Goal: Task Accomplishment & Management: Use online tool/utility

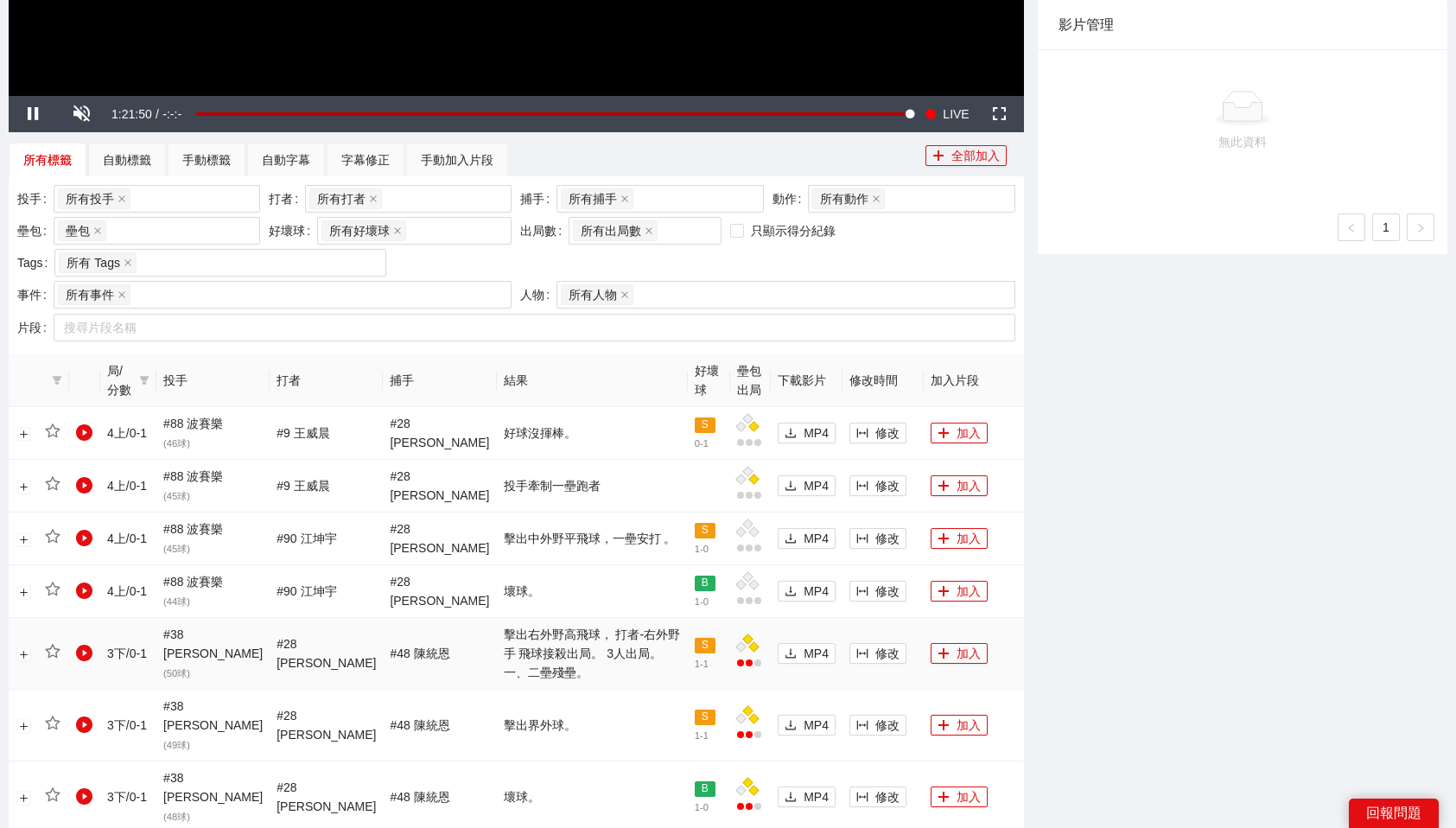
scroll to position [624, 0]
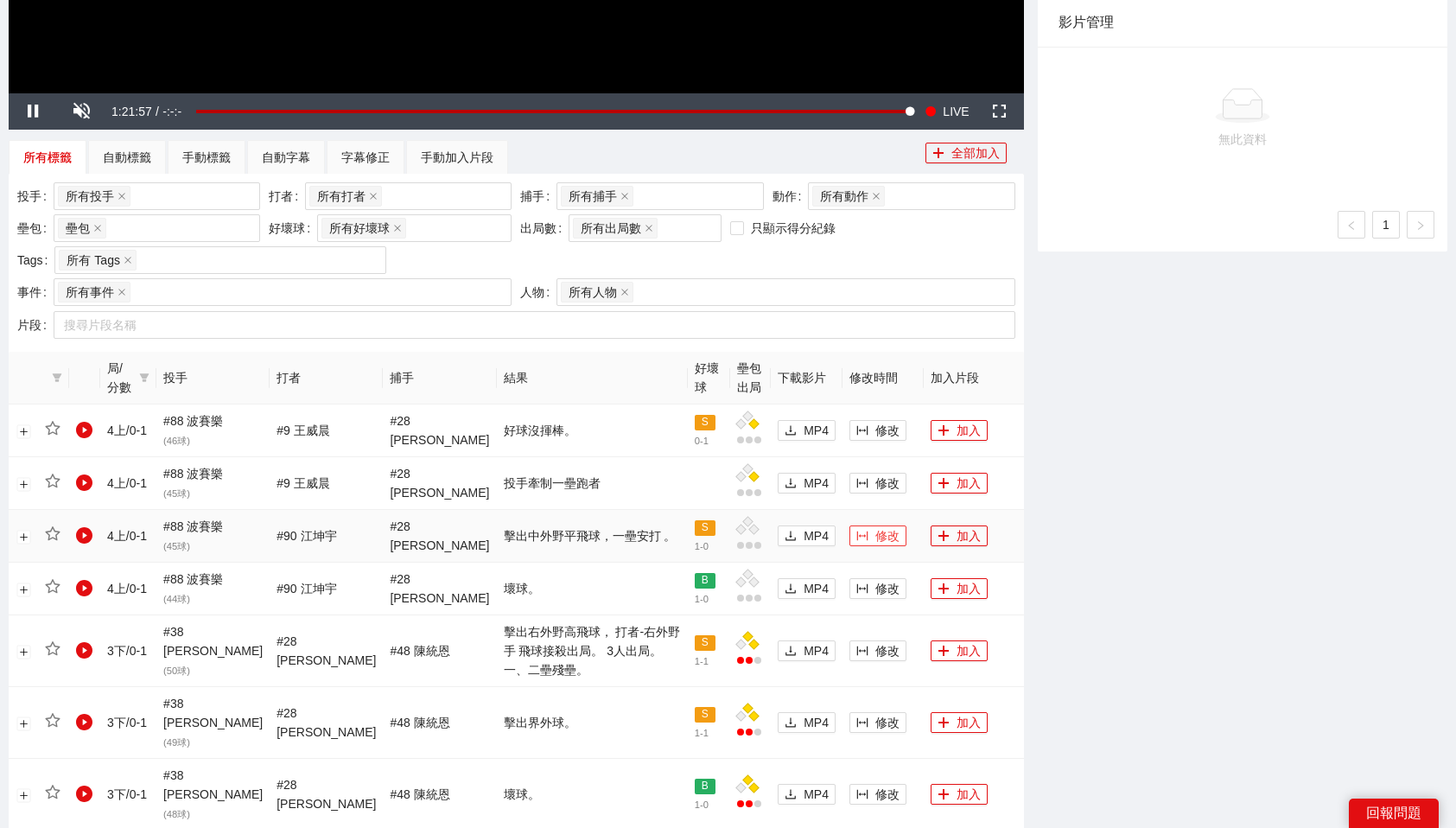
click at [875, 538] on span "修改" at bounding box center [887, 536] width 24 height 19
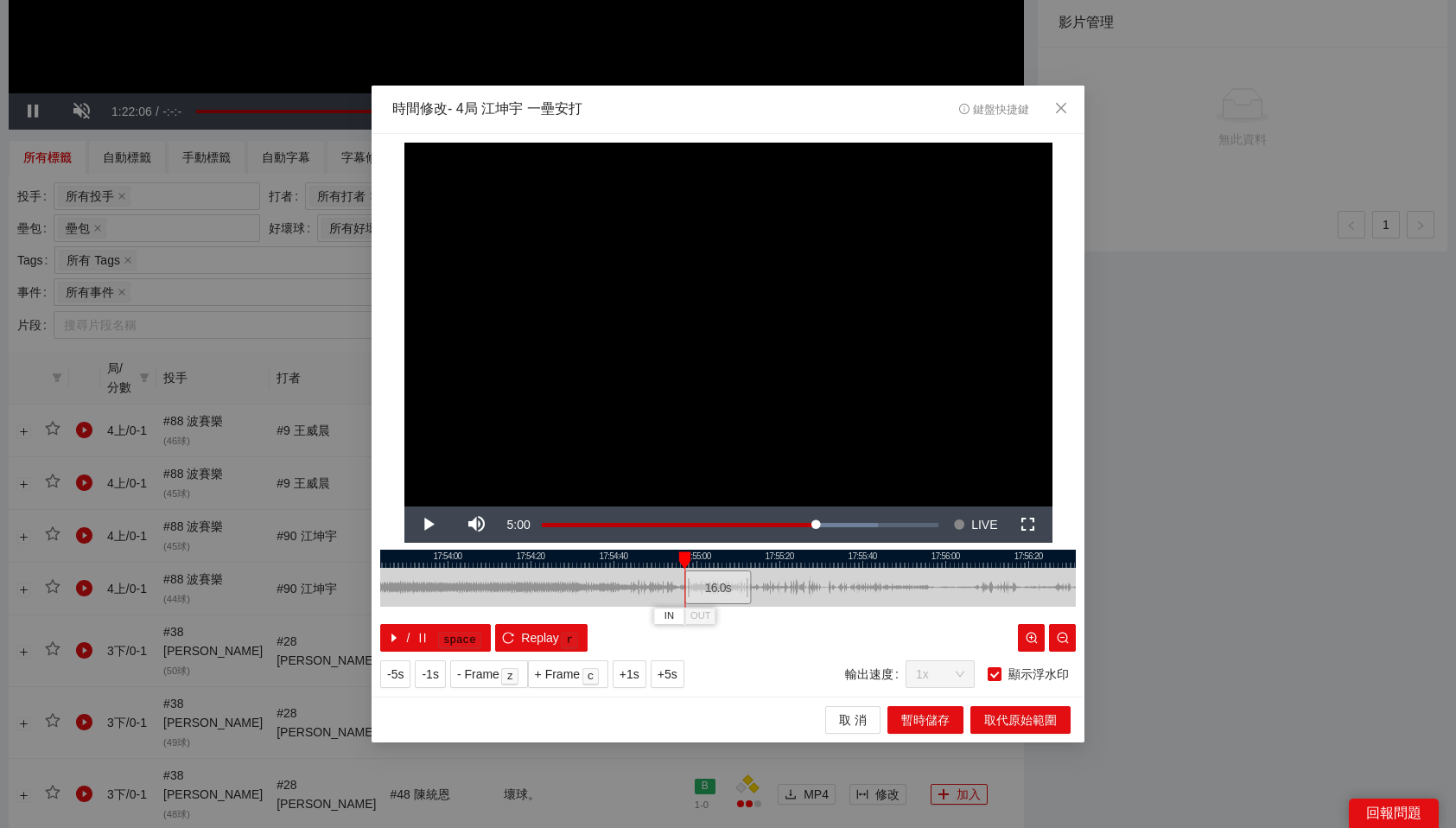
drag, startPoint x: 777, startPoint y: 592, endPoint x: 732, endPoint y: 587, distance: 45.3
click at [732, 587] on div "16.0 s" at bounding box center [718, 587] width 67 height 34
drag, startPoint x: 711, startPoint y: 558, endPoint x: 735, endPoint y: 559, distance: 24.0
click at [735, 559] on div at bounding box center [733, 560] width 12 height 17
drag, startPoint x: 744, startPoint y: 559, endPoint x: 808, endPoint y: 562, distance: 64.1
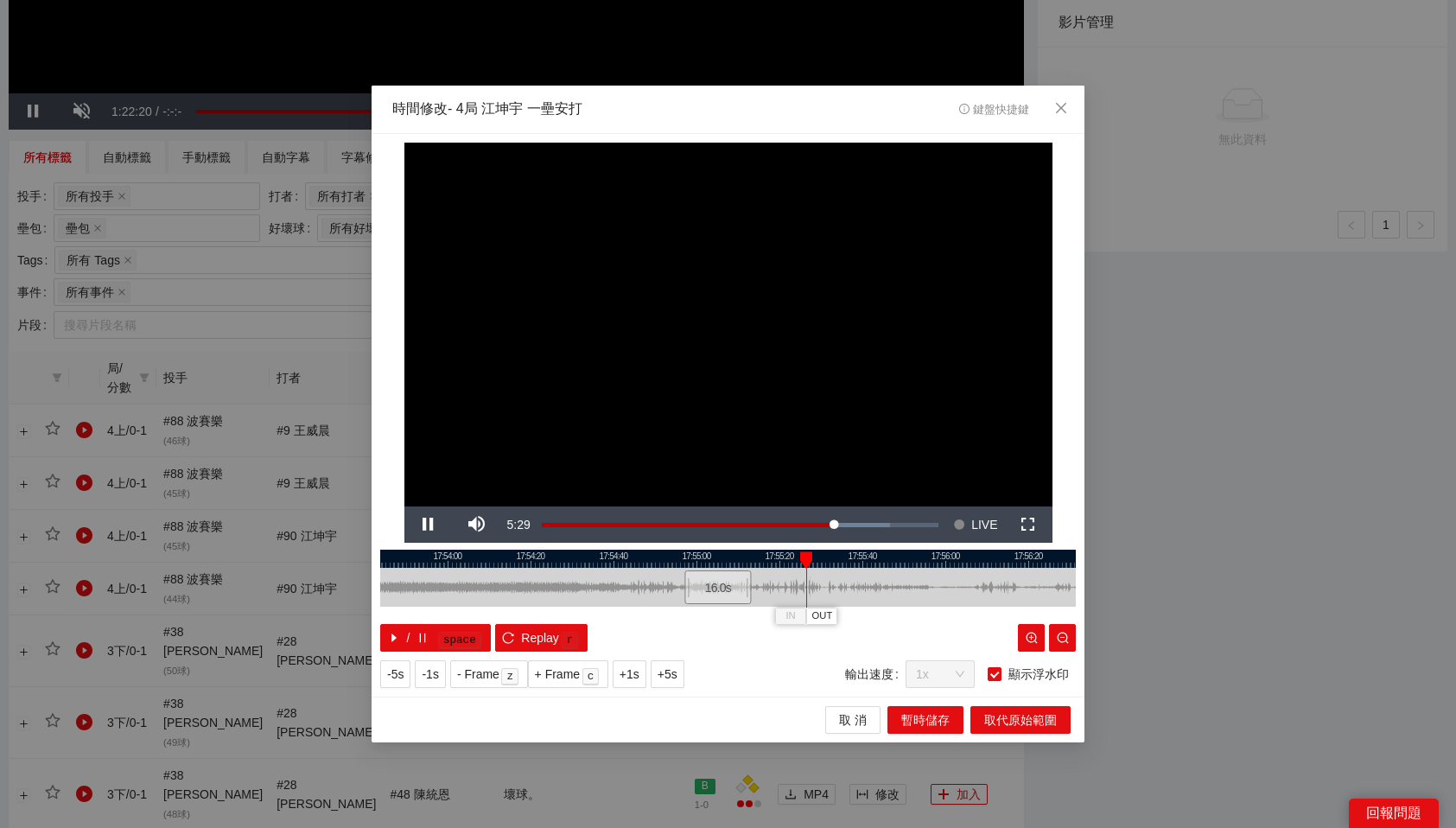
click at [808, 562] on div at bounding box center [806, 560] width 12 height 17
click at [802, 559] on div at bounding box center [728, 558] width 696 height 18
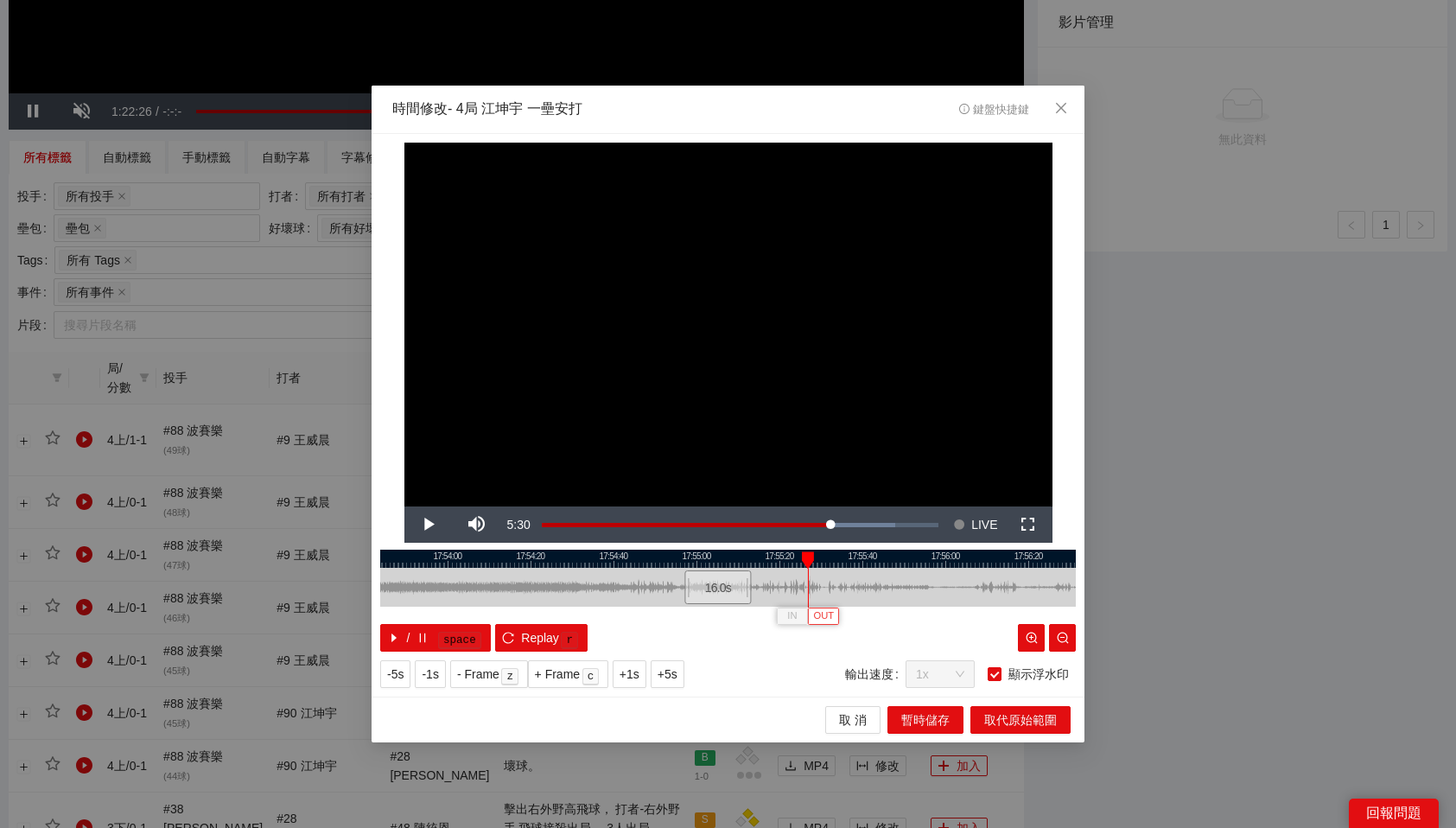
click at [831, 616] on span "OUT" at bounding box center [824, 616] width 21 height 16
click at [1038, 722] on span "取代原始範圍" at bounding box center [1021, 720] width 73 height 19
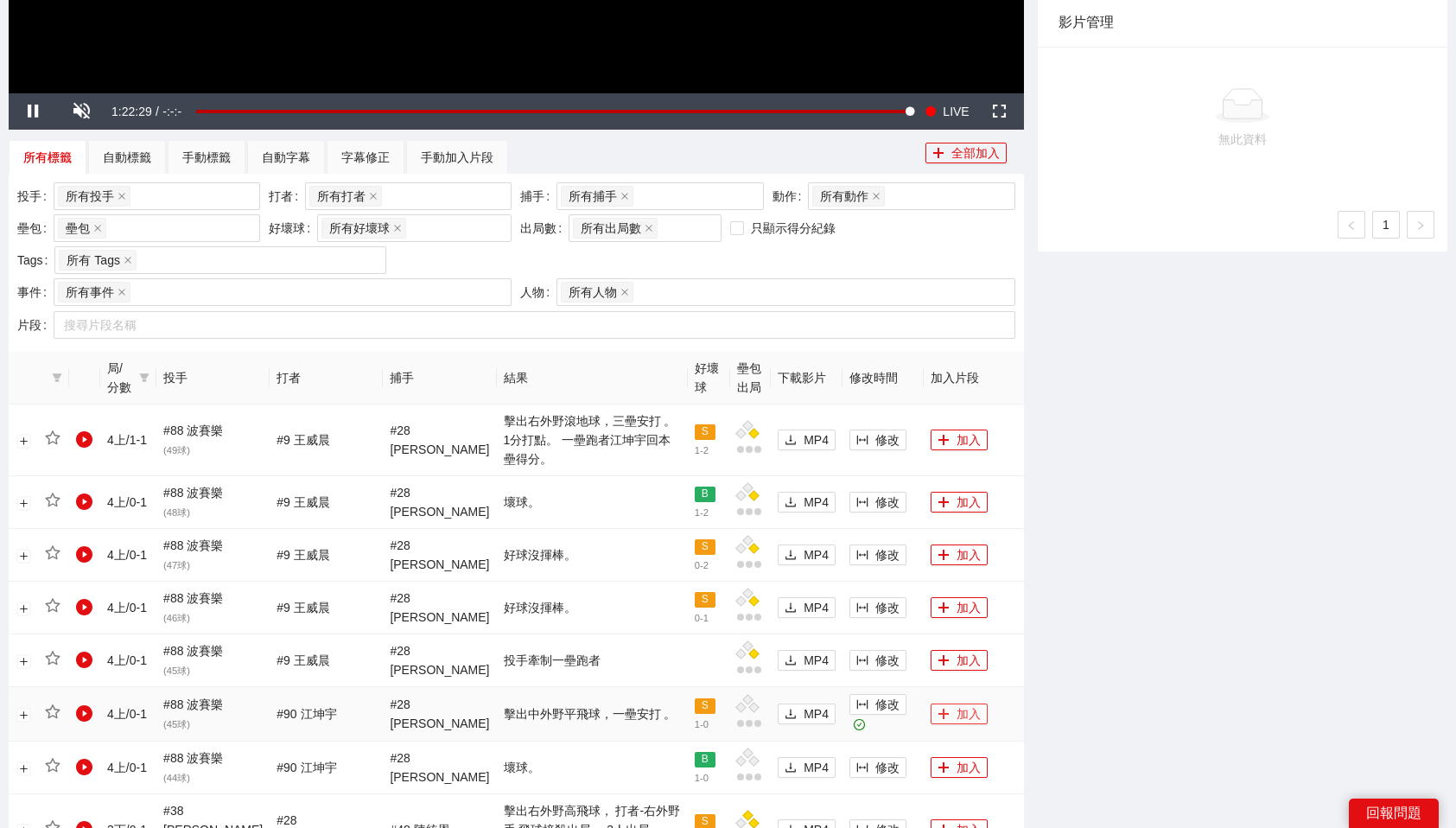
click at [951, 704] on button "加入" at bounding box center [959, 714] width 57 height 21
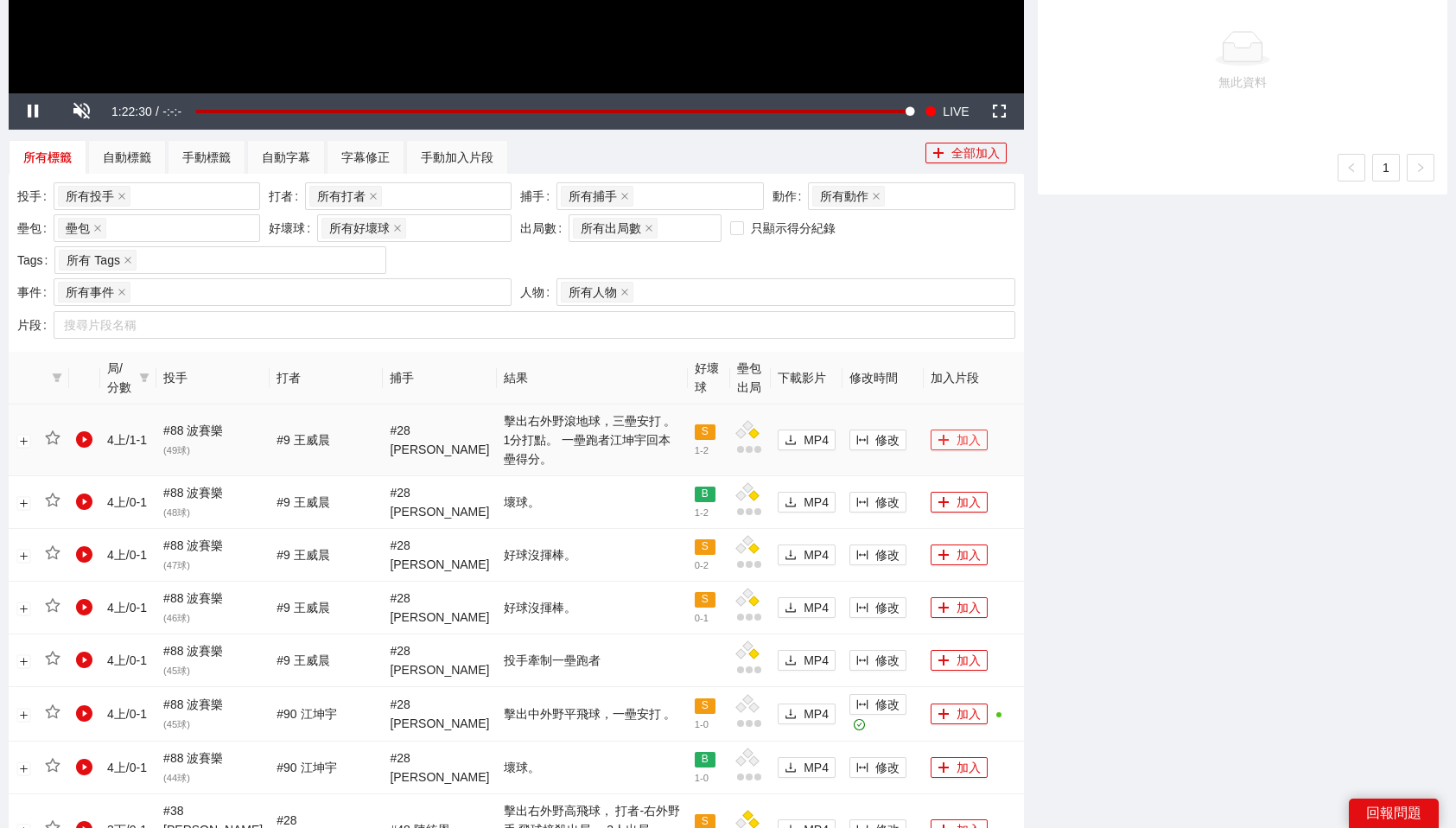
click at [946, 433] on button "加入" at bounding box center [959, 440] width 57 height 21
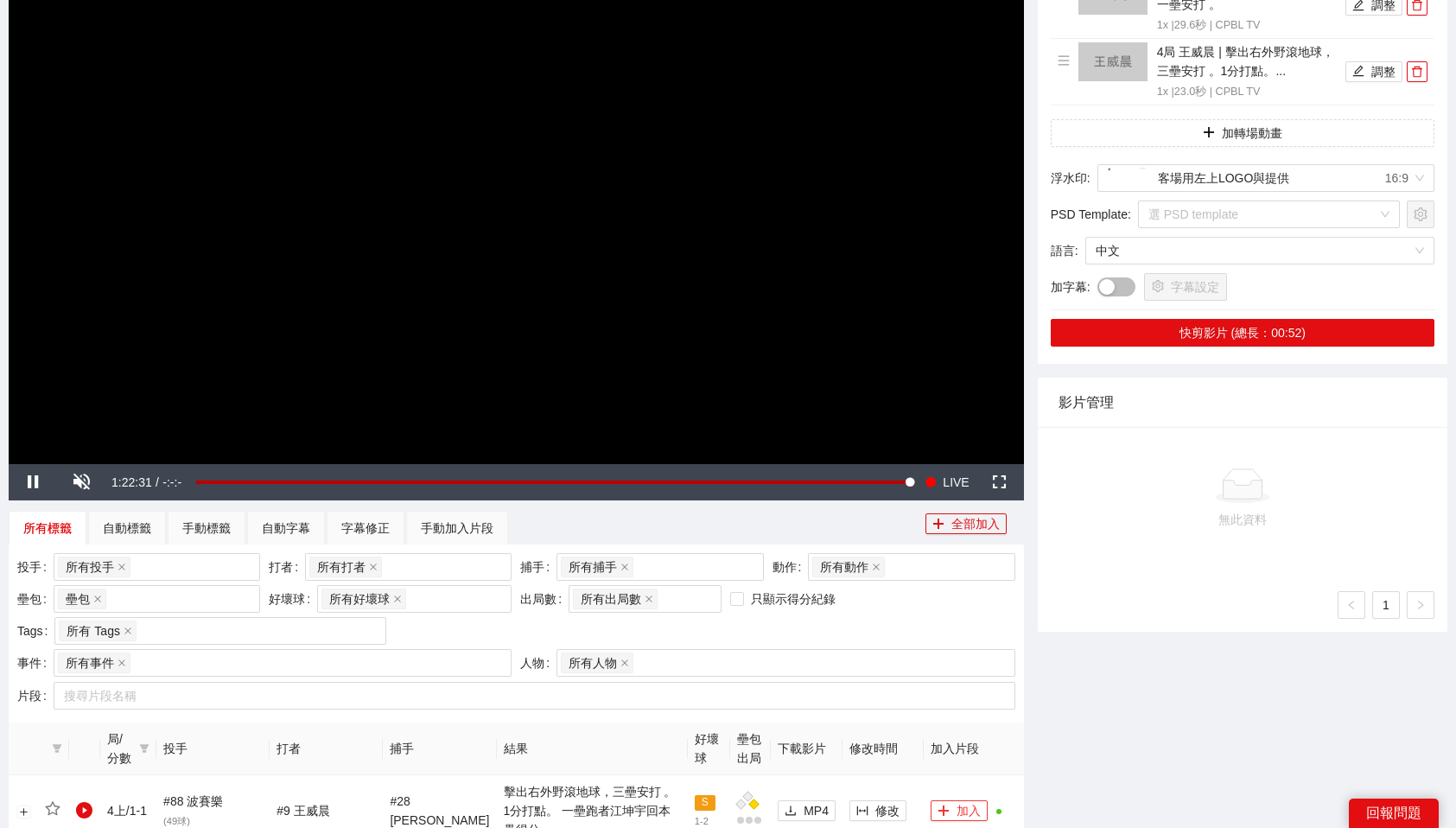
scroll to position [0, 0]
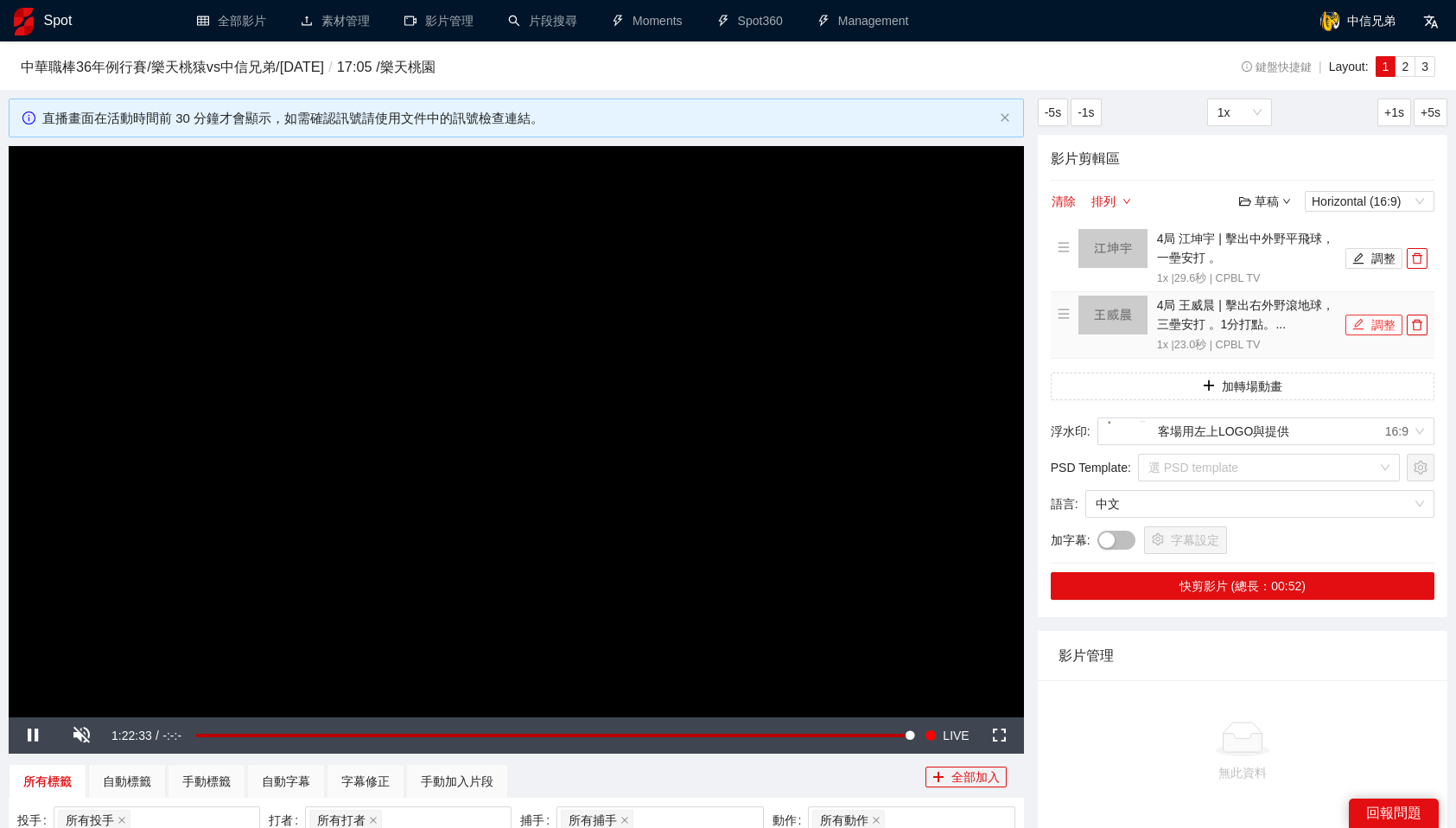
click at [1376, 323] on button "調整" at bounding box center [1375, 325] width 57 height 21
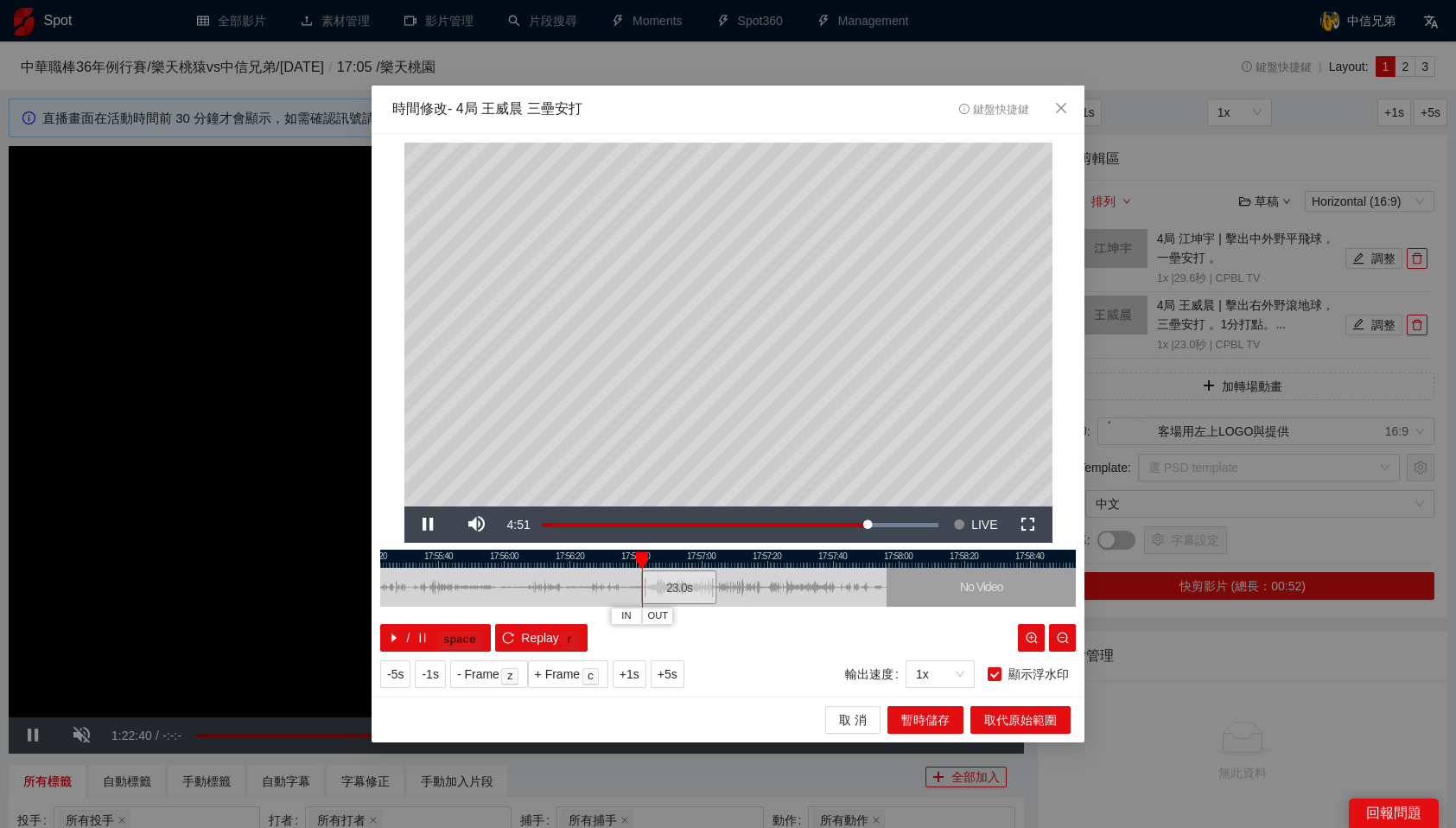
drag, startPoint x: 751, startPoint y: 579, endPoint x: 687, endPoint y: 577, distance: 64.0
click at [687, 577] on div "23.0 s" at bounding box center [679, 587] width 75 height 34
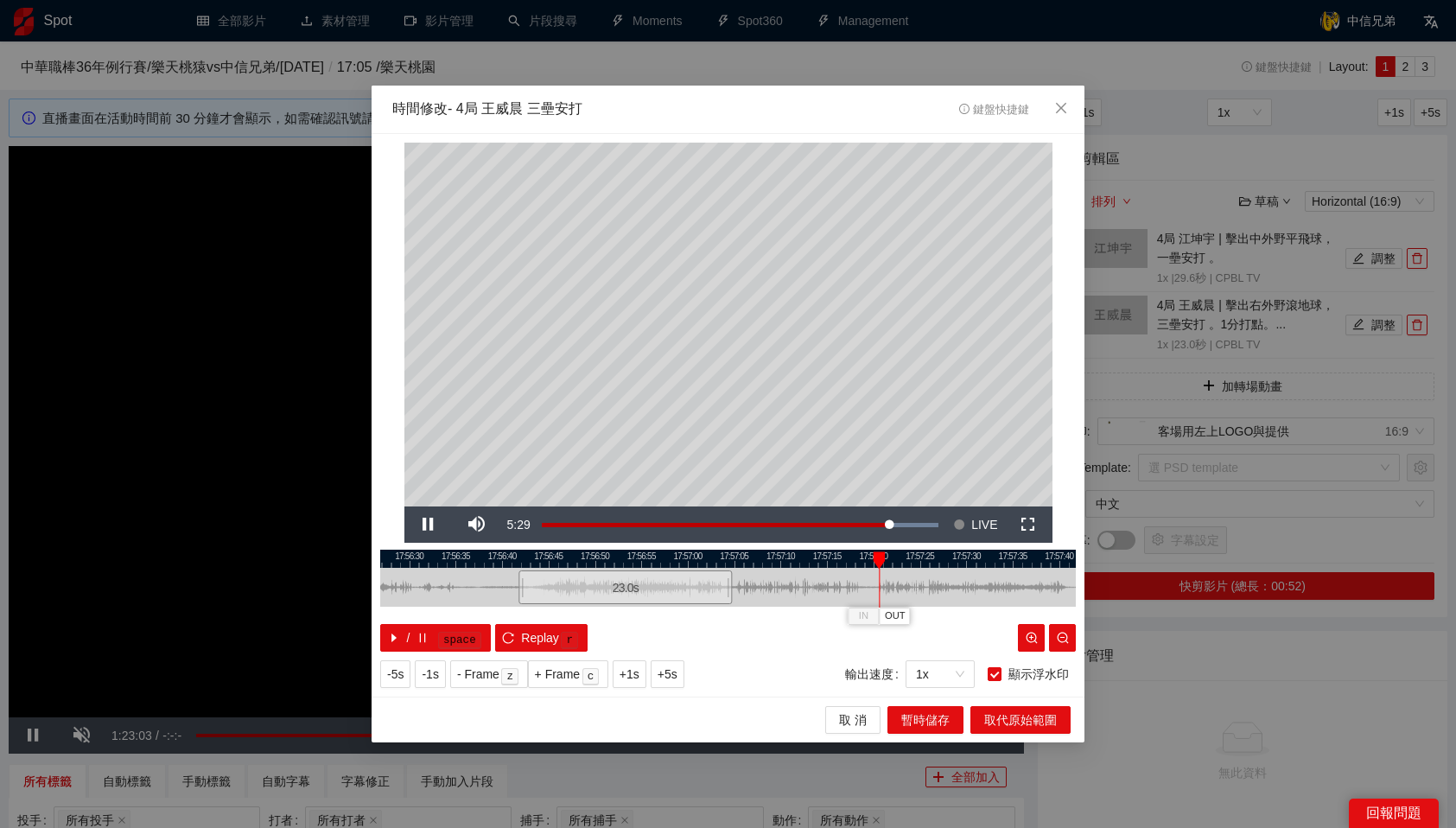
drag, startPoint x: 692, startPoint y: 557, endPoint x: 873, endPoint y: 565, distance: 181.2
click at [873, 565] on div "17:56:25 17:56:30 17:56:35 17:56:40 17:56:45 17:56:50 17:56:55 17:57:00 17:57:0…" at bounding box center [728, 601] width 696 height 102
click at [874, 557] on div at bounding box center [728, 558] width 696 height 18
drag, startPoint x: 874, startPoint y: 557, endPoint x: 886, endPoint y: 557, distance: 12.0
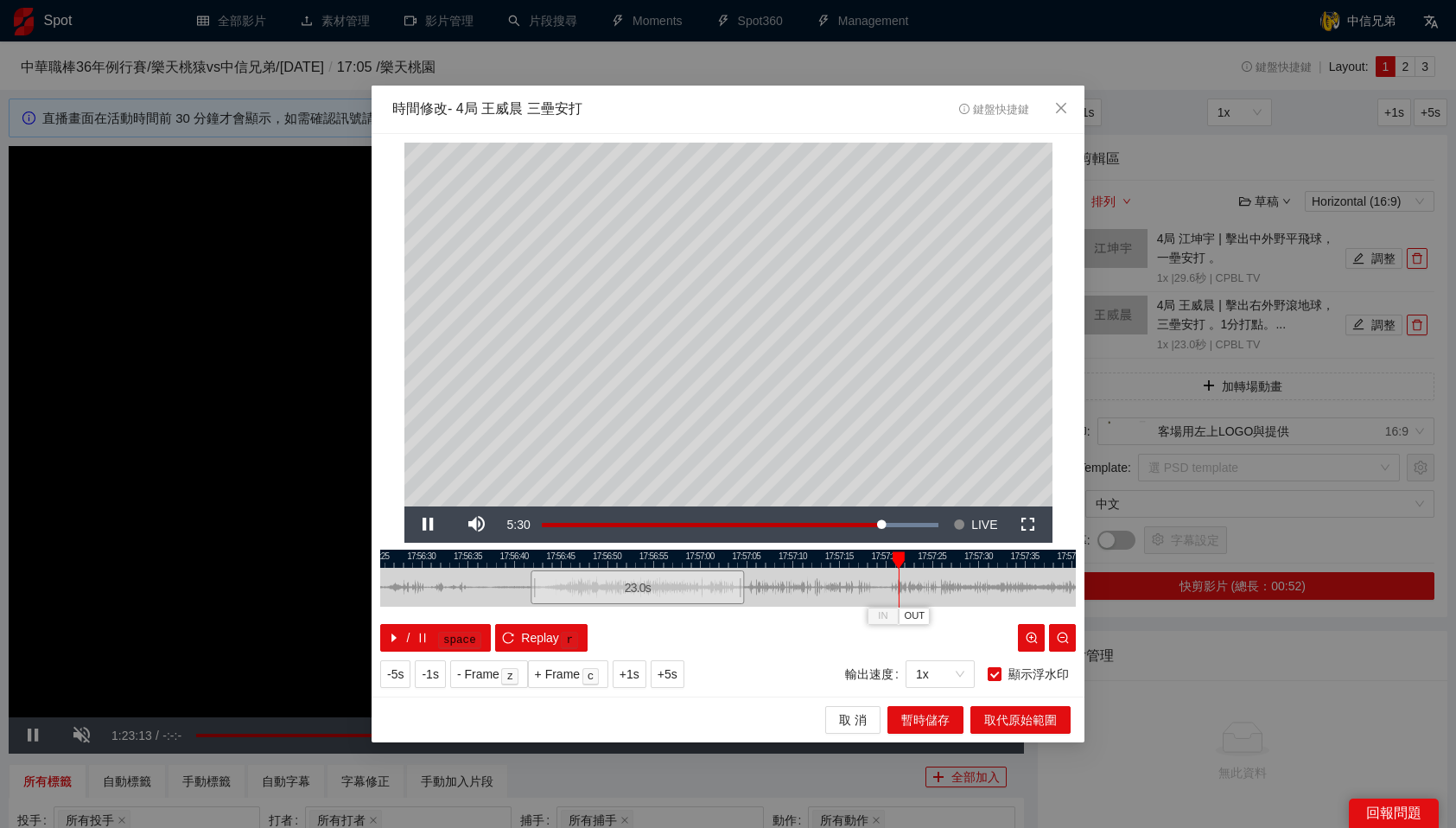
click at [886, 557] on div at bounding box center [740, 558] width 696 height 18
click at [864, 553] on div at bounding box center [728, 558] width 696 height 18
click at [901, 620] on span "OUT" at bounding box center [907, 616] width 21 height 16
click at [1029, 721] on span "取代原始範圍" at bounding box center [1021, 720] width 73 height 19
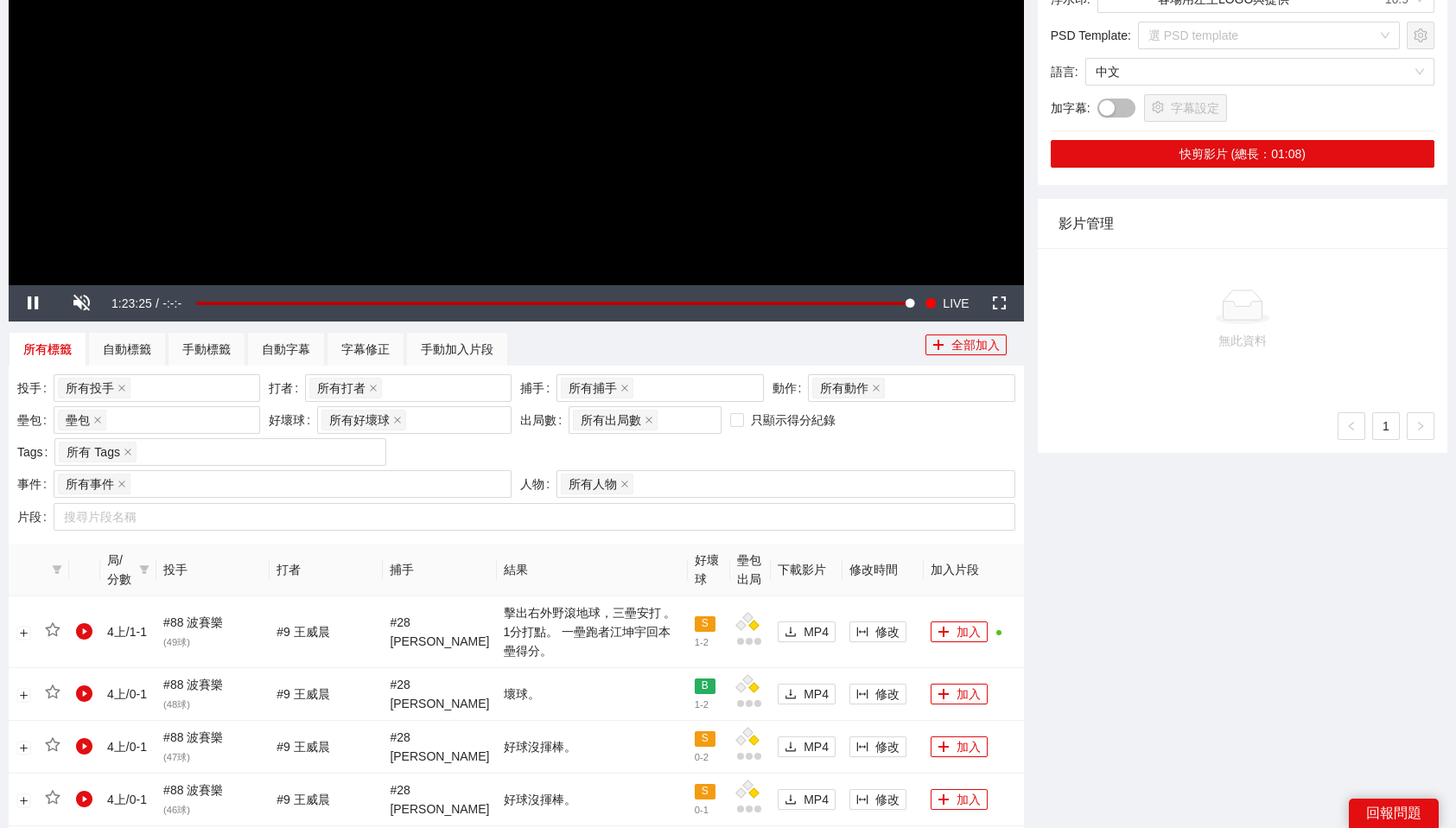
scroll to position [467, 0]
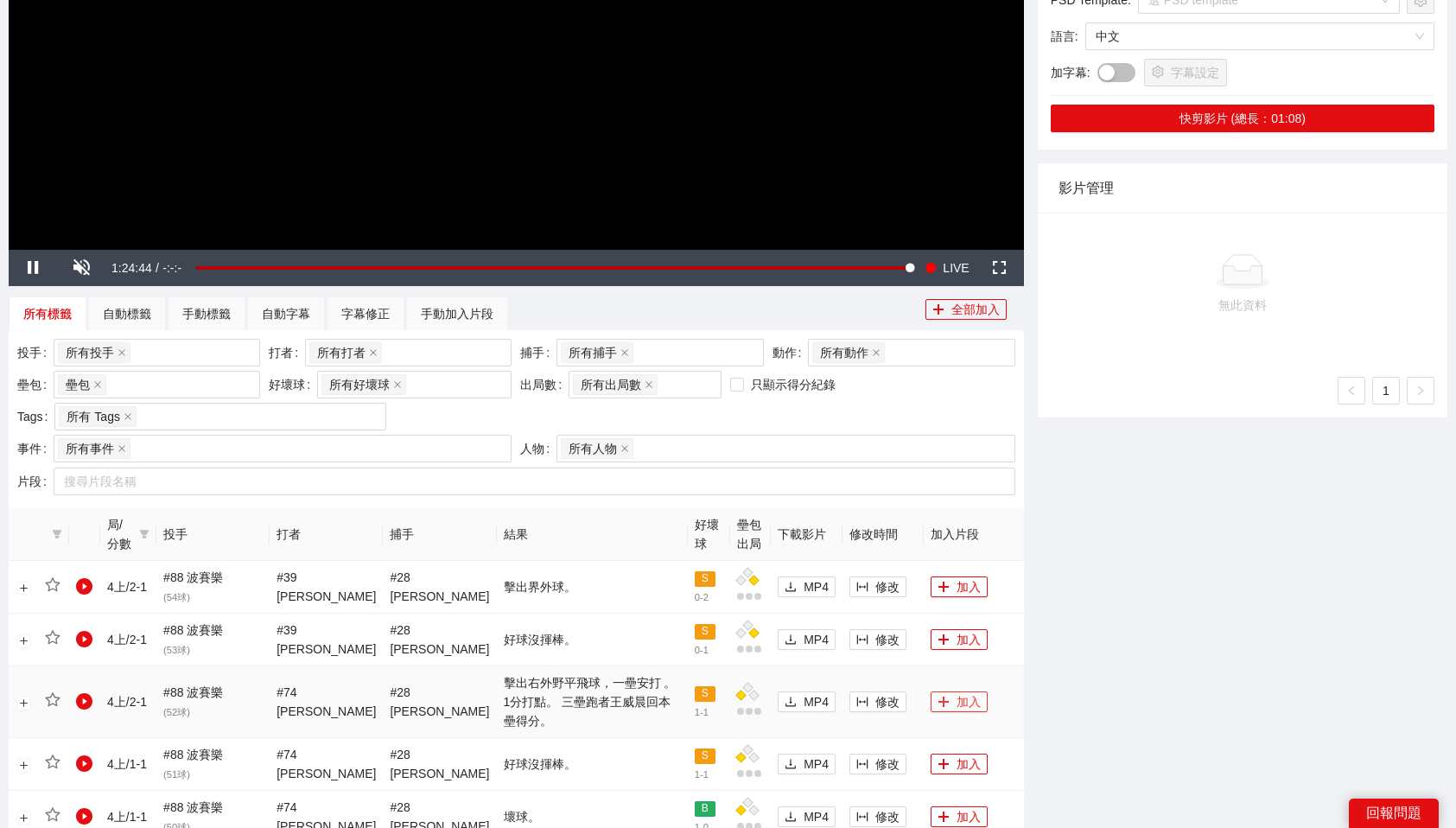
click at [939, 692] on button "加入" at bounding box center [959, 702] width 57 height 21
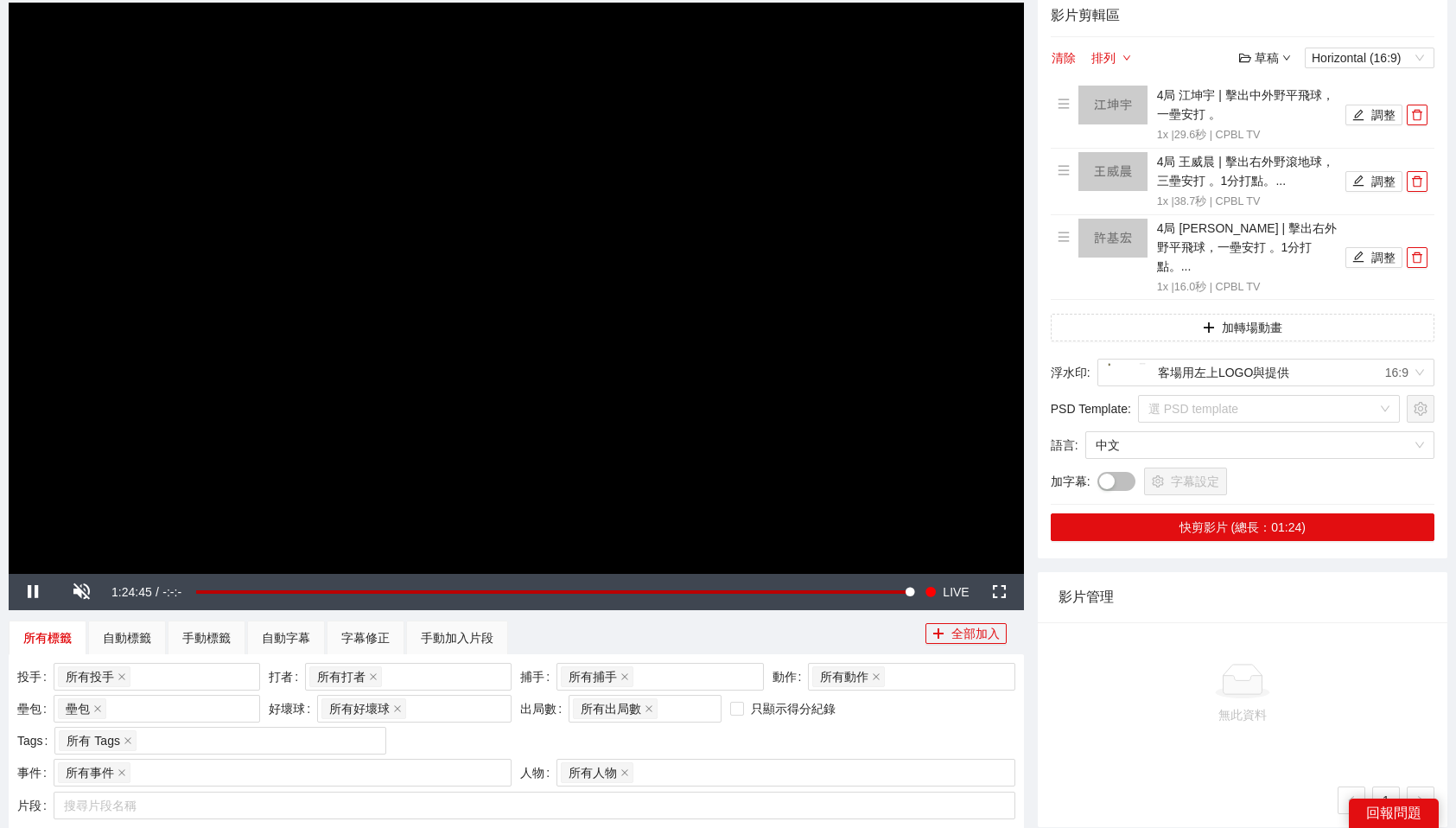
scroll to position [0, 0]
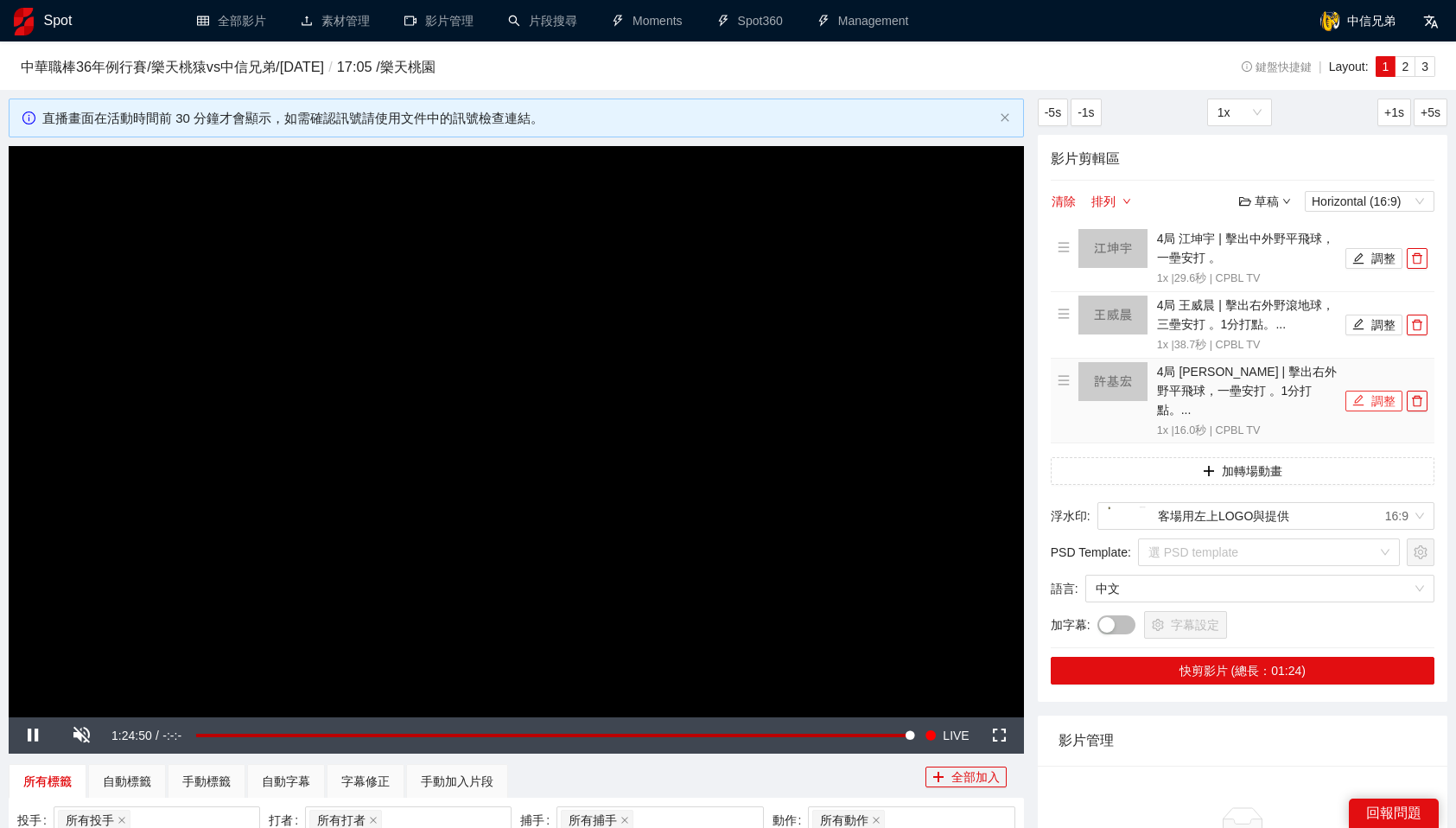
click at [1388, 397] on button "調整" at bounding box center [1375, 401] width 57 height 21
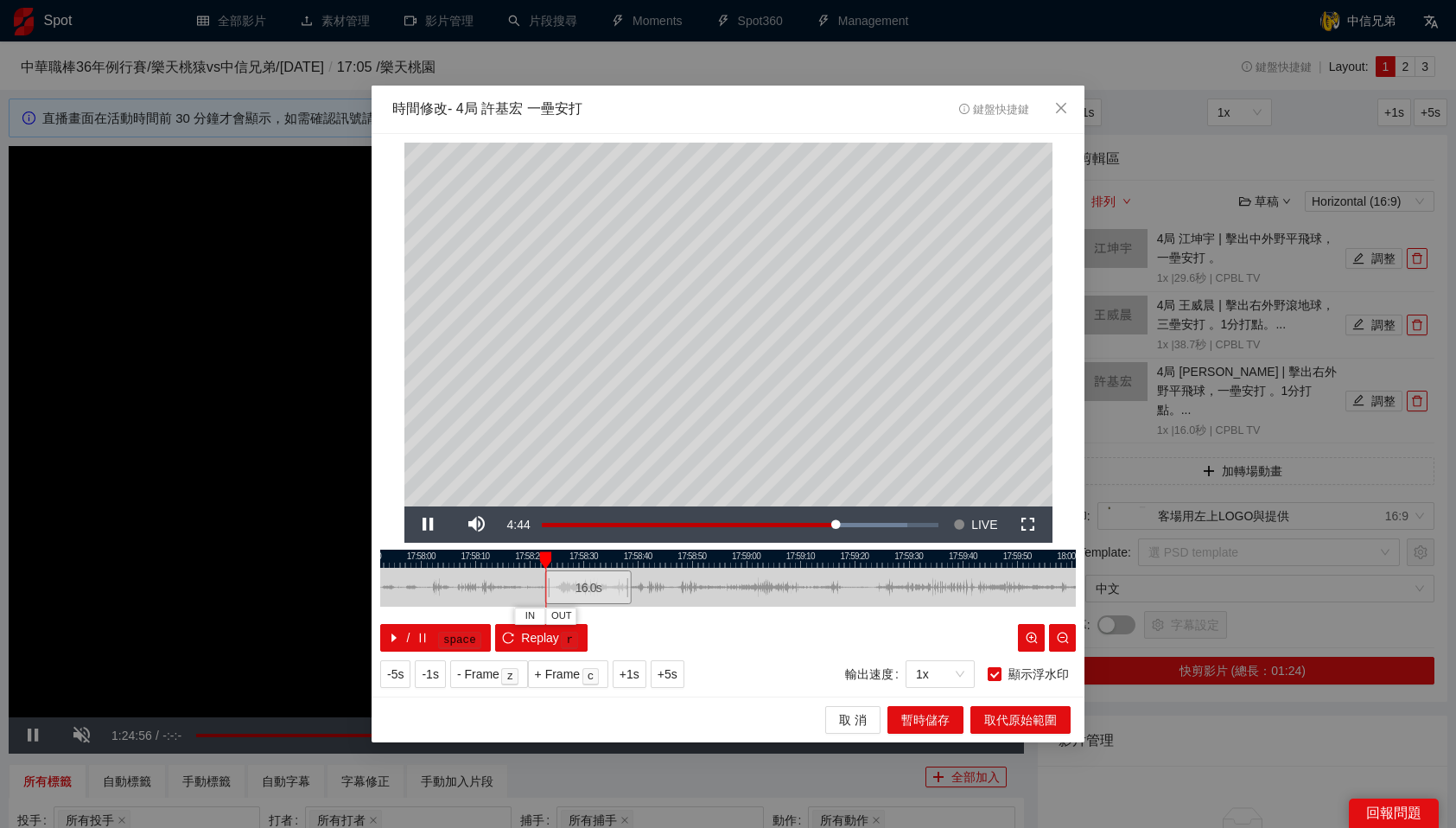
drag, startPoint x: 705, startPoint y: 588, endPoint x: 580, endPoint y: 597, distance: 125.3
click at [580, 597] on div "16.0 s" at bounding box center [588, 587] width 87 height 34
drag, startPoint x: 576, startPoint y: 558, endPoint x: 709, endPoint y: 564, distance: 133.1
click at [709, 564] on div at bounding box center [708, 560] width 12 height 17
click at [743, 557] on div at bounding box center [728, 558] width 696 height 18
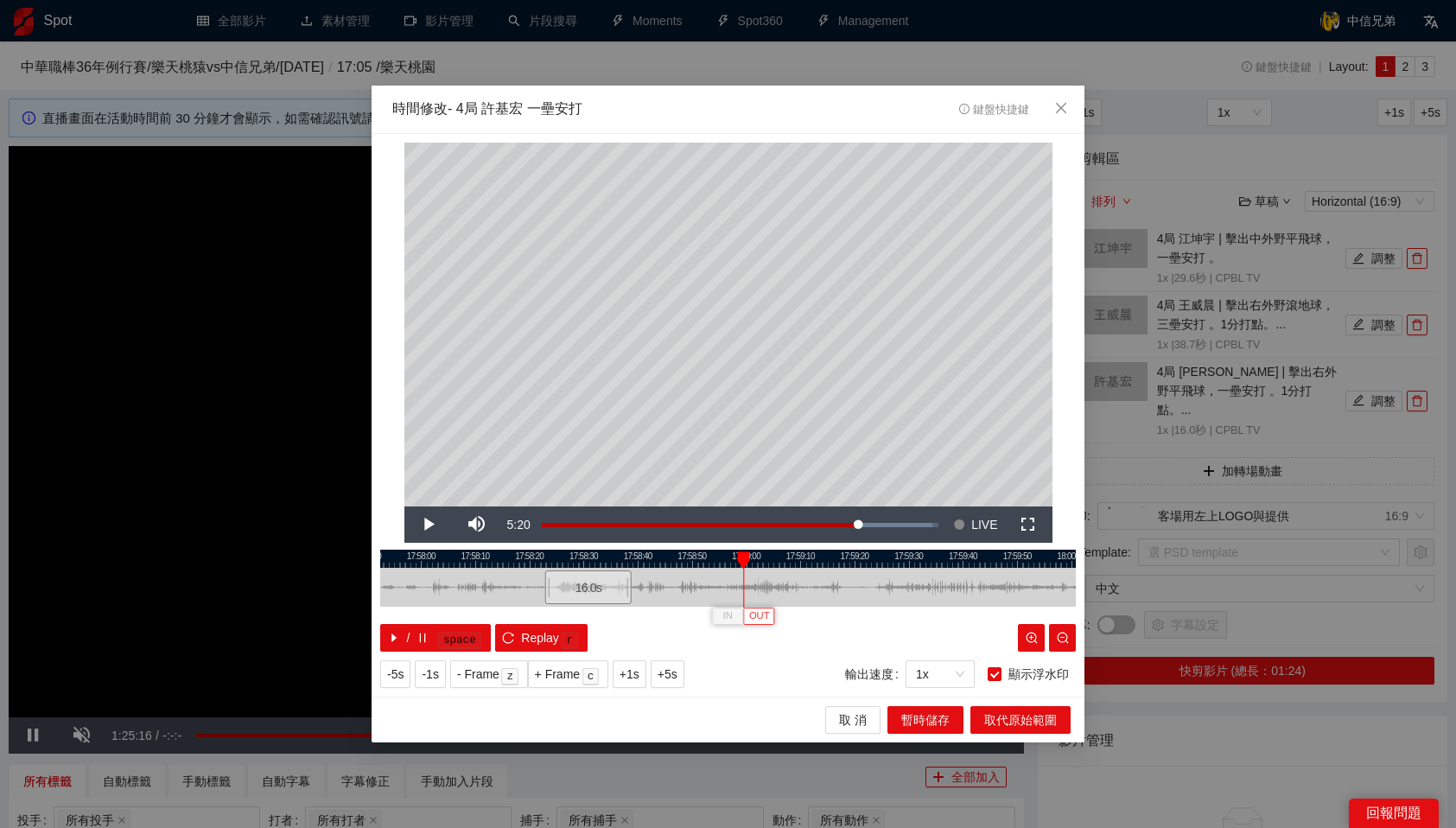
click at [758, 618] on span "OUT" at bounding box center [760, 616] width 21 height 16
click at [1019, 722] on span "取代原始範圍" at bounding box center [1021, 720] width 73 height 19
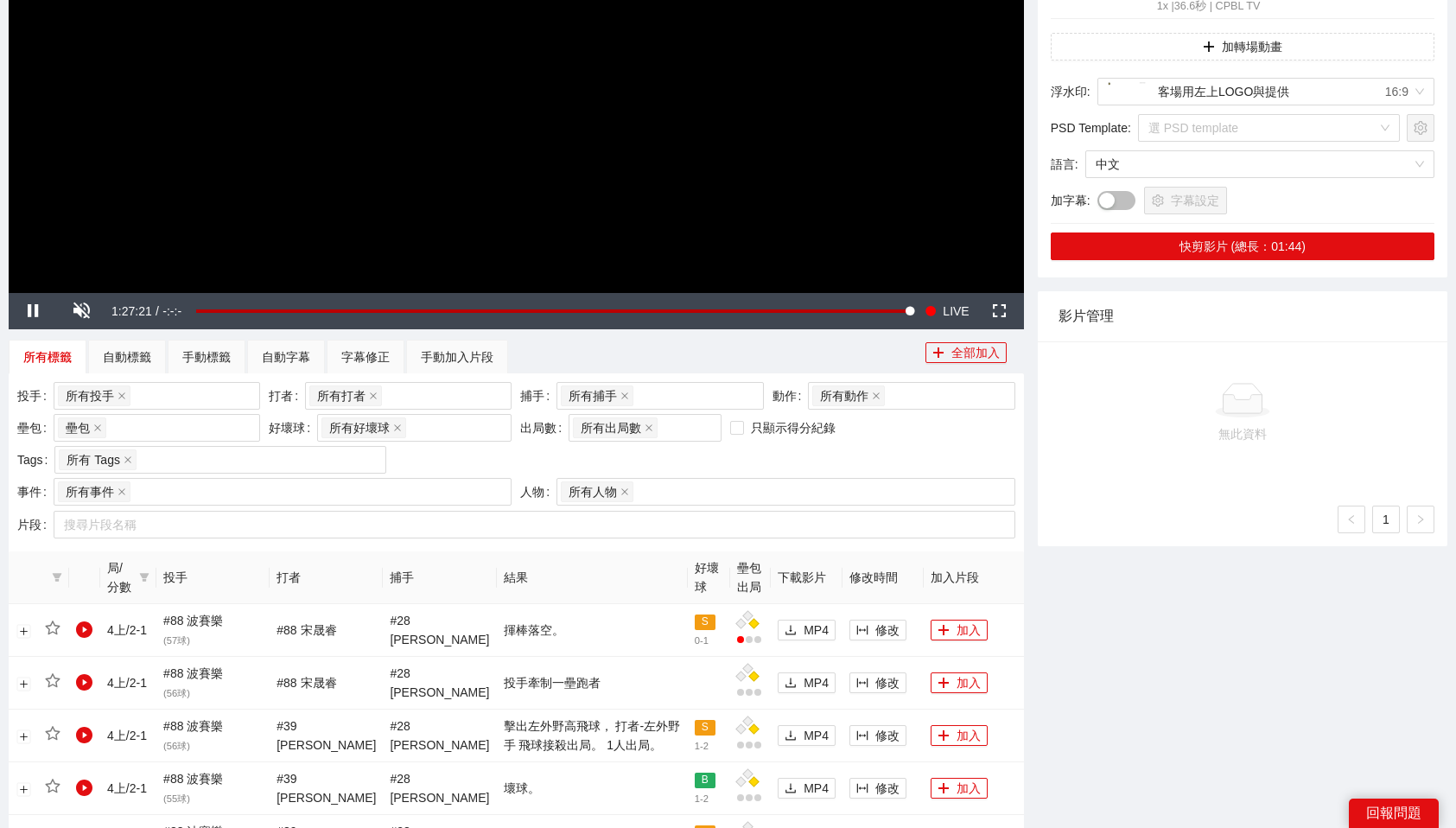
scroll to position [438, 0]
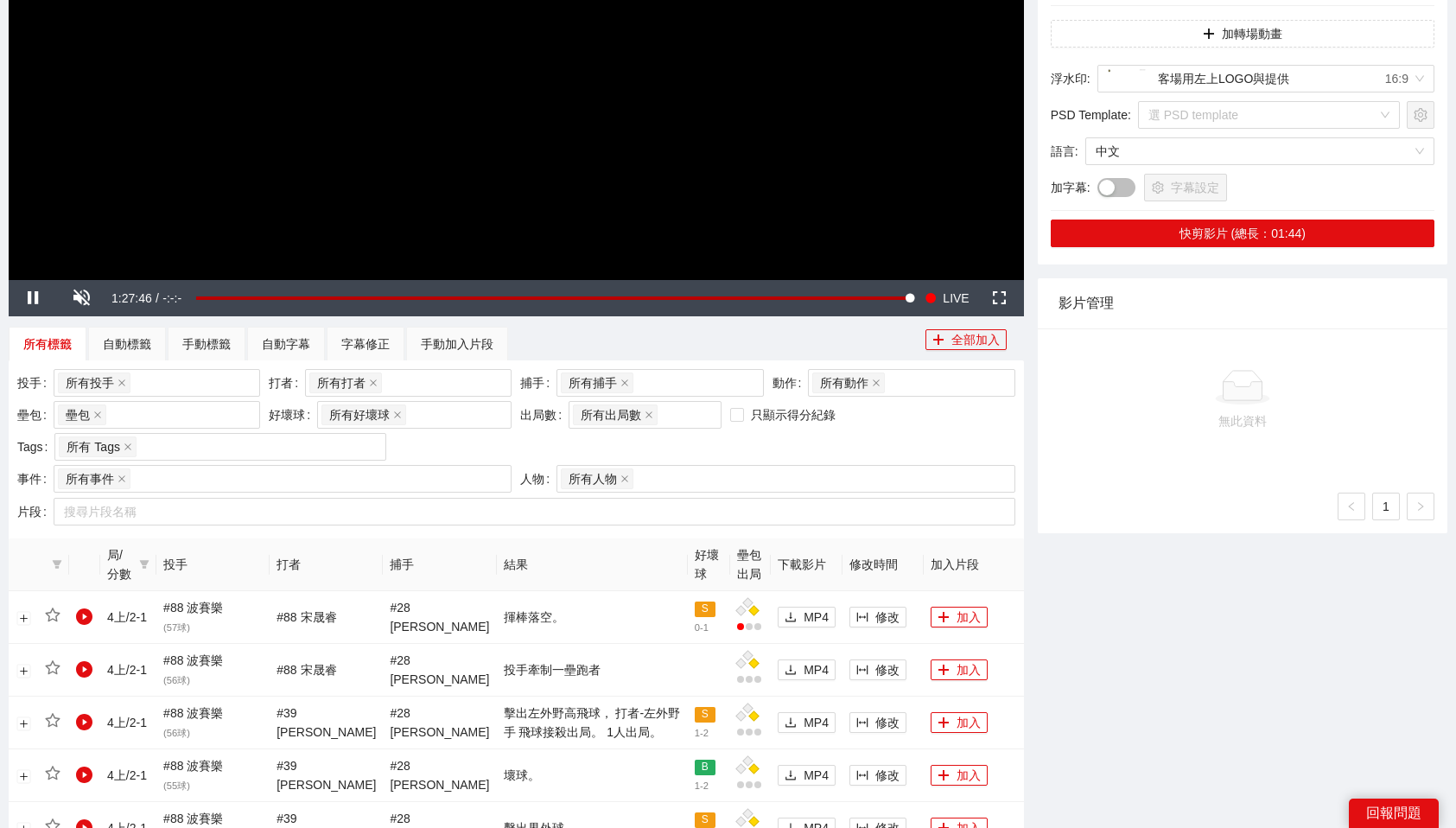
click at [960, 438] on div "投手 所有投手 + 0 ... 打者 所有打者 + 0 ... 捕手 所有捕手 + 0 ... 動作 所有動作 壘包 壘包 好壞球 所有好壞球 出局數 所有出…" at bounding box center [517, 417] width 1007 height 96
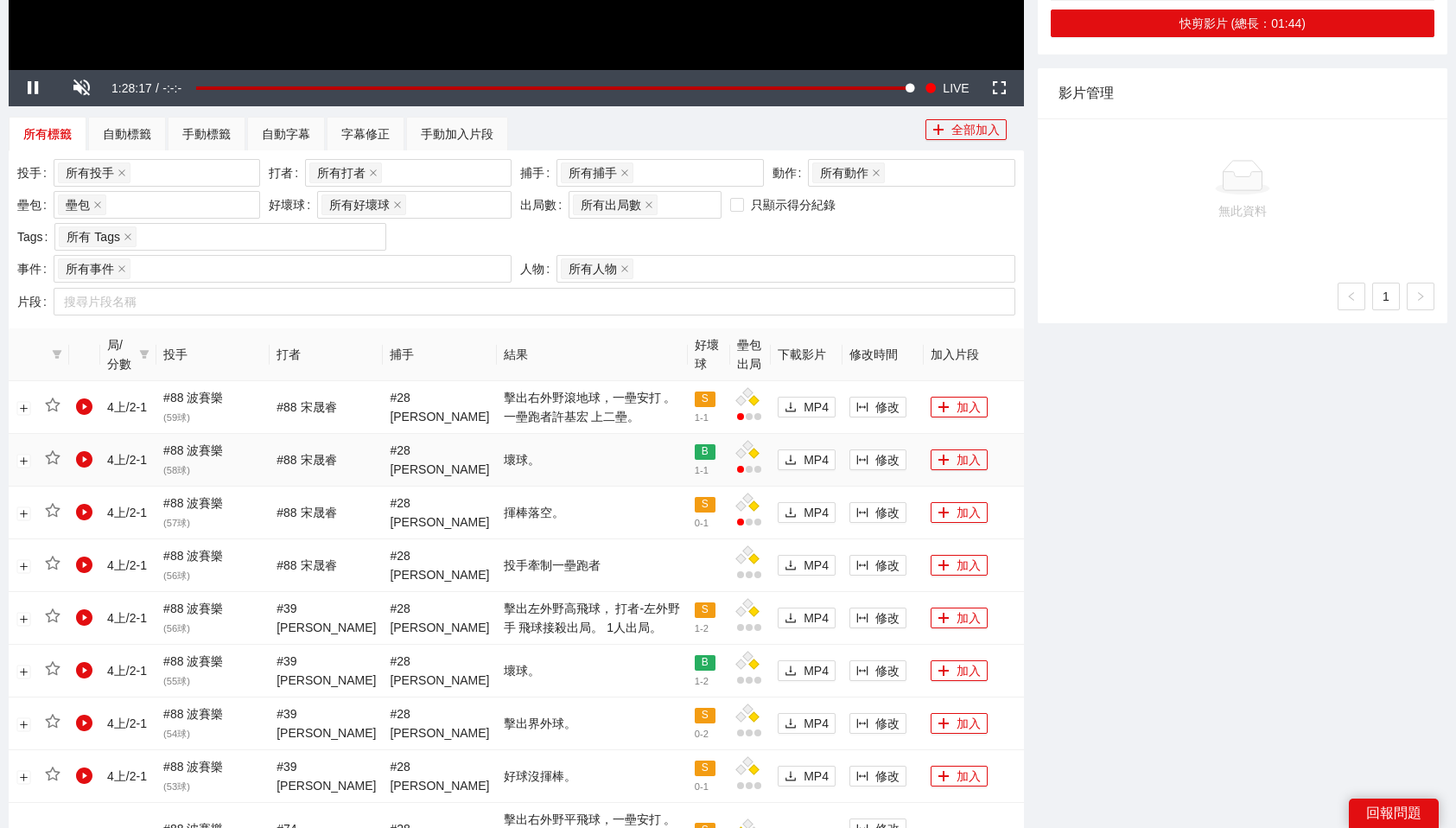
scroll to position [649, 0]
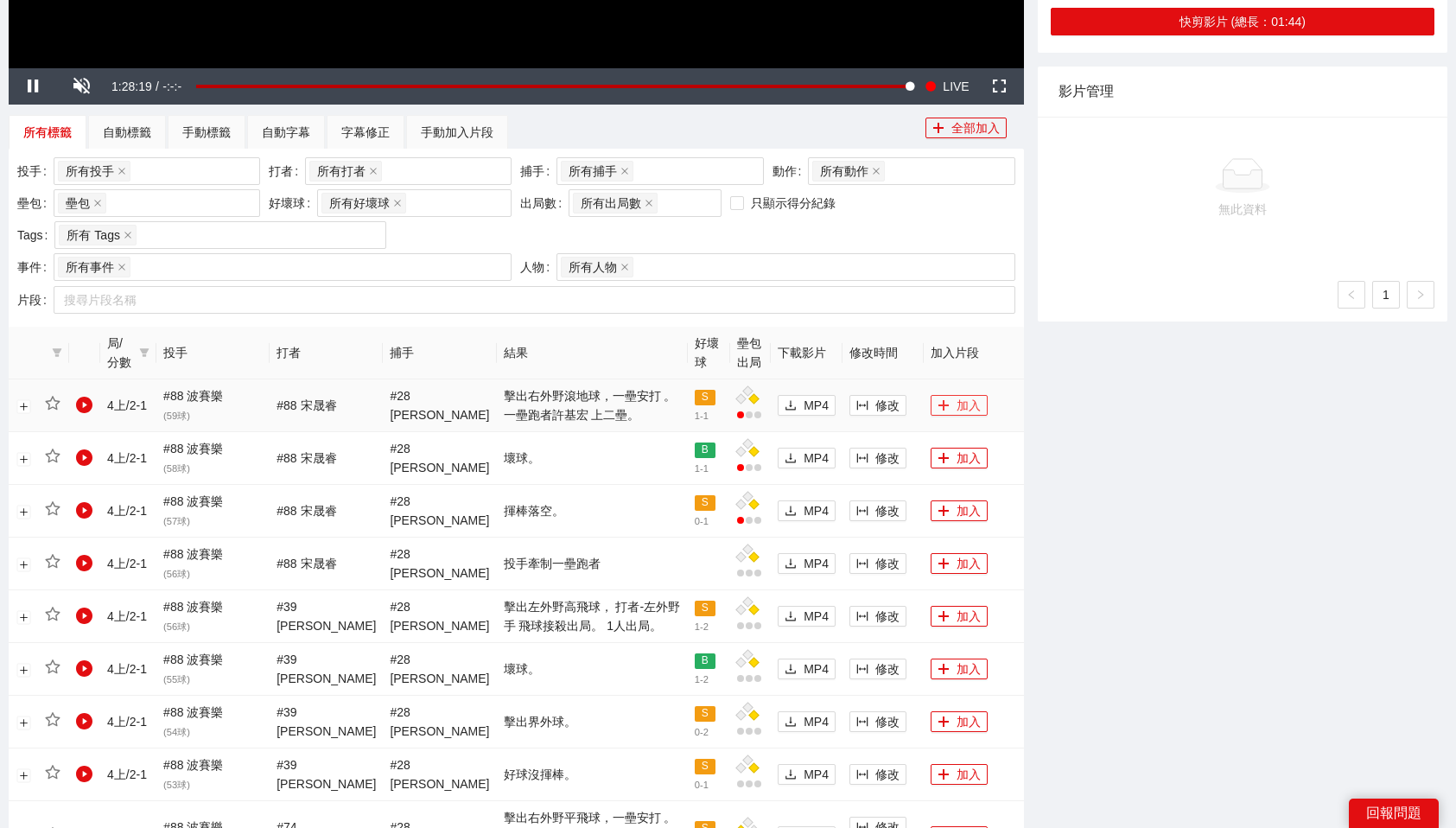
click at [952, 401] on button "加入" at bounding box center [959, 406] width 57 height 21
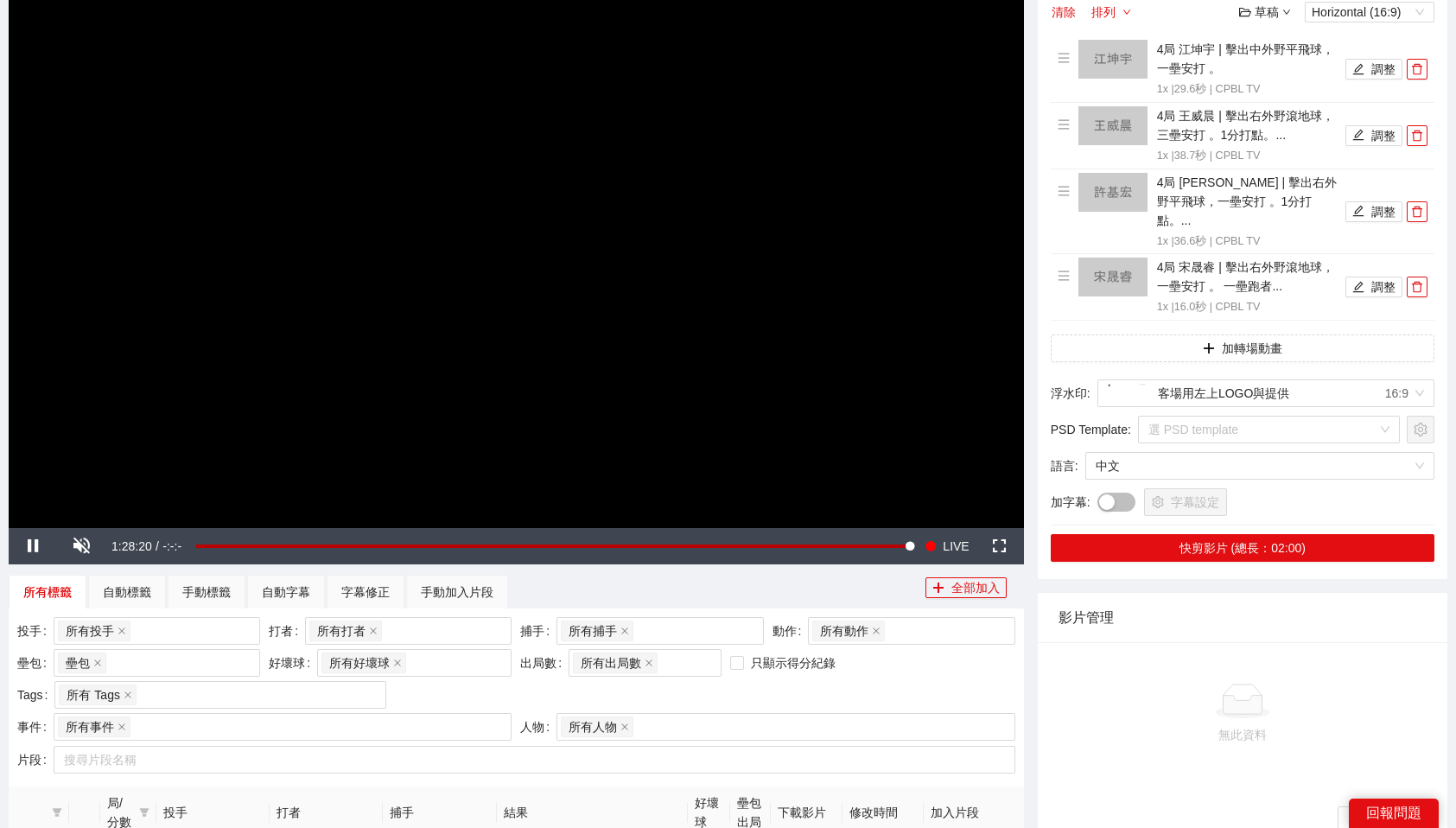
scroll to position [178, 0]
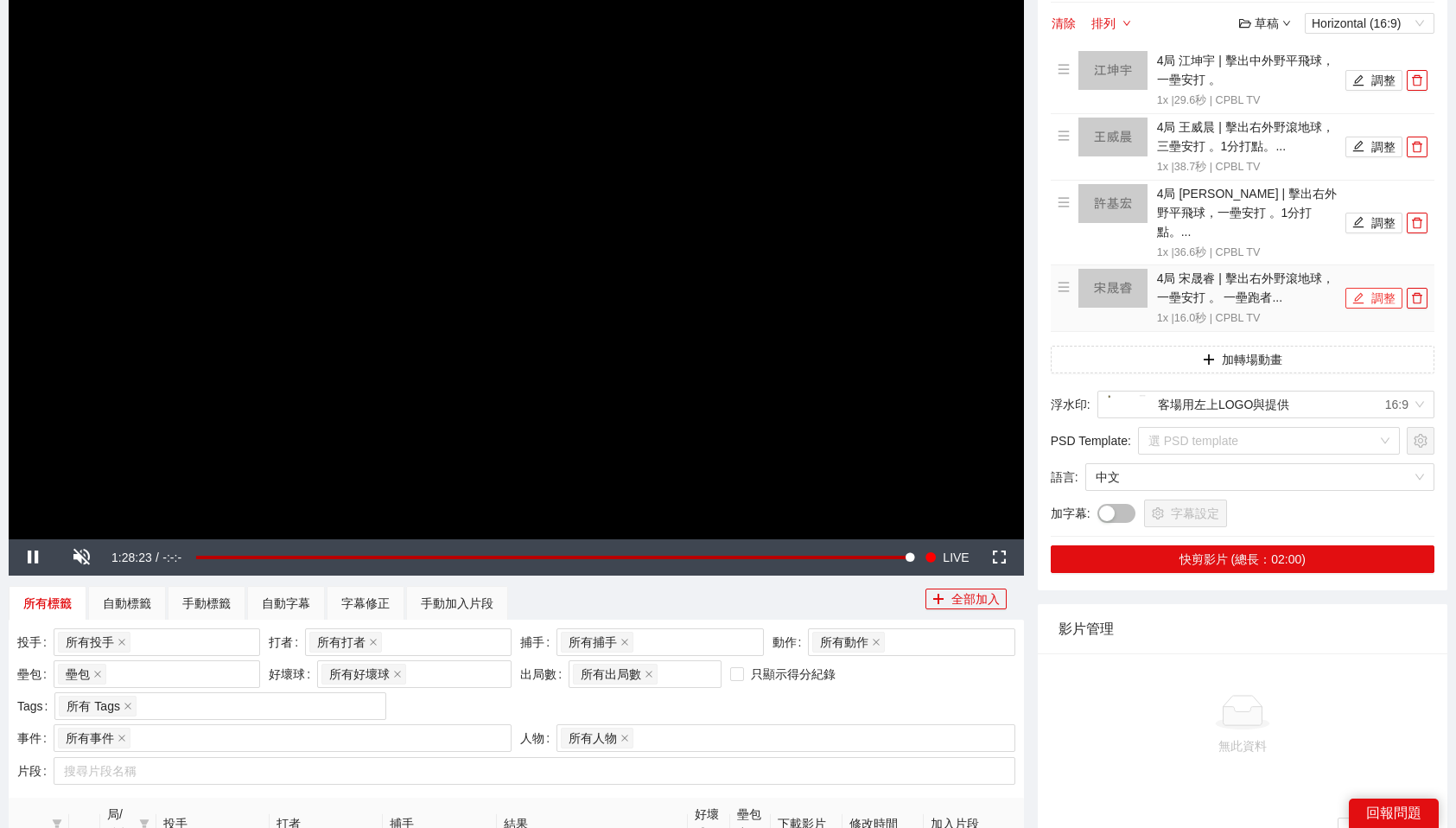
click at [1384, 288] on button "調整" at bounding box center [1375, 298] width 57 height 21
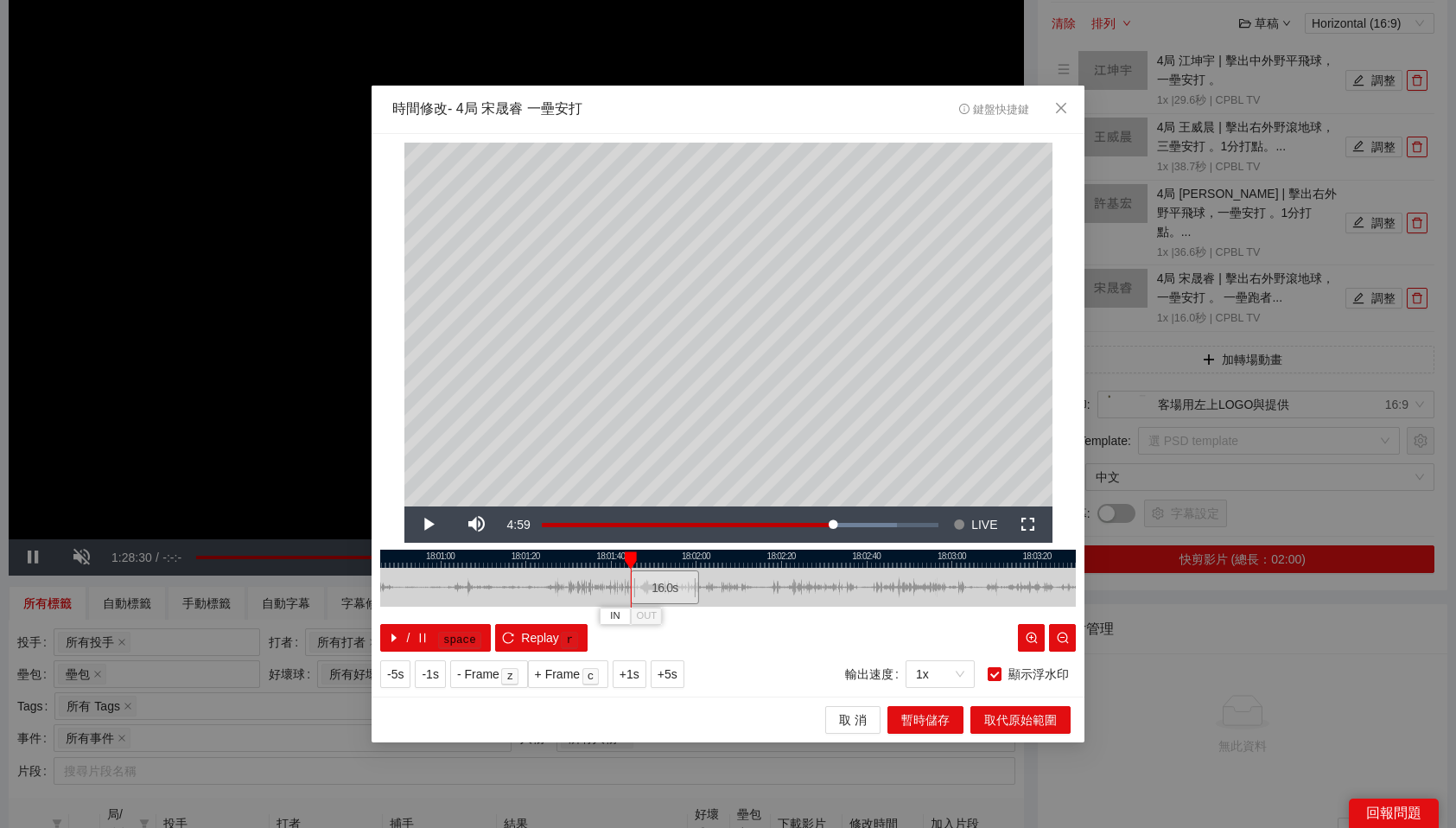
drag, startPoint x: 707, startPoint y: 589, endPoint x: 667, endPoint y: 590, distance: 40.0
click at [667, 590] on div "16.0 s" at bounding box center [665, 587] width 68 height 34
drag, startPoint x: 654, startPoint y: 556, endPoint x: 770, endPoint y: 564, distance: 116.3
click at [770, 564] on div "IN OUT" at bounding box center [766, 560] width 12 height 17
click at [783, 610] on span "OUT" at bounding box center [783, 616] width 21 height 16
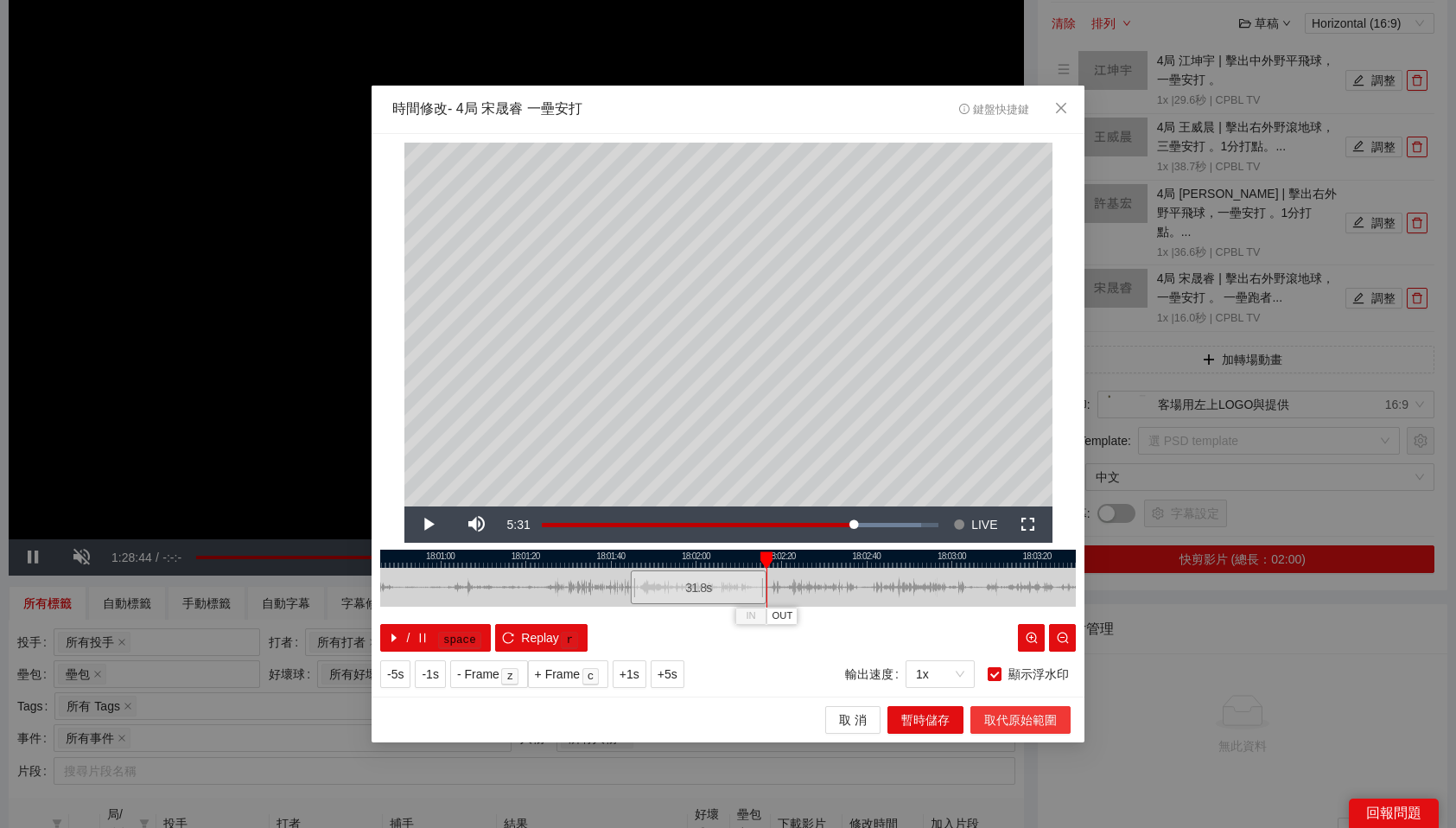
click at [1014, 728] on span "取代原始範圍" at bounding box center [1021, 720] width 73 height 19
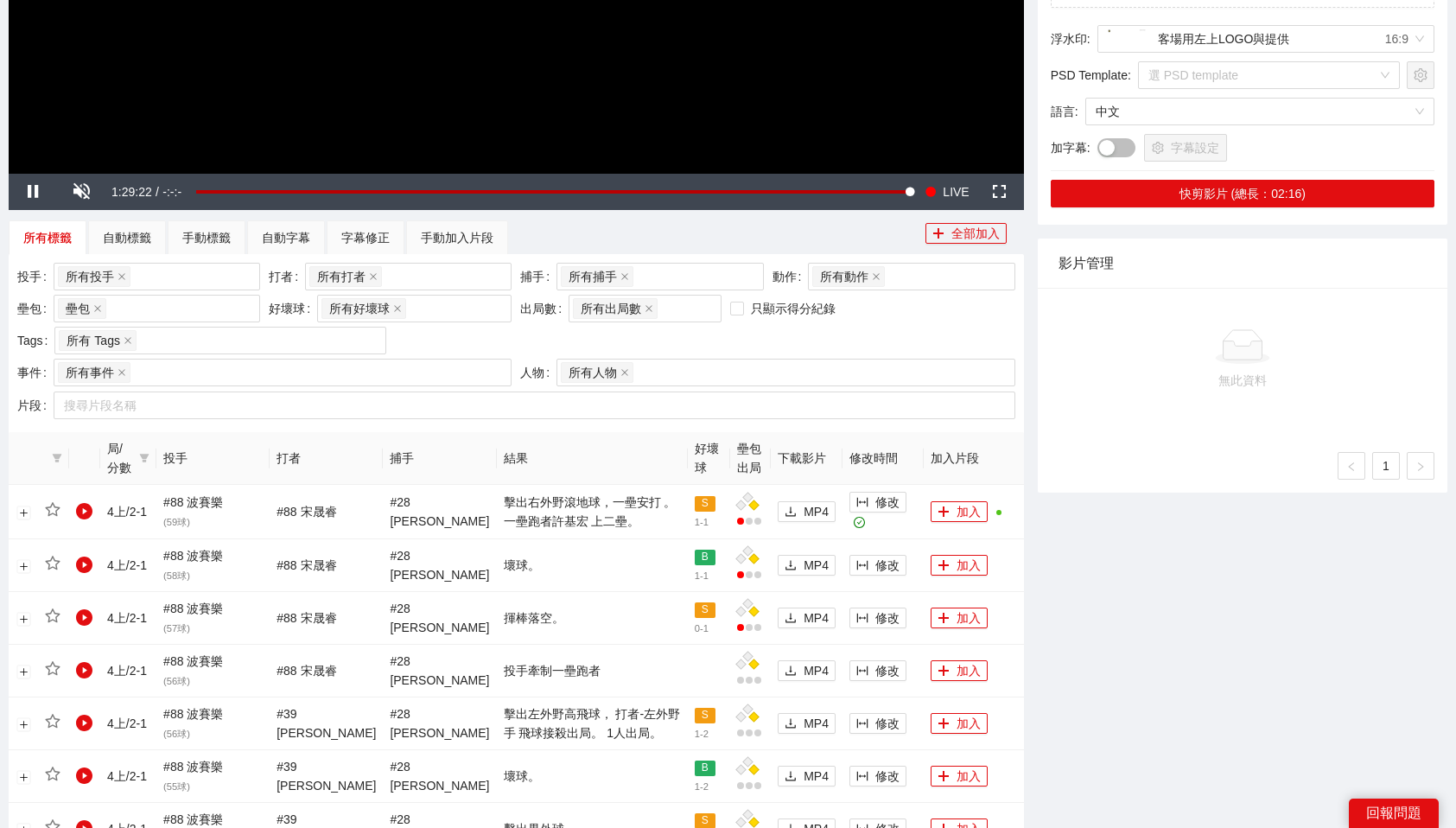
scroll to position [602, 0]
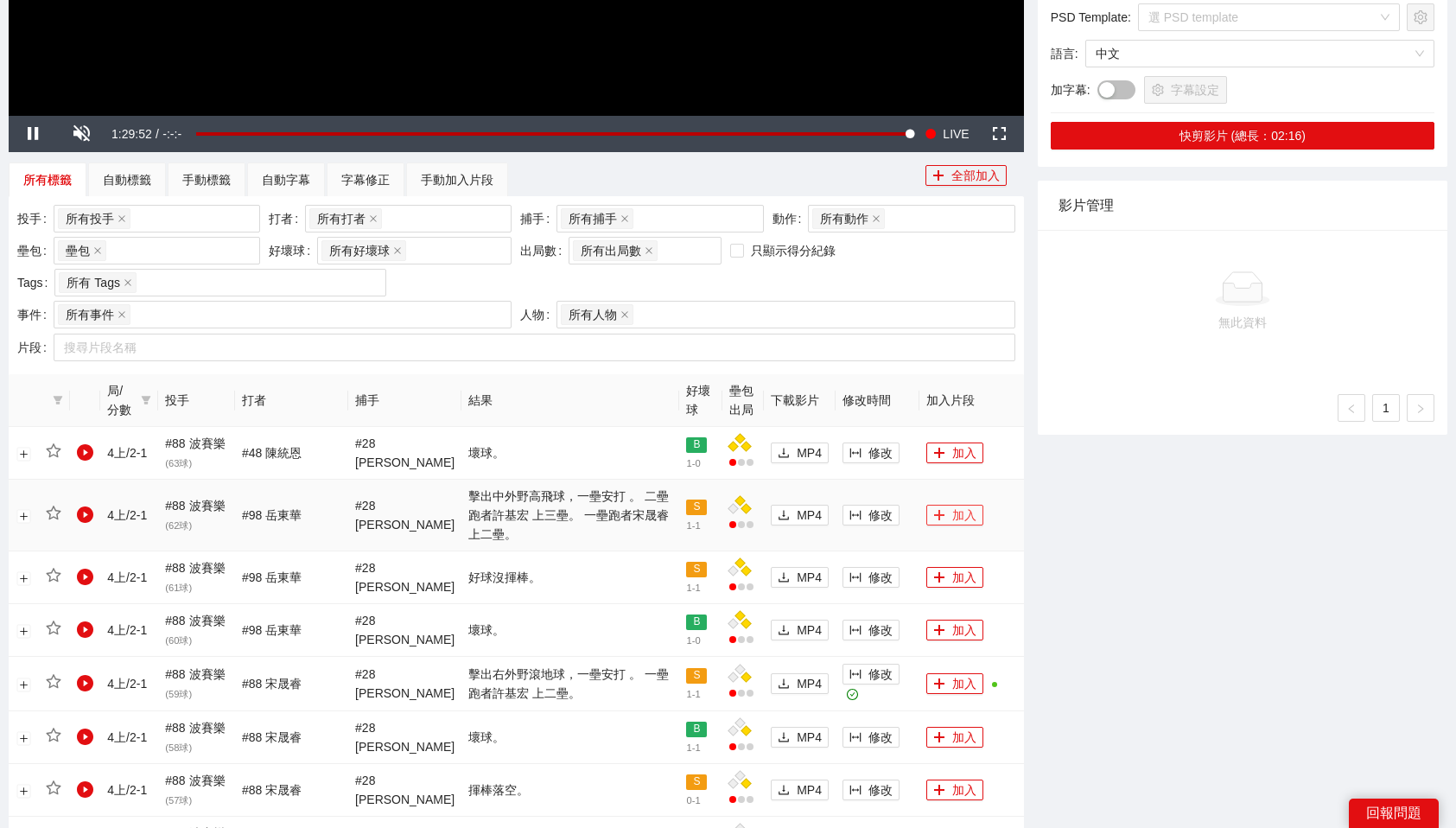
click at [965, 505] on button "加入" at bounding box center [955, 515] width 57 height 21
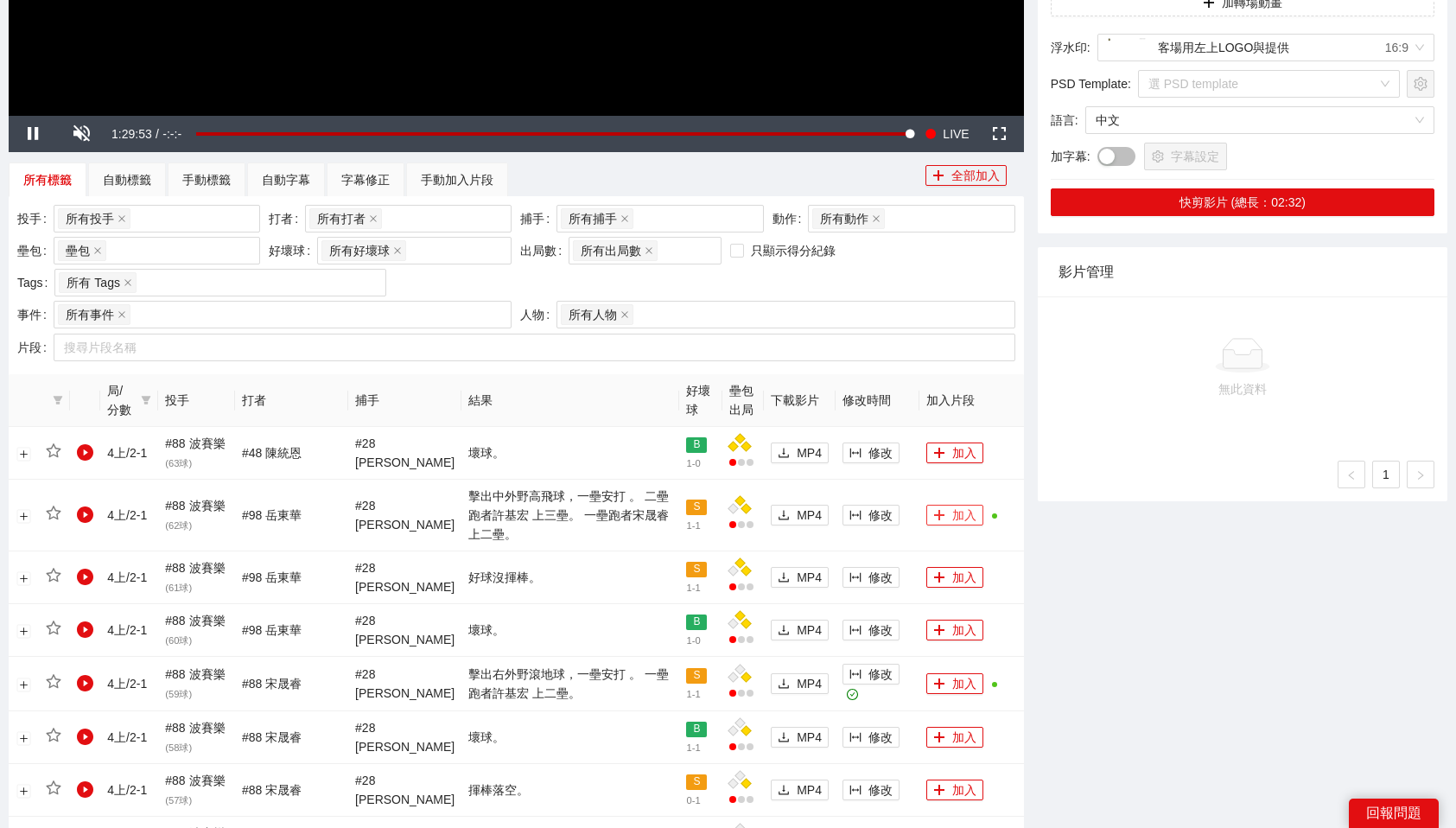
scroll to position [0, 0]
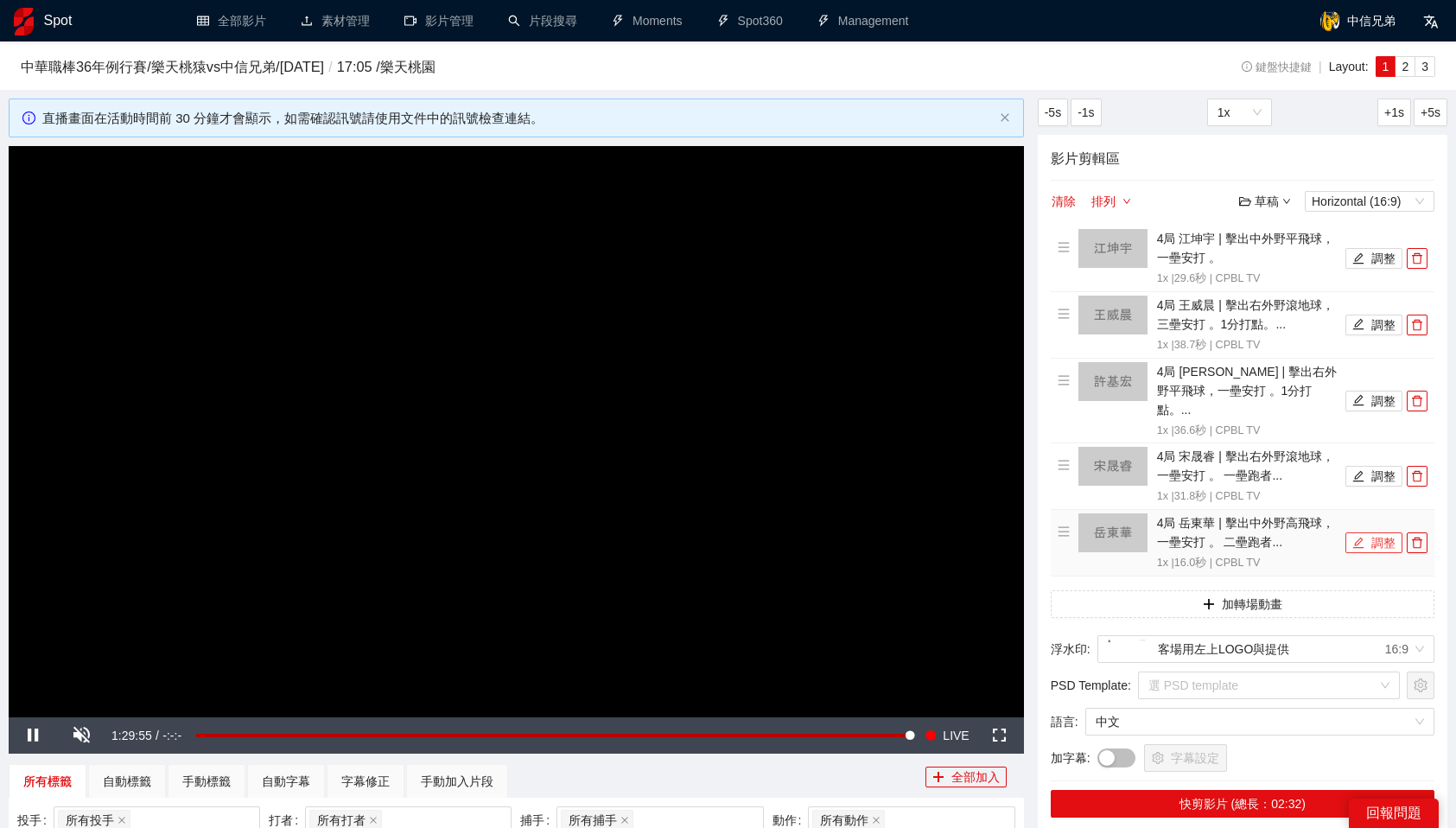
click at [1388, 532] on button "調整" at bounding box center [1375, 543] width 57 height 21
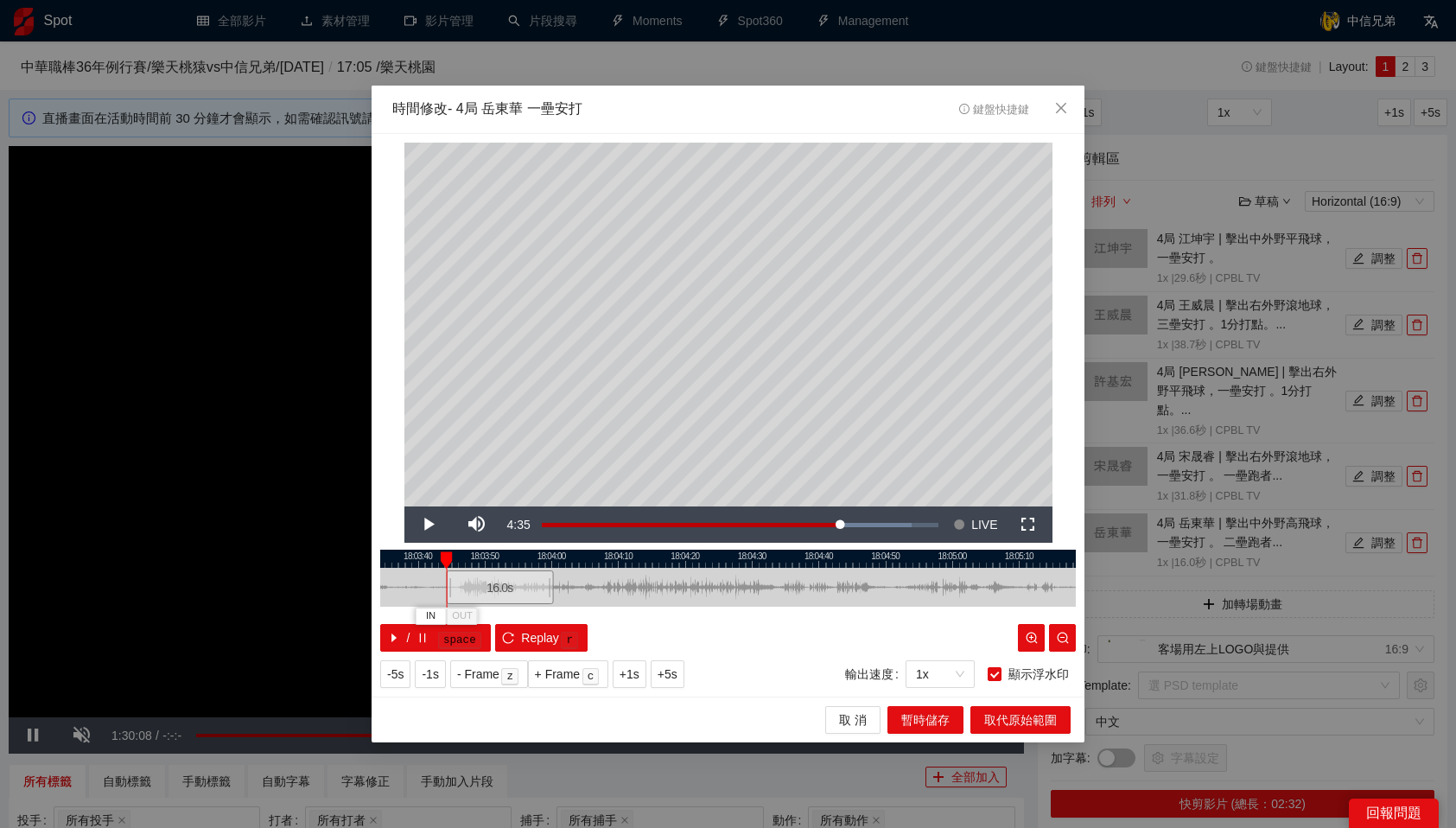
drag, startPoint x: 718, startPoint y: 596, endPoint x: 498, endPoint y: 603, distance: 220.1
click at [498, 603] on div "16.0 s" at bounding box center [501, 587] width 107 height 34
click at [500, 602] on div "16.0 s" at bounding box center [503, 587] width 107 height 34
drag, startPoint x: 473, startPoint y: 557, endPoint x: 718, endPoint y: 557, distance: 245.0
click at [718, 557] on div at bounding box center [719, 560] width 12 height 17
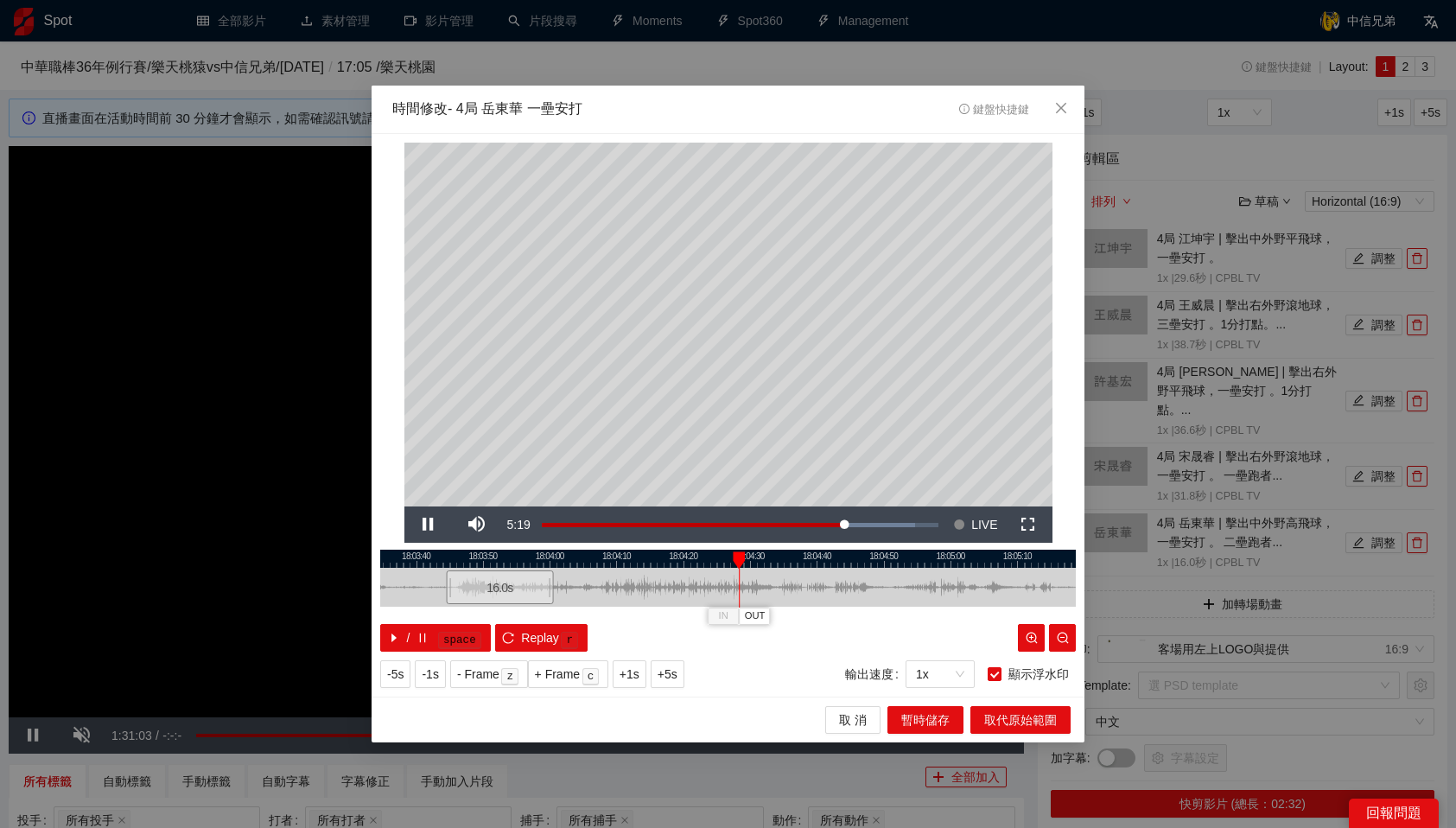
click at [717, 557] on div at bounding box center [726, 558] width 696 height 18
click at [724, 558] on div at bounding box center [728, 558] width 696 height 18
click at [735, 616] on span "OUT" at bounding box center [733, 616] width 21 height 16
click at [1038, 725] on span "取代原始範圍" at bounding box center [1021, 720] width 73 height 19
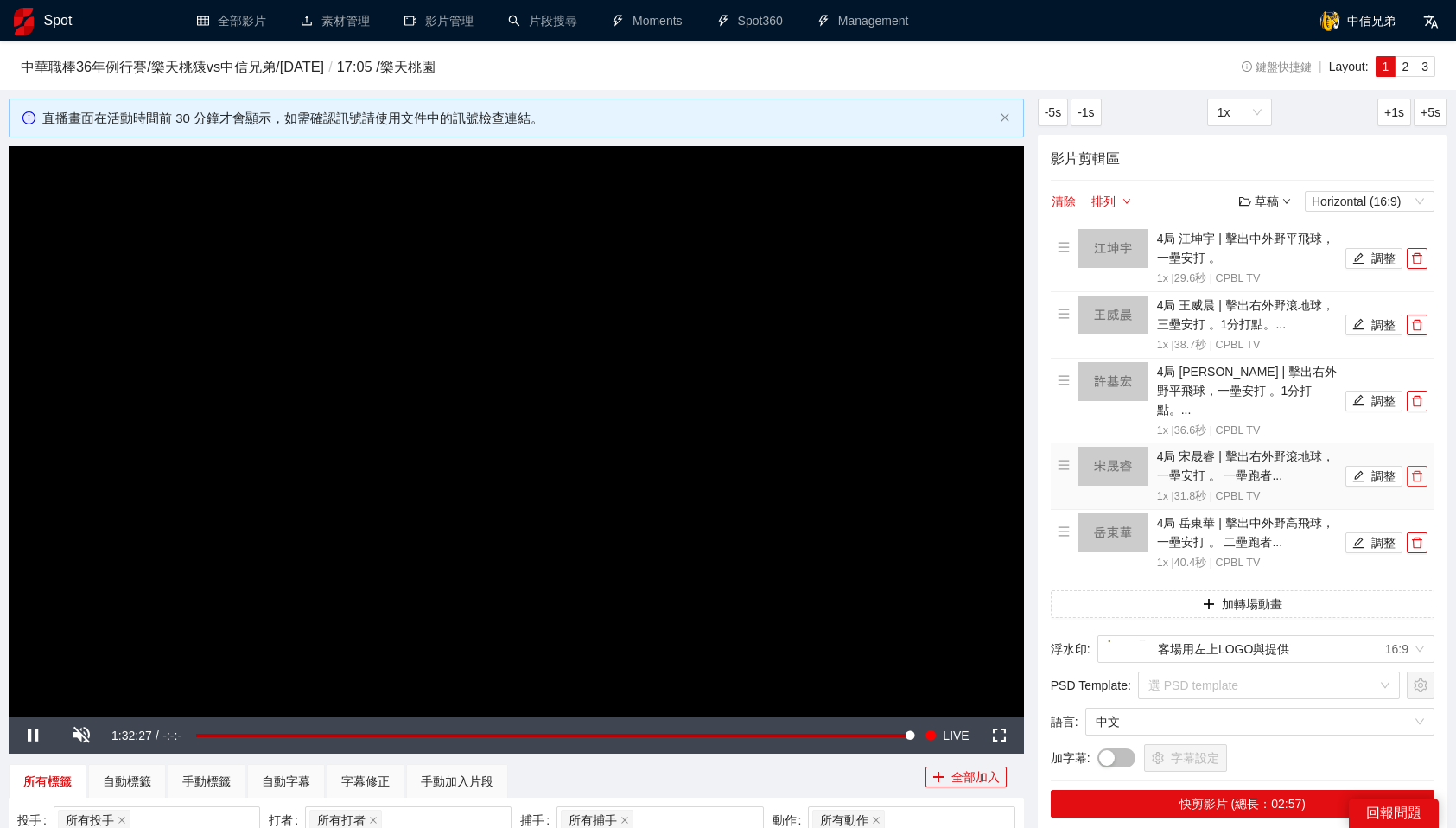
click at [1416, 470] on icon "delete" at bounding box center [1417, 476] width 12 height 12
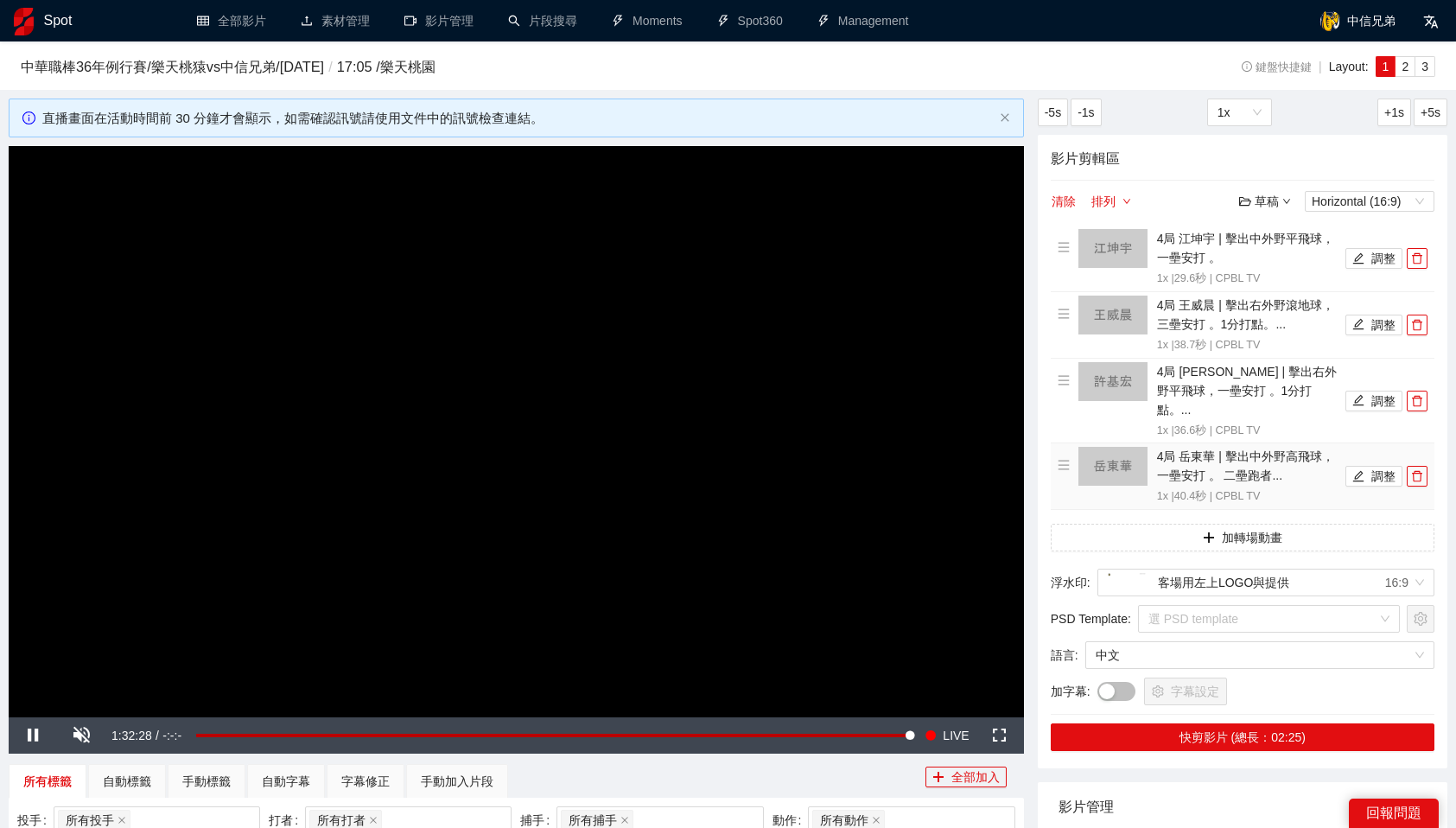
click at [1416, 470] on icon "delete" at bounding box center [1417, 476] width 12 height 12
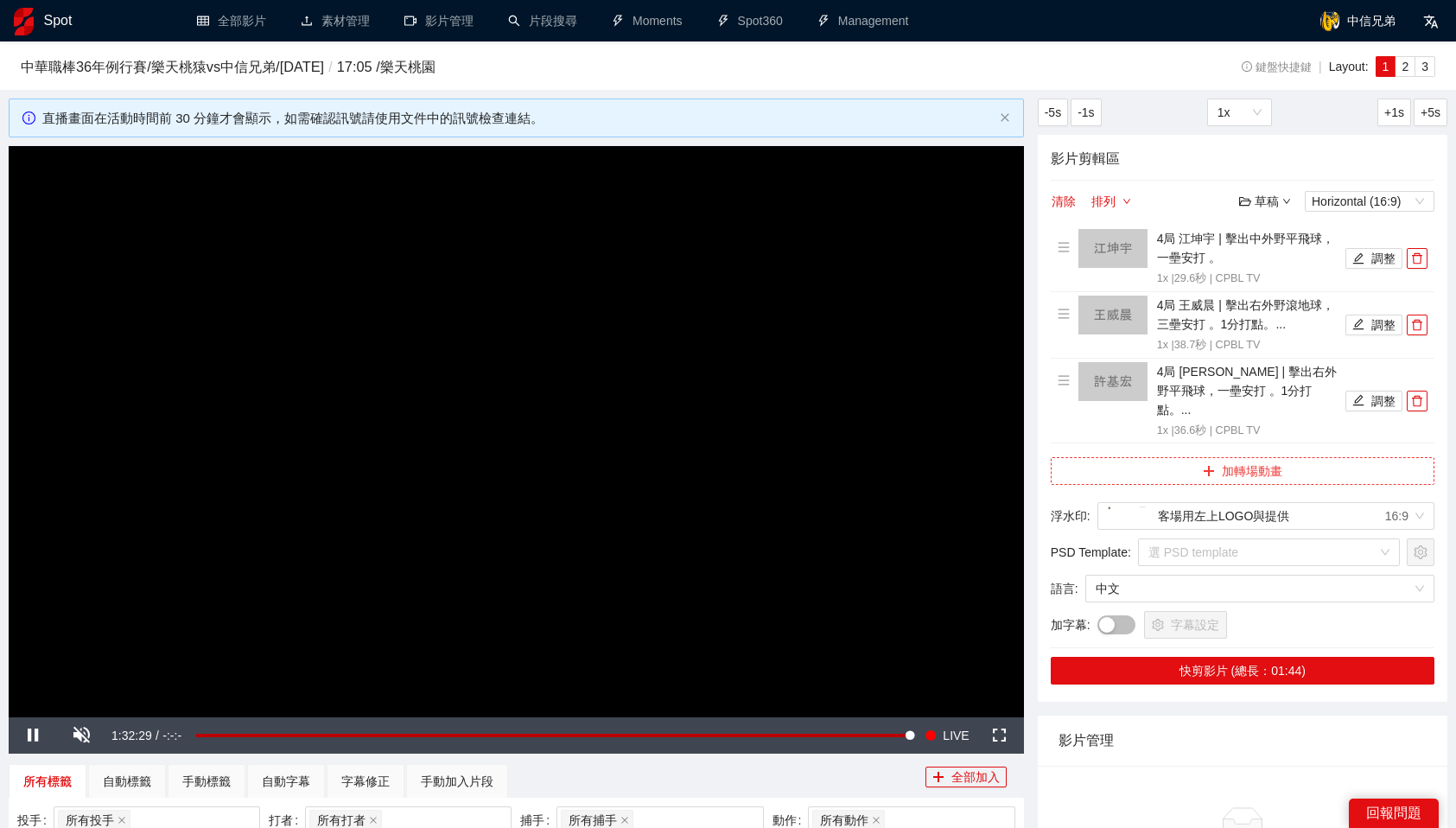
click at [1233, 458] on button "加轉場動畫" at bounding box center [1243, 472] width 384 height 28
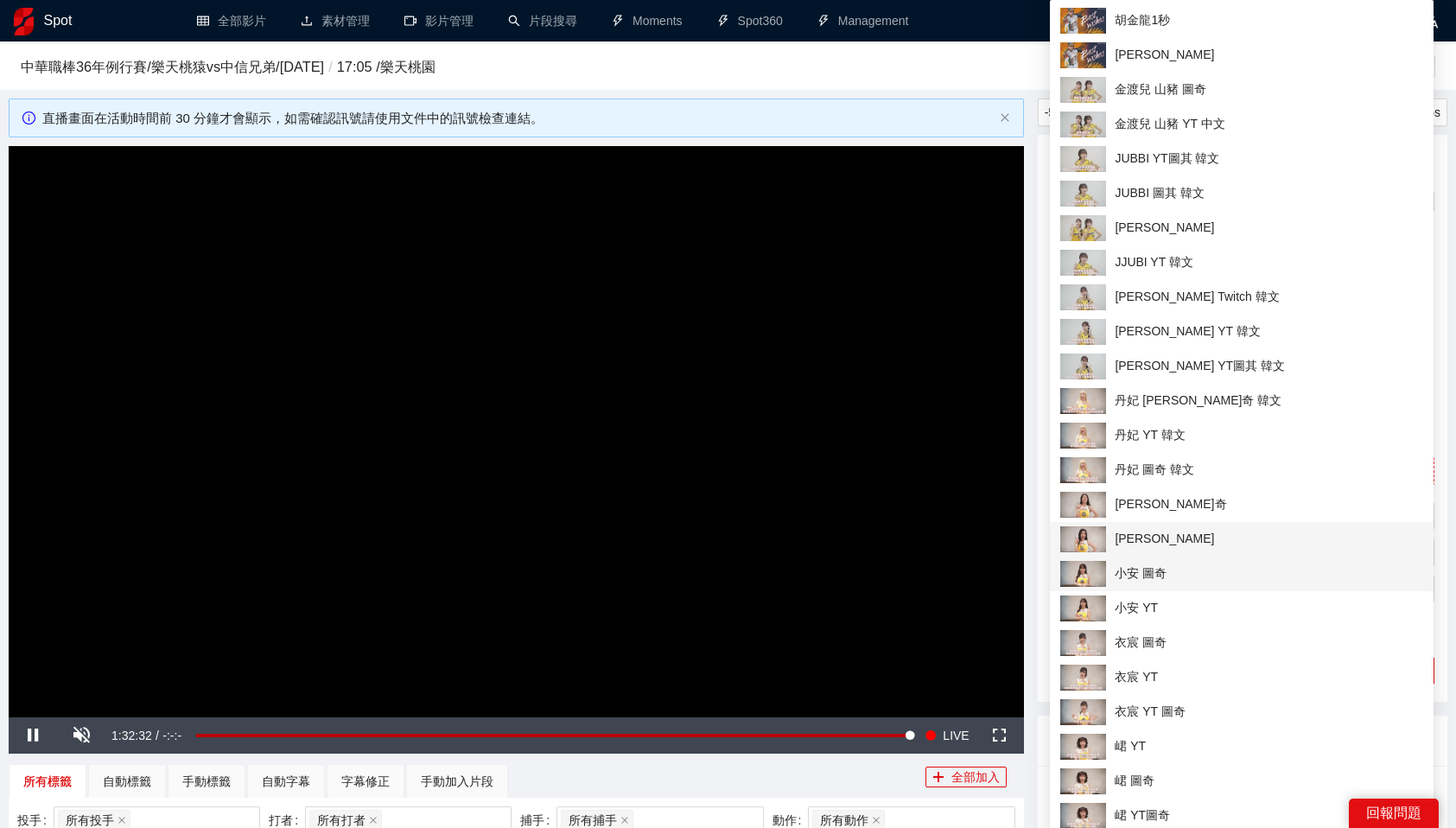
scroll to position [39, 0]
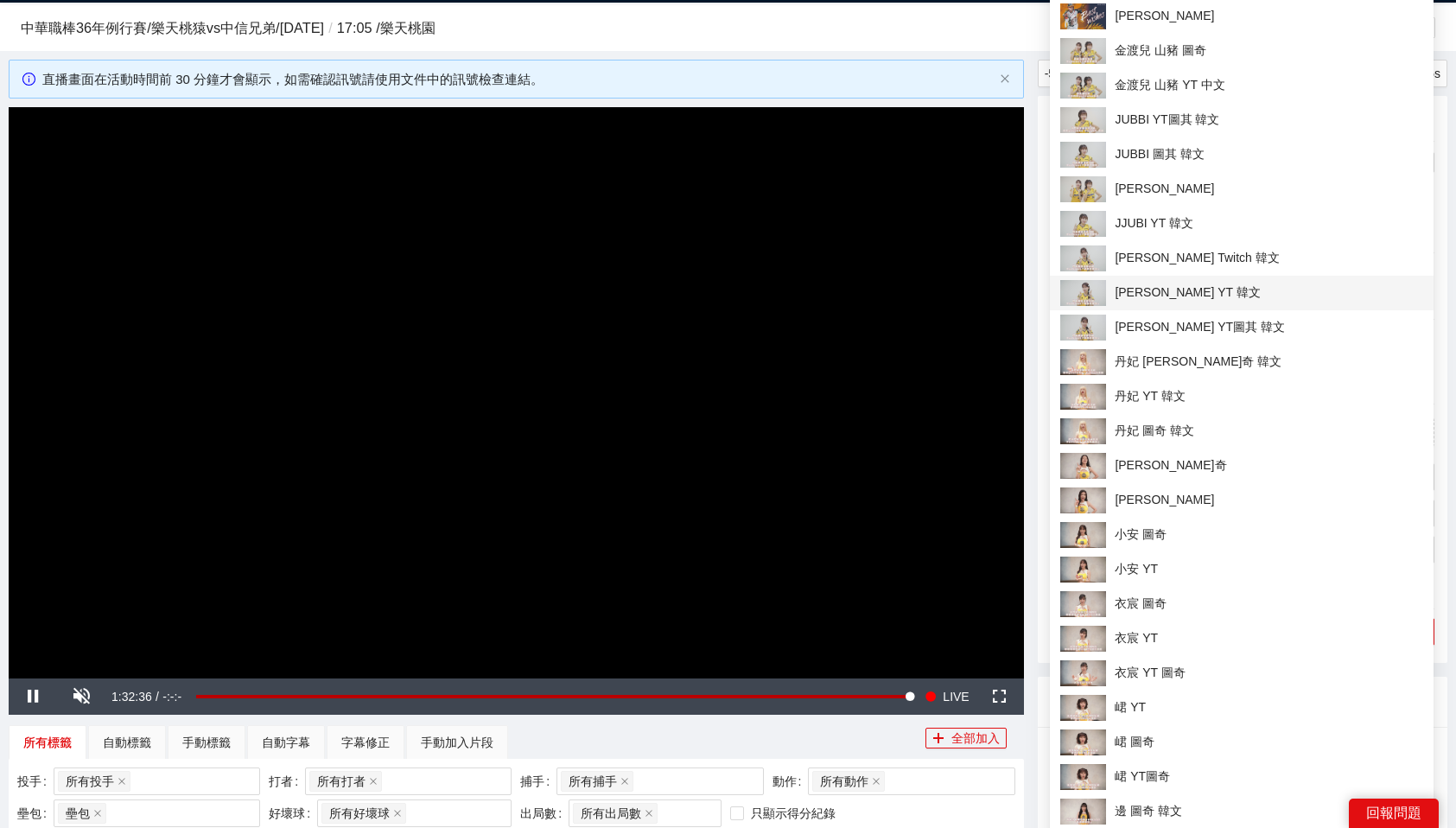
click at [1271, 287] on span "[PERSON_NAME] YT 韓文" at bounding box center [1242, 293] width 363 height 26
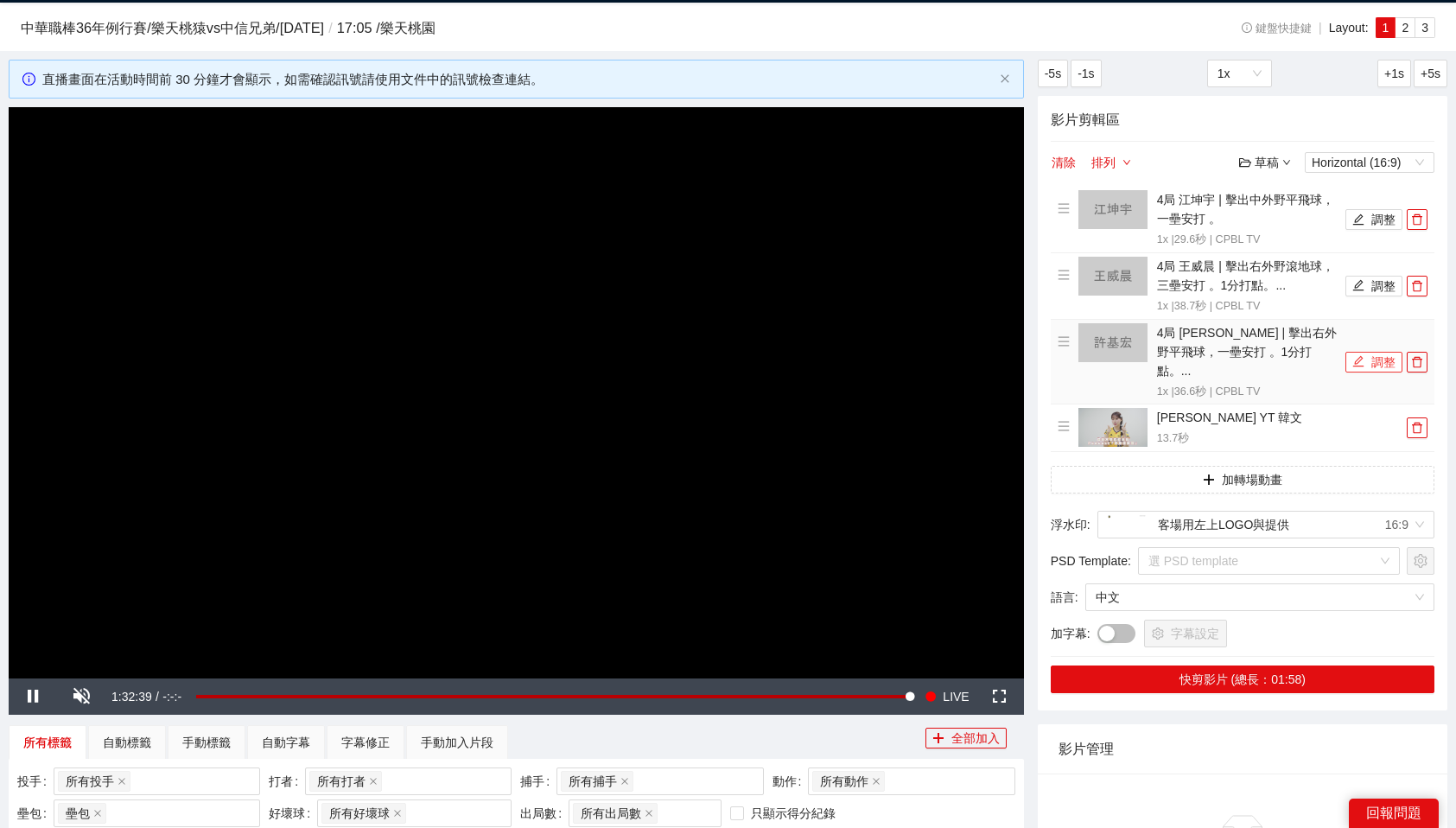
click at [1372, 352] on button "調整" at bounding box center [1375, 362] width 57 height 21
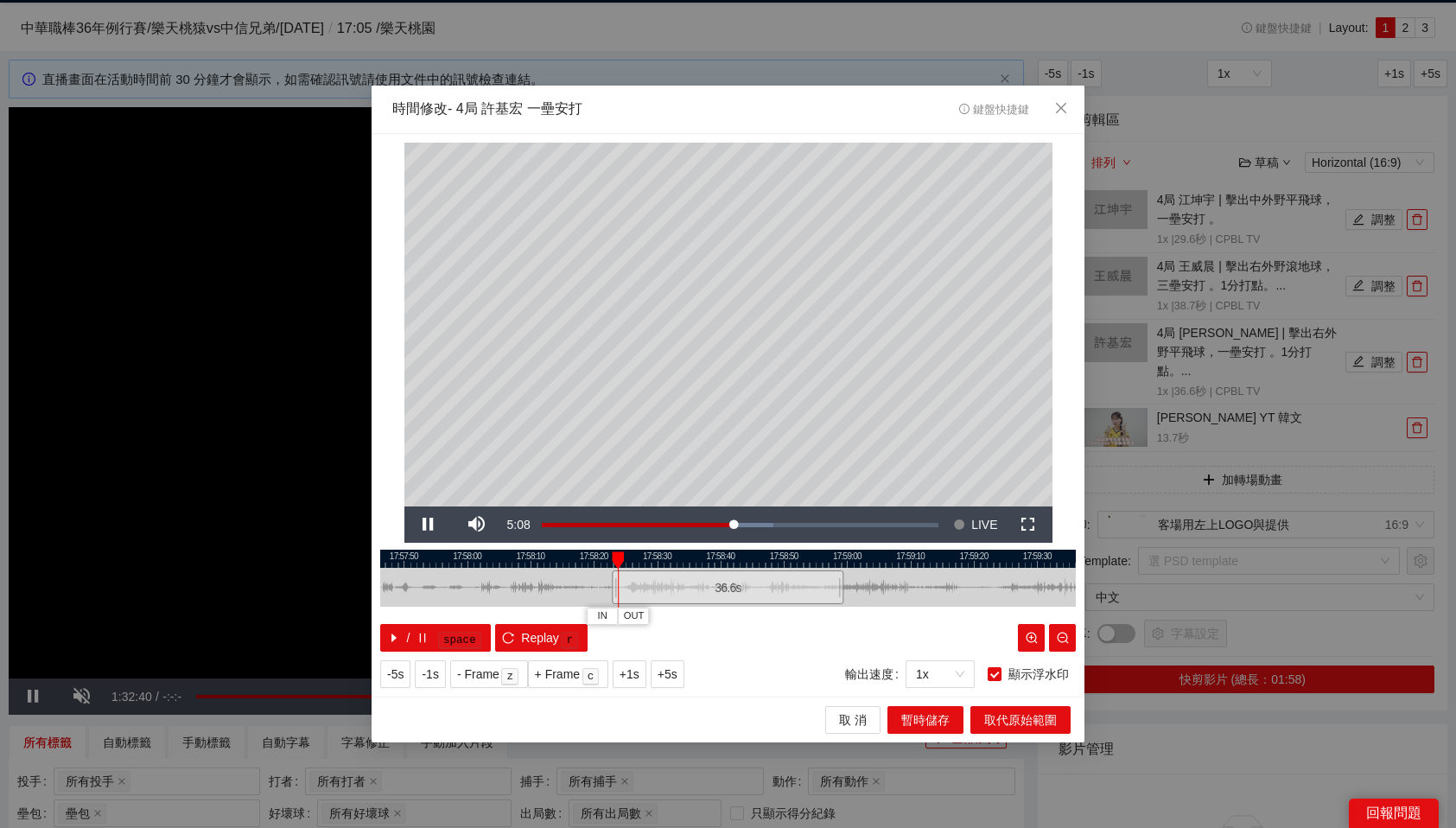
click at [806, 557] on div at bounding box center [728, 558] width 696 height 18
click at [1066, 98] on span "Close" at bounding box center [1062, 109] width 47 height 47
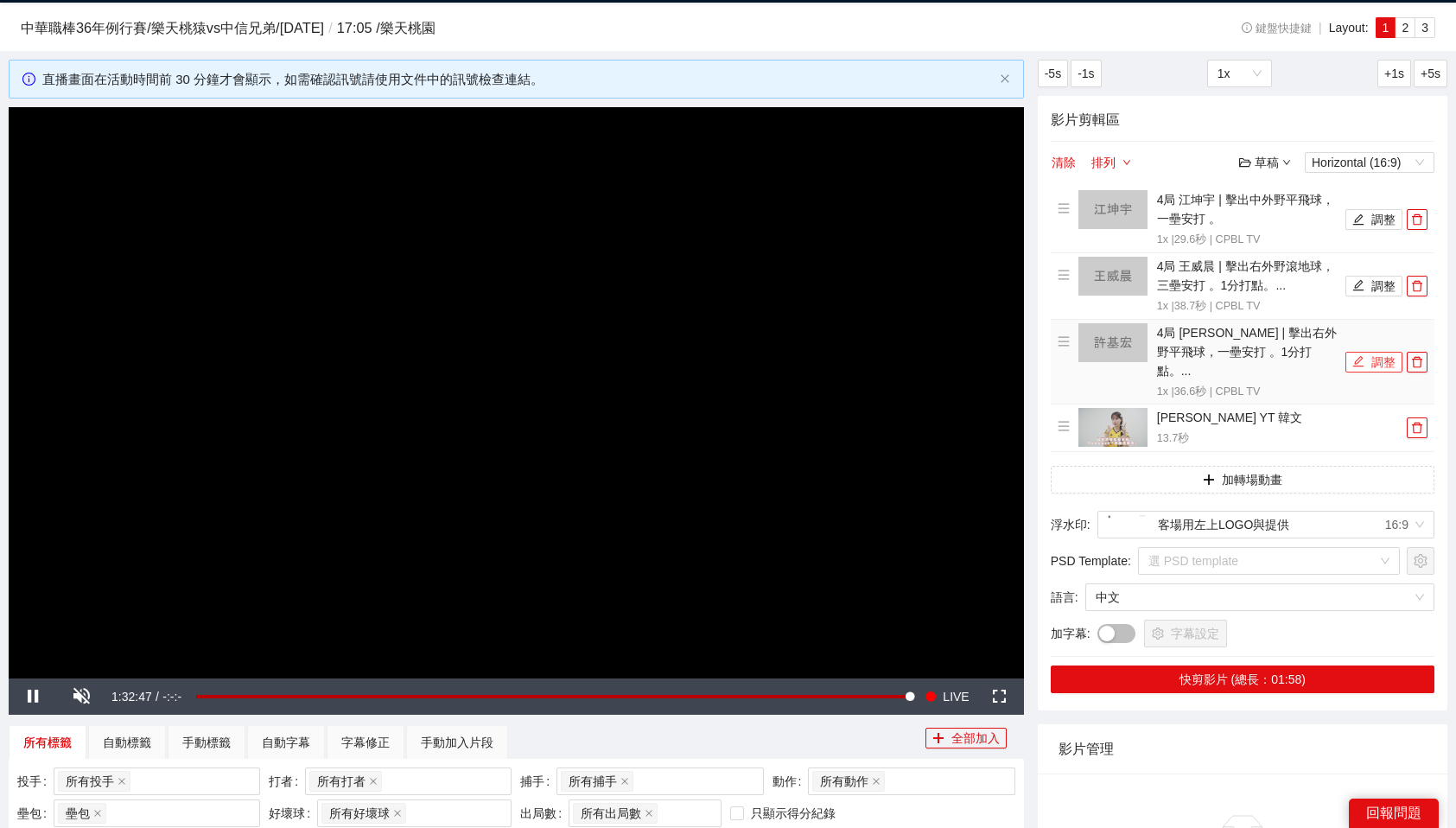
click at [1376, 361] on button "調整" at bounding box center [1375, 362] width 57 height 21
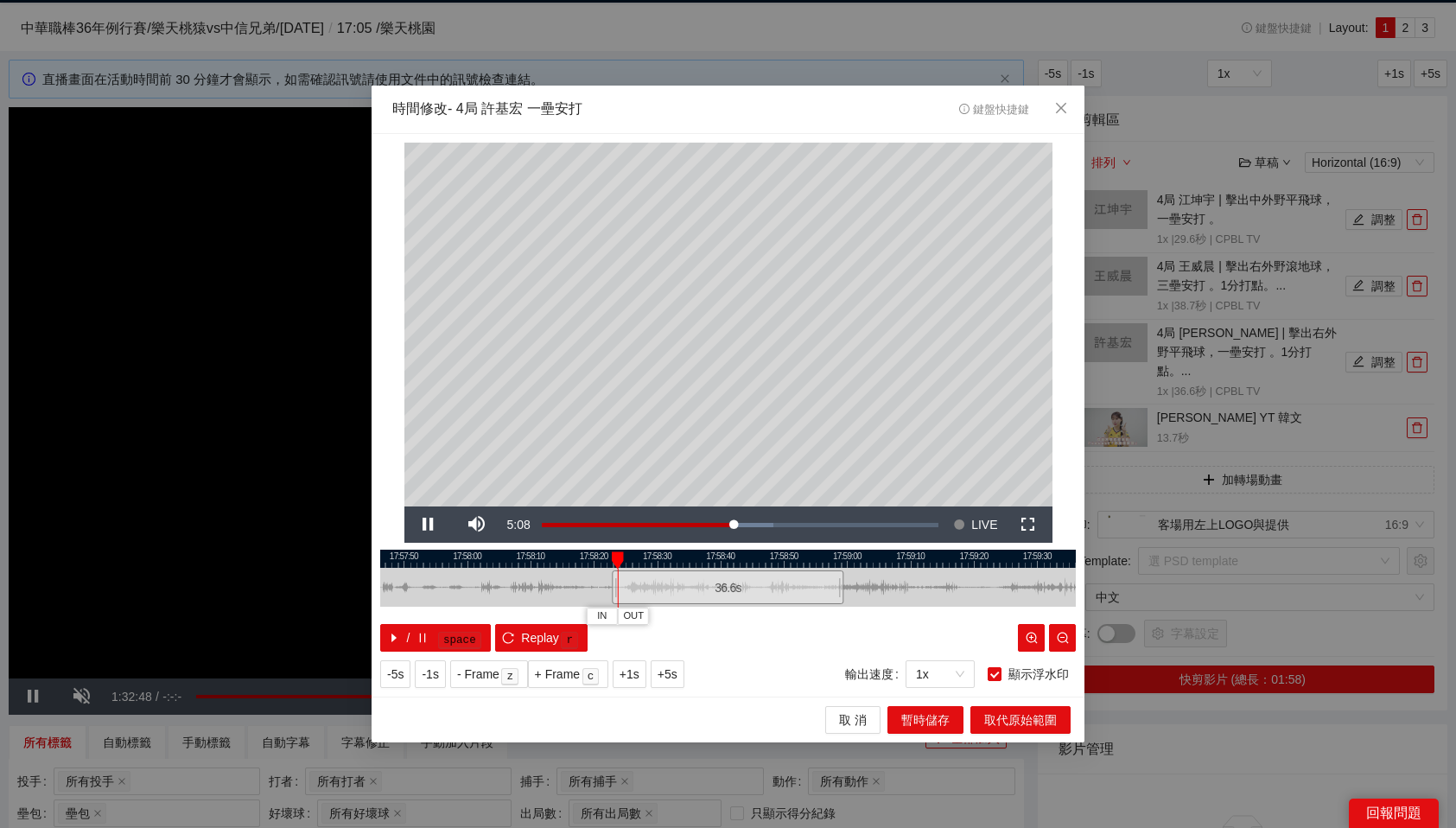
click at [809, 561] on div at bounding box center [728, 558] width 696 height 18
click at [813, 556] on div at bounding box center [728, 558] width 696 height 18
click at [834, 616] on span "OUT" at bounding box center [830, 616] width 21 height 16
click at [1004, 721] on span "取代原始範圍" at bounding box center [1021, 720] width 73 height 19
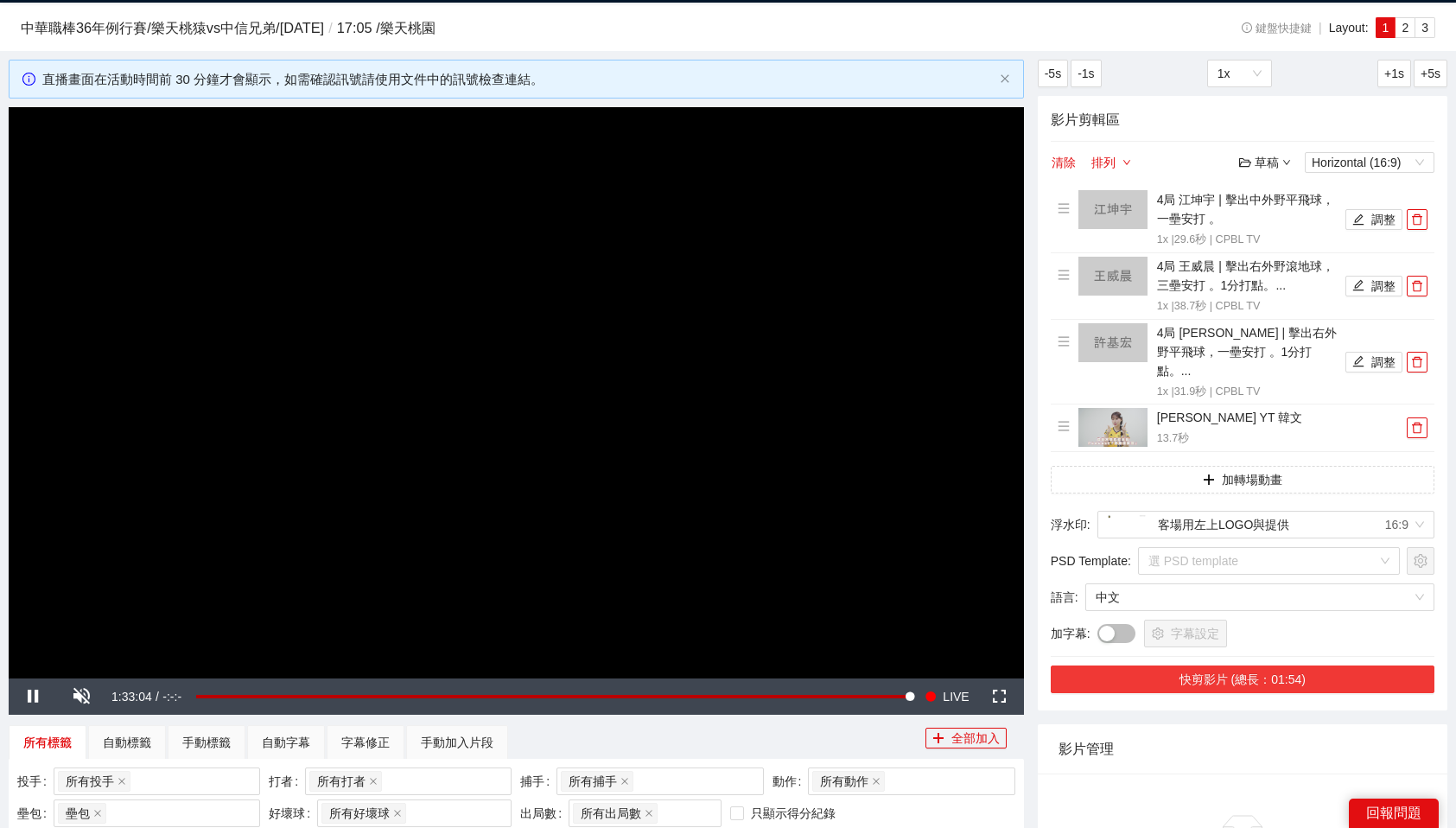
click at [1310, 666] on button "快剪影片 (總長：01:54)" at bounding box center [1243, 680] width 384 height 28
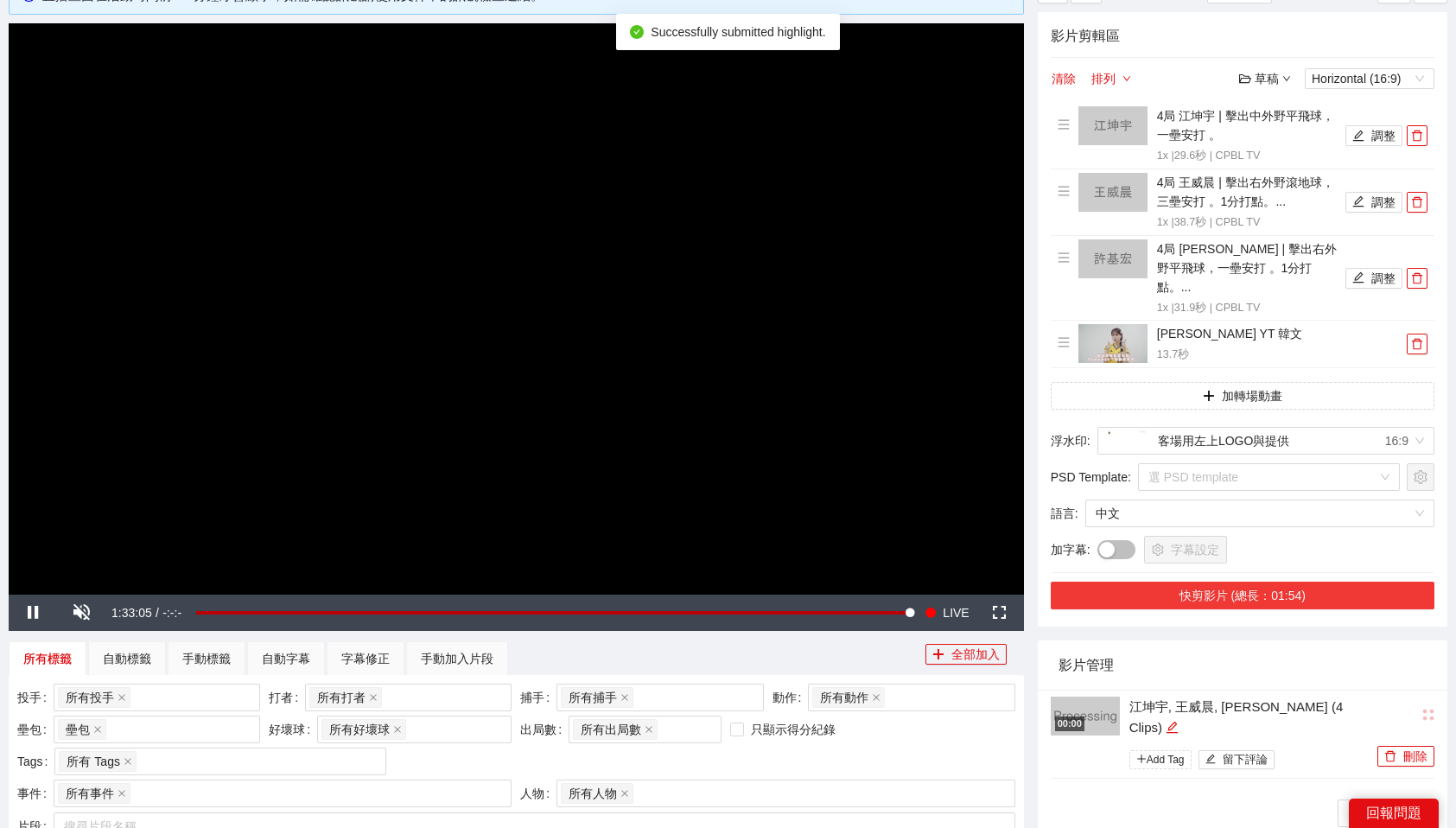
scroll to position [147, 0]
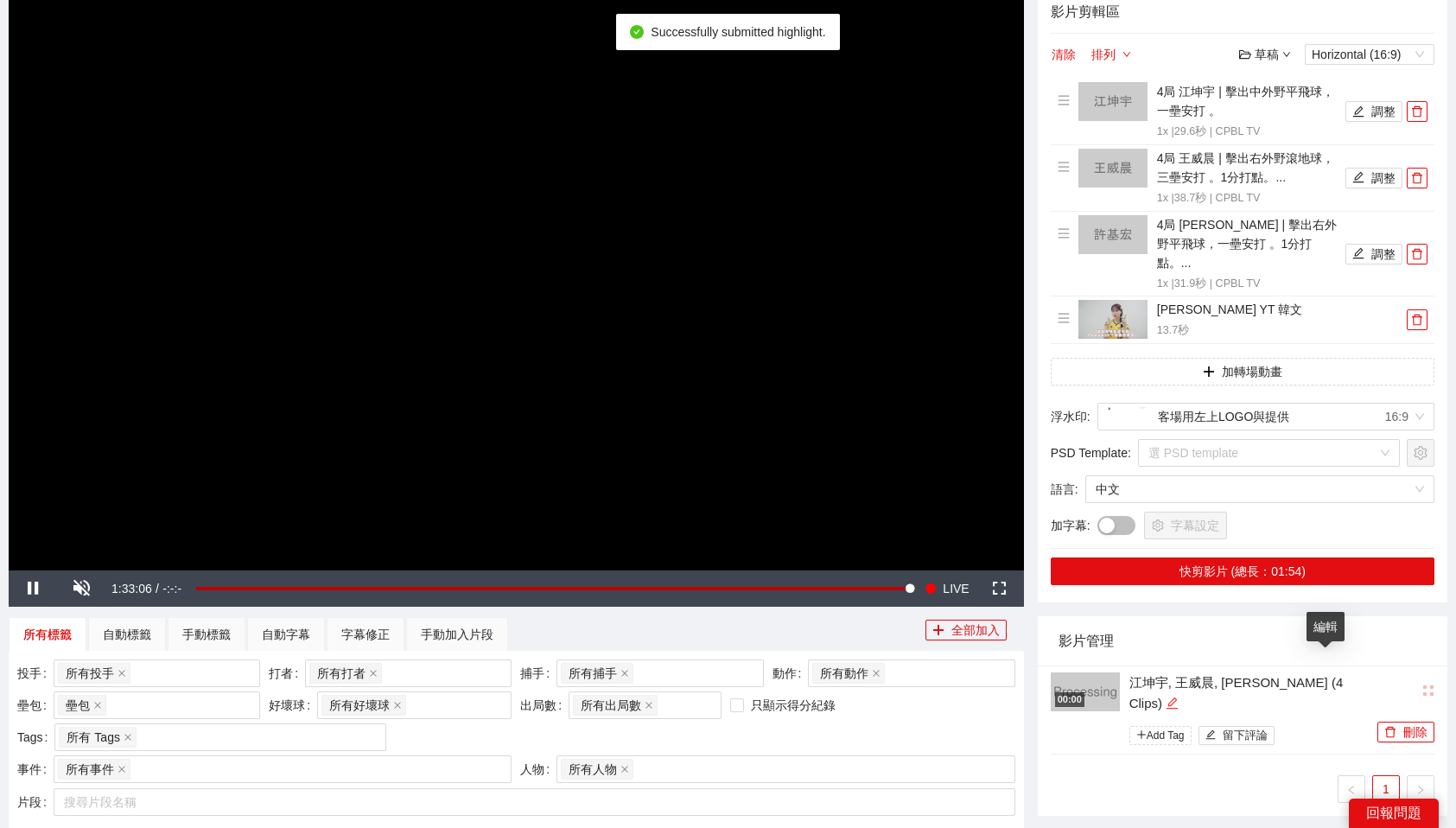
click at [1178, 698] on icon "edit" at bounding box center [1172, 703] width 11 height 11
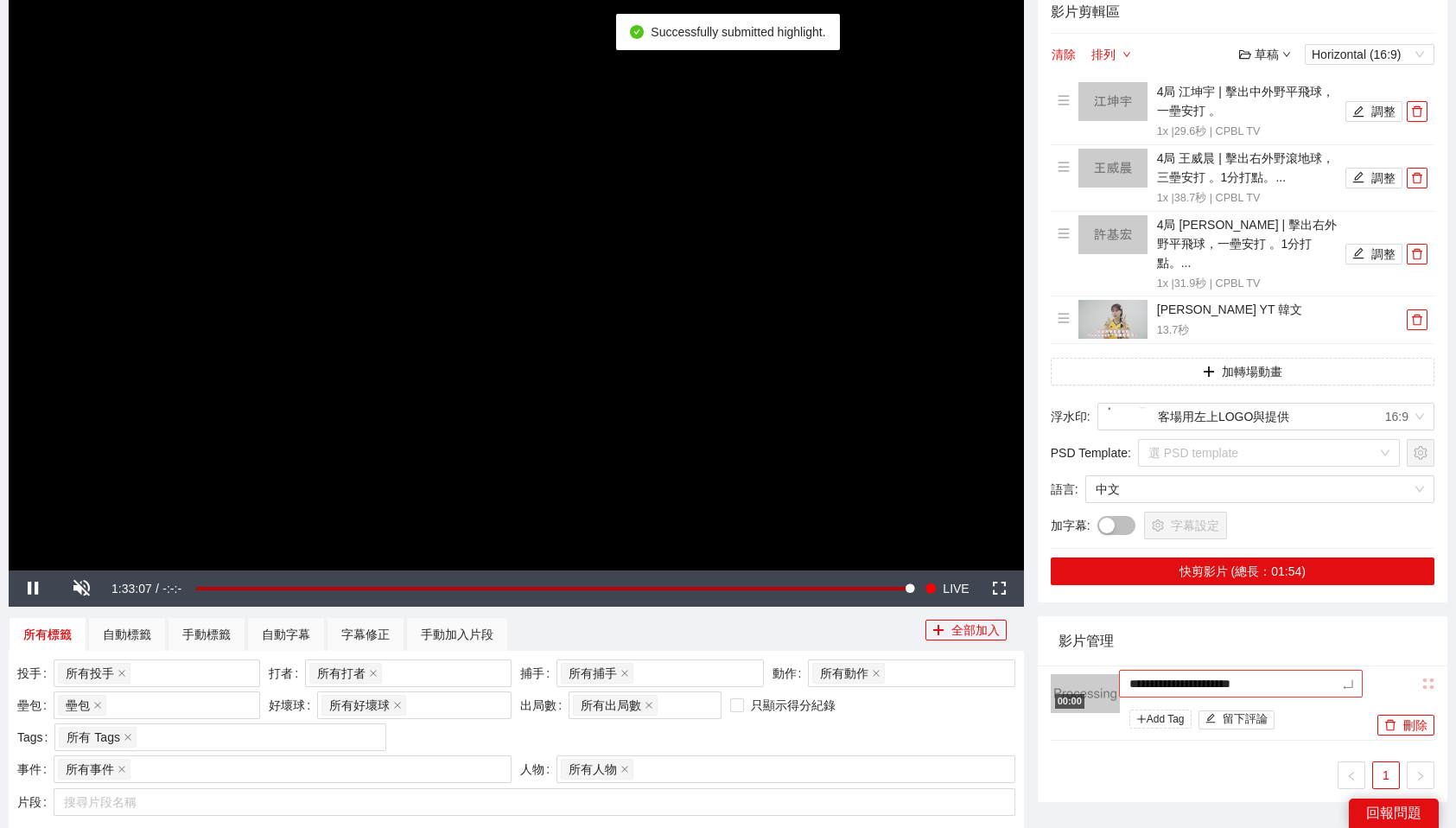
click at [1286, 670] on textarea "**********" at bounding box center [1240, 684] width 244 height 28
type textarea "*"
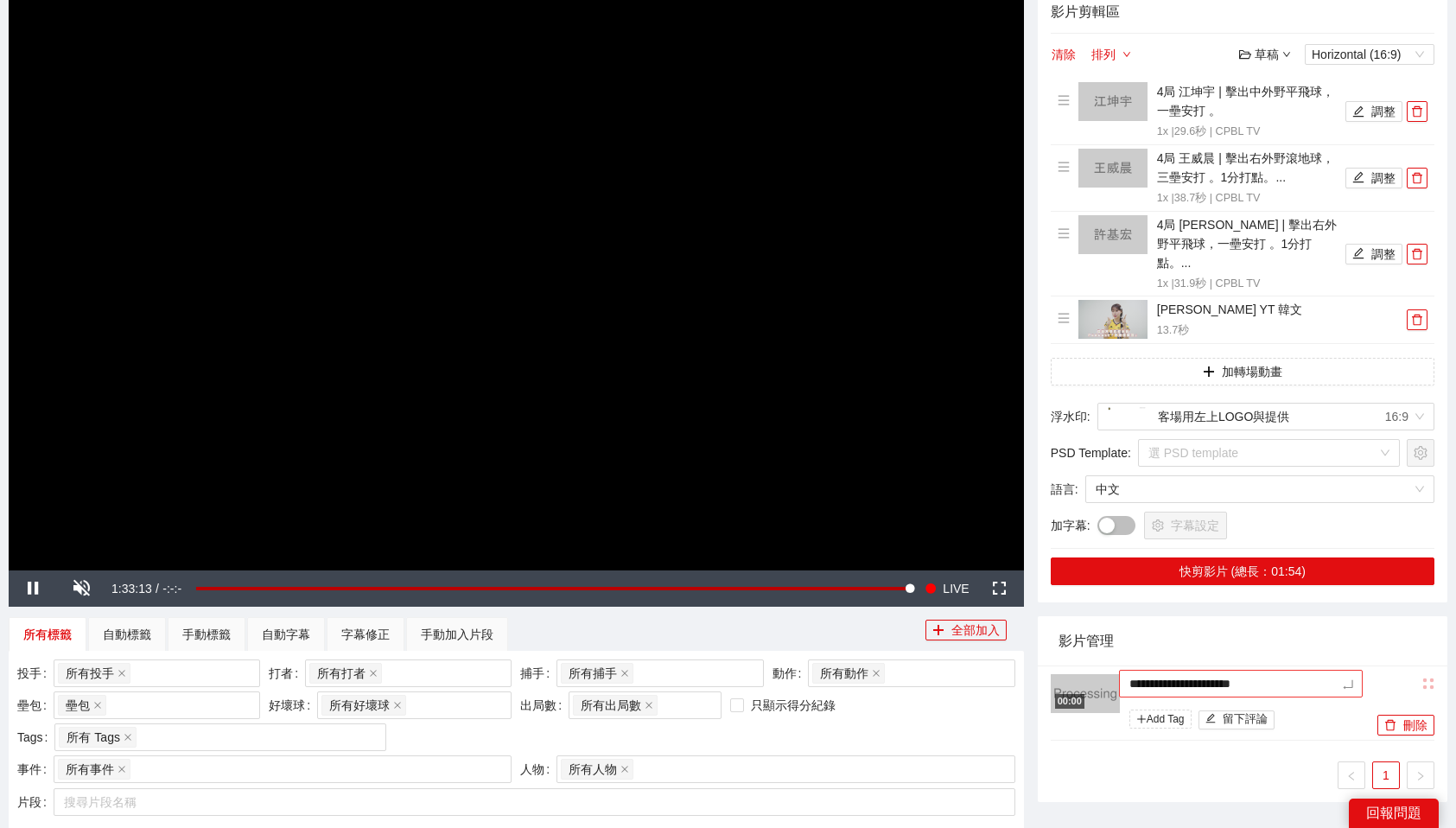
type textarea "*"
type textarea "**"
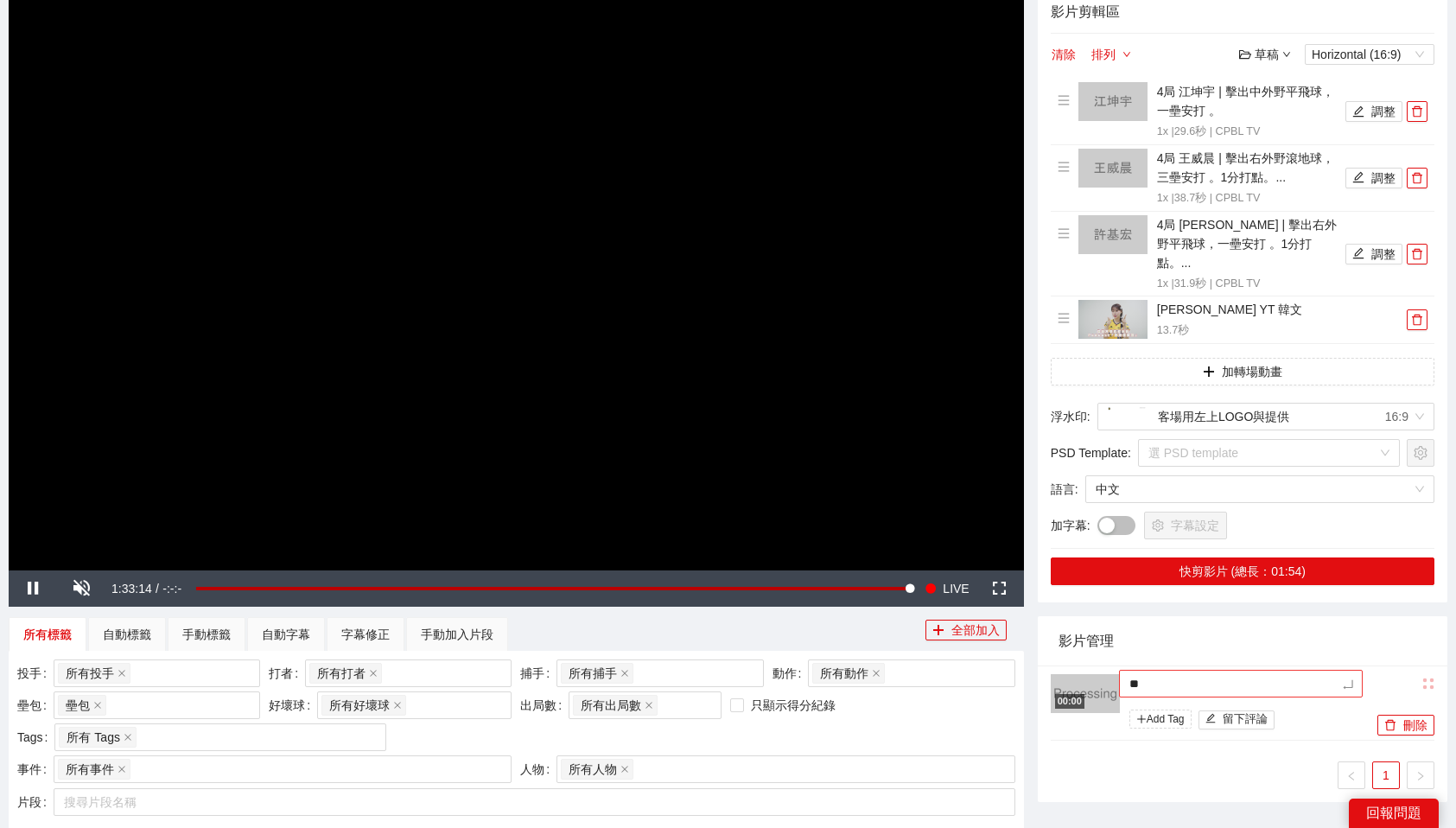
type textarea "***"
type textarea "**"
type textarea "***"
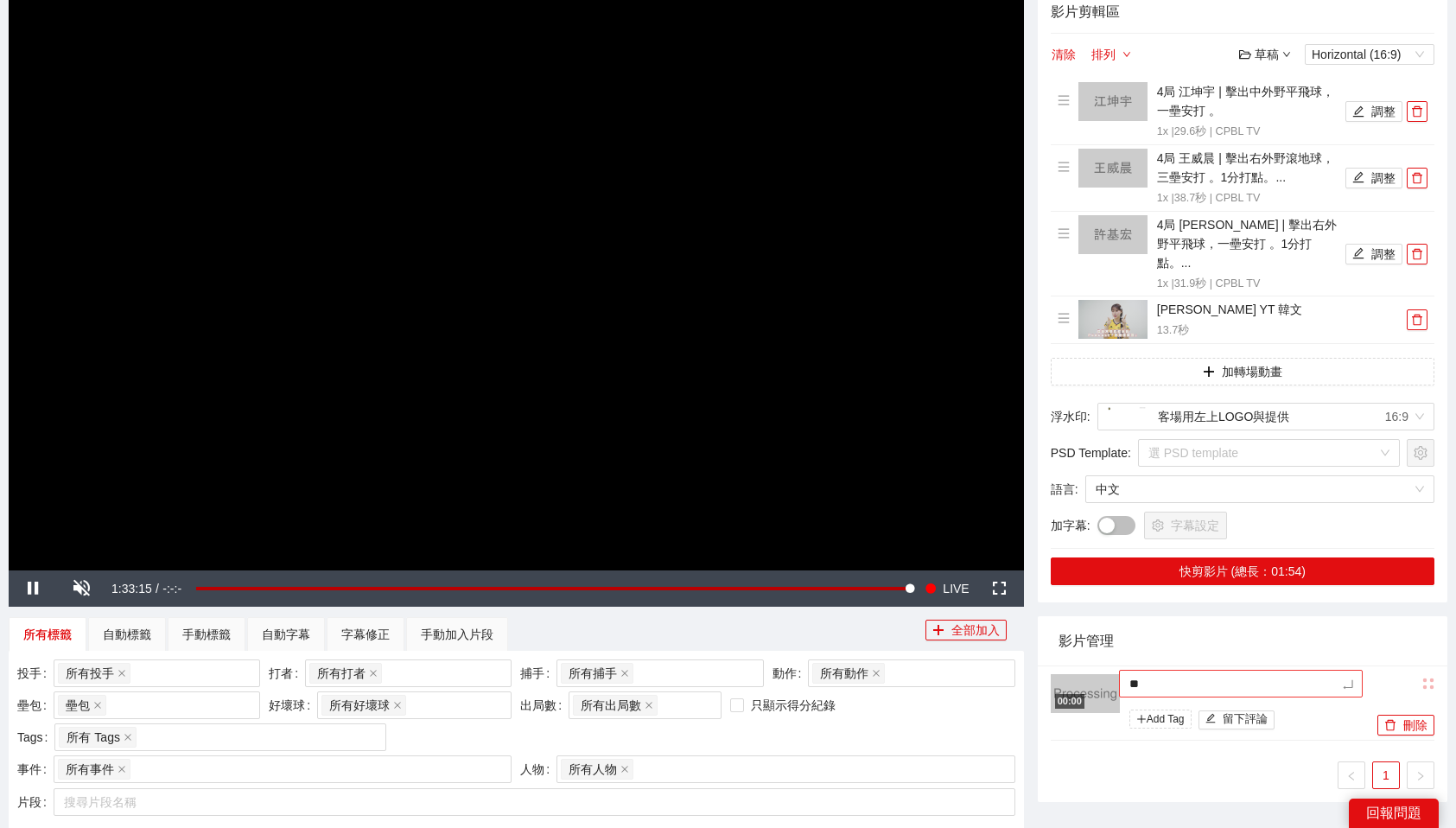
type textarea "***"
type textarea "**"
type textarea "***"
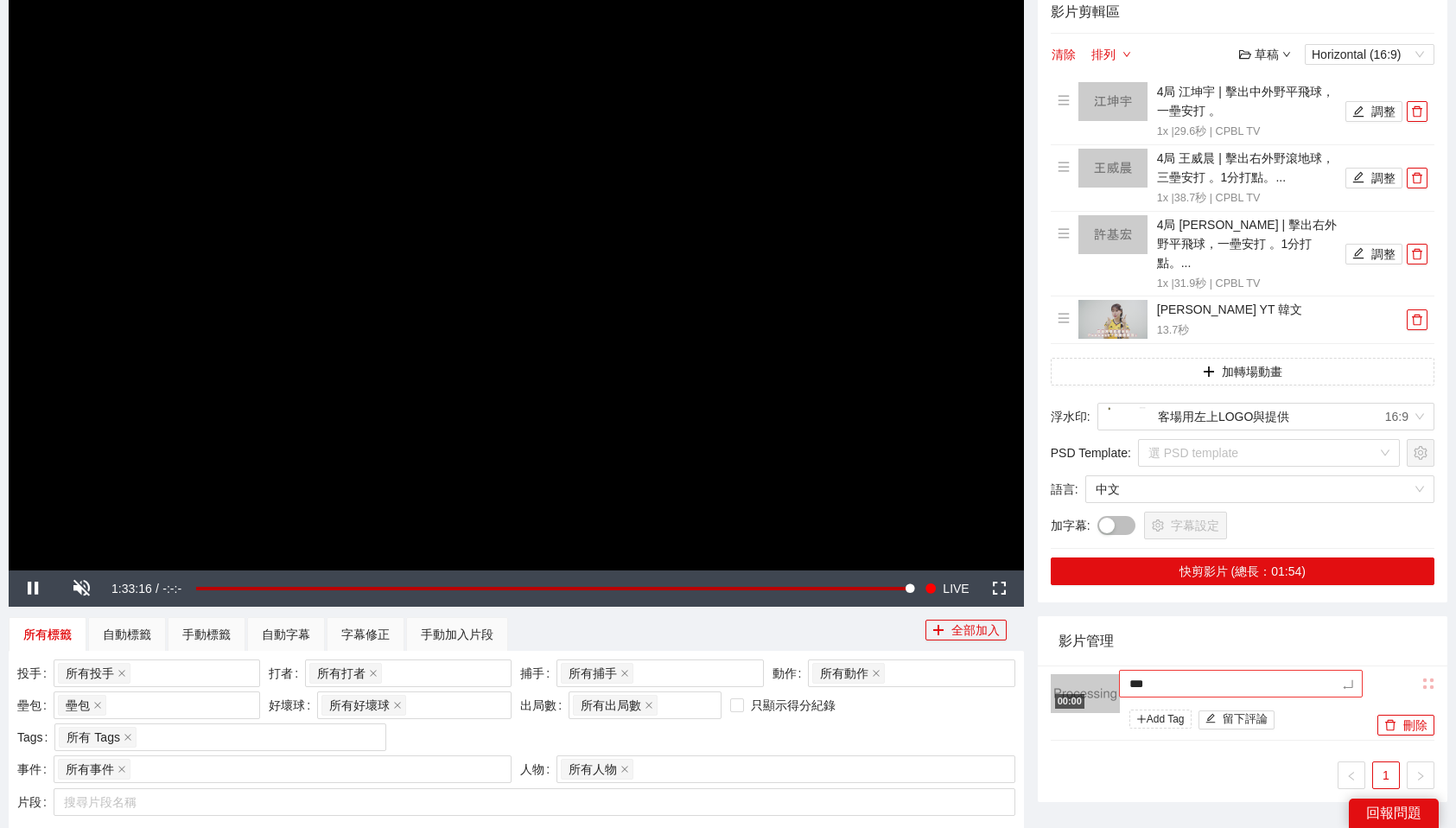
type textarea "****"
type textarea "*****"
type textarea "***"
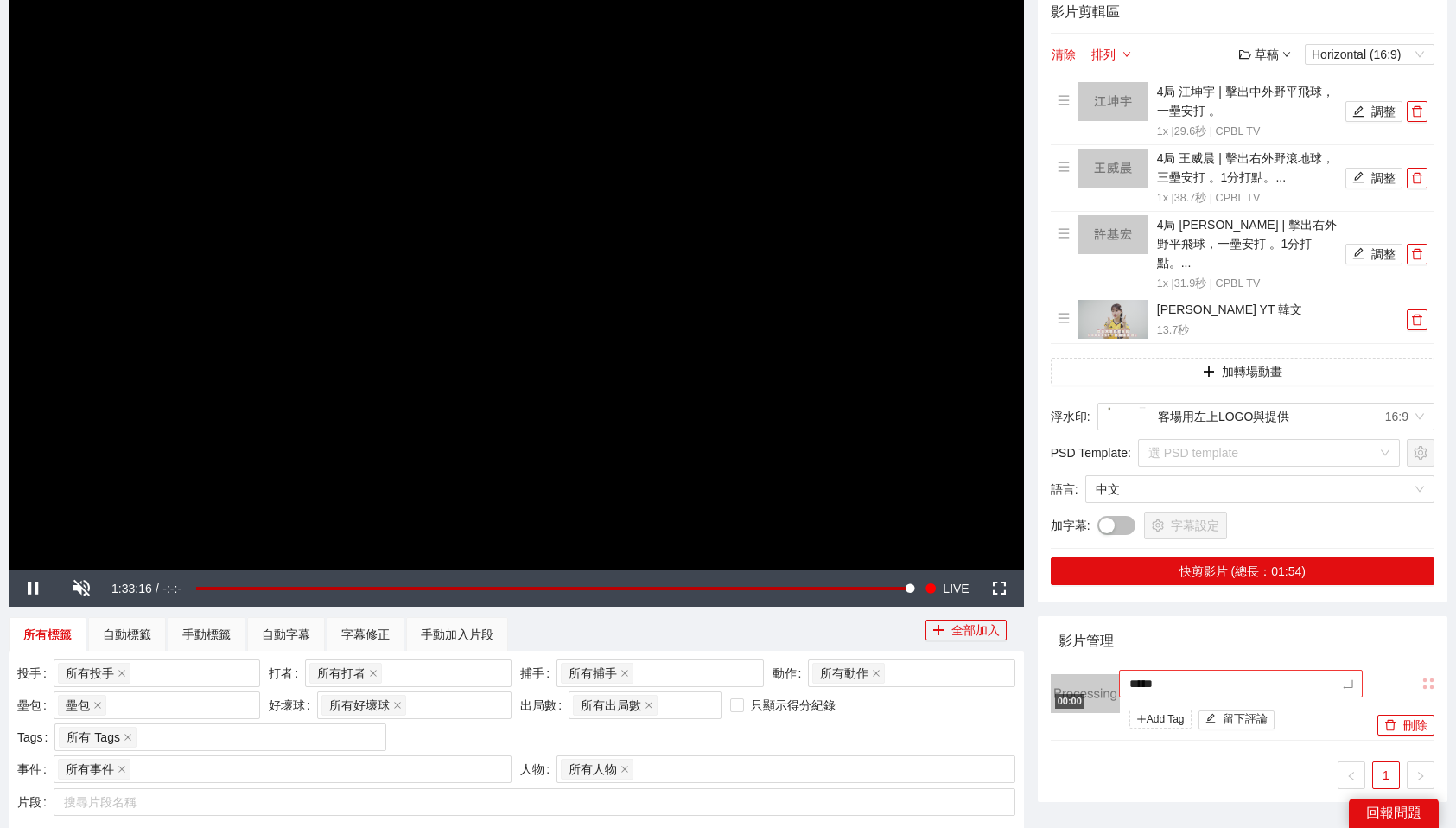
type textarea "***"
type textarea "****"
type textarea "*****"
type textarea "****"
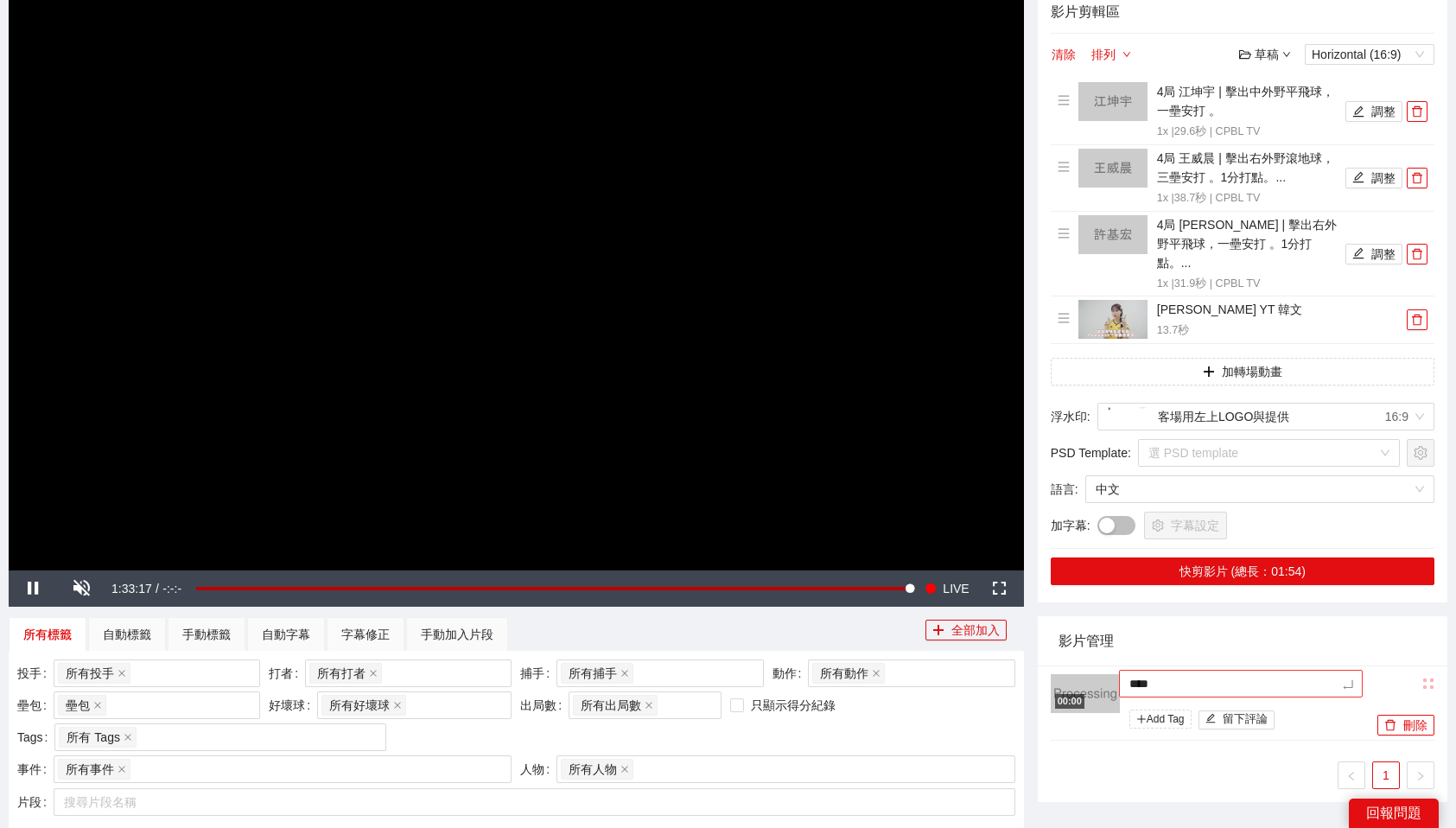
type textarea "****"
click at [1312, 616] on div "影片管理" at bounding box center [1243, 641] width 368 height 49
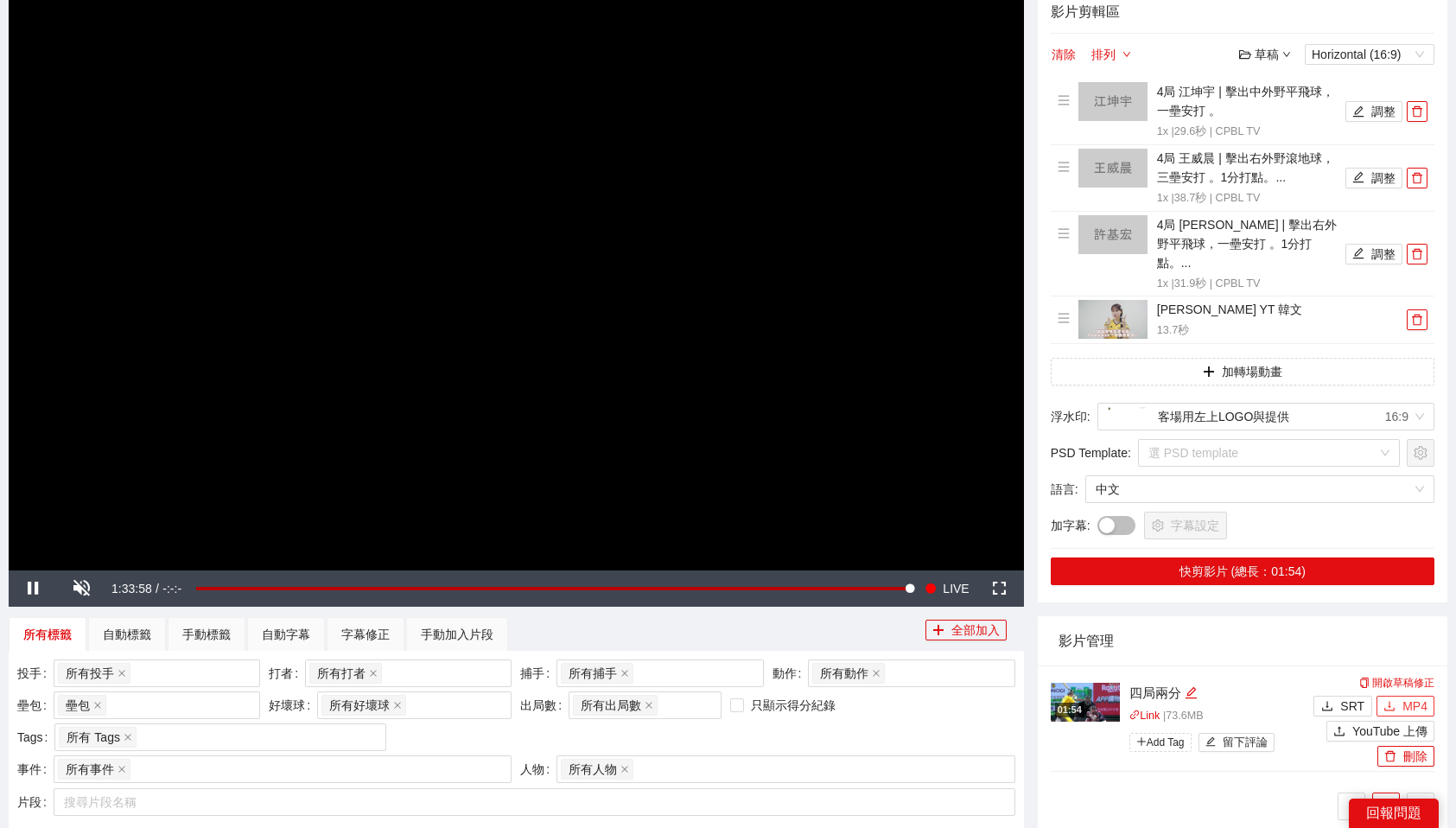
click at [1423, 697] on span "MP4" at bounding box center [1414, 707] width 25 height 19
click at [1425, 109] on span "delete" at bounding box center [1417, 112] width 19 height 12
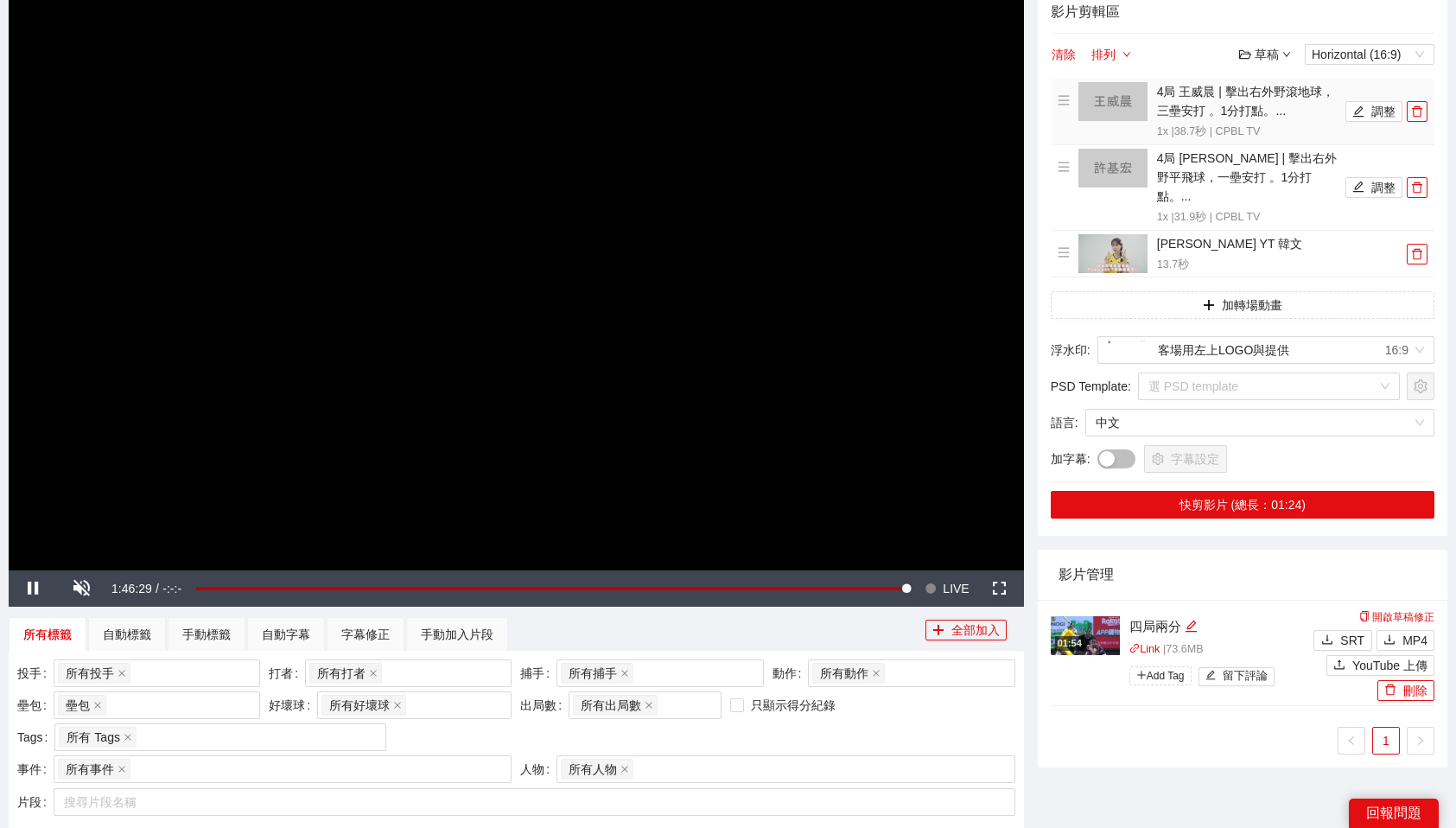
click at [1425, 109] on span "delete" at bounding box center [1417, 112] width 19 height 12
click at [1425, 181] on span "delete" at bounding box center [1417, 187] width 19 height 12
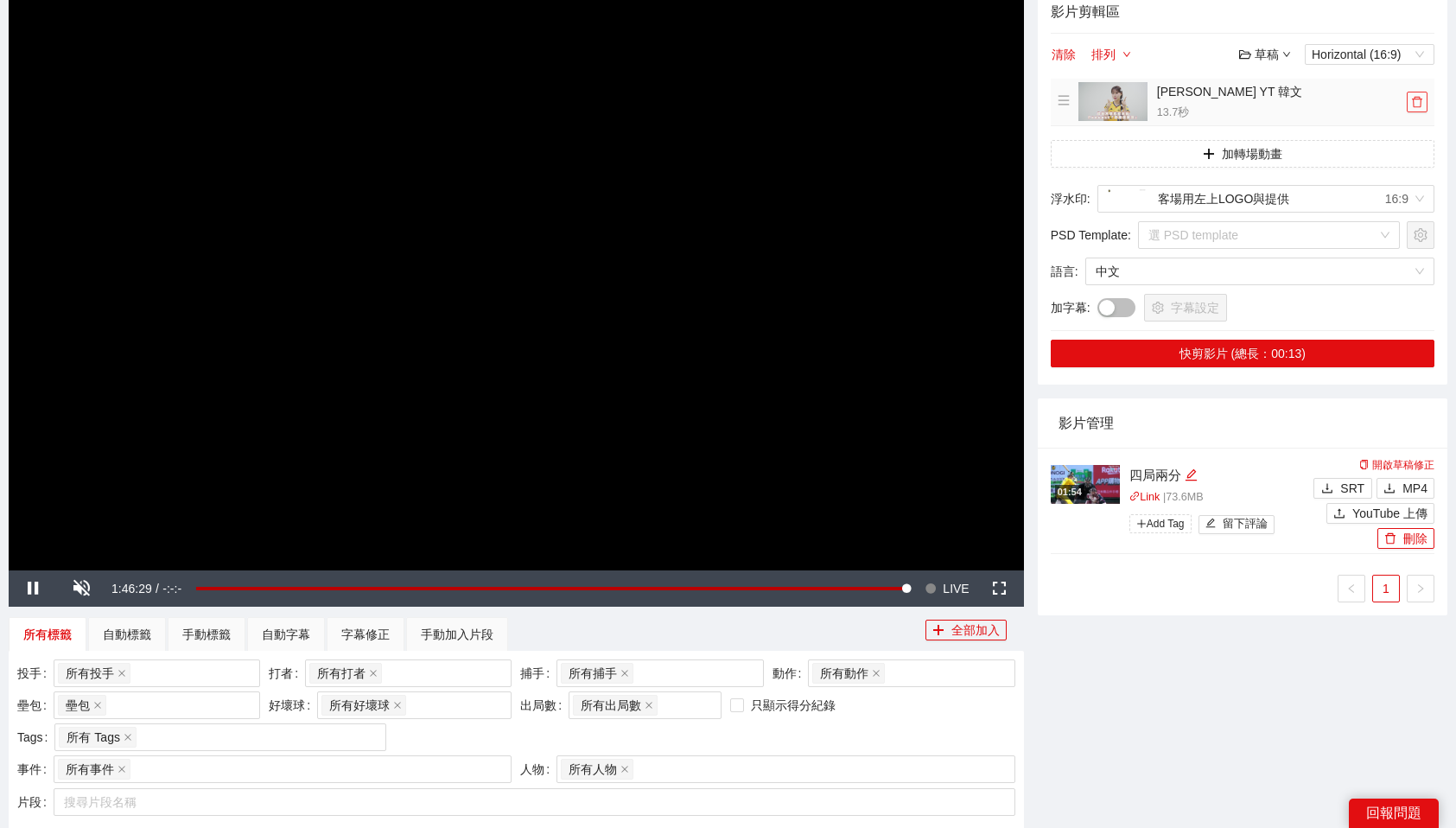
click at [1425, 109] on button "button" at bounding box center [1417, 102] width 21 height 21
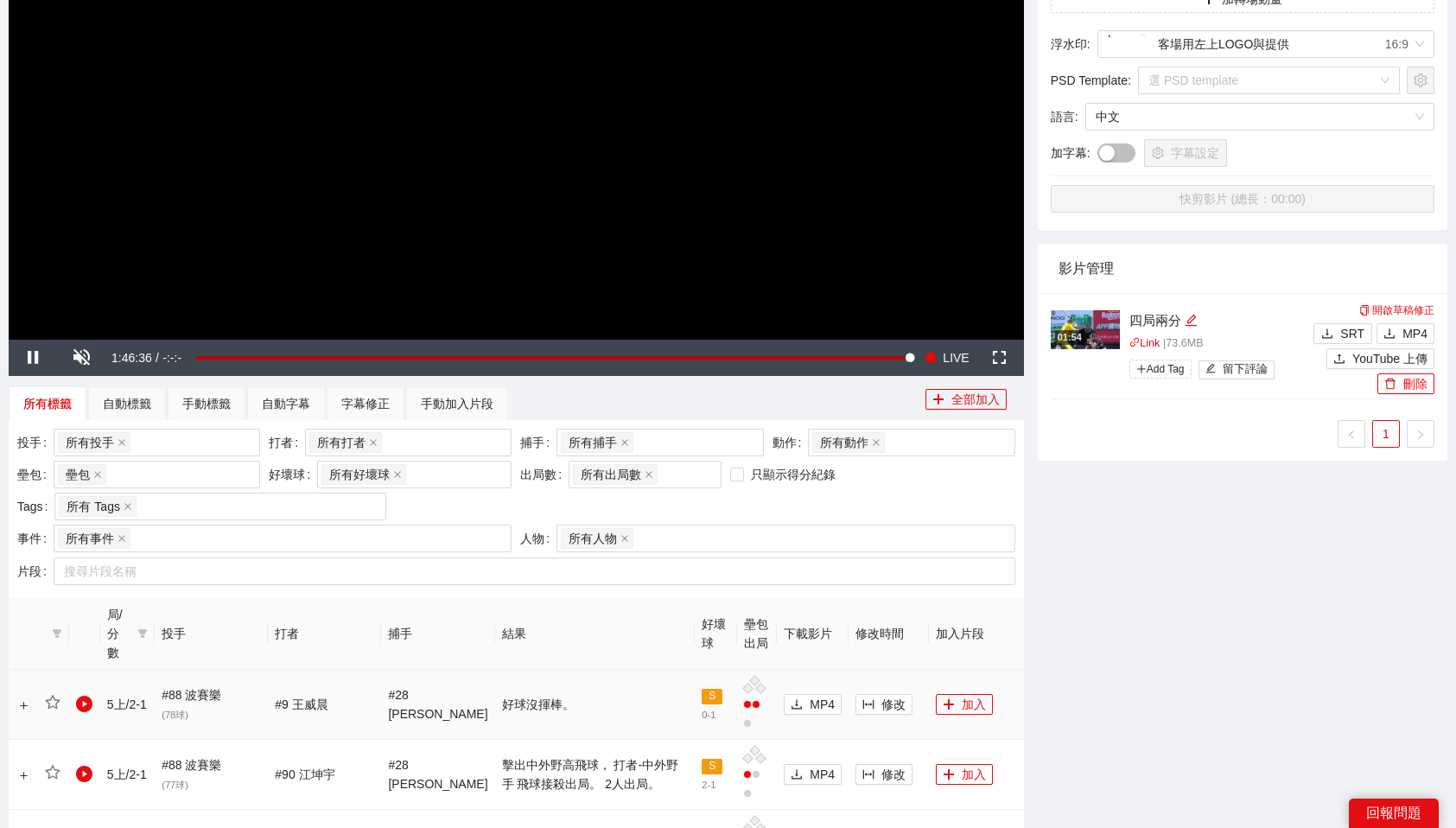
scroll to position [379, 0]
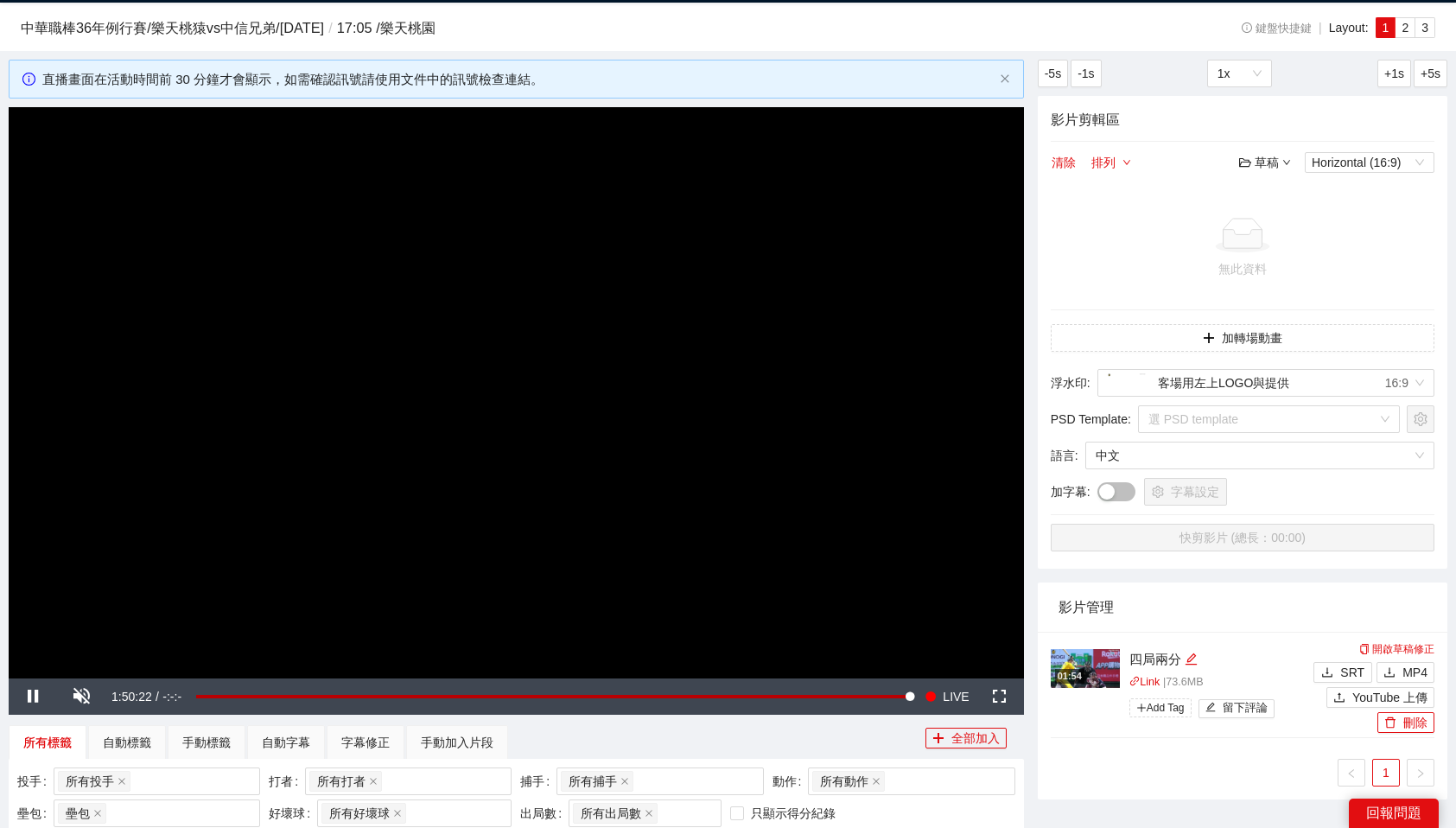
scroll to position [26, 0]
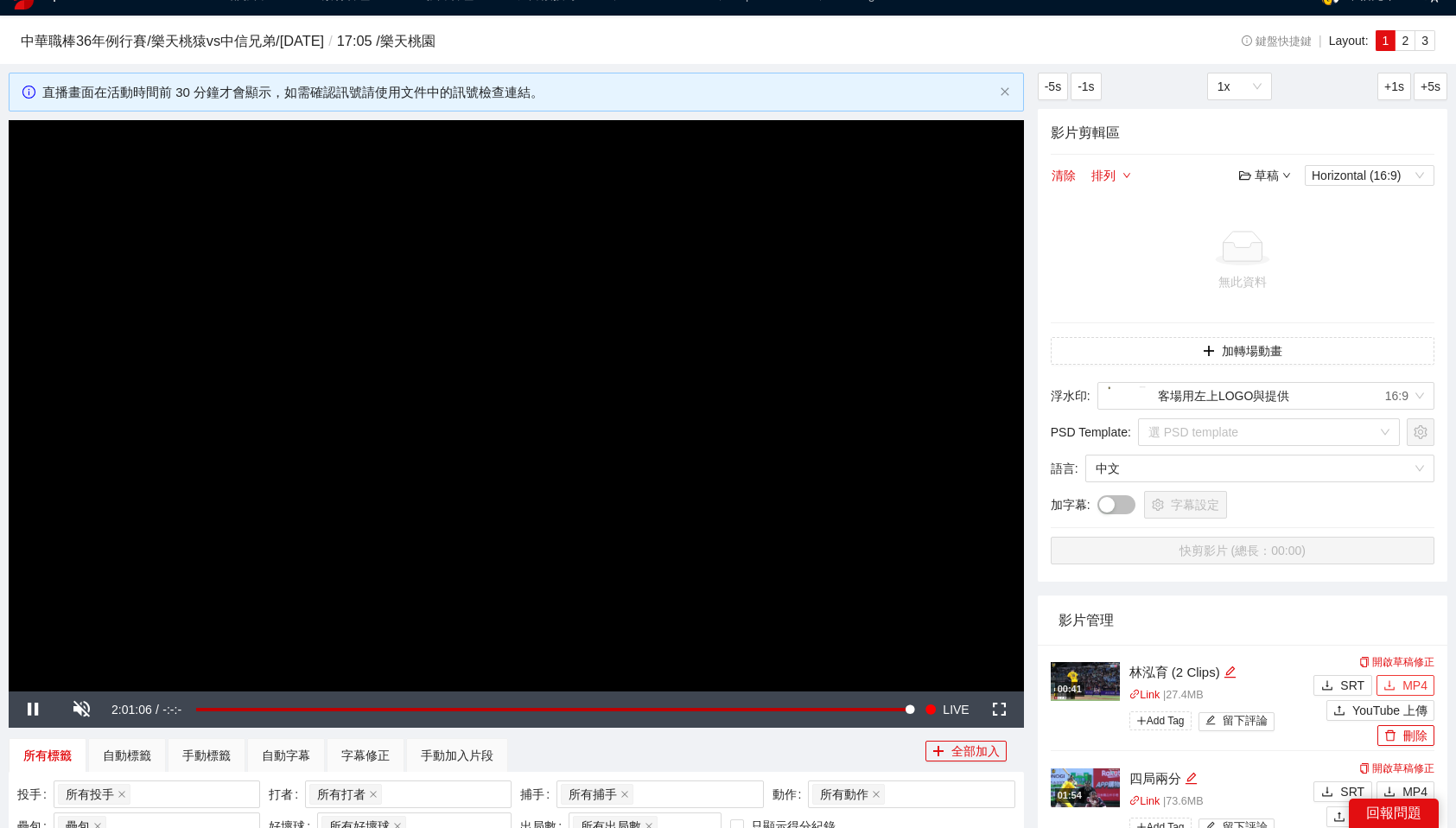
click at [1403, 685] on span "MP4" at bounding box center [1414, 686] width 25 height 19
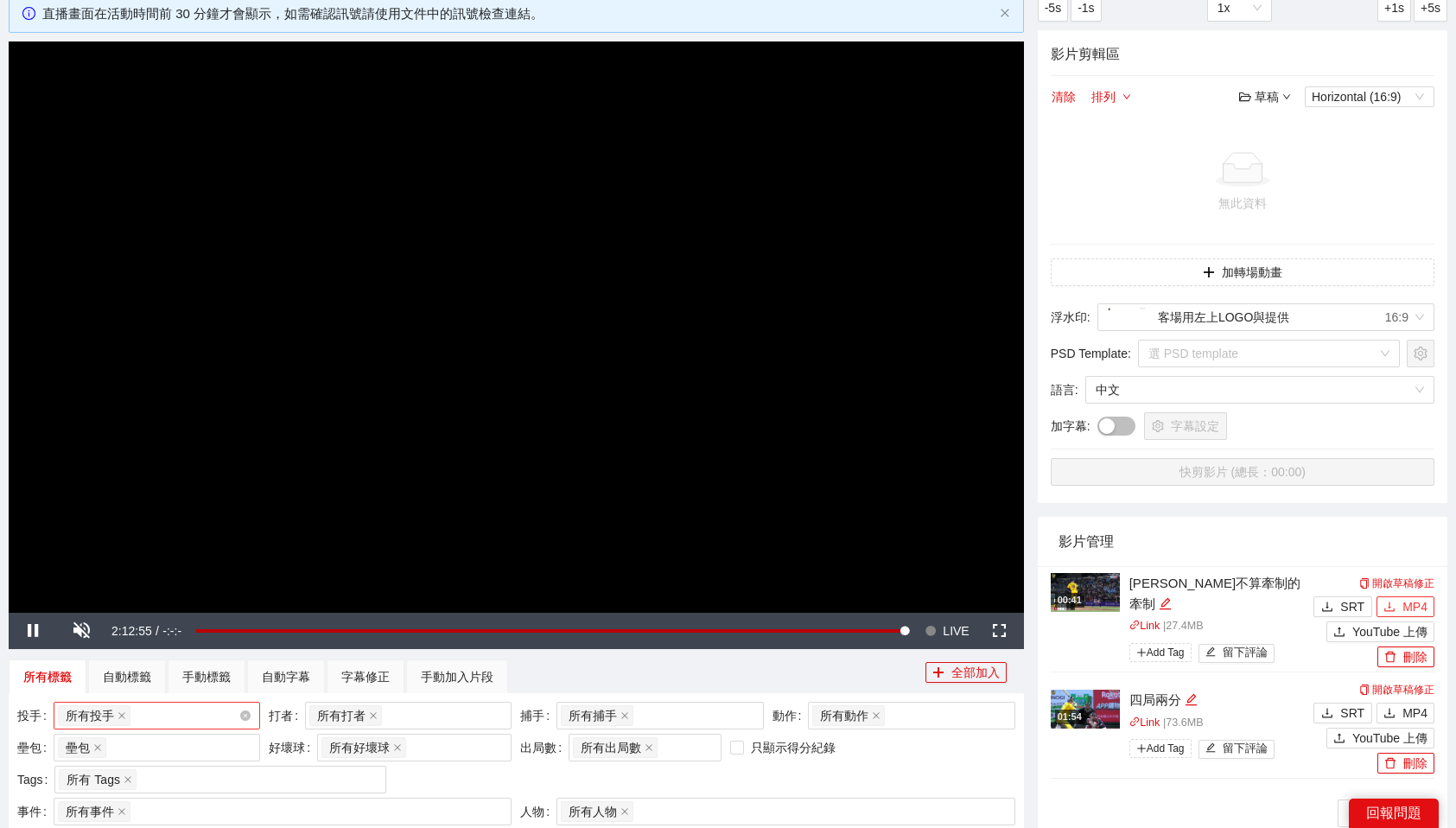
scroll to position [127, 0]
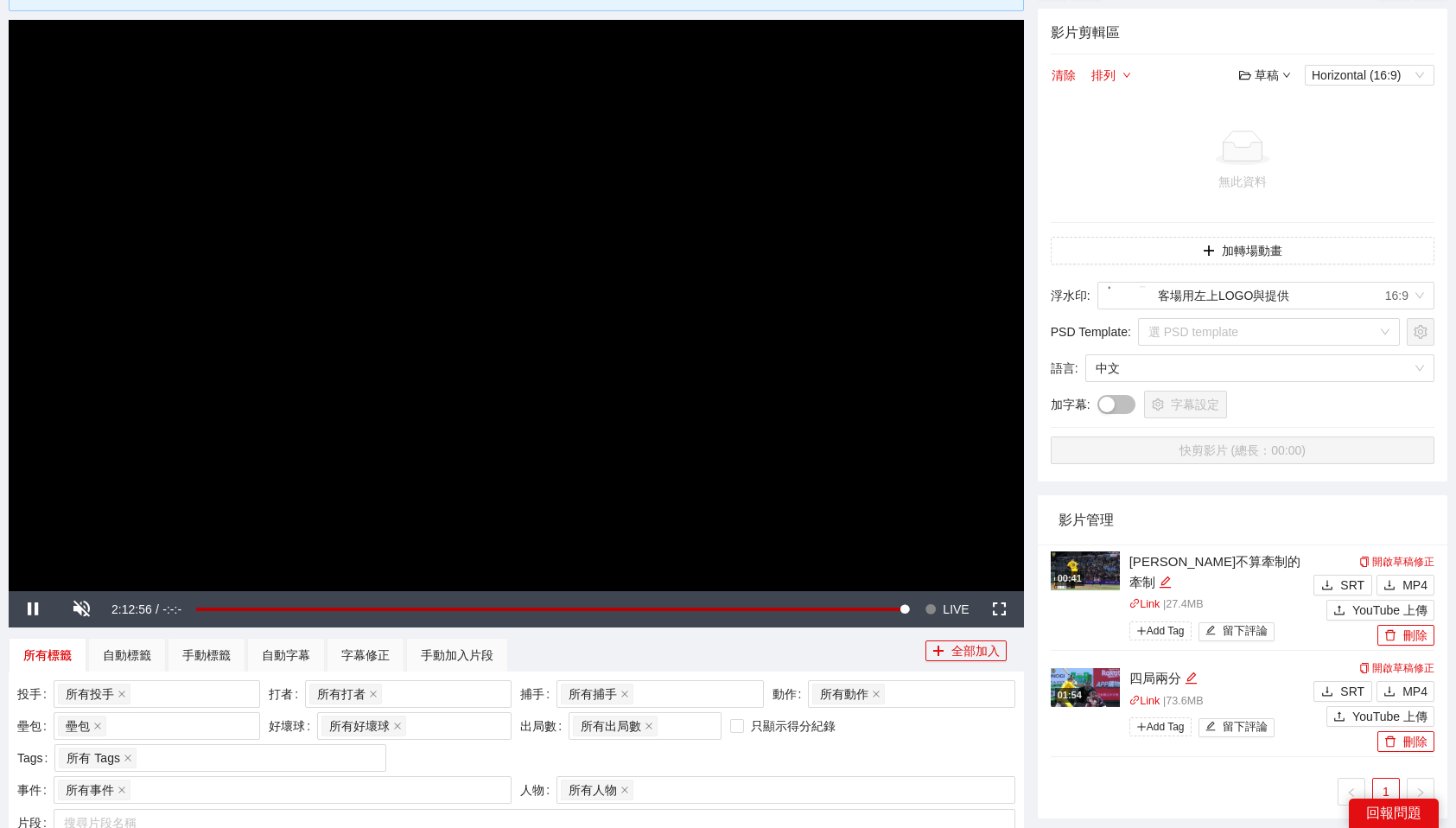
click at [185, 708] on div "投手 所有投手 + 0 ..." at bounding box center [139, 696] width 251 height 32
click at [173, 698] on div "所有投手 + 0 ..." at bounding box center [148, 694] width 180 height 24
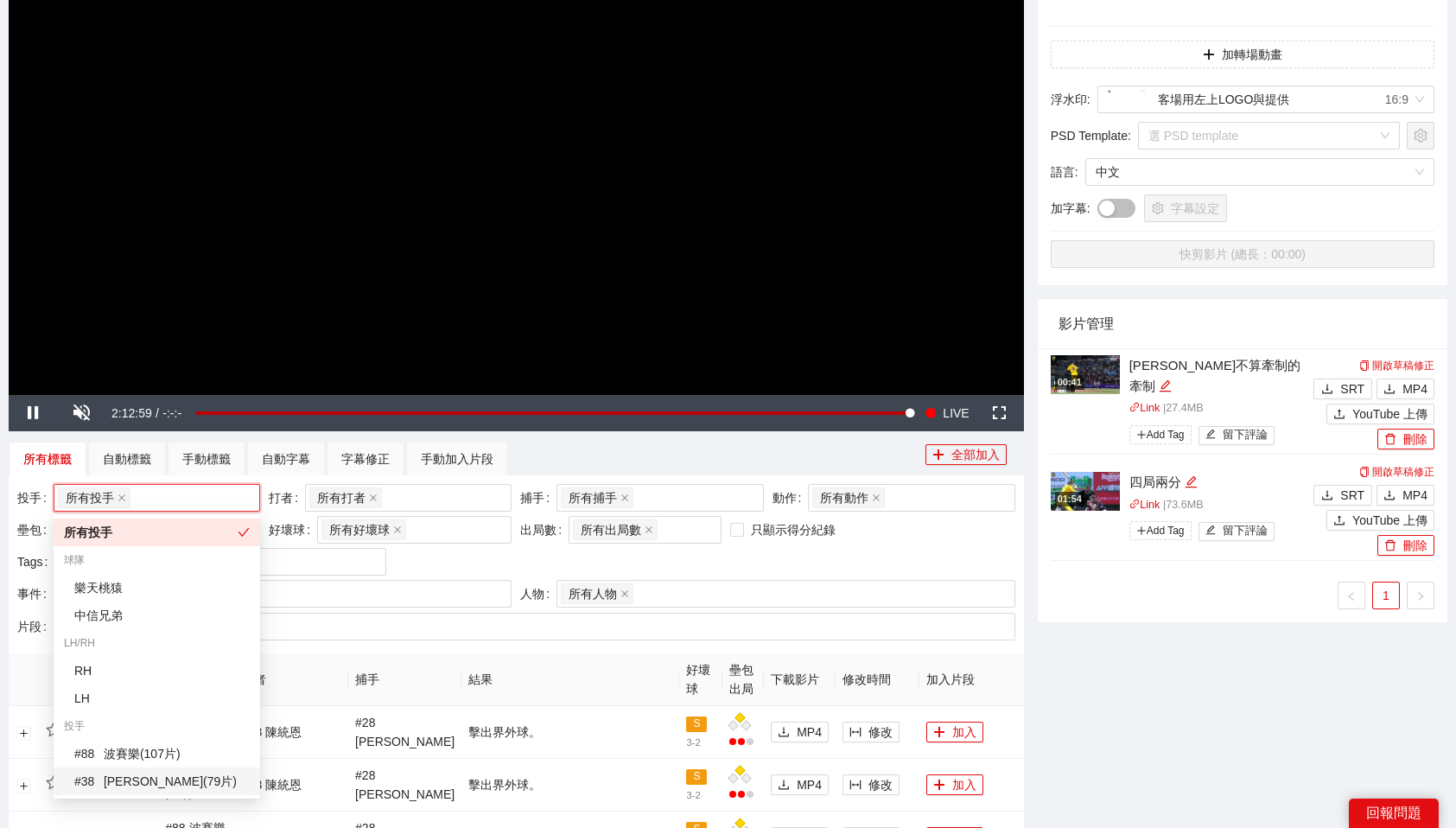
click at [180, 773] on div "# 38 [PERSON_NAME] ( 79 片 )" at bounding box center [162, 781] width 175 height 19
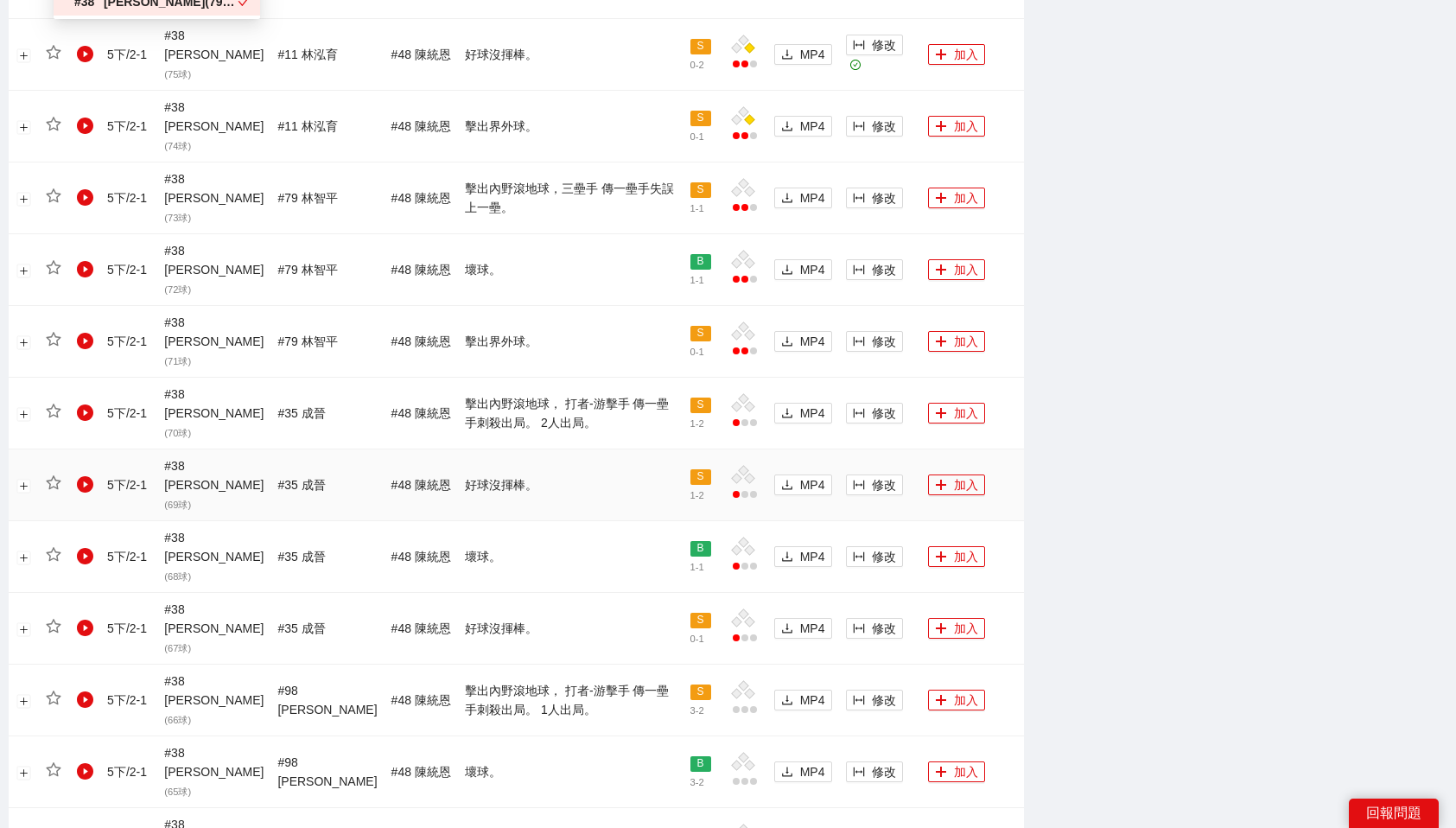
scroll to position [1492, 0]
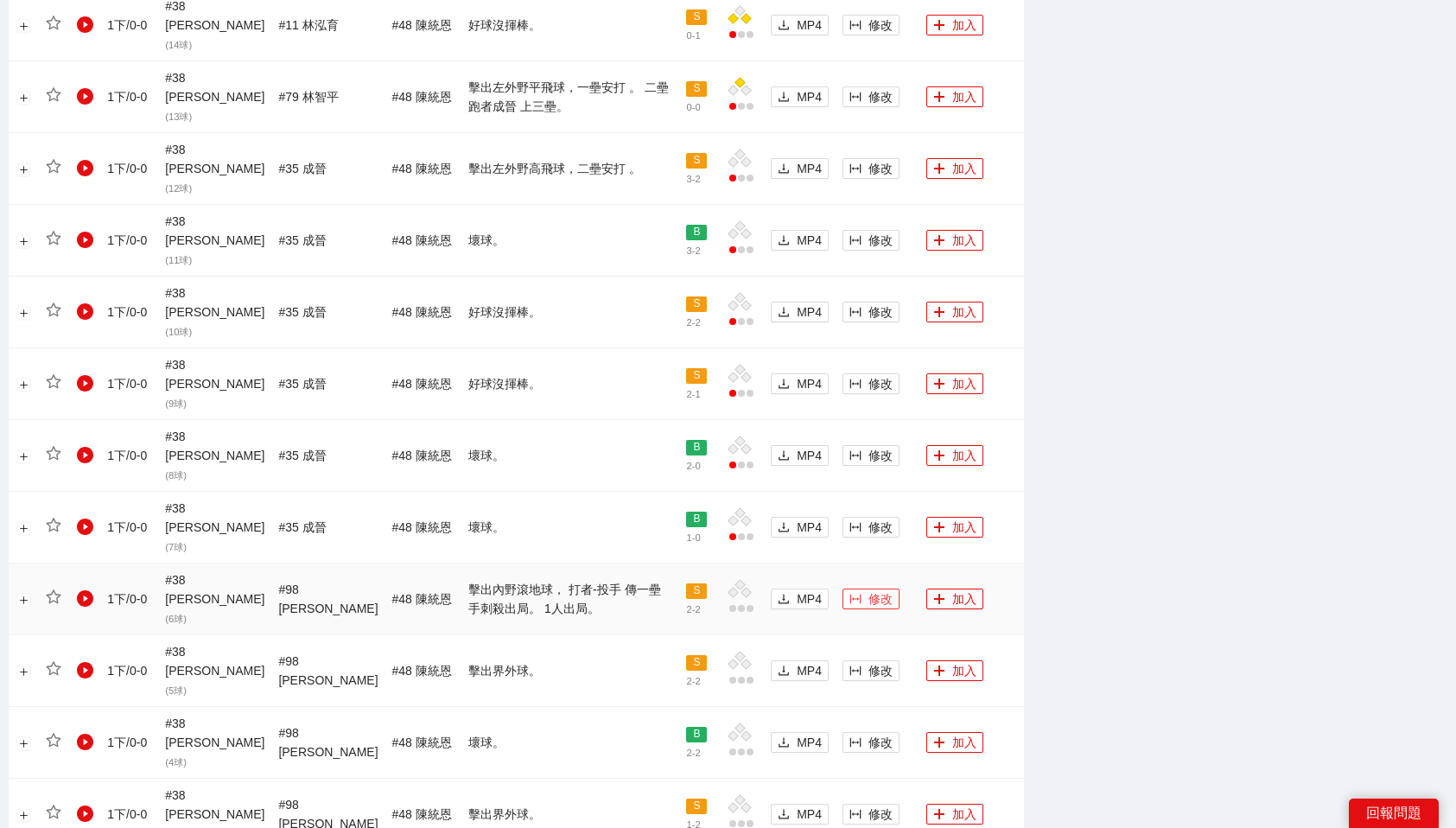
click at [868, 590] on span "修改" at bounding box center [881, 599] width 24 height 19
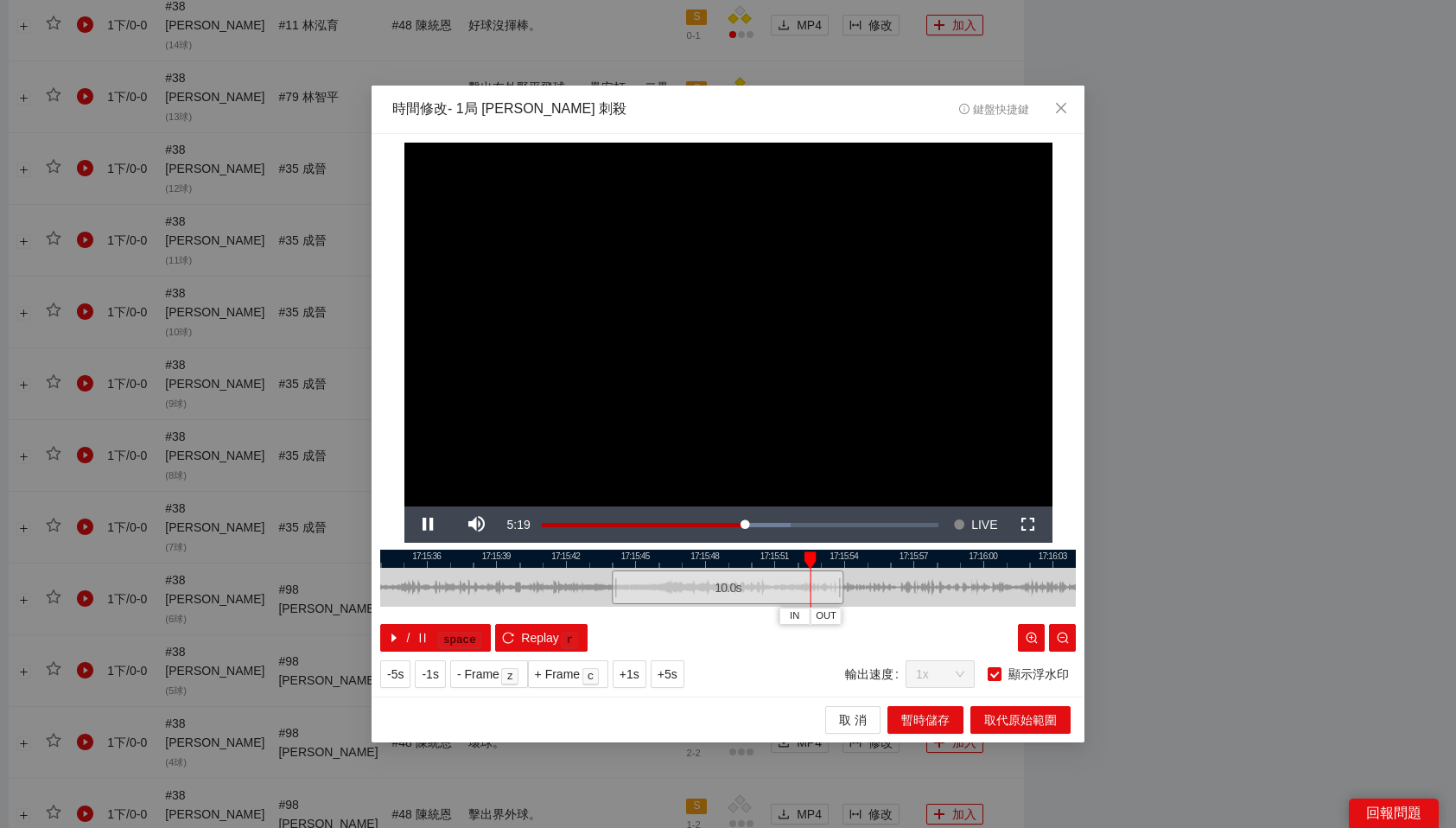
drag, startPoint x: 752, startPoint y: 560, endPoint x: 805, endPoint y: 562, distance: 53.0
click at [805, 562] on div "17:15:33 17:15:36 17:15:39 17:15:42 17:15:45 17:15:48 17:15:51 17:15:54 17:15:5…" at bounding box center [728, 601] width 696 height 102
click at [920, 617] on span "OUT" at bounding box center [913, 616] width 21 height 16
click at [1057, 727] on button "取代原始範圍" at bounding box center [1021, 720] width 101 height 28
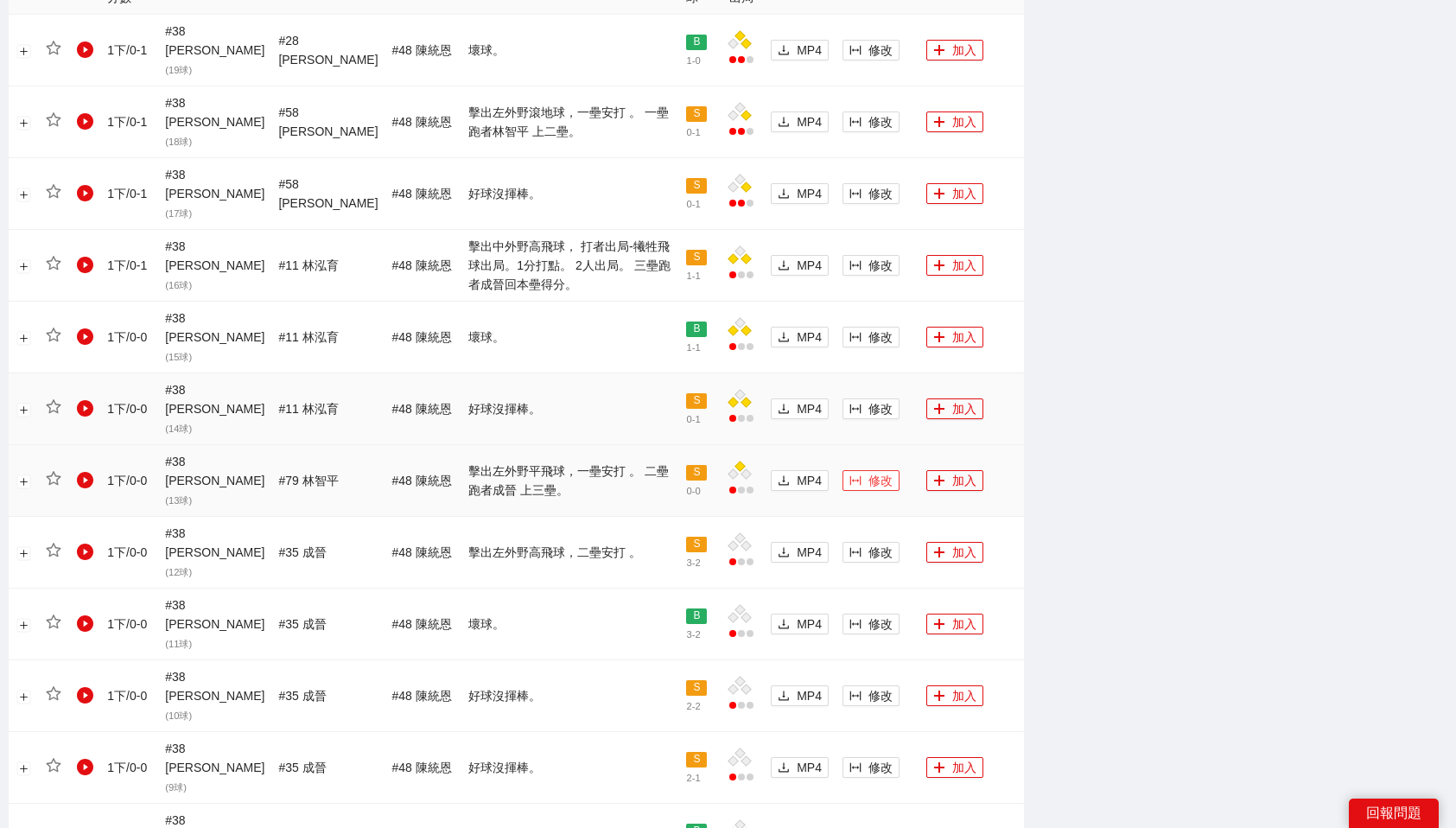
scroll to position [1020, 0]
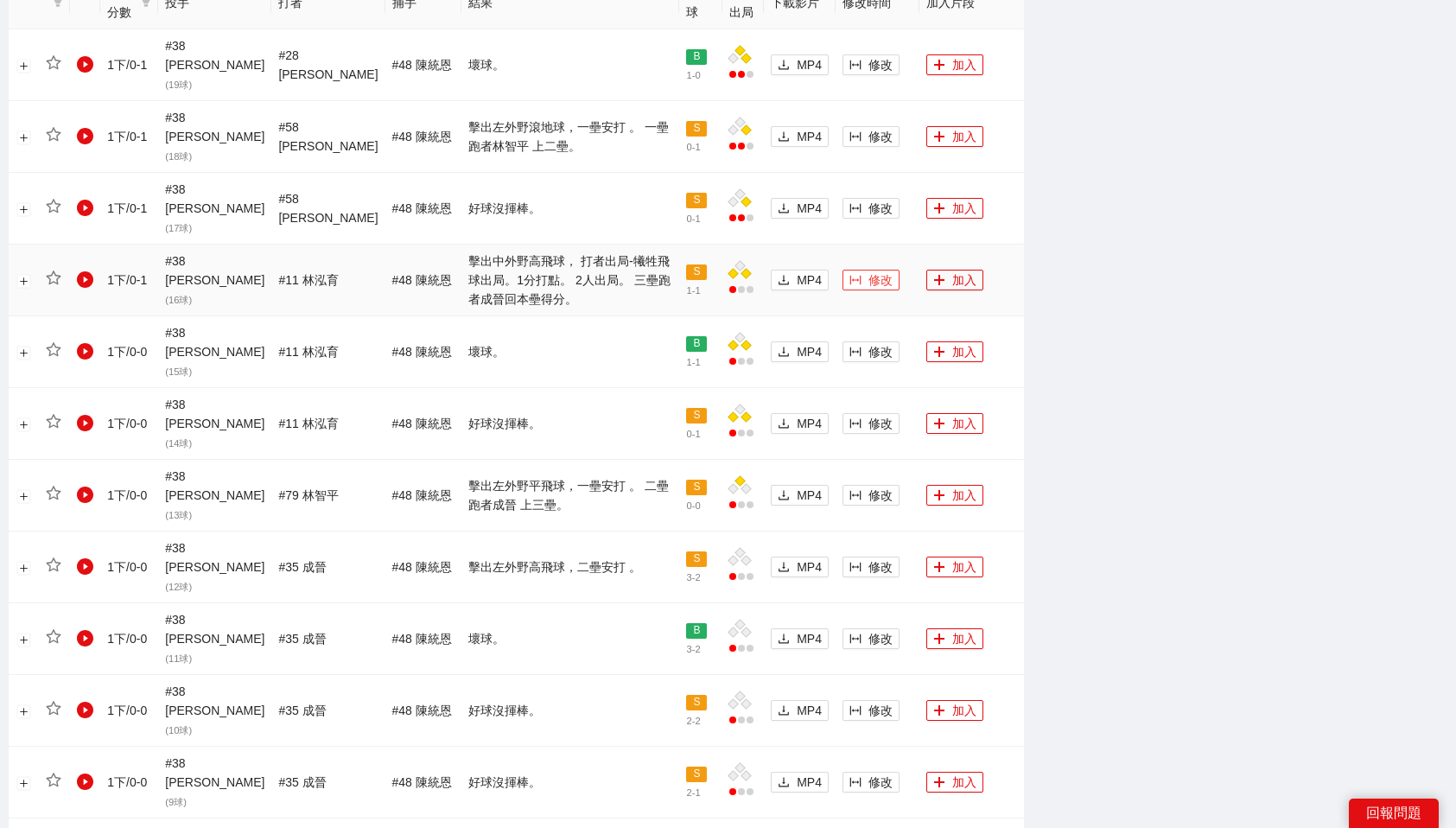
click at [868, 271] on span "修改" at bounding box center [881, 280] width 24 height 19
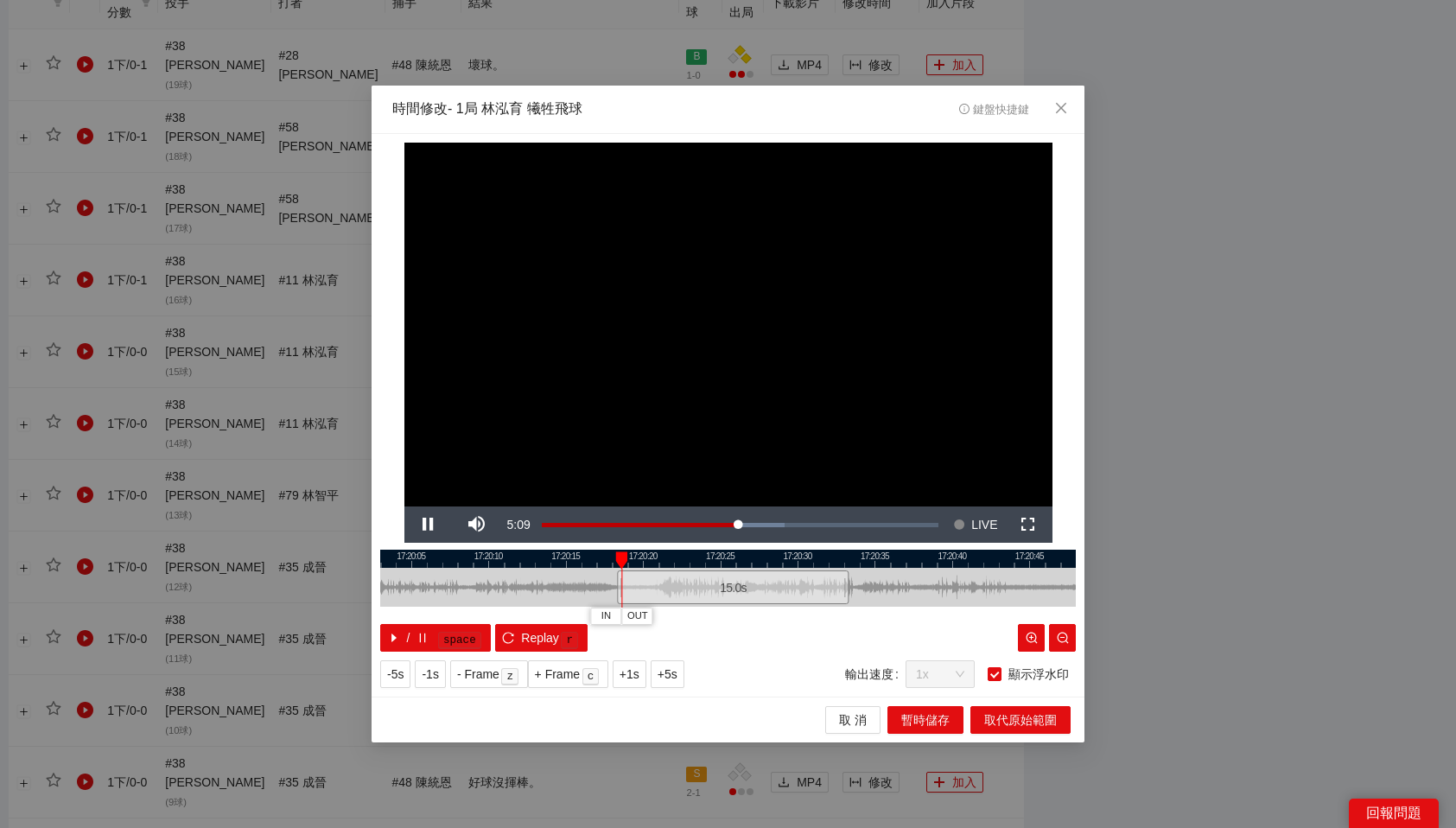
click at [699, 597] on div "15.0 s" at bounding box center [732, 587] width 231 height 34
click at [937, 621] on span "OUT" at bounding box center [929, 616] width 21 height 16
click at [1046, 718] on span "取代原始範圍" at bounding box center [1021, 720] width 73 height 19
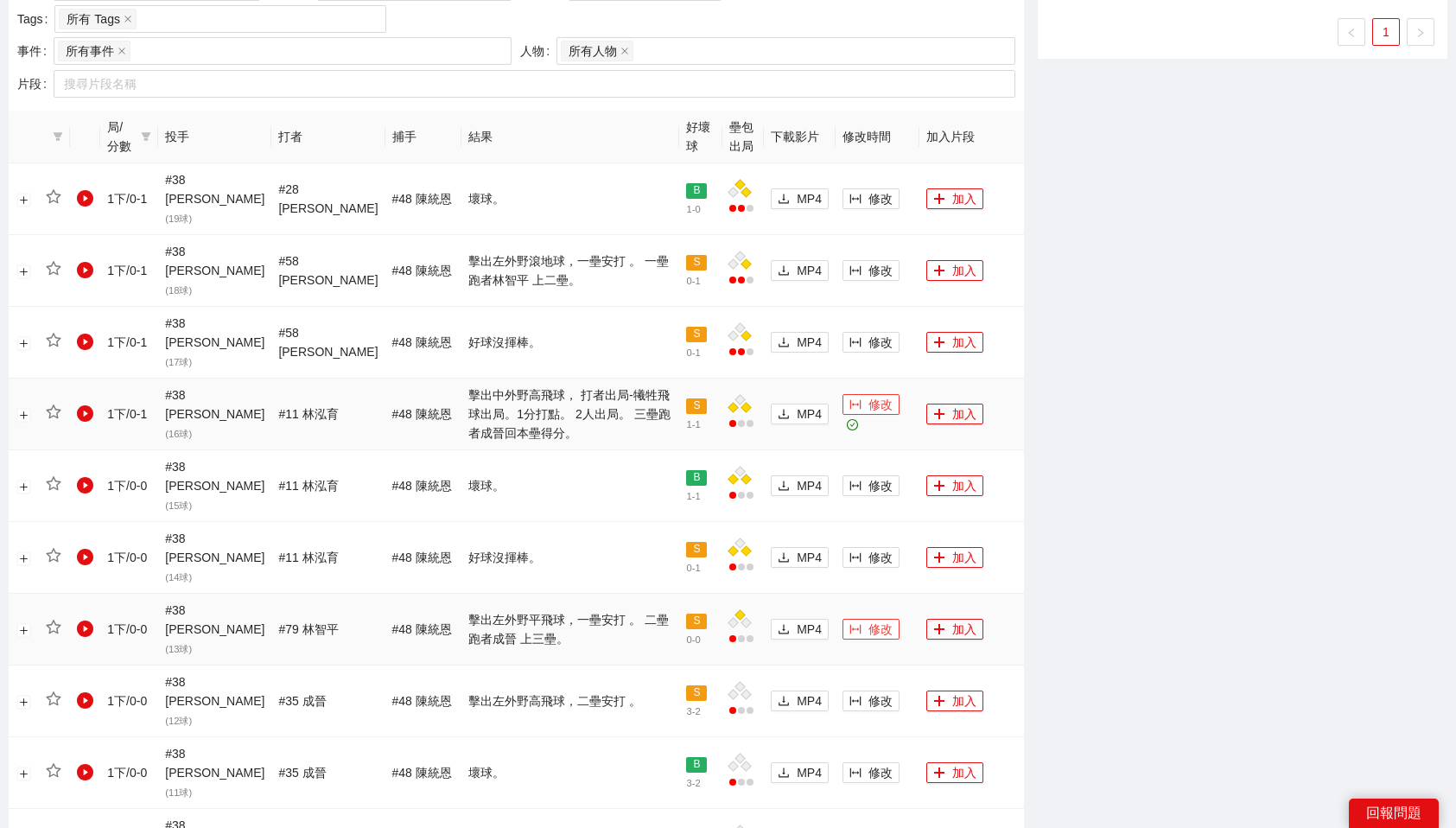
scroll to position [1420, 0]
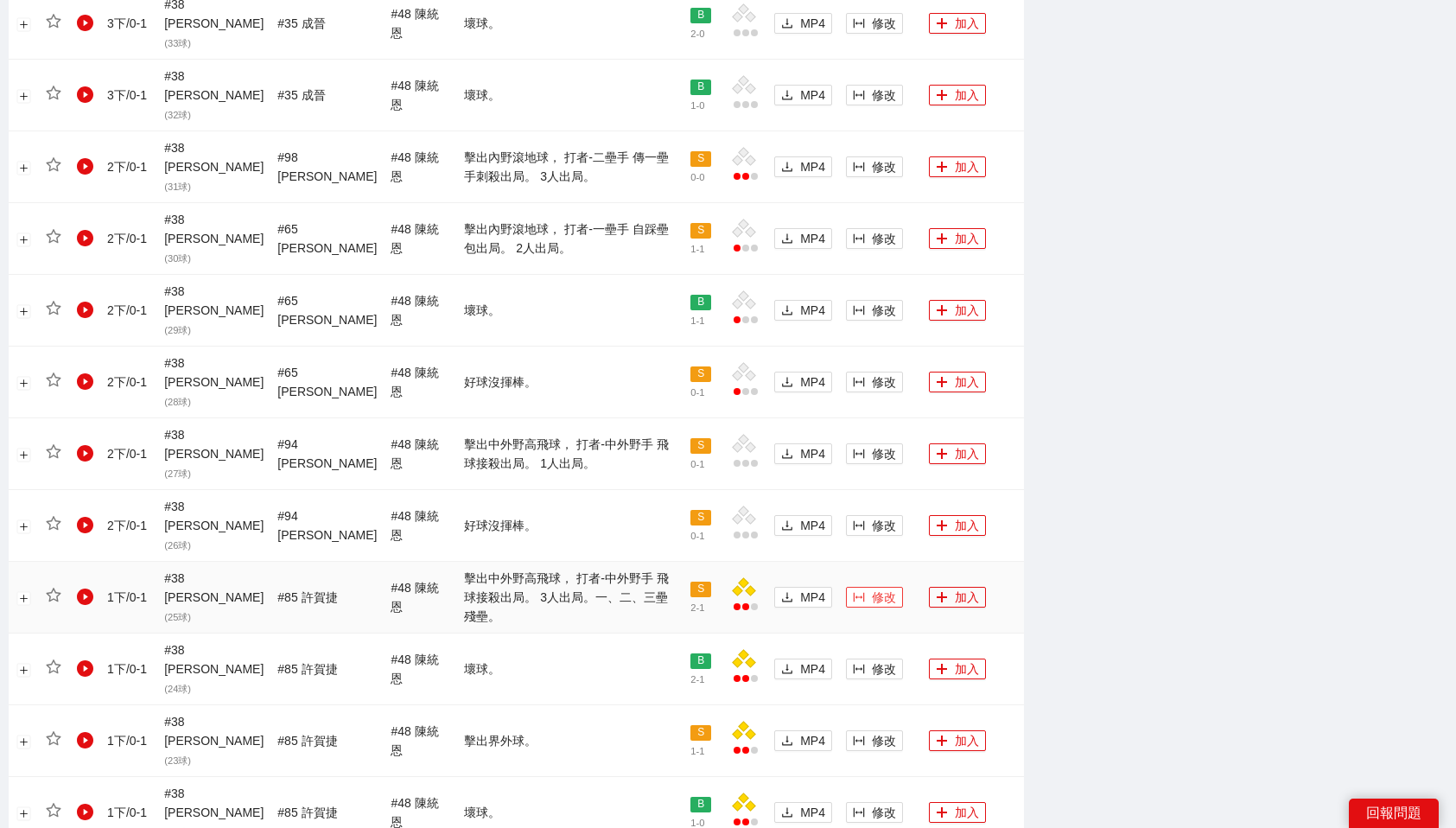
click at [872, 588] on span "修改" at bounding box center [884, 597] width 24 height 19
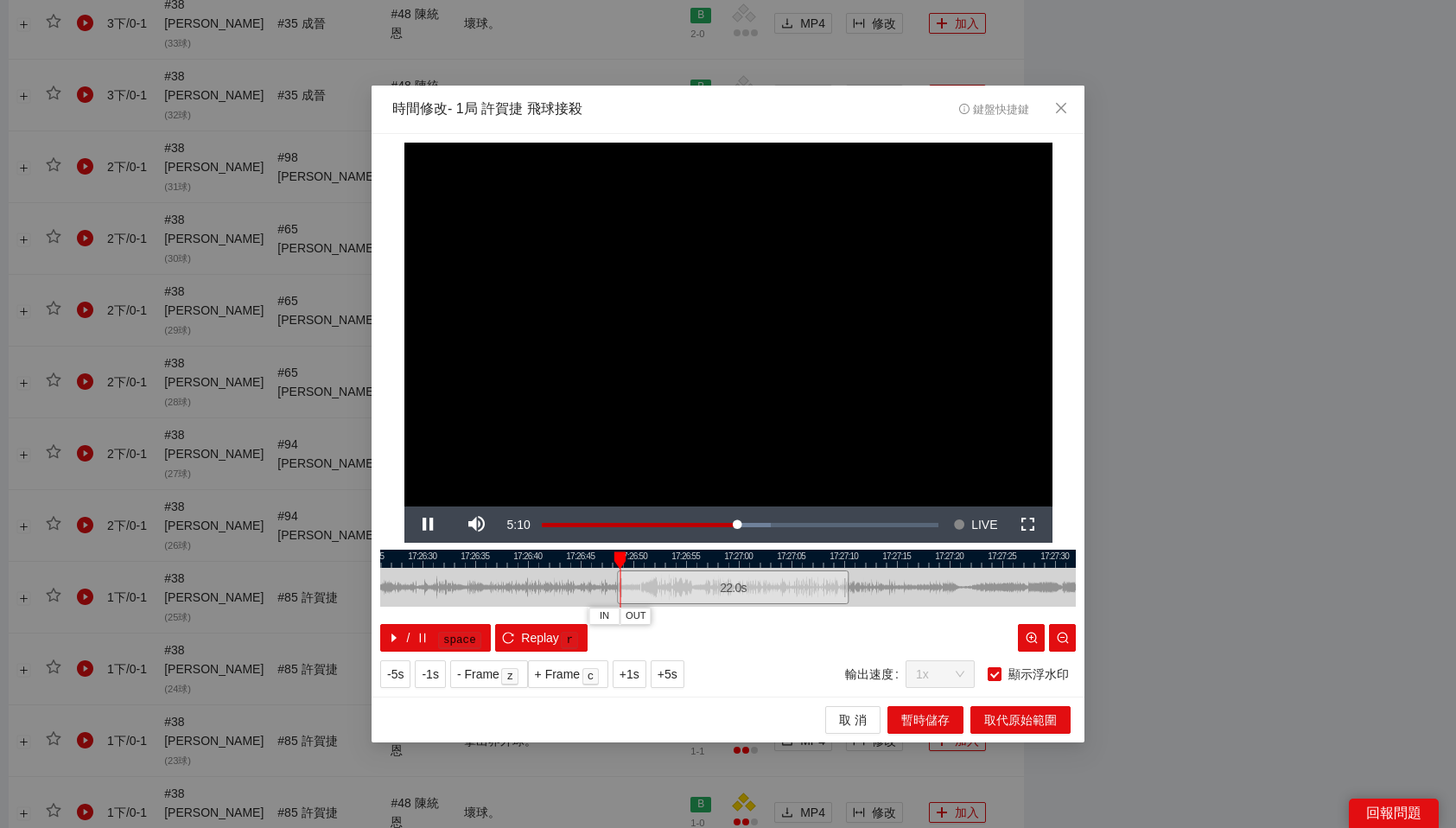
click at [759, 601] on div "22.0 s" at bounding box center [732, 587] width 231 height 34
click at [767, 601] on div "22.0 s" at bounding box center [740, 587] width 231 height 34
click at [726, 623] on button "OUT" at bounding box center [720, 616] width 31 height 16
click at [1011, 724] on span "取代原始範圍" at bounding box center [1021, 720] width 73 height 19
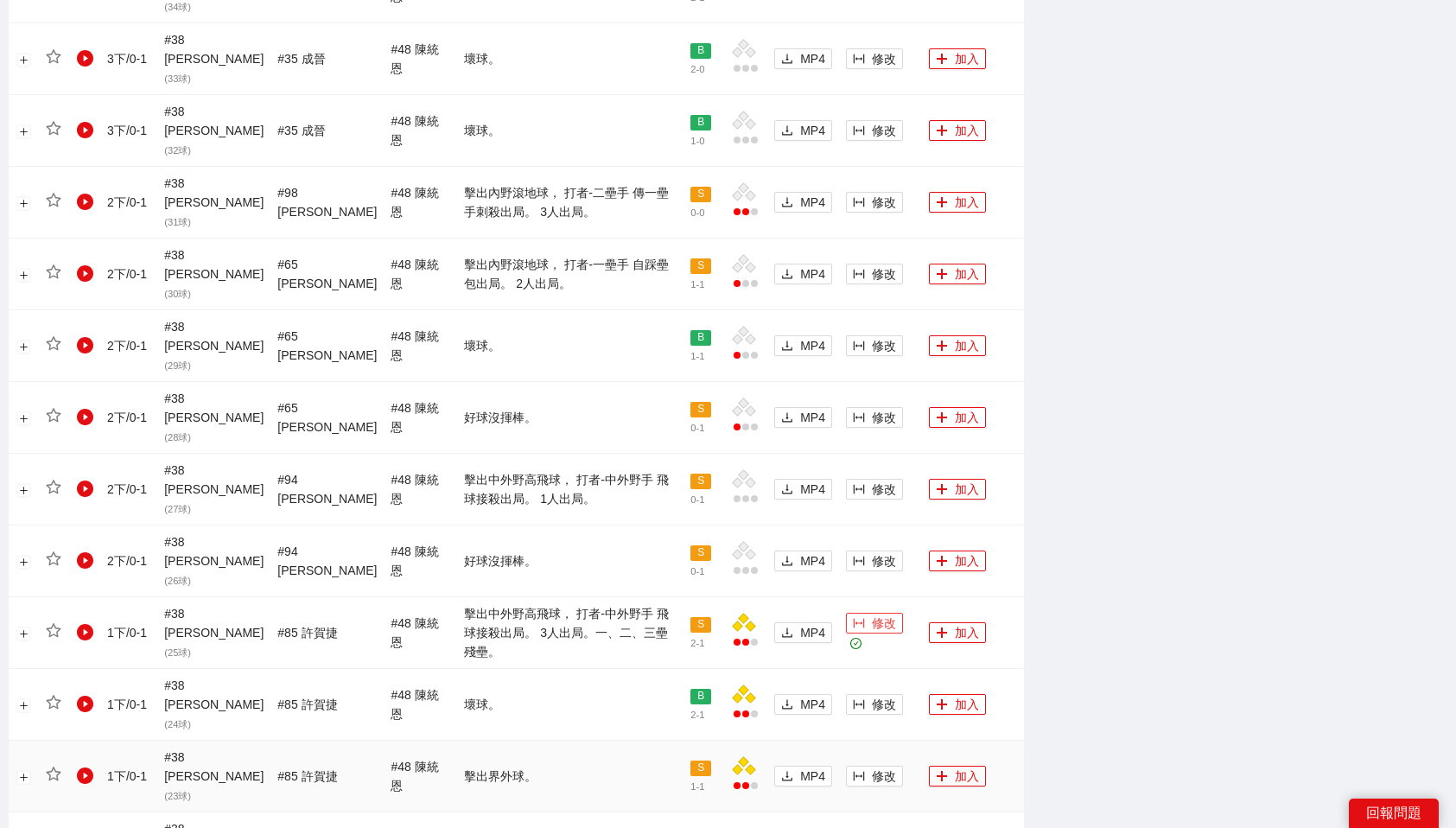
scroll to position [1361, 0]
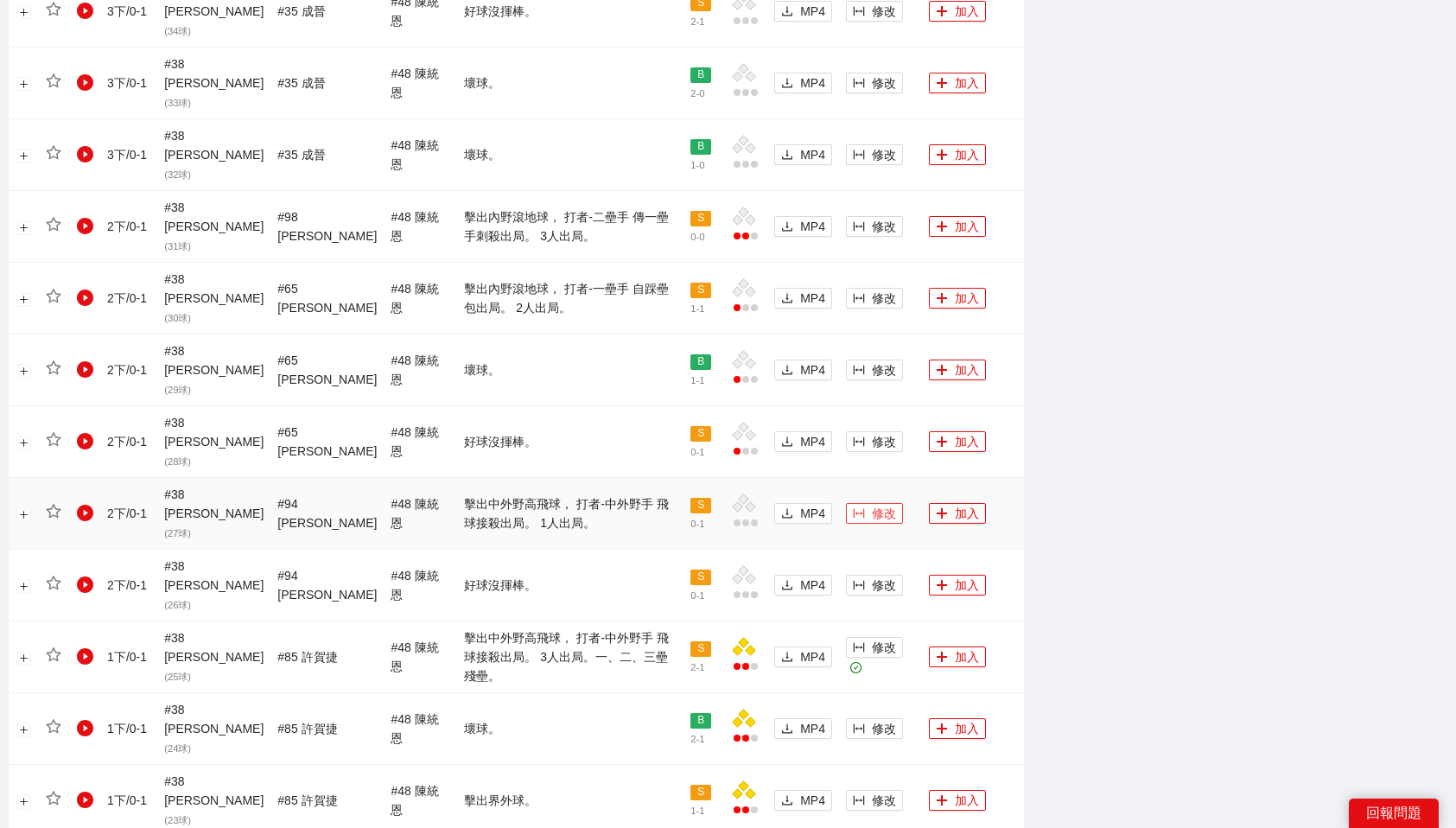
click at [854, 509] on icon "column-width" at bounding box center [859, 513] width 11 height 10
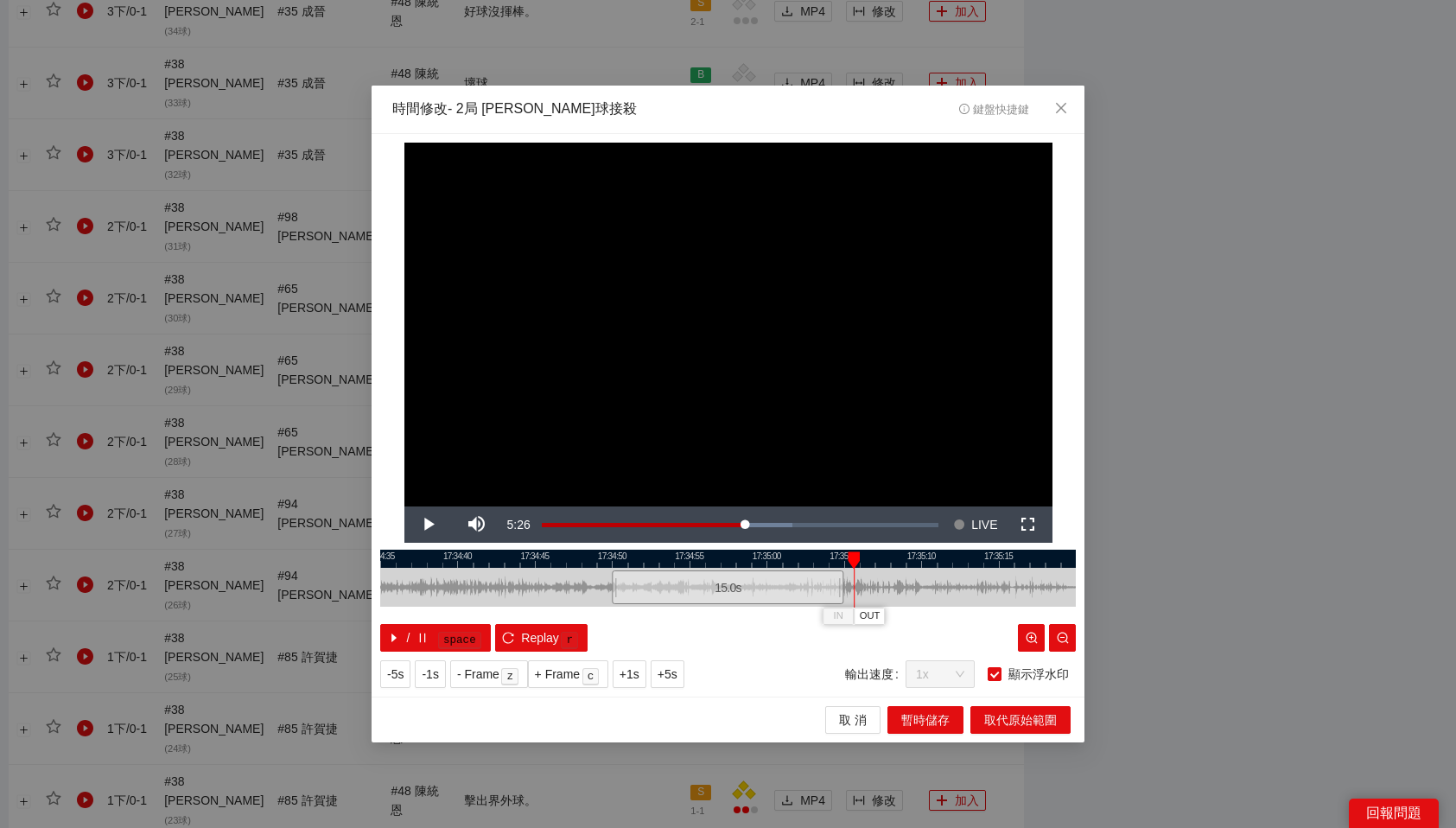
click at [781, 557] on div at bounding box center [728, 558] width 696 height 18
click at [784, 557] on div at bounding box center [728, 558] width 696 height 18
click at [782, 559] on div at bounding box center [728, 558] width 696 height 18
click at [807, 616] on span "OUT" at bounding box center [805, 616] width 21 height 16
click at [1015, 725] on span "取代原始範圍" at bounding box center [1021, 720] width 73 height 19
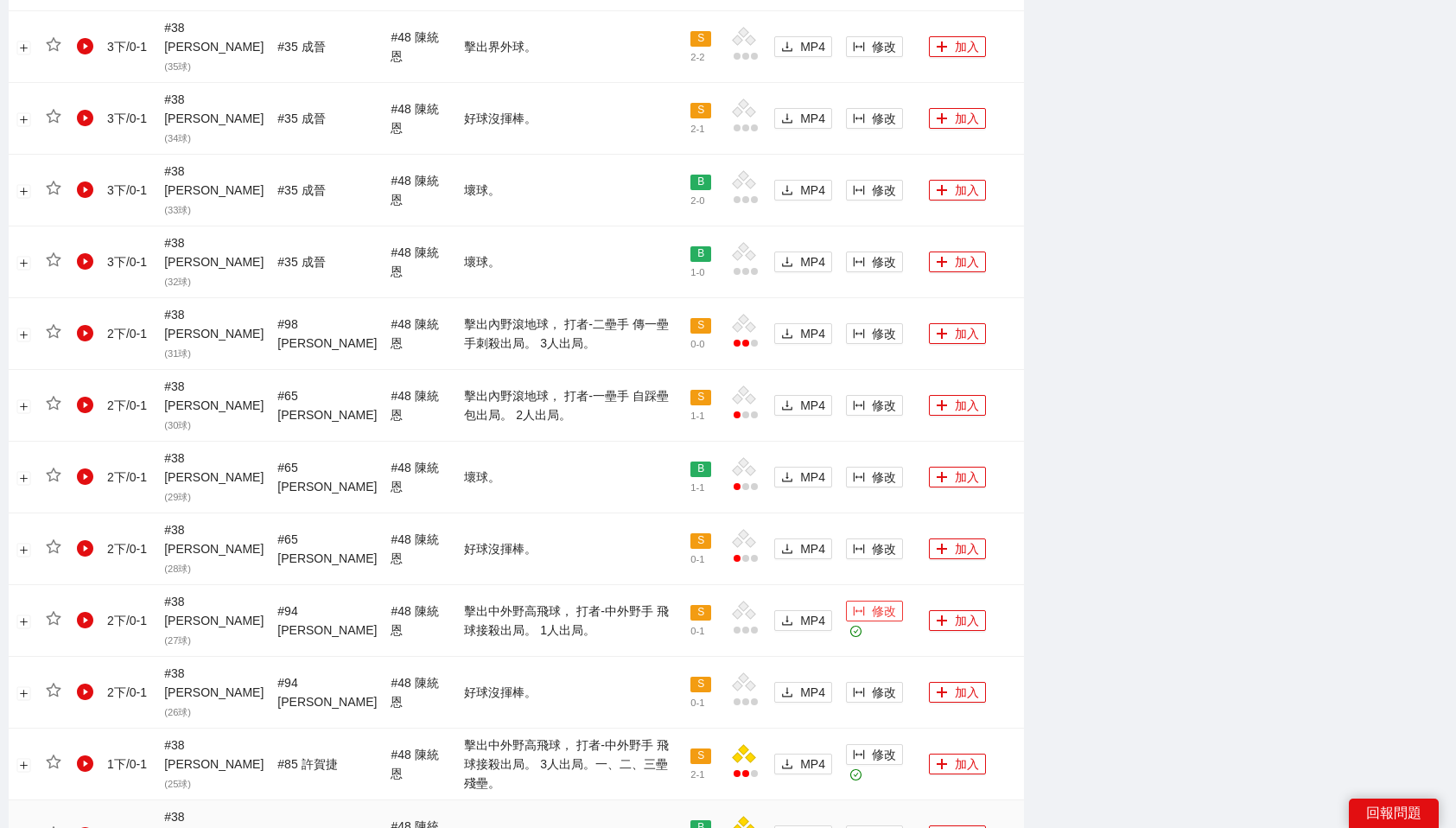
scroll to position [1250, 0]
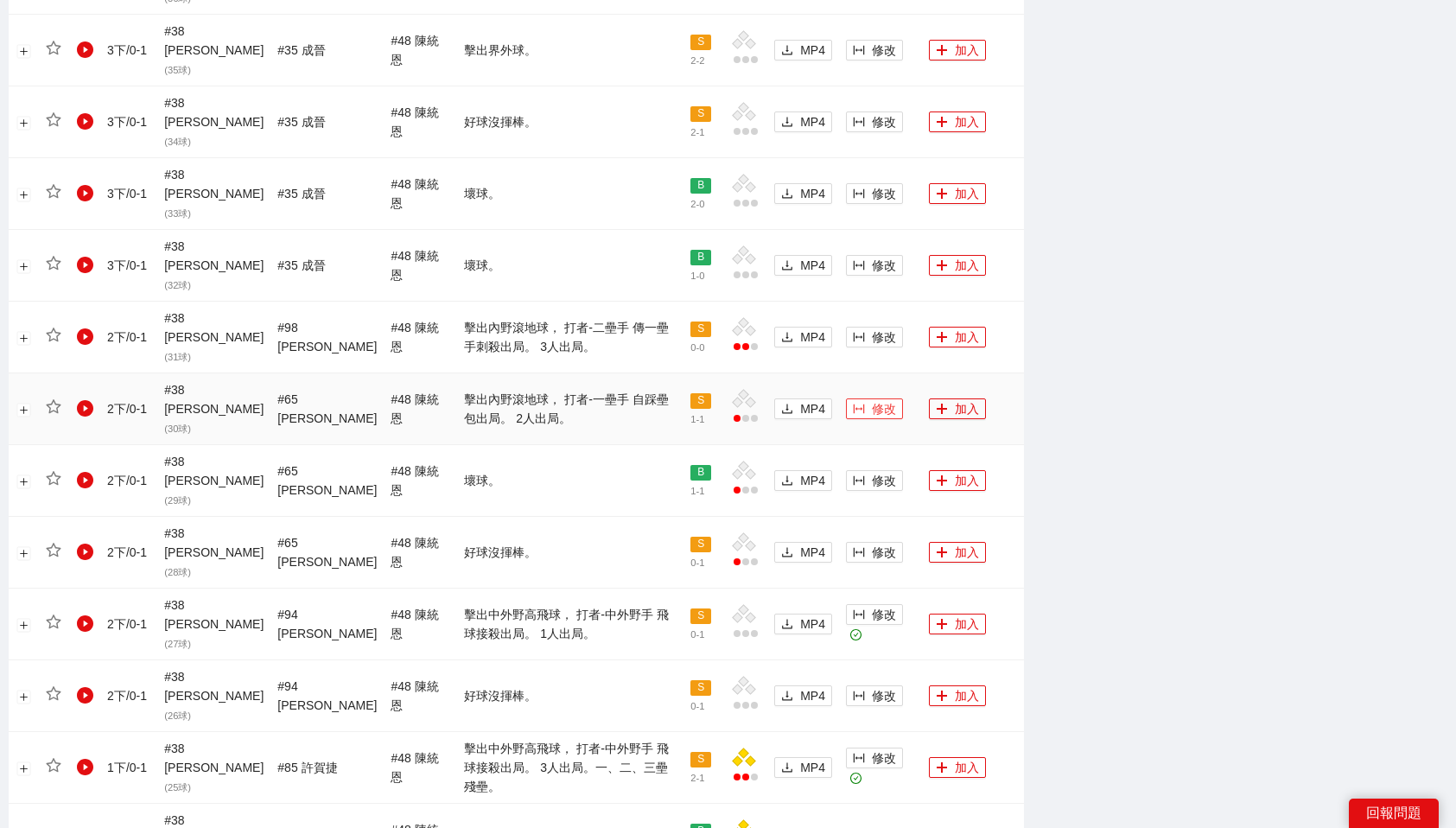
click at [853, 403] on icon "column-width" at bounding box center [859, 409] width 12 height 12
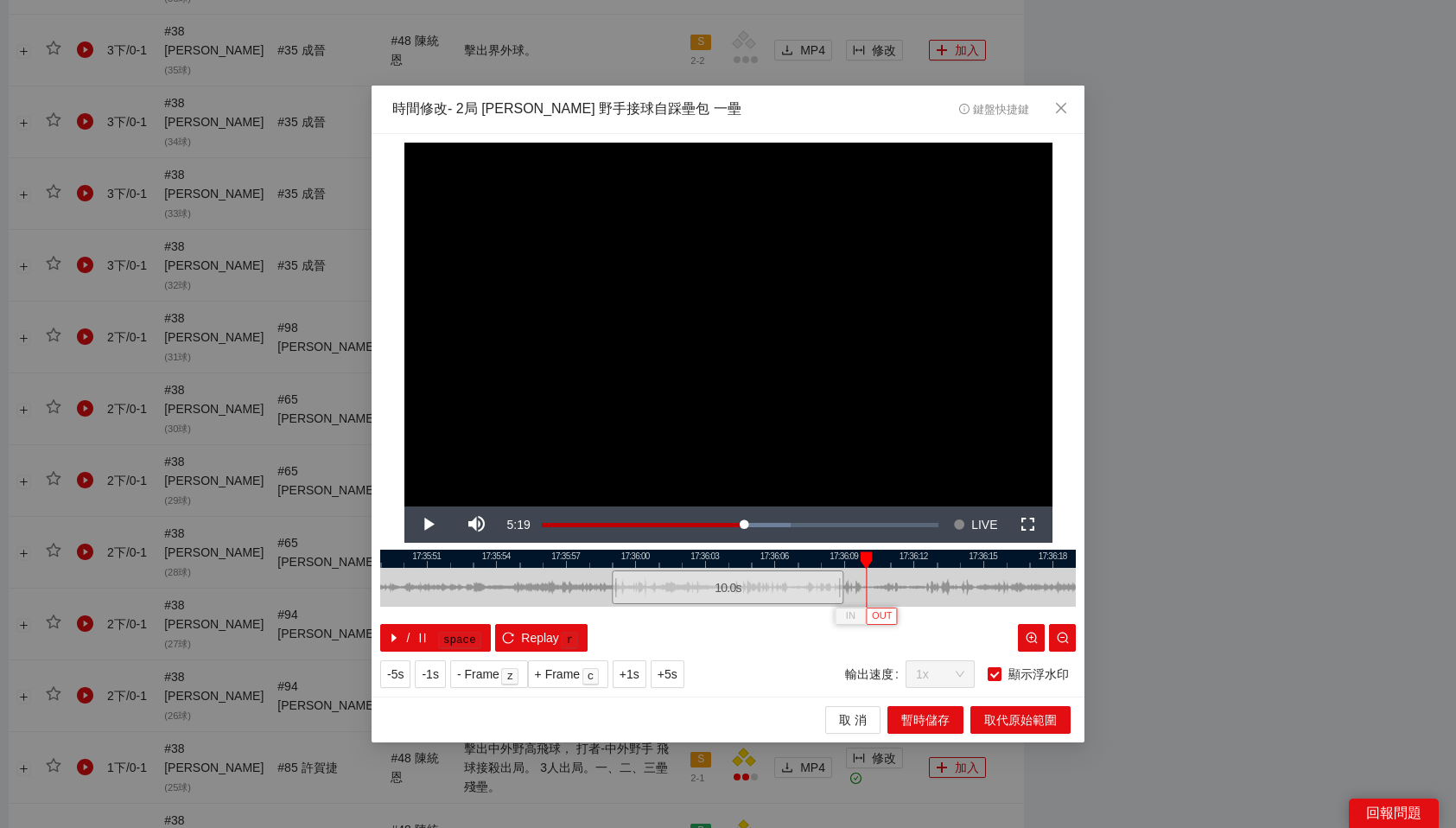
click at [887, 623] on span "OUT" at bounding box center [882, 616] width 21 height 16
click at [1038, 723] on span "取代原始範圍" at bounding box center [1021, 720] width 73 height 19
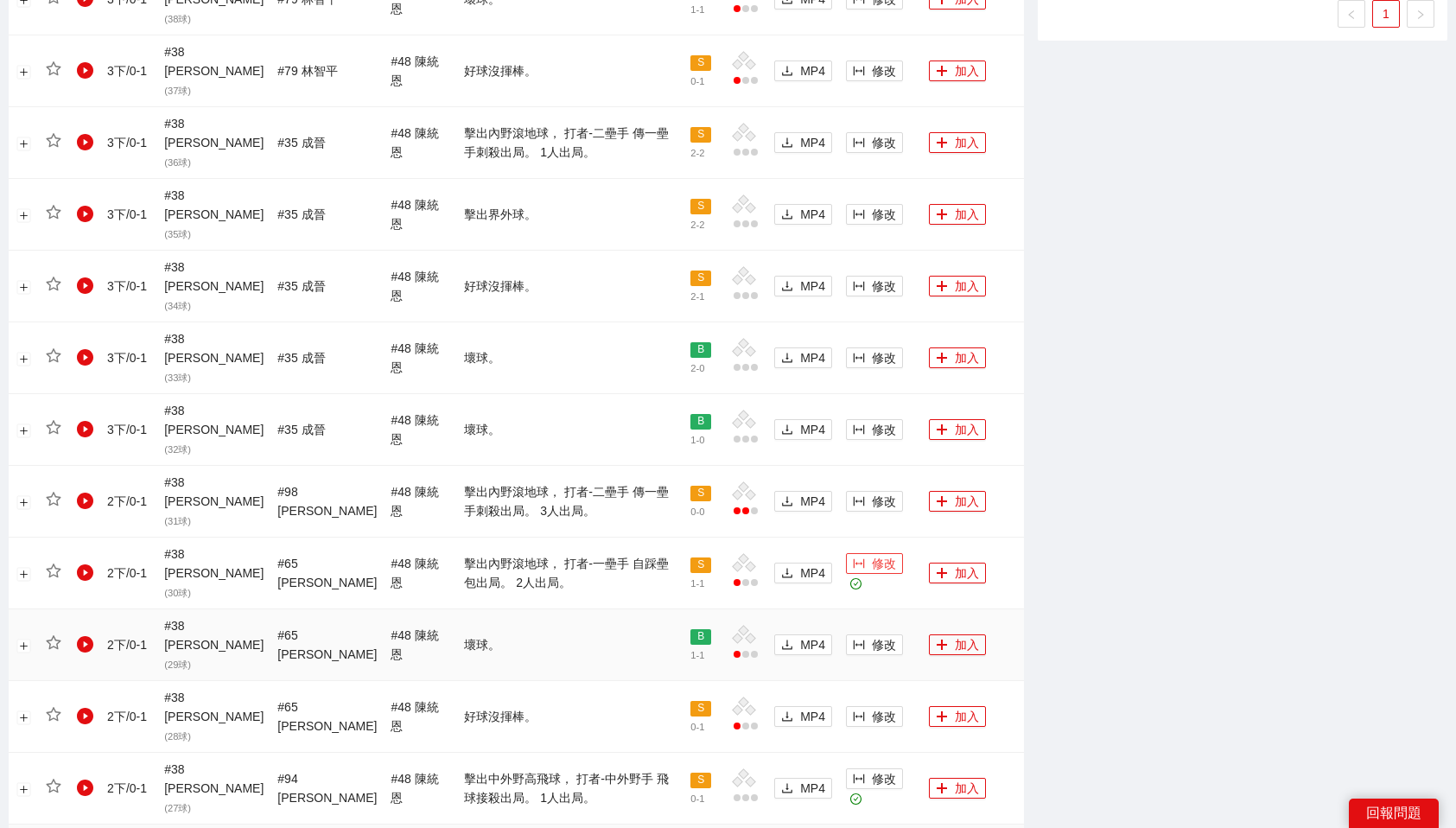
scroll to position [1080, 0]
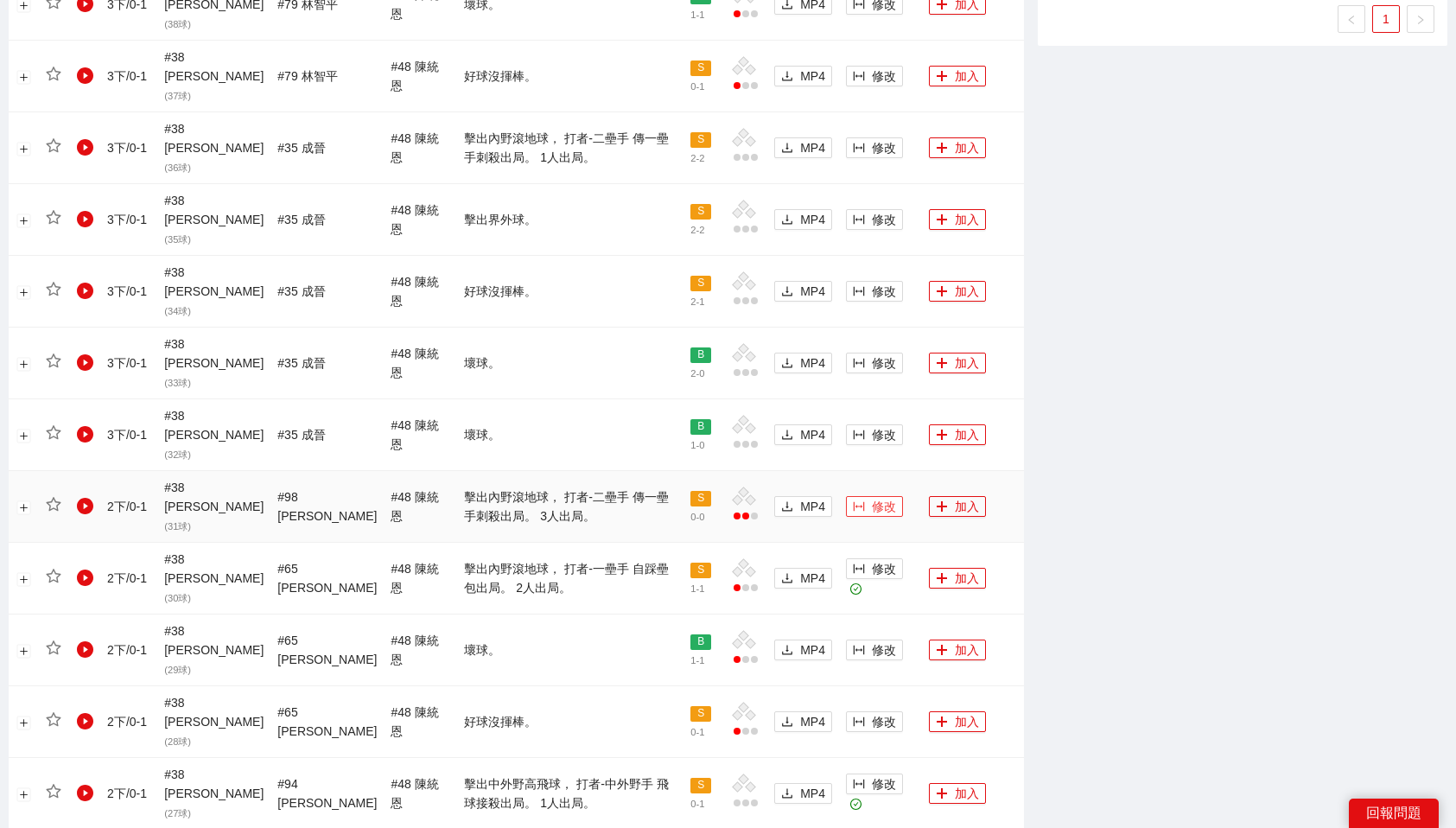
click at [858, 496] on button "修改" at bounding box center [874, 506] width 57 height 21
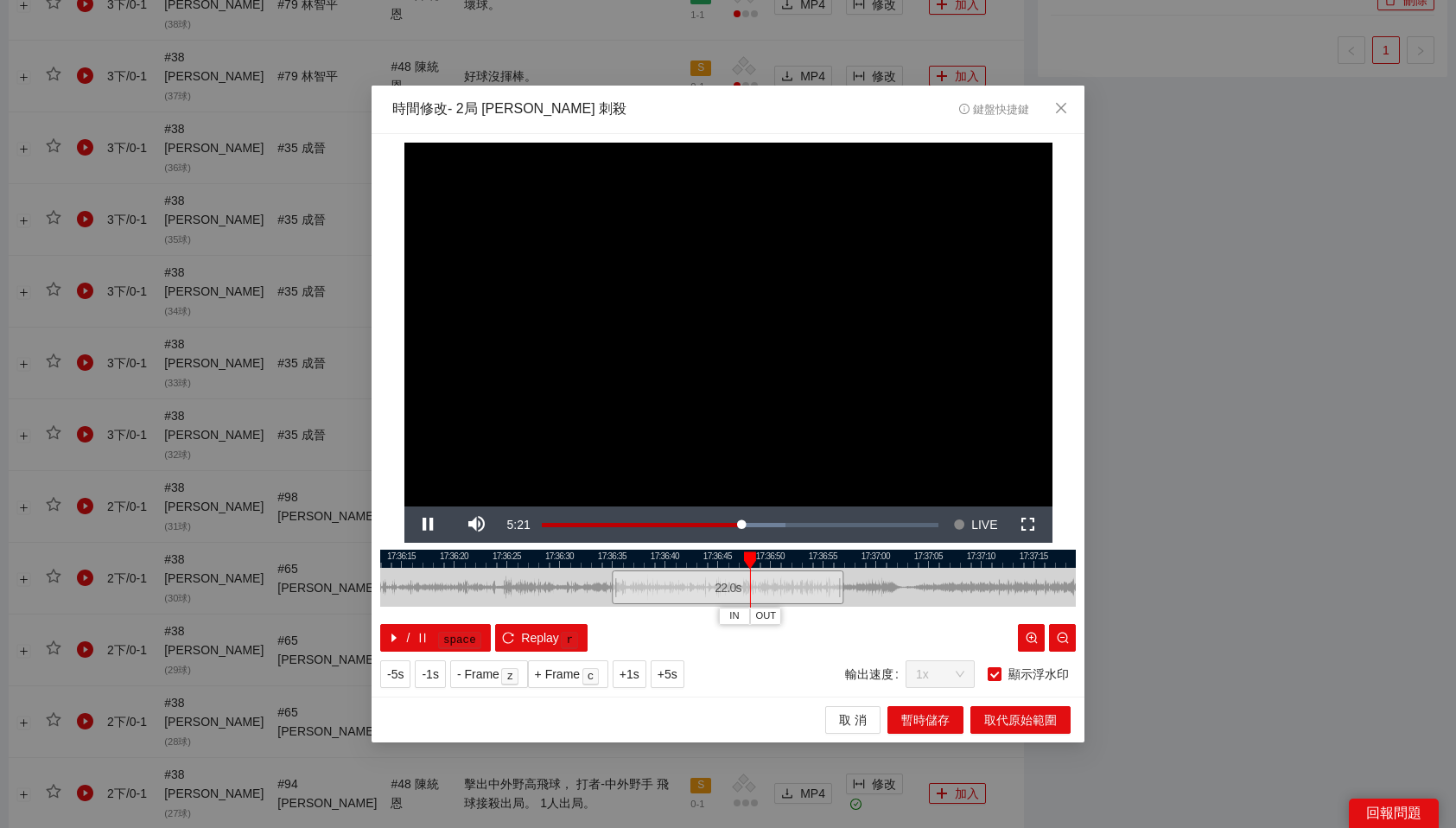
click at [720, 557] on div at bounding box center [728, 558] width 696 height 18
click at [678, 557] on div at bounding box center [728, 558] width 696 height 18
click at [737, 613] on span "OUT" at bounding box center [729, 616] width 21 height 16
click at [739, 623] on span "OUT" at bounding box center [731, 616] width 21 height 16
click at [1014, 719] on span "取代原始範圍" at bounding box center [1021, 720] width 73 height 19
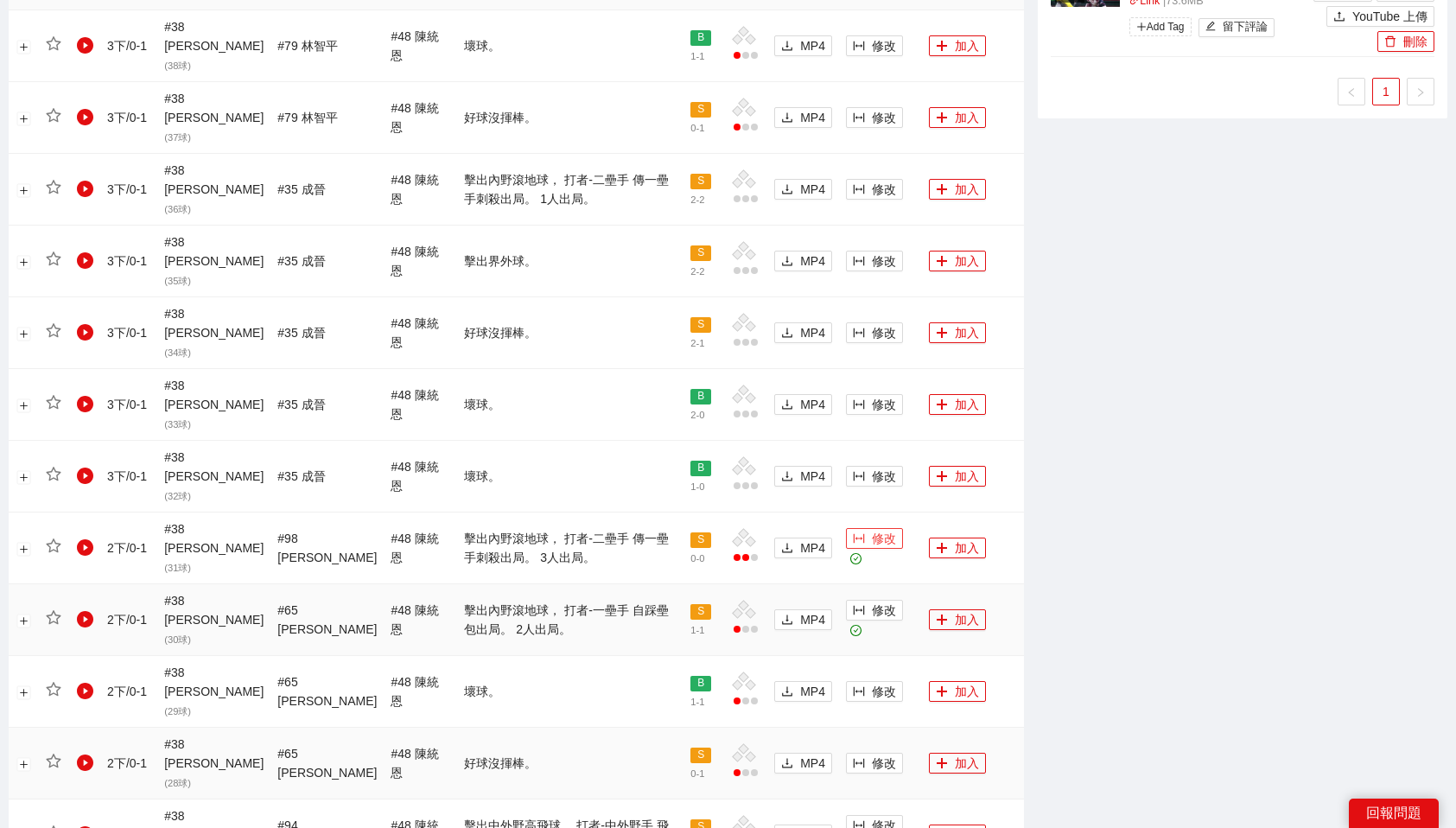
scroll to position [909, 0]
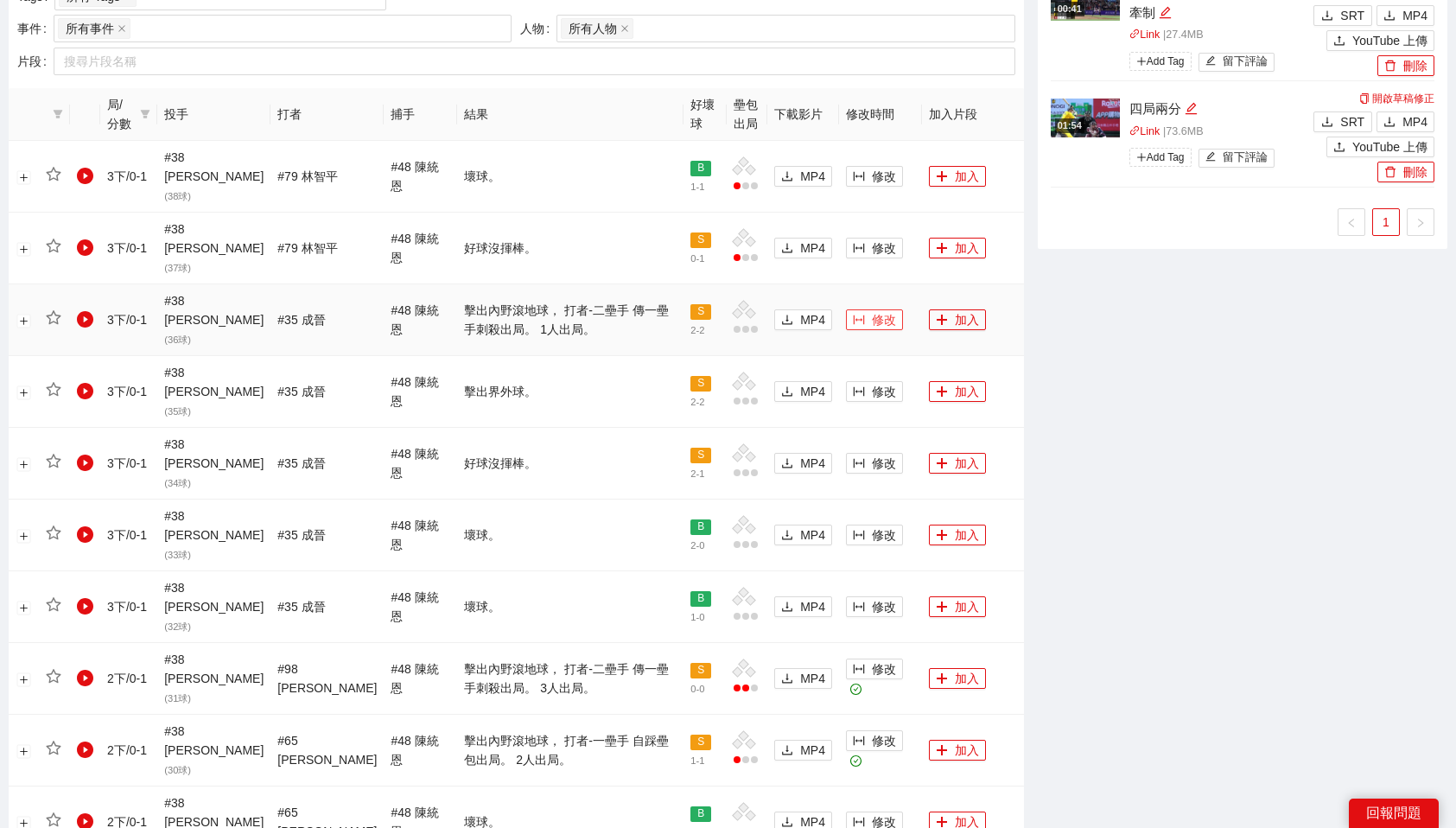
click at [853, 314] on icon "column-width" at bounding box center [859, 320] width 12 height 12
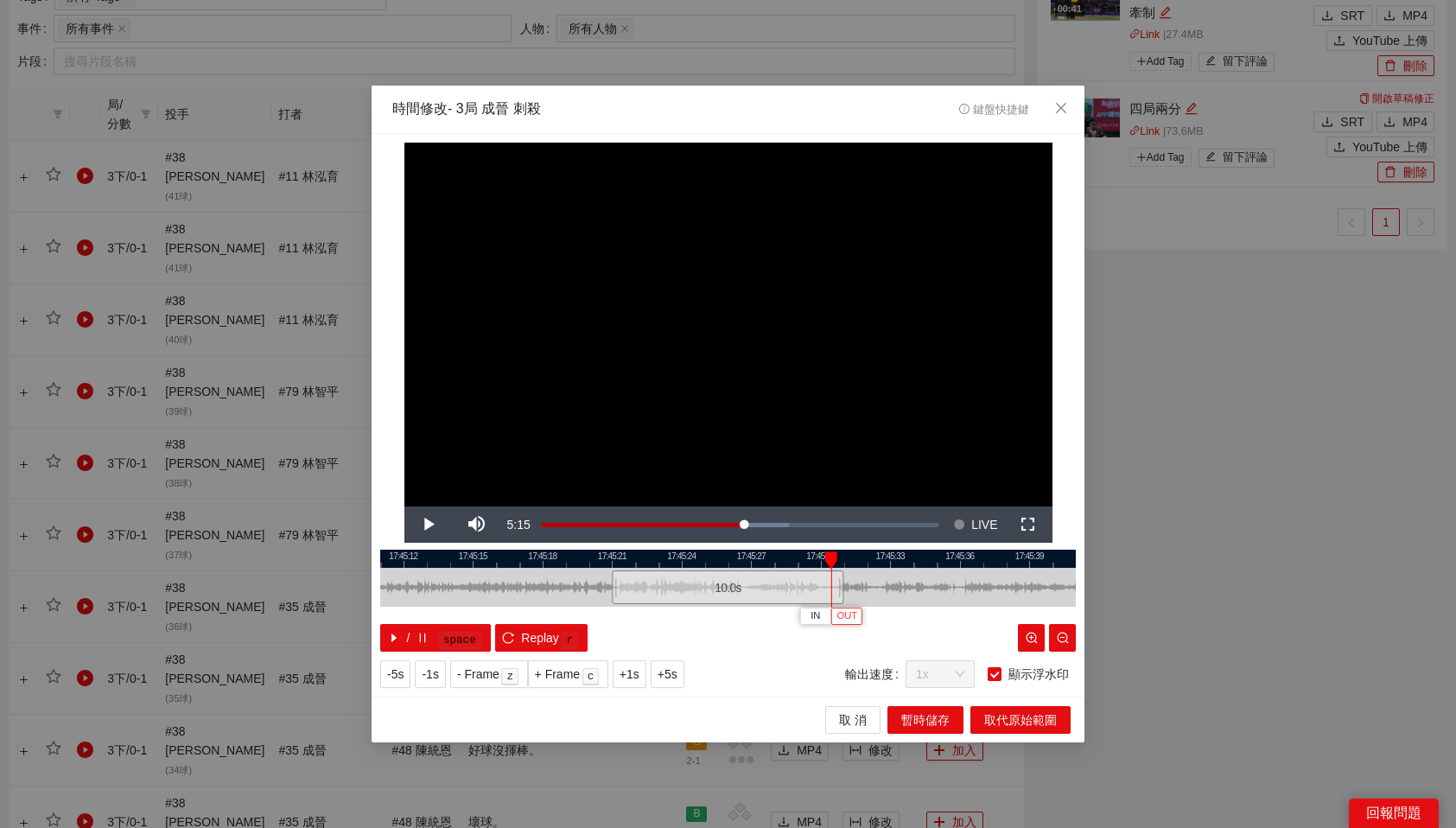
click at [849, 616] on span "OUT" at bounding box center [847, 616] width 21 height 16
click at [1000, 711] on span "取代原始範圍" at bounding box center [1021, 720] width 73 height 19
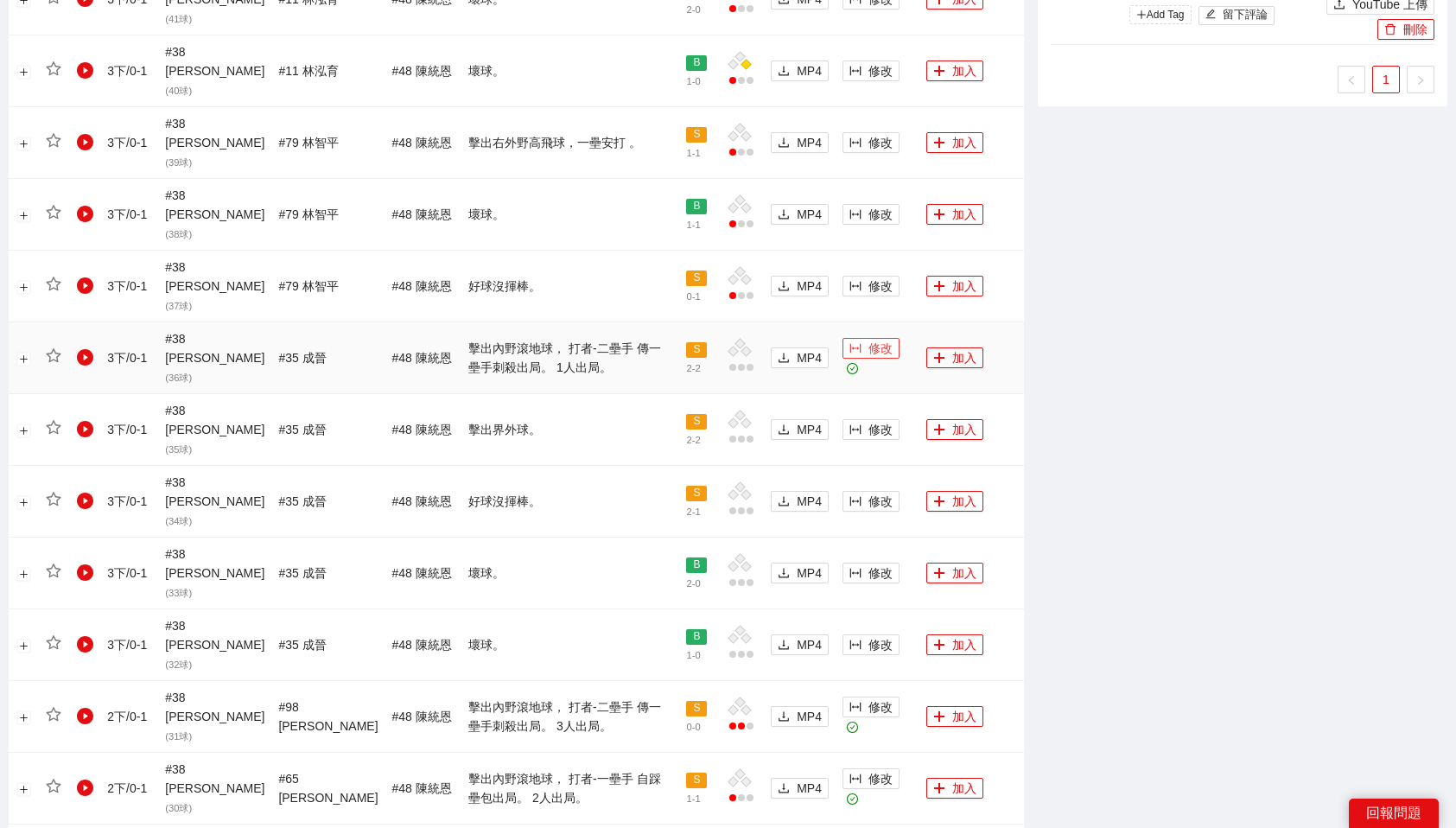
scroll to position [1461, 0]
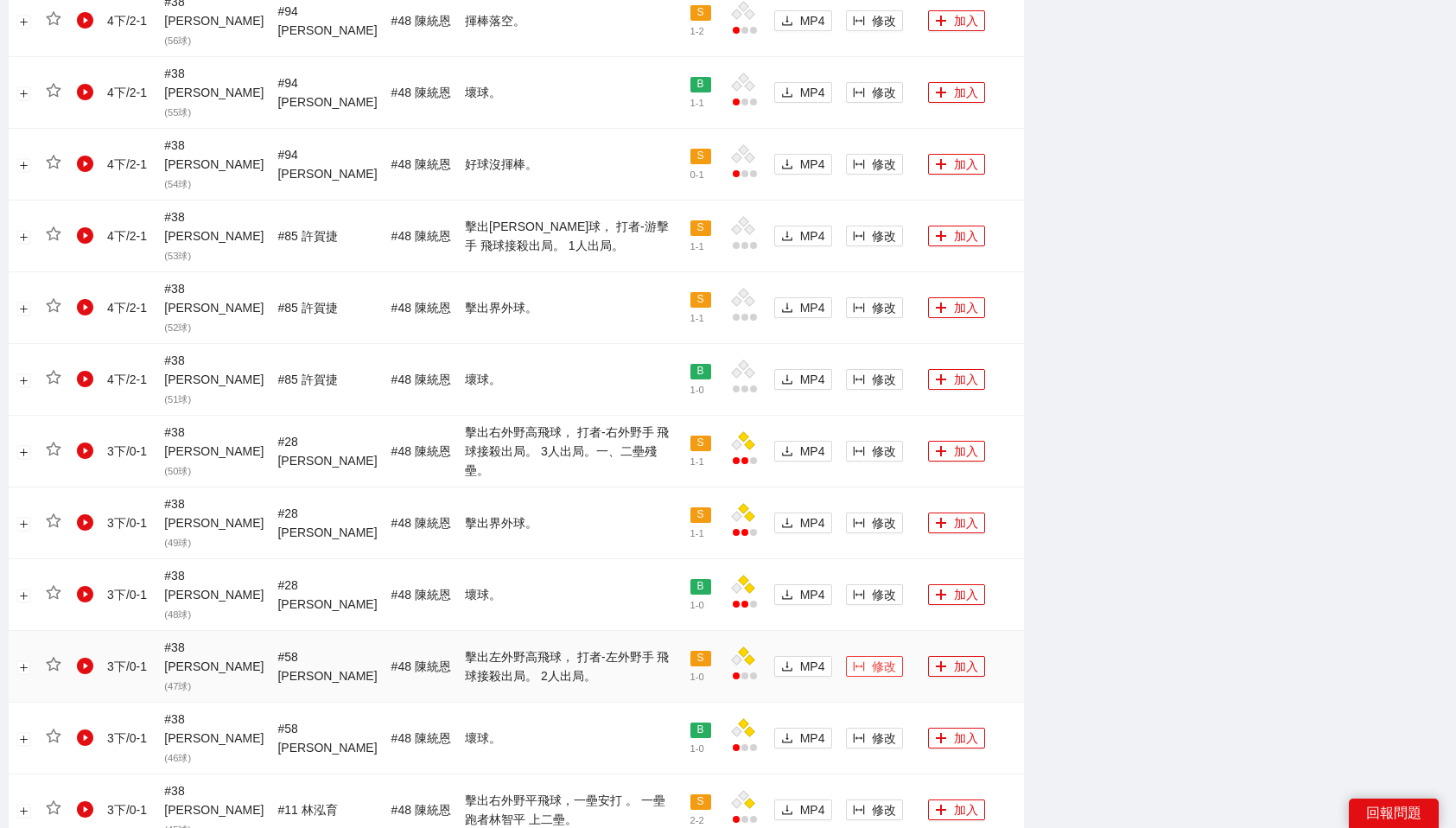
click at [874, 657] on span "修改" at bounding box center [884, 667] width 24 height 19
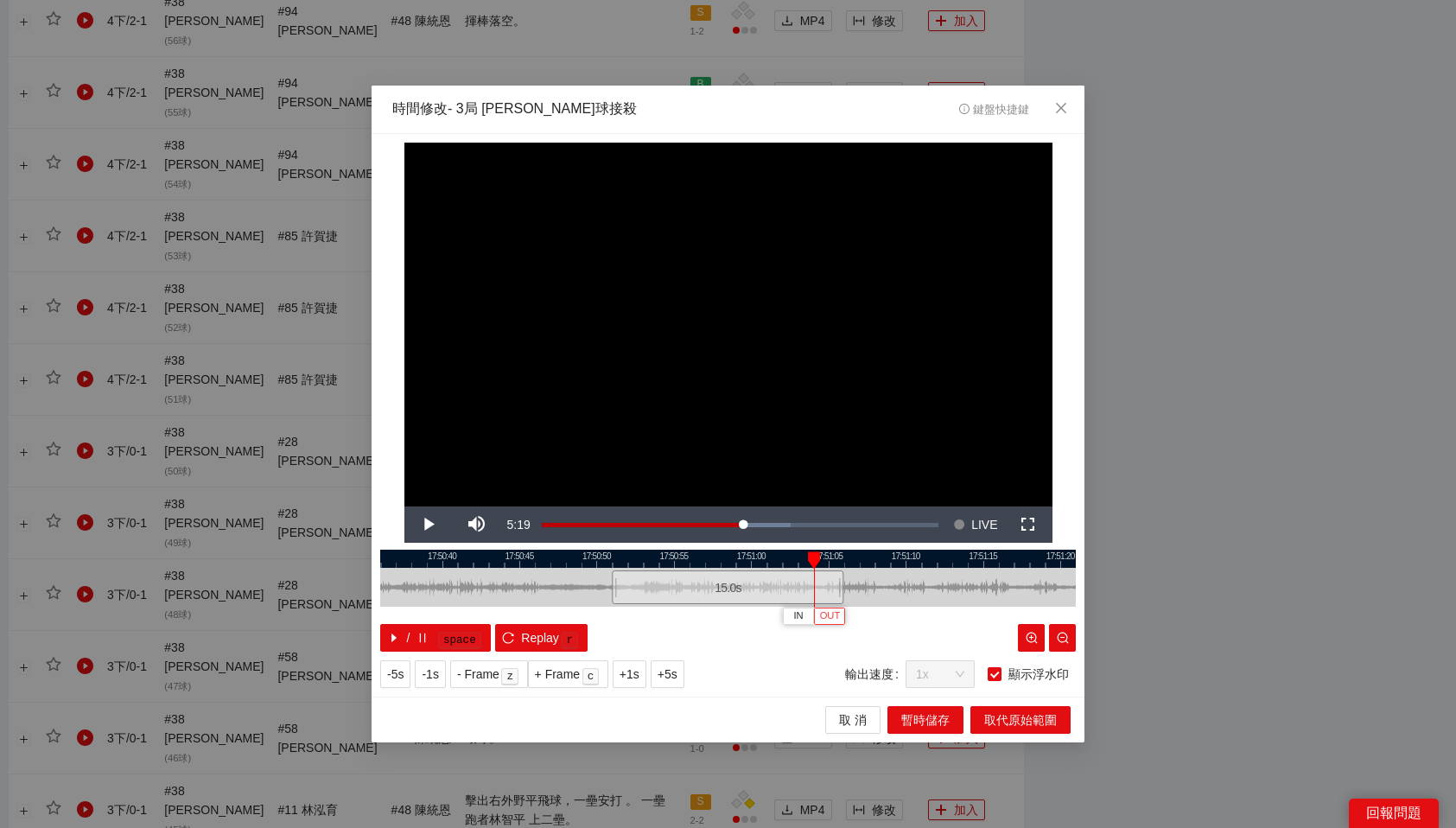
click at [839, 622] on span "OUT" at bounding box center [830, 616] width 21 height 16
click at [1030, 714] on span "取代原始範圍" at bounding box center [1021, 720] width 73 height 19
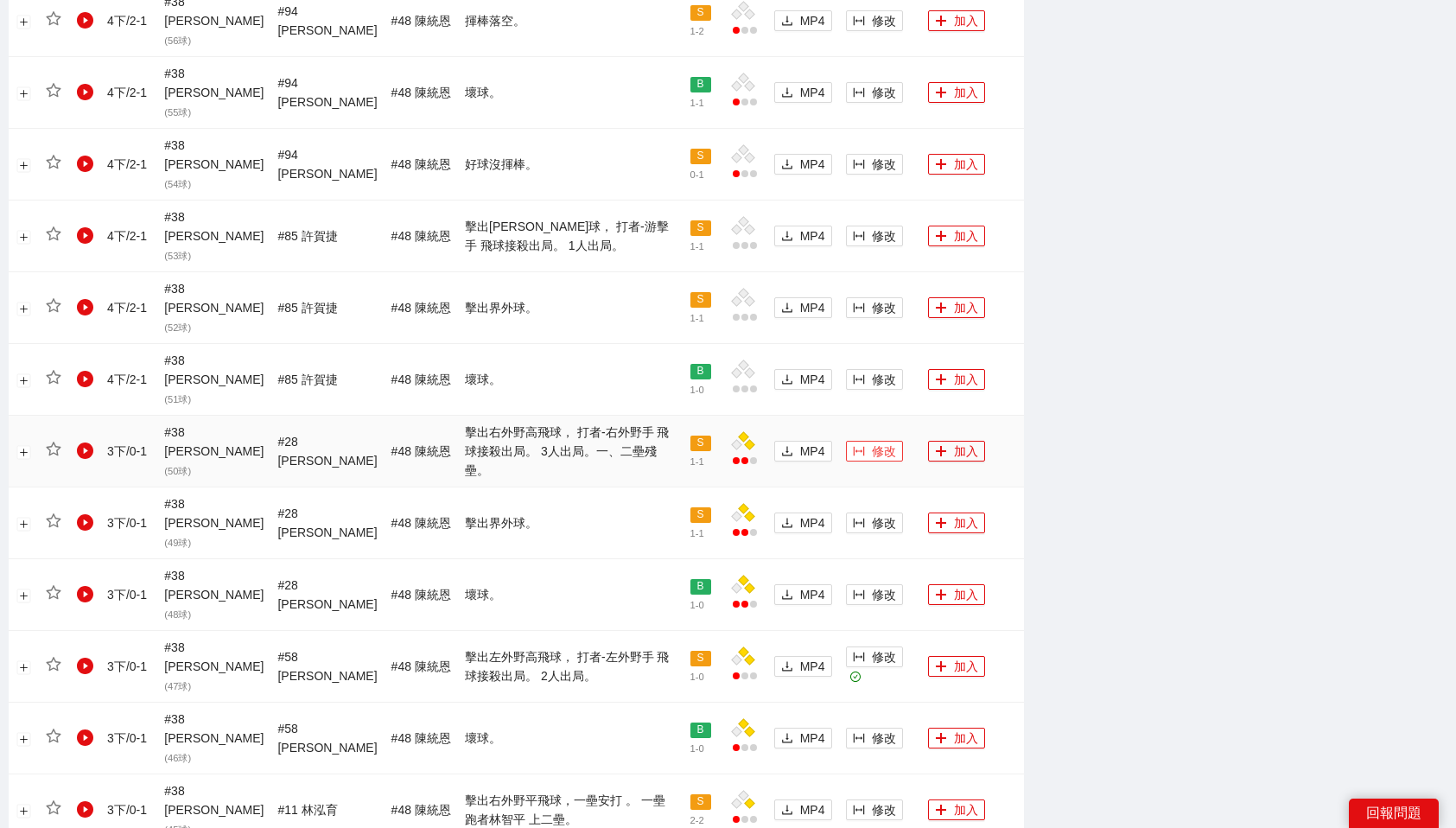
click at [872, 442] on span "修改" at bounding box center [884, 452] width 24 height 19
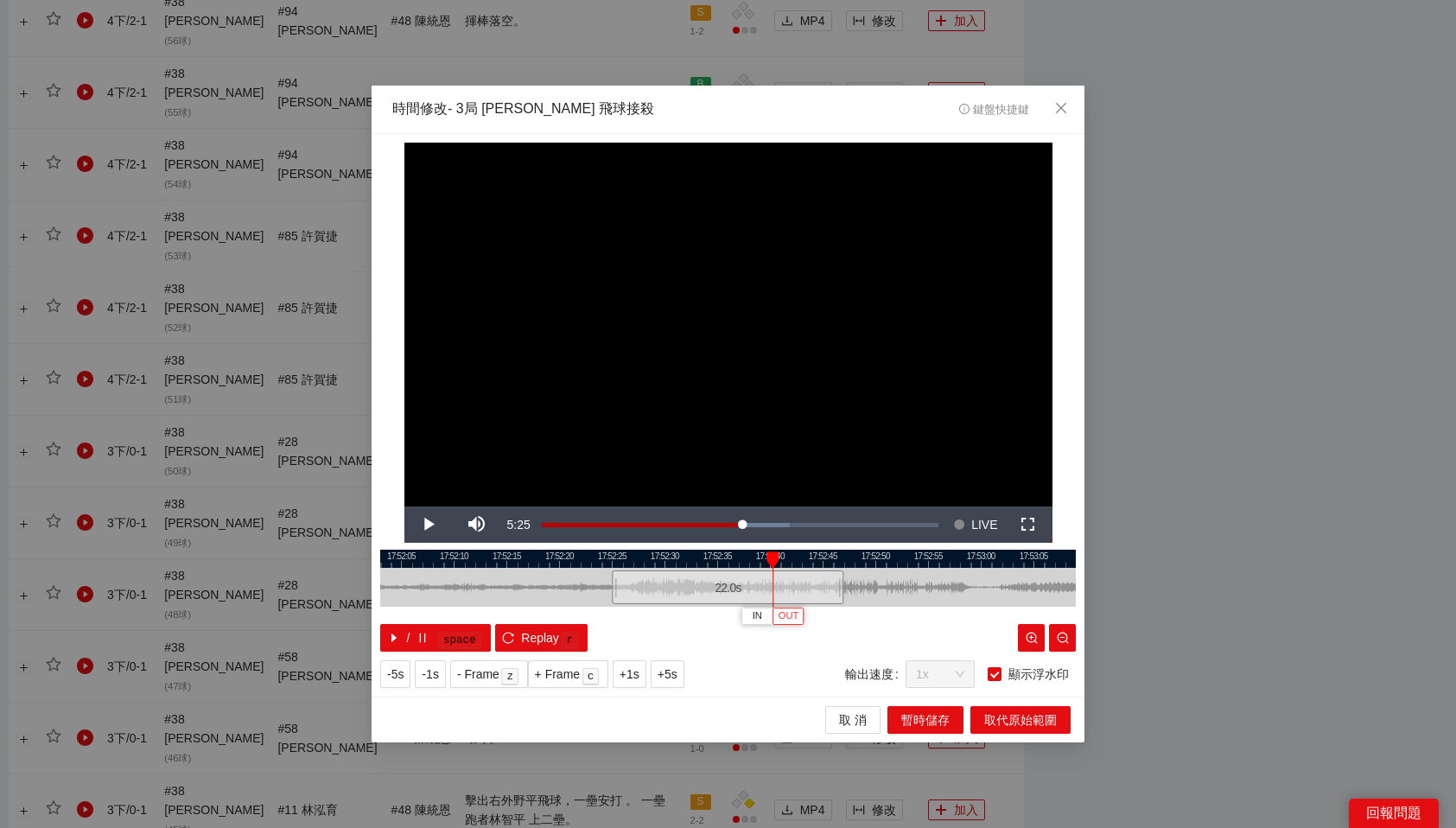
click at [786, 616] on span "OUT" at bounding box center [789, 616] width 21 height 16
click at [837, 615] on span "OUT" at bounding box center [829, 616] width 21 height 16
click at [1012, 718] on span "取代原始範圍" at bounding box center [1021, 720] width 73 height 19
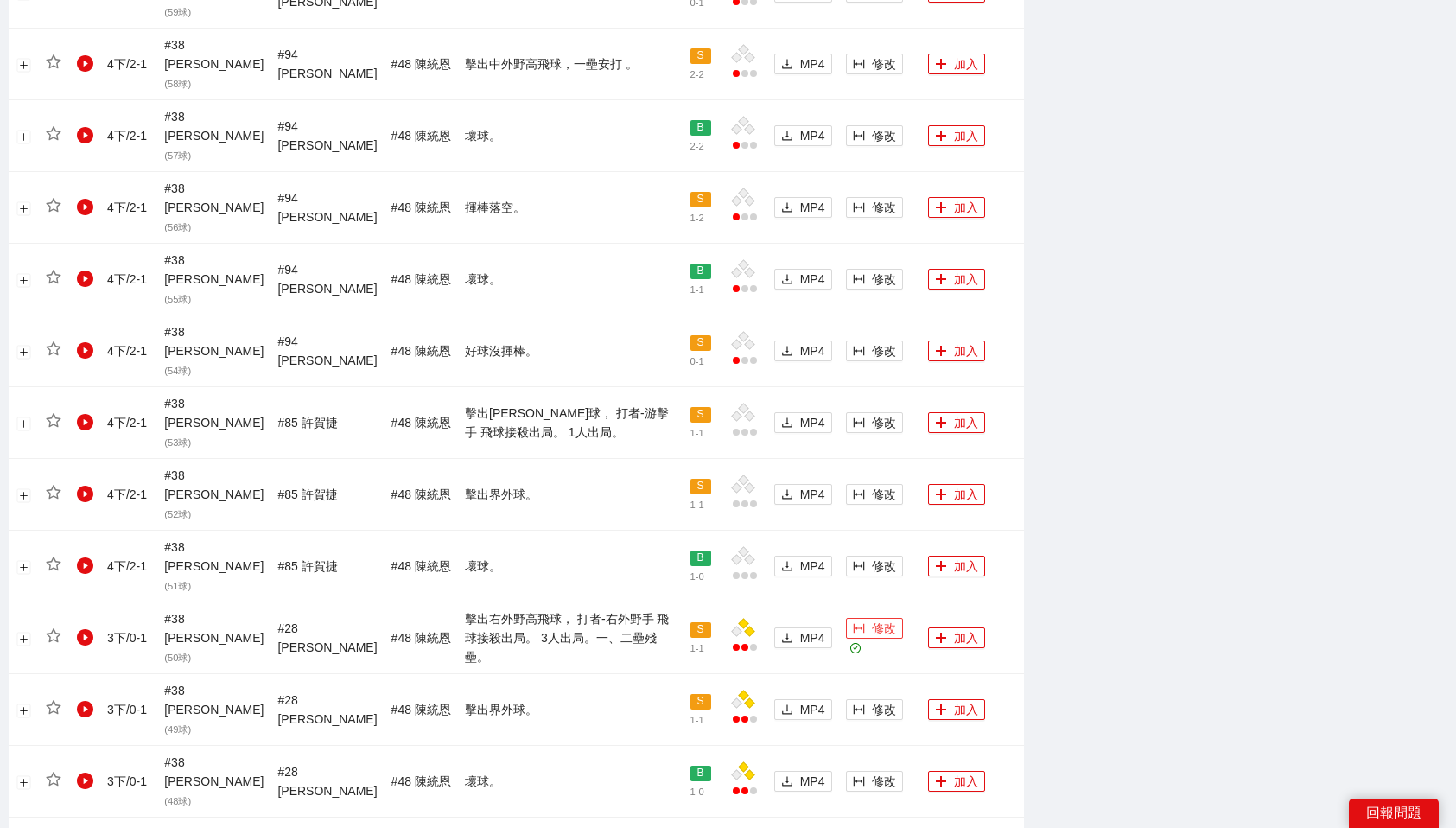
scroll to position [1267, 0]
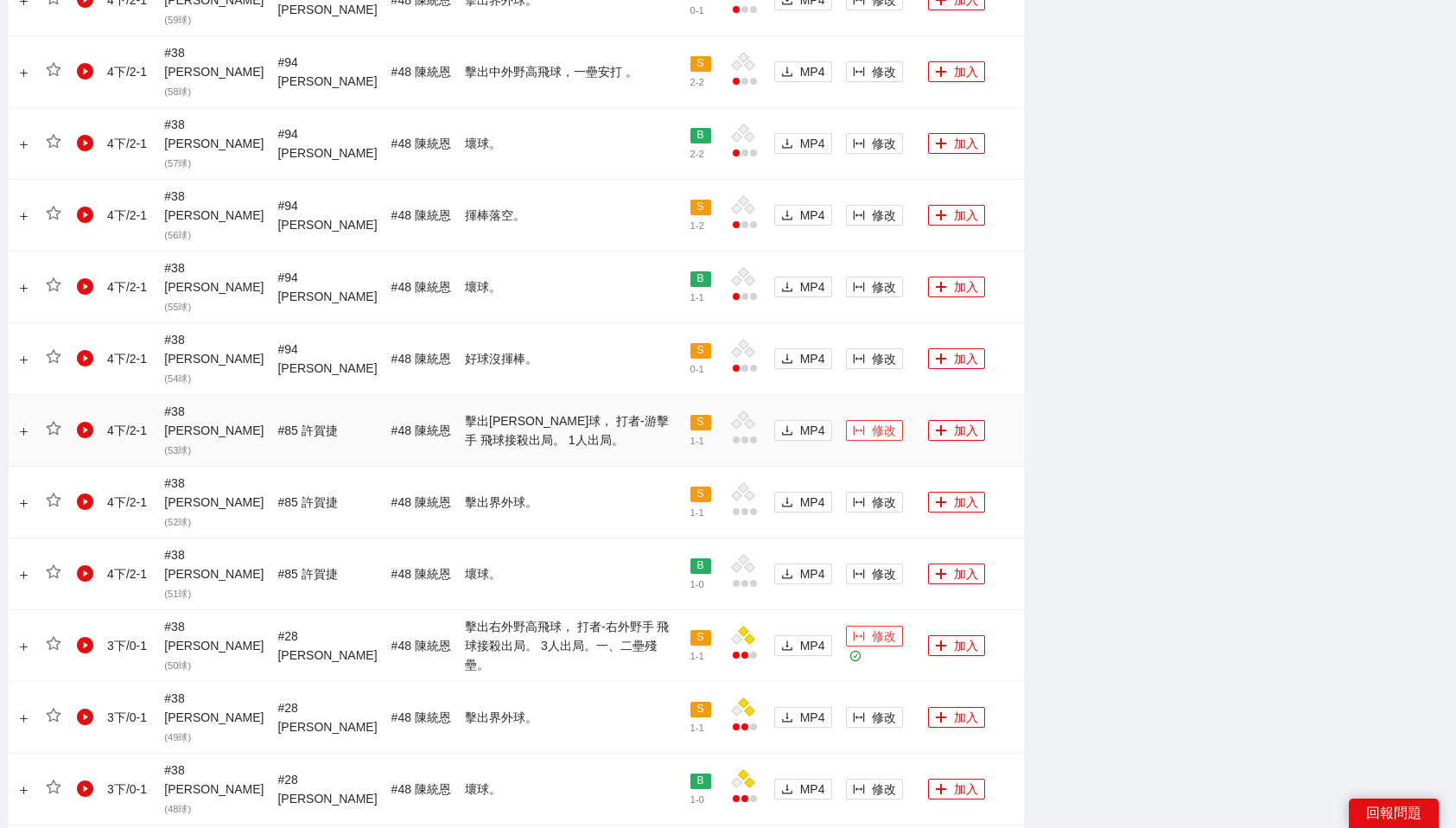
click at [855, 421] on button "修改" at bounding box center [874, 431] width 57 height 21
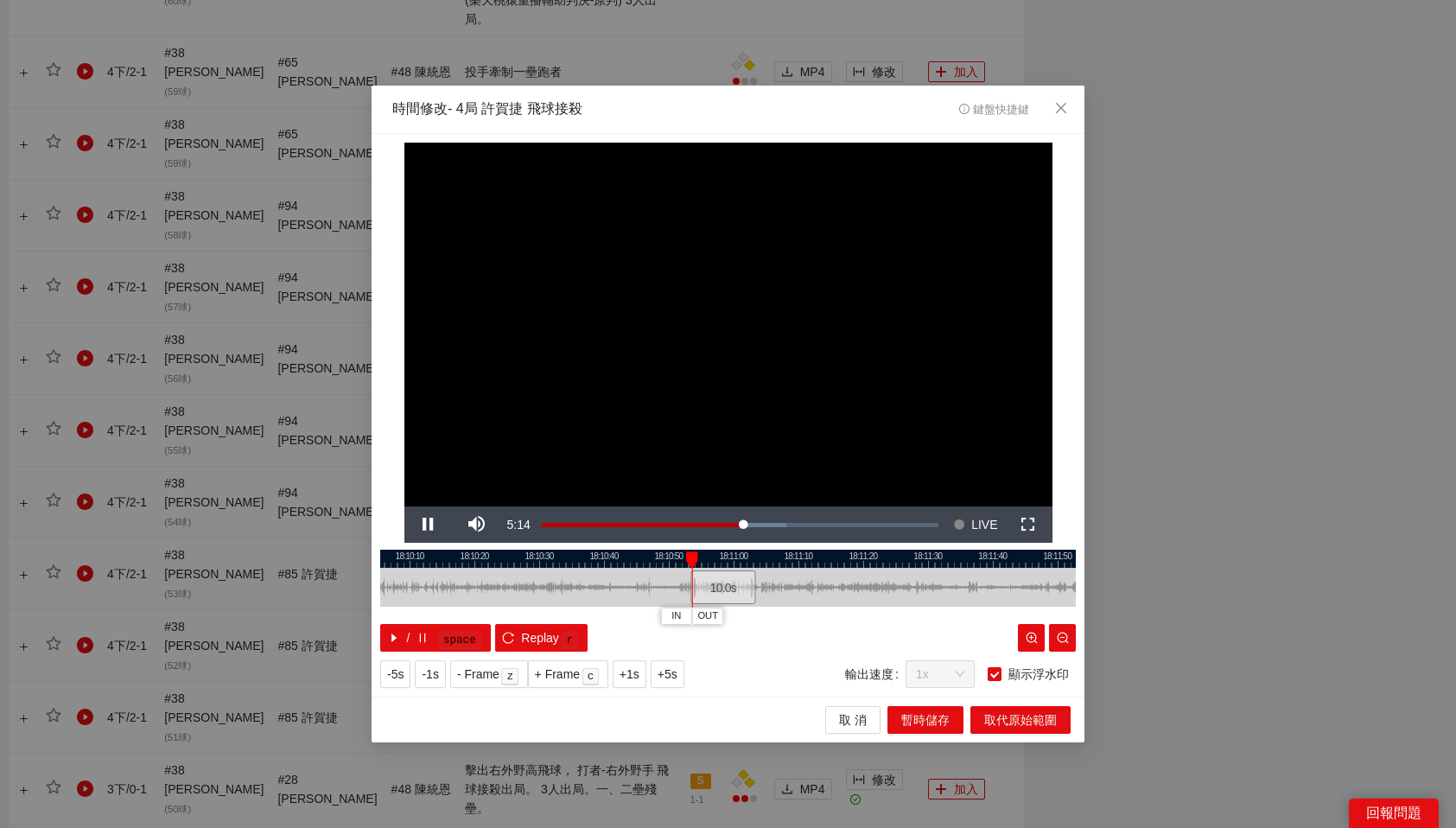
drag, startPoint x: 682, startPoint y: 590, endPoint x: 711, endPoint y: 592, distance: 29.1
click at [711, 592] on div "10.0 s" at bounding box center [723, 587] width 65 height 34
click at [711, 560] on div at bounding box center [728, 558] width 696 height 18
click at [744, 618] on button "OUT" at bounding box center [733, 616] width 31 height 16
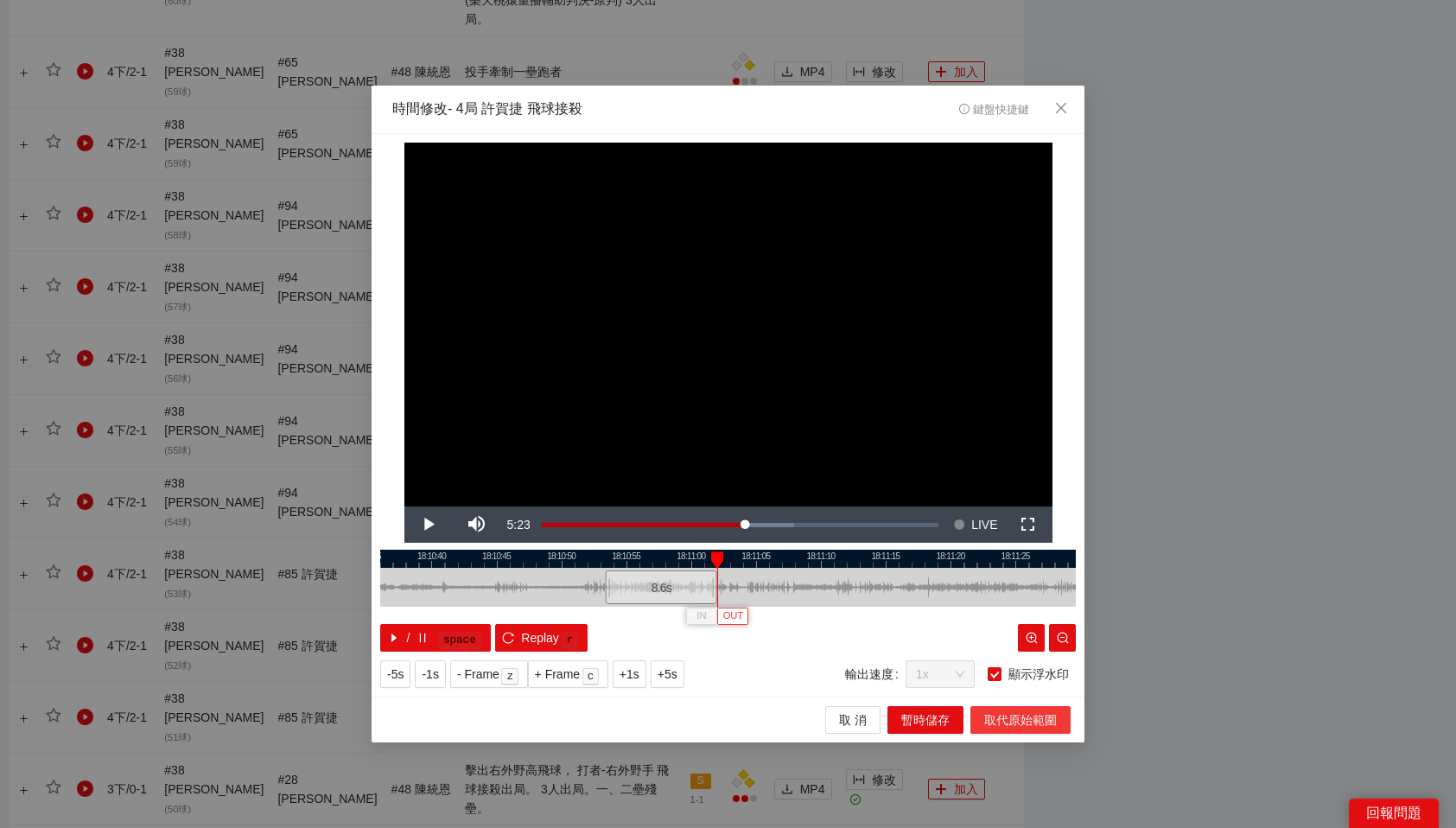
click at [1008, 718] on span "取代原始範圍" at bounding box center [1021, 720] width 73 height 19
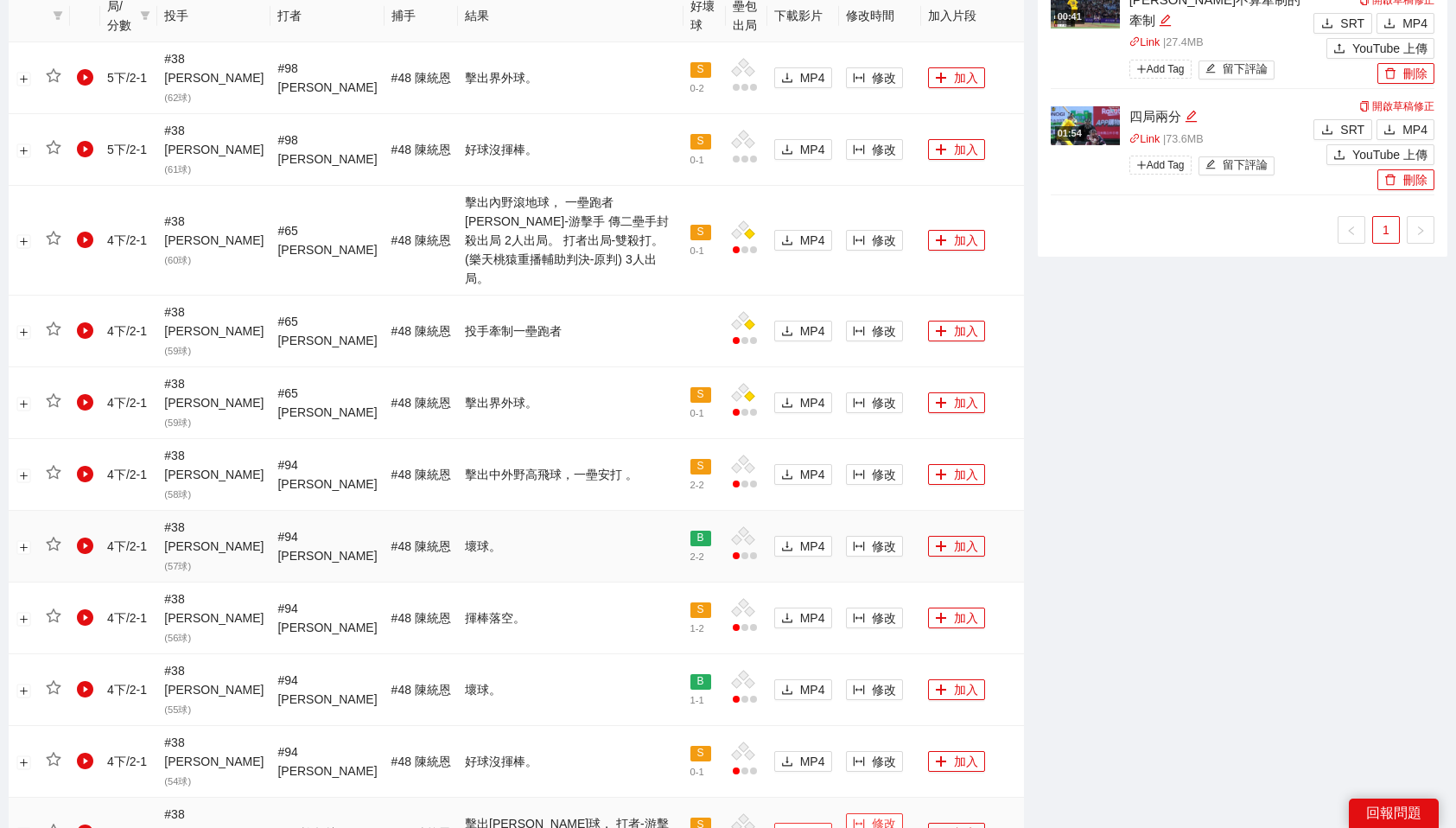
scroll to position [993, 0]
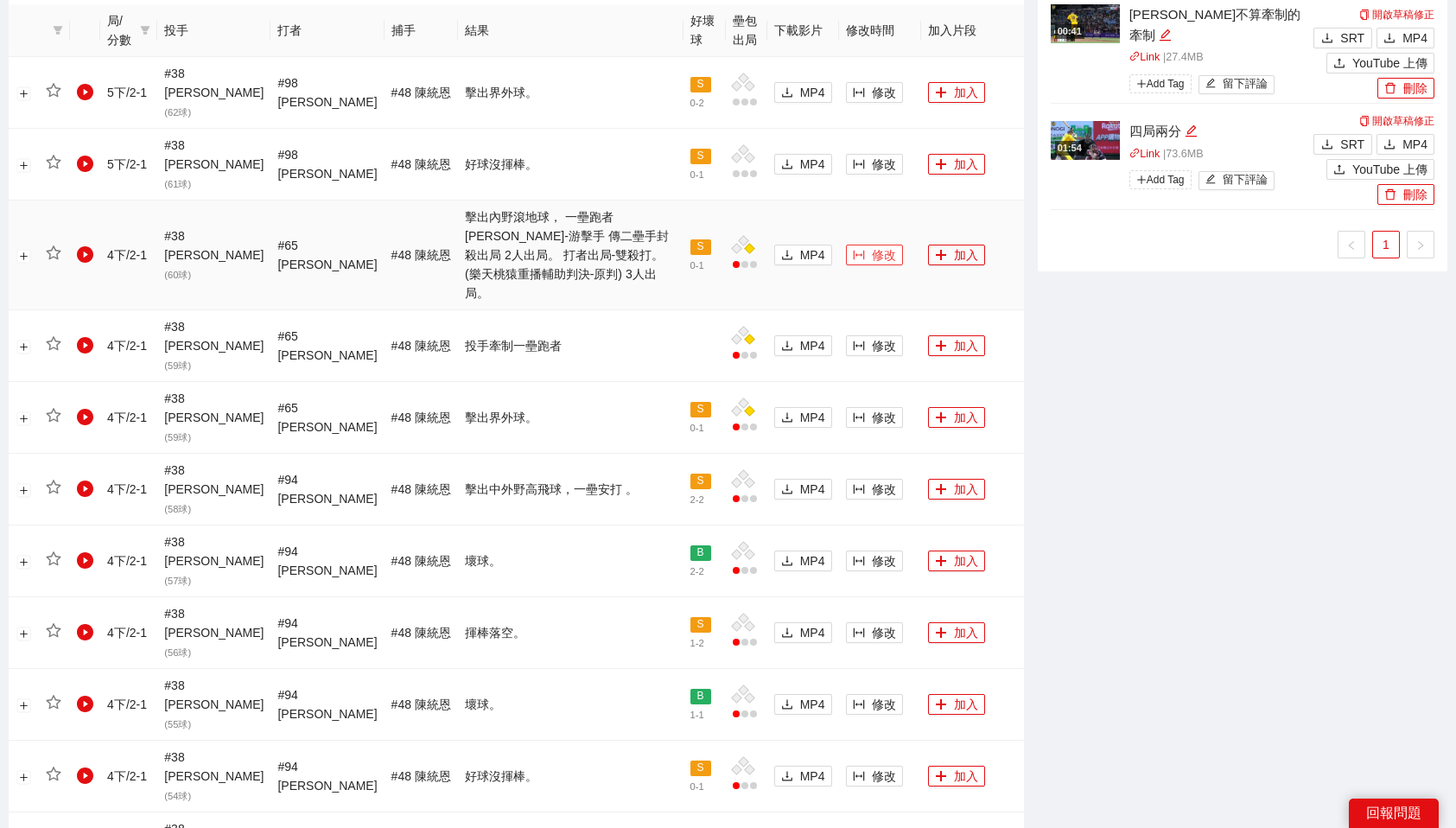
click at [853, 249] on icon "column-width" at bounding box center [859, 255] width 12 height 12
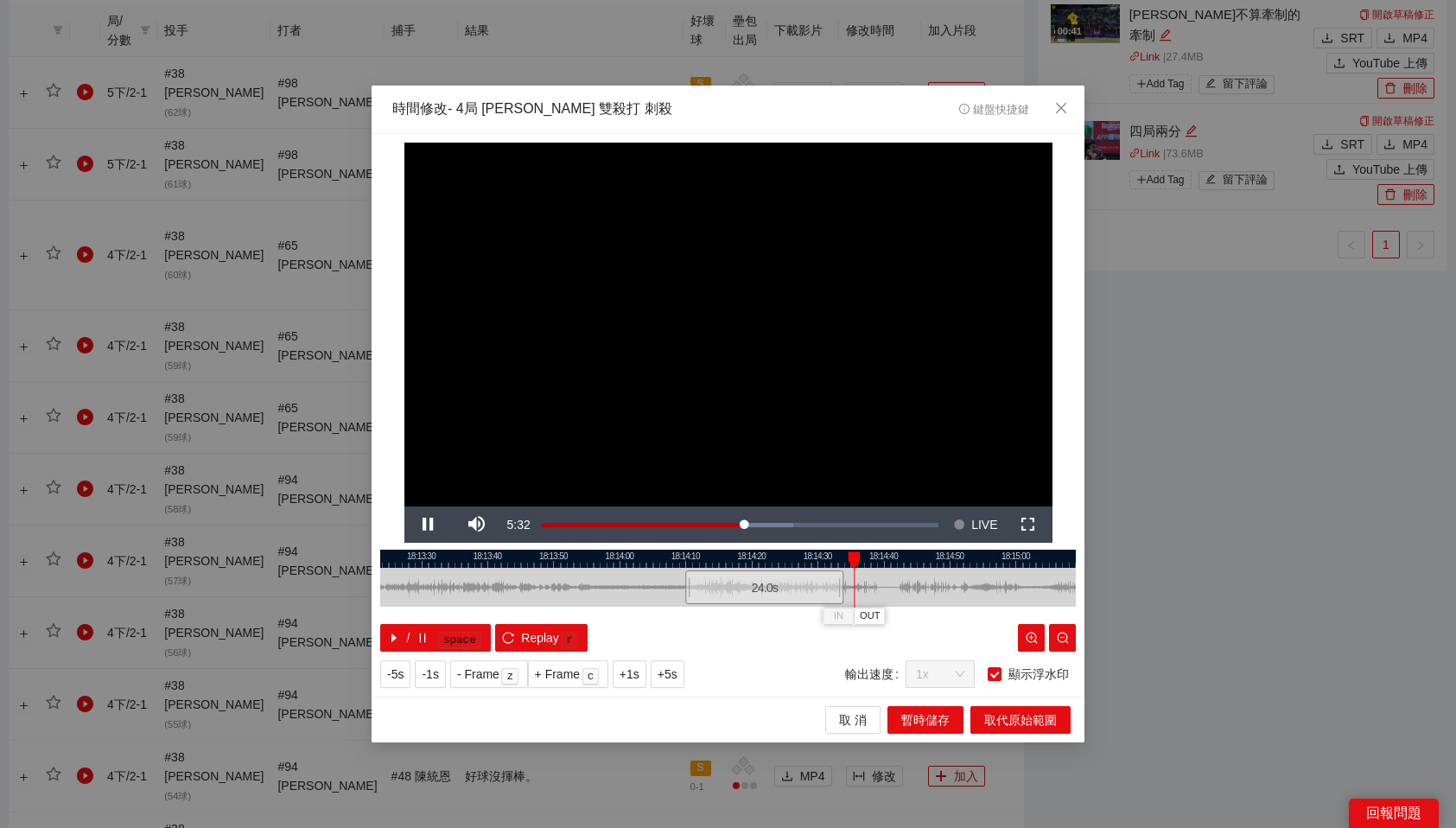
click at [797, 560] on div at bounding box center [728, 558] width 696 height 18
click at [768, 557] on div at bounding box center [728, 558] width 696 height 18
click at [816, 613] on span "OUT" at bounding box center [809, 616] width 21 height 16
click at [1017, 723] on span "取代原始範圍" at bounding box center [1021, 720] width 73 height 19
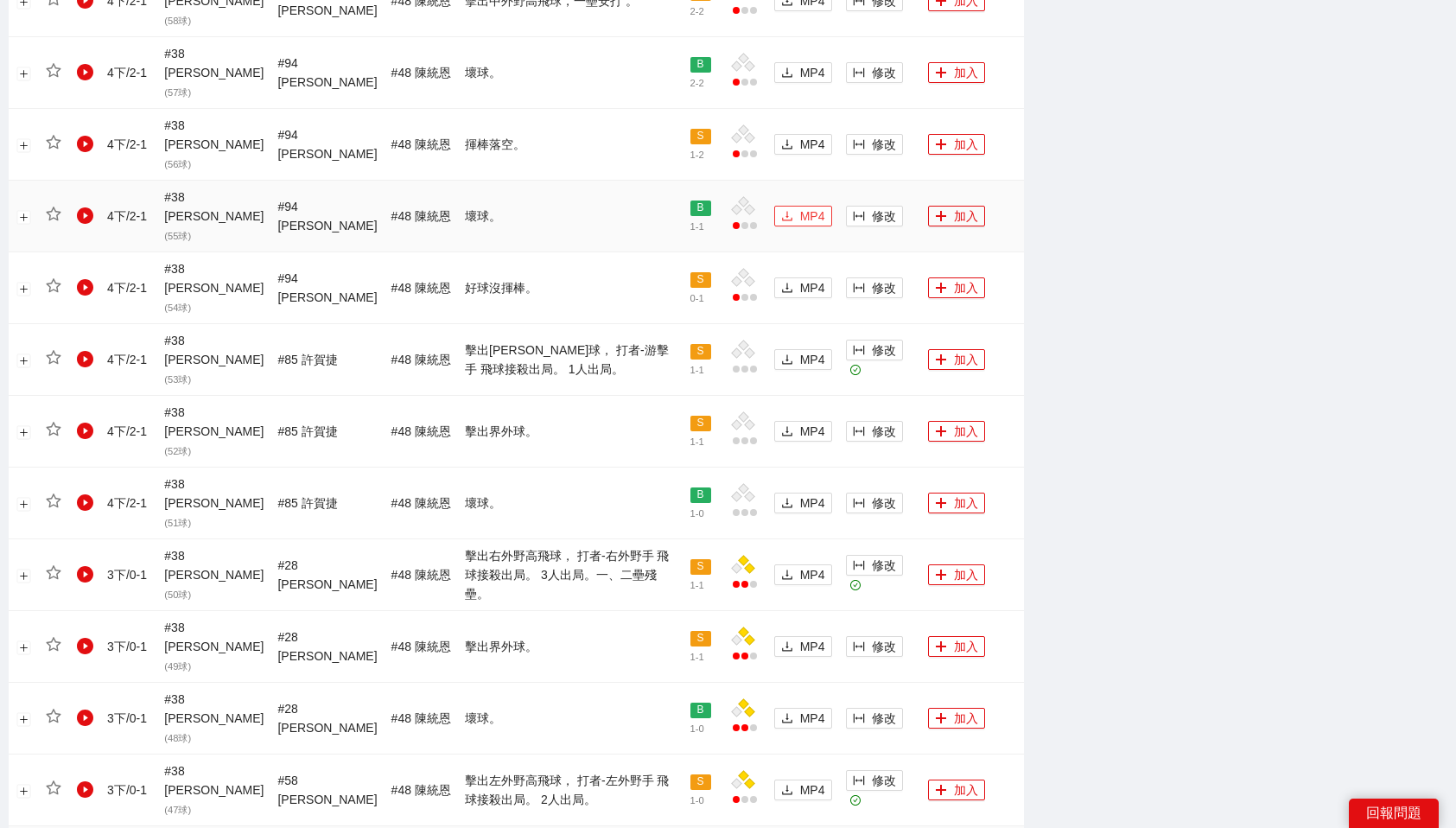
scroll to position [1496, 0]
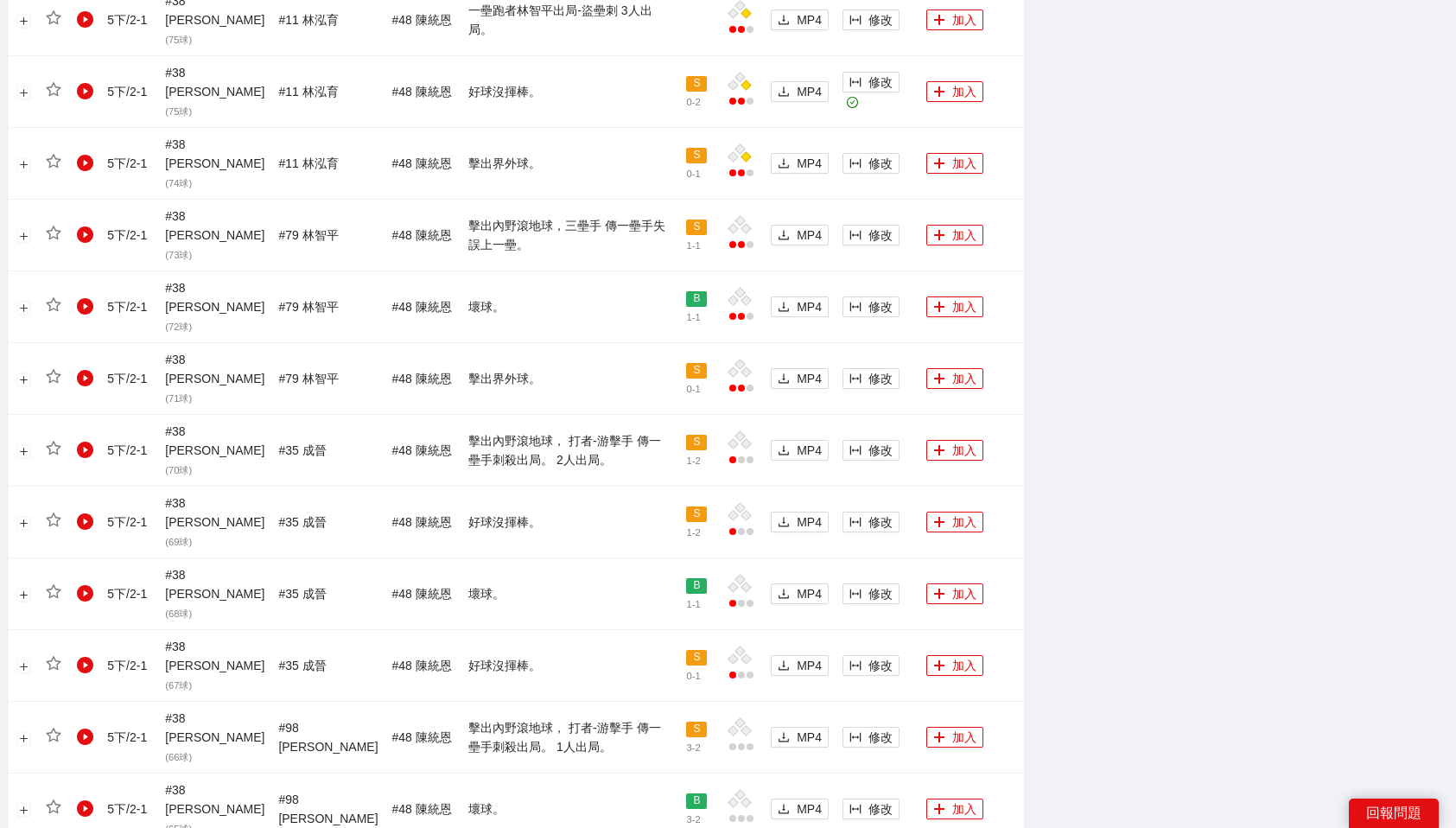
scroll to position [1454, 0]
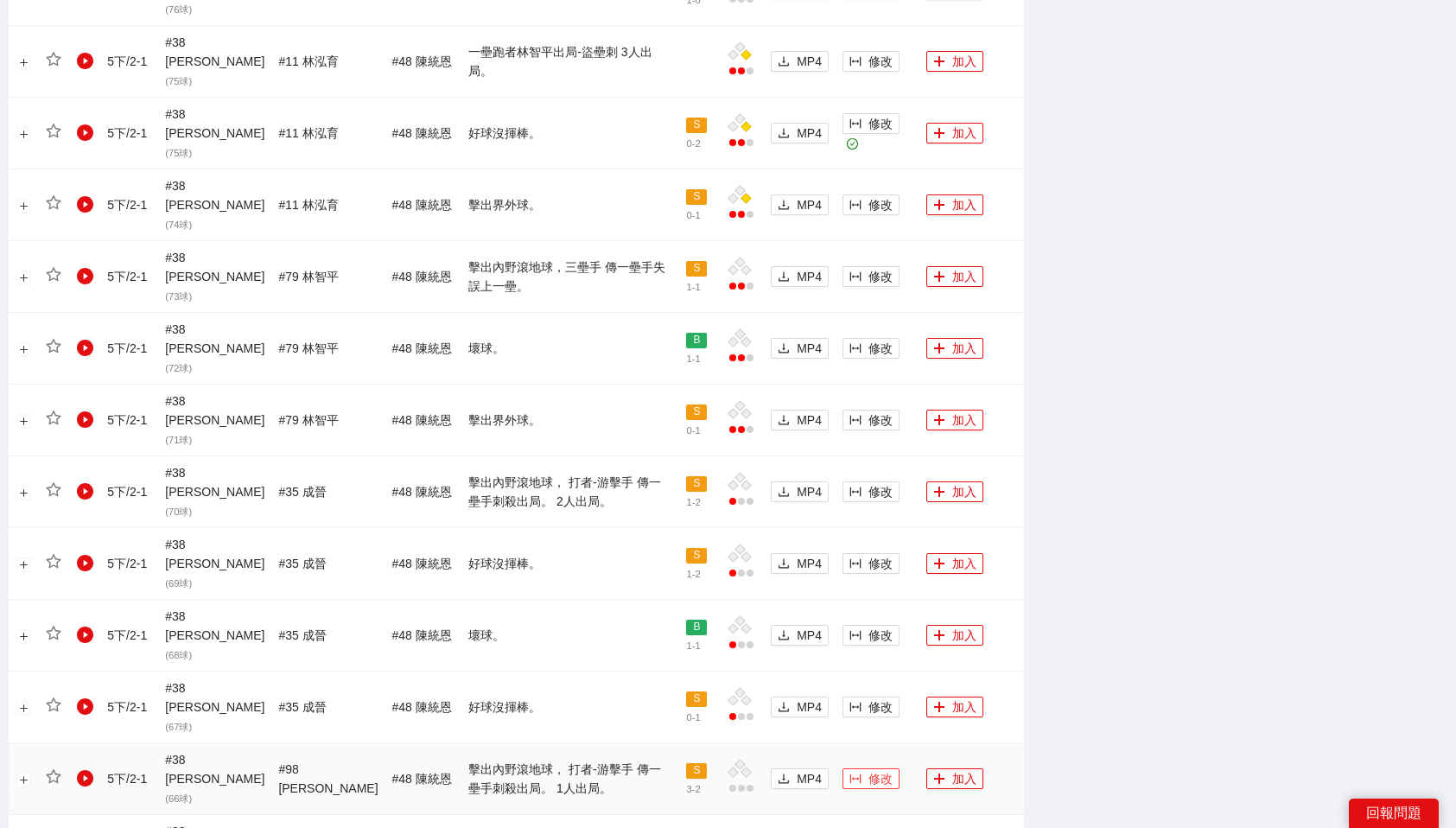
click at [870, 770] on span "修改" at bounding box center [881, 779] width 24 height 19
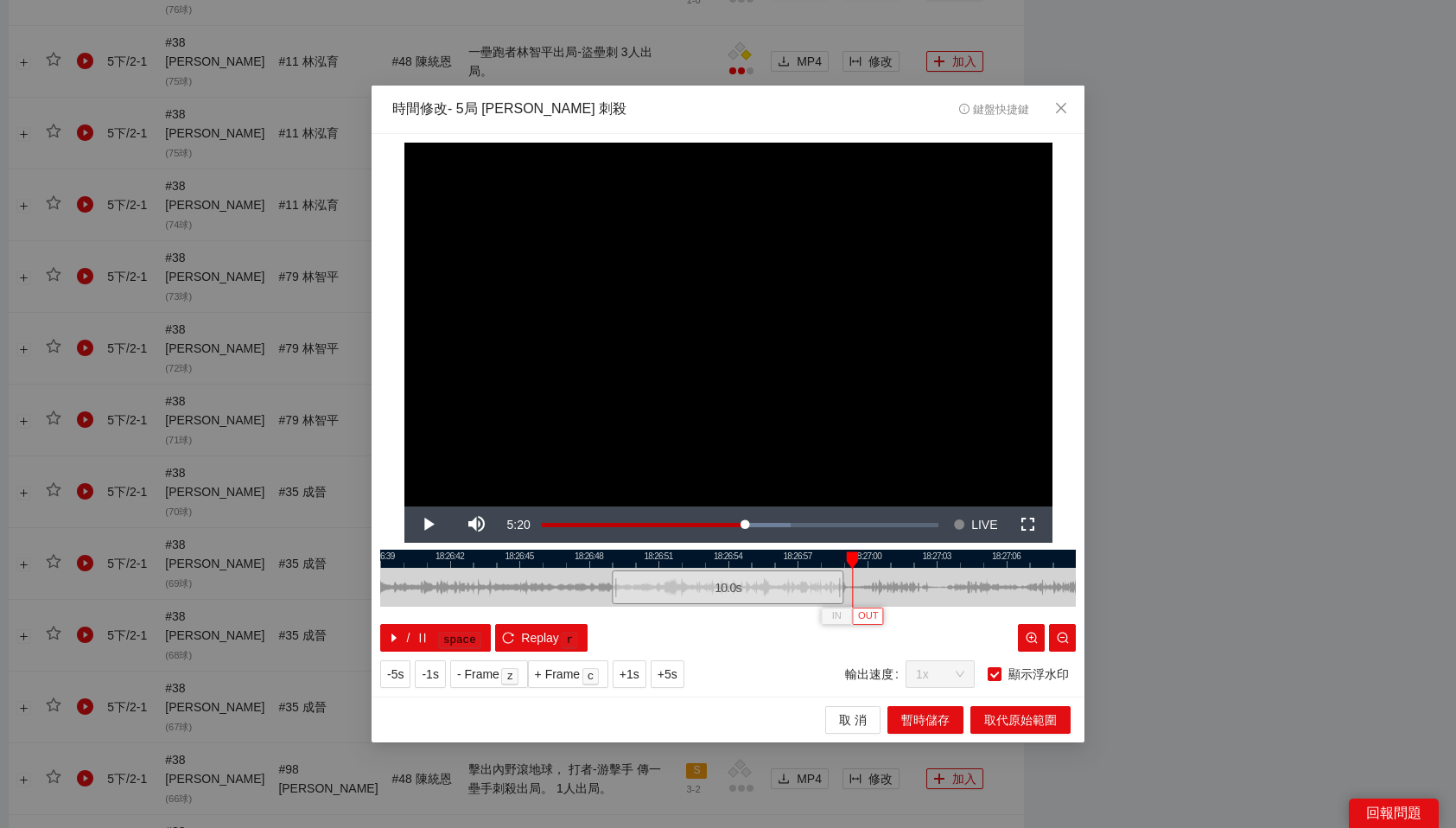
click at [877, 614] on span "OUT" at bounding box center [868, 616] width 21 height 16
click at [1029, 721] on span "取代原始範圍" at bounding box center [1021, 720] width 73 height 19
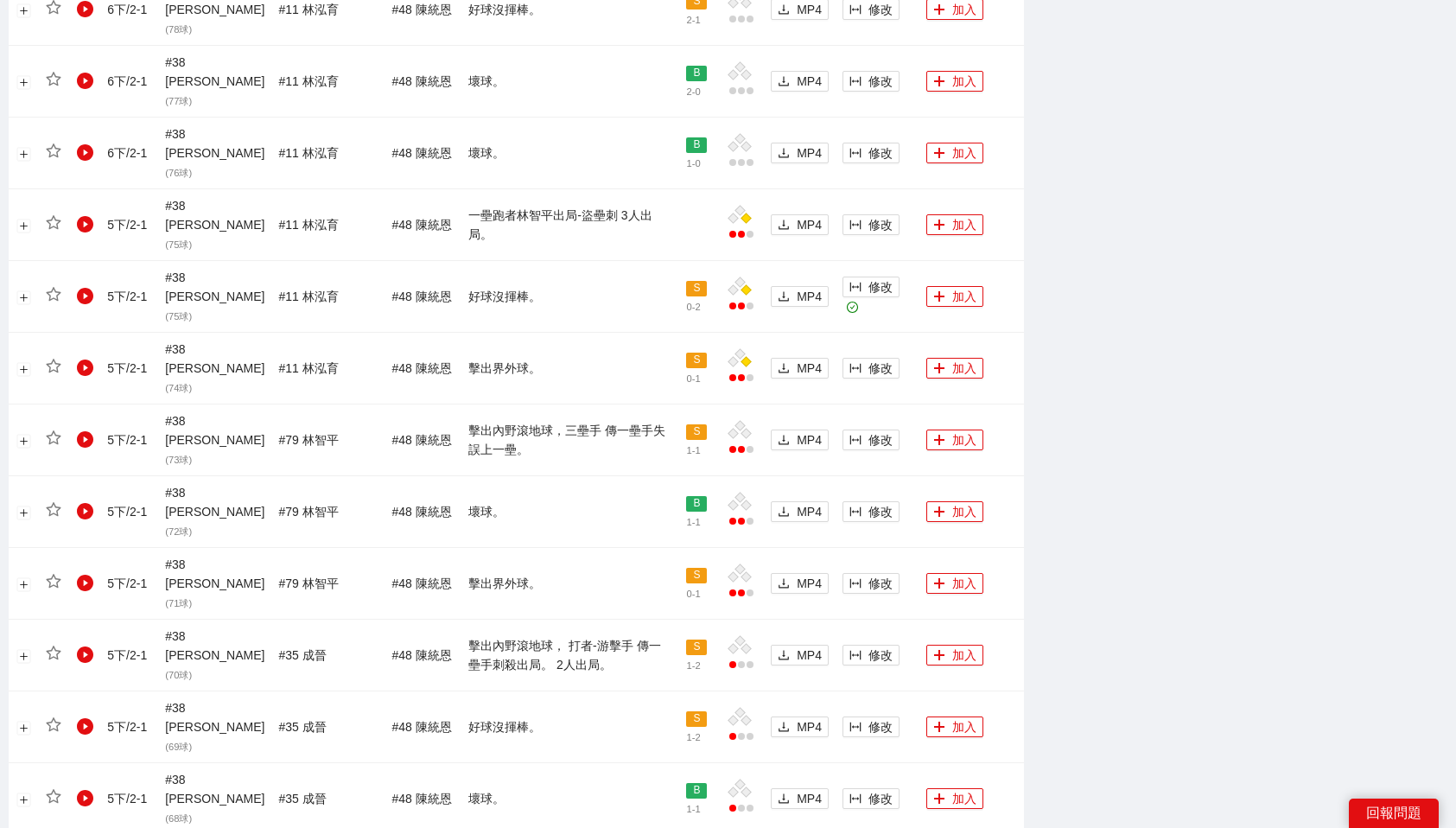
scroll to position [1285, 0]
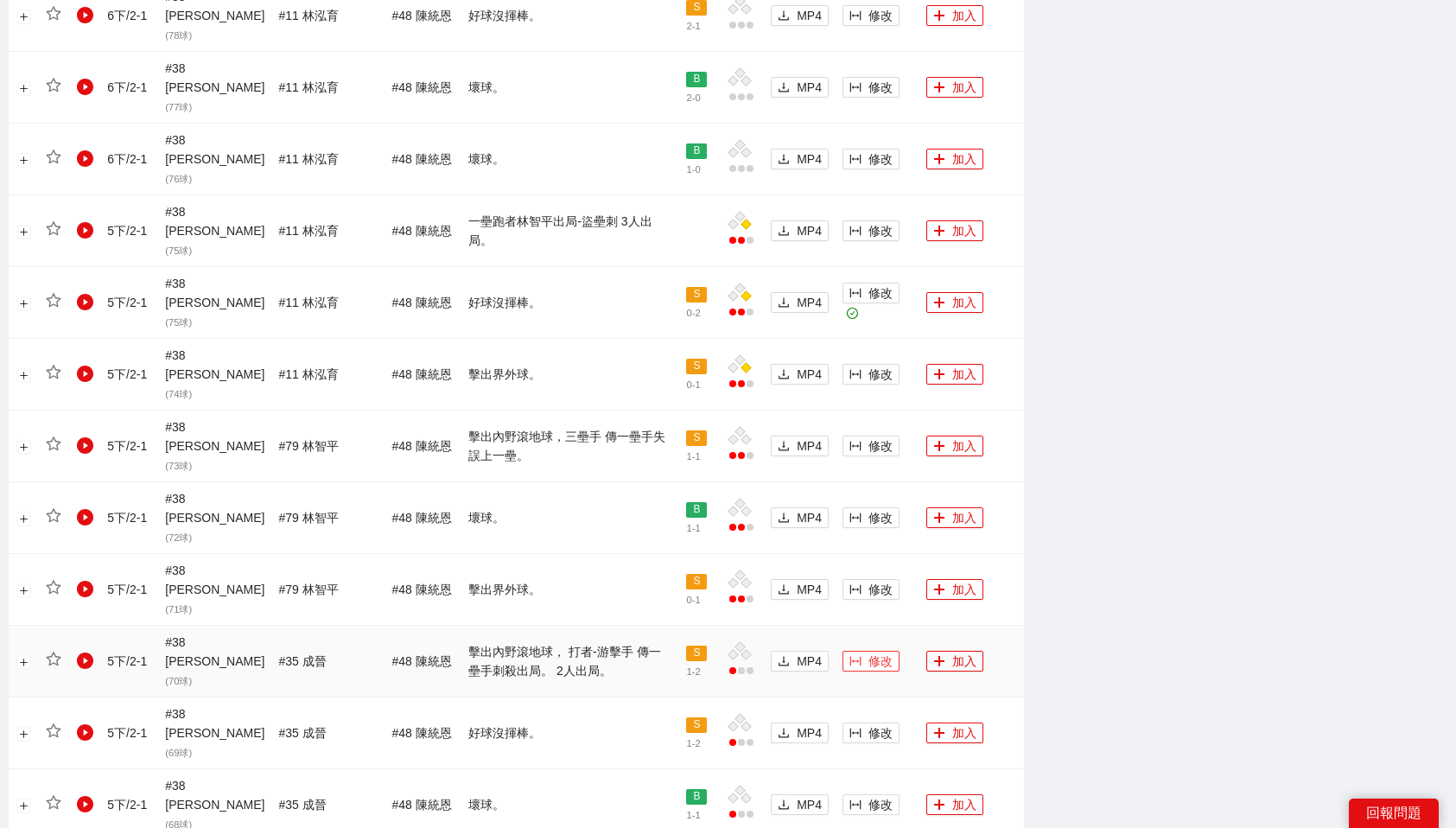
click at [878, 652] on span "修改" at bounding box center [881, 662] width 24 height 19
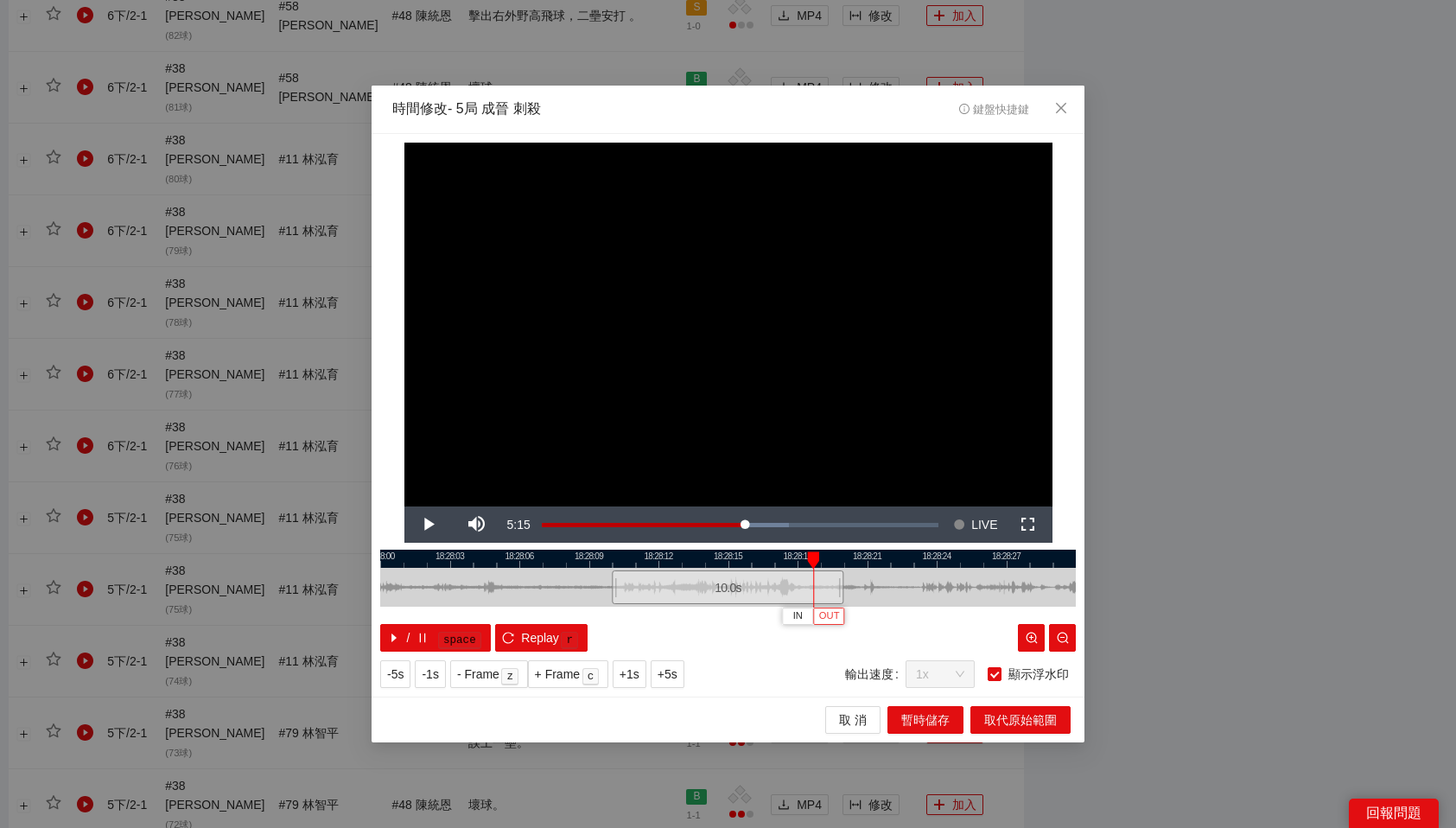
click at [833, 619] on span "OUT" at bounding box center [829, 616] width 21 height 16
click at [1009, 719] on span "取代原始範圍" at bounding box center [1021, 720] width 73 height 19
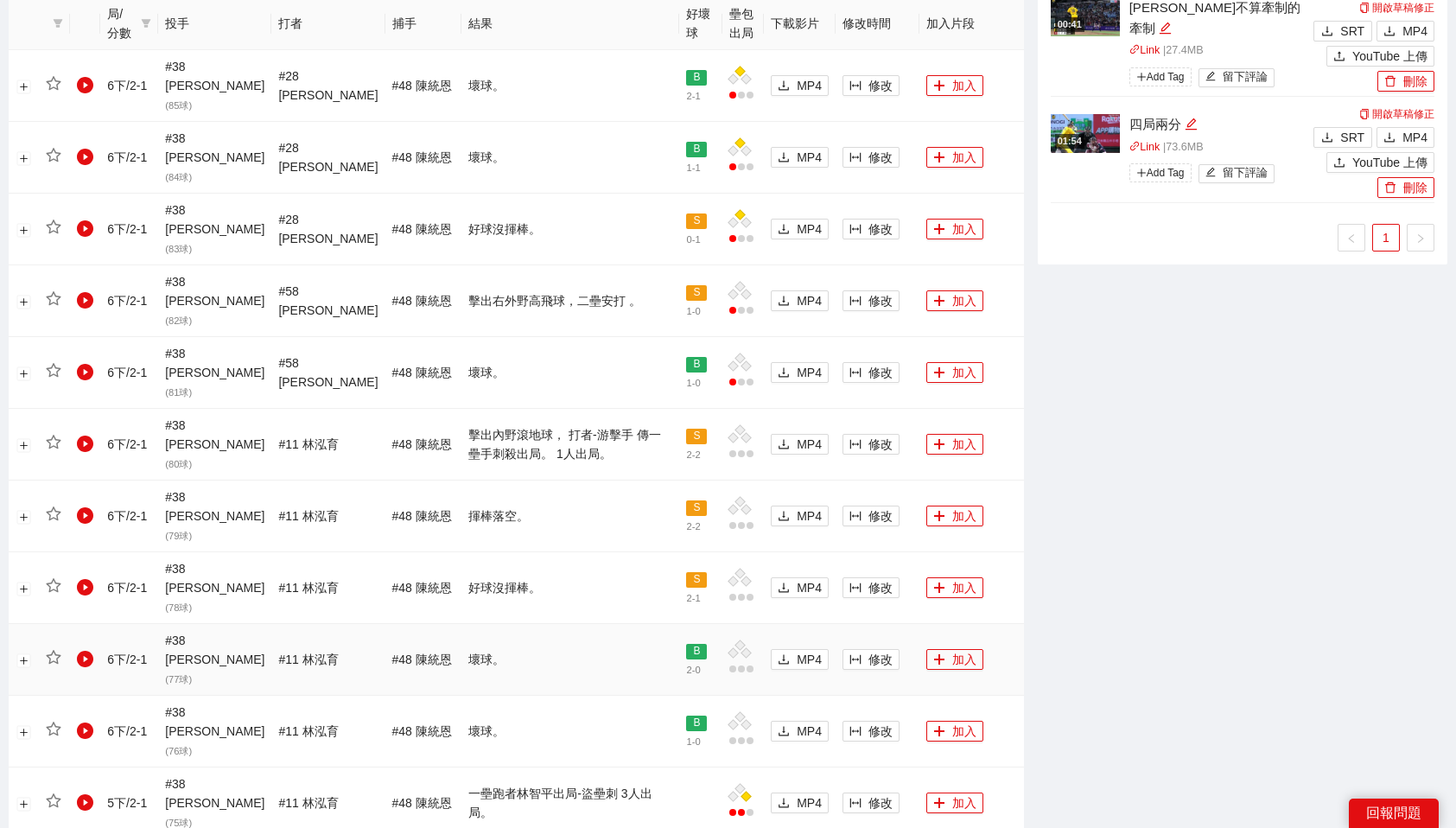
scroll to position [924, 0]
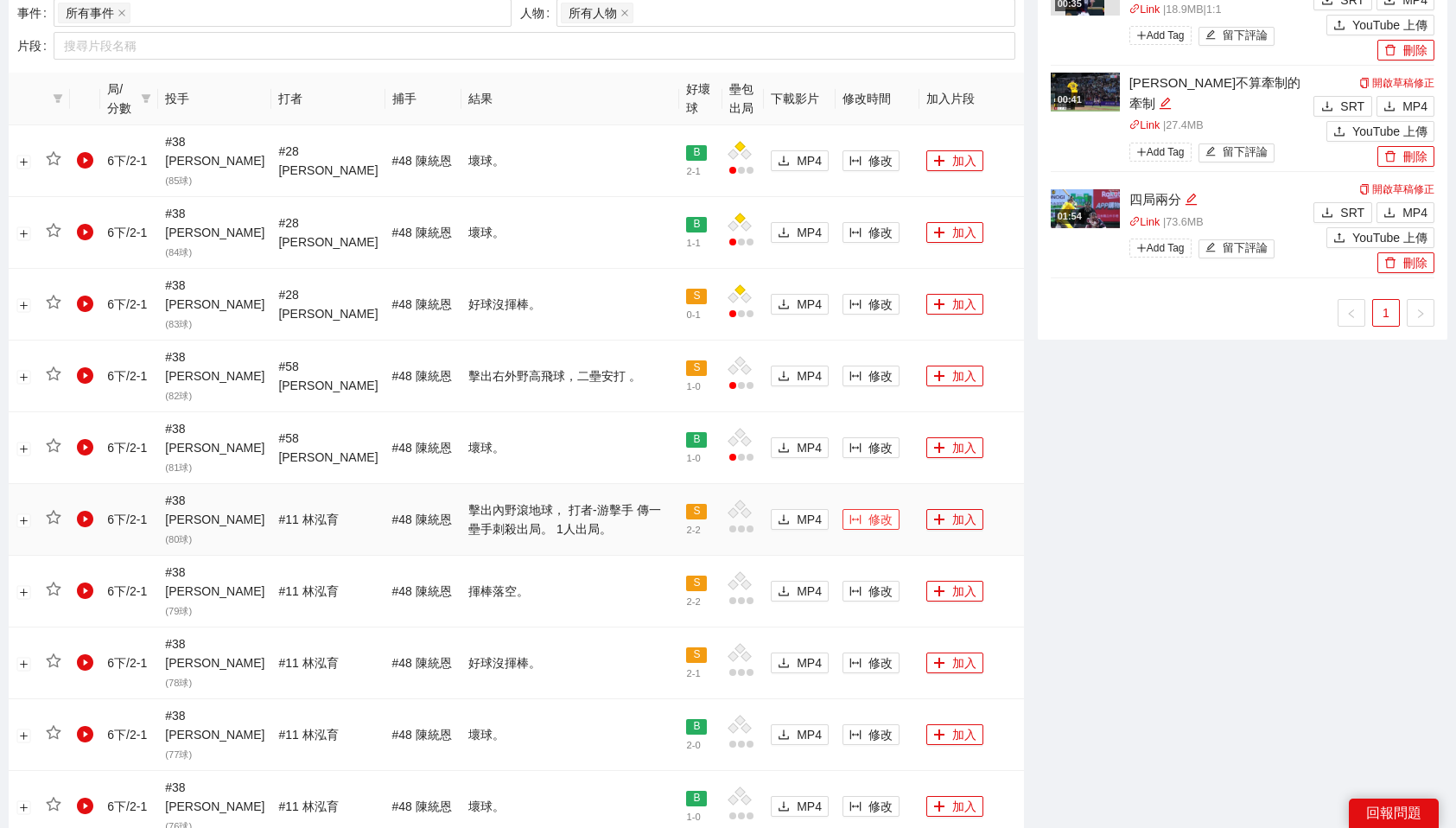
click at [855, 509] on button "修改" at bounding box center [871, 519] width 57 height 21
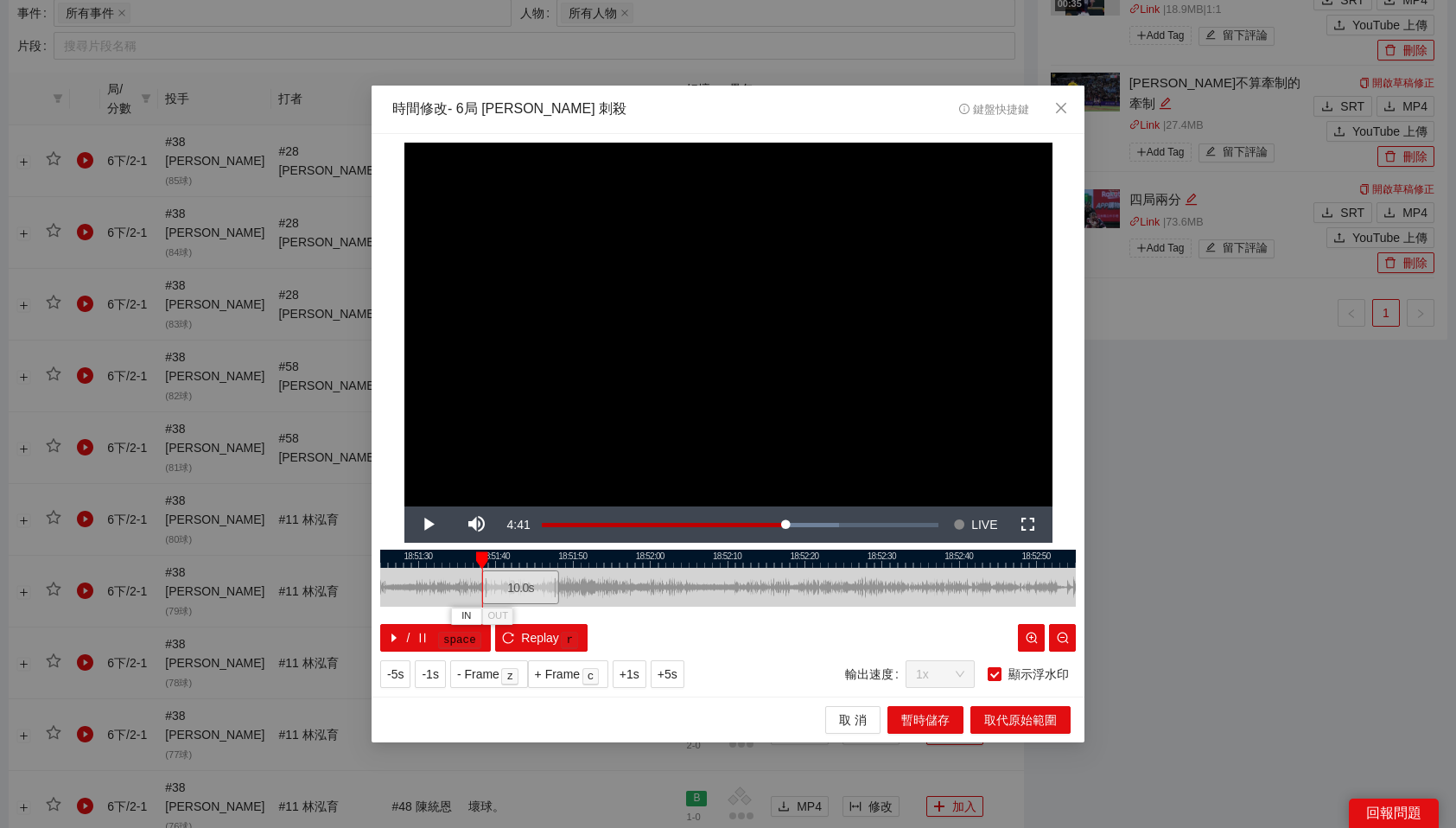
drag, startPoint x: 727, startPoint y: 589, endPoint x: 520, endPoint y: 593, distance: 207.0
click at [520, 593] on div "10.0 s" at bounding box center [520, 587] width 77 height 34
click at [1059, 106] on icon "close" at bounding box center [1062, 108] width 14 height 14
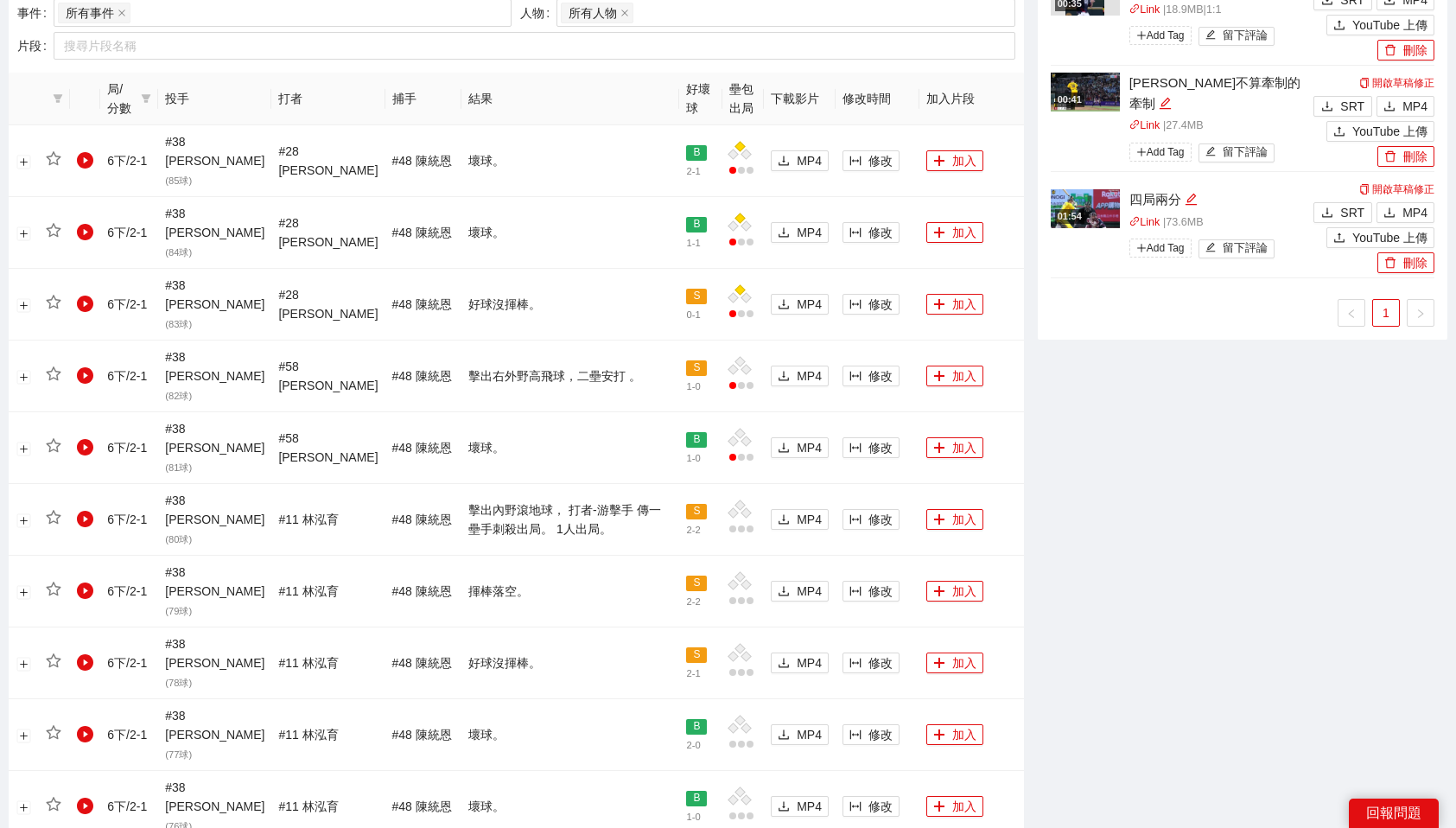
click at [1144, 434] on div "-5s -1s 1x +1s +5s 影片剪輯區 清除 排列 草稿 Horizontal (16:9) 無此資料 加轉場動畫 浮水印 : 客場用左上LOGO與…" at bounding box center [1243, 402] width 424 height 2455
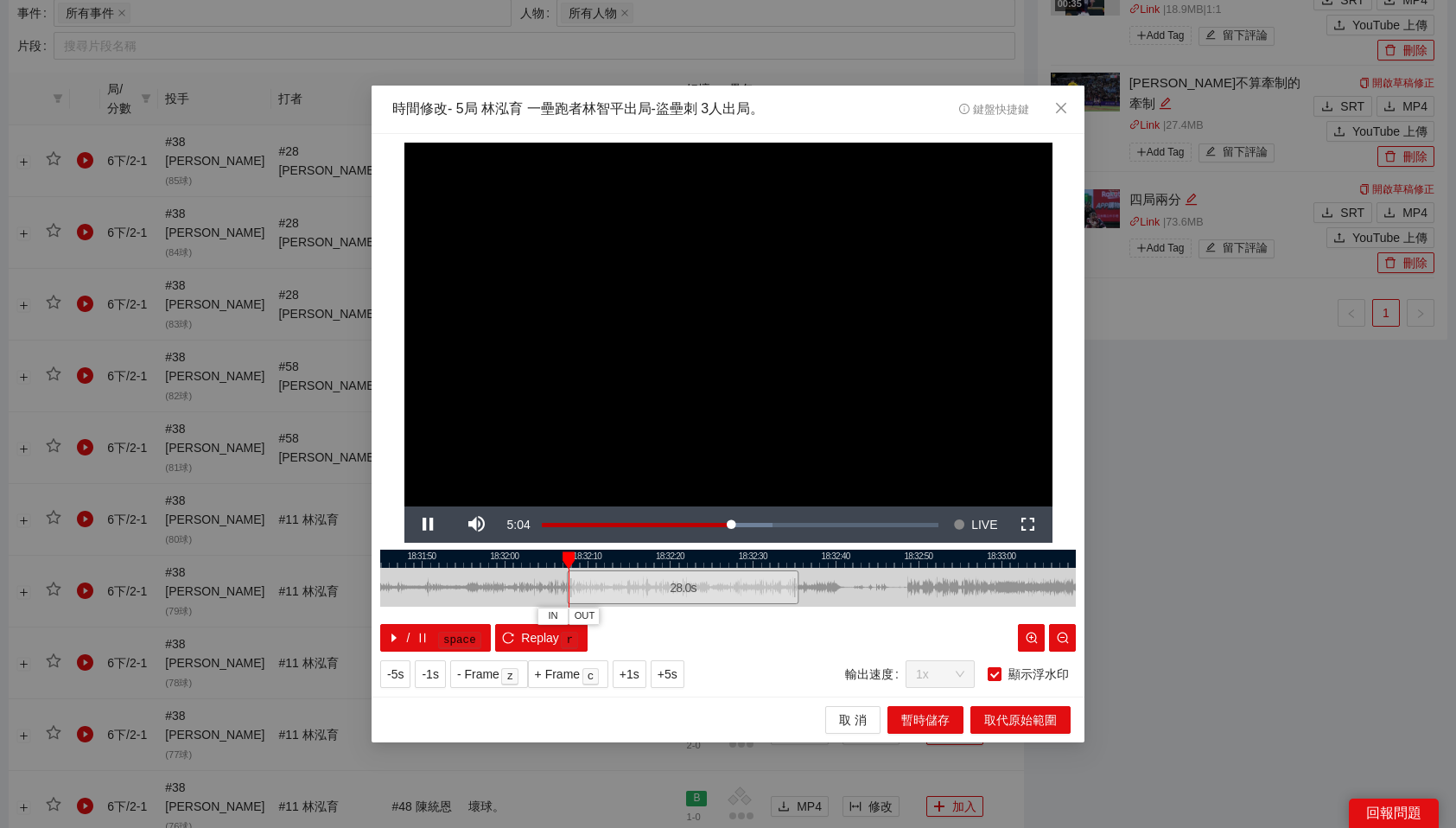
drag, startPoint x: 723, startPoint y: 597, endPoint x: 678, endPoint y: 597, distance: 45.0
click at [678, 597] on div "28.0 s" at bounding box center [682, 587] width 231 height 34
drag, startPoint x: 580, startPoint y: 558, endPoint x: 690, endPoint y: 564, distance: 110.2
click at [690, 564] on div at bounding box center [687, 560] width 12 height 17
drag, startPoint x: 718, startPoint y: 555, endPoint x: 816, endPoint y: 566, distance: 98.6
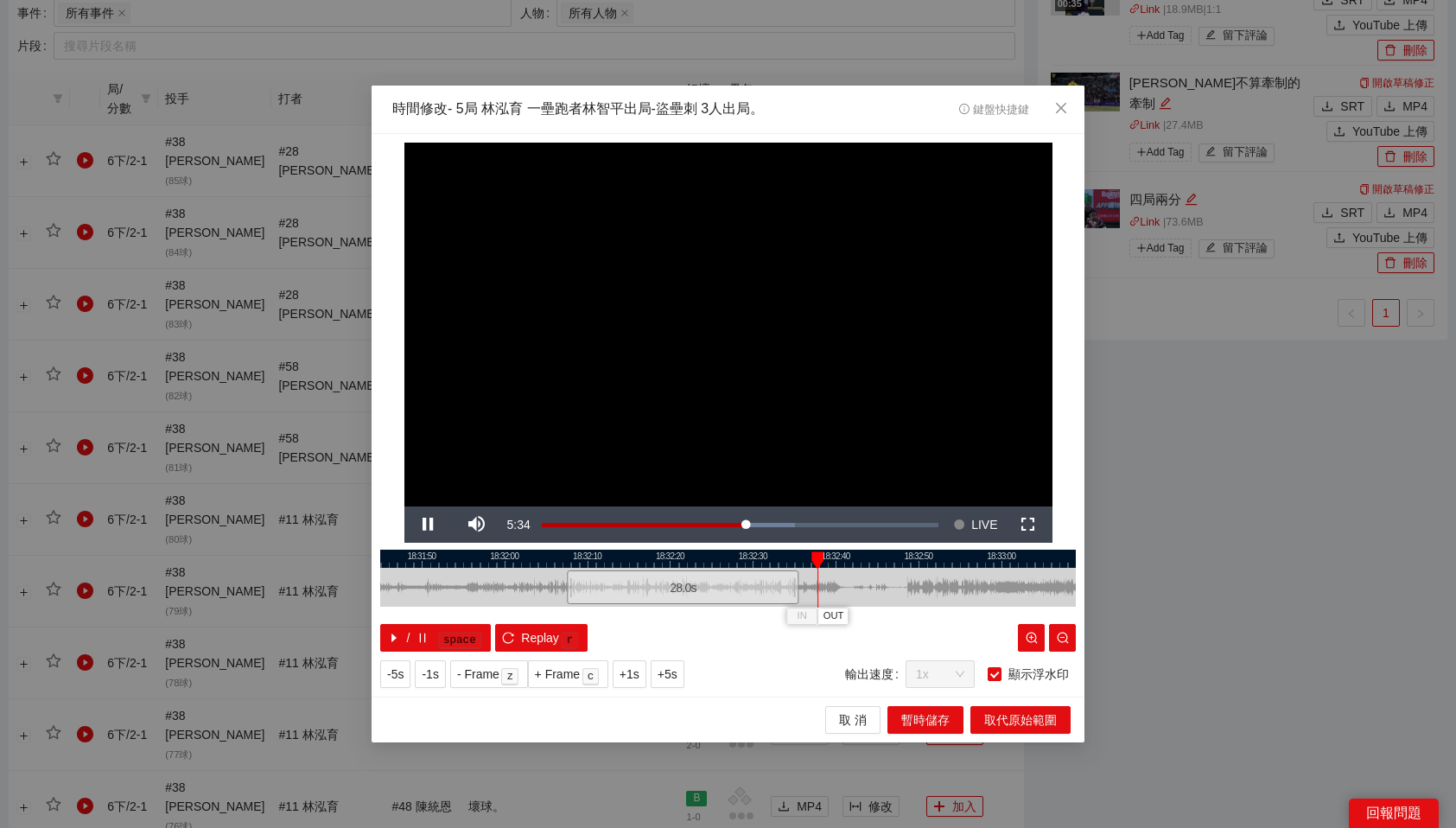
click at [816, 566] on div "IN OUT" at bounding box center [817, 560] width 12 height 17
click at [859, 620] on span "OUT" at bounding box center [855, 616] width 21 height 16
click at [1019, 722] on span "取代原始範圍" at bounding box center [1021, 720] width 73 height 19
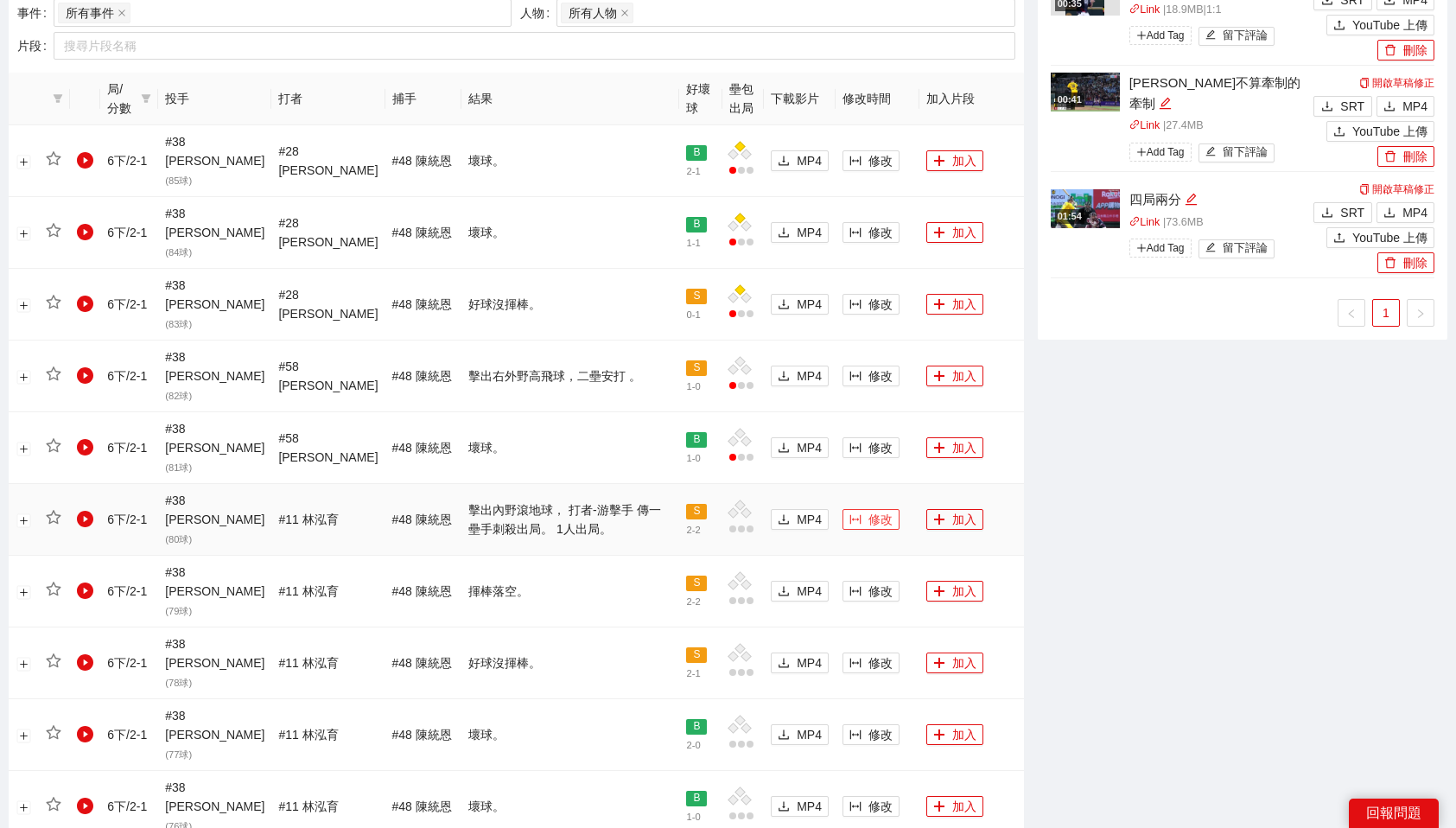
click at [852, 509] on button "修改" at bounding box center [871, 519] width 57 height 21
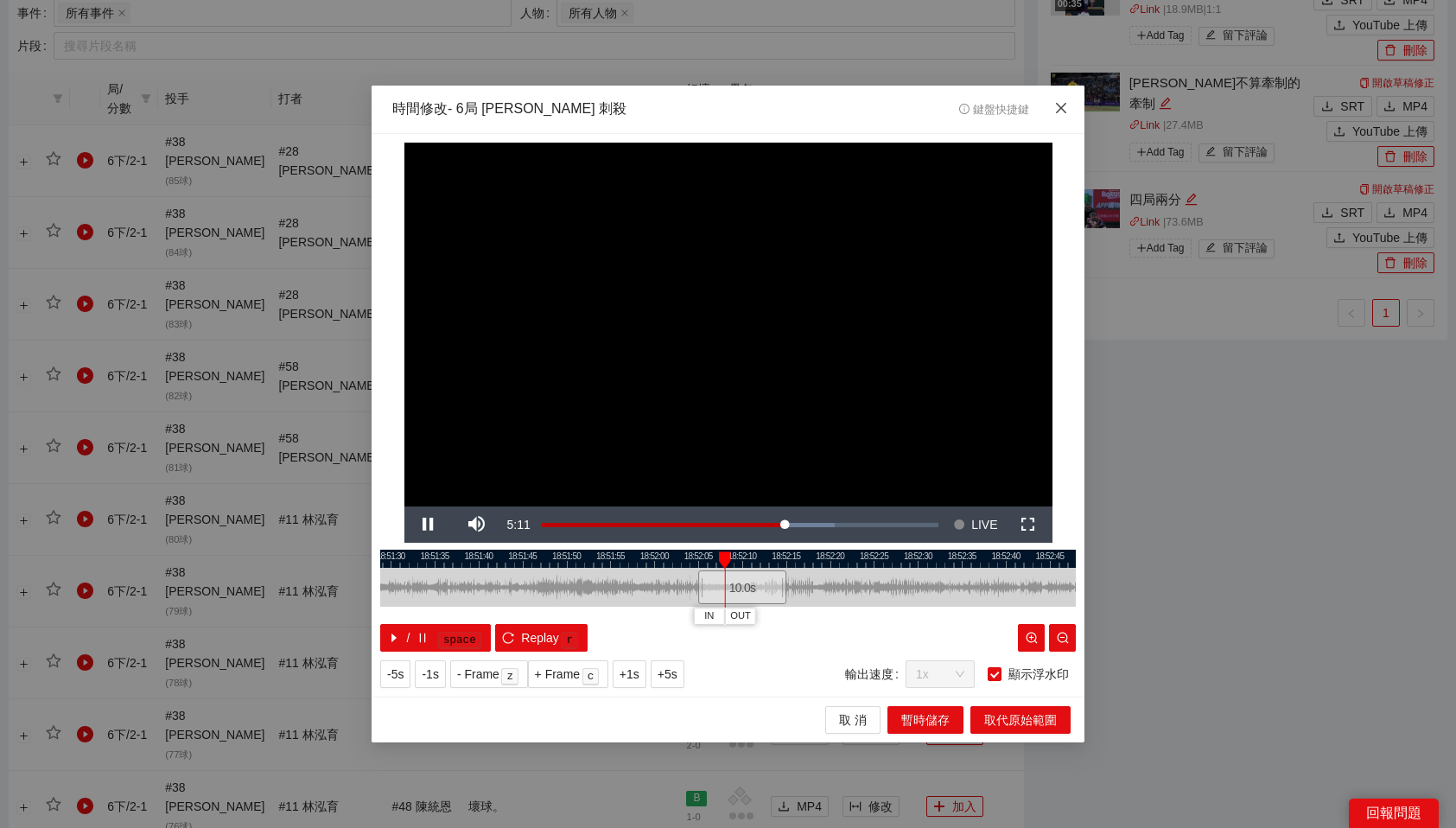
click at [1063, 113] on icon "close" at bounding box center [1062, 108] width 14 height 14
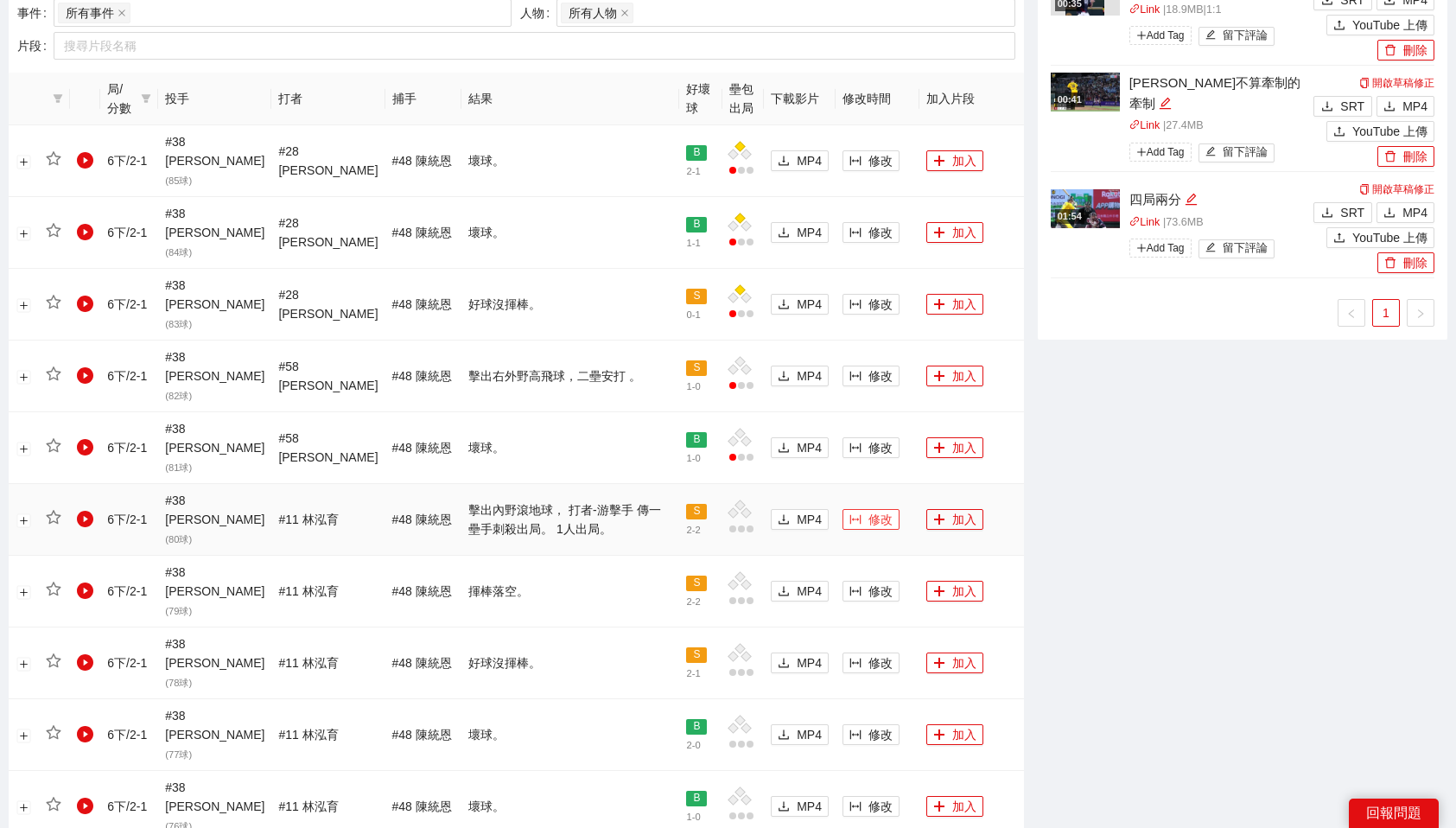
click at [868, 510] on span "修改" at bounding box center [881, 519] width 24 height 19
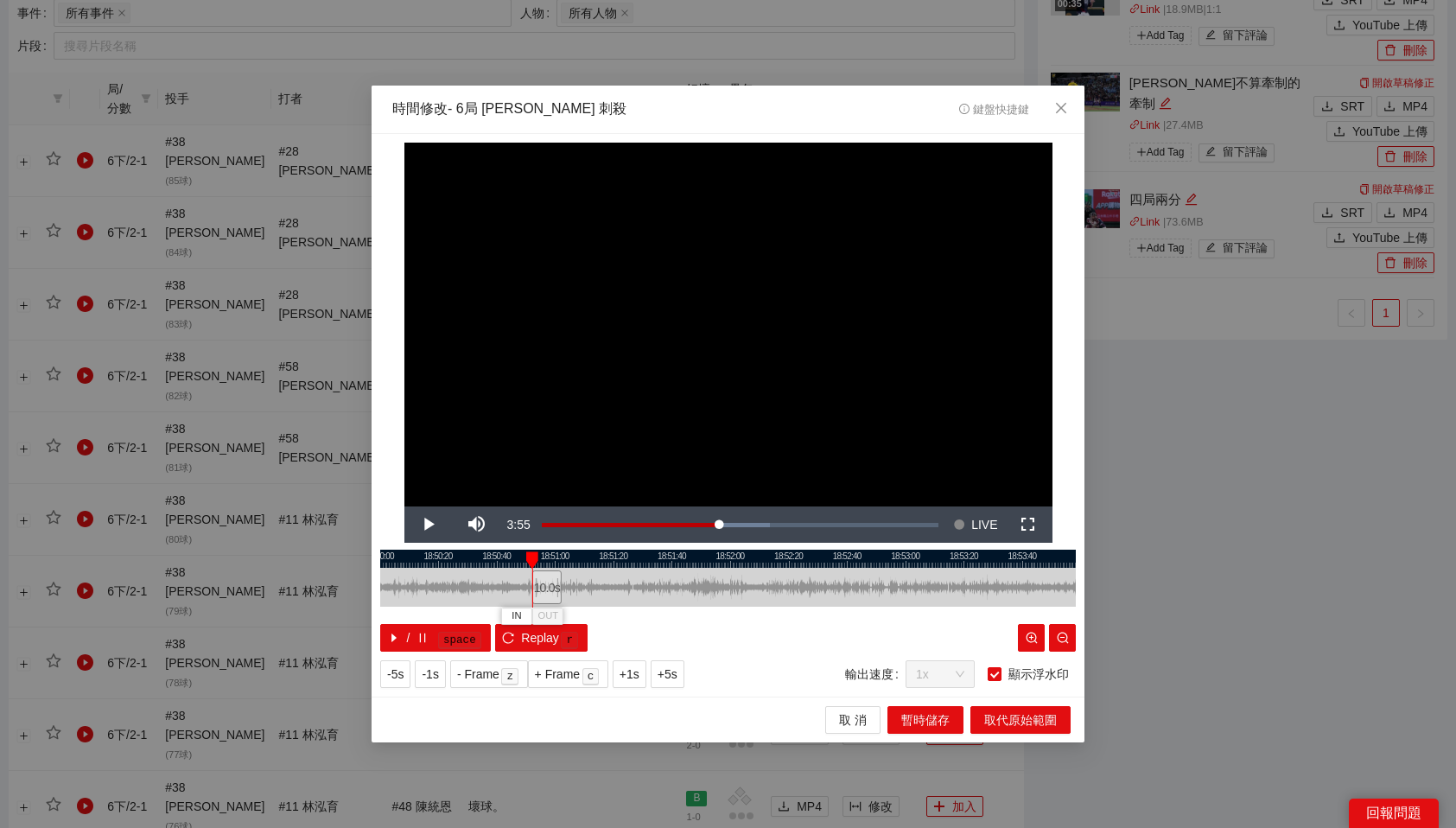
drag, startPoint x: 762, startPoint y: 584, endPoint x: 549, endPoint y: 583, distance: 213.0
click at [549, 583] on div "10.0 s" at bounding box center [547, 587] width 29 height 34
click at [1052, 109] on span "Close" at bounding box center [1062, 109] width 47 height 47
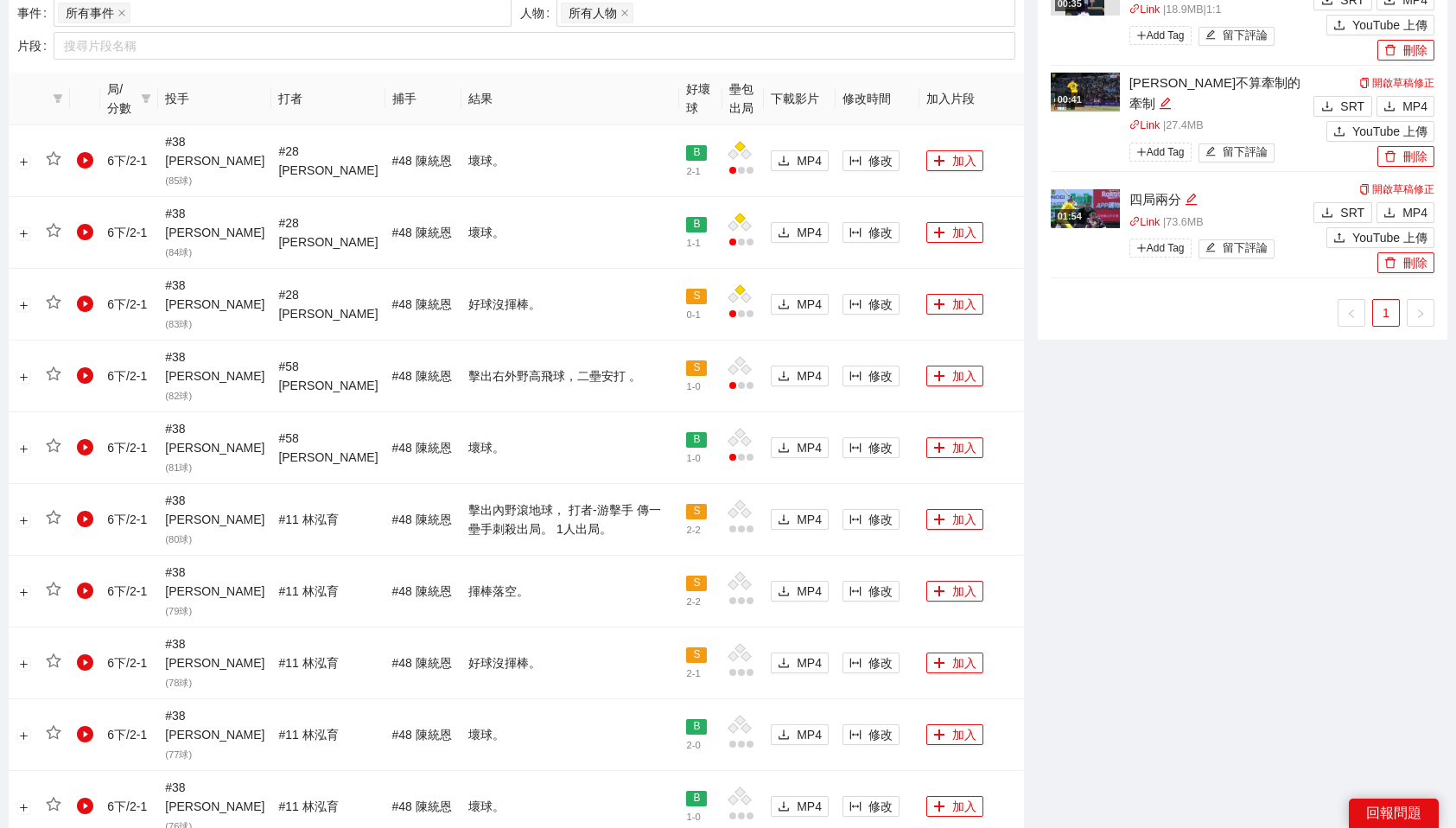
click at [1251, 518] on div "-5s -1s 1x +1s +5s 影片剪輯區 清除 排列 草稿 Horizontal (16:9) 無此資料 加轉場動畫 浮水印 : 客場用左上LOGO與…" at bounding box center [1243, 402] width 424 height 2455
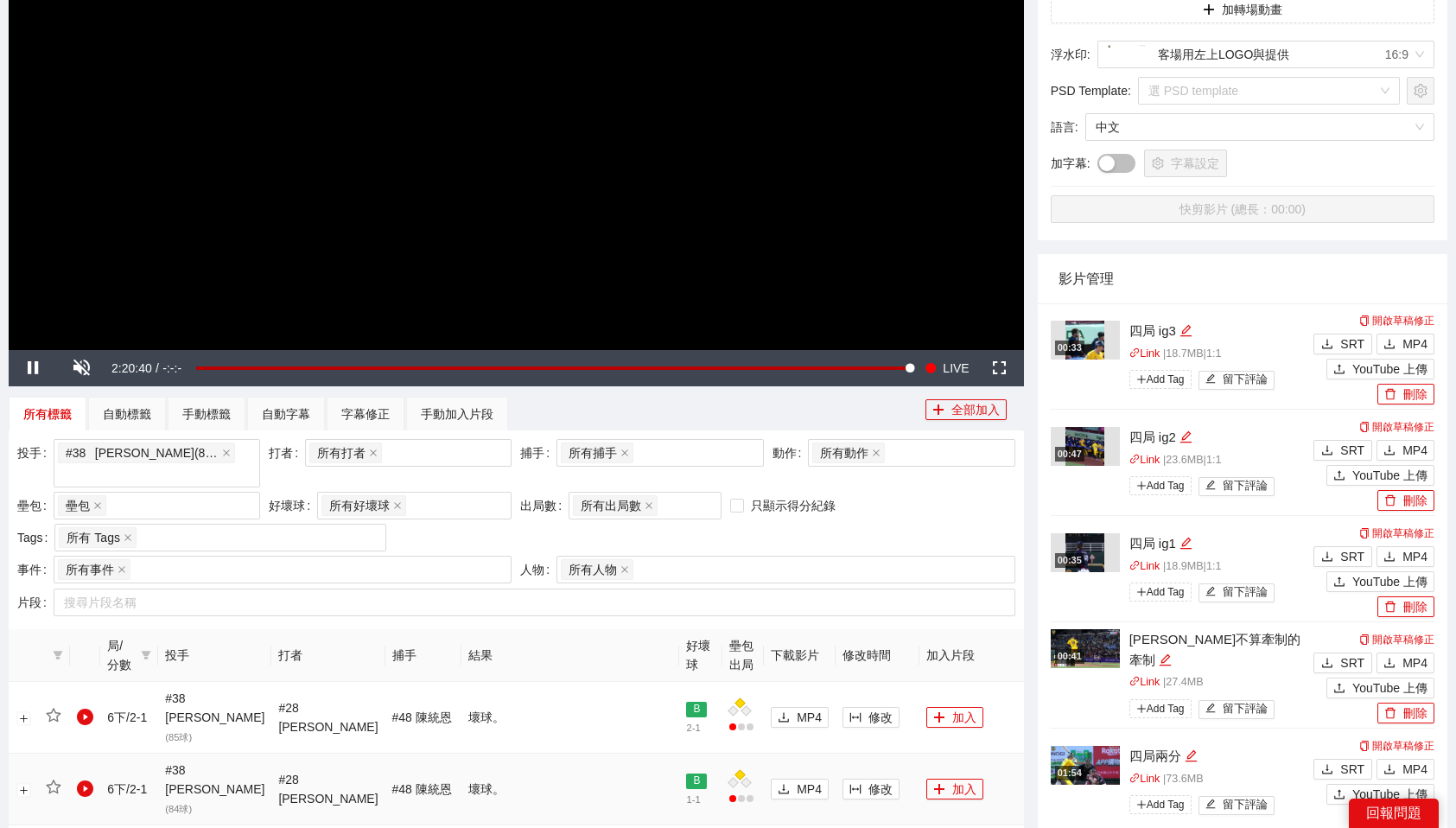
scroll to position [261, 0]
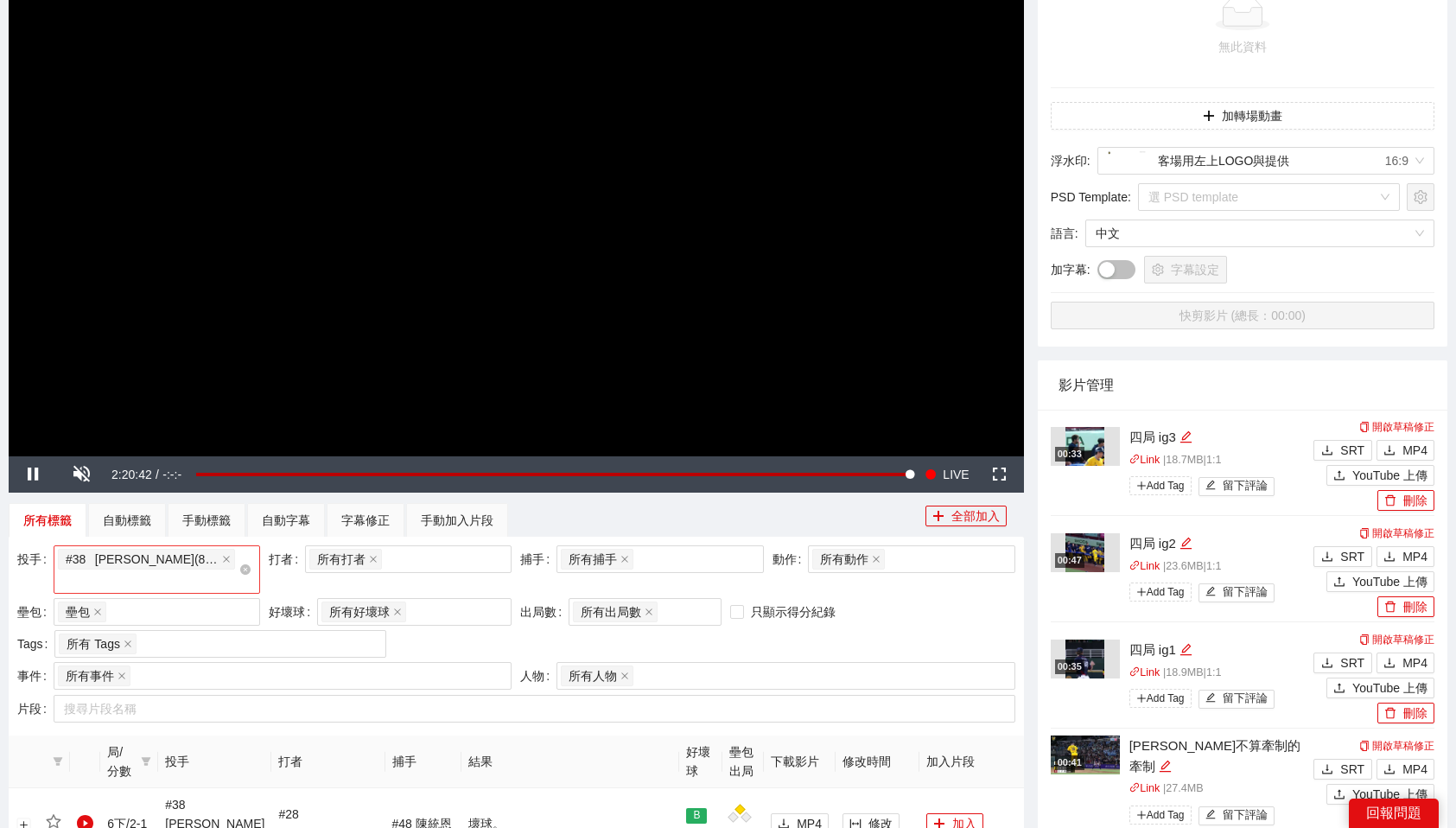
click at [225, 557] on div "# 38 [PERSON_NAME] ( 89 片 ) + 0 ..." at bounding box center [148, 570] width 180 height 45
click at [102, 589] on div "所有投手" at bounding box center [157, 595] width 185 height 19
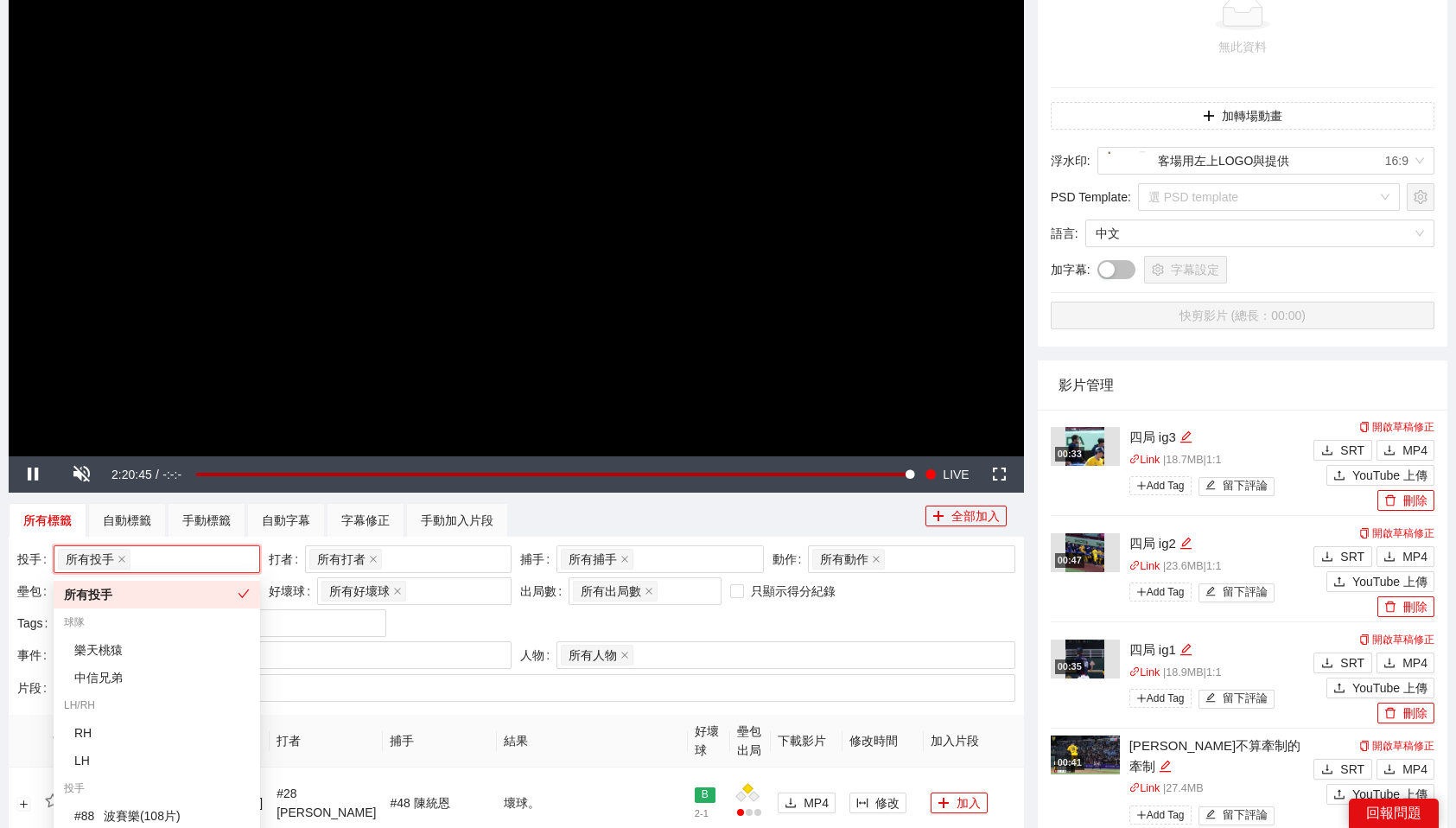
click at [562, 512] on div "所有標籤 自動標籤 手動標籤 自動字幕 字幕修正 手動加入片段" at bounding box center [467, 520] width 917 height 35
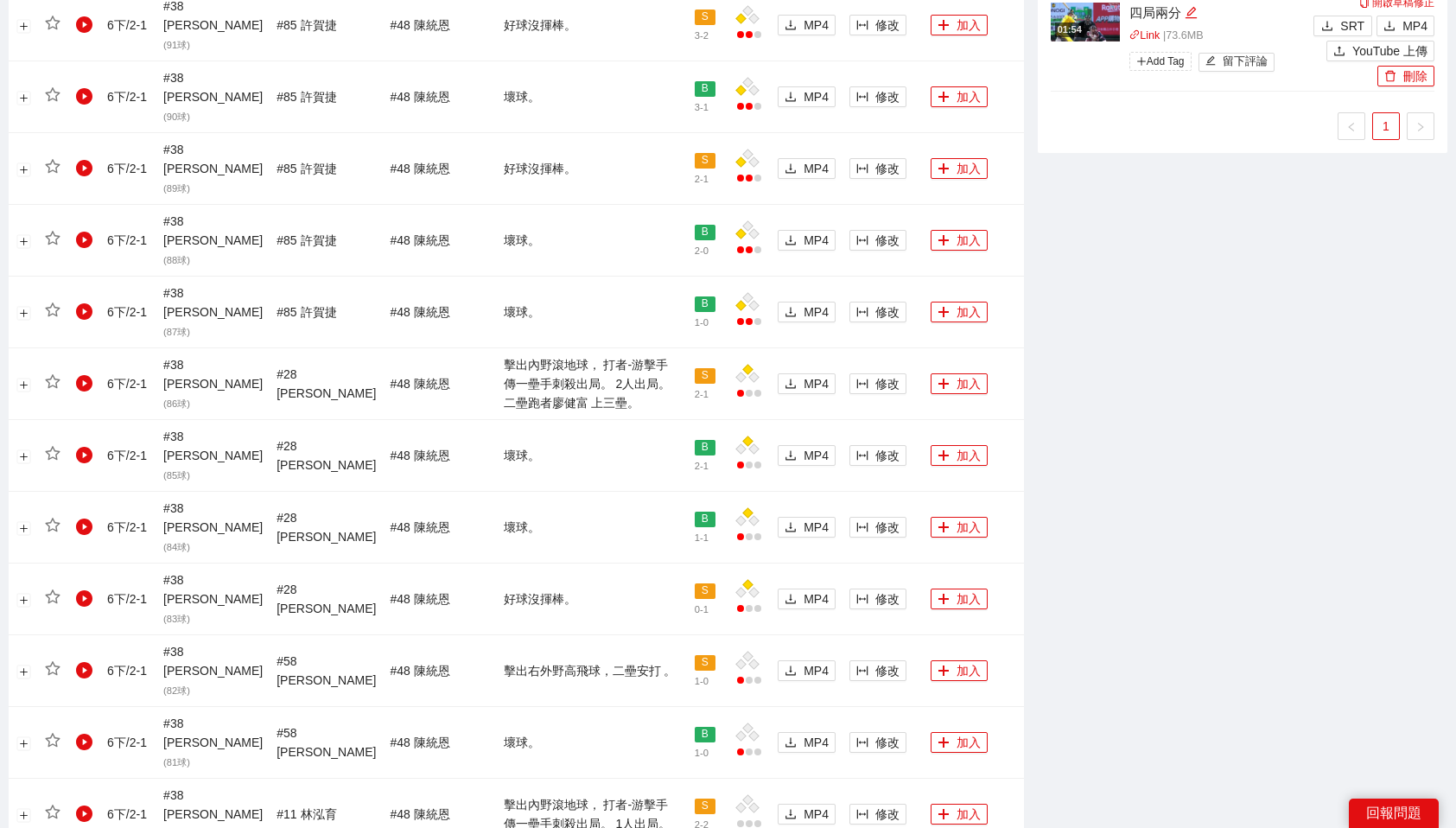
scroll to position [1138, 0]
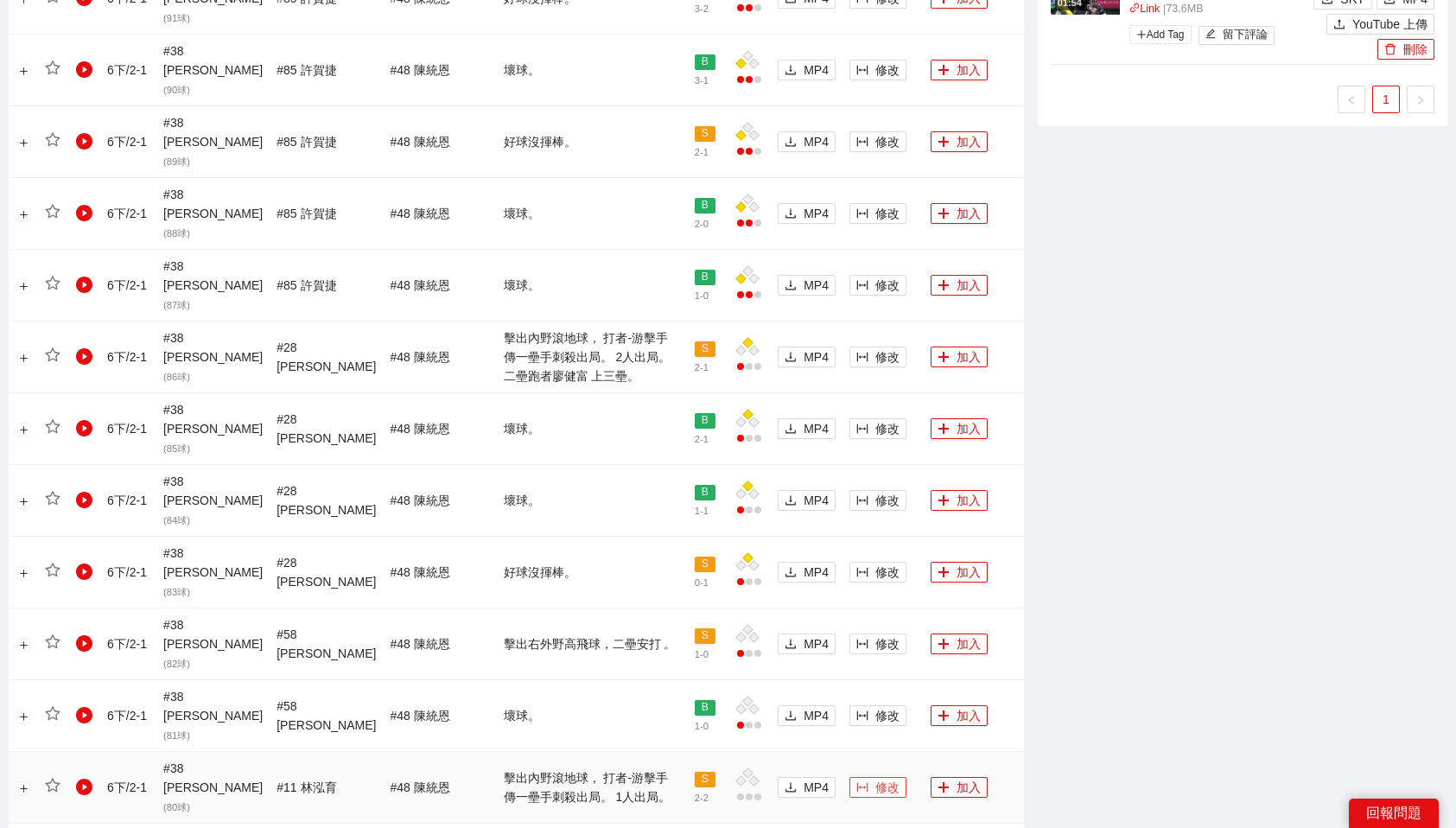
click at [880, 778] on span "修改" at bounding box center [887, 787] width 24 height 19
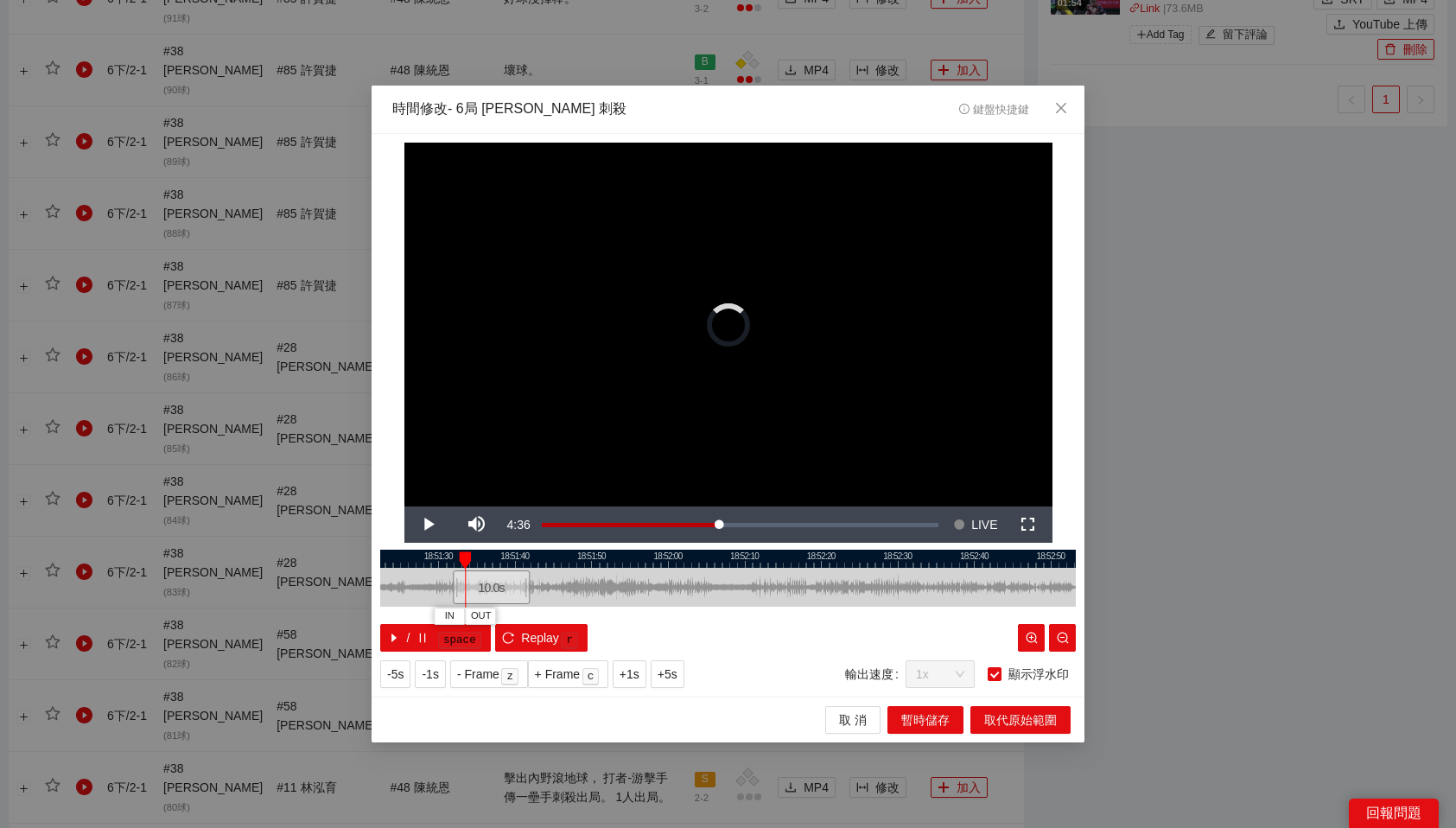
drag, startPoint x: 753, startPoint y: 591, endPoint x: 496, endPoint y: 601, distance: 257.2
click at [496, 601] on div "10.0 s" at bounding box center [491, 587] width 77 height 34
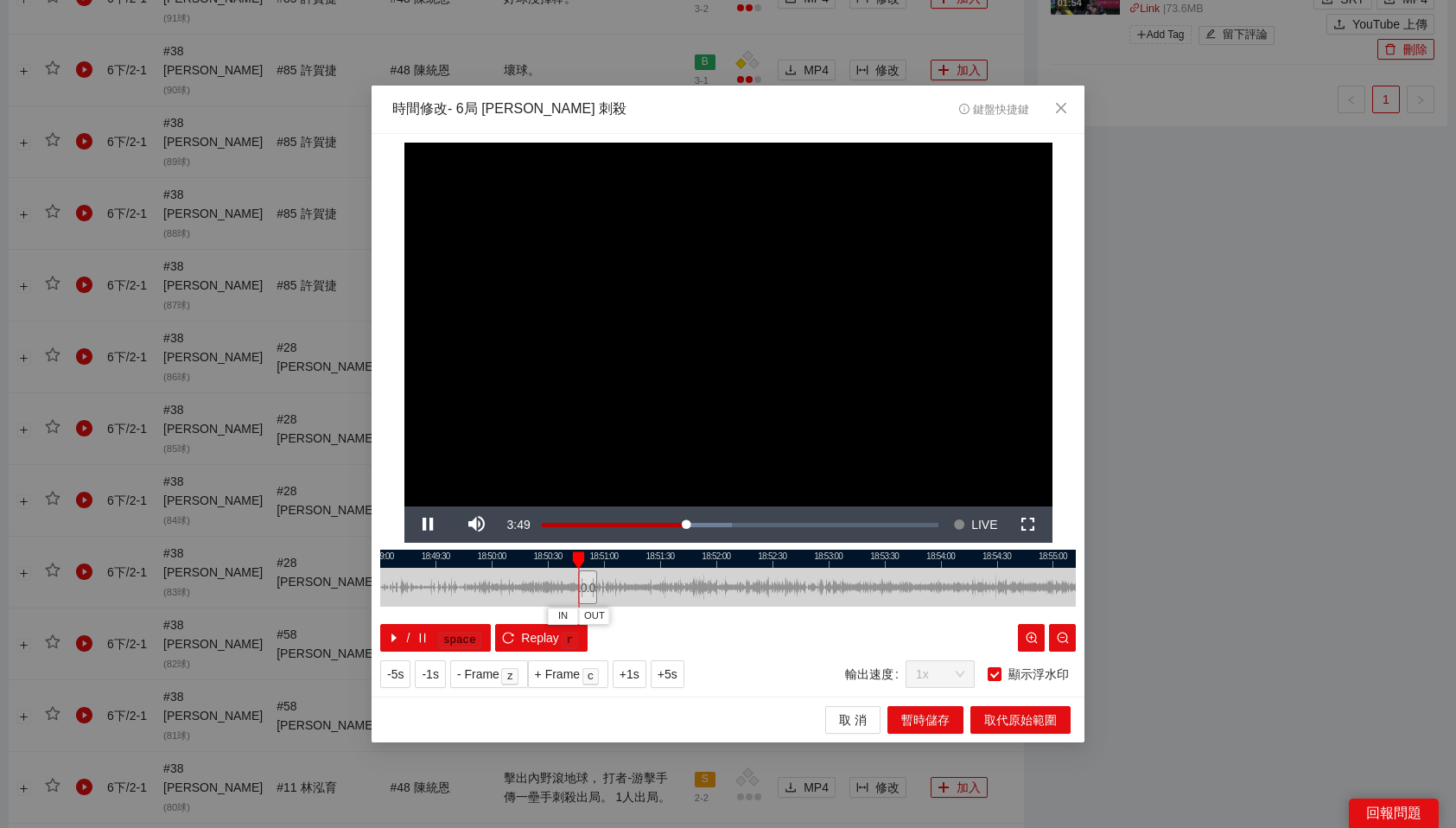
drag, startPoint x: 673, startPoint y: 580, endPoint x: 588, endPoint y: 584, distance: 85.1
click at [588, 584] on div "10.0 s" at bounding box center [588, 587] width 19 height 34
click at [603, 584] on div at bounding box center [603, 587] width 10 height 39
drag, startPoint x: 608, startPoint y: 557, endPoint x: 629, endPoint y: 557, distance: 21.0
click at [629, 557] on div at bounding box center [628, 560] width 12 height 17
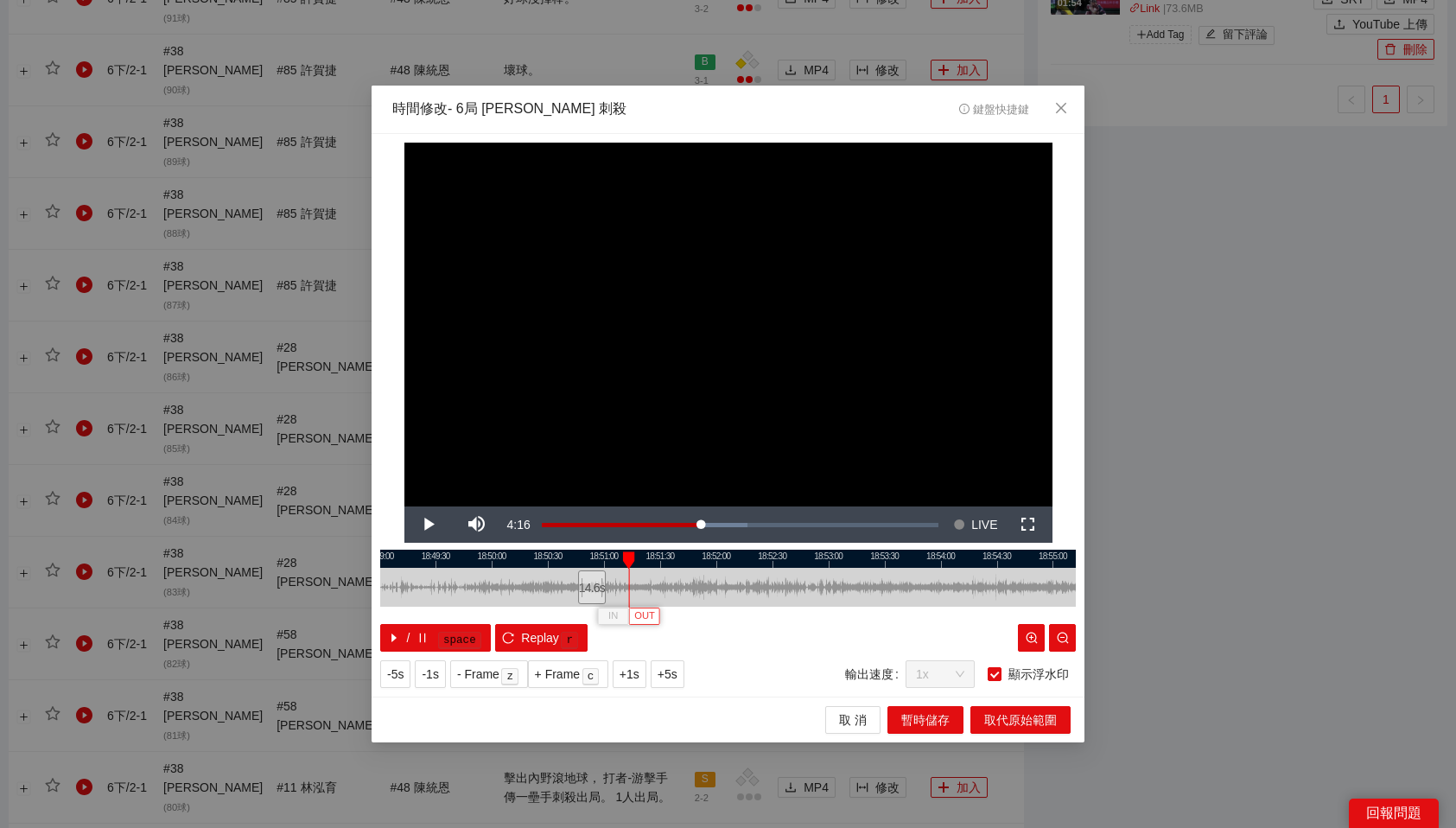
click at [649, 617] on span "OUT" at bounding box center [645, 616] width 21 height 16
click at [1014, 723] on span "取代原始範圍" at bounding box center [1021, 720] width 73 height 19
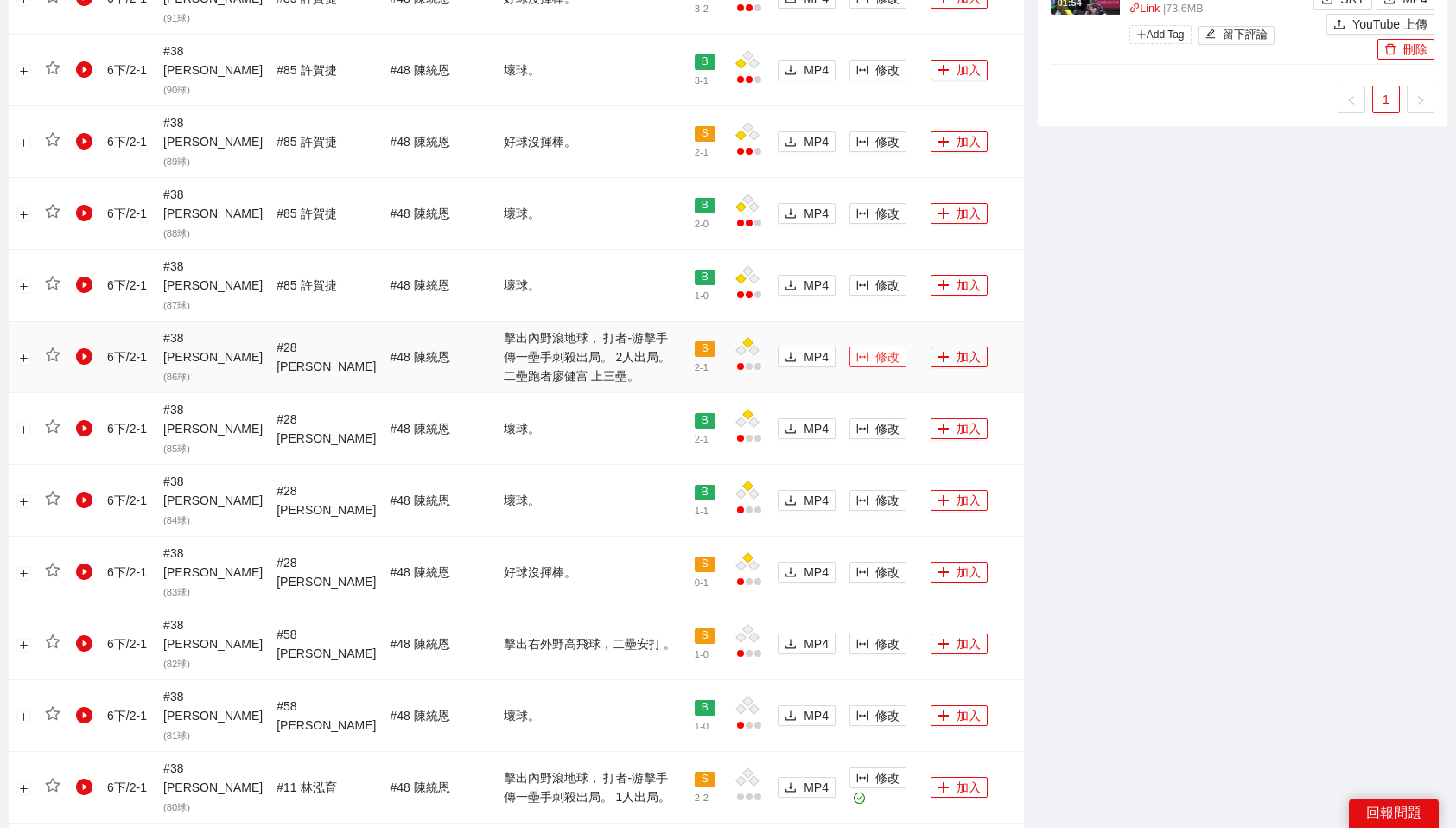
click at [875, 348] on span "修改" at bounding box center [887, 357] width 24 height 19
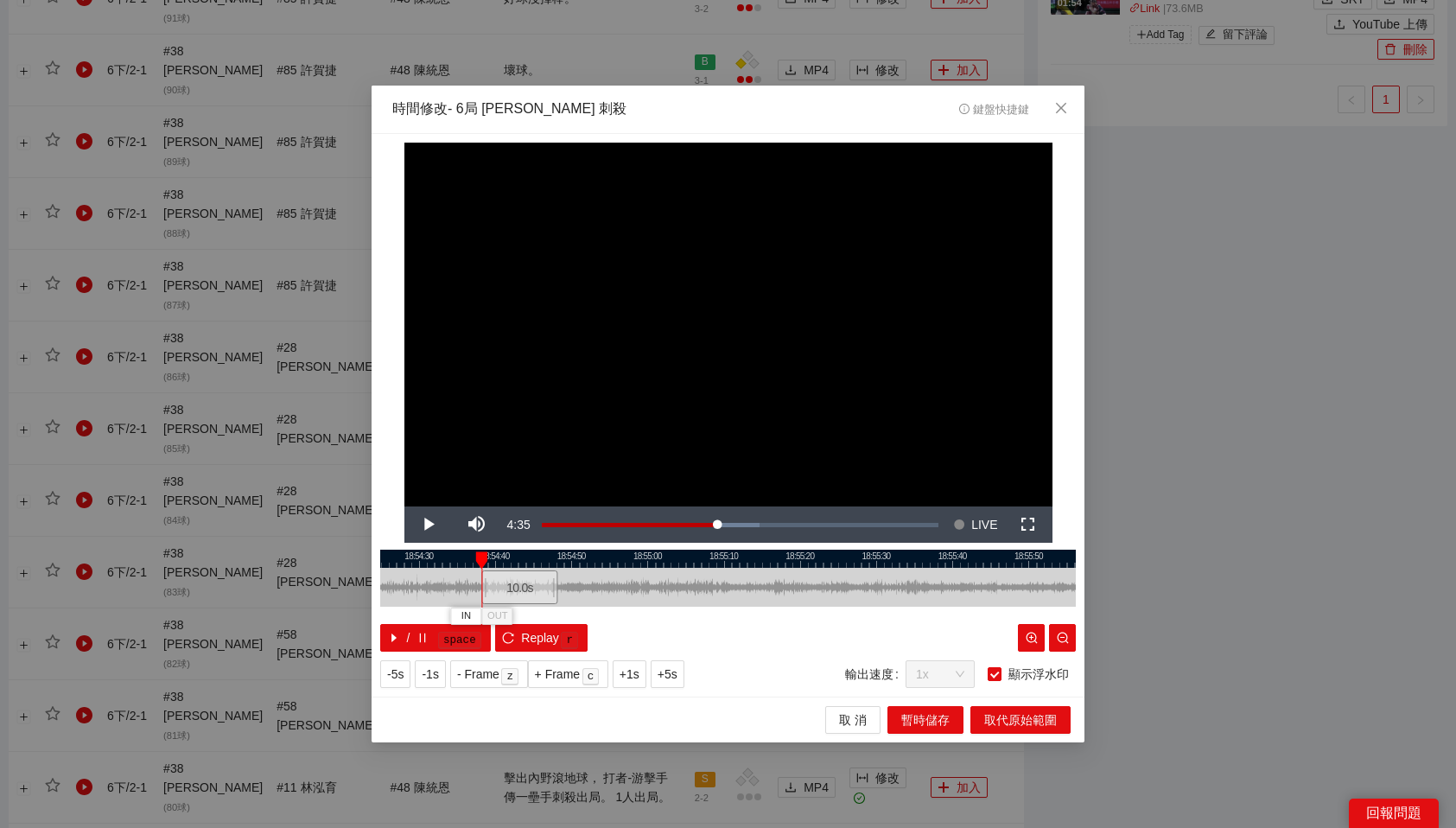
drag, startPoint x: 782, startPoint y: 590, endPoint x: 532, endPoint y: 595, distance: 250.0
click at [532, 595] on div "10.0 s" at bounding box center [519, 587] width 76 height 34
drag, startPoint x: 647, startPoint y: 589, endPoint x: 587, endPoint y: 592, distance: 60.1
click at [587, 592] on div at bounding box center [592, 587] width 10 height 39
click at [556, 553] on div "18:53:20 18:53:40 18:54:00 18:54:20 18:54:40 18:55:00 18:55:20 18:55:40 18:56:0…" at bounding box center [728, 601] width 696 height 102
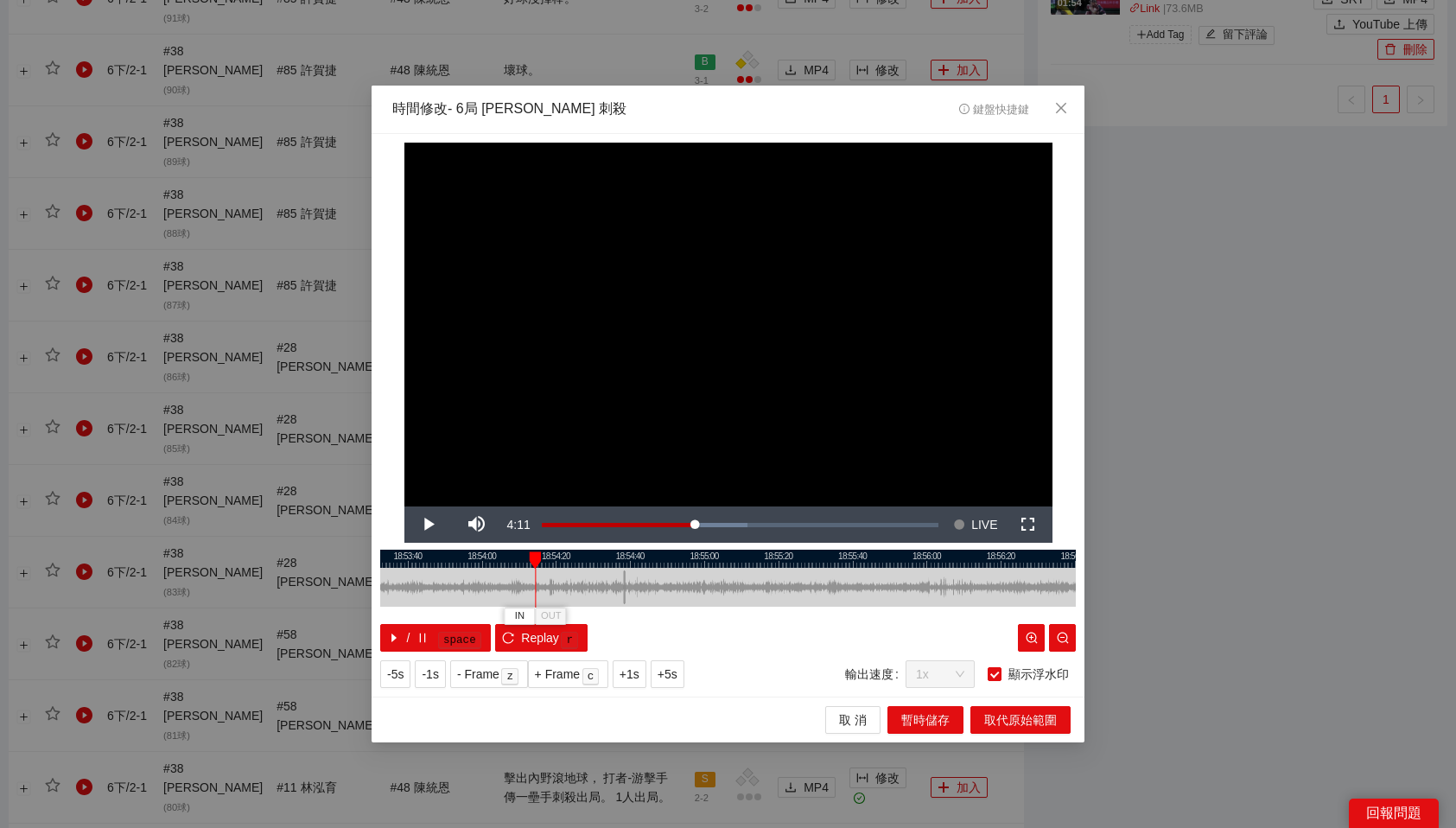
drag, startPoint x: 555, startPoint y: 556, endPoint x: 535, endPoint y: 556, distance: 20.0
click at [535, 556] on div at bounding box center [535, 560] width 12 height 17
click at [524, 617] on button "IN" at bounding box center [519, 616] width 31 height 16
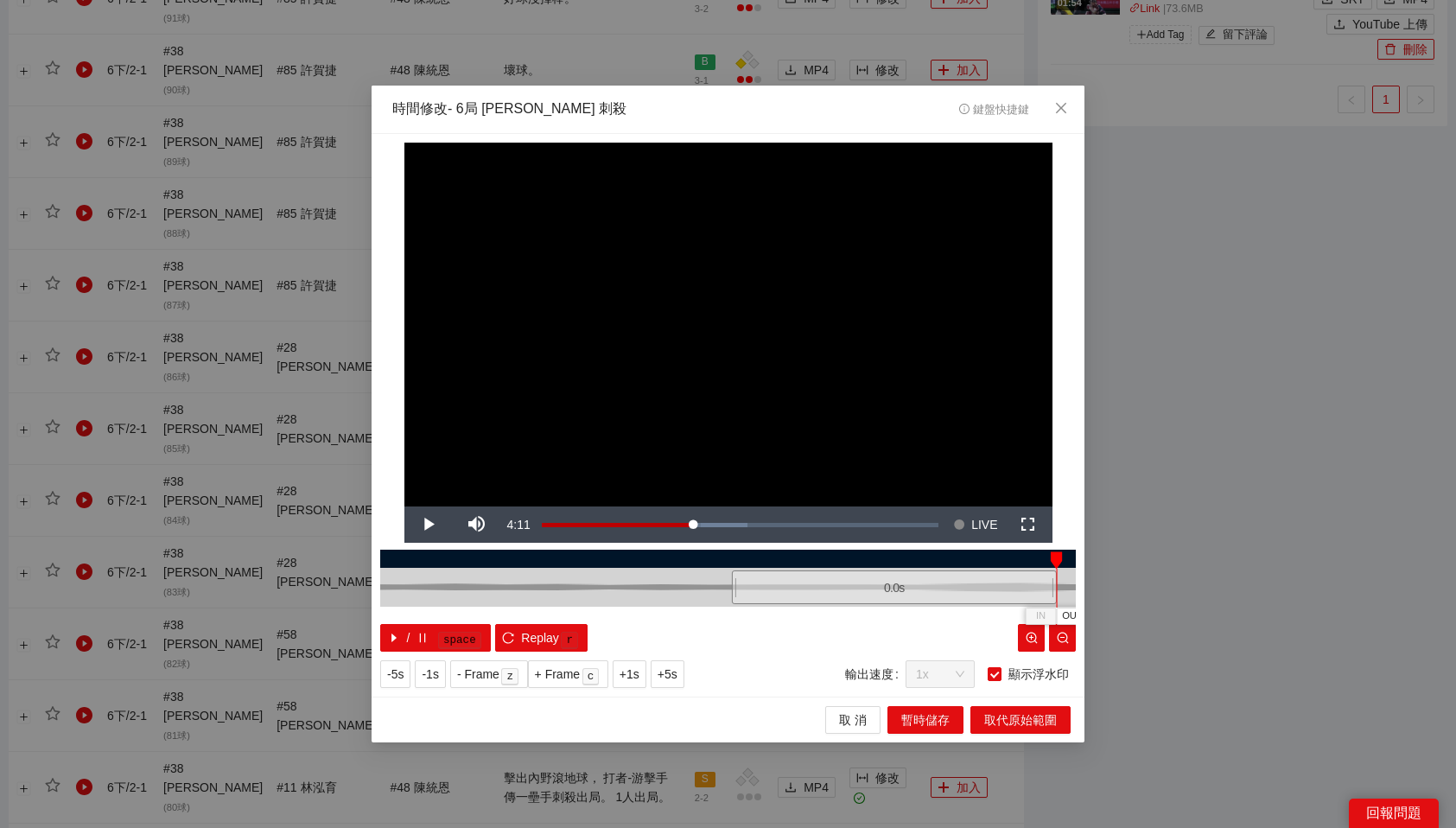
drag, startPoint x: 1019, startPoint y: 584, endPoint x: 1056, endPoint y: 584, distance: 37.0
click at [1056, 584] on div "18:54:14 IN OUT 0.0 s / space Replay r" at bounding box center [728, 601] width 696 height 102
drag, startPoint x: 863, startPoint y: 589, endPoint x: 1024, endPoint y: 599, distance: 161.3
click at [1024, 599] on div at bounding box center [1025, 587] width 10 height 39
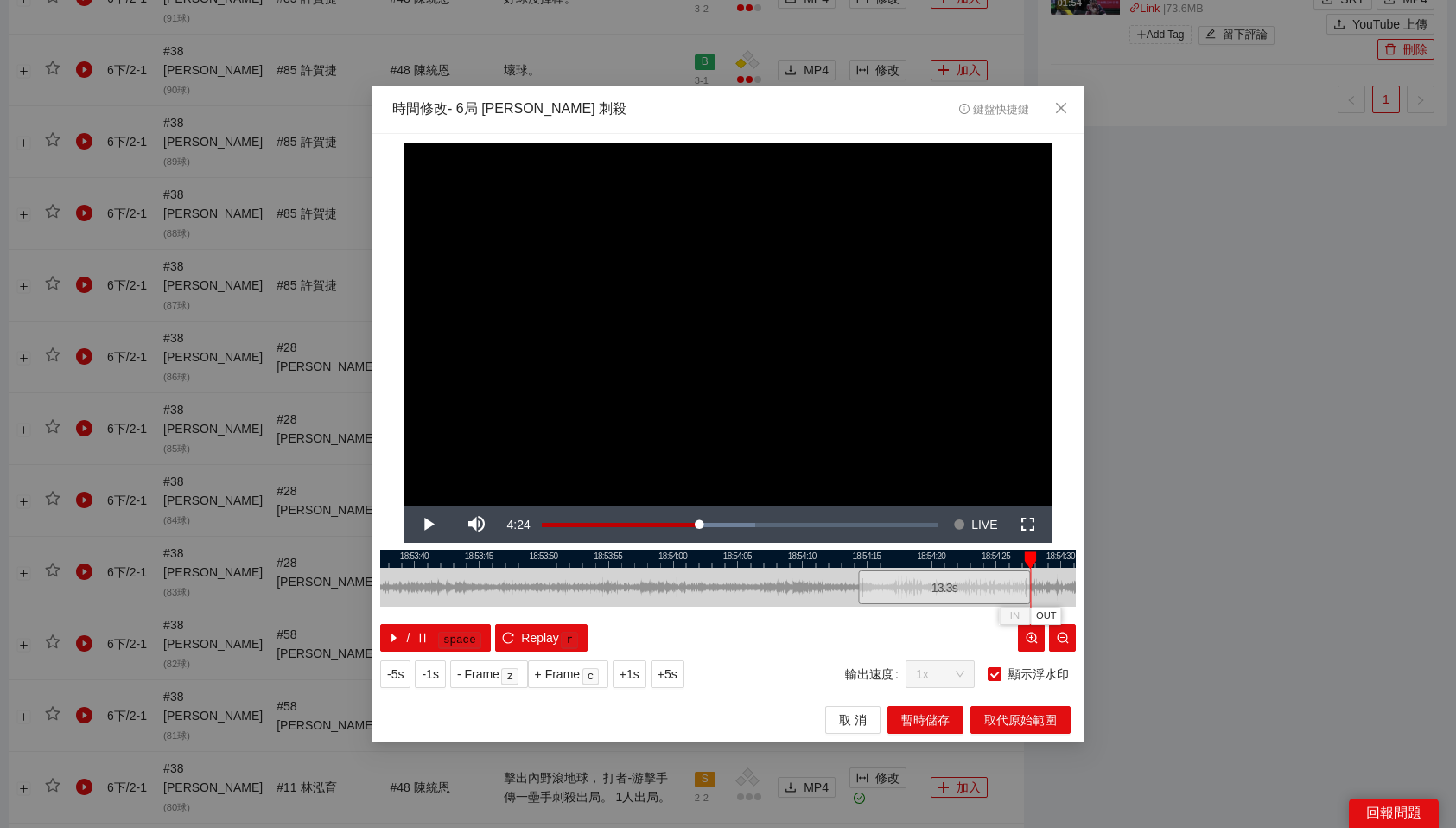
drag, startPoint x: 872, startPoint y: 585, endPoint x: 1031, endPoint y: 592, distance: 159.2
click at [1031, 592] on div at bounding box center [1028, 587] width 10 height 39
click at [921, 561] on div at bounding box center [728, 558] width 696 height 18
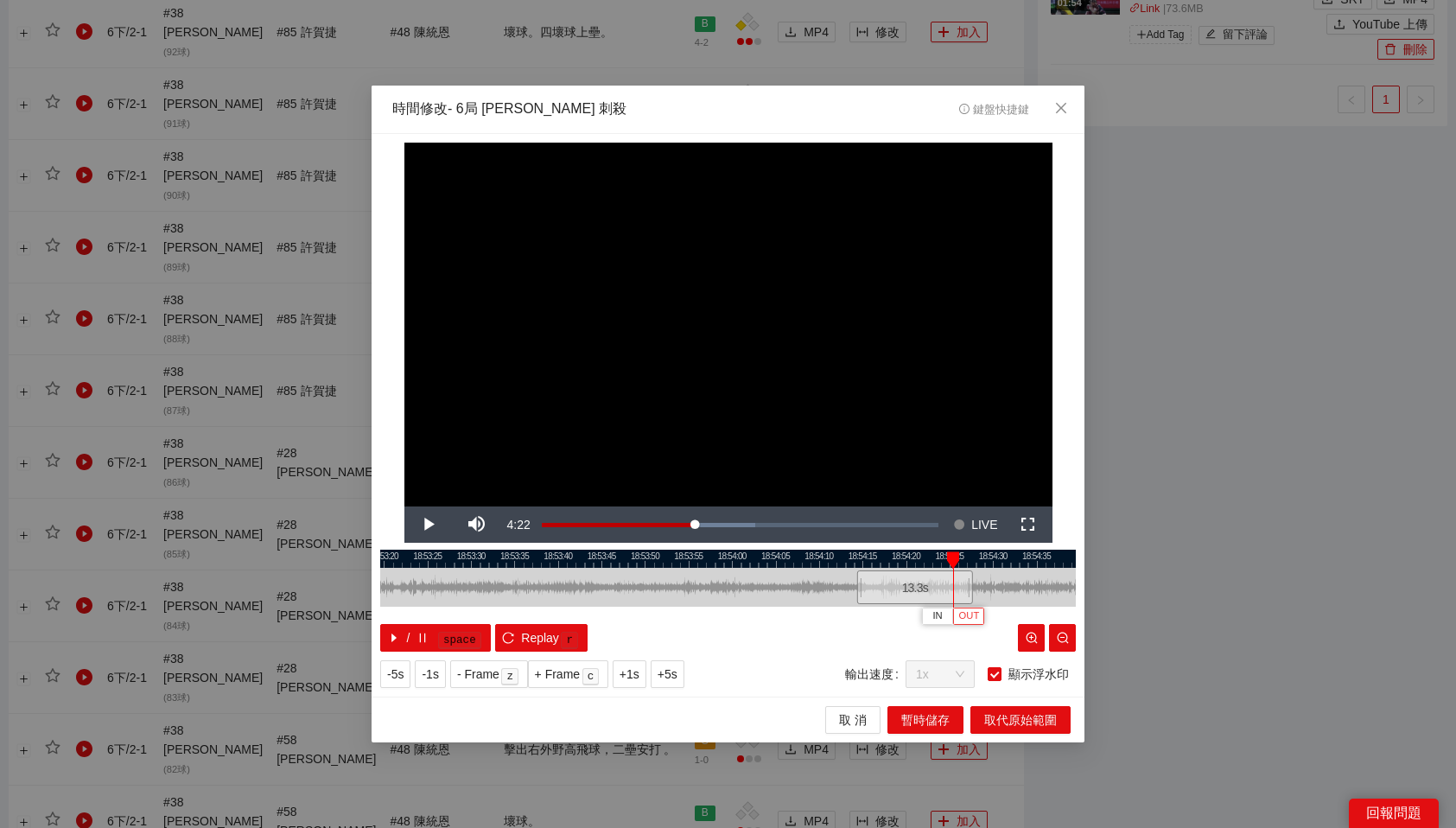
click at [978, 620] on span "OUT" at bounding box center [970, 616] width 21 height 16
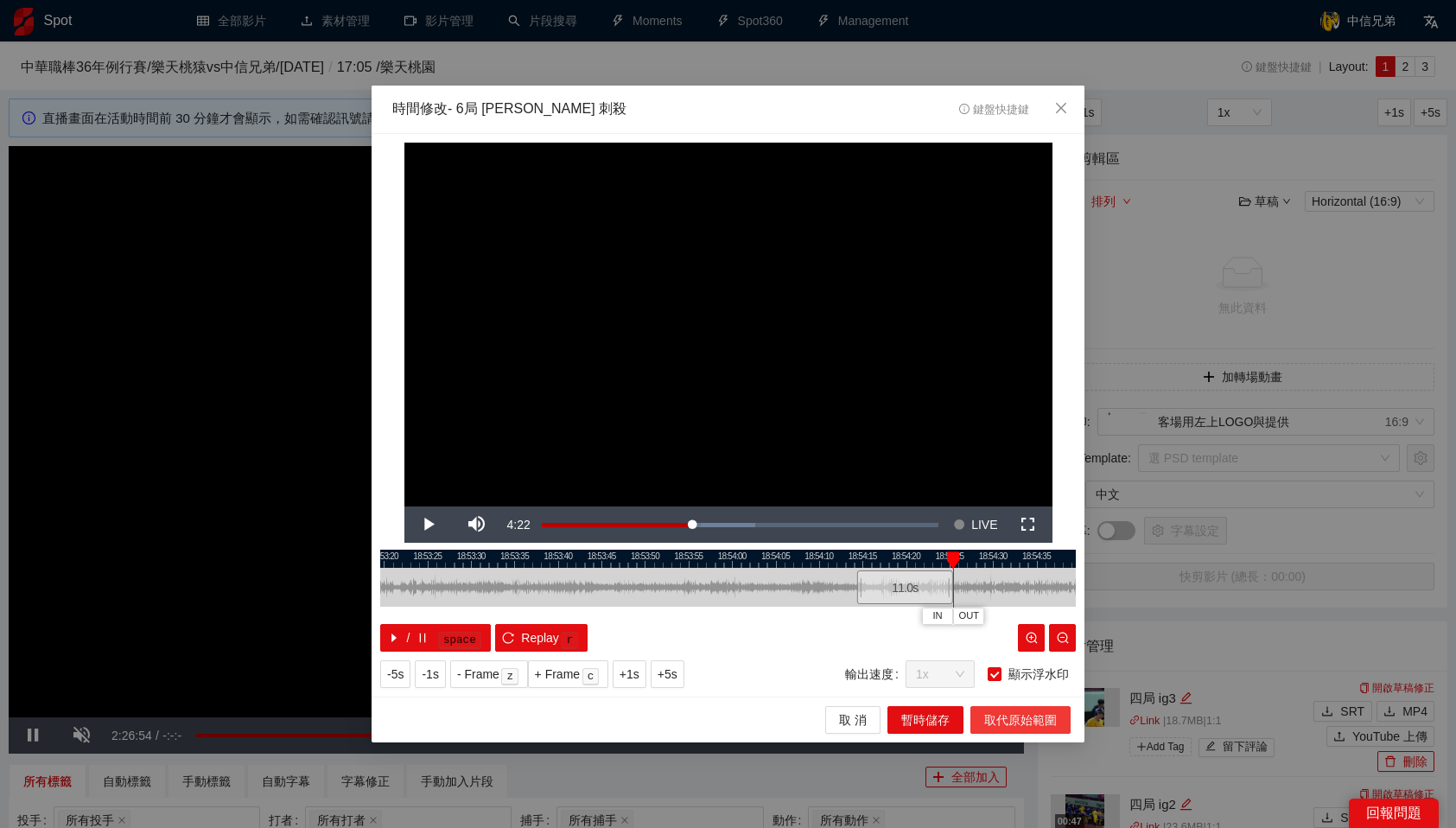
scroll to position [1138, 0]
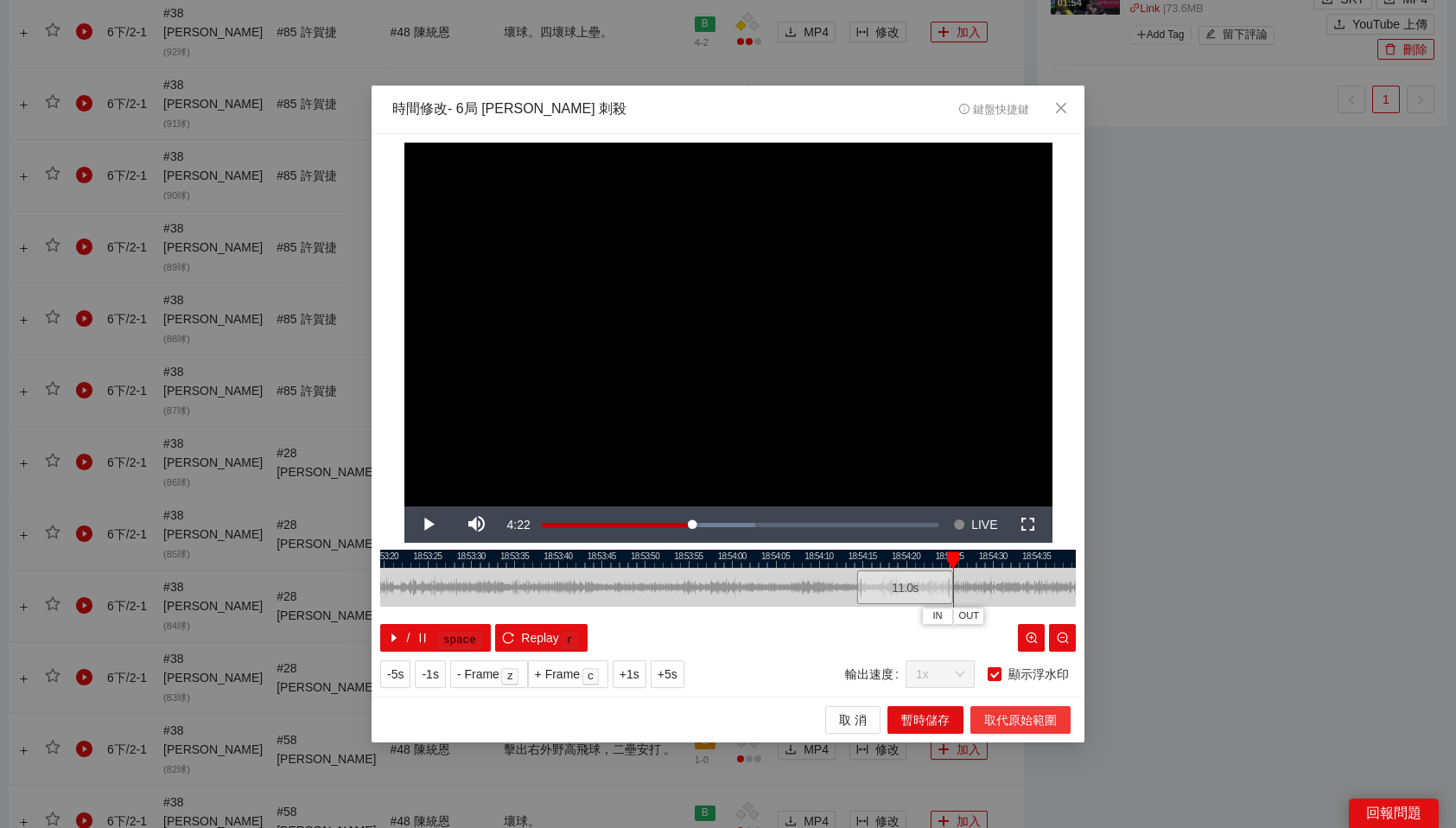
click at [1052, 709] on button "取代原始範圍" at bounding box center [1021, 720] width 101 height 28
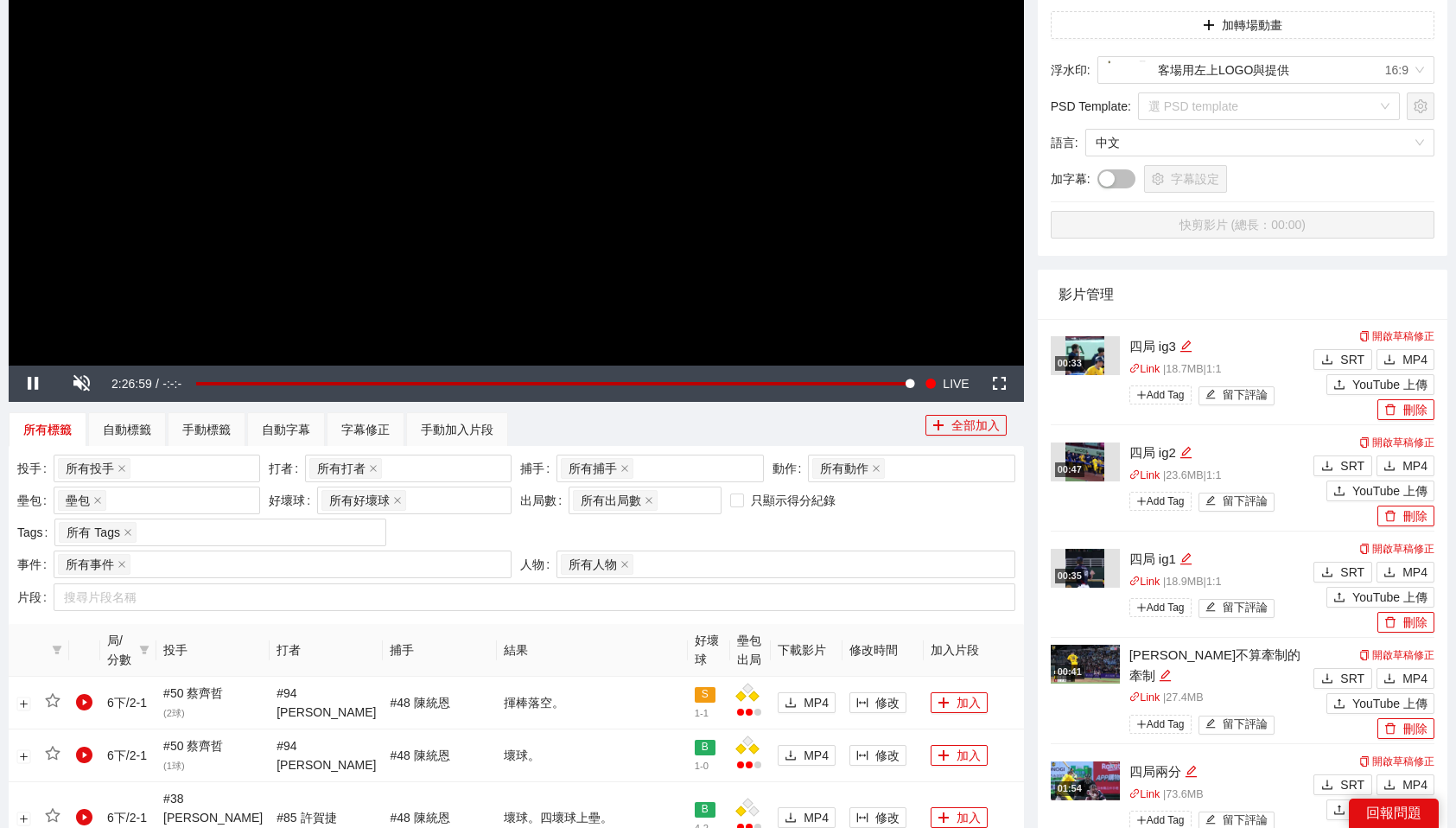
scroll to position [353, 0]
click at [210, 466] on div "所有投手 + 0 ..." at bounding box center [148, 468] width 180 height 24
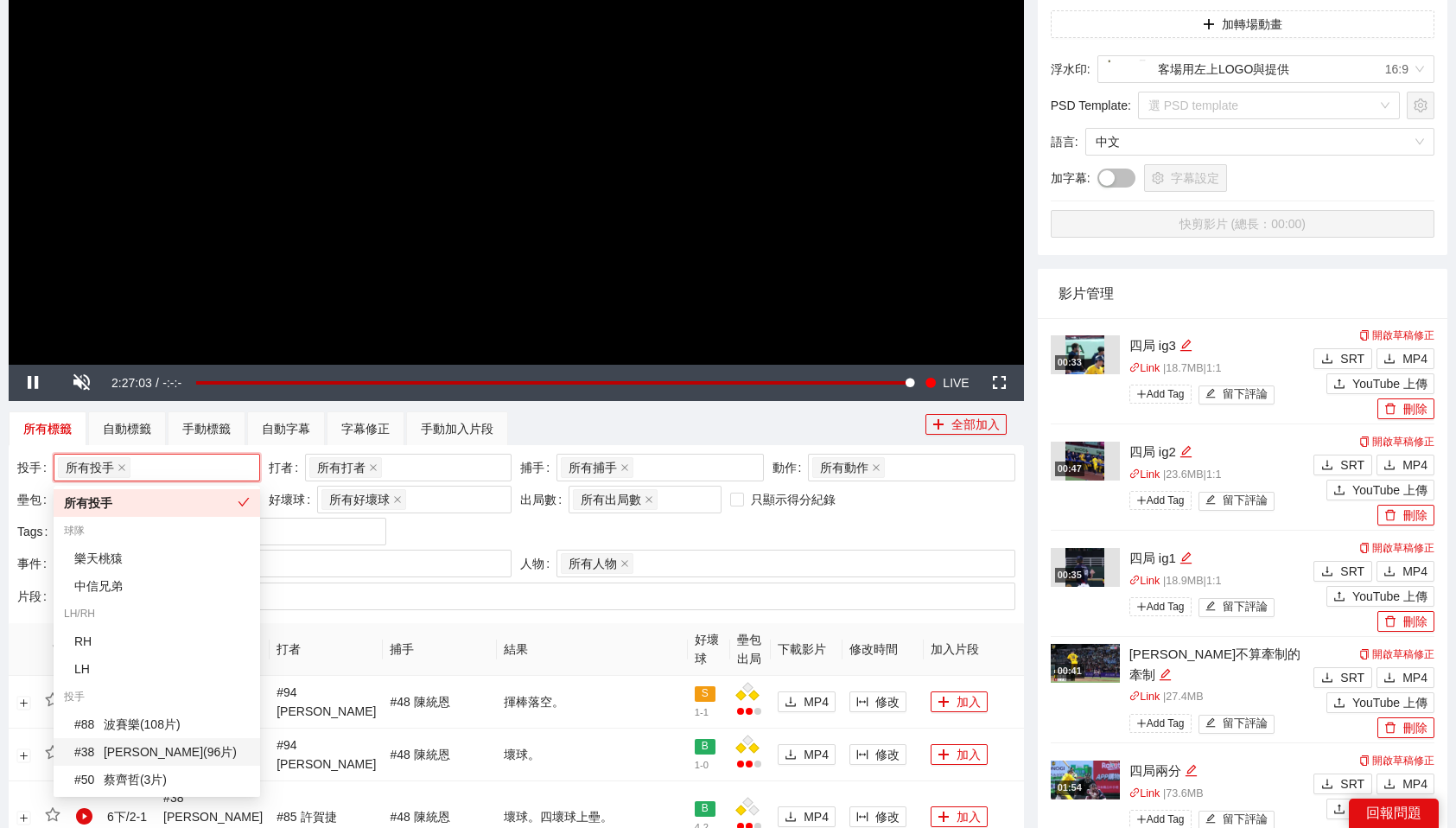
click at [179, 754] on div "# 38 李博登 ( 96 片 )" at bounding box center [162, 753] width 175 height 19
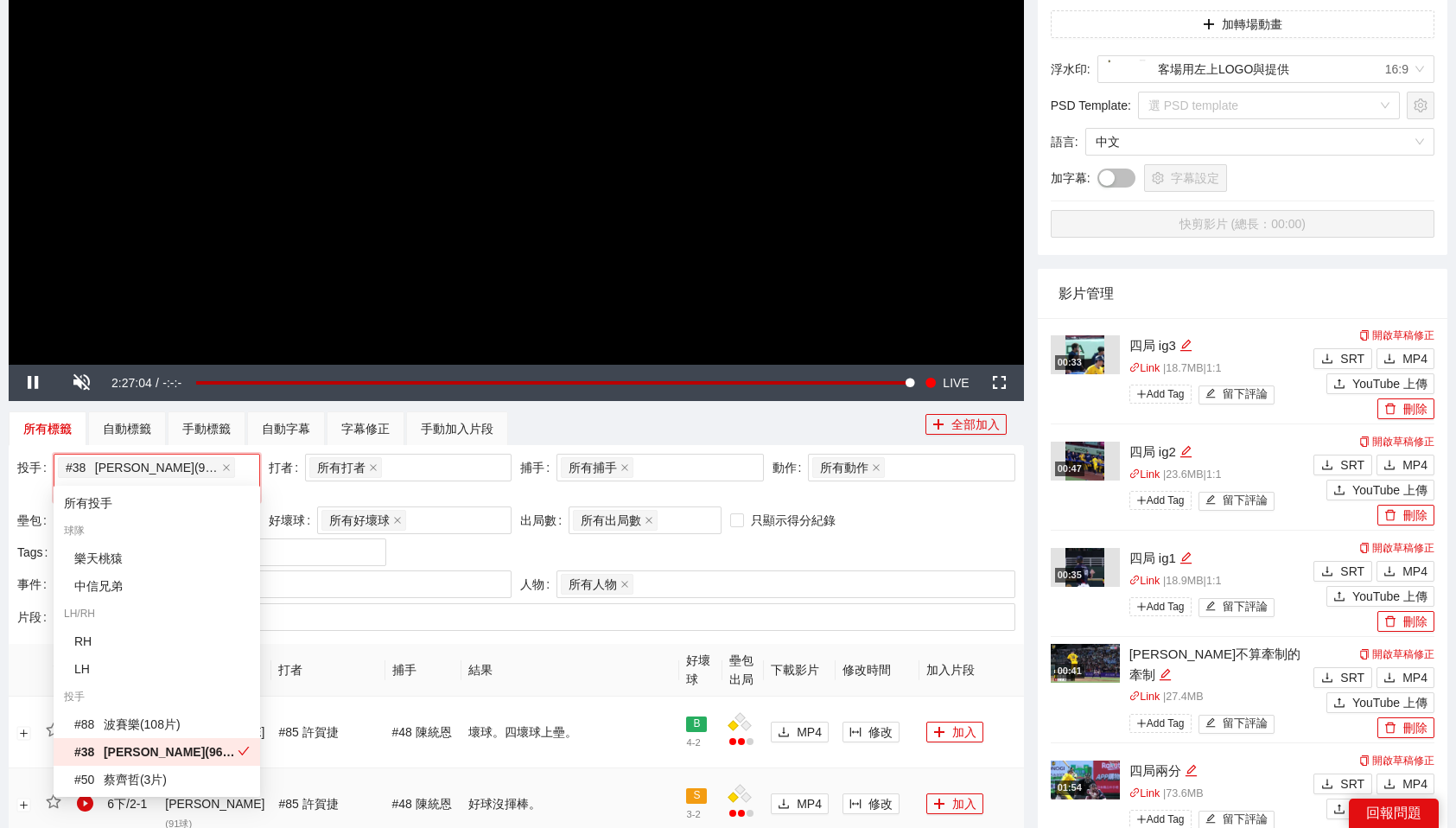
scroll to position [1477, 0]
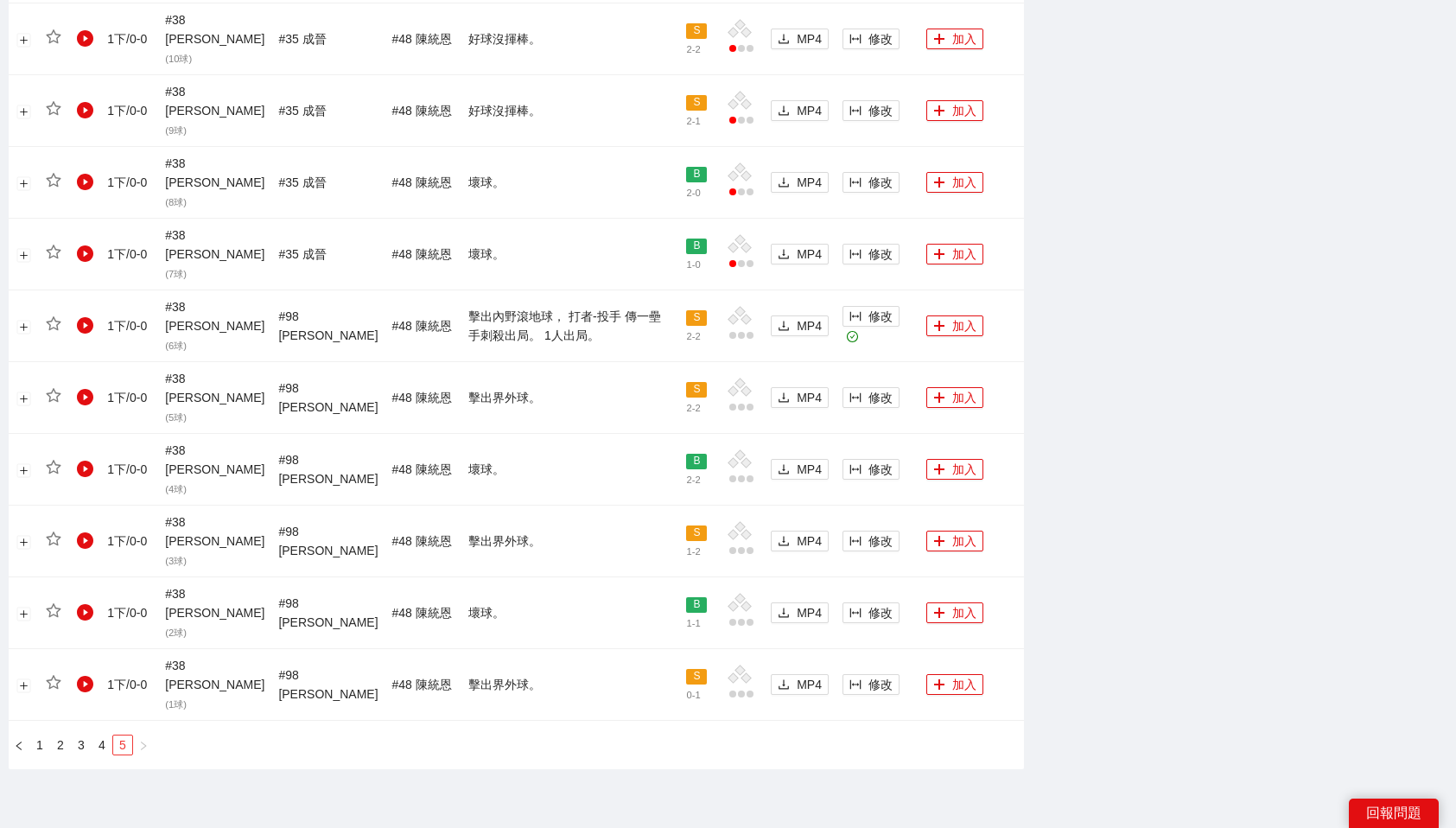
scroll to position [1262, 0]
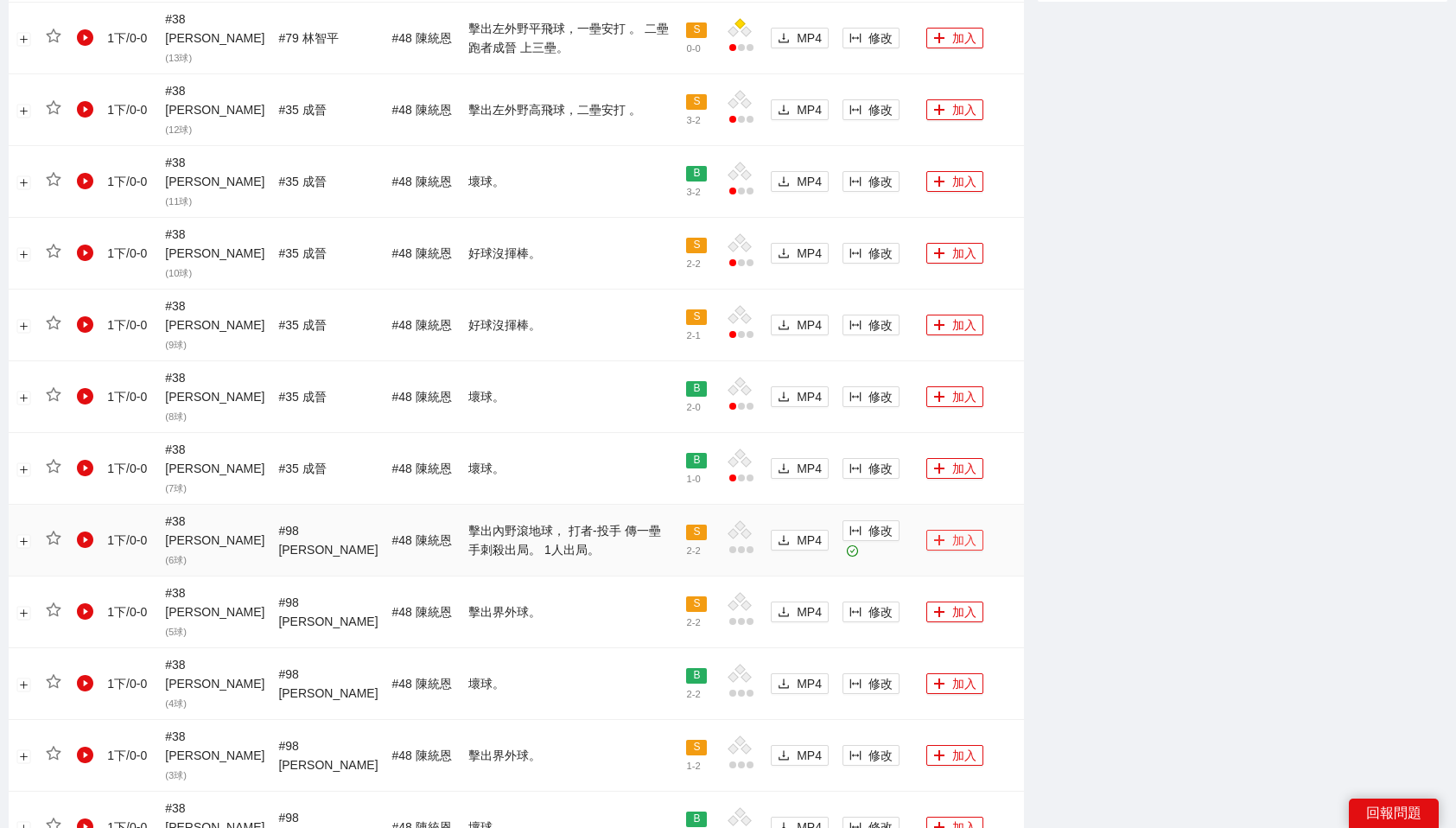
click at [956, 530] on button "加入" at bounding box center [955, 540] width 57 height 21
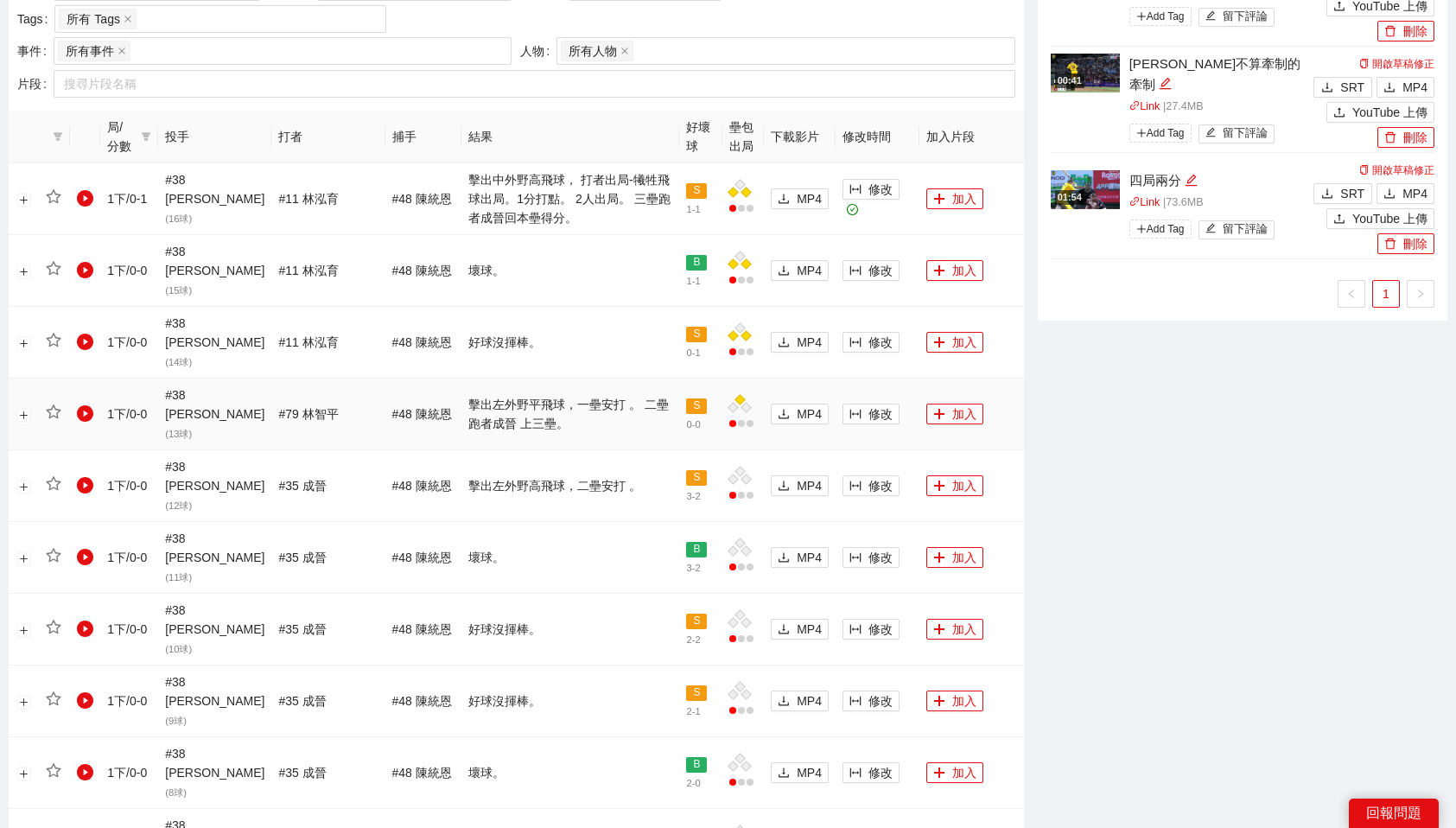
scroll to position [861, 0]
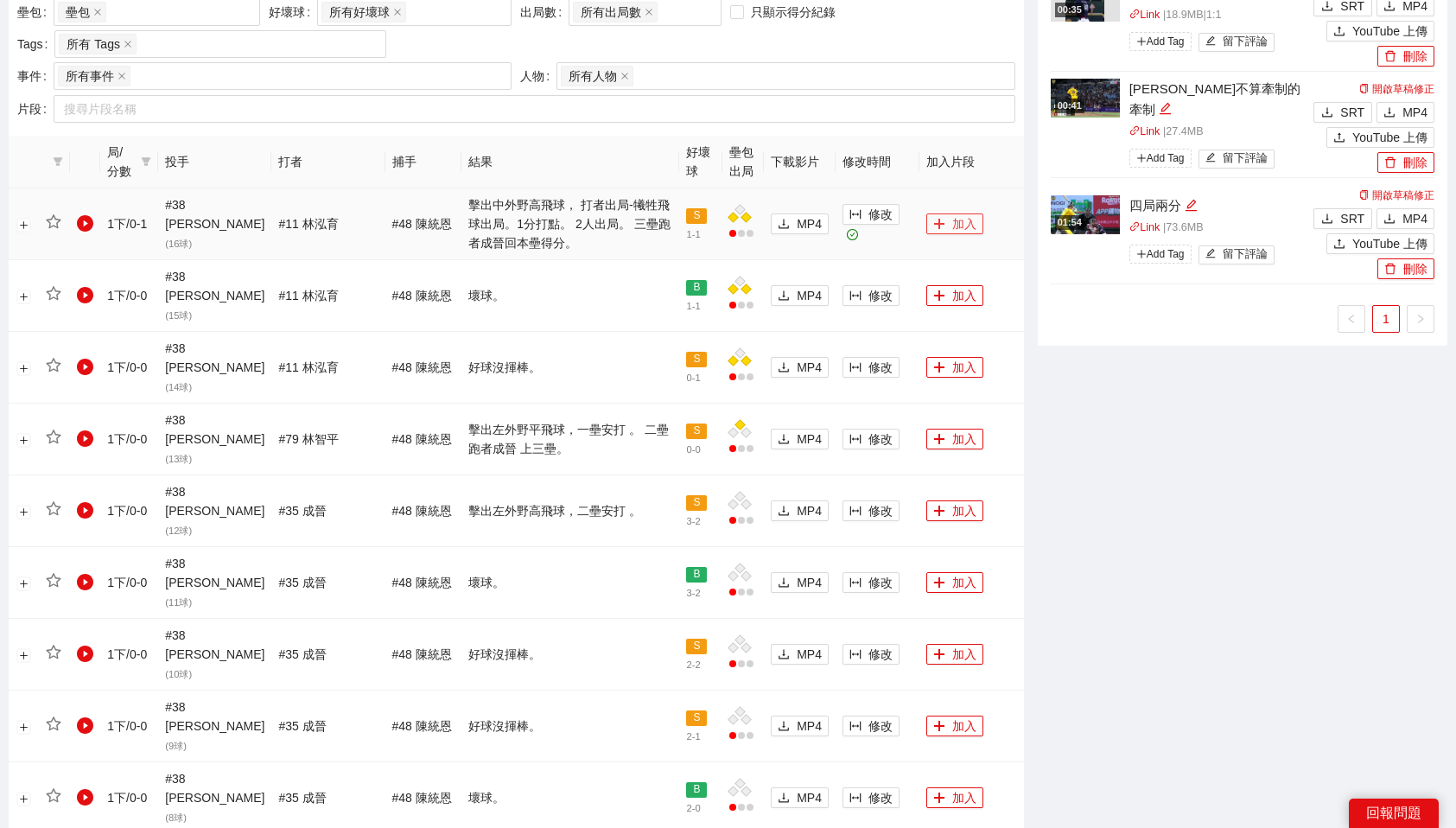
click at [952, 213] on button "加入" at bounding box center [955, 224] width 57 height 21
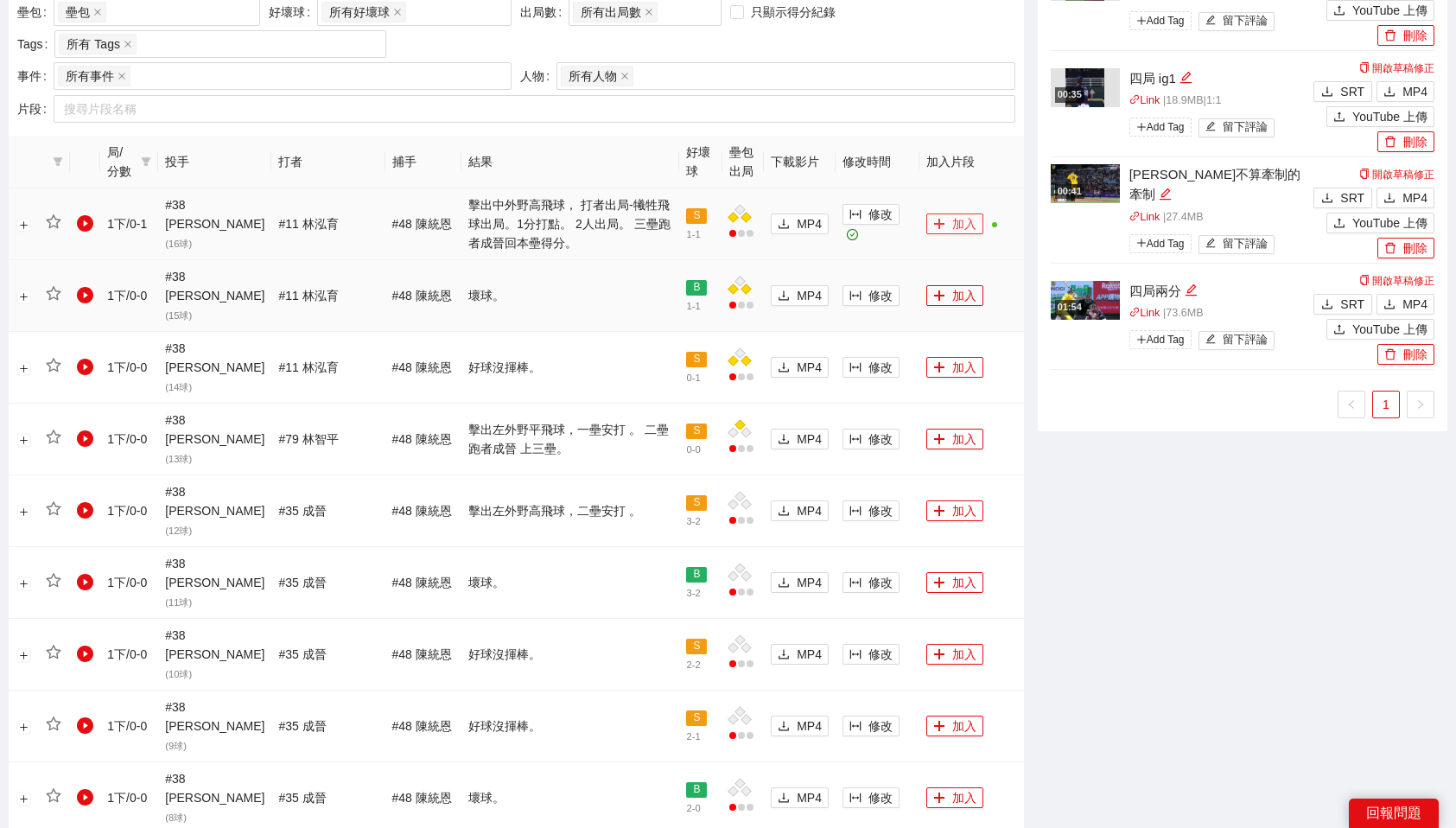
scroll to position [1262, 0]
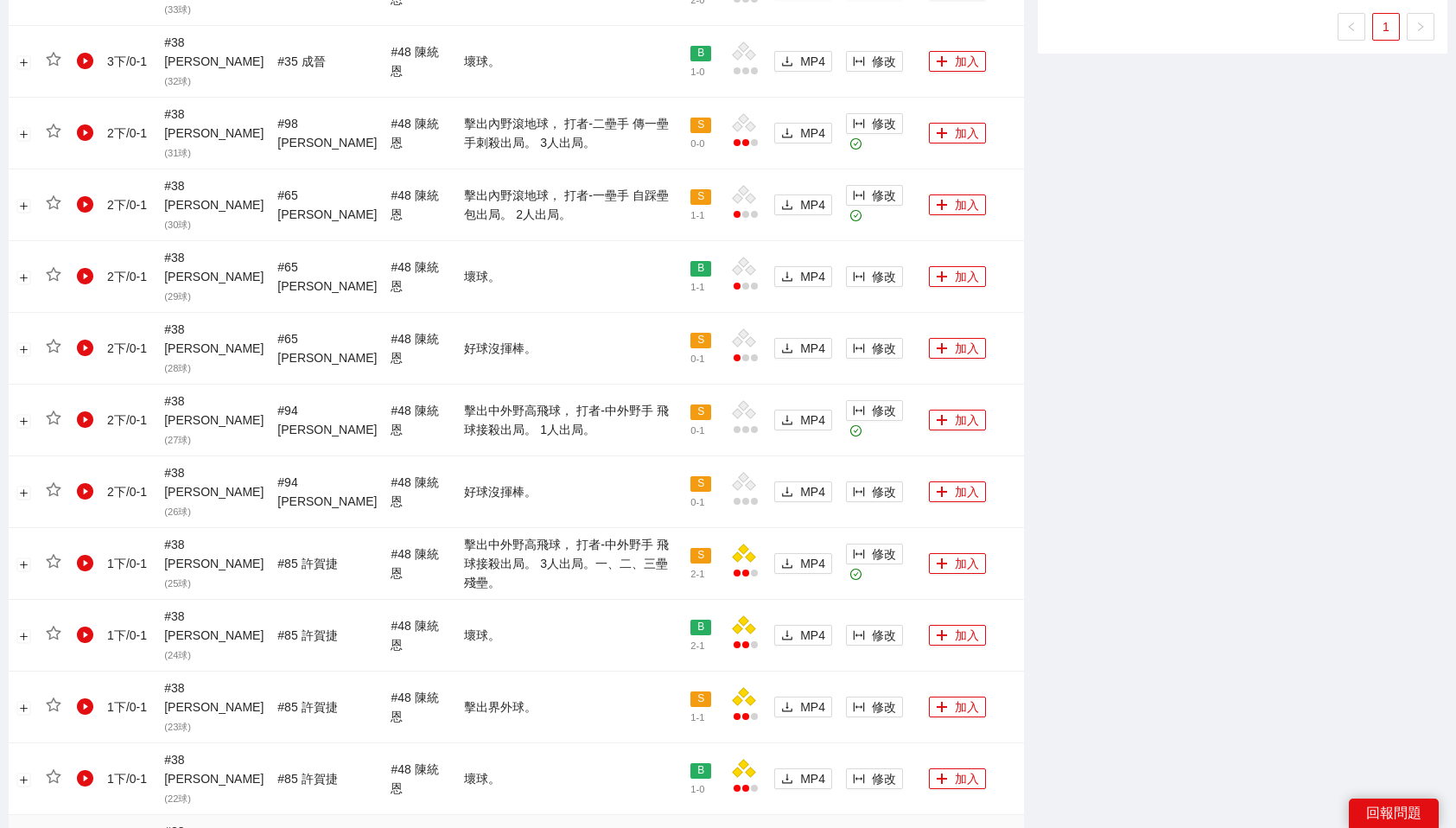
scroll to position [1238, 0]
click at [956, 554] on button "加入" at bounding box center [958, 564] width 57 height 21
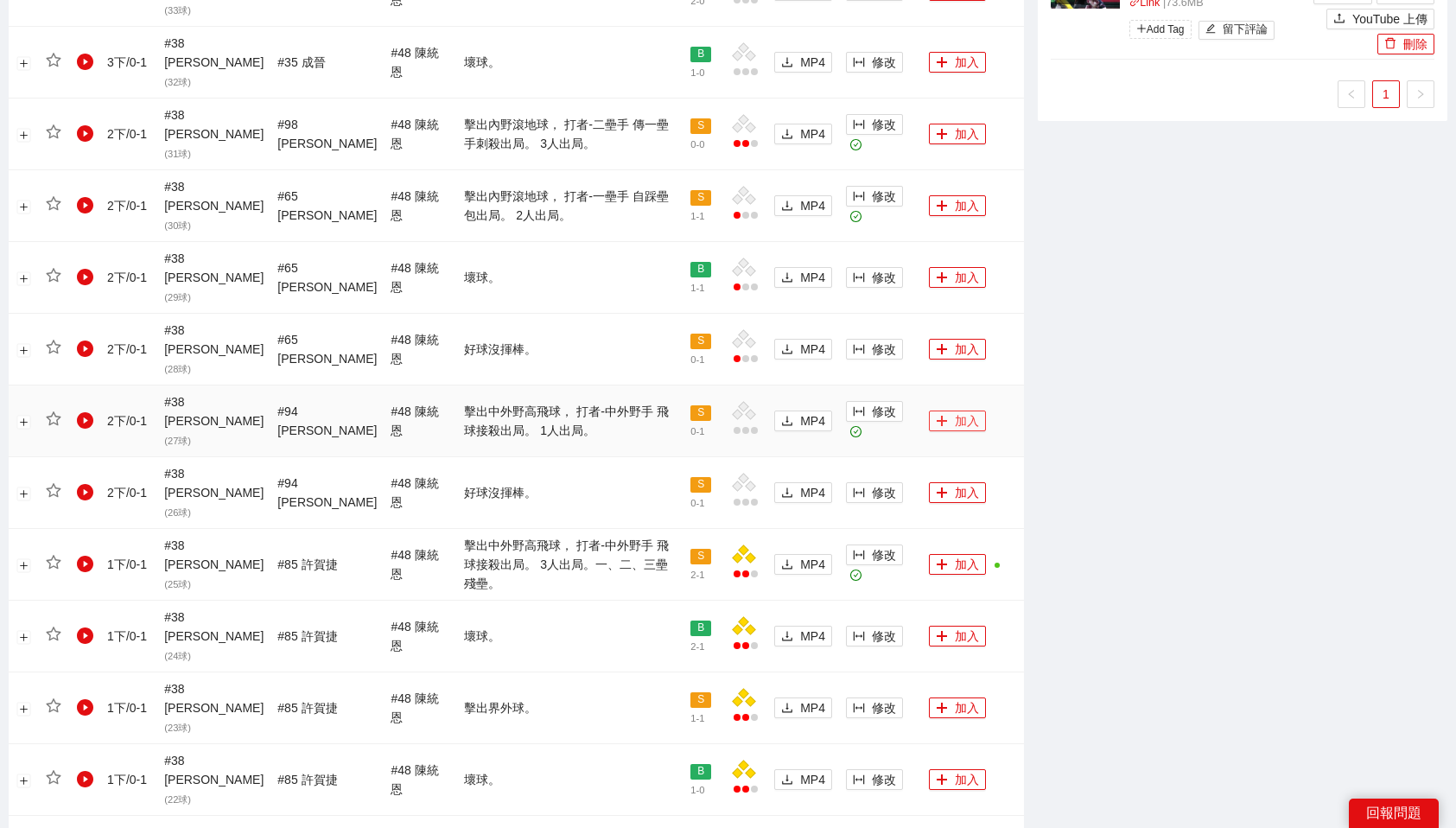
click at [959, 411] on button "加入" at bounding box center [958, 421] width 57 height 21
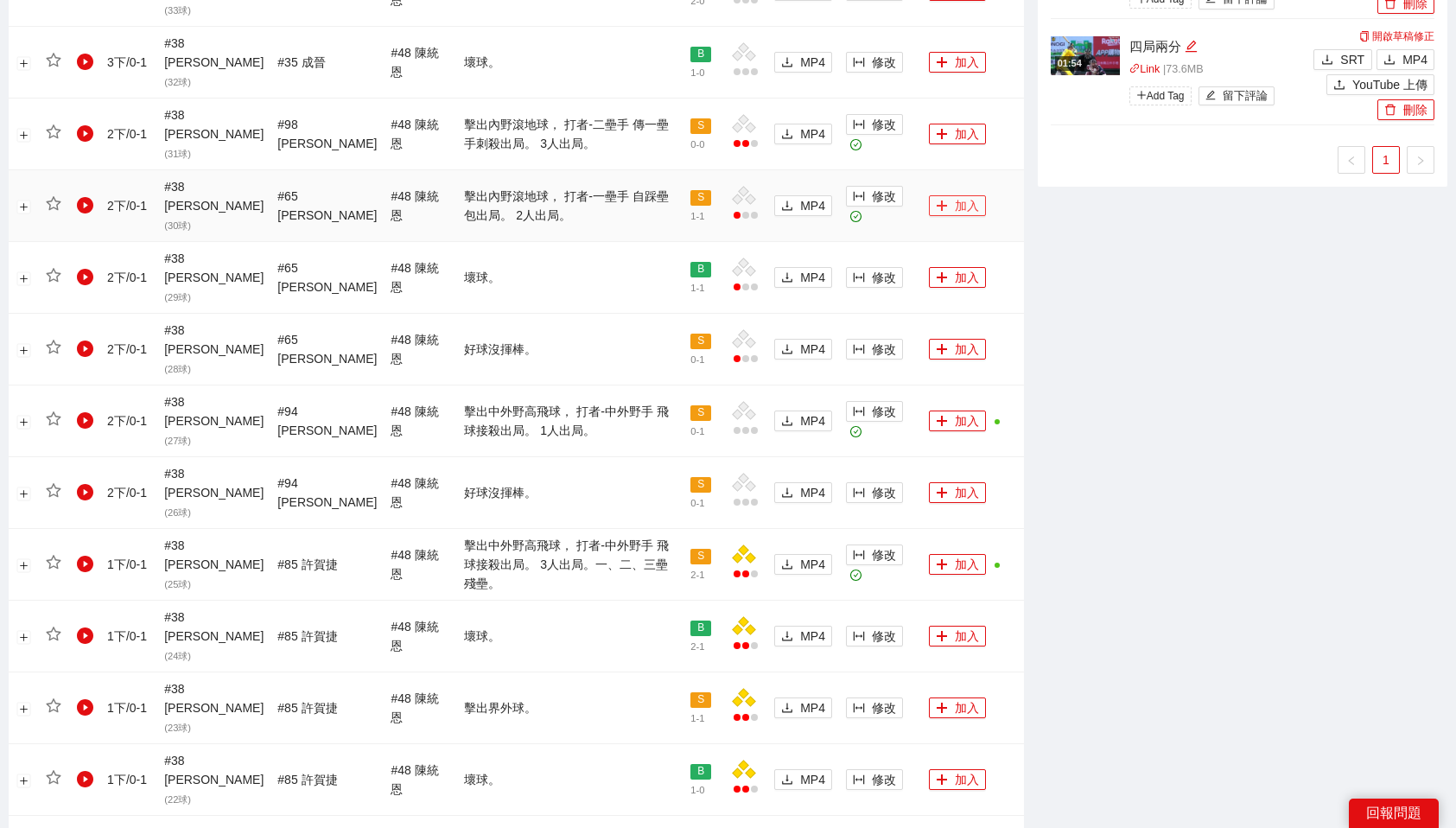
click at [946, 195] on button "加入" at bounding box center [958, 205] width 57 height 21
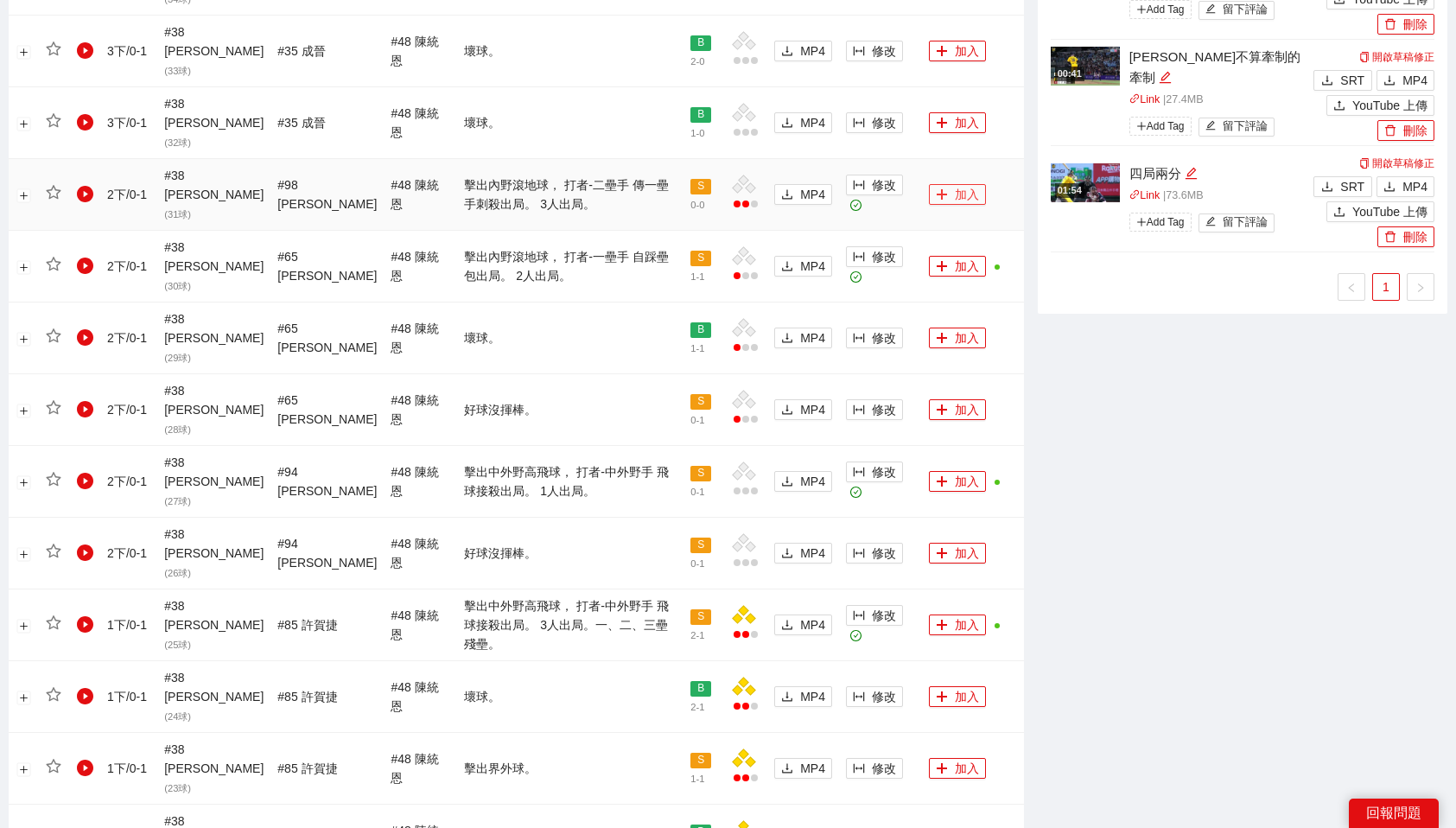
click at [947, 184] on button "加入" at bounding box center [958, 194] width 57 height 21
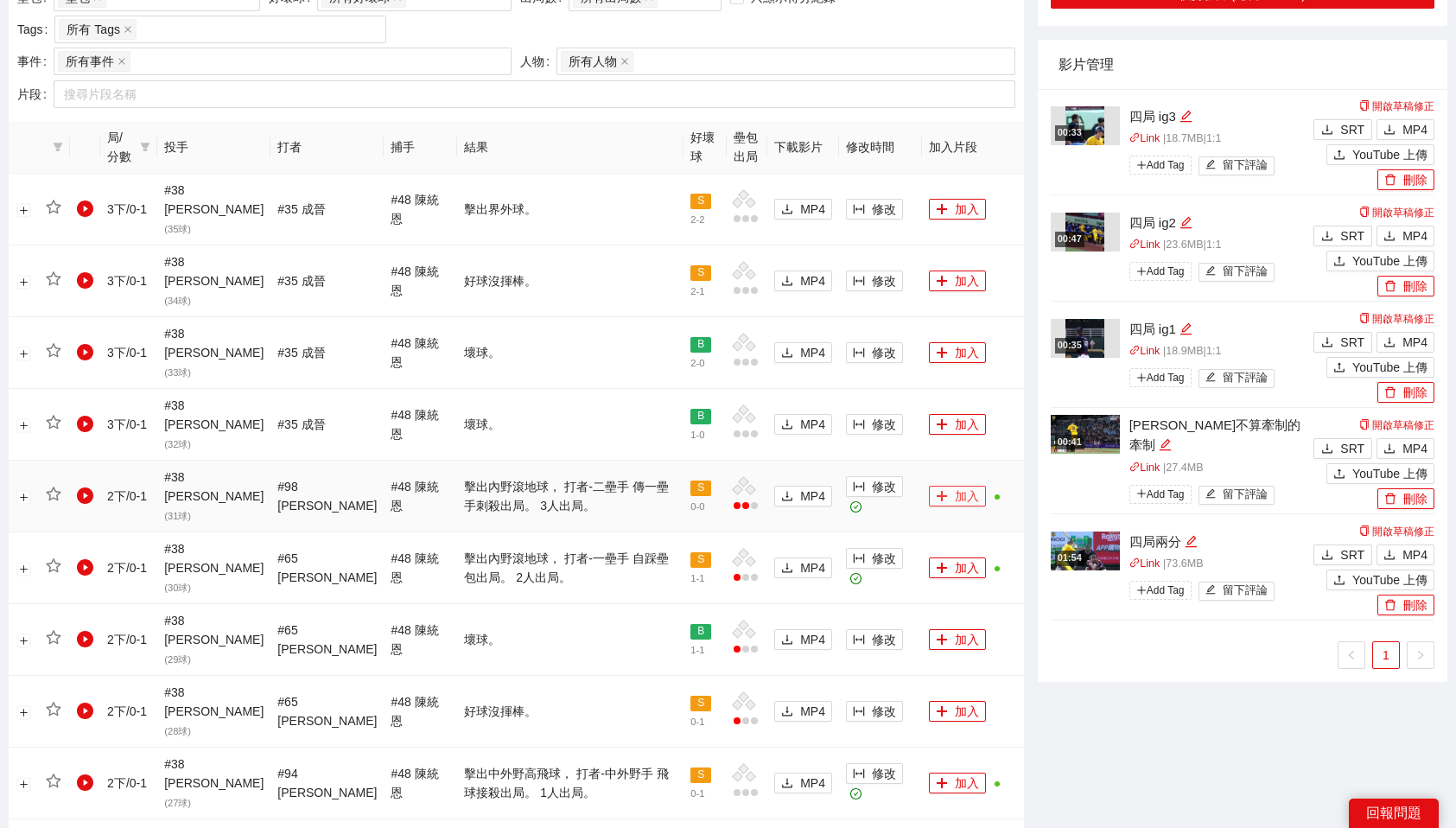
scroll to position [1478, 0]
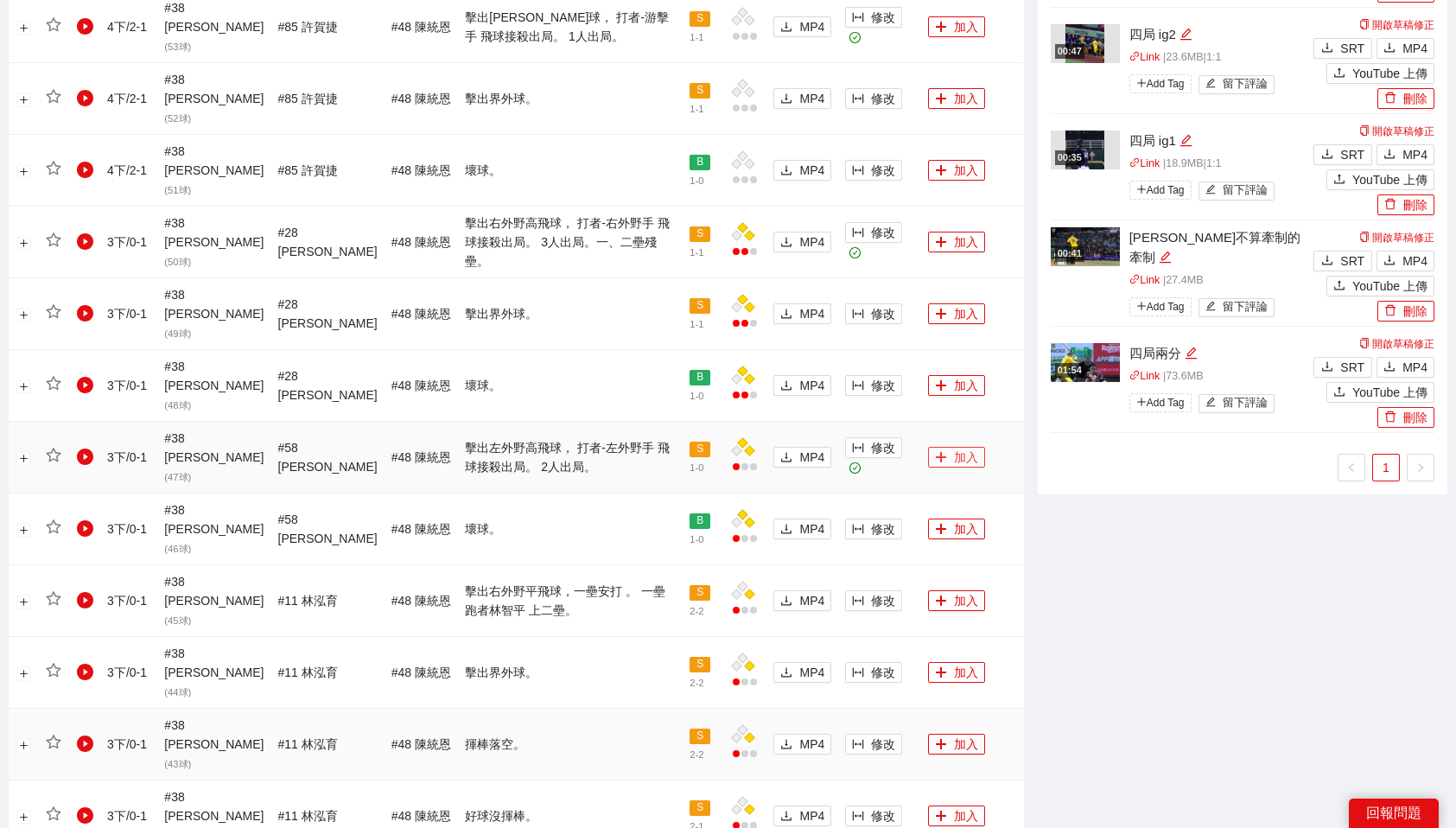
scroll to position [1114, 0]
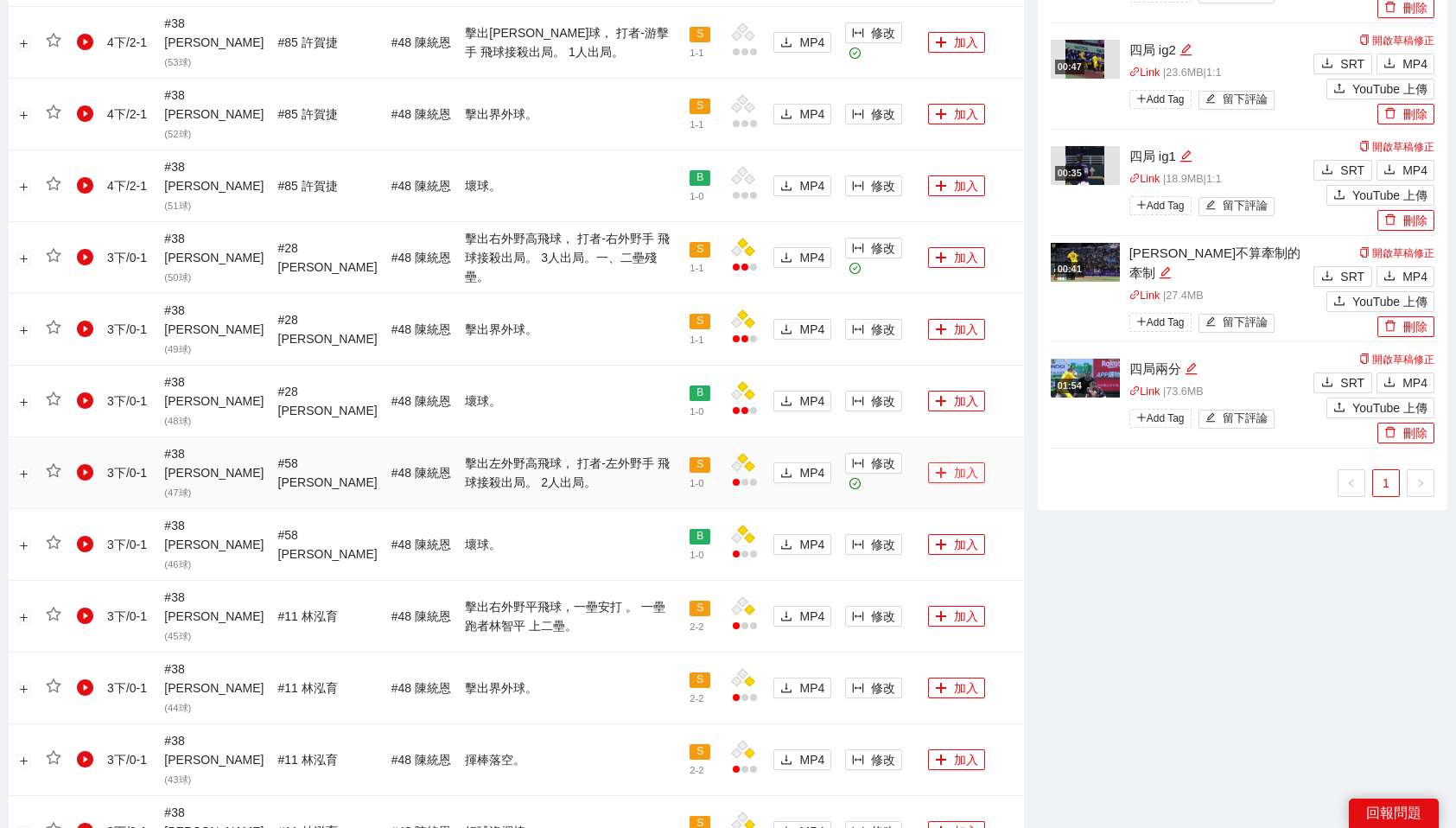
click at [942, 462] on button "加入" at bounding box center [957, 473] width 57 height 21
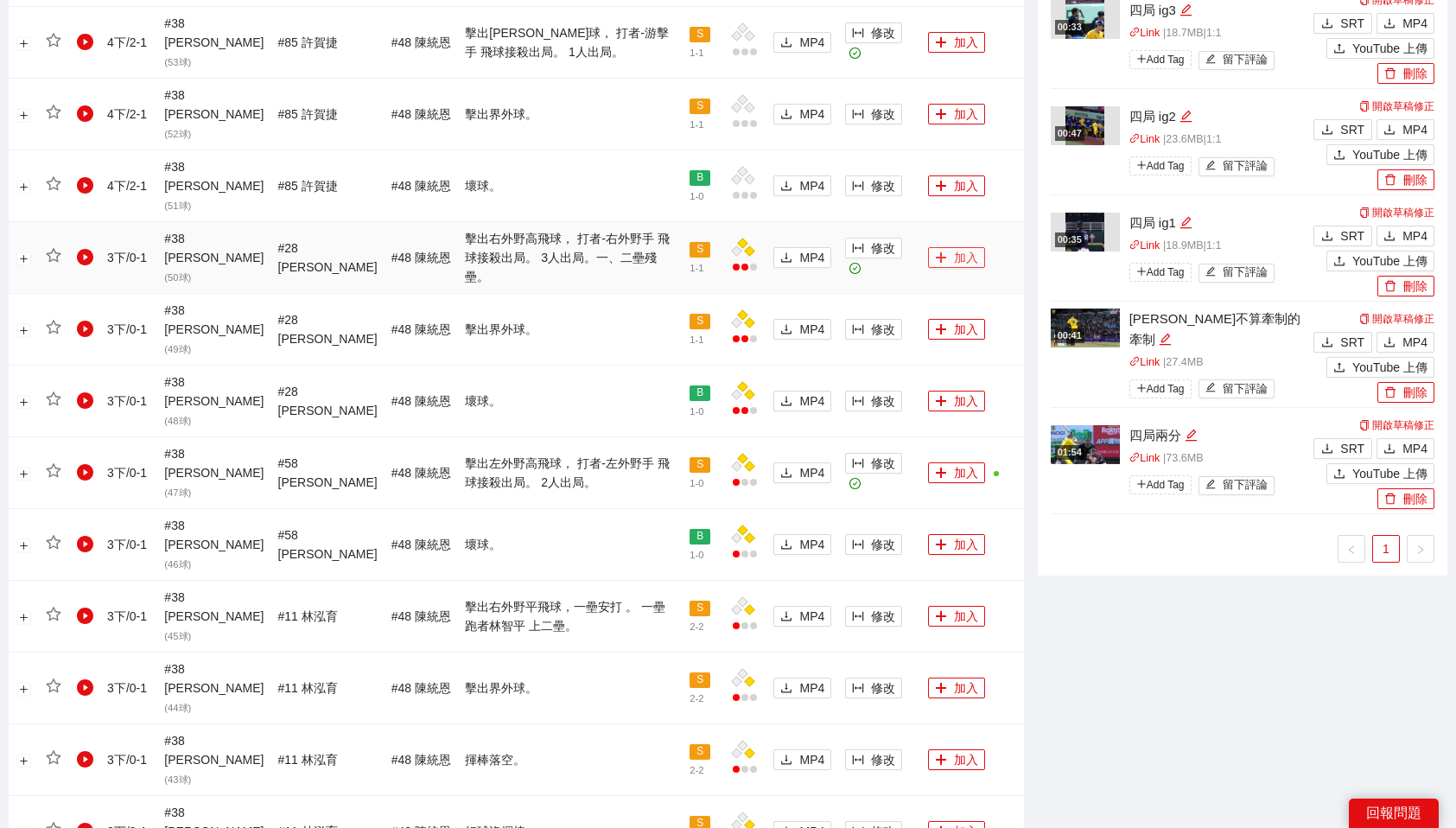
click at [939, 247] on button "加入" at bounding box center [957, 258] width 57 height 21
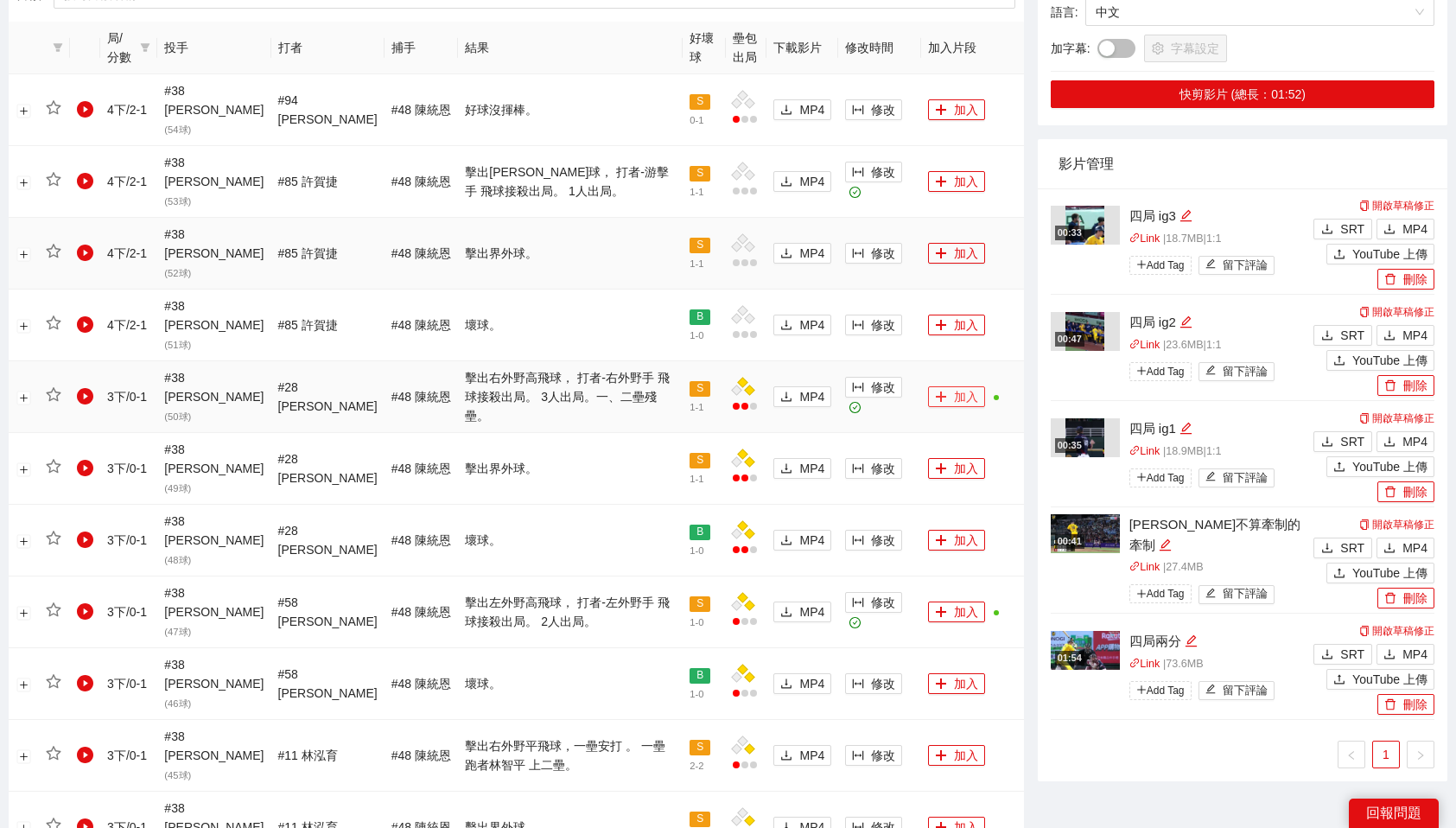
scroll to position [948, 0]
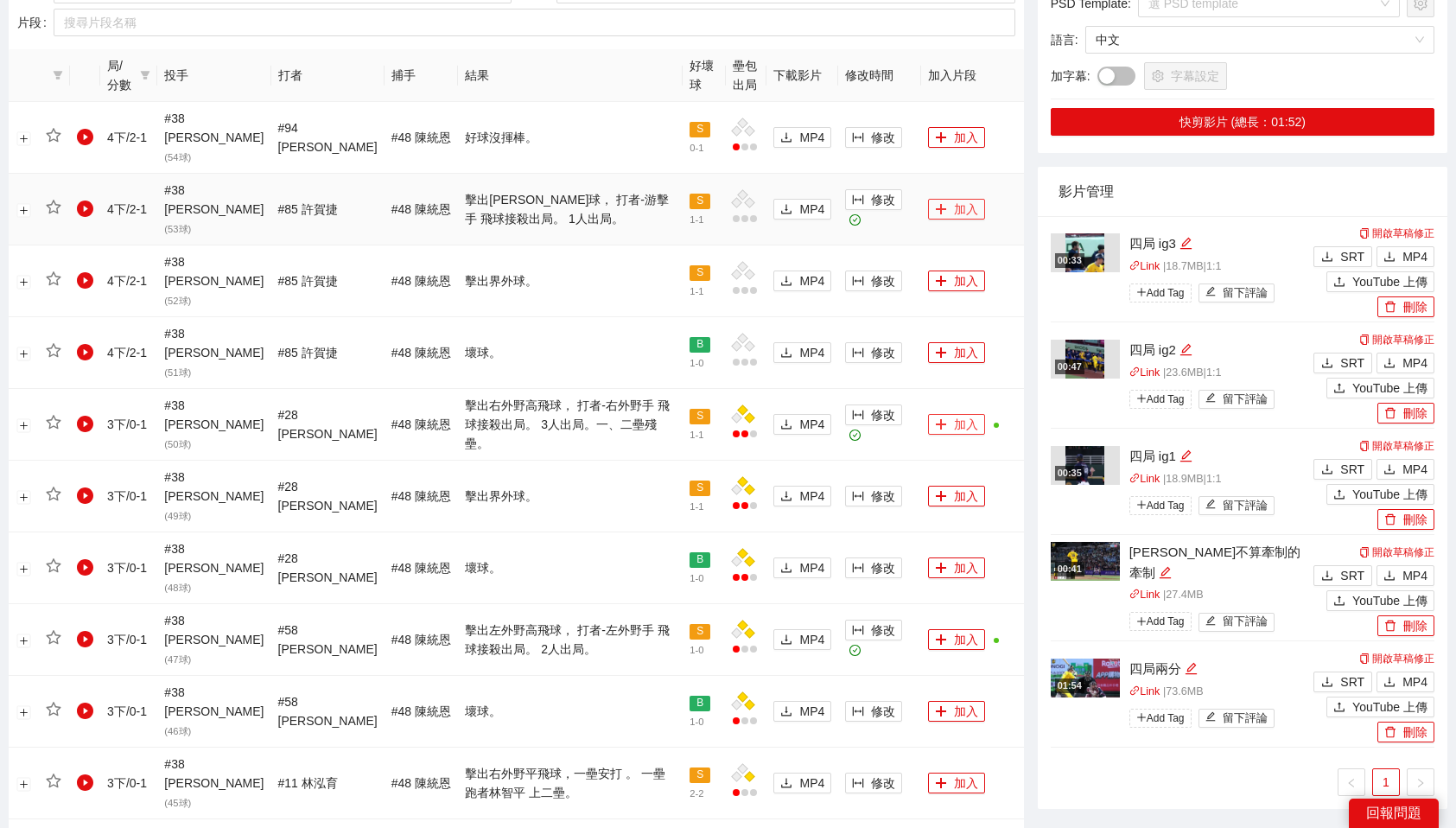
click at [961, 199] on button "加入" at bounding box center [957, 209] width 57 height 21
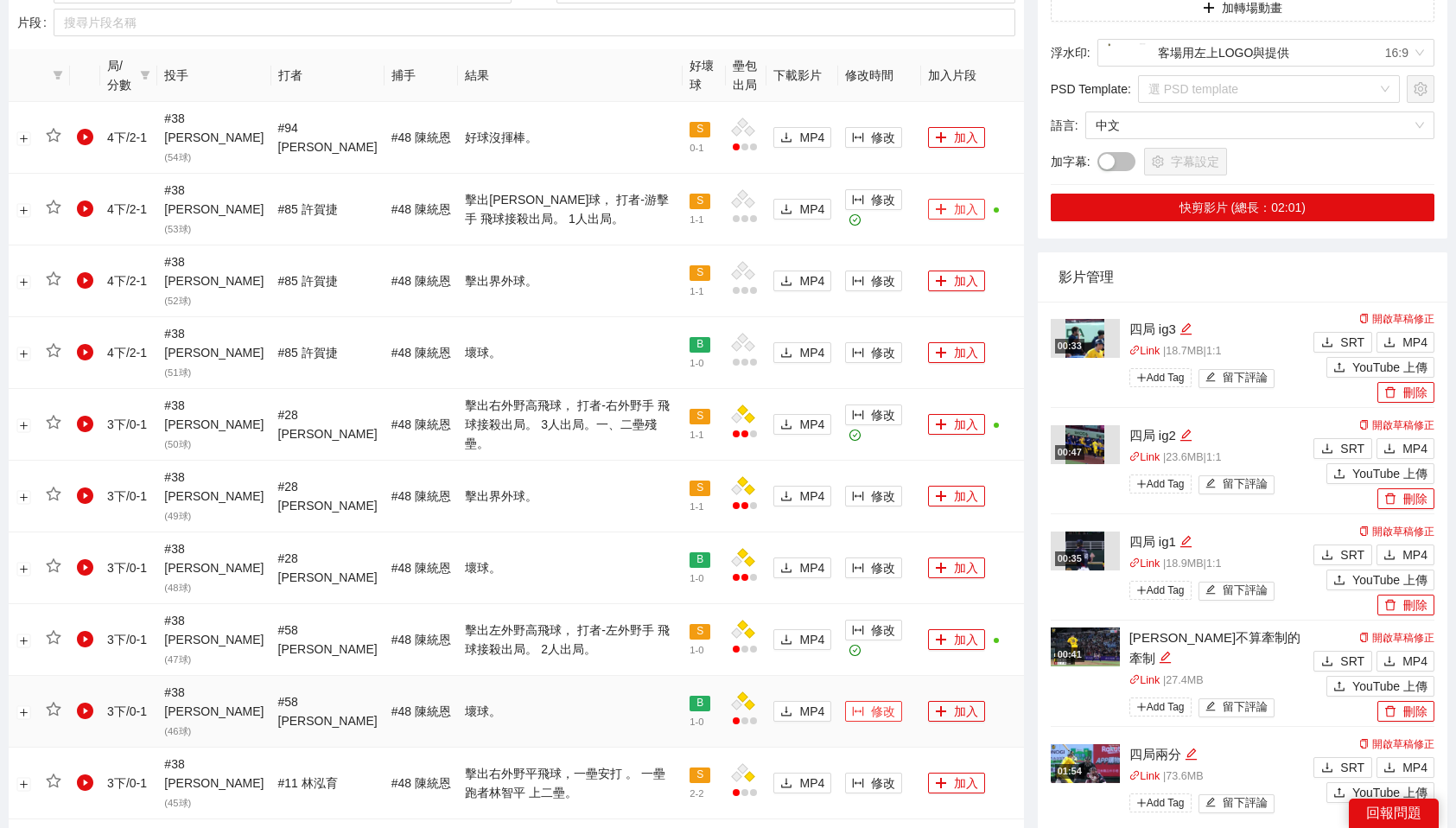
scroll to position [1459, 0]
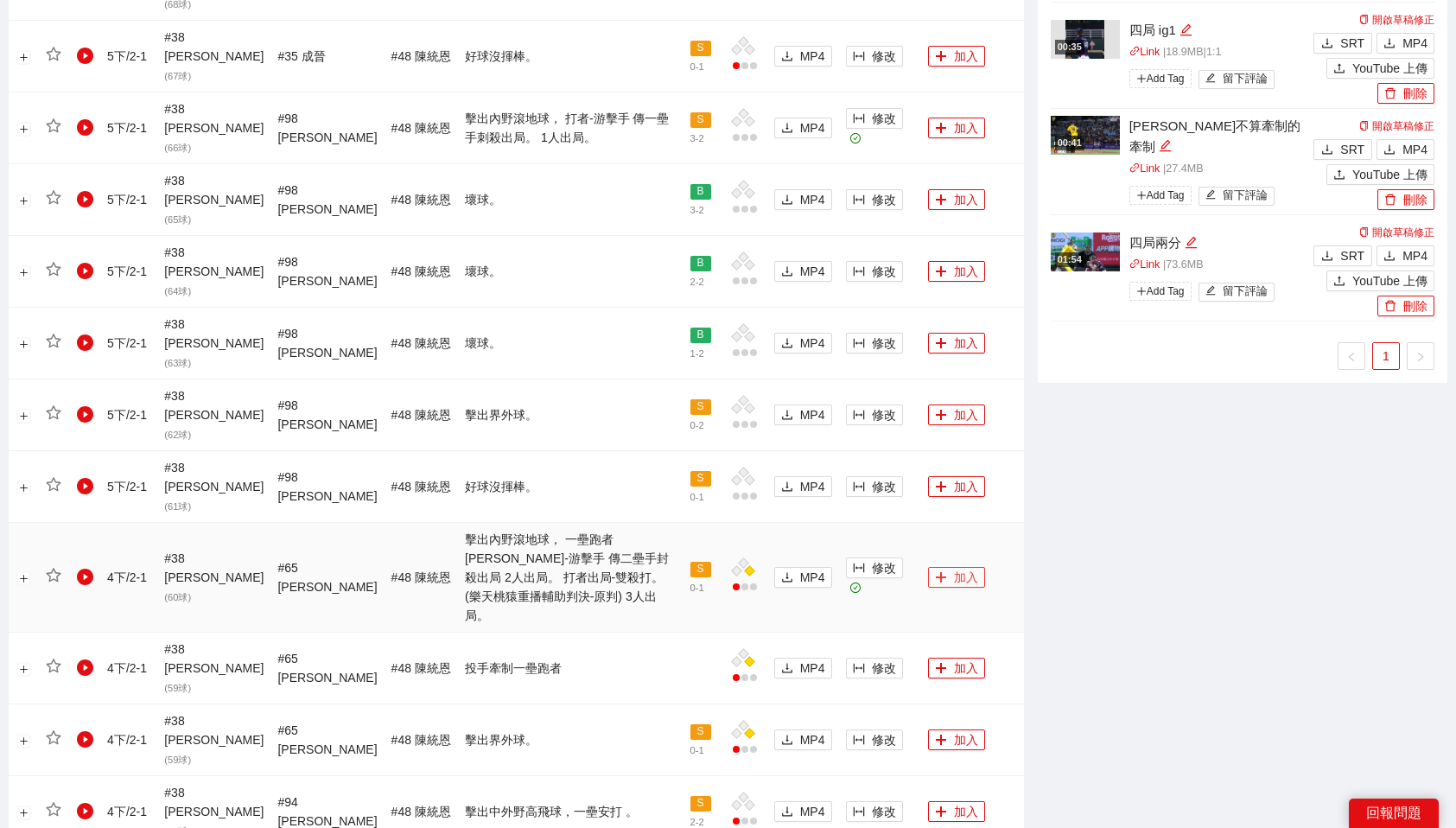
click at [948, 567] on button "加入" at bounding box center [957, 577] width 57 height 21
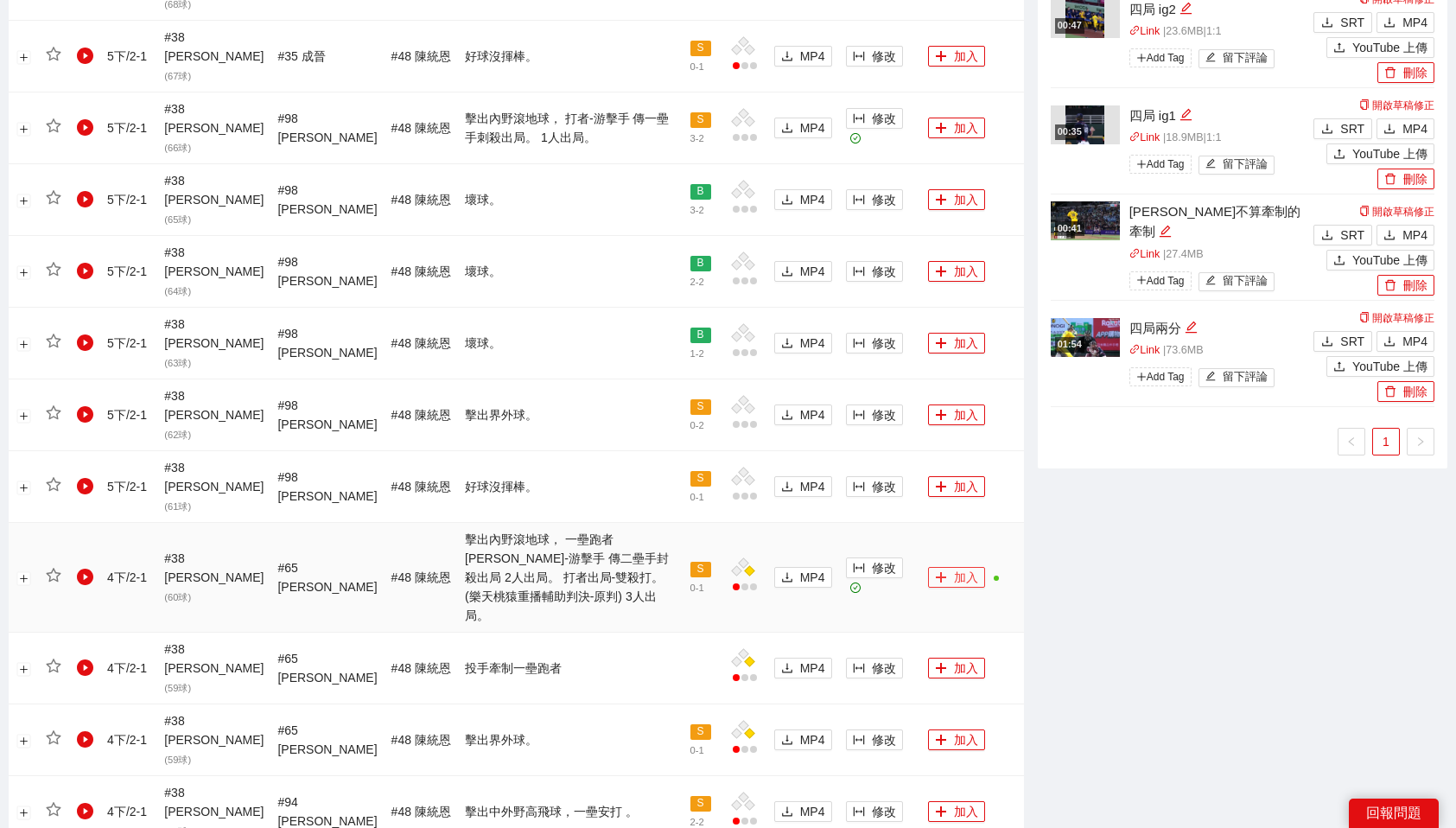
click at [948, 567] on button "加入" at bounding box center [957, 577] width 57 height 21
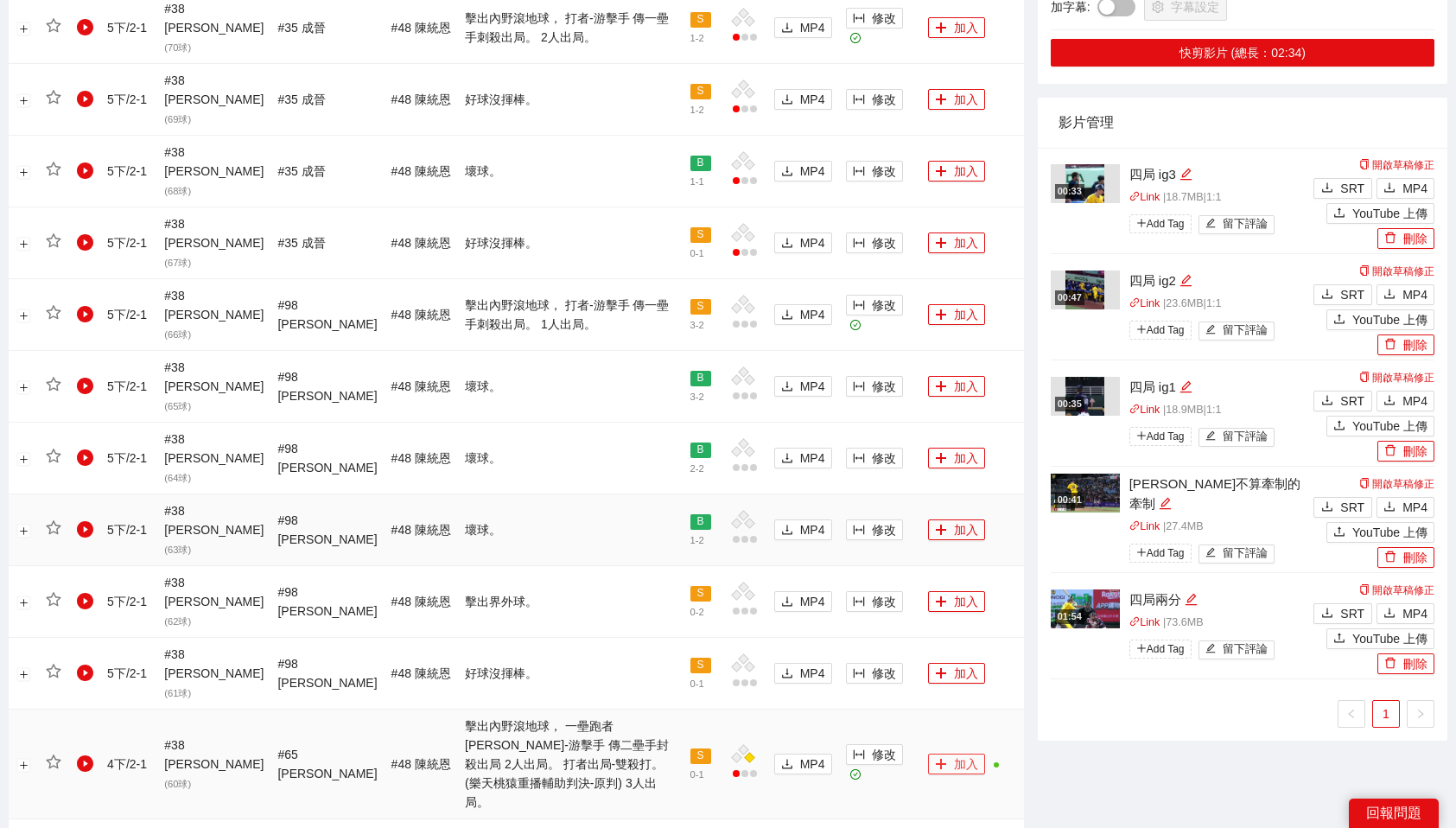
scroll to position [1223, 0]
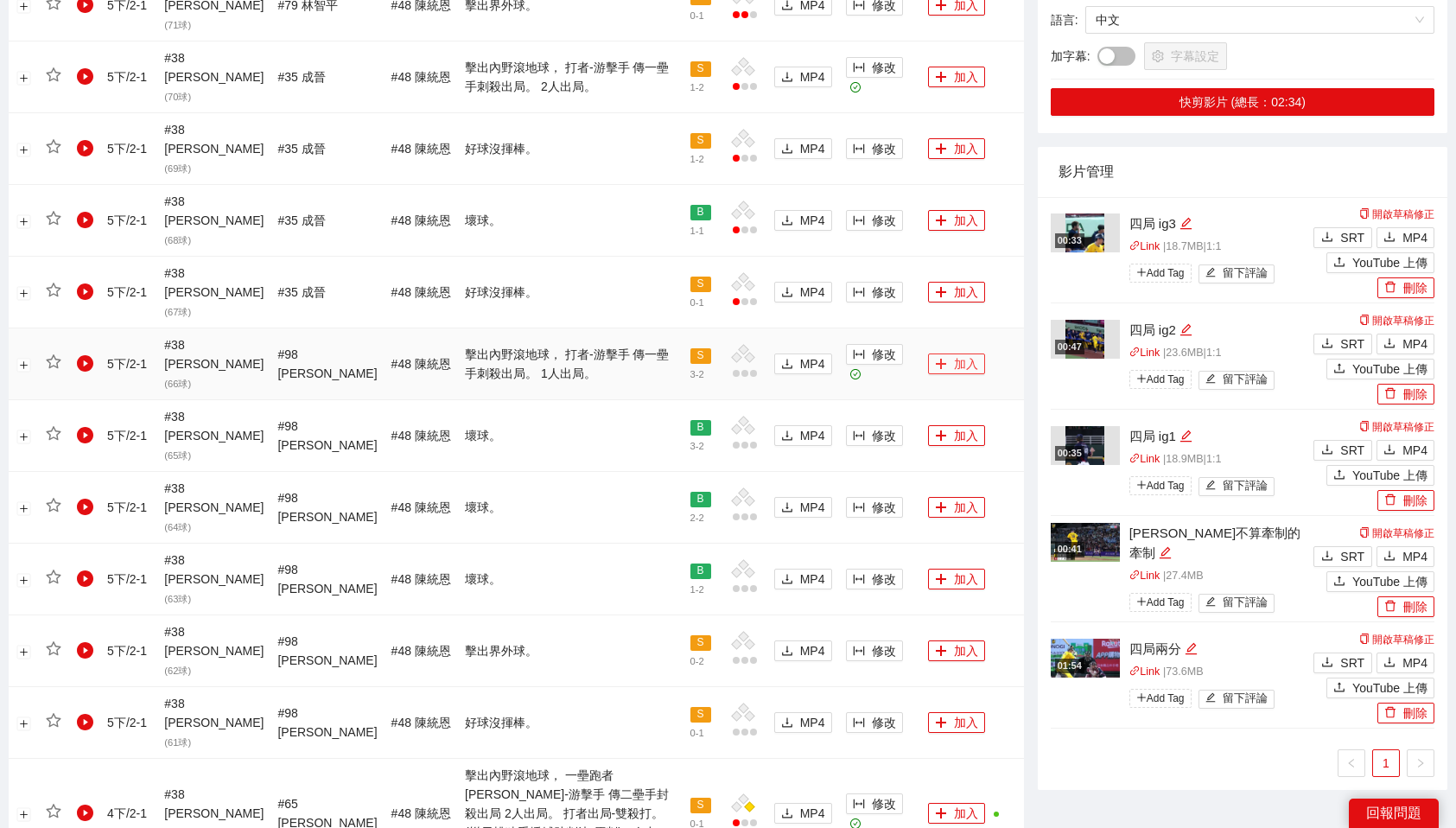
click at [938, 358] on icon "plus" at bounding box center [941, 364] width 12 height 12
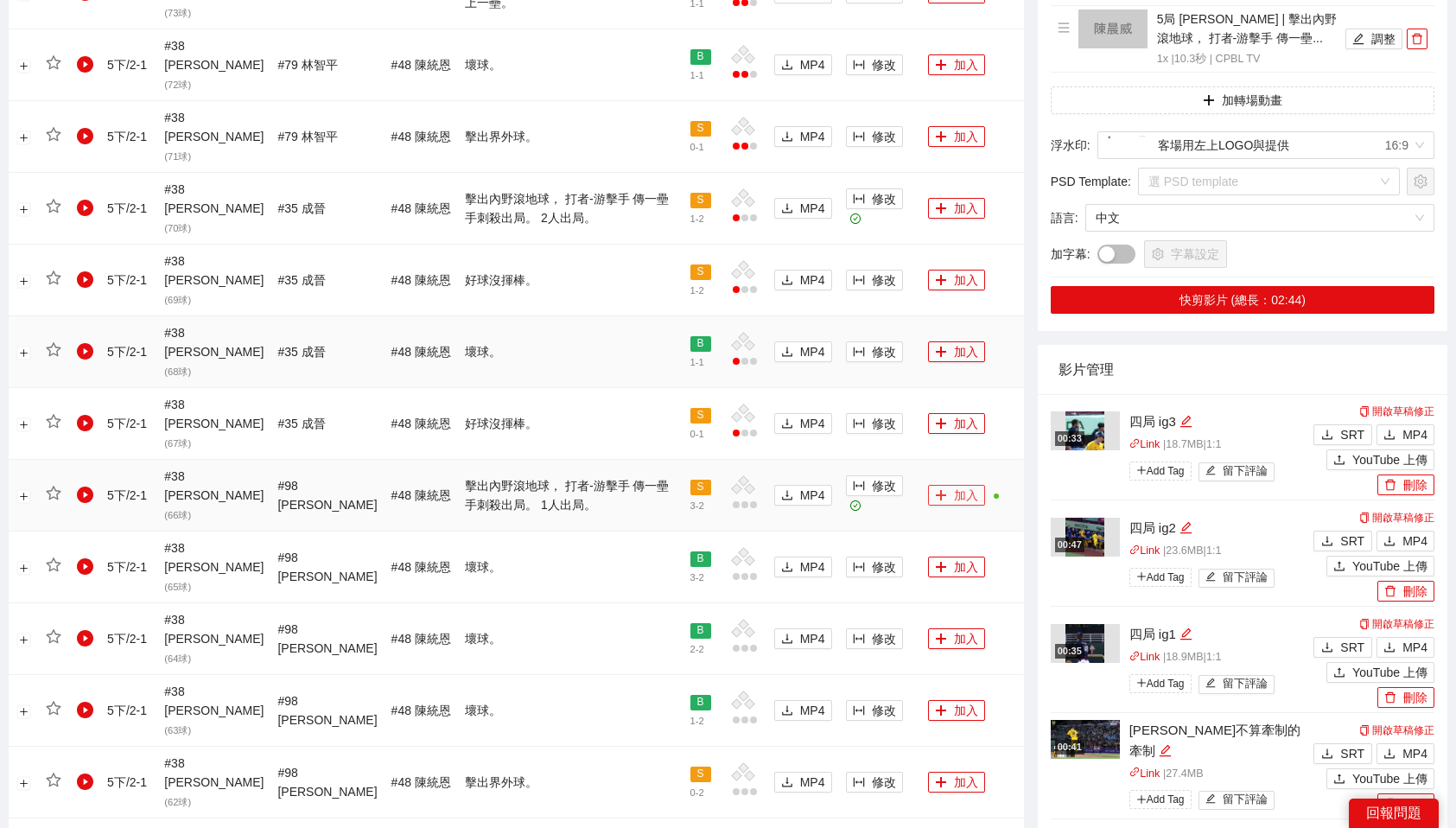
scroll to position [1085, 0]
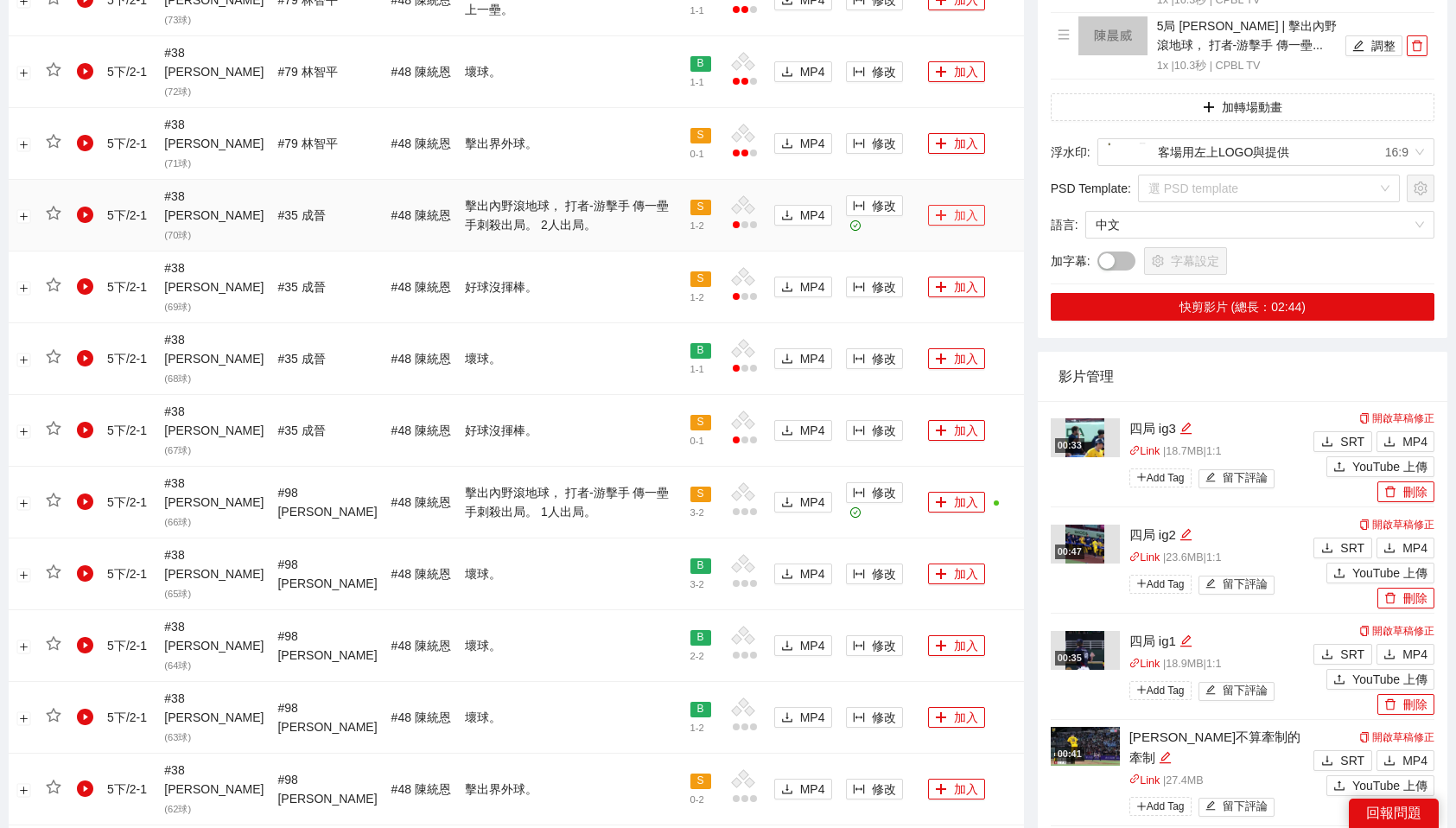
click at [961, 205] on button "加入" at bounding box center [957, 215] width 57 height 21
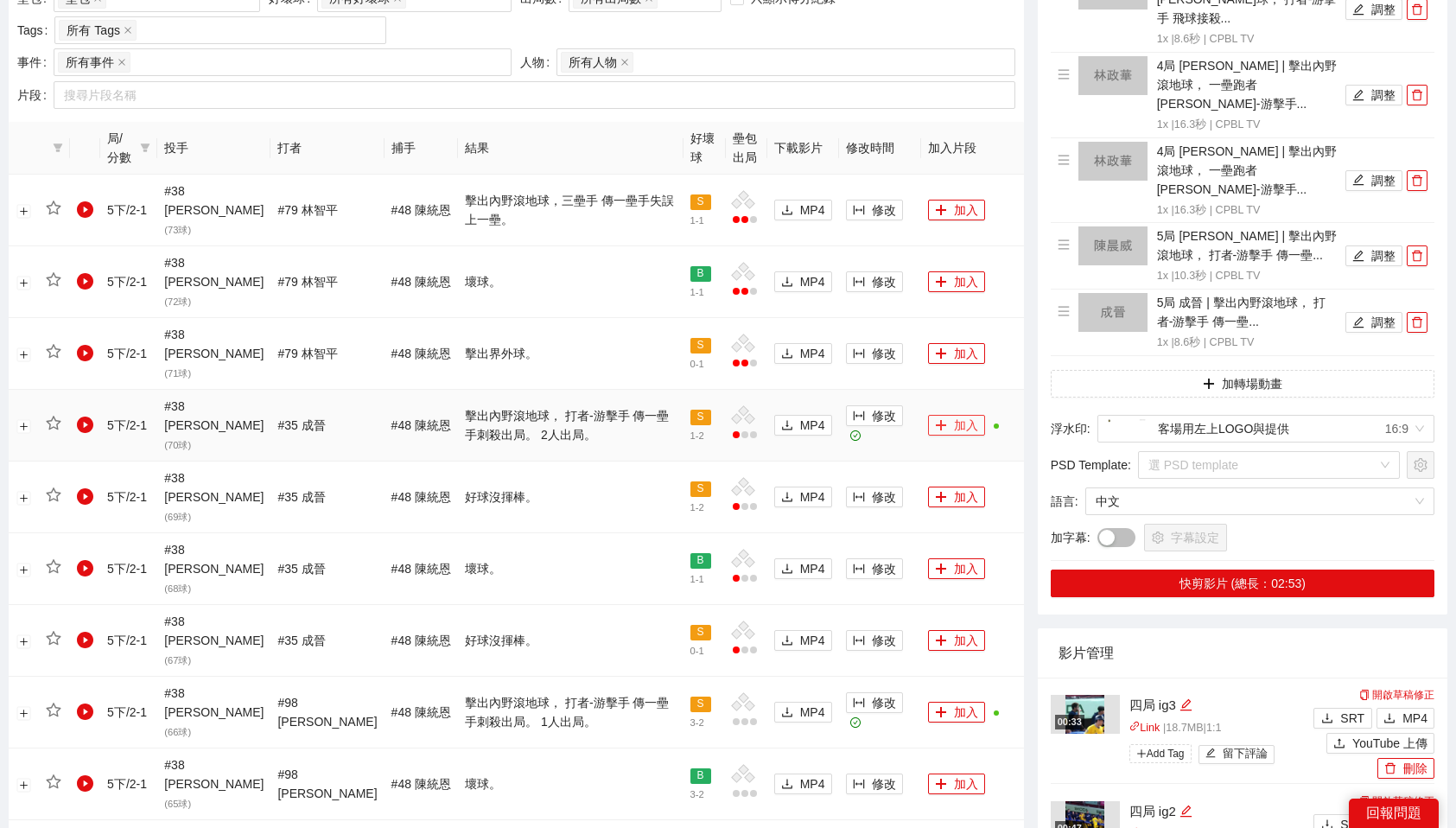
scroll to position [1494, 0]
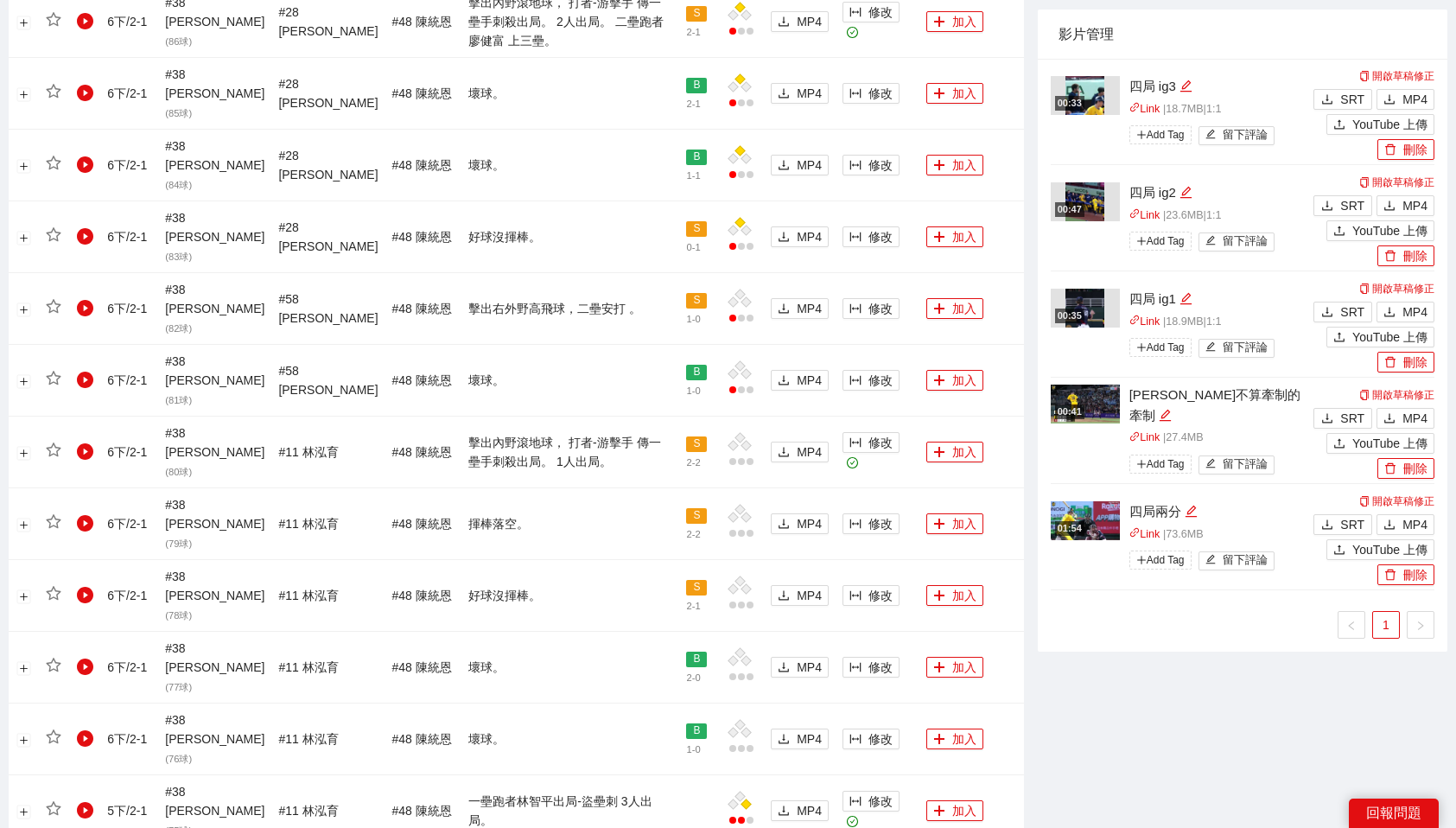
scroll to position [1477, 0]
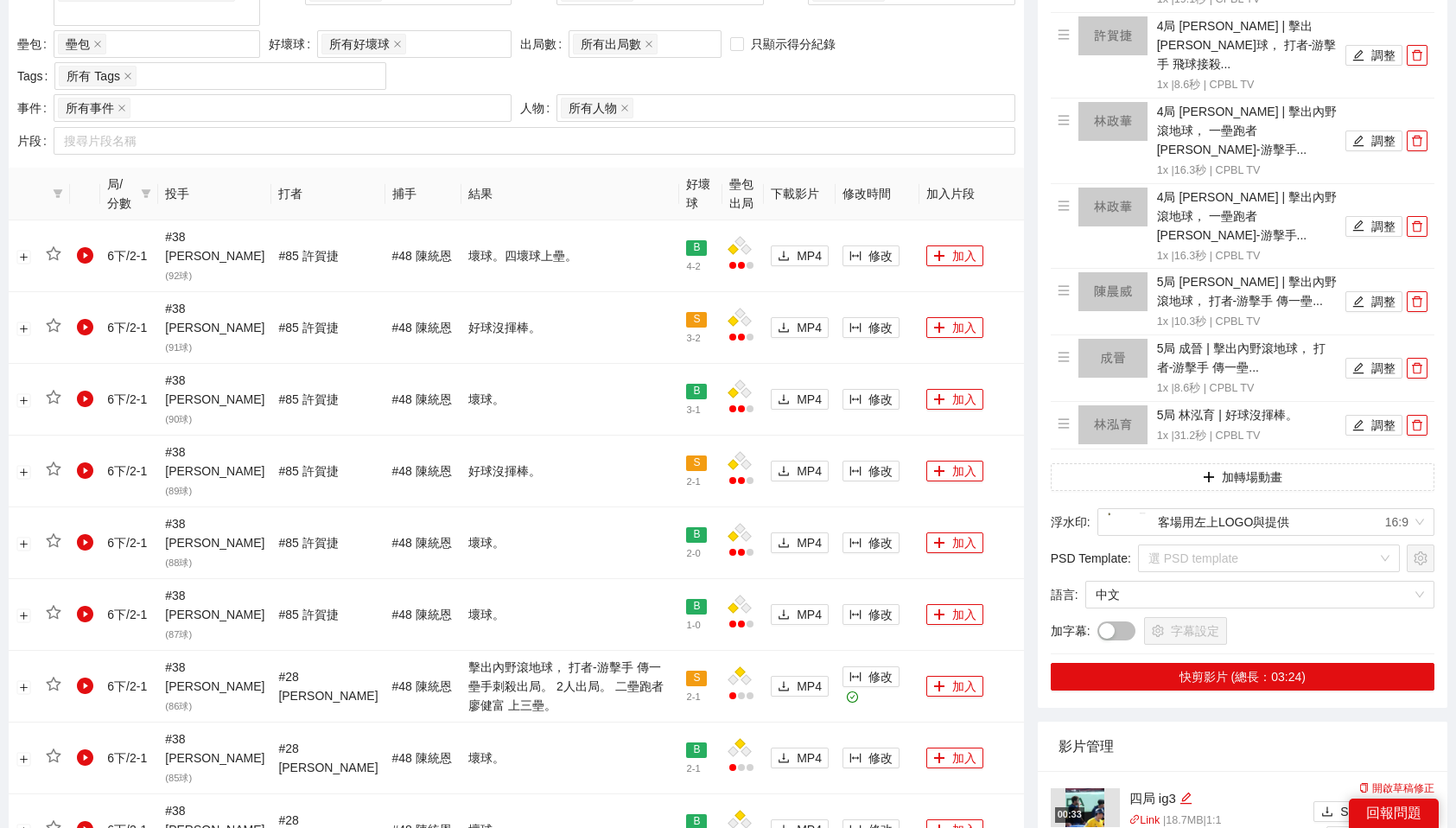
scroll to position [806, 0]
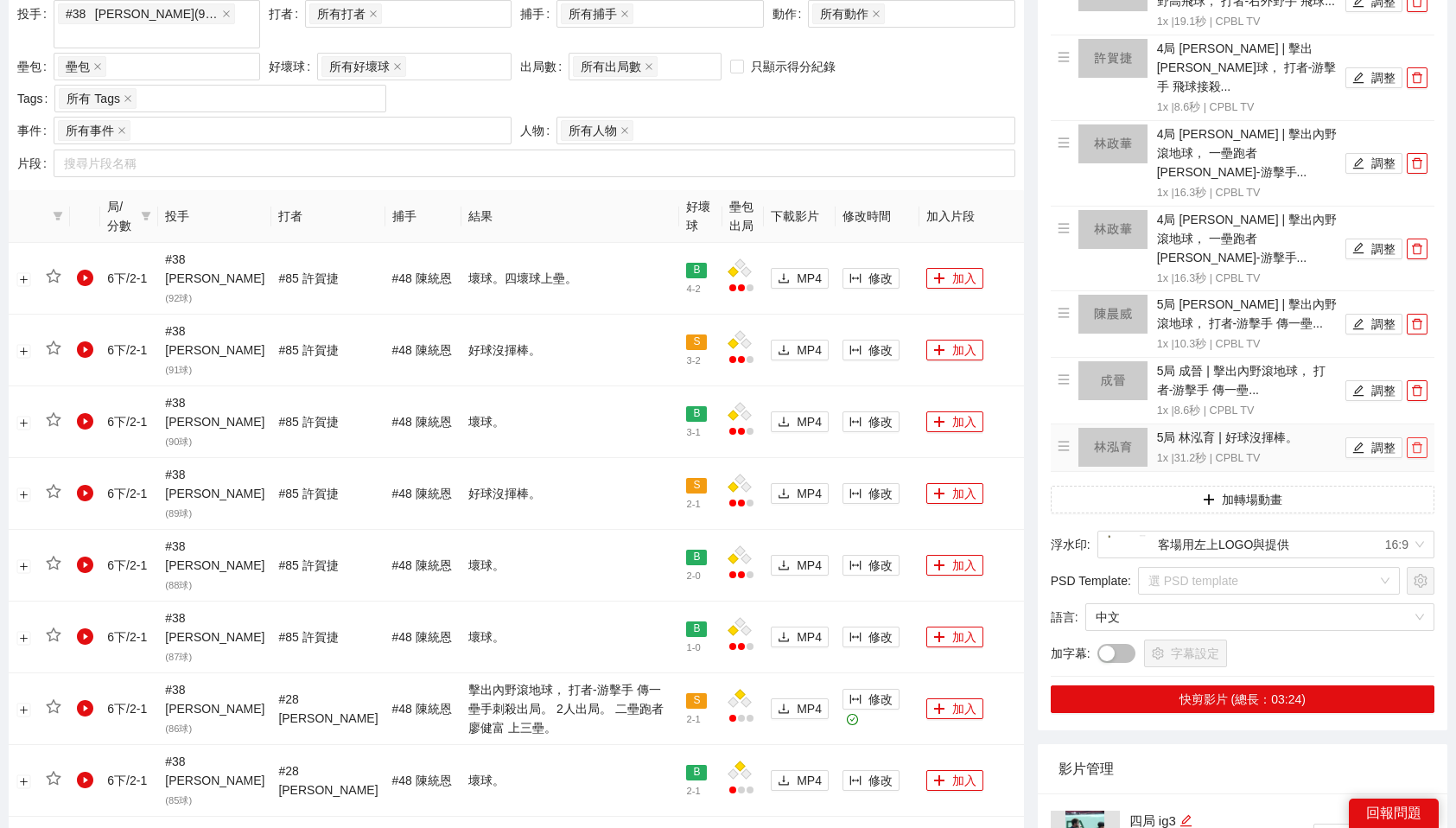
click at [1418, 442] on icon "delete" at bounding box center [1417, 448] width 12 height 12
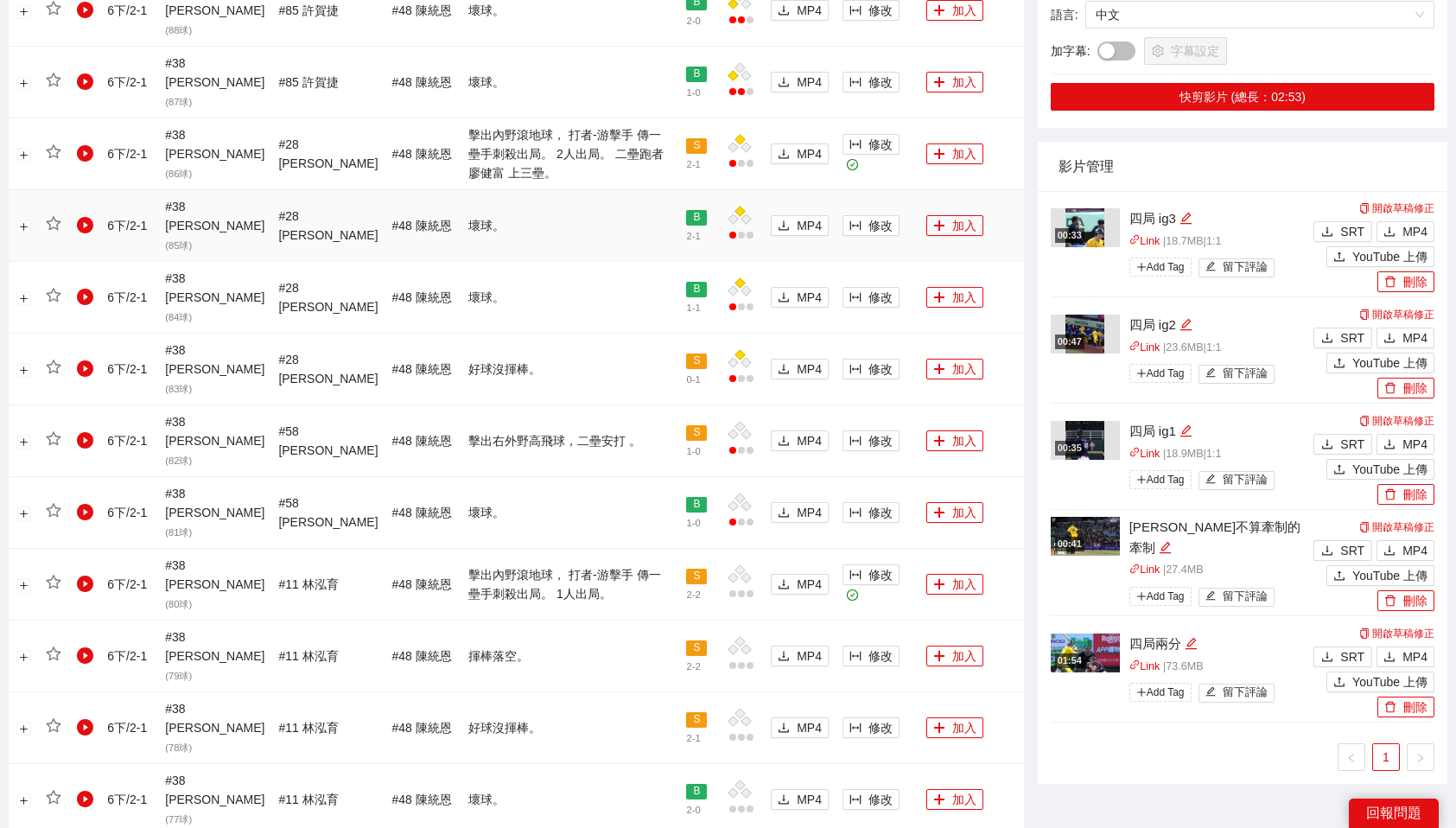
scroll to position [1477, 0]
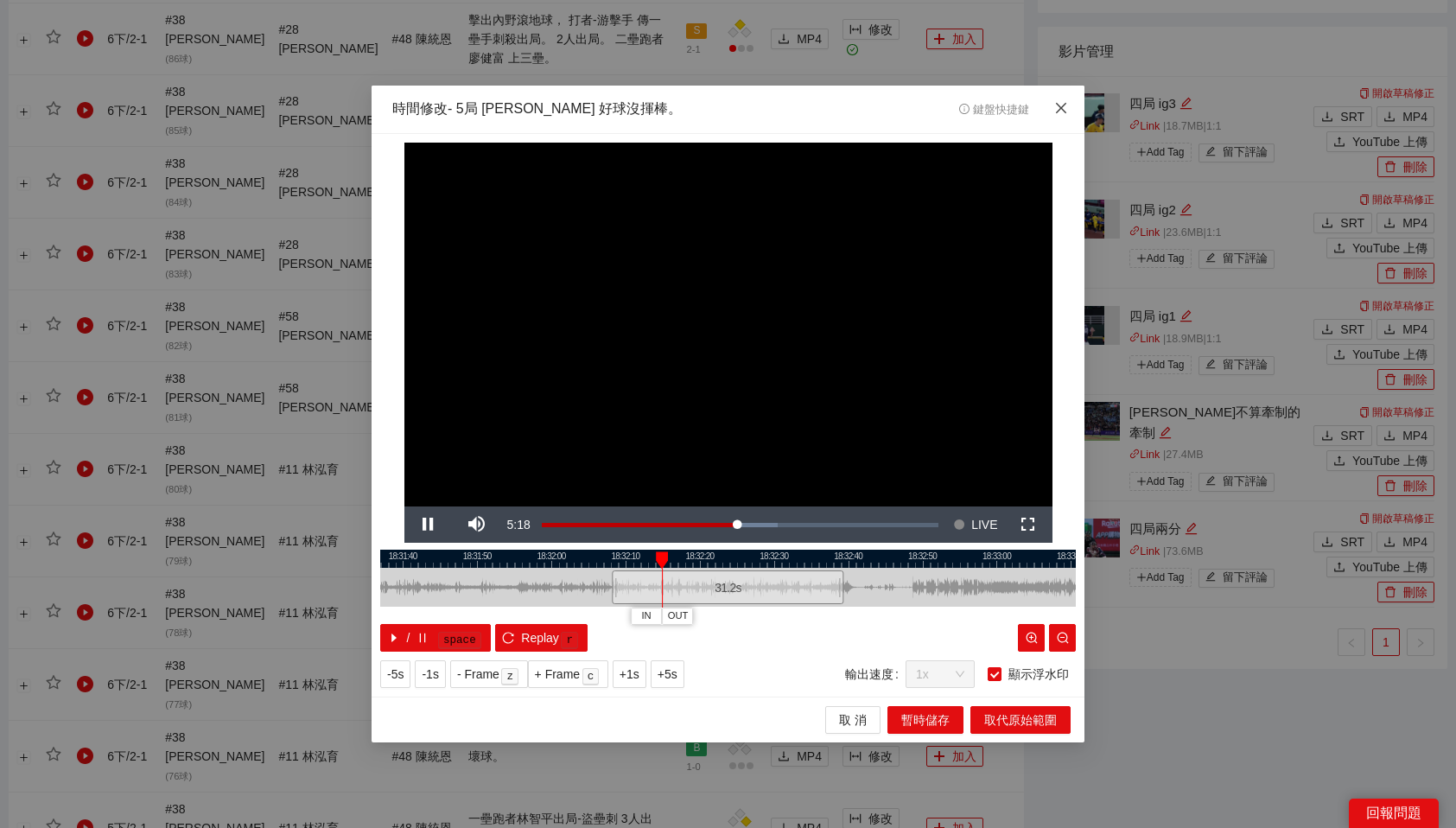
click at [1064, 110] on icon "close" at bounding box center [1062, 108] width 14 height 14
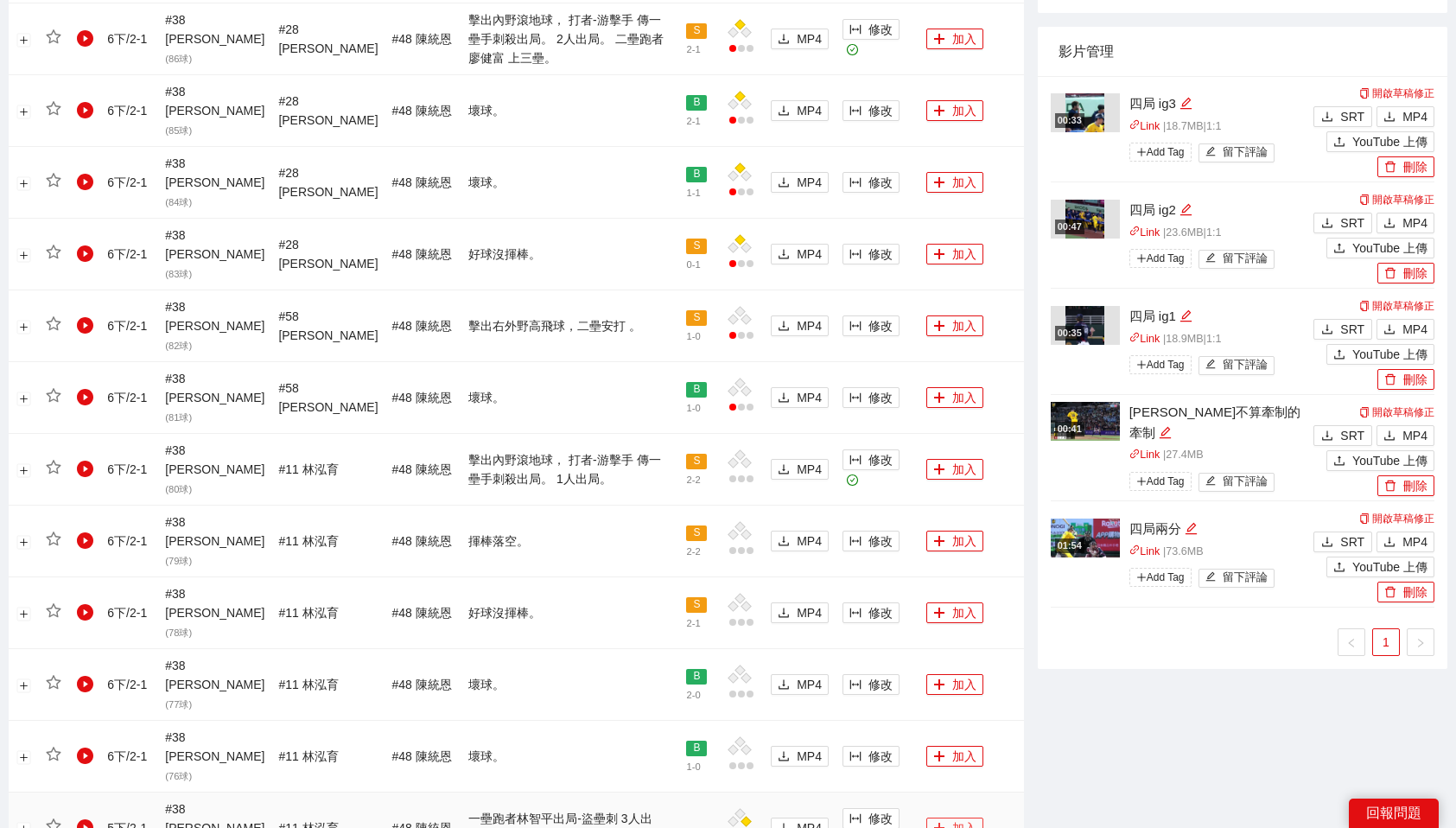
click at [951, 818] on button "加入" at bounding box center [955, 828] width 57 height 21
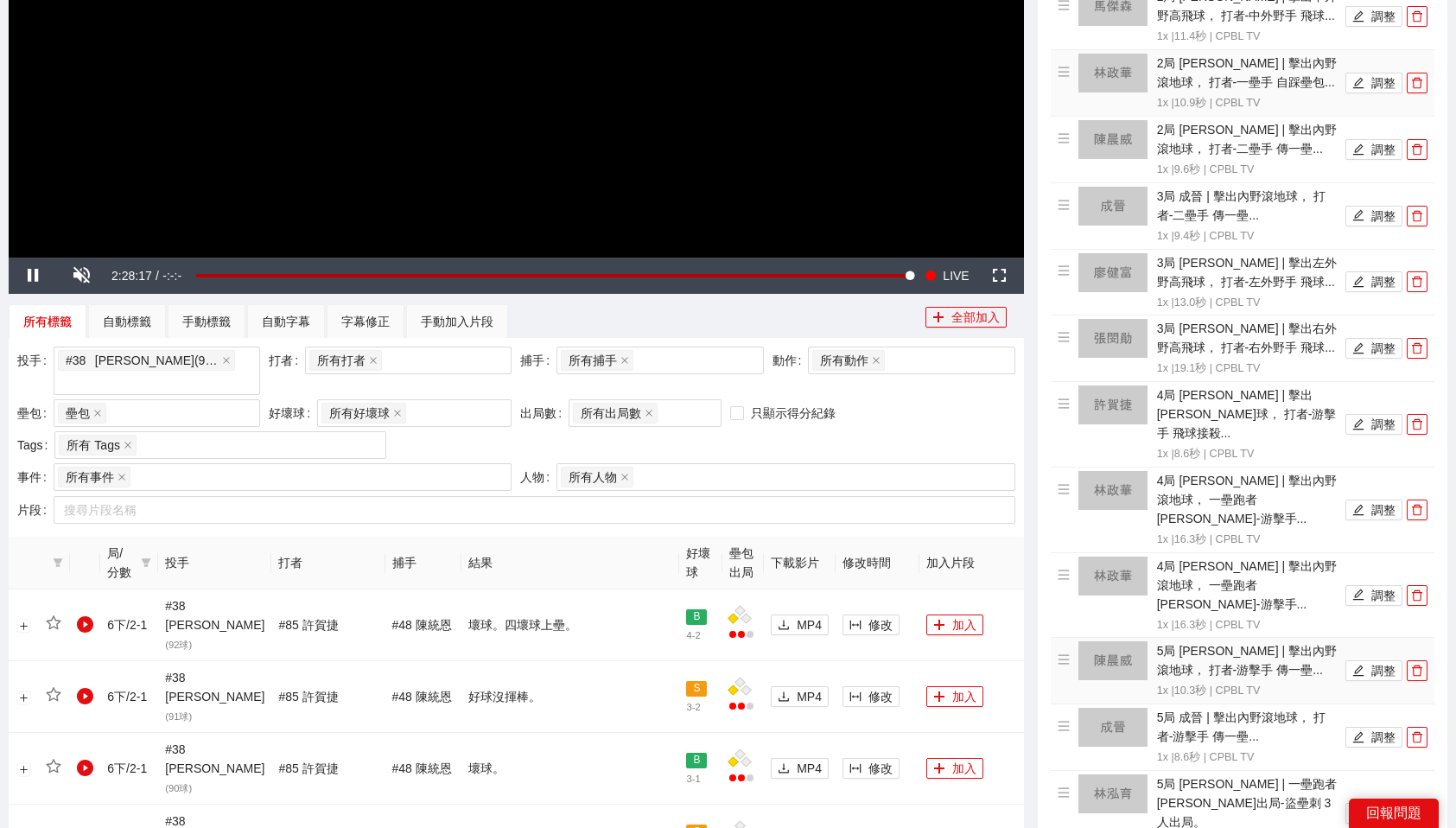
scroll to position [574, 0]
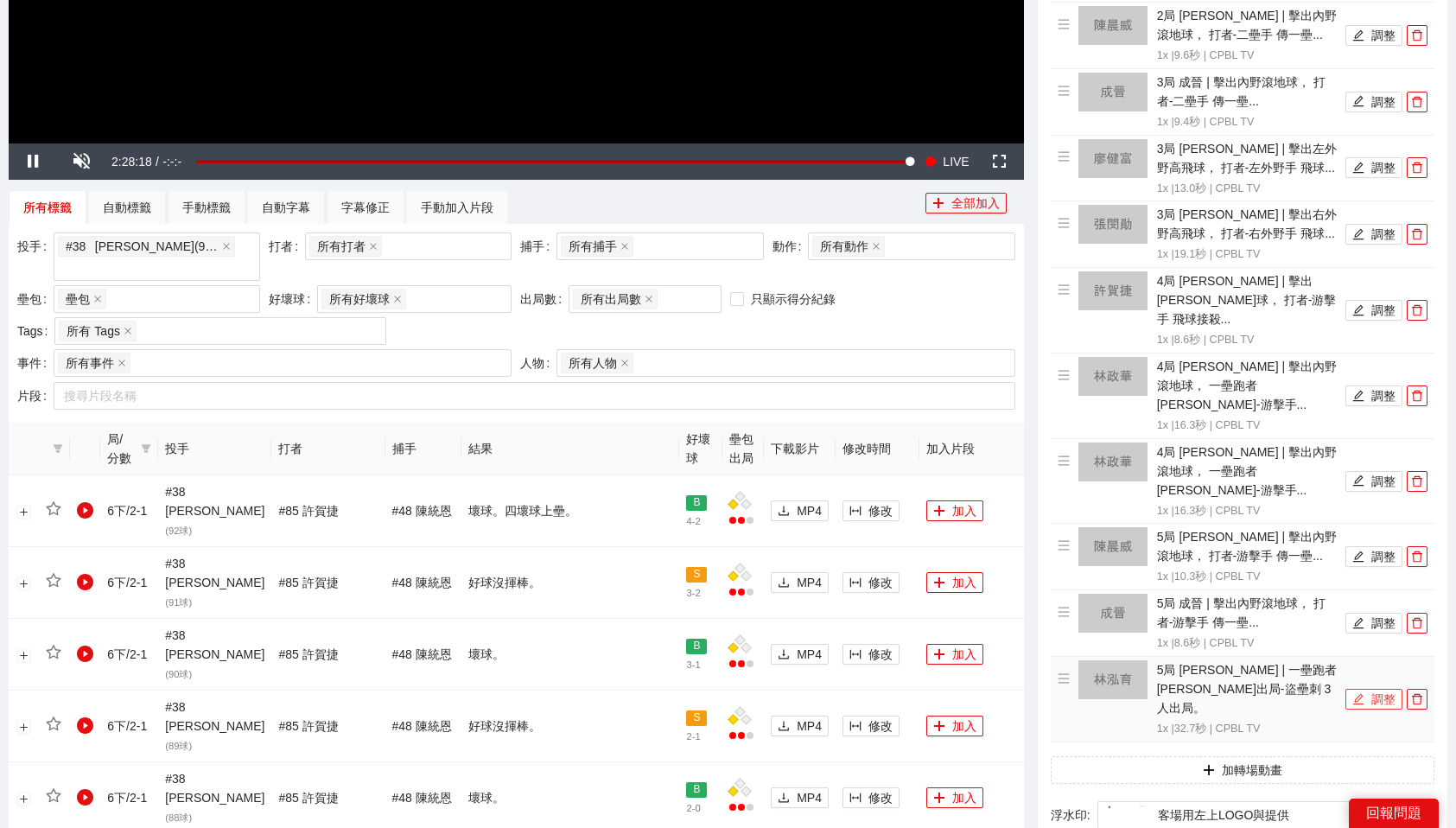
click at [1369, 689] on button "調整" at bounding box center [1375, 700] width 57 height 21
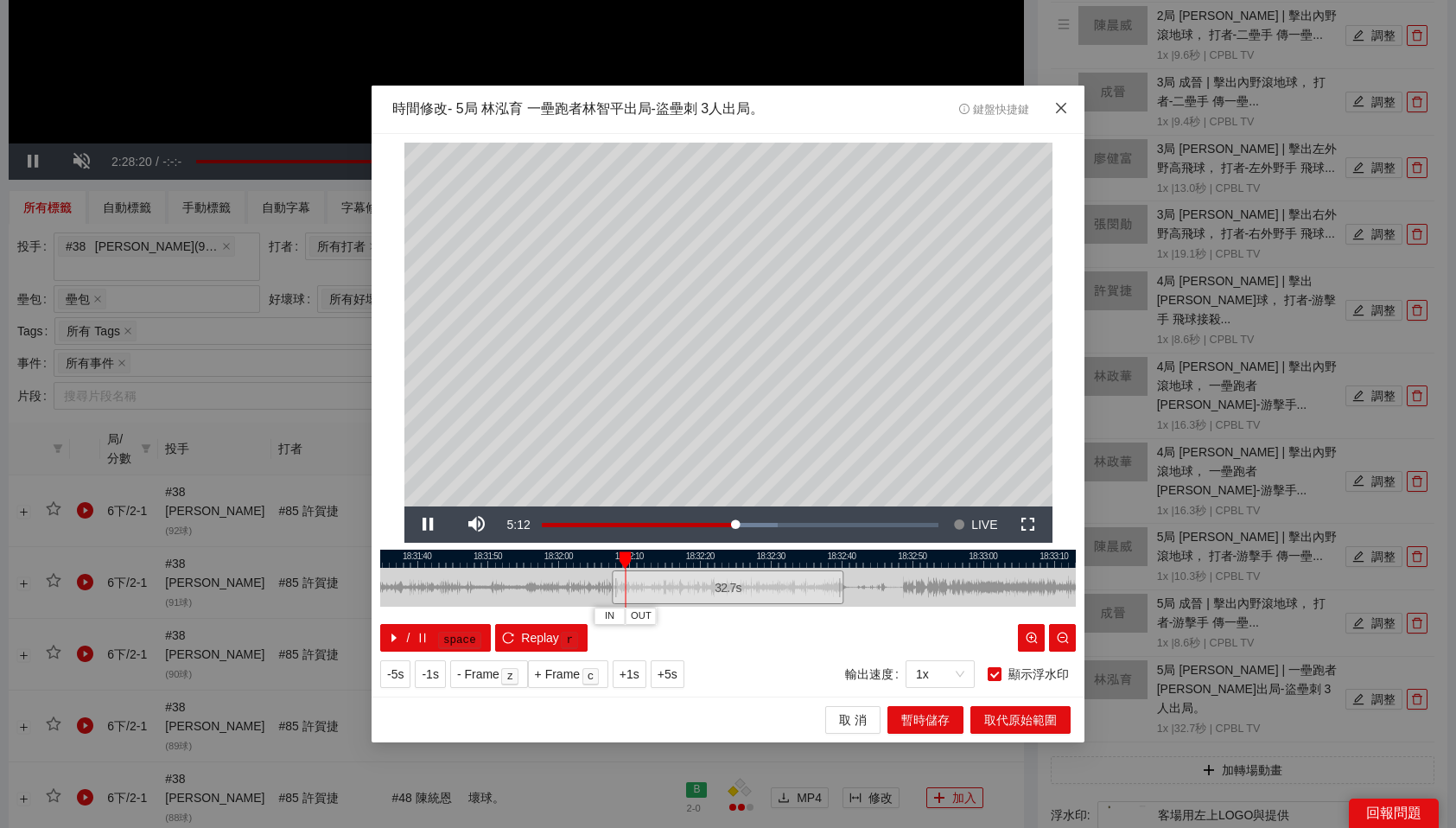
click at [1063, 106] on icon "close" at bounding box center [1062, 108] width 14 height 14
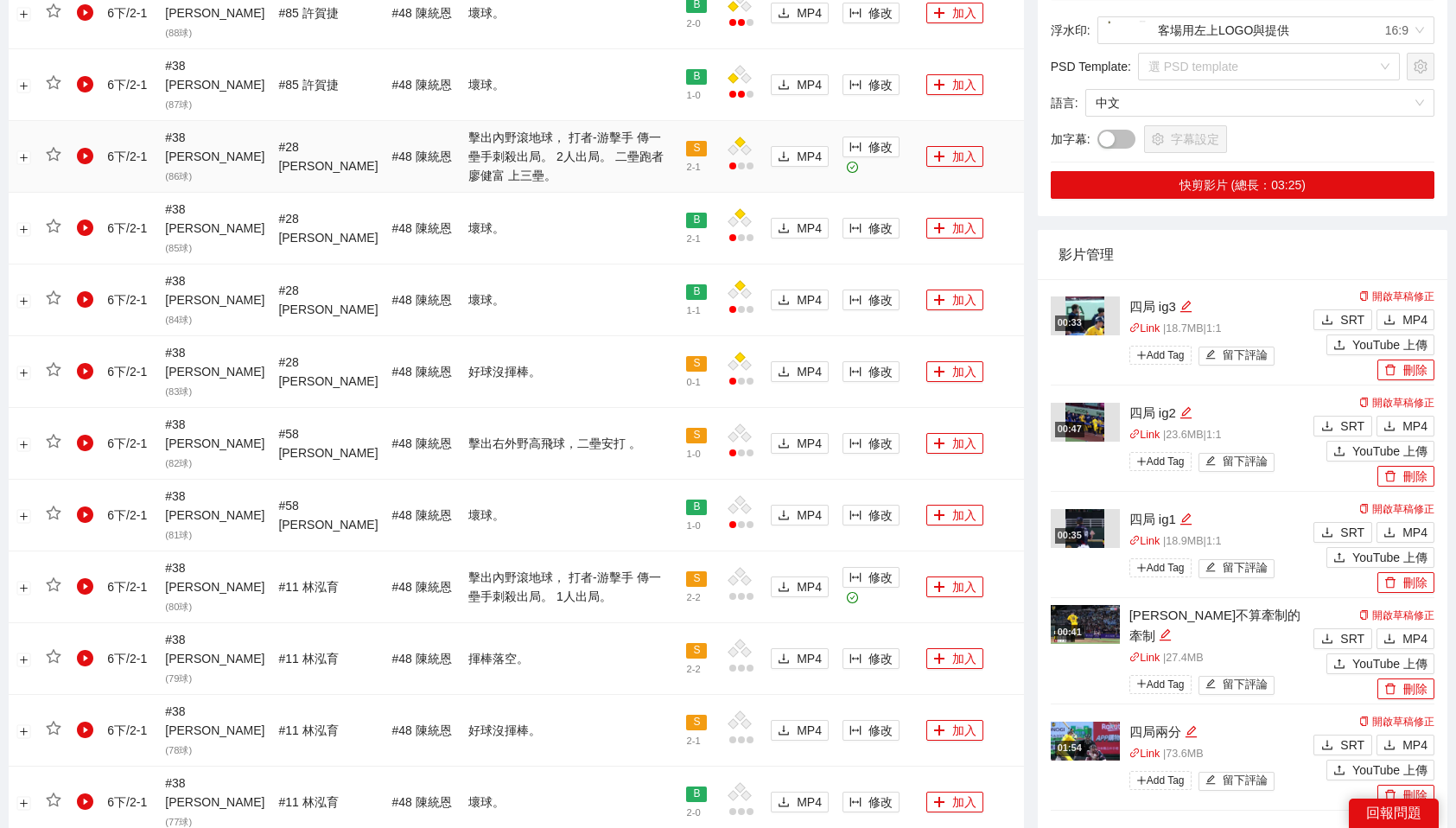
scroll to position [1354, 0]
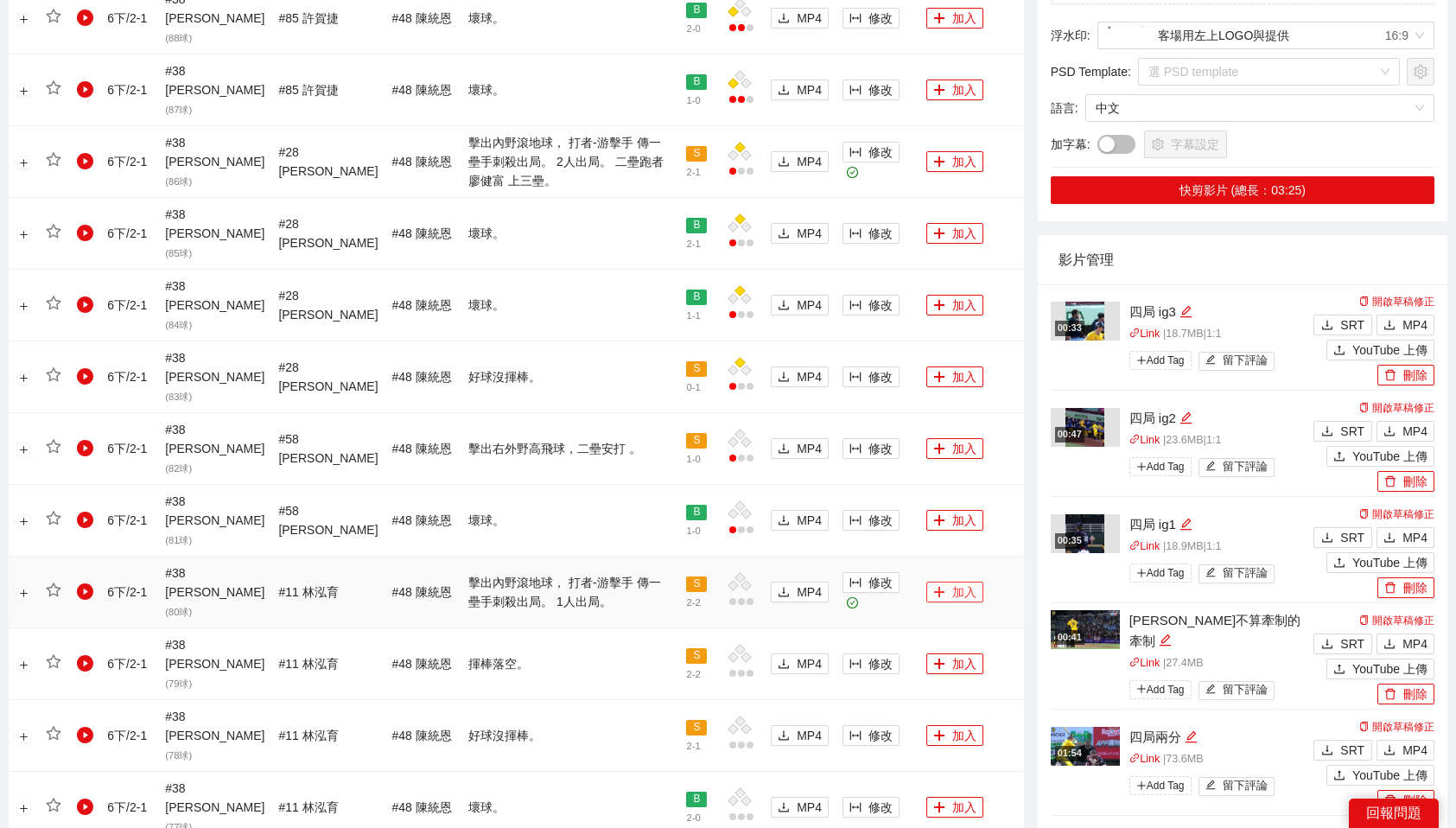
click at [951, 582] on button "加入" at bounding box center [955, 592] width 57 height 21
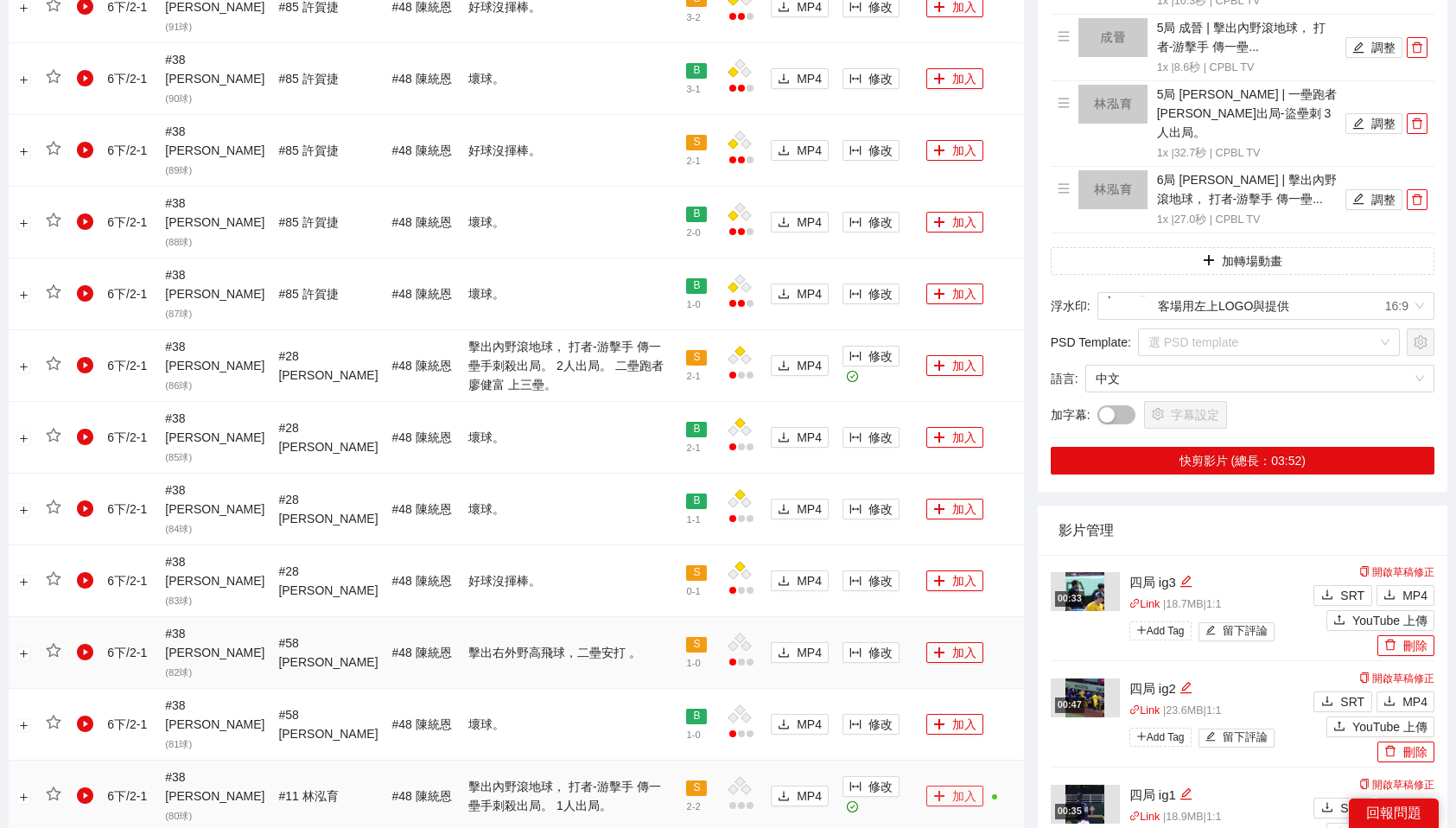
scroll to position [1123, 0]
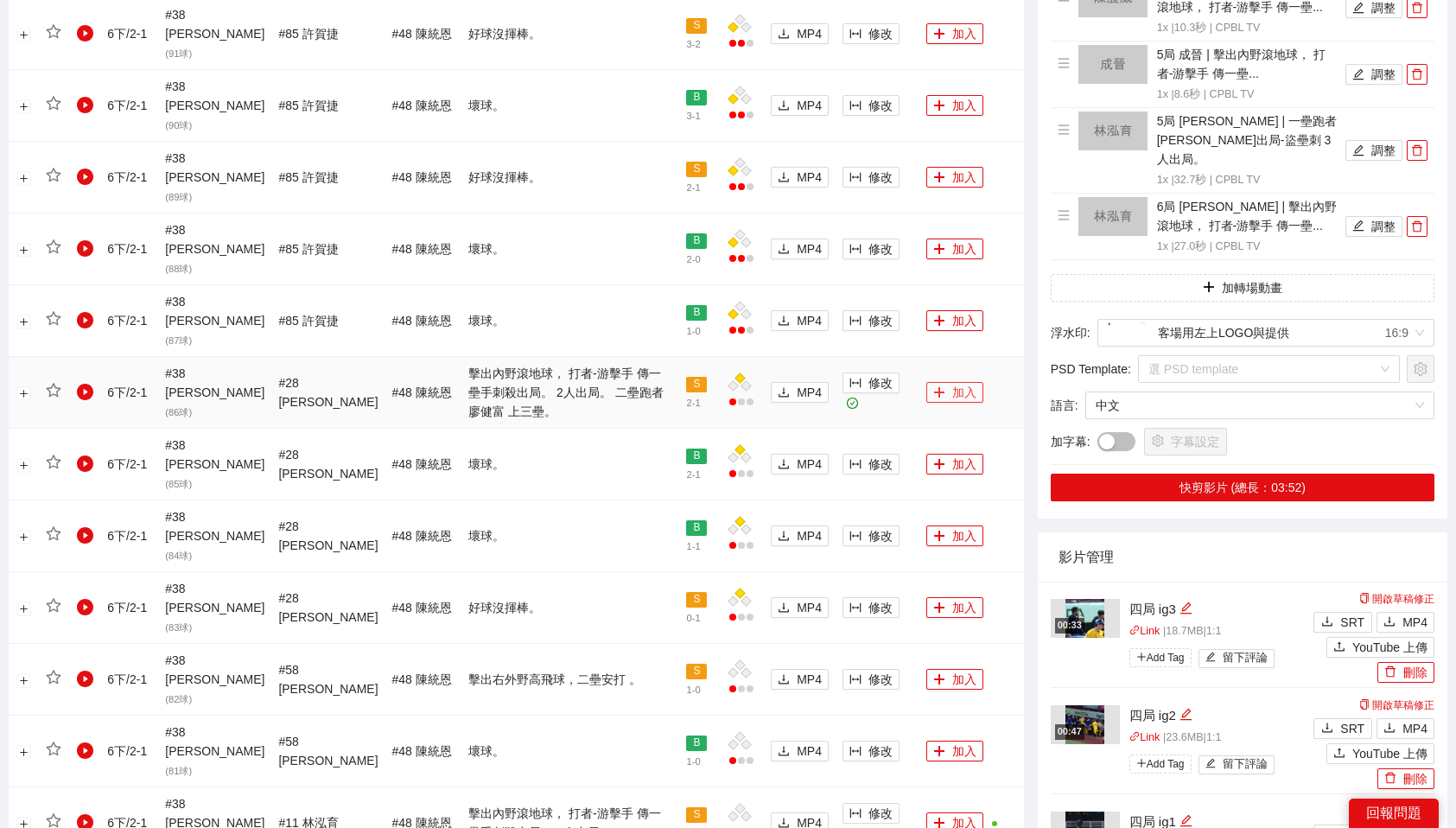
click at [954, 382] on button "加入" at bounding box center [955, 393] width 57 height 21
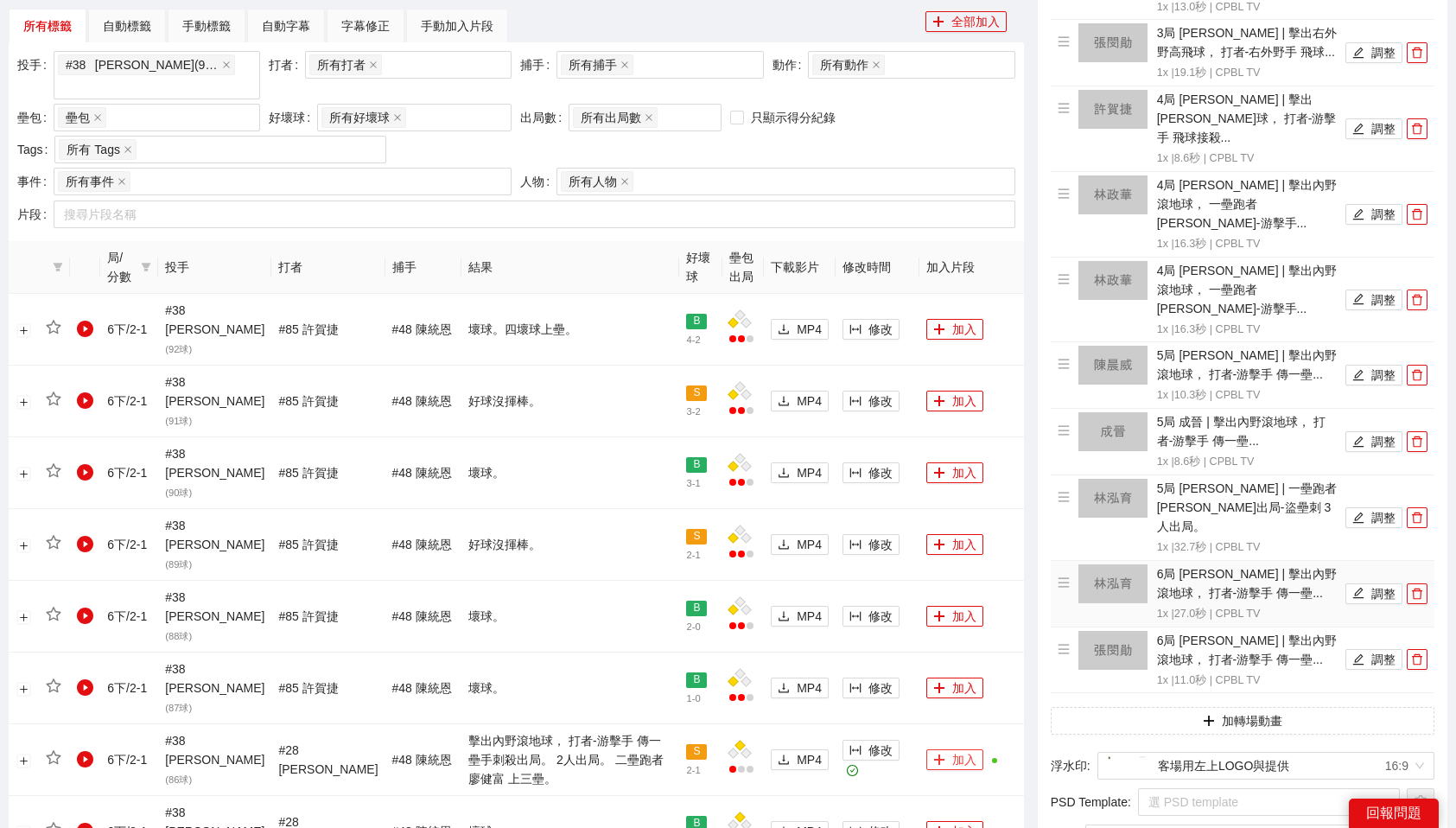
scroll to position [758, 0]
click at [1377, 288] on button "調整" at bounding box center [1375, 298] width 57 height 21
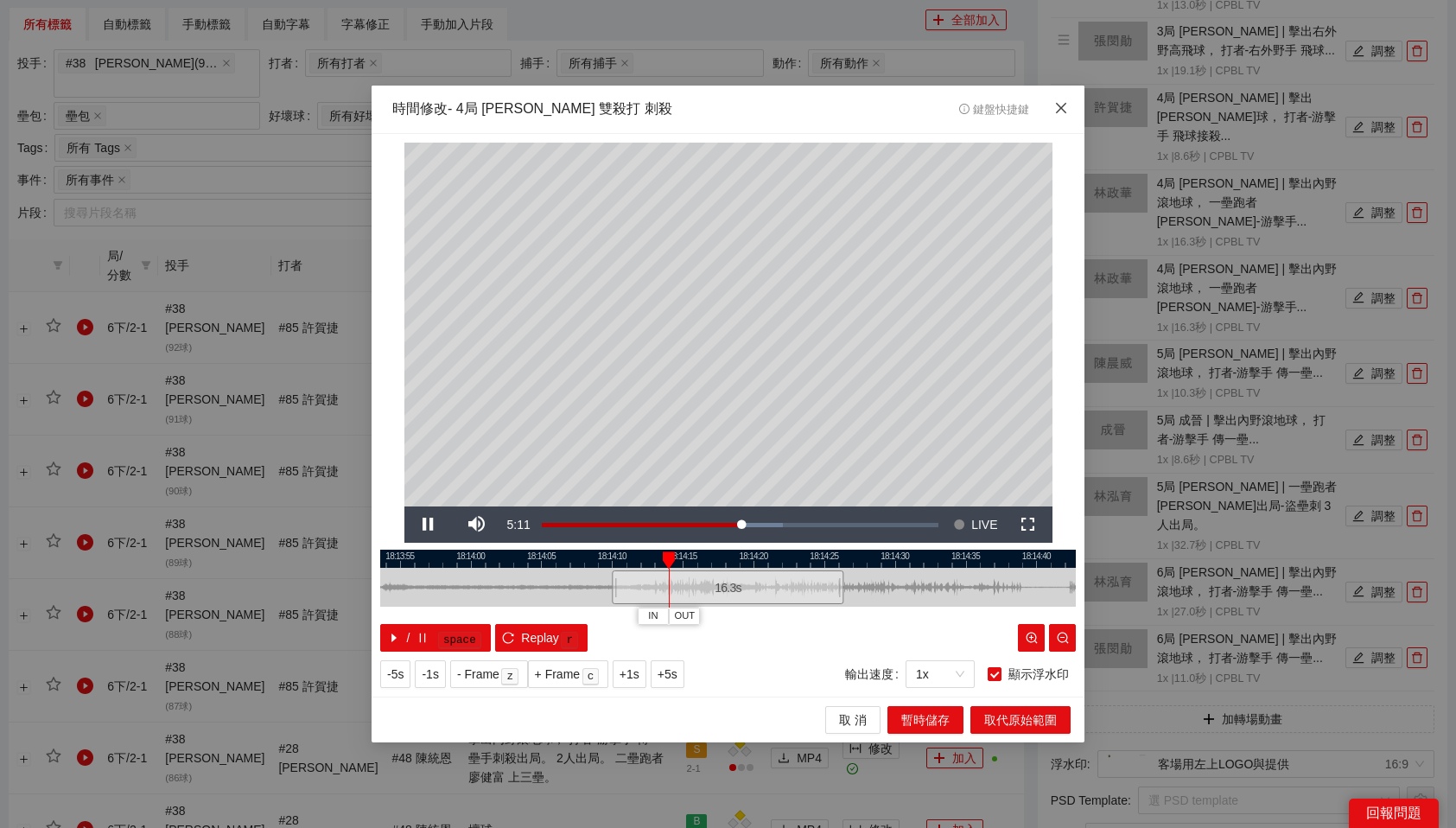
click at [1059, 108] on icon "close" at bounding box center [1062, 108] width 14 height 14
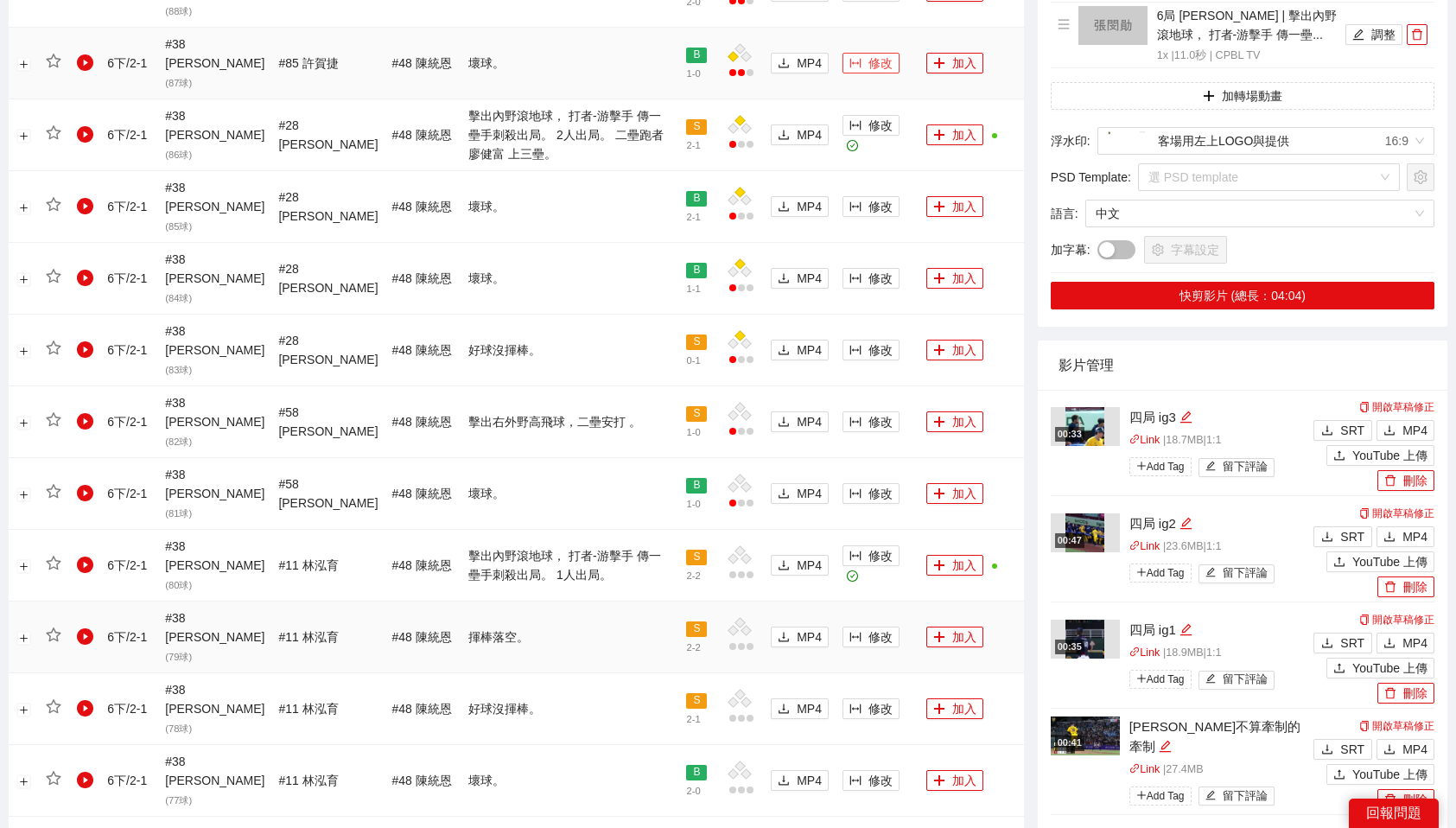
scroll to position [1385, 0]
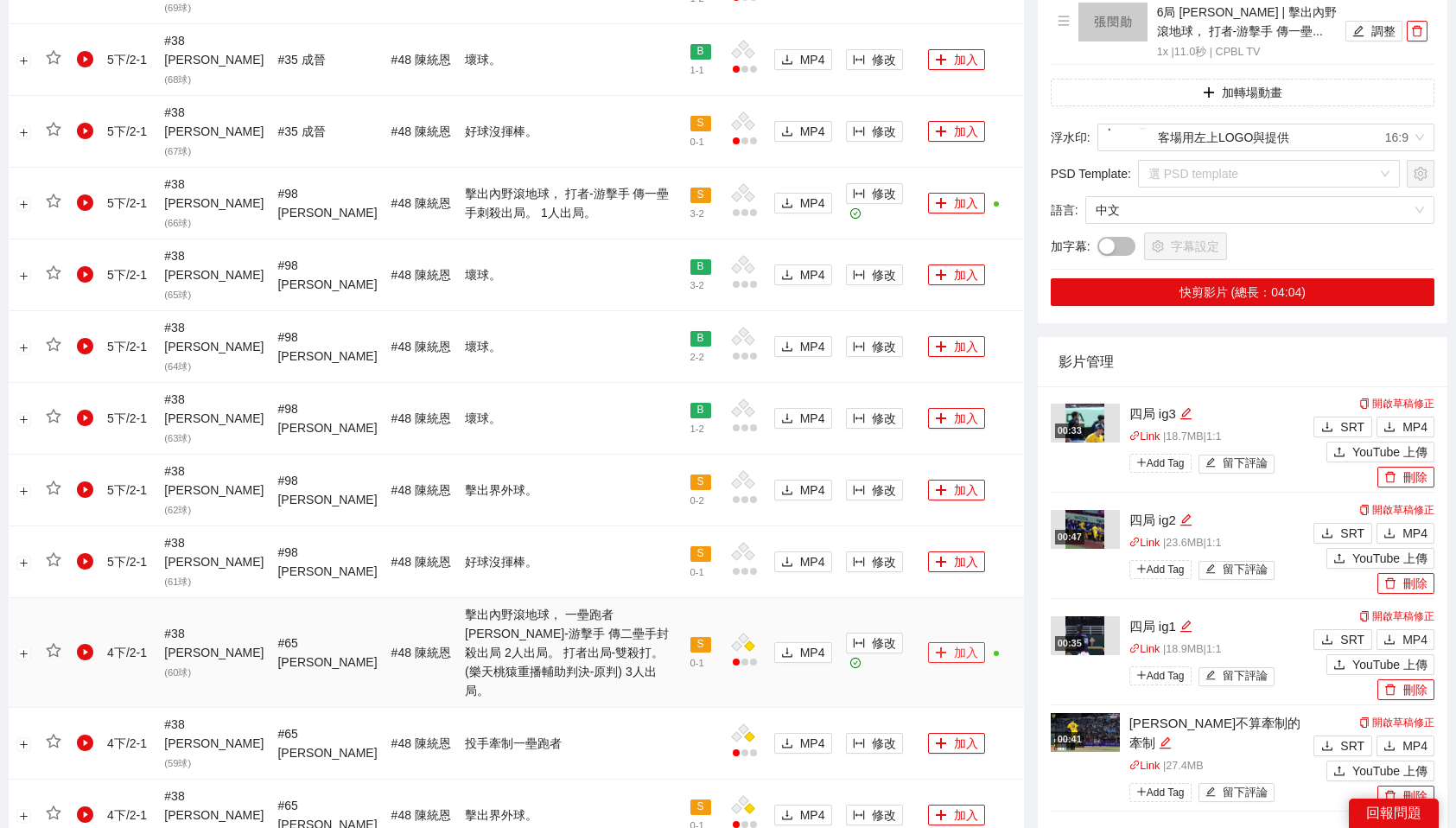
click at [939, 642] on button "加入" at bounding box center [957, 653] width 57 height 21
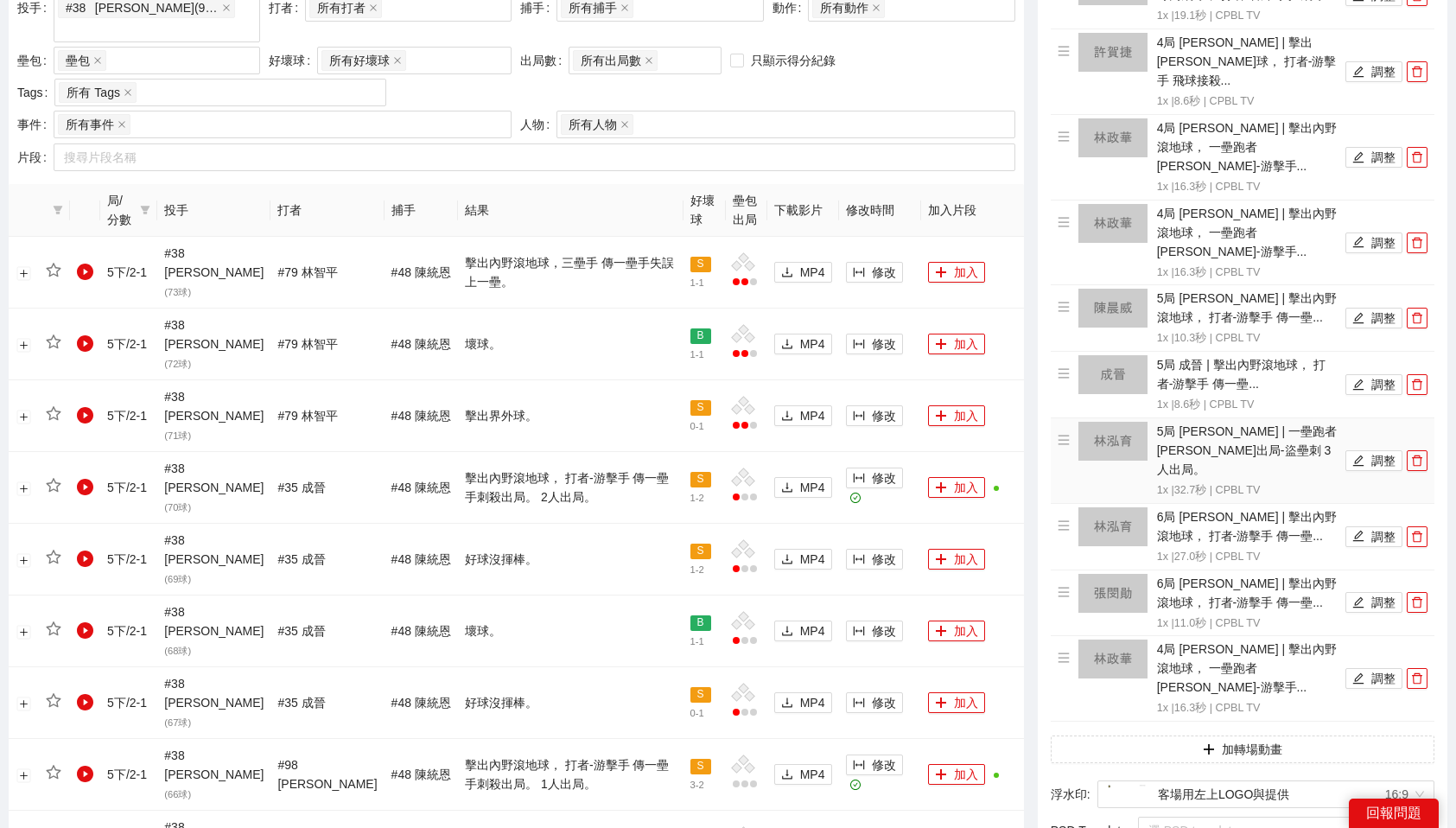
scroll to position [811, 0]
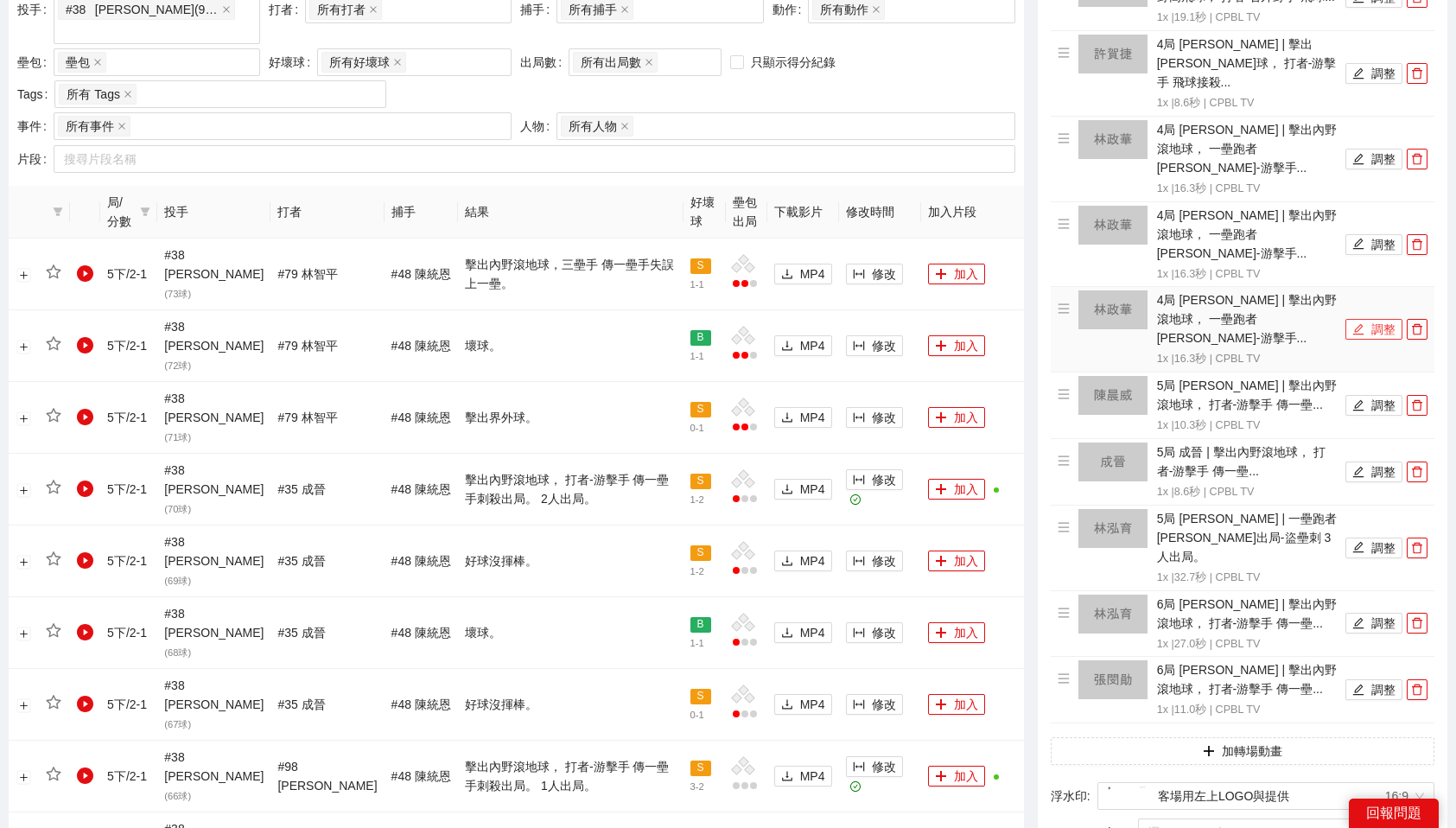
click at [1385, 319] on button "調整" at bounding box center [1375, 329] width 57 height 21
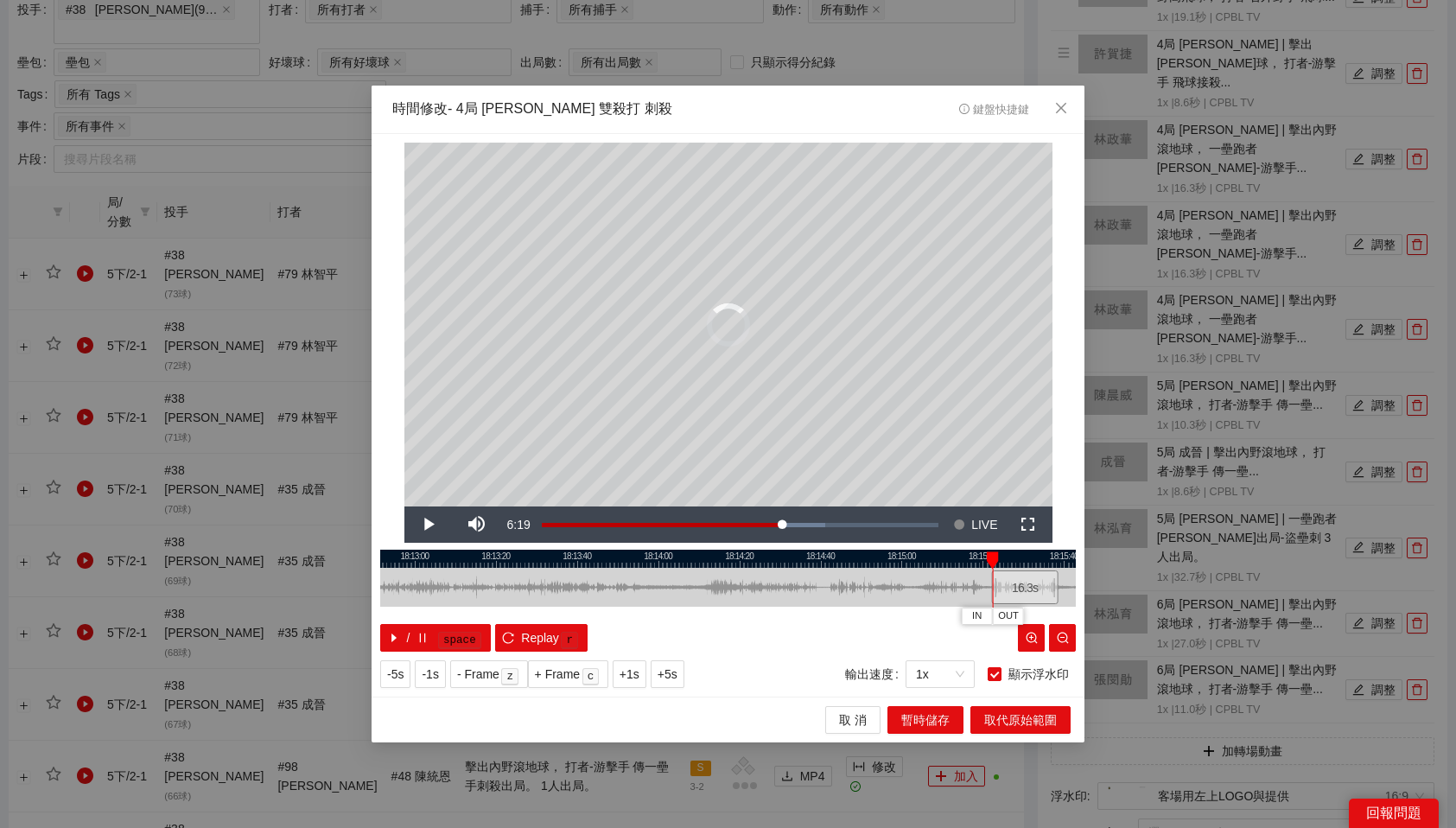
drag, startPoint x: 735, startPoint y: 585, endPoint x: 1028, endPoint y: 590, distance: 293.0
click at [1028, 590] on div "16.3 s" at bounding box center [1025, 587] width 67 height 34
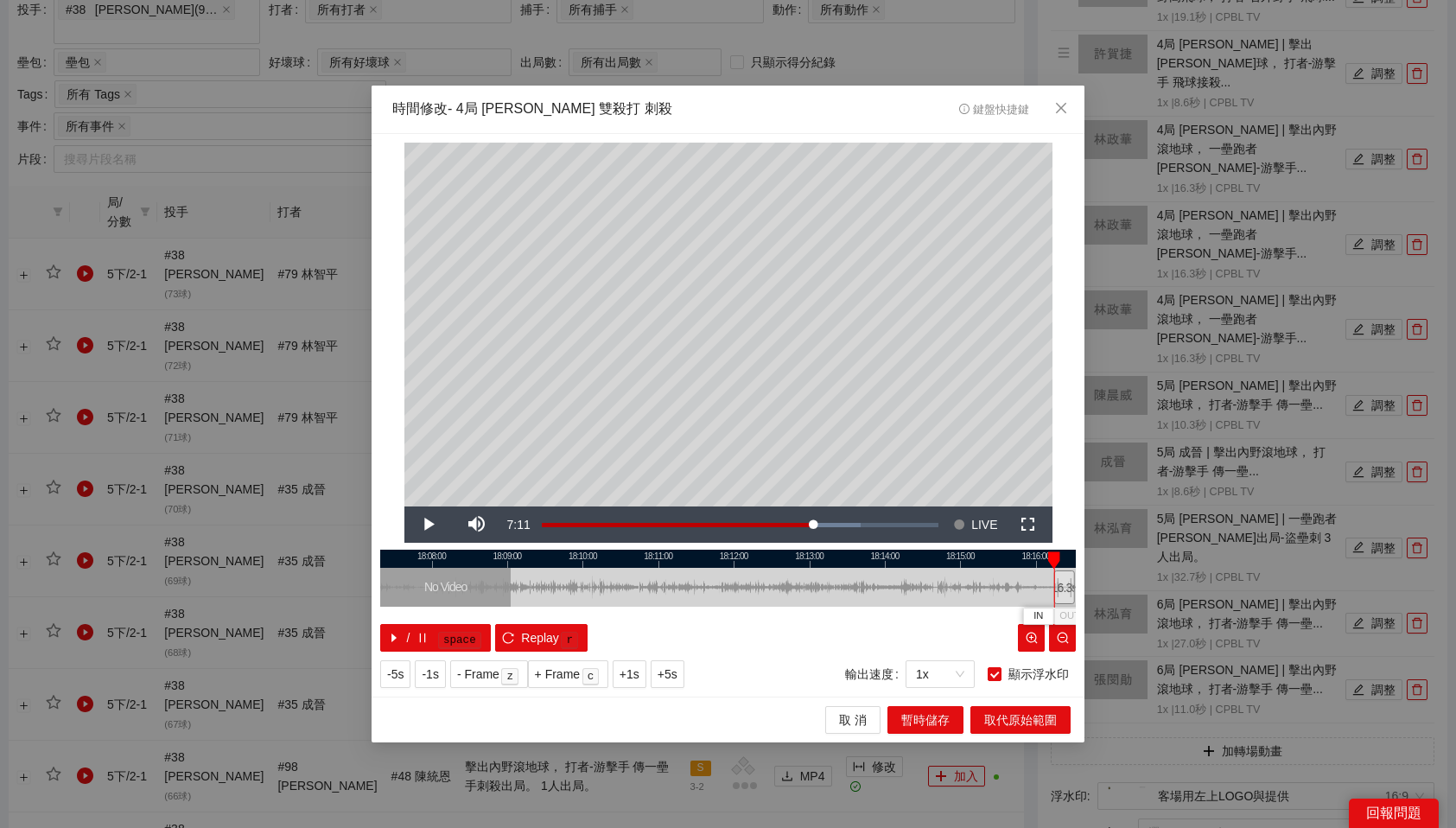
drag, startPoint x: 999, startPoint y: 590, endPoint x: 1065, endPoint y: 589, distance: 66.0
click at [1065, 589] on div "16.3 s" at bounding box center [1065, 587] width 21 height 34
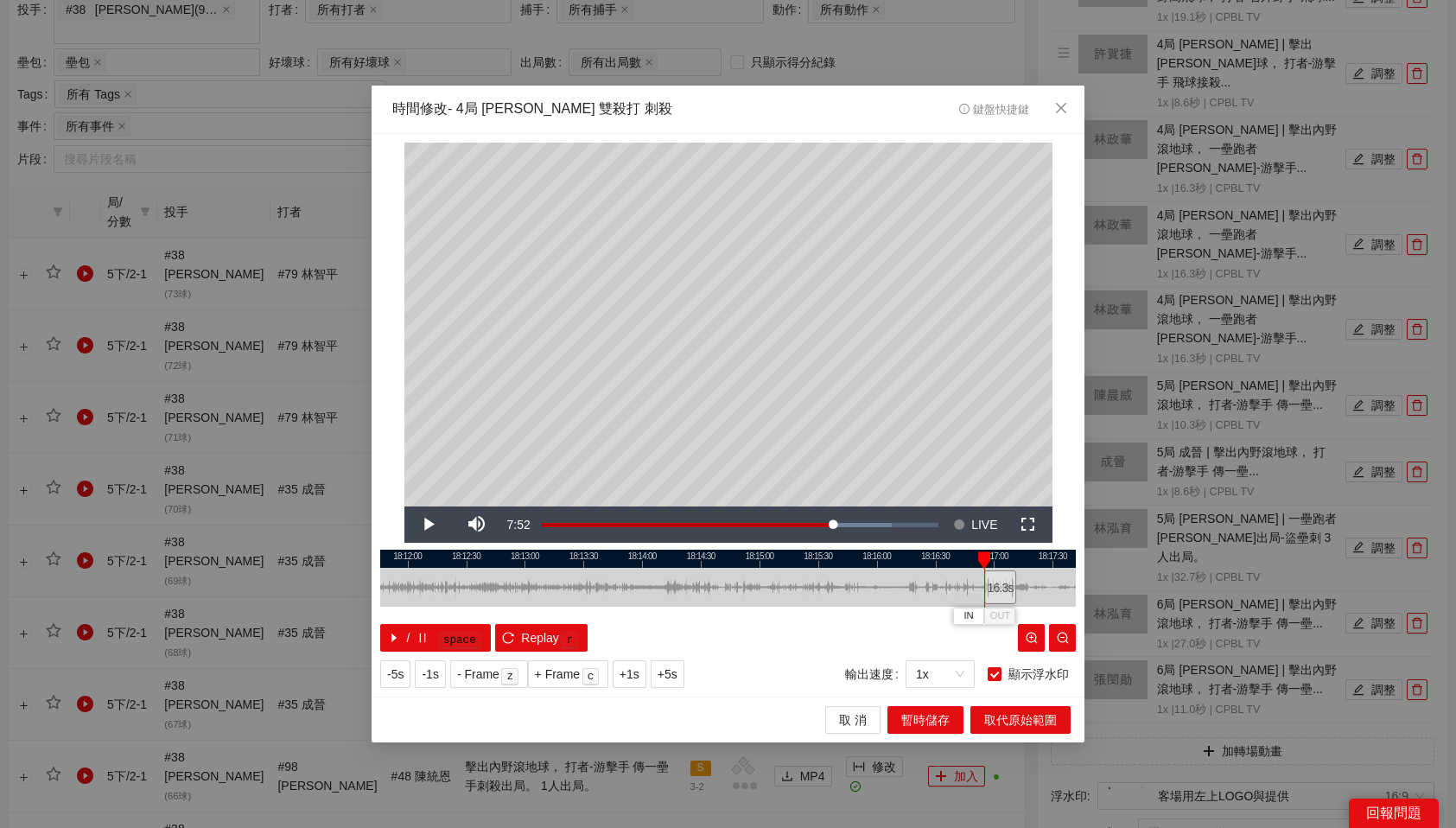
drag, startPoint x: 919, startPoint y: 586, endPoint x: 998, endPoint y: 581, distance: 79.2
click at [998, 581] on div "16.3 s" at bounding box center [1000, 587] width 32 height 34
click at [1000, 615] on span "OUT" at bounding box center [1003, 616] width 21 height 16
click at [980, 561] on div at bounding box center [981, 560] width 12 height 17
click at [966, 612] on span "IN" at bounding box center [965, 616] width 10 height 16
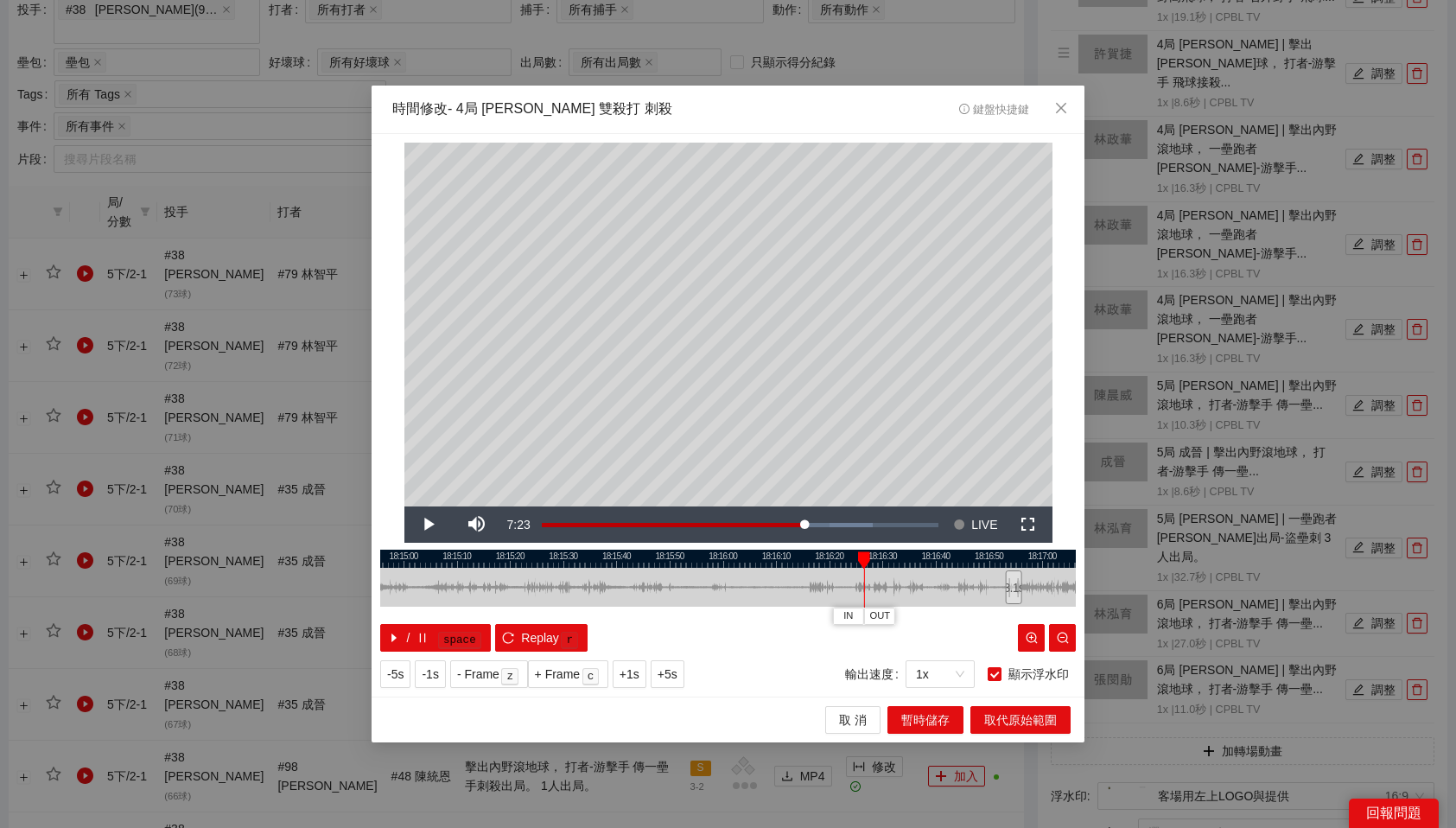
drag, startPoint x: 1020, startPoint y: 557, endPoint x: 848, endPoint y: 581, distance: 173.7
click at [848, 581] on div "18:14:50 18:15:00 18:15:10 18:15:20 18:15:30 18:15:40 18:15:50 18:16:00 18:16:1…" at bounding box center [728, 601] width 696 height 102
click at [859, 557] on div at bounding box center [864, 560] width 12 height 17
click at [946, 720] on span "暫時儲存" at bounding box center [926, 720] width 49 height 19
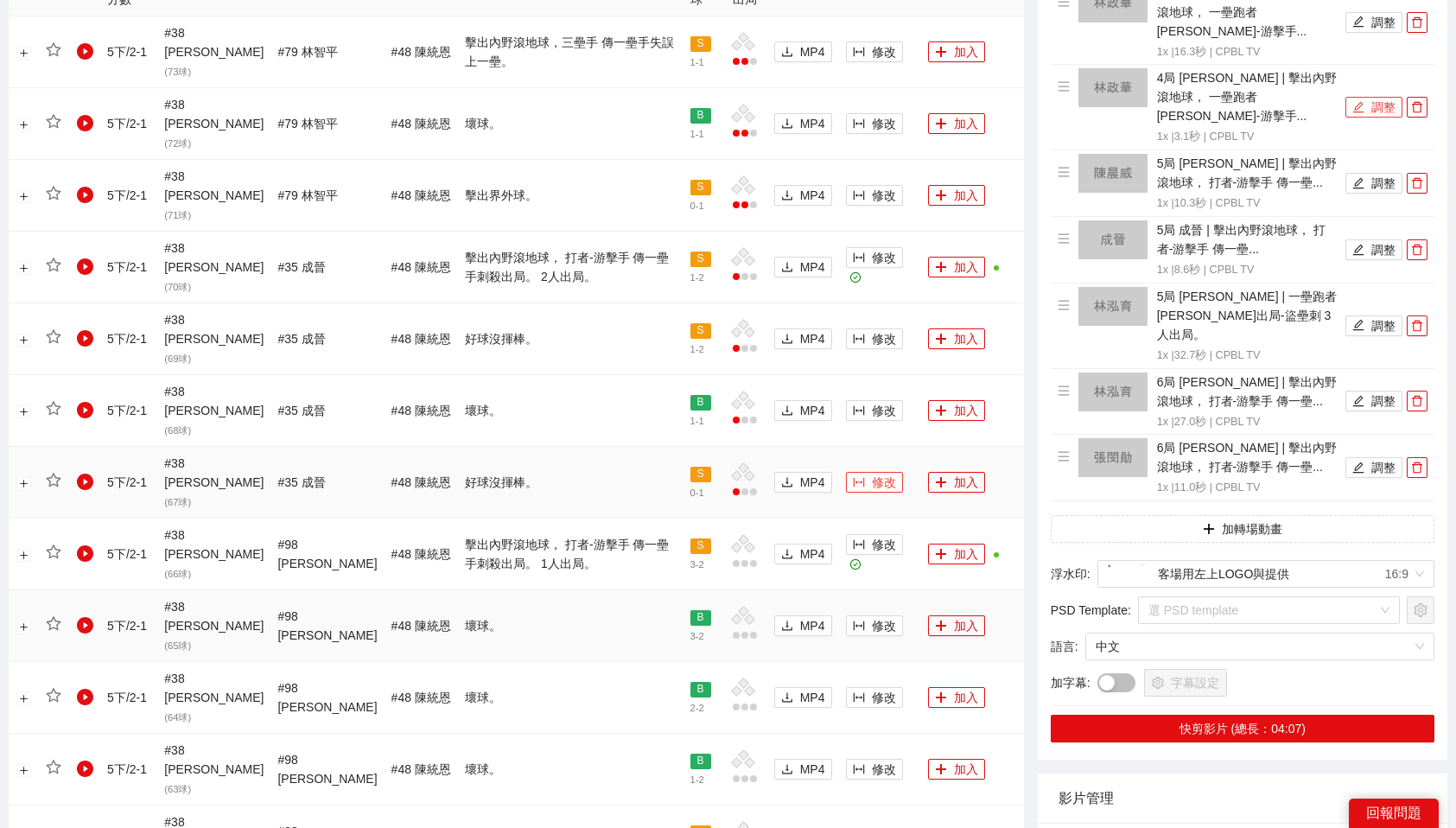
scroll to position [1038, 0]
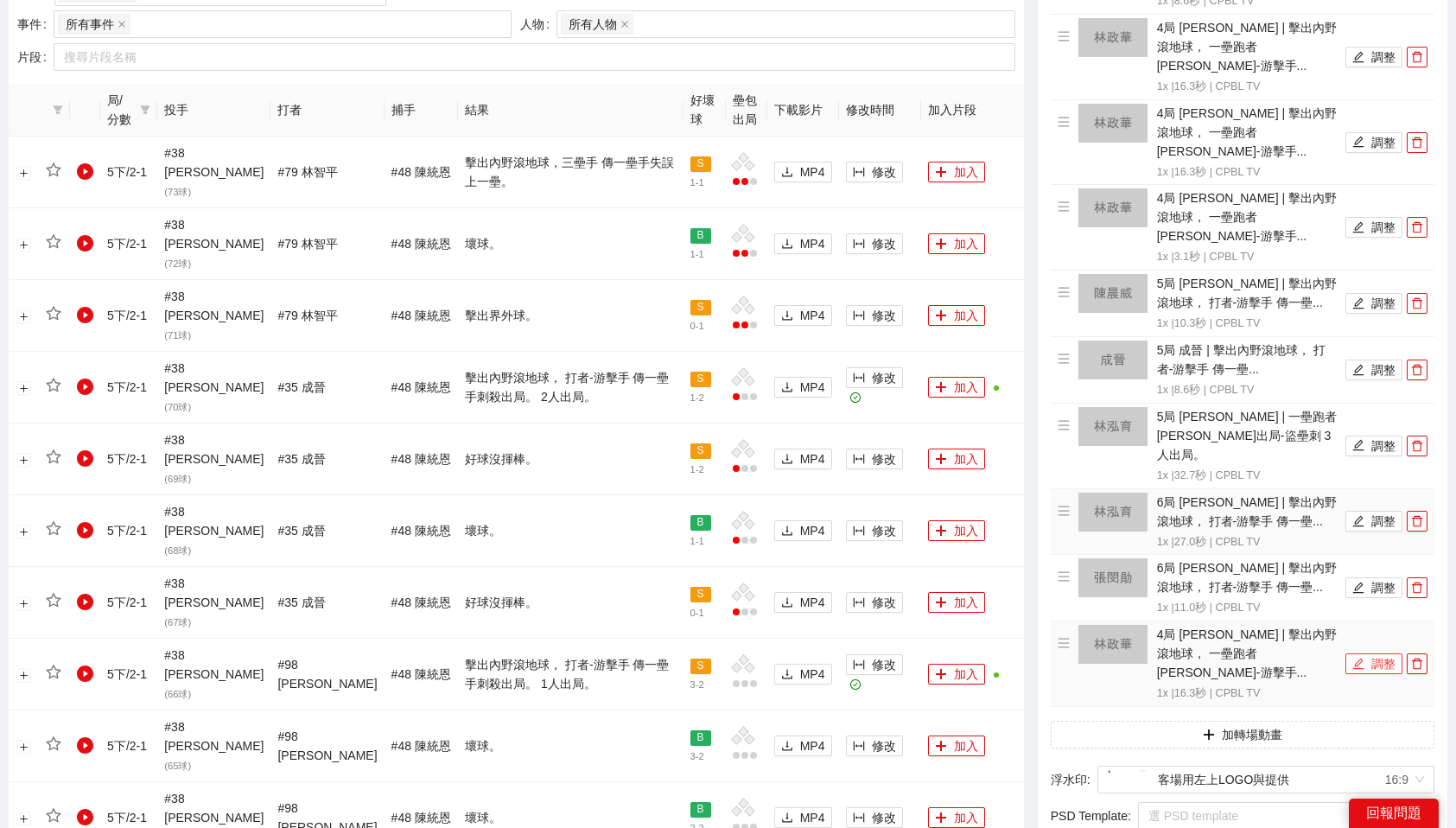
scroll to position [904, 0]
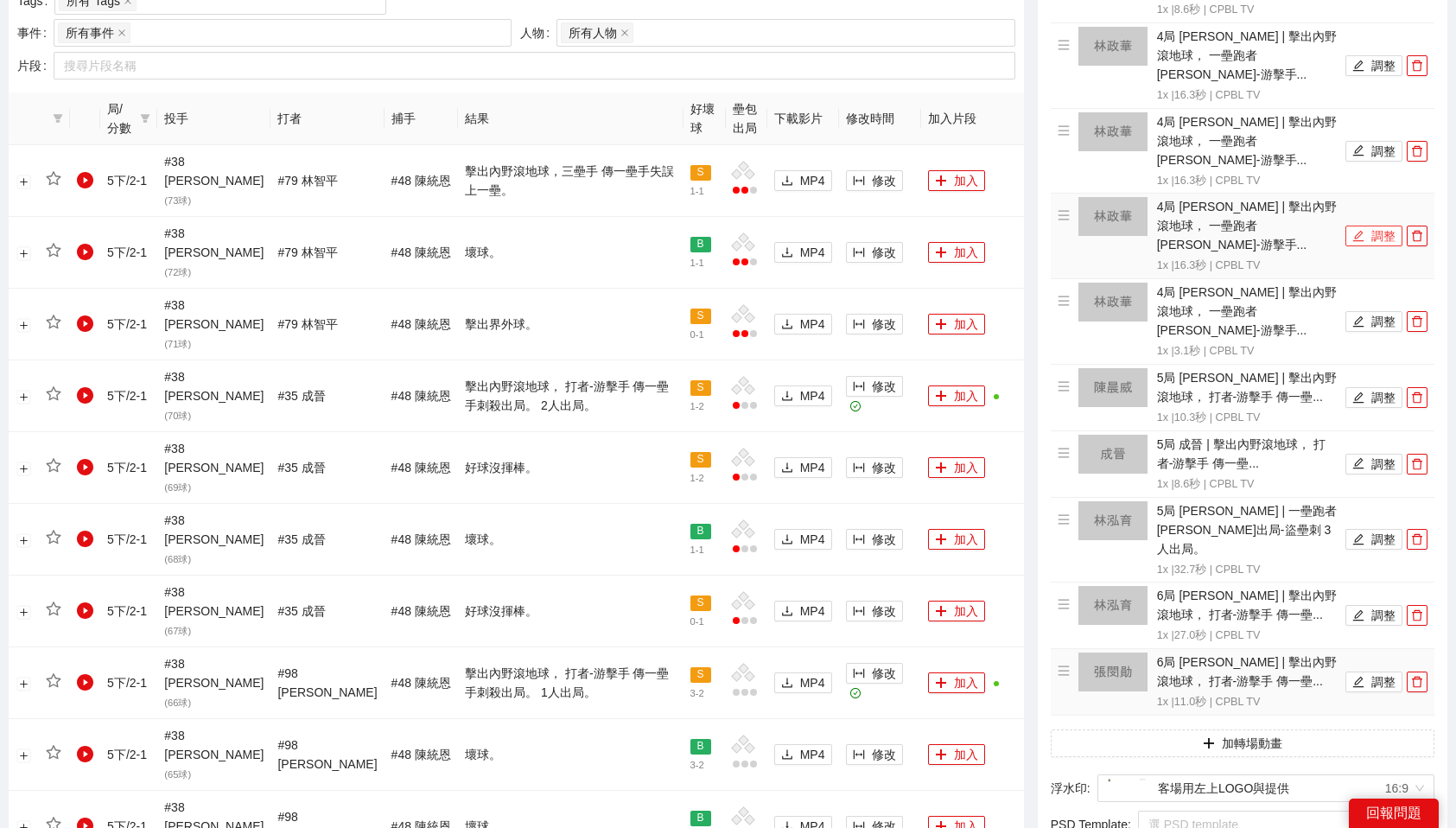
click at [1397, 225] on button "調整" at bounding box center [1375, 236] width 57 height 21
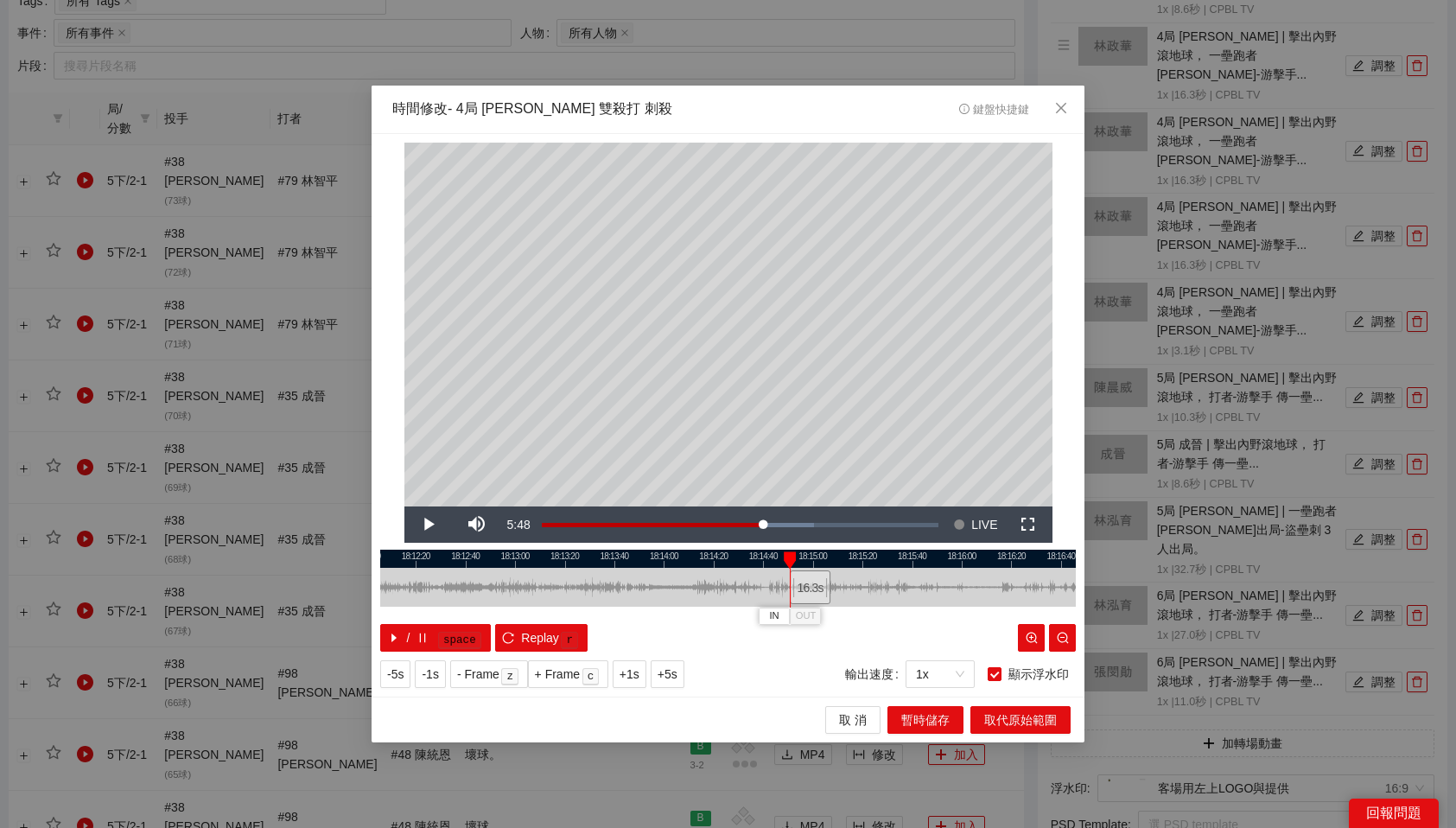
drag, startPoint x: 713, startPoint y: 587, endPoint x: 814, endPoint y: 596, distance: 101.4
click at [814, 596] on div "16.3 s" at bounding box center [809, 587] width 41 height 34
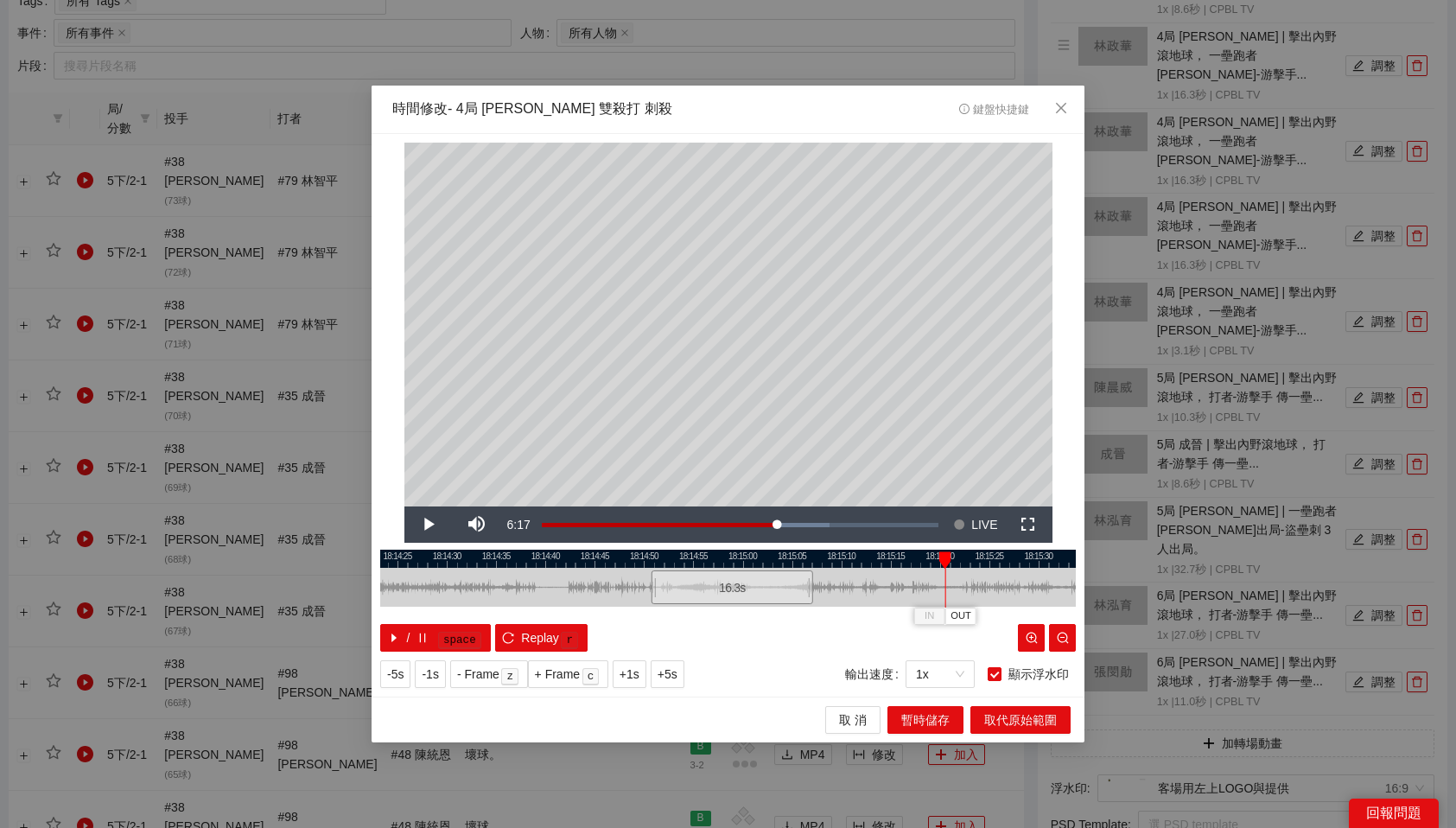
drag, startPoint x: 701, startPoint y: 559, endPoint x: 940, endPoint y: 588, distance: 240.8
click at [940, 588] on div "18:14:20 18:14:25 18:14:30 18:14:35 18:14:40 18:14:45 18:14:50 18:14:55 18:15:0…" at bounding box center [728, 601] width 696 height 102
click at [965, 615] on span "OUT" at bounding box center [959, 616] width 21 height 16
click at [933, 723] on span "暫時儲存" at bounding box center [926, 720] width 49 height 19
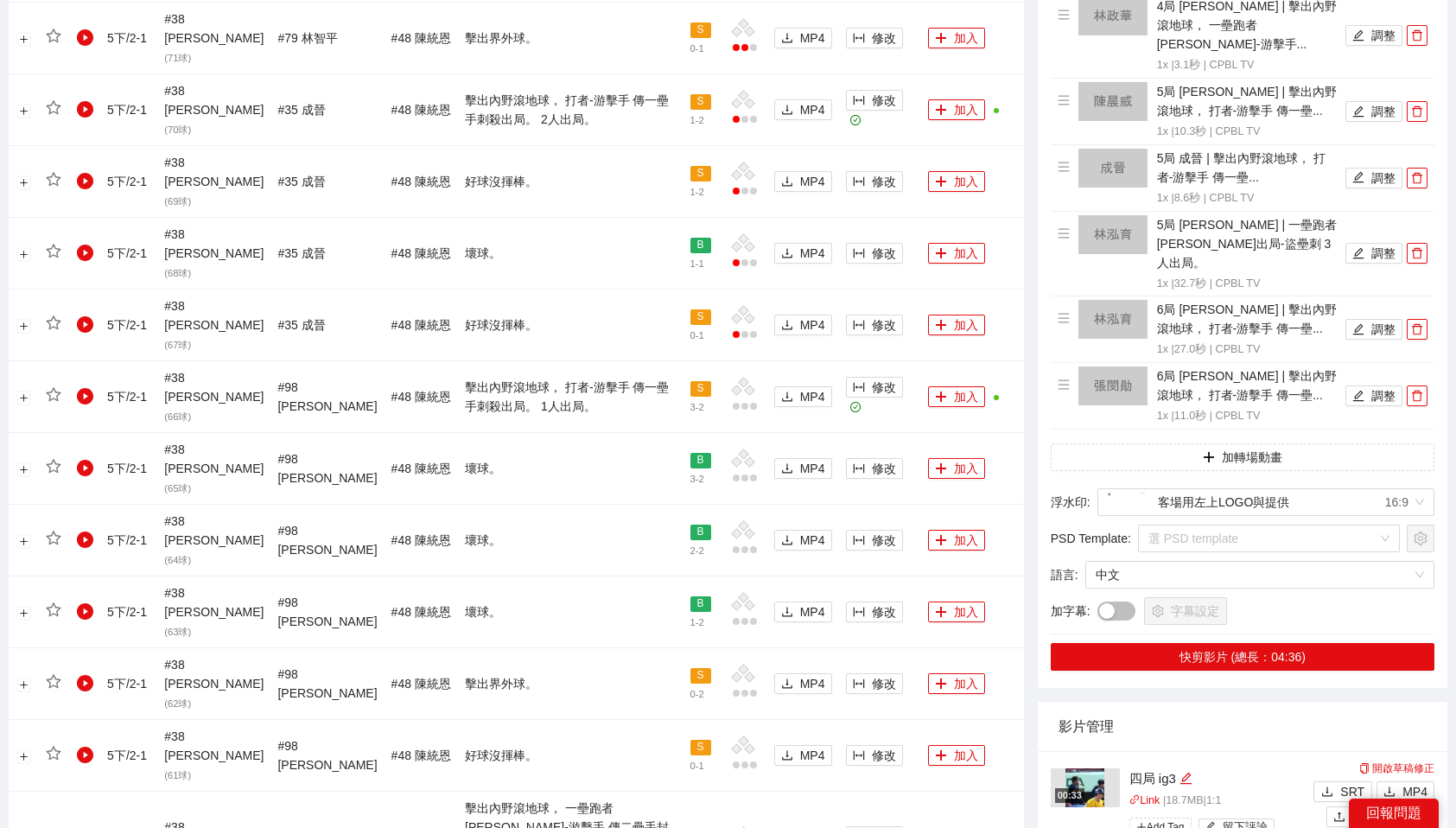
scroll to position [1178, 0]
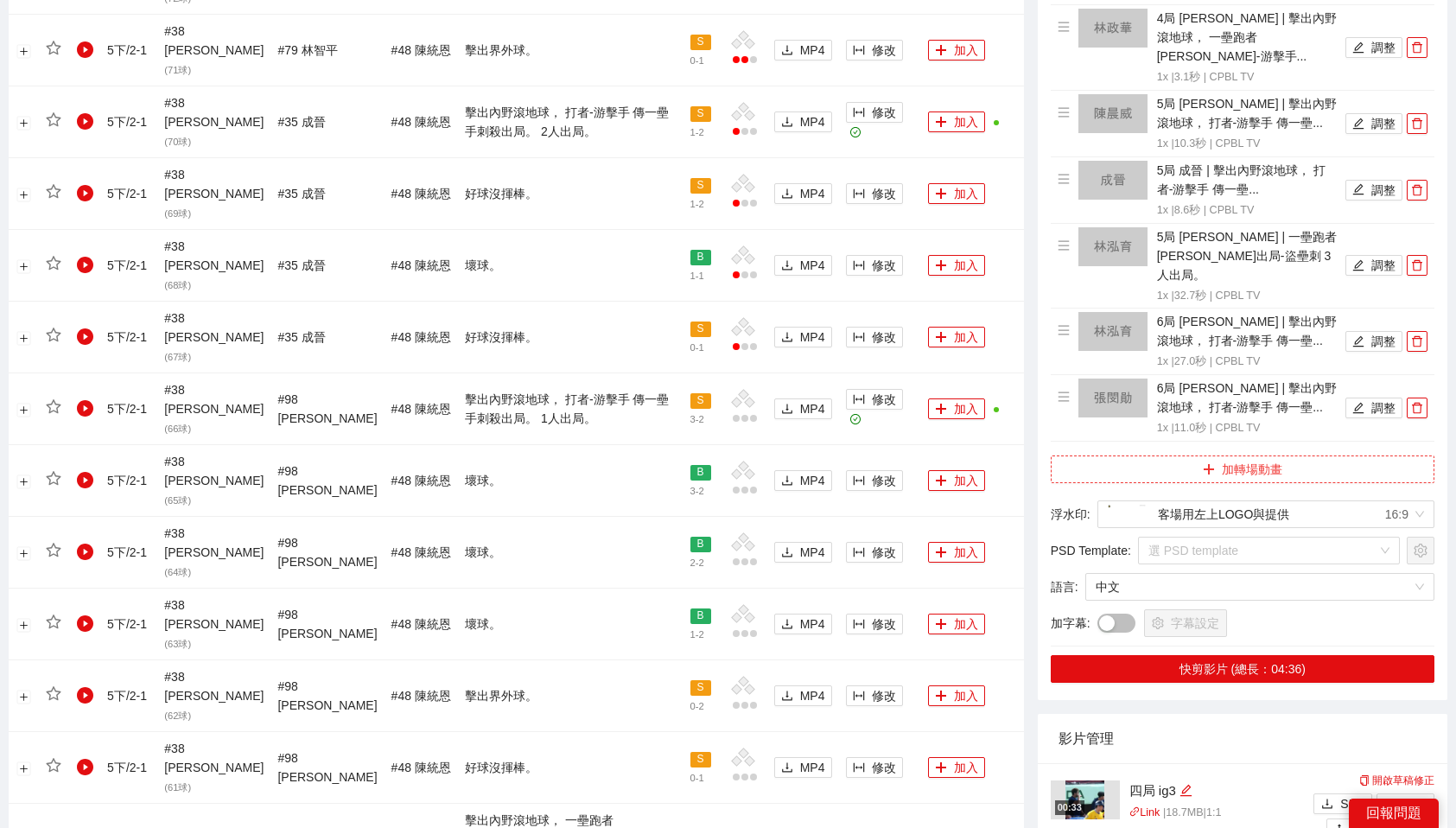
click at [1284, 456] on button "加轉場動畫" at bounding box center [1243, 470] width 384 height 28
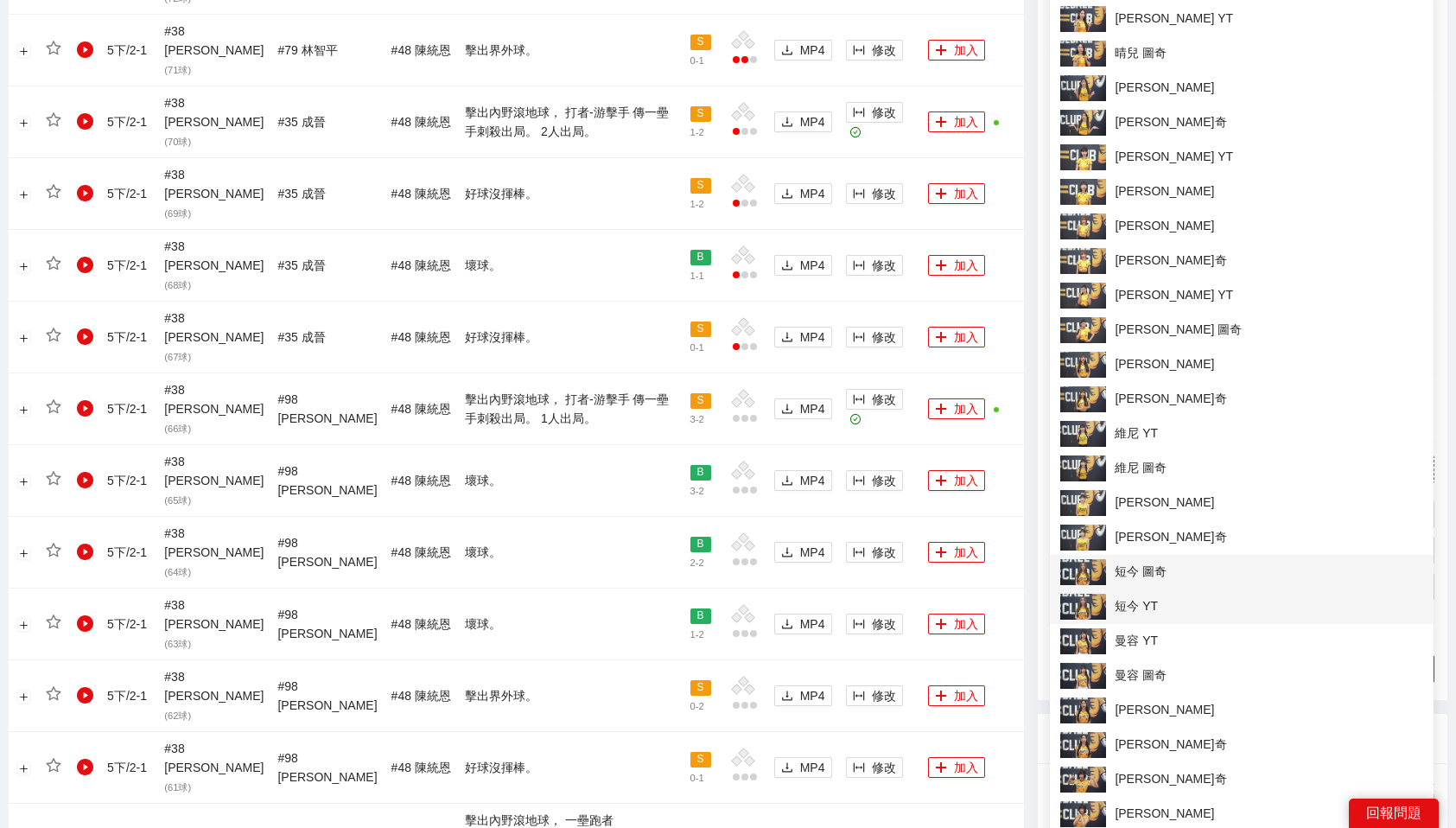
scroll to position [1249, 0]
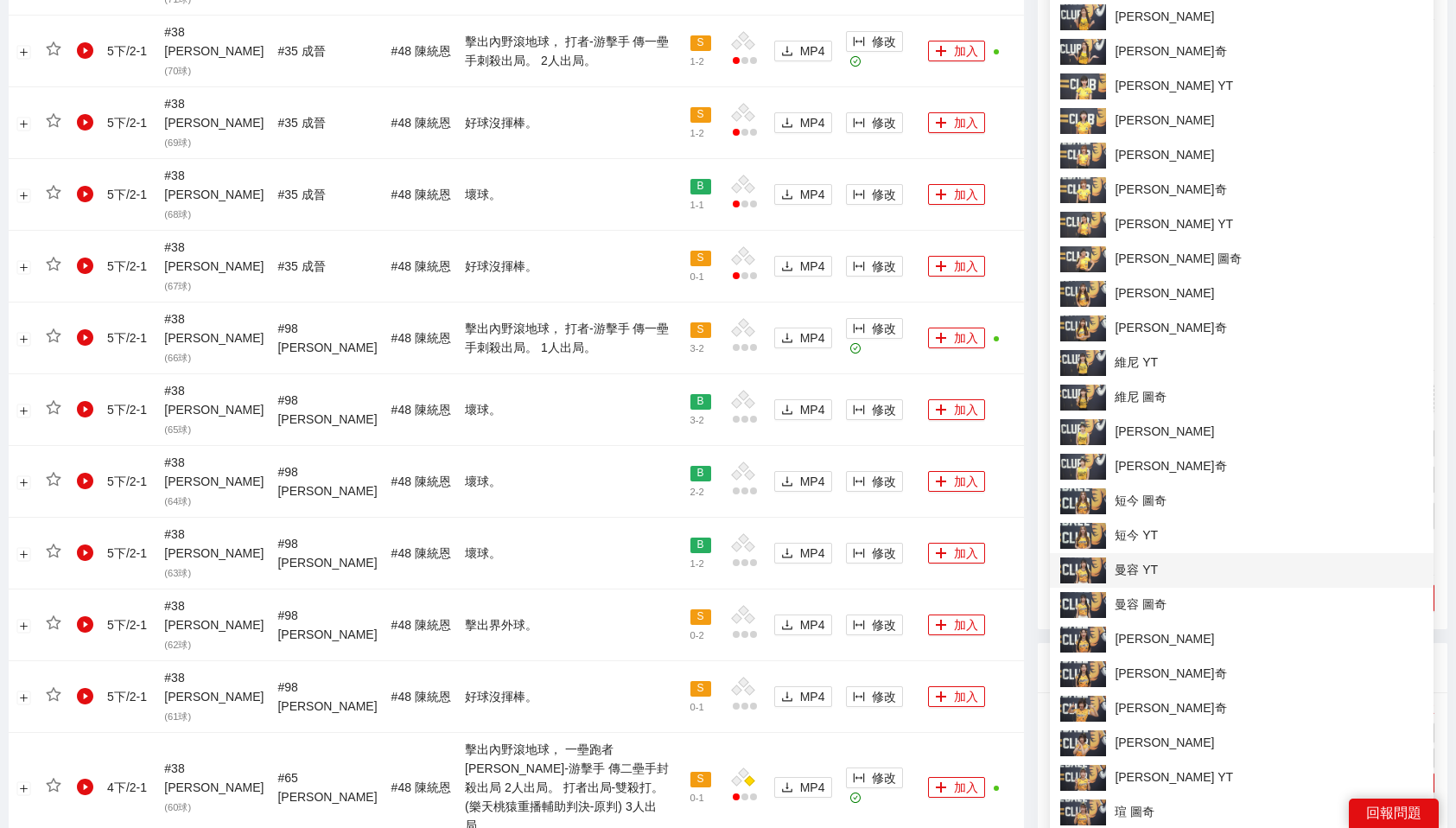
click at [1154, 568] on span "曼容 YT" at bounding box center [1242, 570] width 363 height 26
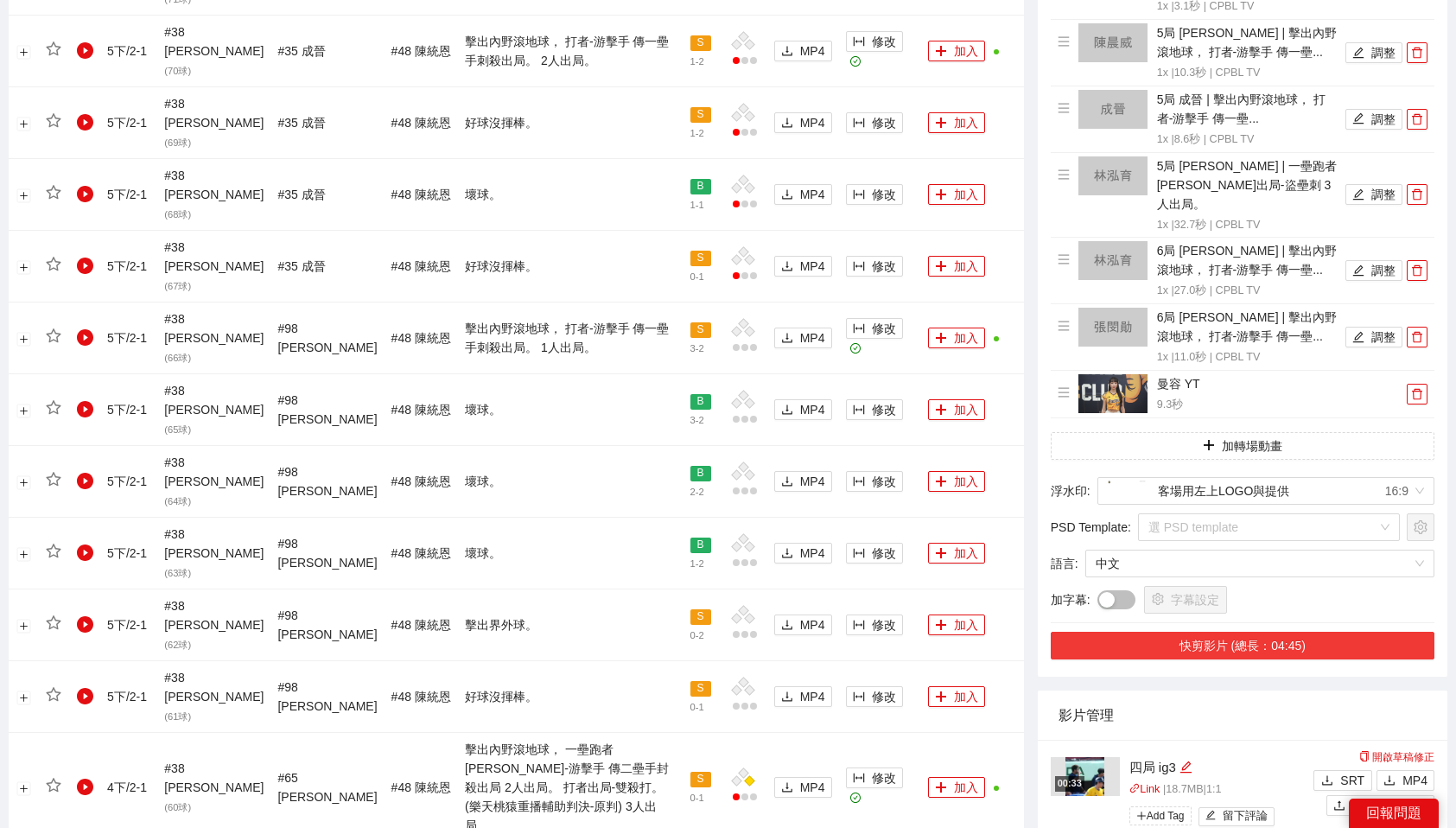
click at [1297, 632] on button "快剪影片 (總長：04:45)" at bounding box center [1243, 646] width 384 height 28
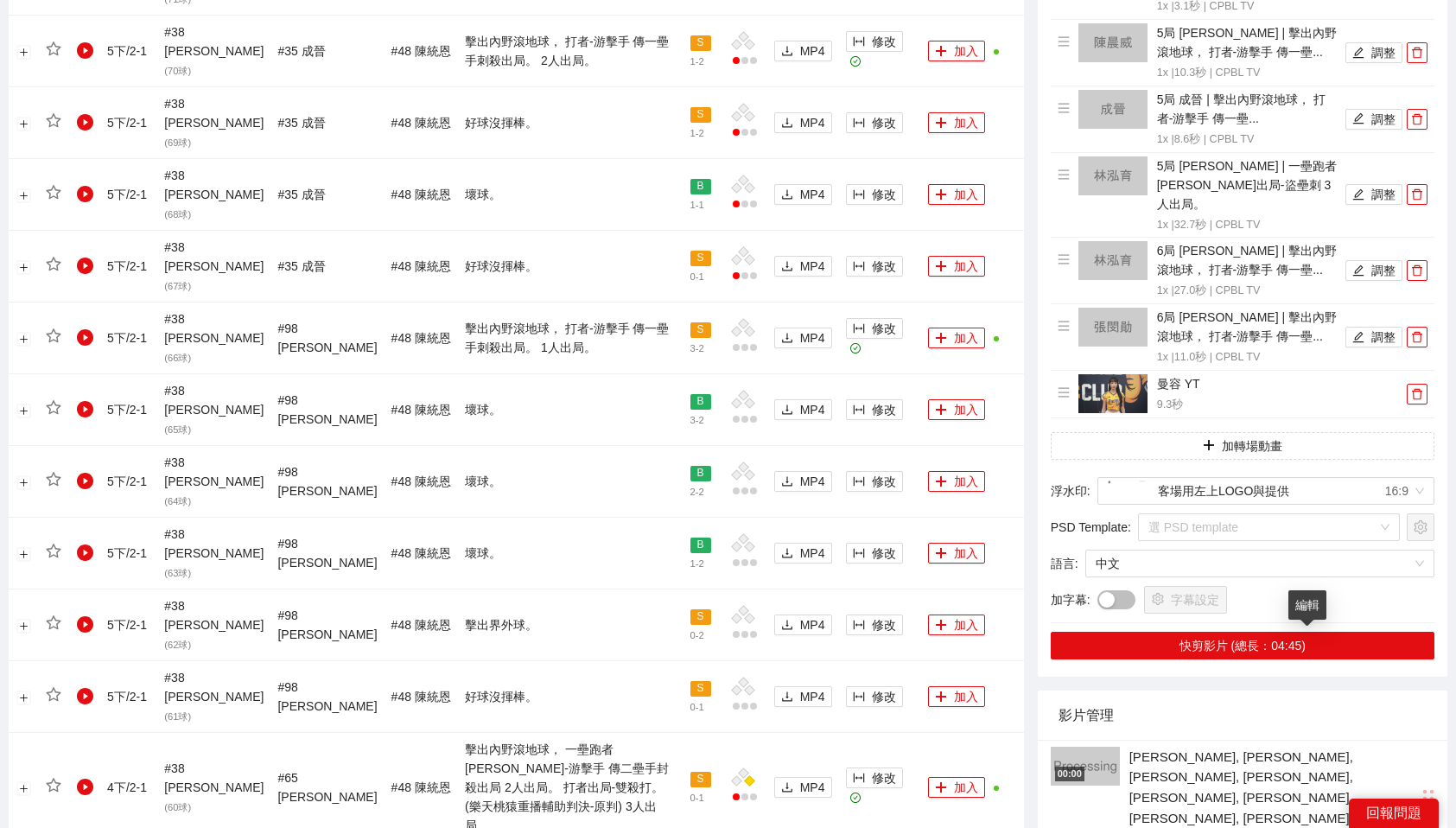
click at [1179, 827] on icon "edit" at bounding box center [1172, 838] width 13 height 13
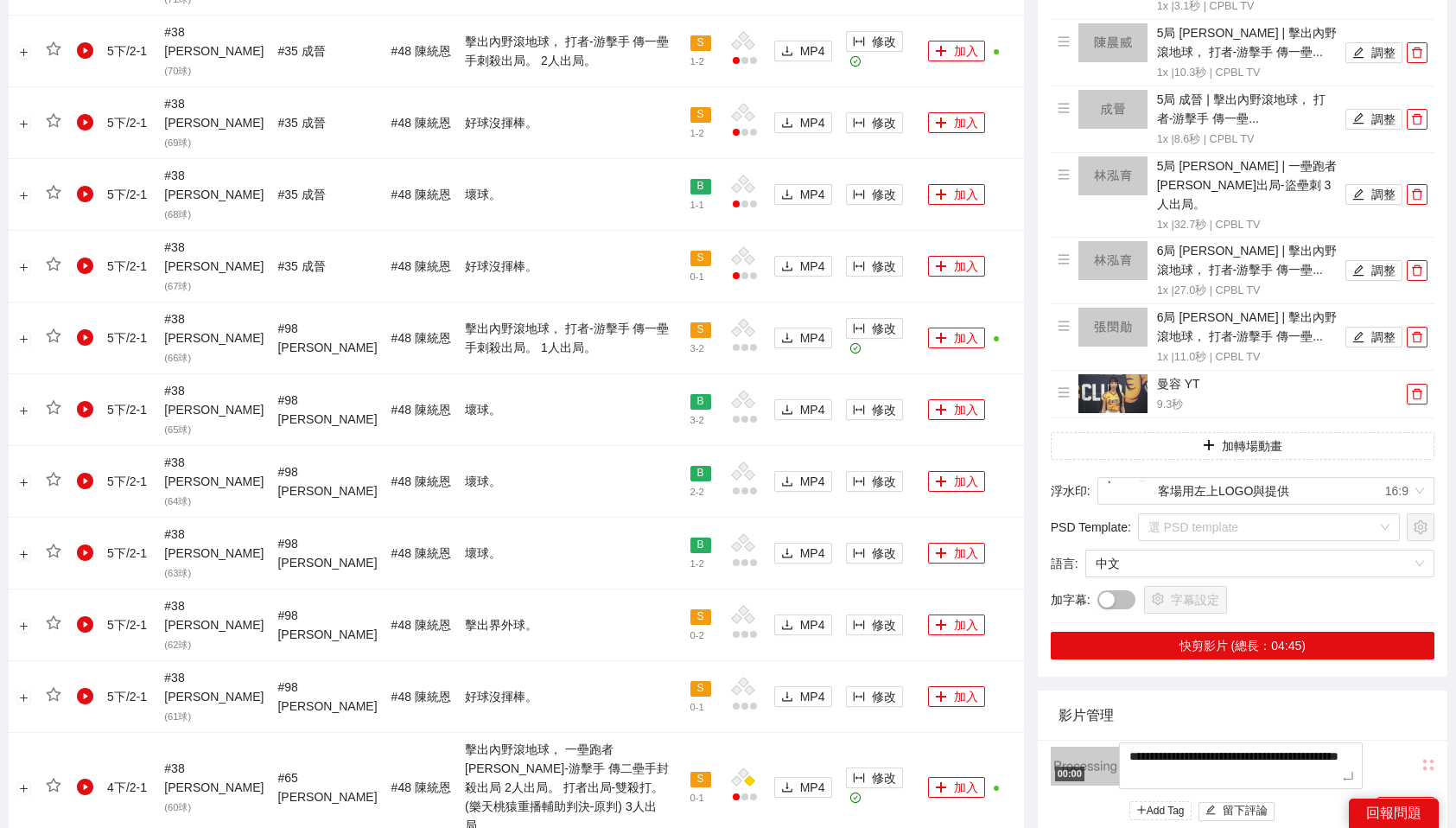
click at [1303, 743] on textarea "**********" at bounding box center [1240, 766] width 244 height 47
type textarea "*"
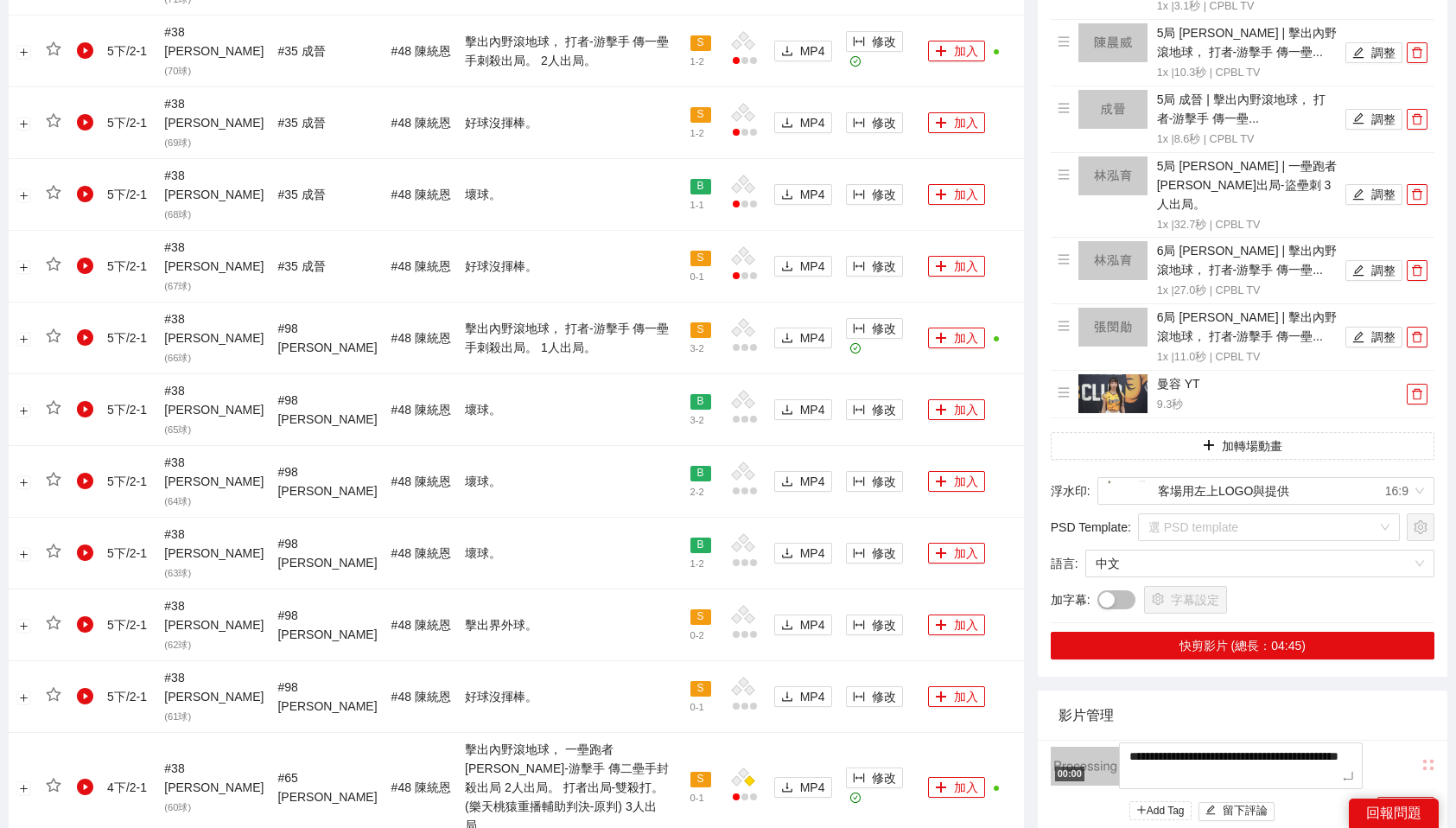
type textarea "*"
type textarea "**"
type textarea "***"
type textarea "****"
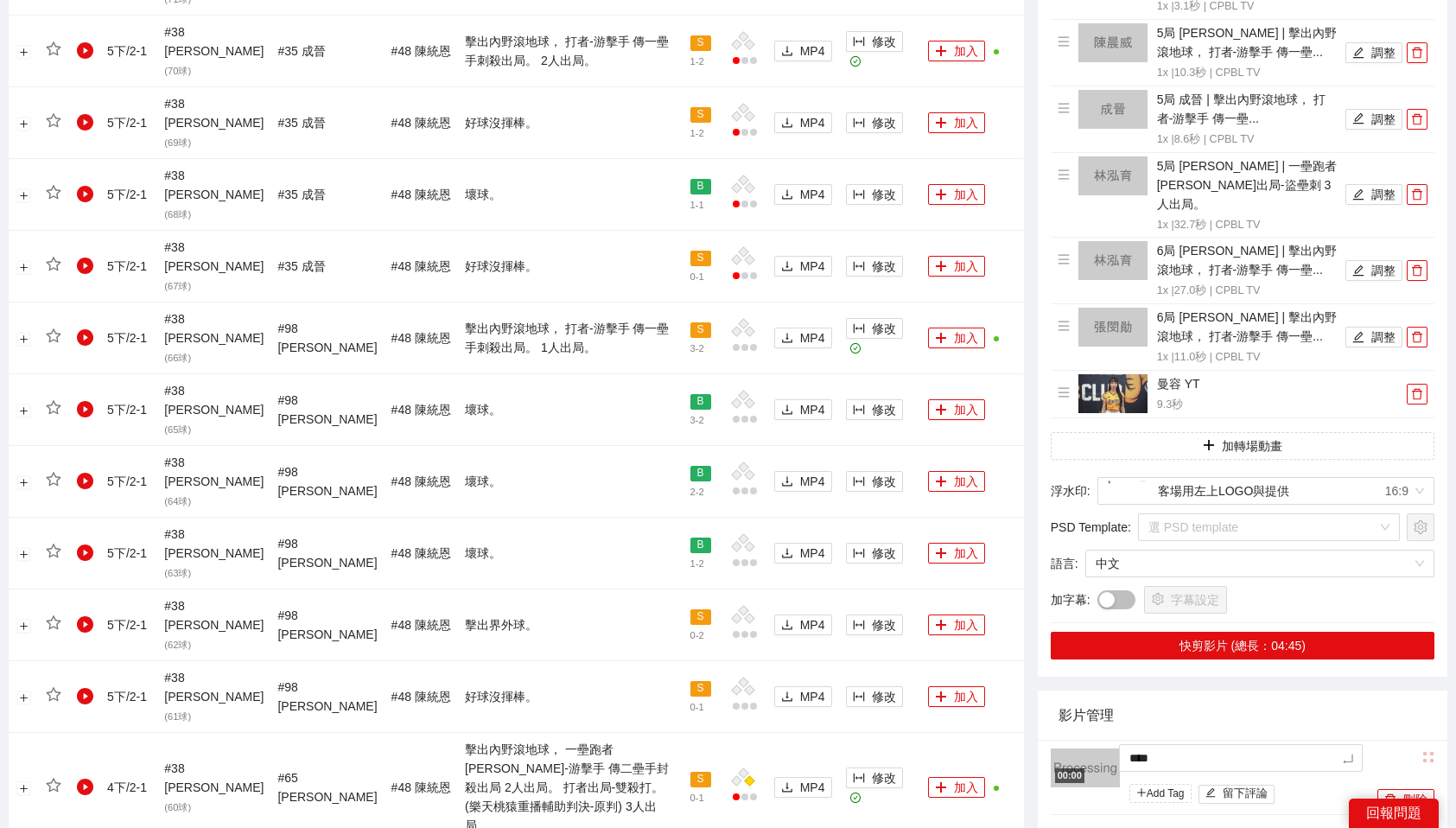
type textarea "*****"
type textarea "******"
type textarea "*****"
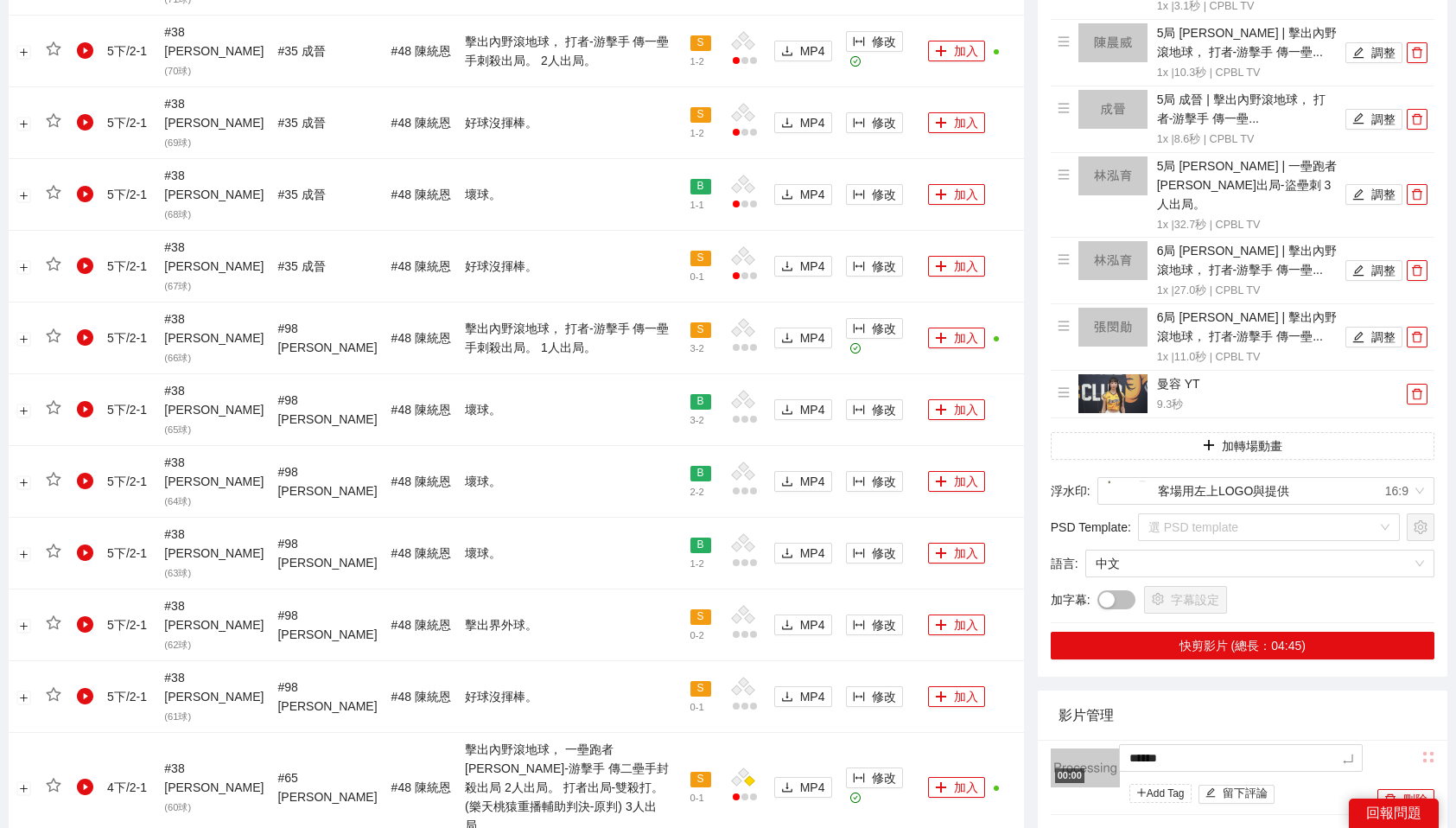
type textarea "*****"
type textarea "****"
type textarea "***"
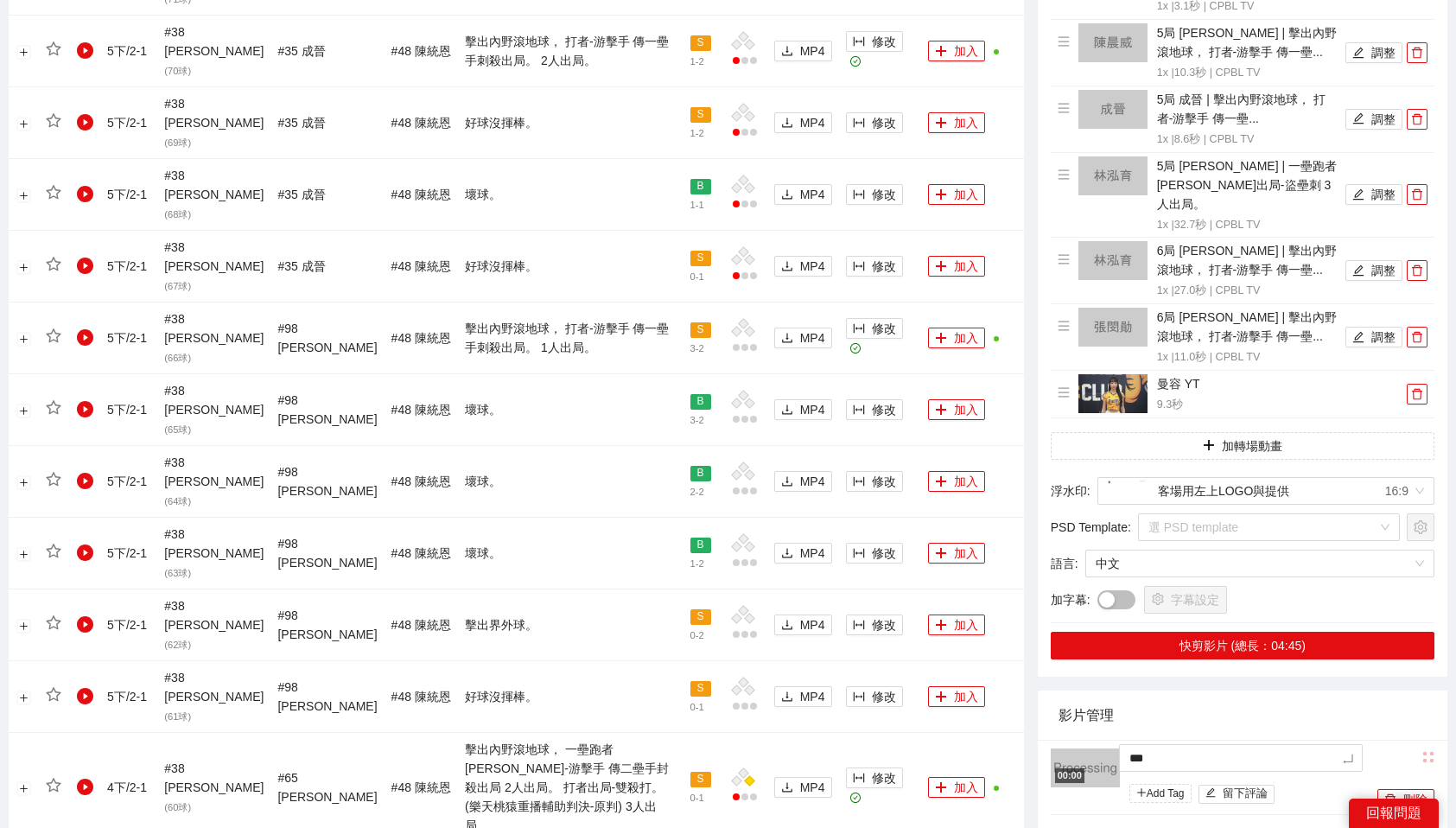
type textarea "**"
type textarea "*"
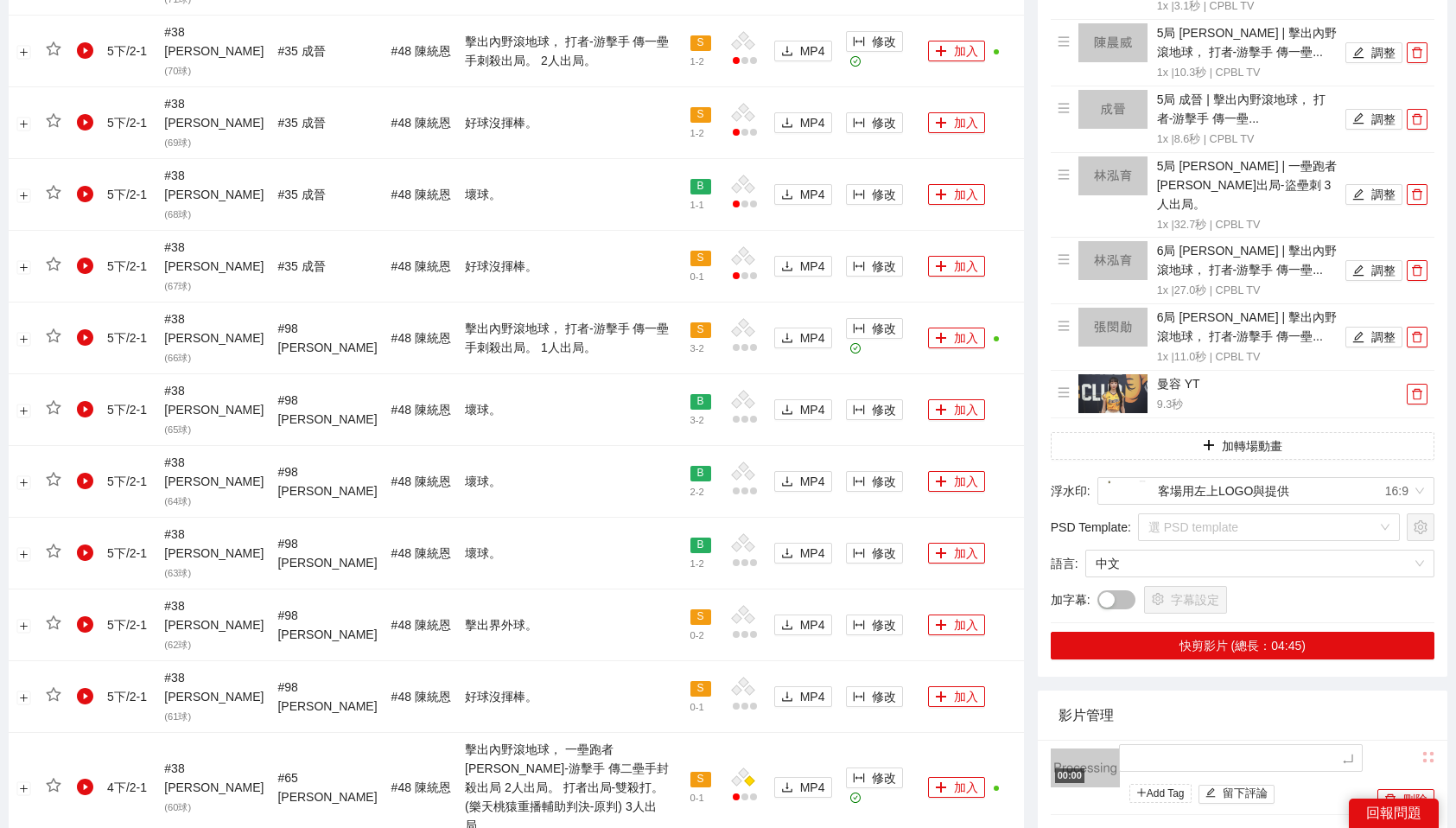
type textarea "*"
type textarea "**"
type textarea "***"
type textarea "**"
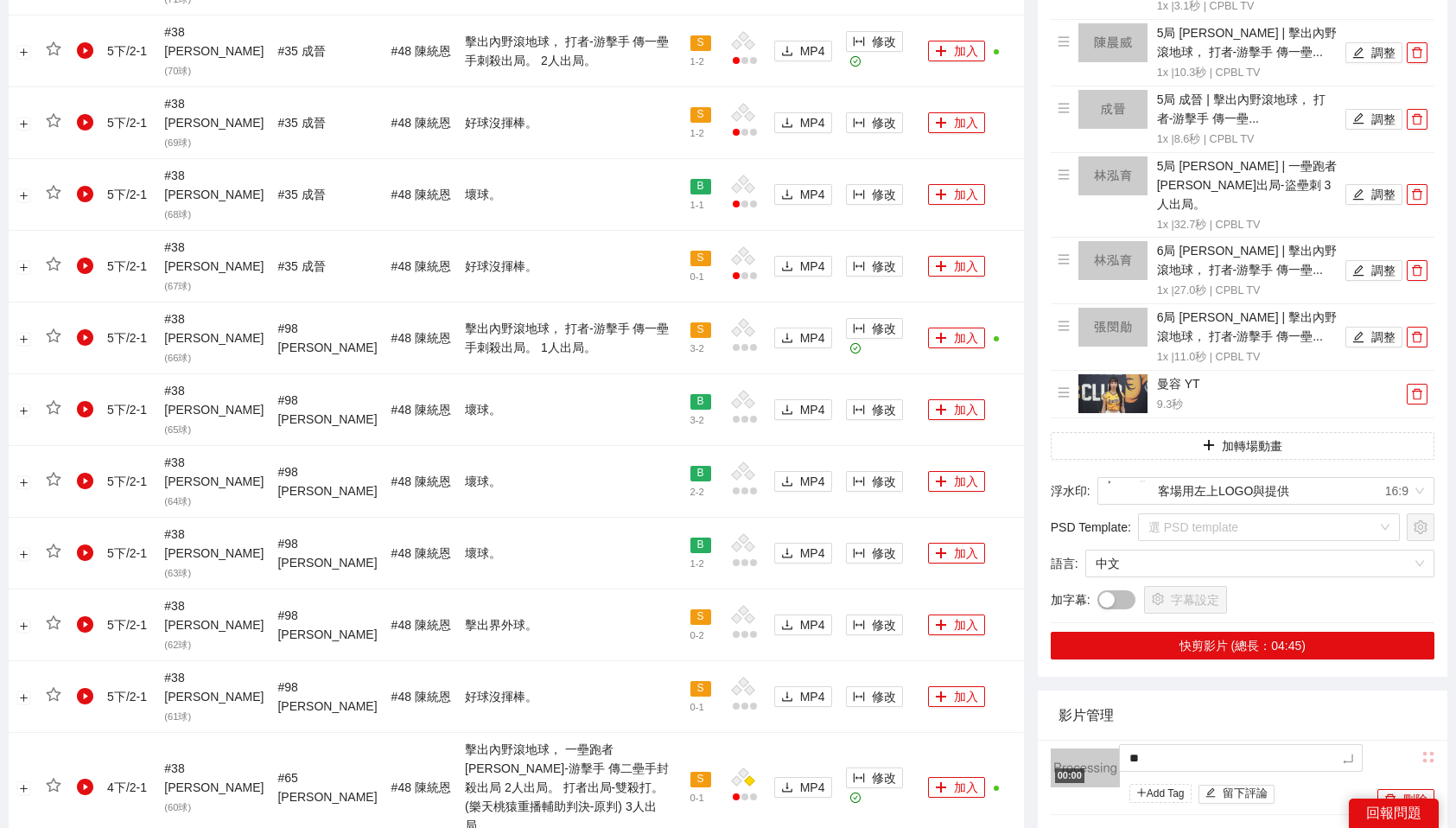
type textarea "*"
type textarea "**"
type textarea "***"
type textarea "**"
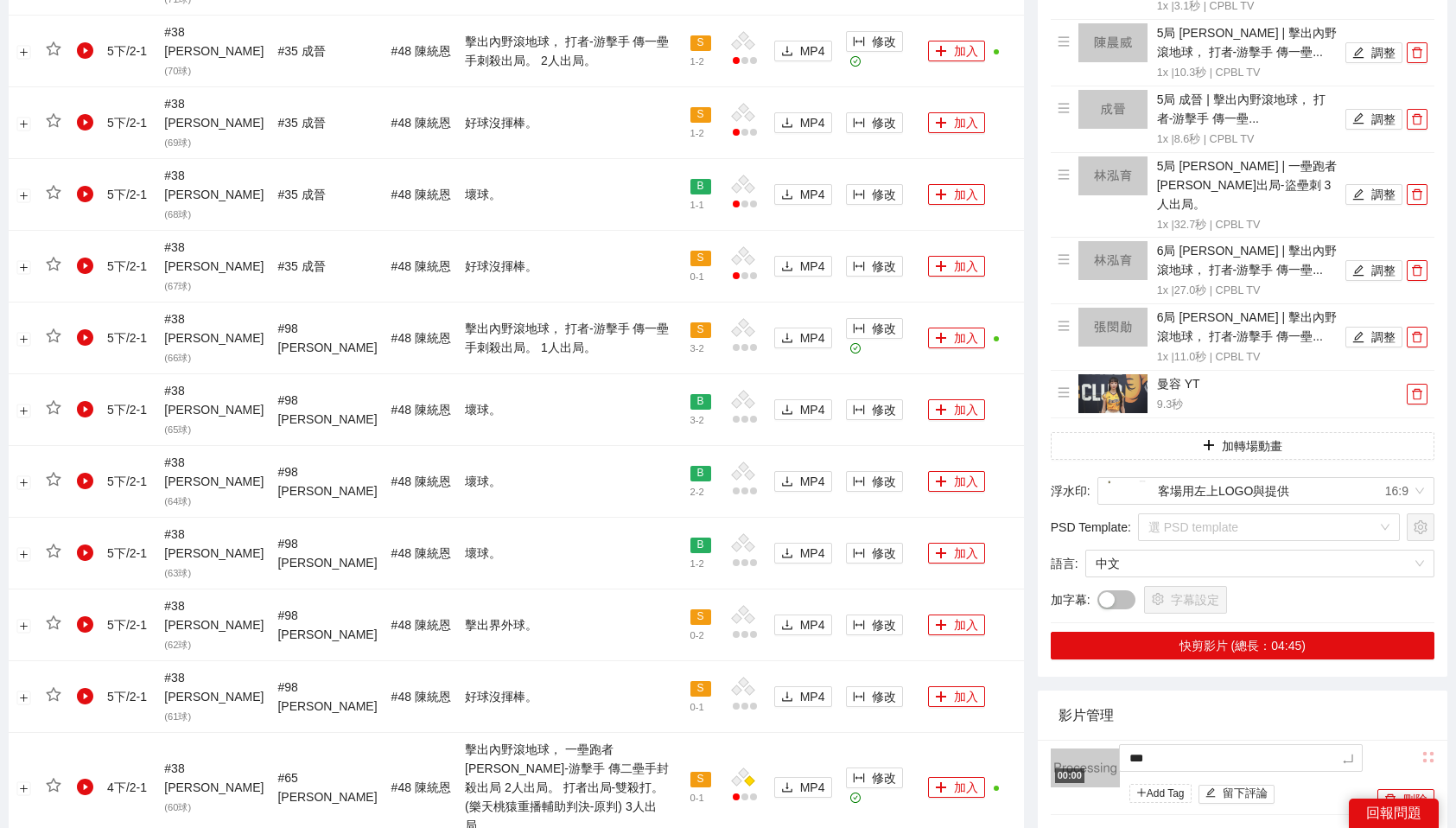
type textarea "**"
type textarea "***"
type textarea "**"
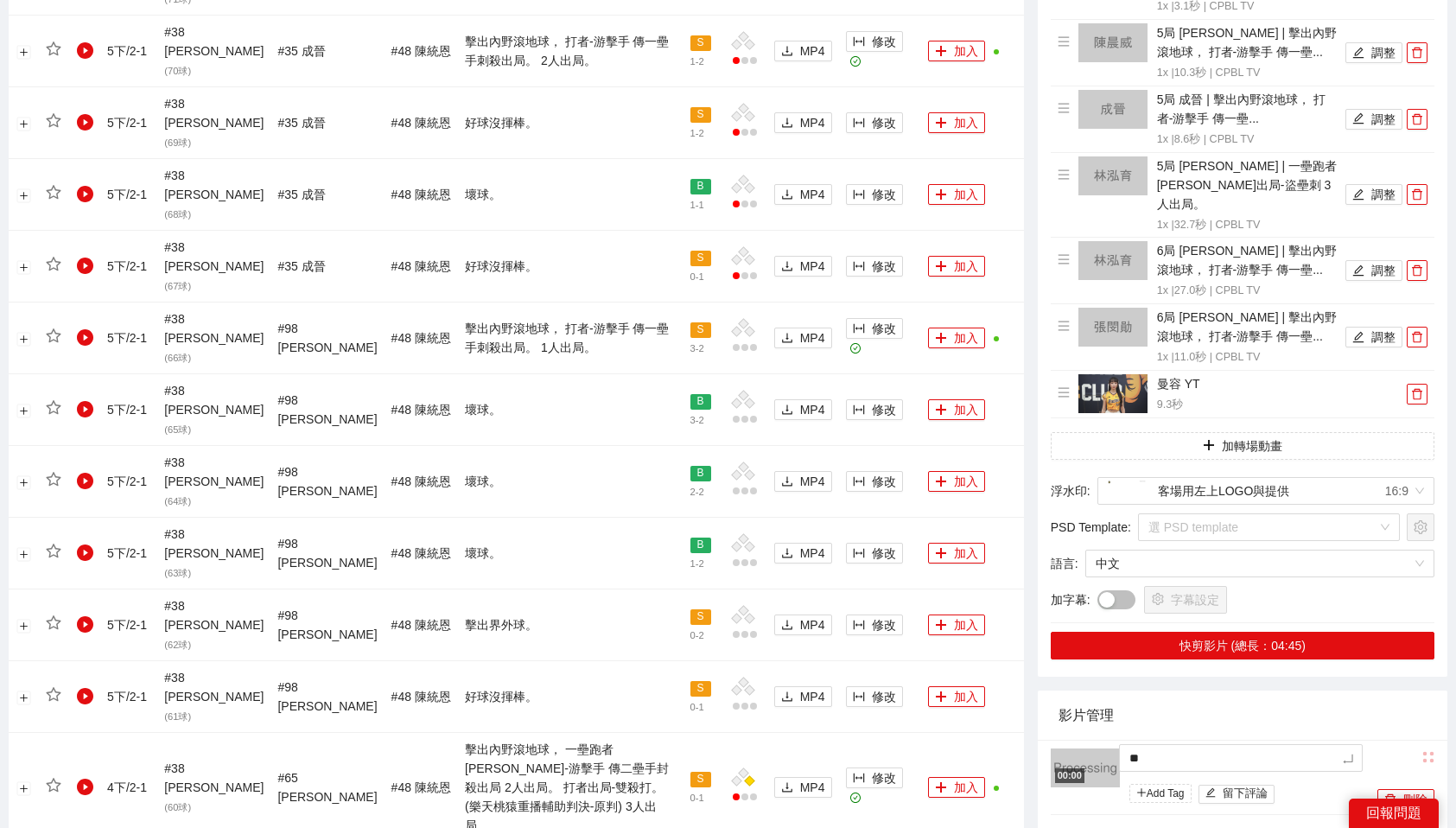
type textarea "*"
type textarea "**"
type textarea "***"
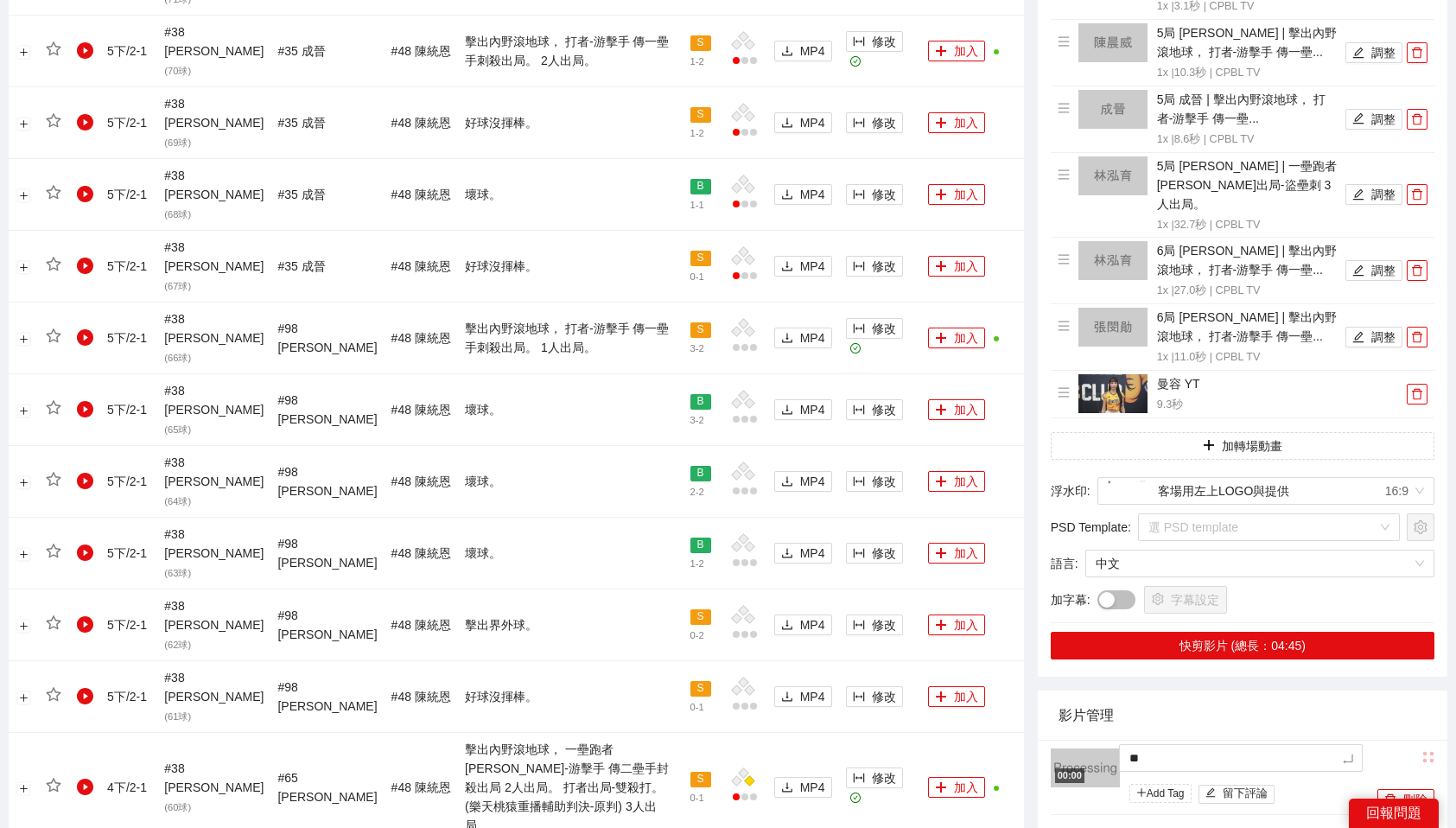
type textarea "***"
type textarea "**"
type textarea "***"
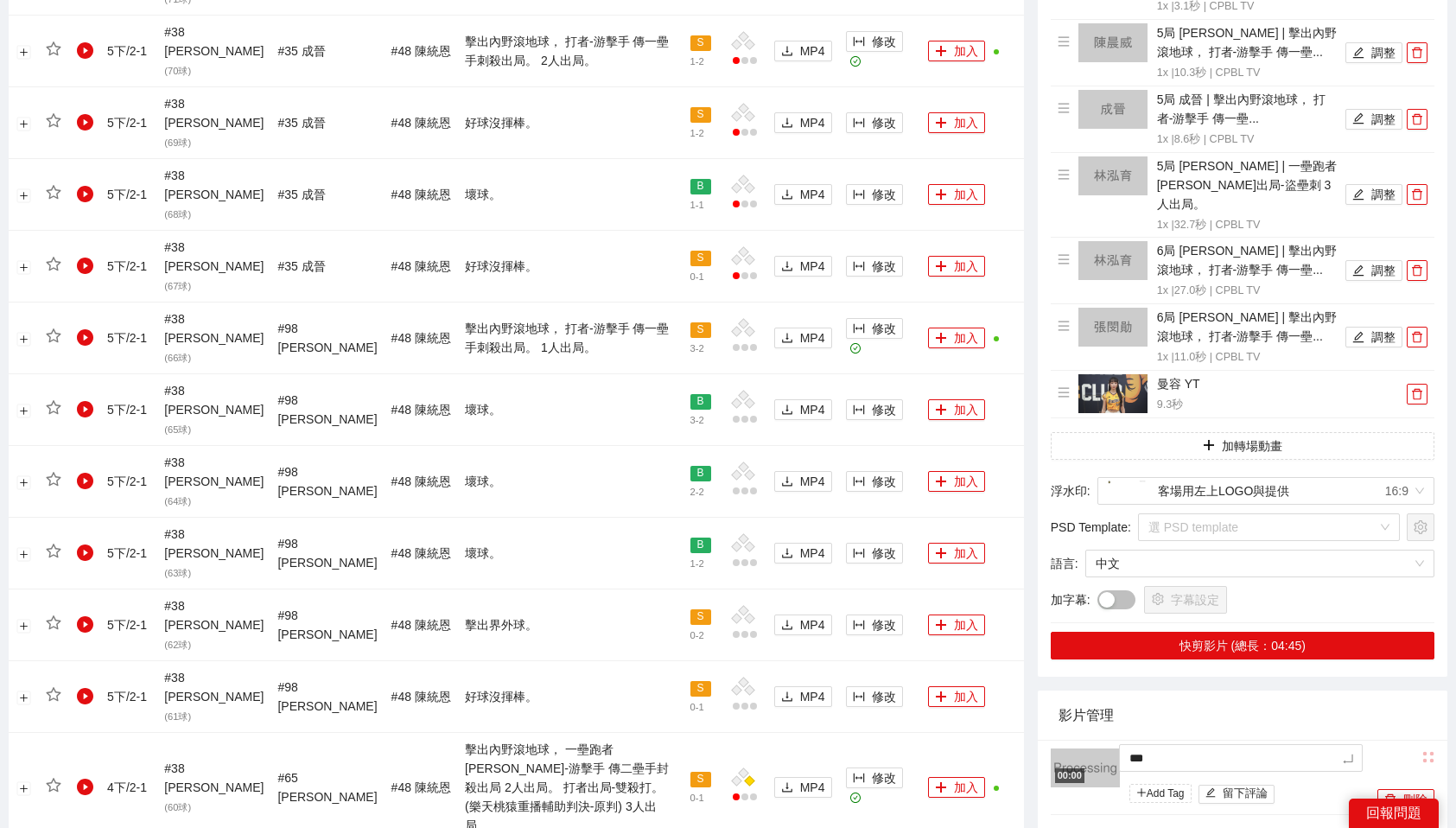
type textarea "****"
type textarea "***"
type textarea "****"
type textarea "*****"
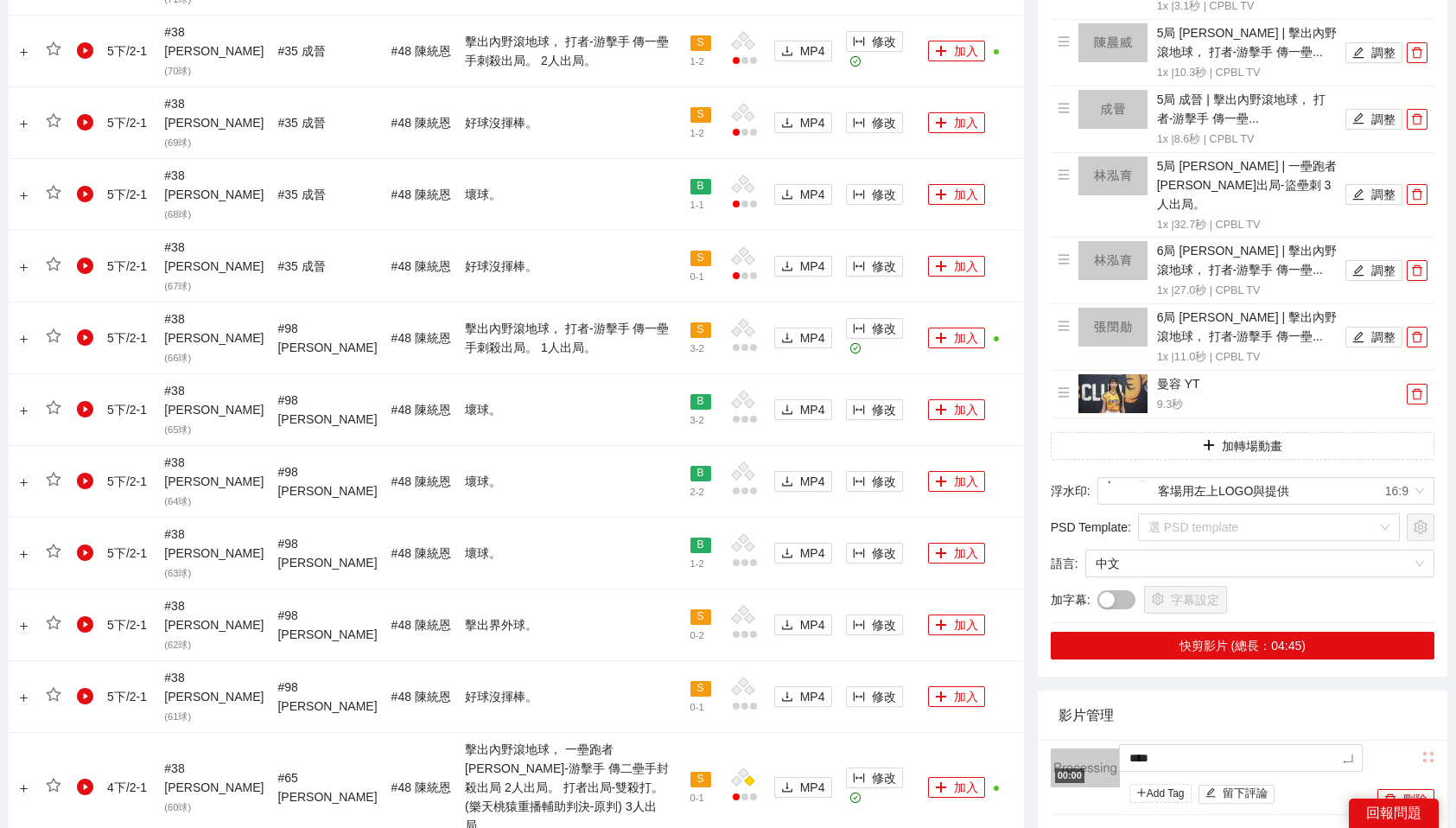
type textarea "*****"
type textarea "******"
type textarea "*******"
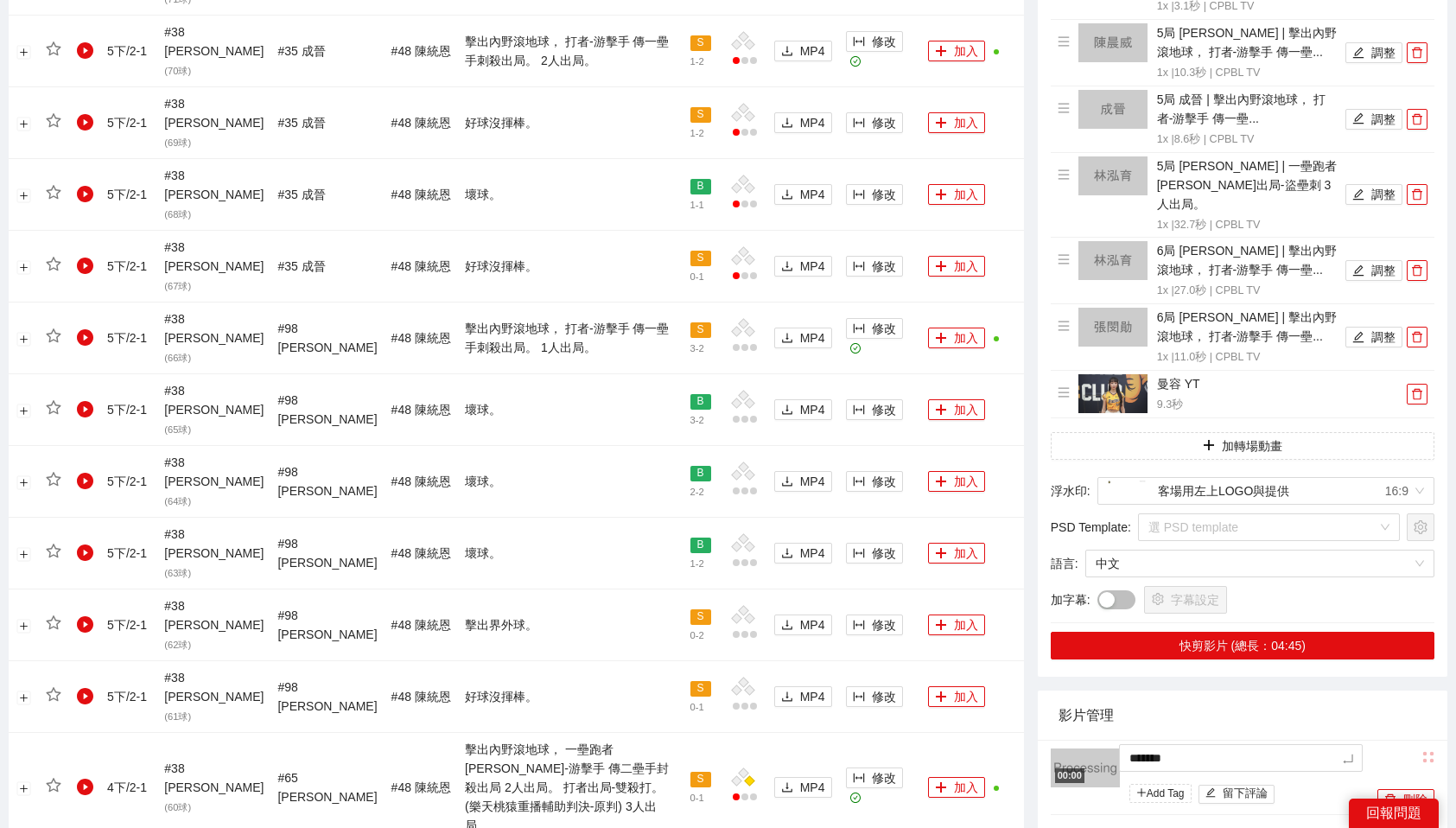
type textarea "********"
type textarea "*******"
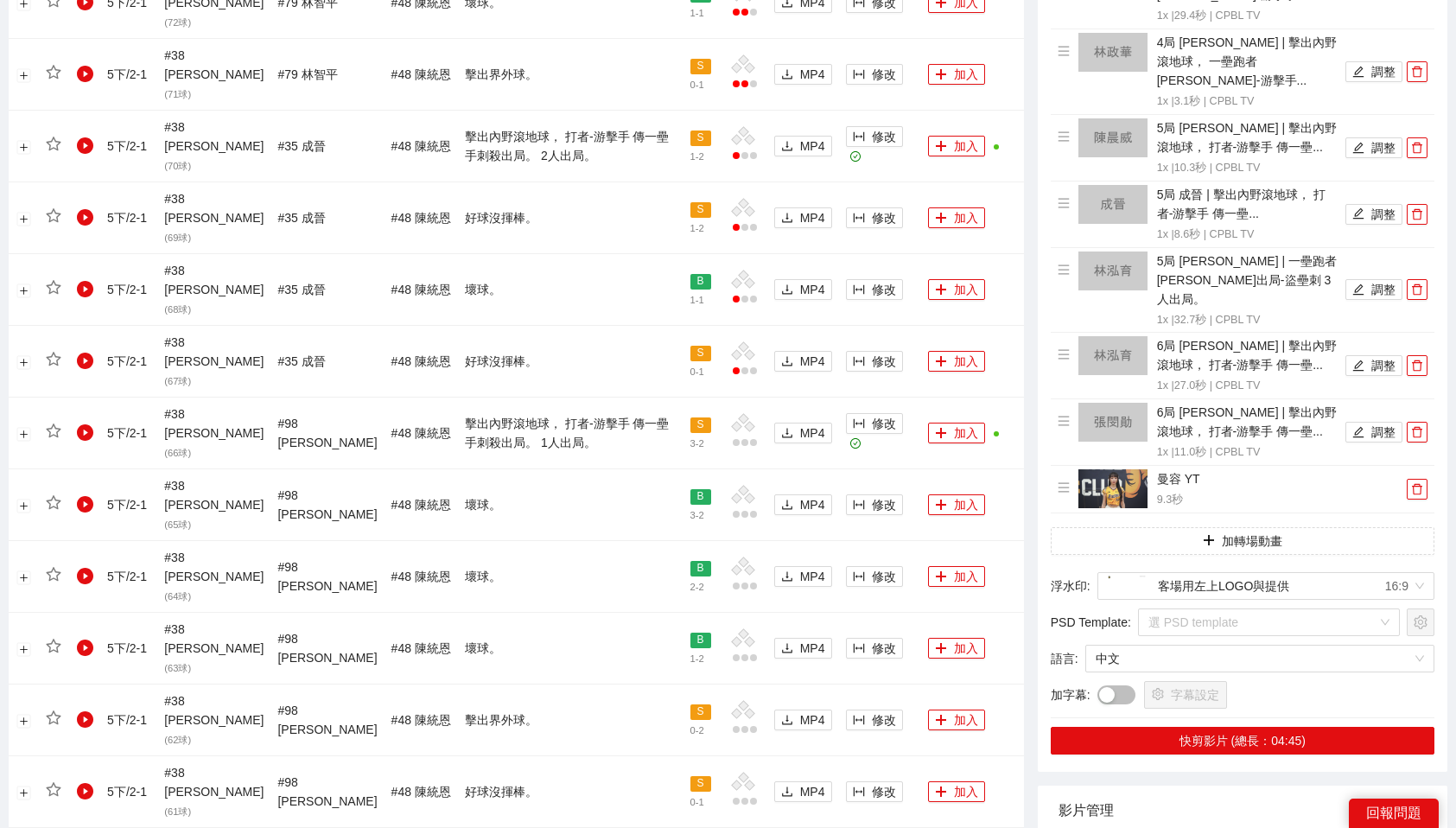
scroll to position [1157, 0]
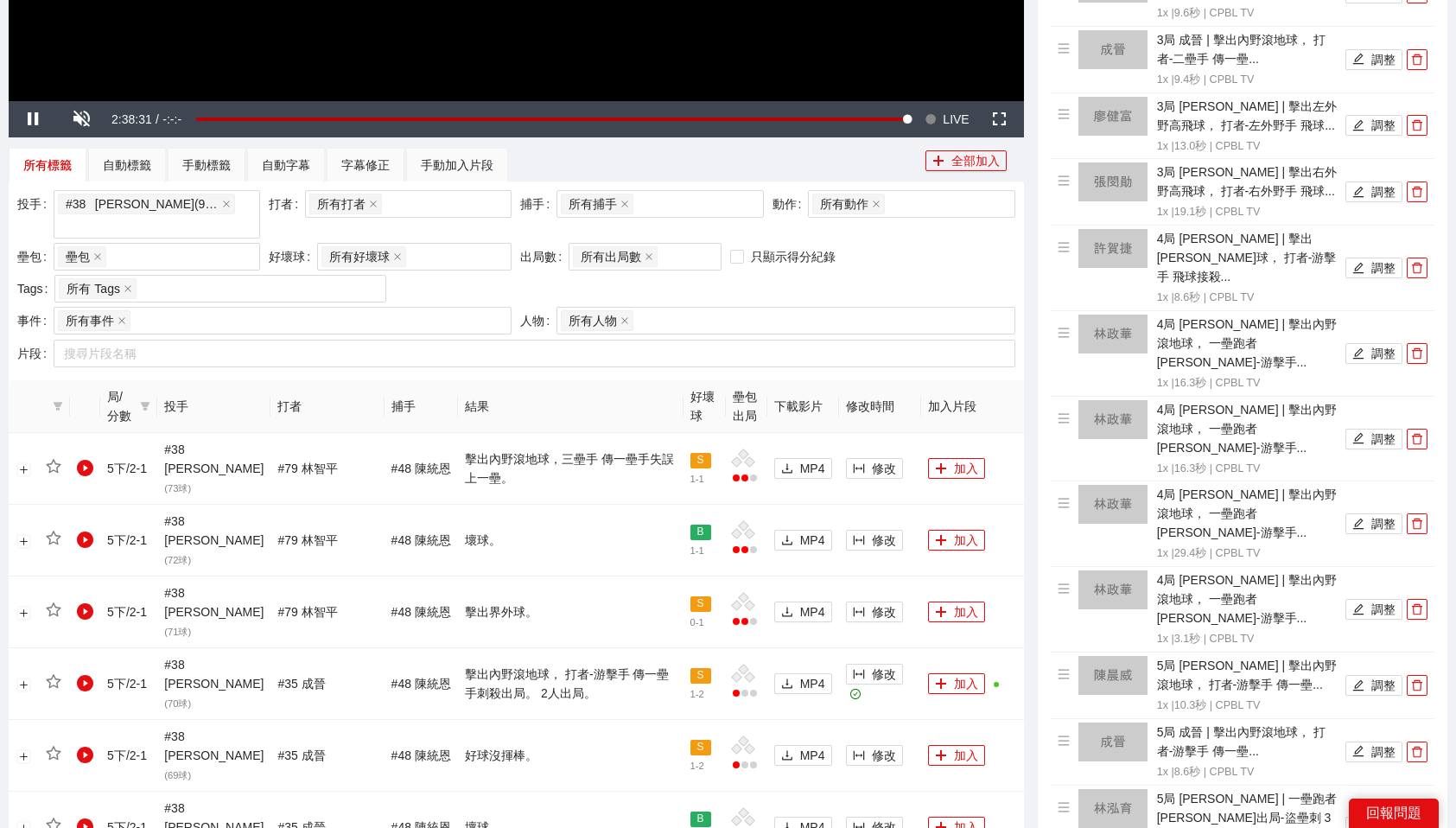
scroll to position [610, 0]
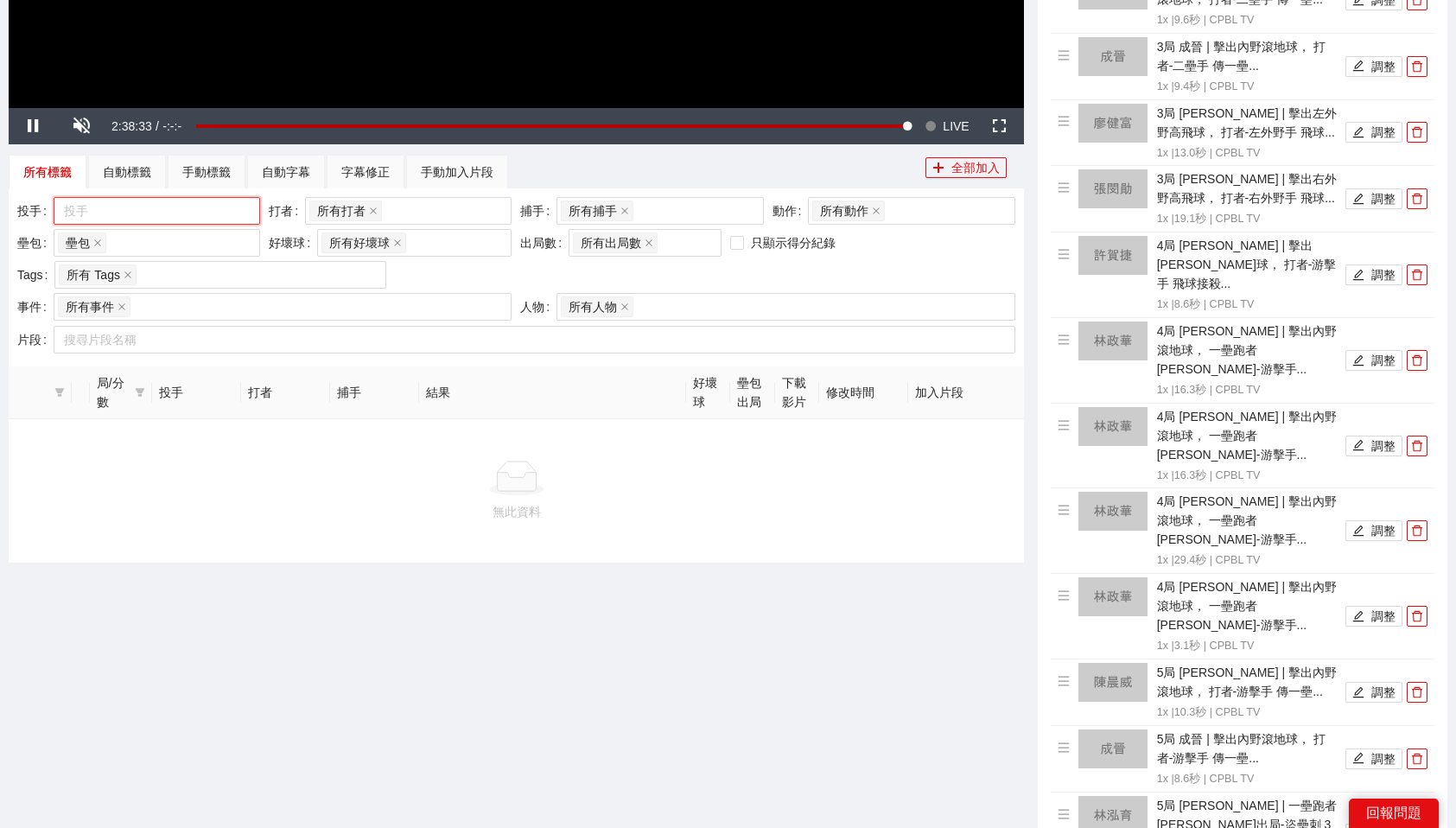
click at [166, 214] on div at bounding box center [148, 211] width 180 height 21
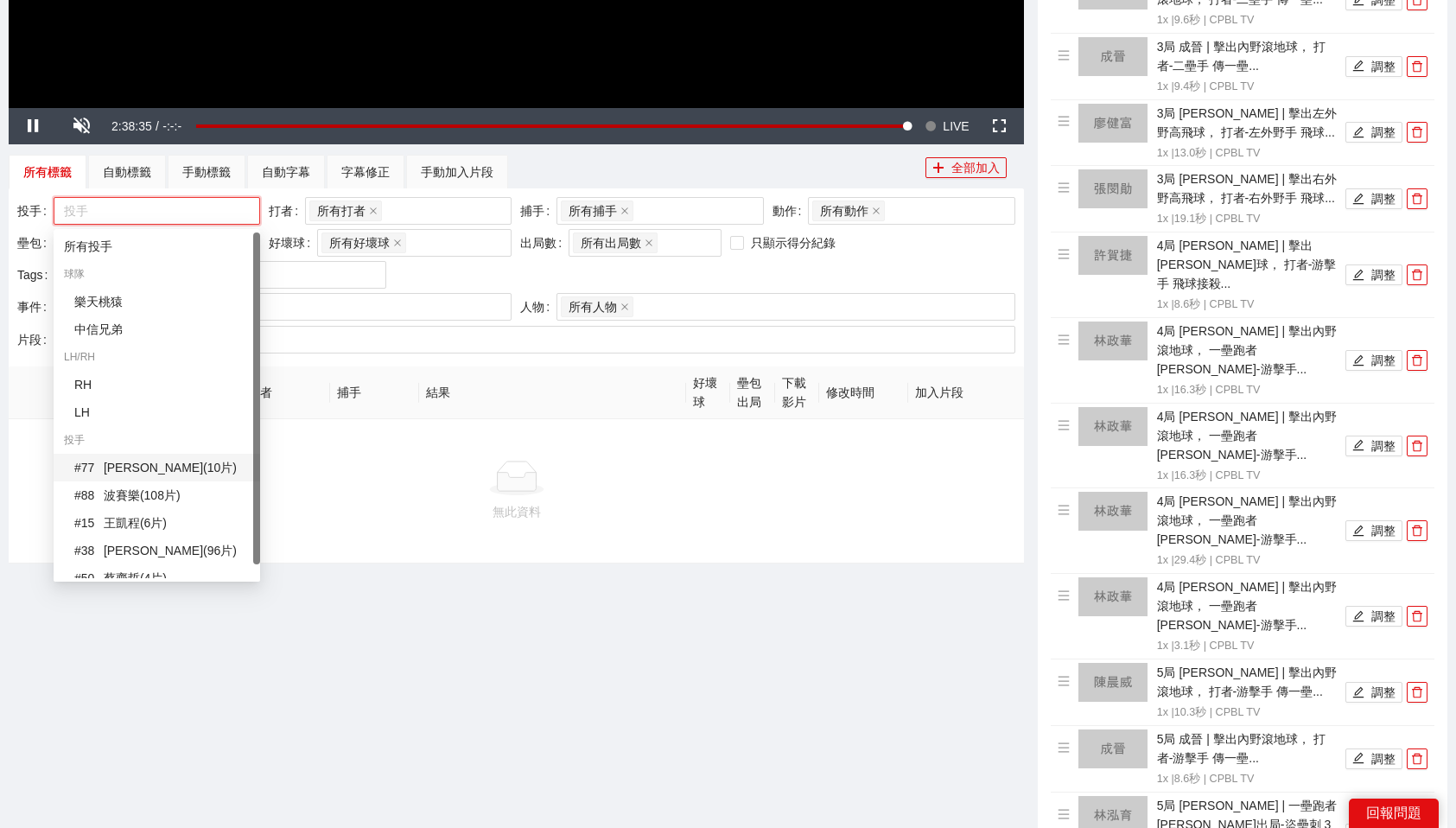
scroll to position [14, 0]
click at [171, 565] on div "# 50 蔡齊哲 ( 4 片 )" at bounding box center [162, 564] width 175 height 19
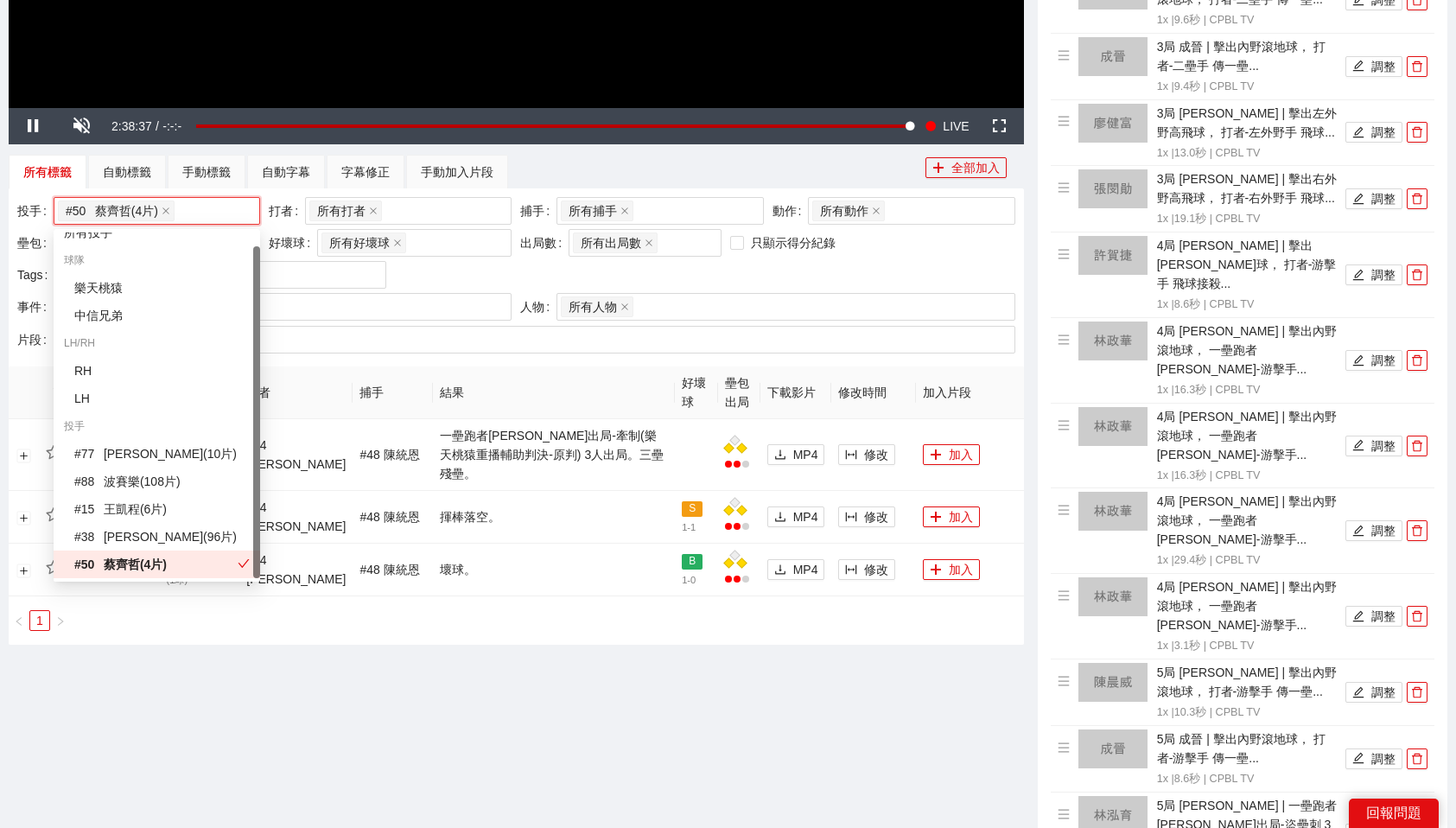
click at [668, 615] on div "局/分數 投手 打者 捕手 結果 好壞球 壘包出局 下載影片 修改時間 加入片段 6 下 / 2 - 1 # 50 蔡齊哲 ( 2 球) # 94 馬傑森 #…" at bounding box center [517, 505] width 1016 height 278
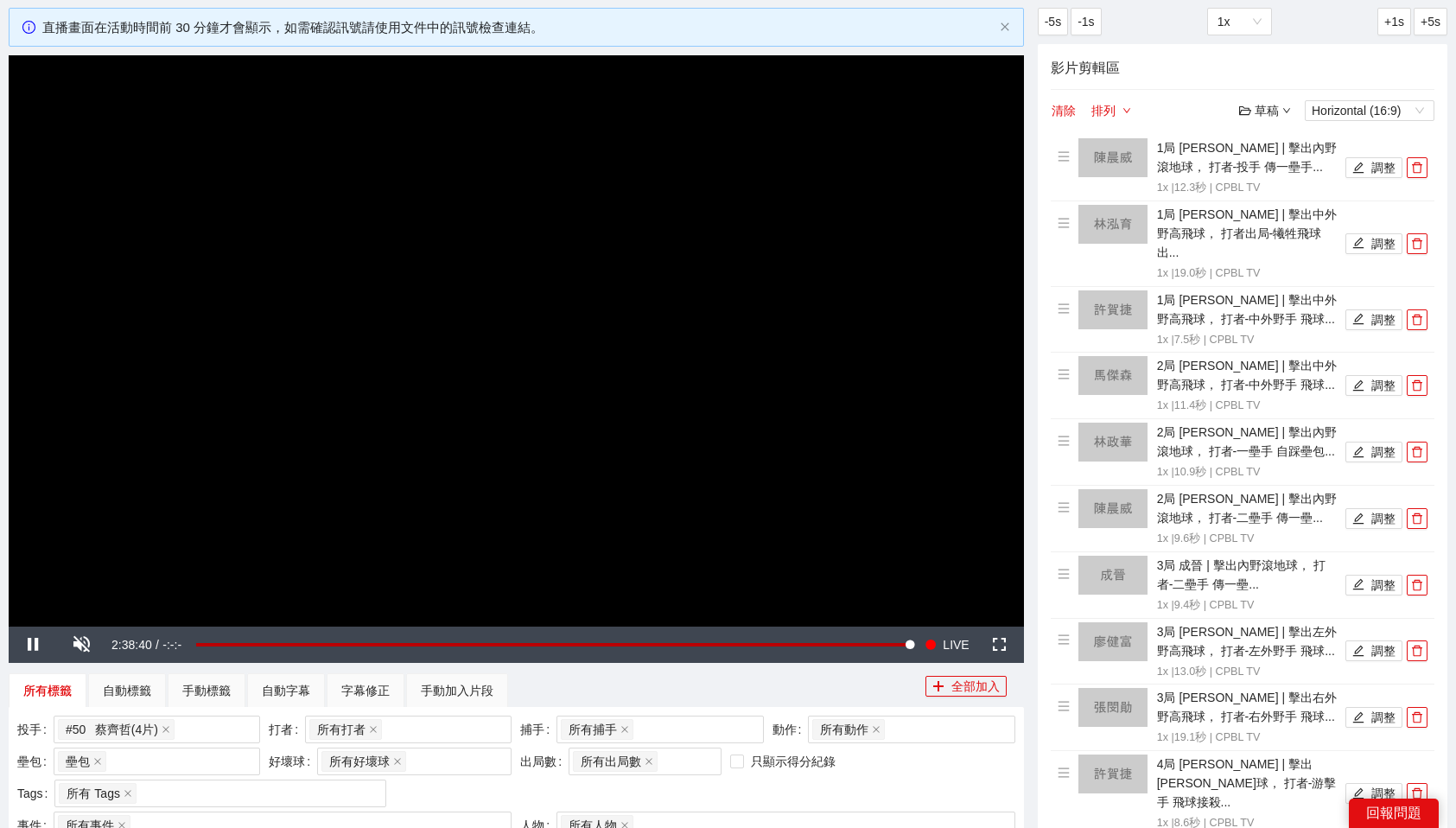
scroll to position [0, 0]
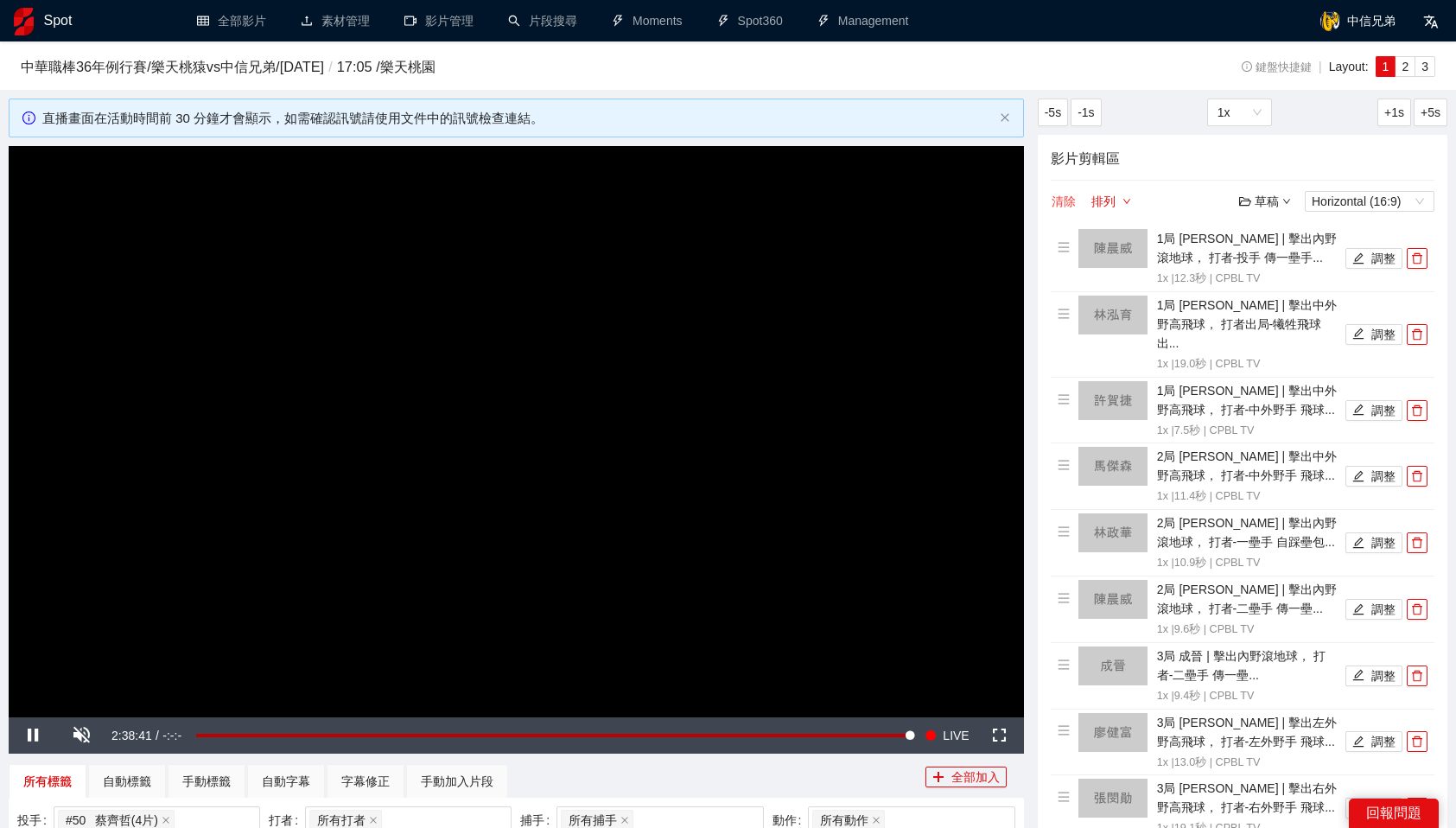
click at [1069, 200] on button "清除" at bounding box center [1064, 201] width 26 height 21
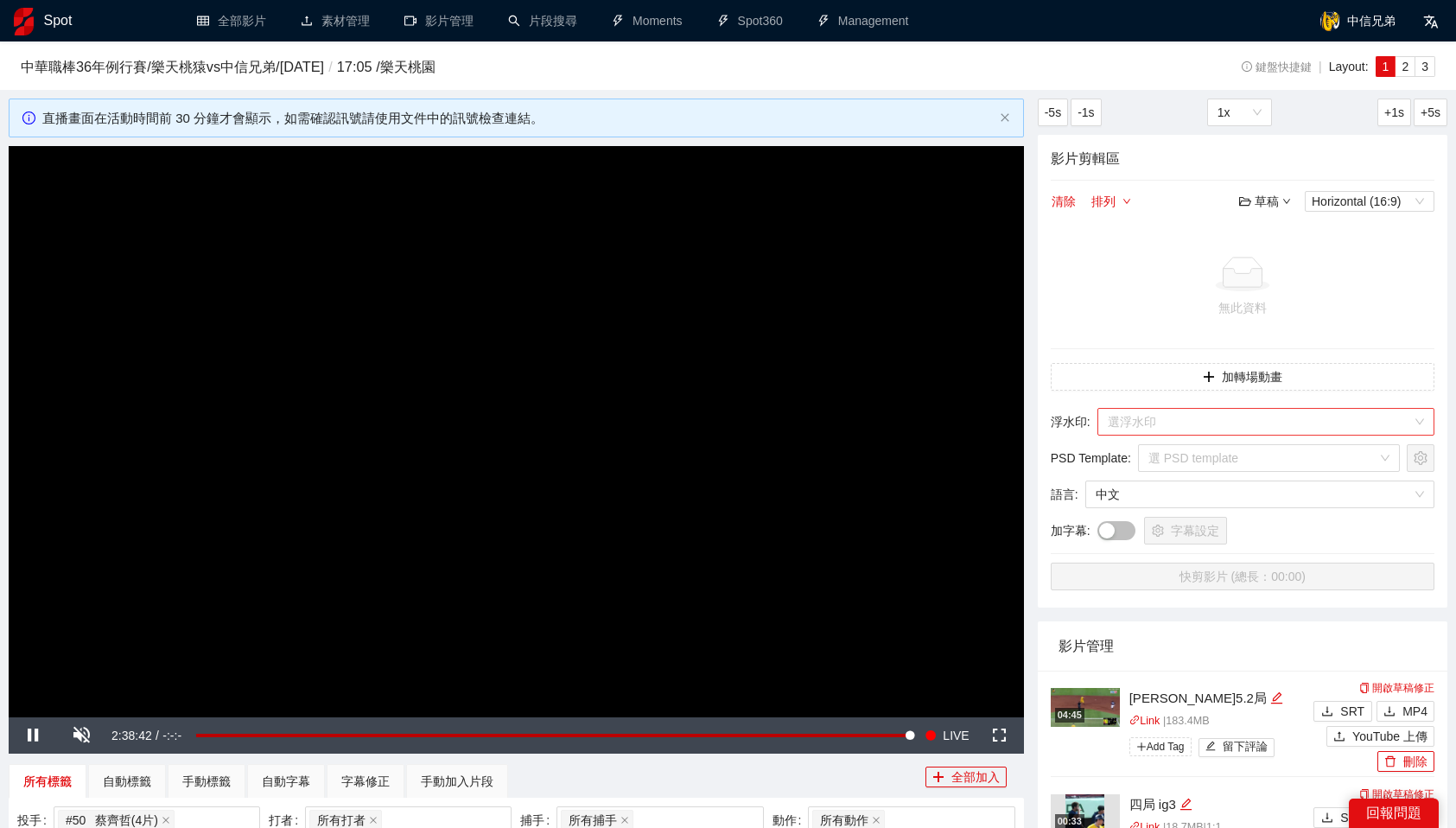
click at [1191, 427] on input "search" at bounding box center [1259, 422] width 304 height 26
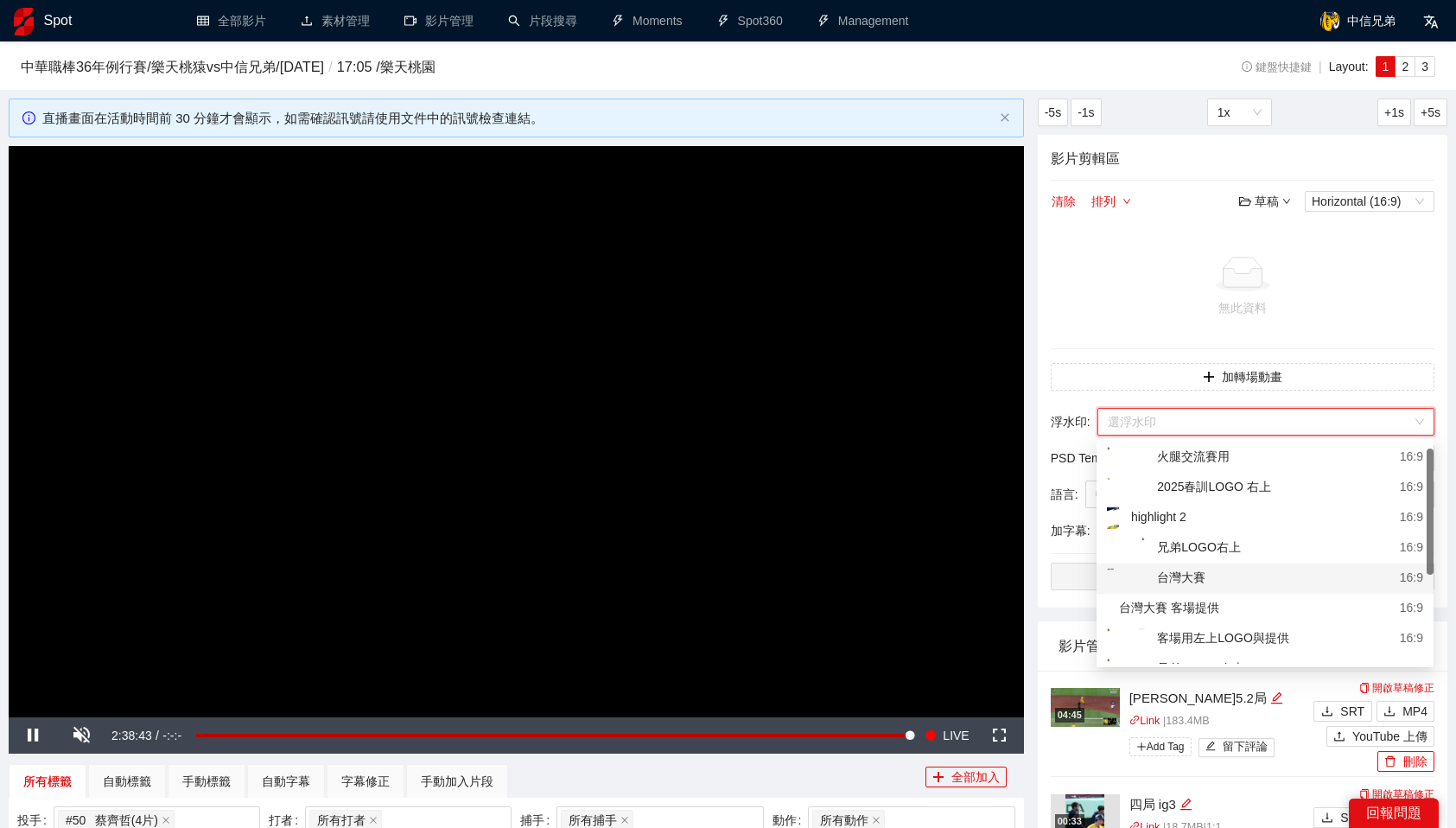
scroll to position [20, 0]
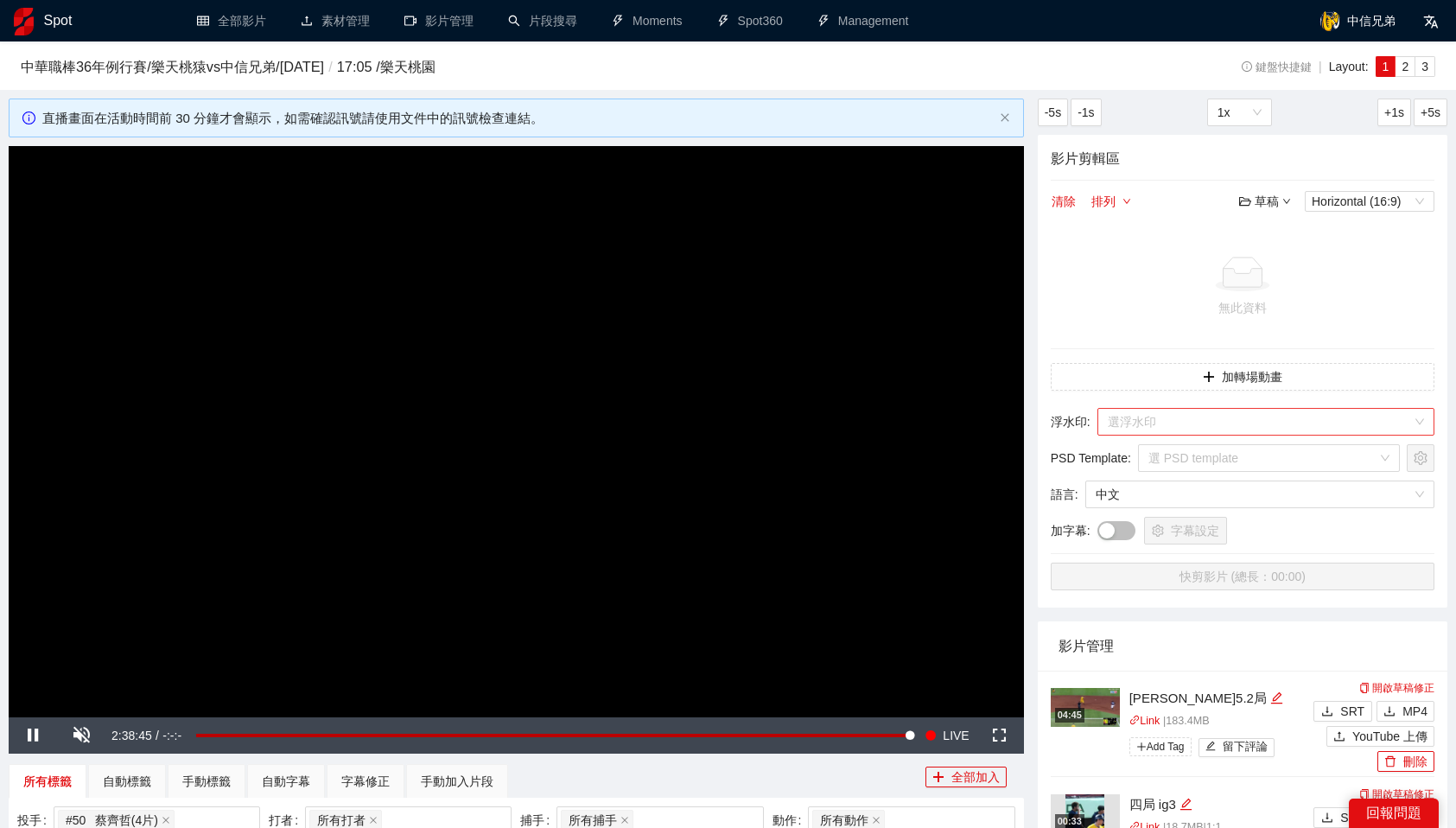
click at [1193, 431] on input "search" at bounding box center [1259, 422] width 304 height 26
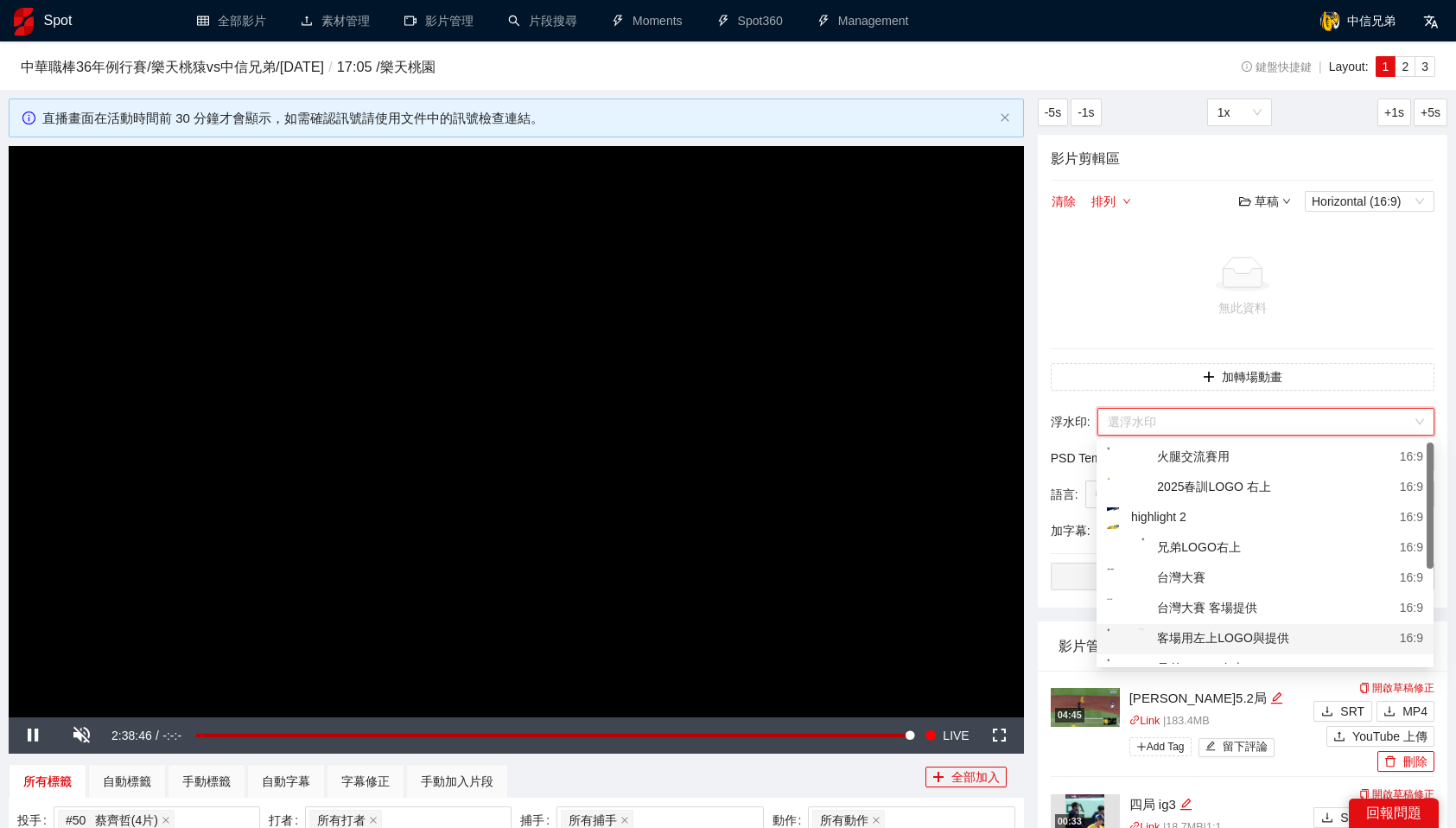
click at [1251, 648] on div "客場用左上LOGO與提供" at bounding box center [1198, 639] width 182 height 22
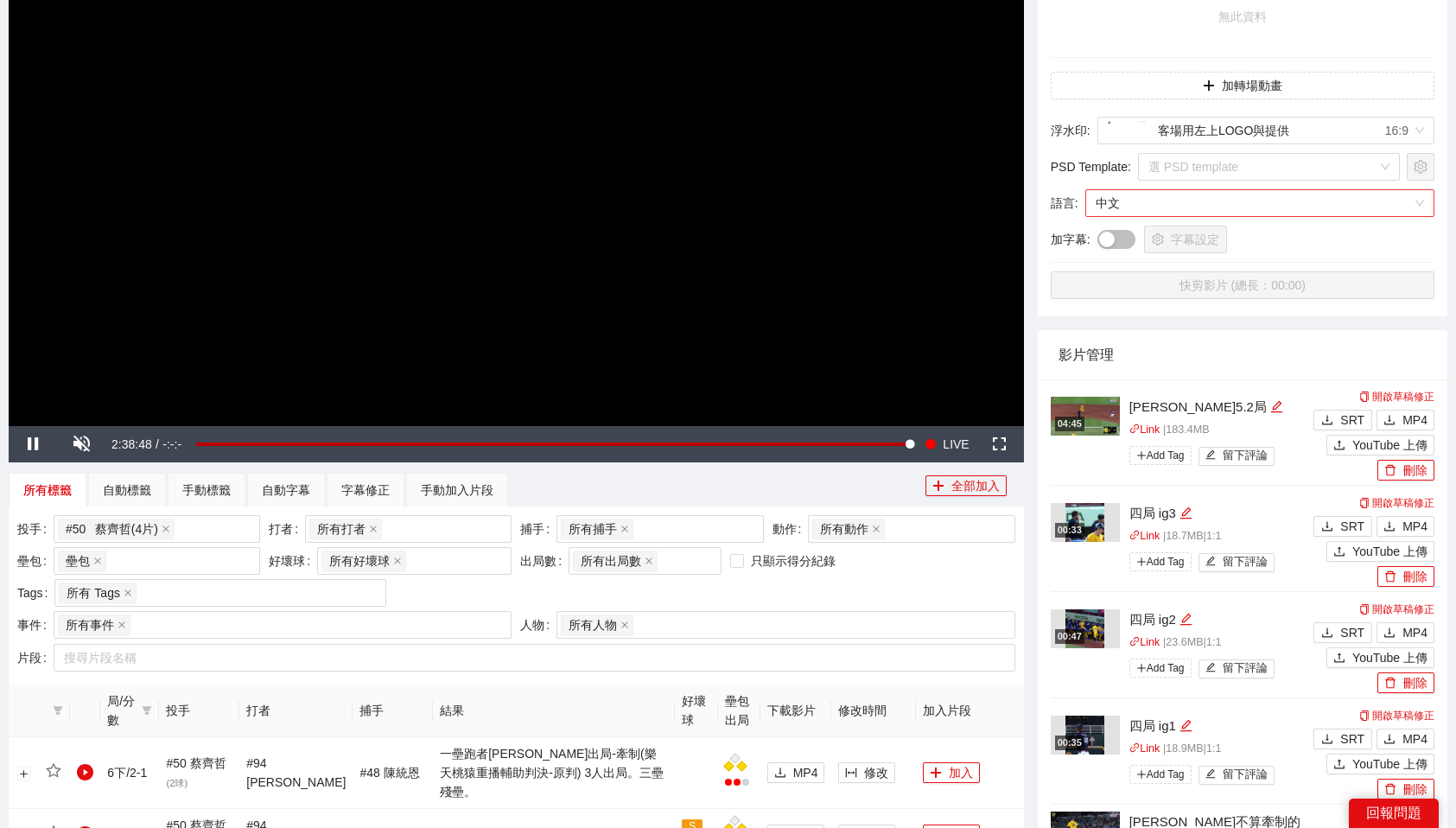
scroll to position [413, 0]
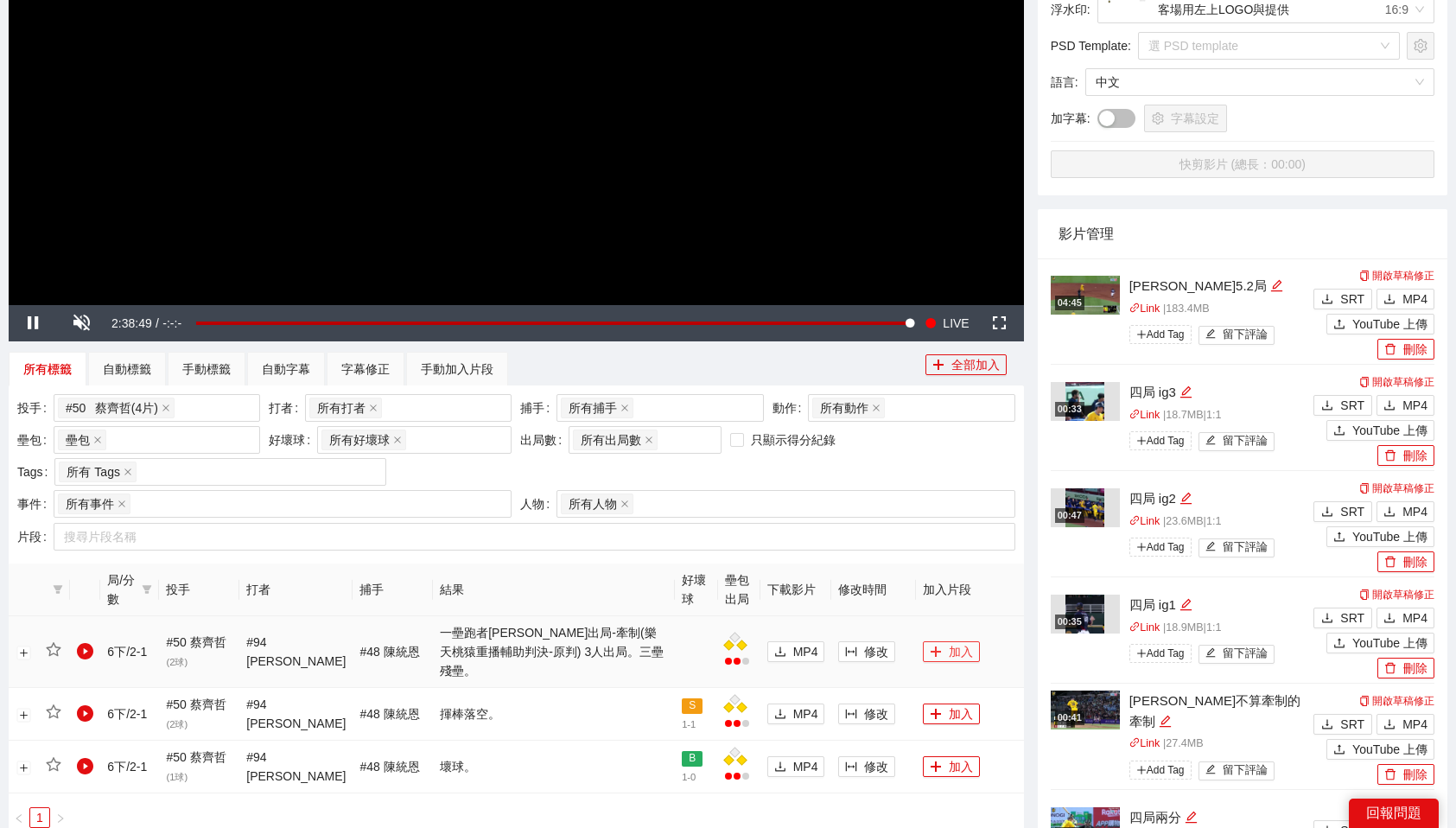
click at [936, 647] on icon "plus" at bounding box center [936, 651] width 1 height 10
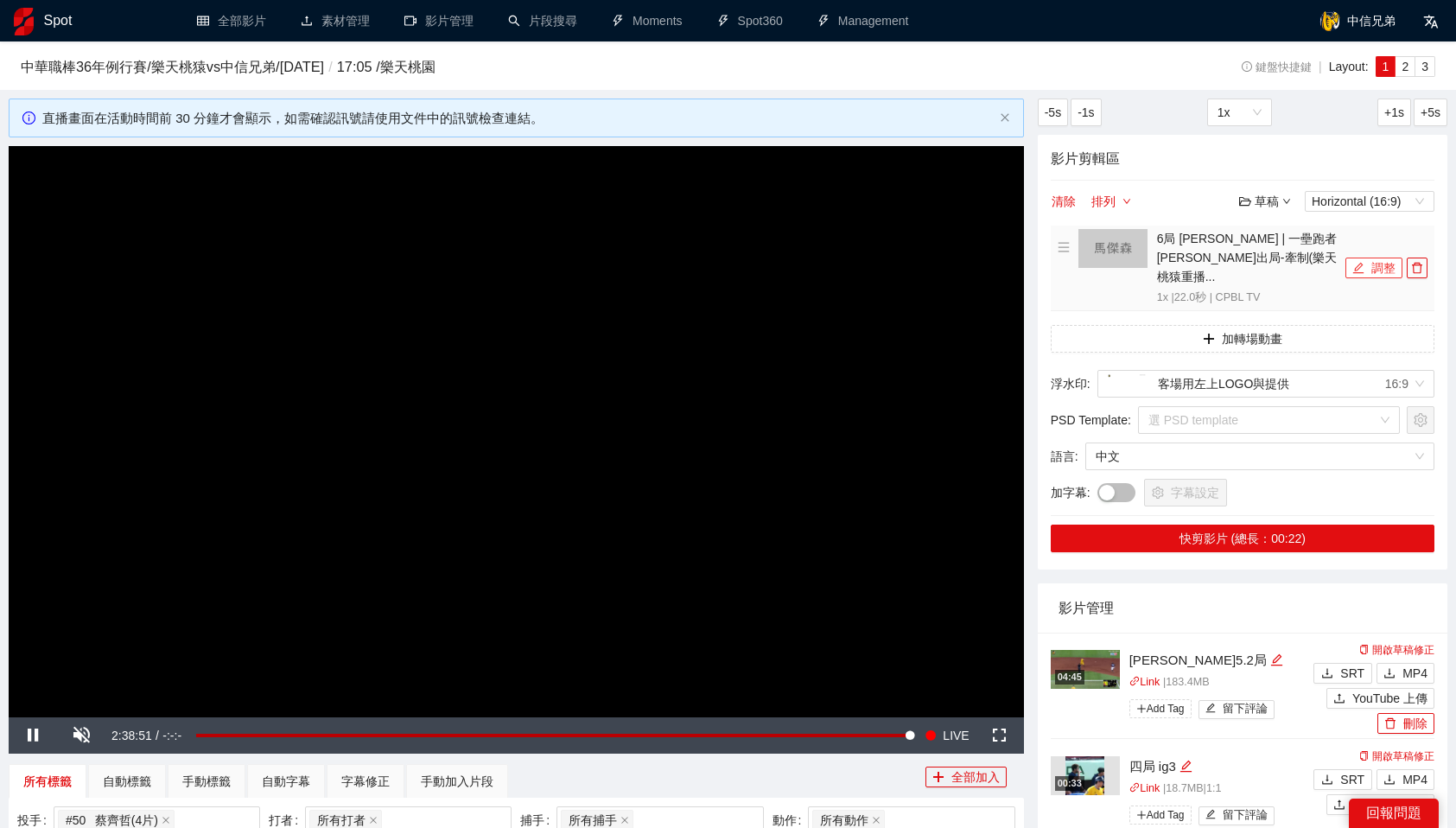
click at [1378, 259] on button "調整" at bounding box center [1375, 268] width 57 height 21
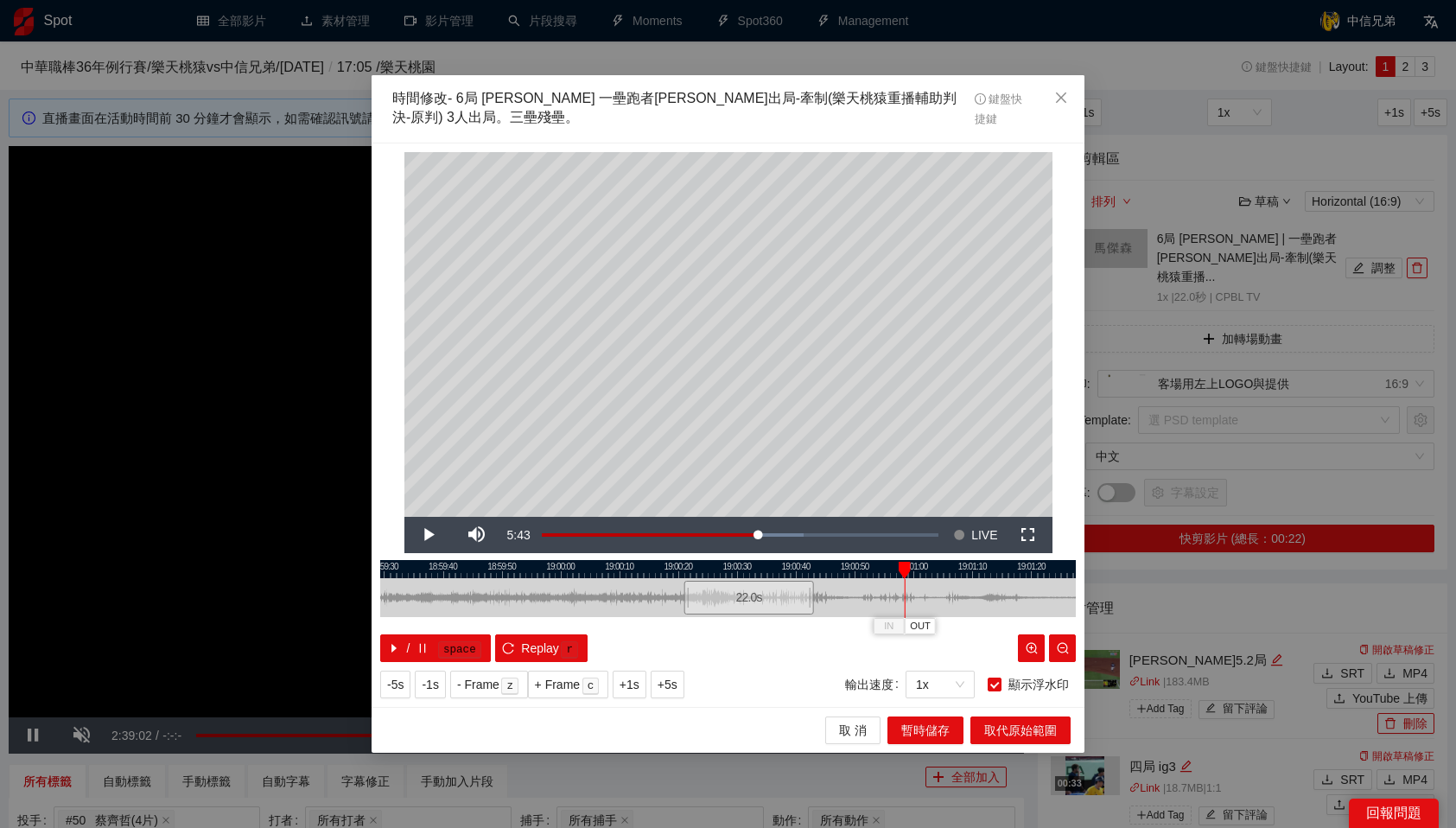
drag, startPoint x: 731, startPoint y: 568, endPoint x: 900, endPoint y: 577, distance: 169.2
click at [900, 577] on div "IN OUT" at bounding box center [905, 570] width 12 height 17
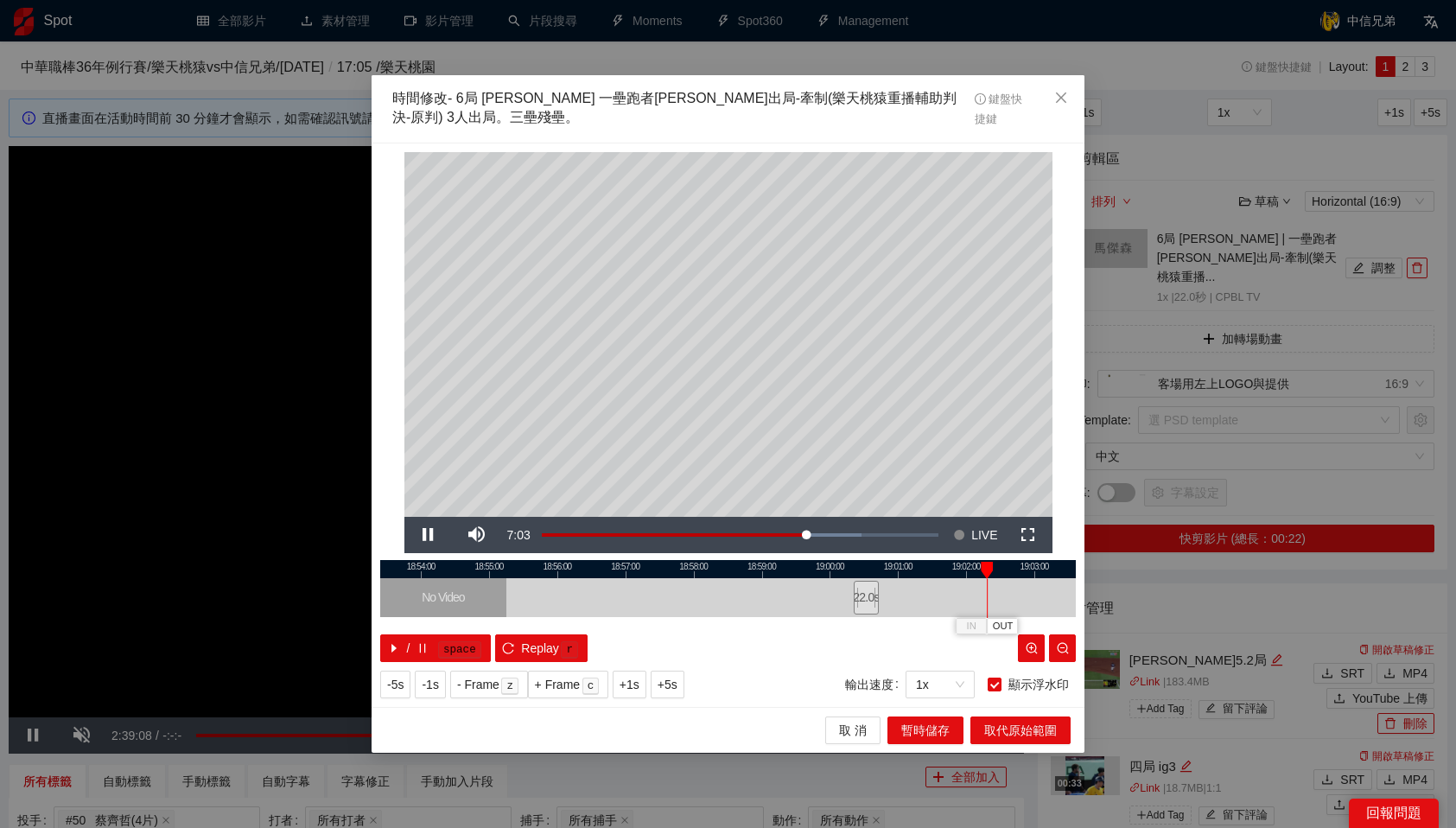
drag, startPoint x: 898, startPoint y: 563, endPoint x: 989, endPoint y: 566, distance: 91.0
click at [989, 566] on div at bounding box center [987, 570] width 12 height 17
drag, startPoint x: 989, startPoint y: 566, endPoint x: 999, endPoint y: 566, distance: 10.0
click at [999, 566] on div at bounding box center [999, 570] width 12 height 17
click at [1014, 622] on span "OUT" at bounding box center [1017, 627] width 21 height 16
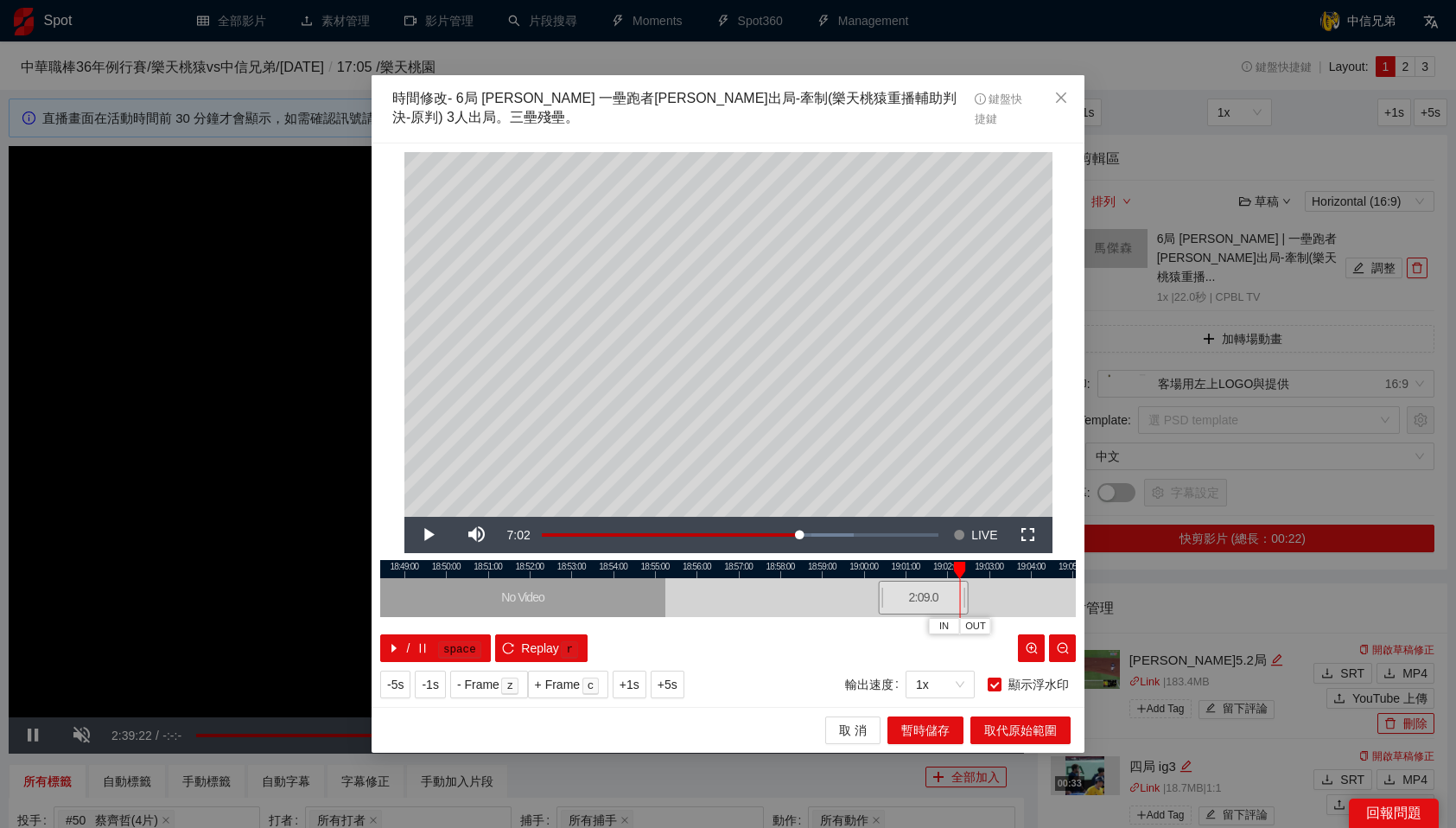
drag, startPoint x: 968, startPoint y: 570, endPoint x: 935, endPoint y: 573, distance: 33.1
click at [935, 573] on div "18:48:00 18:49:00 18:50:00 18:51:00 18:52:00 18:53:00 18:54:00 18:55:00 18:56:0…" at bounding box center [728, 611] width 696 height 102
click at [1021, 721] on span "取代原始範圍" at bounding box center [1021, 731] width 73 height 19
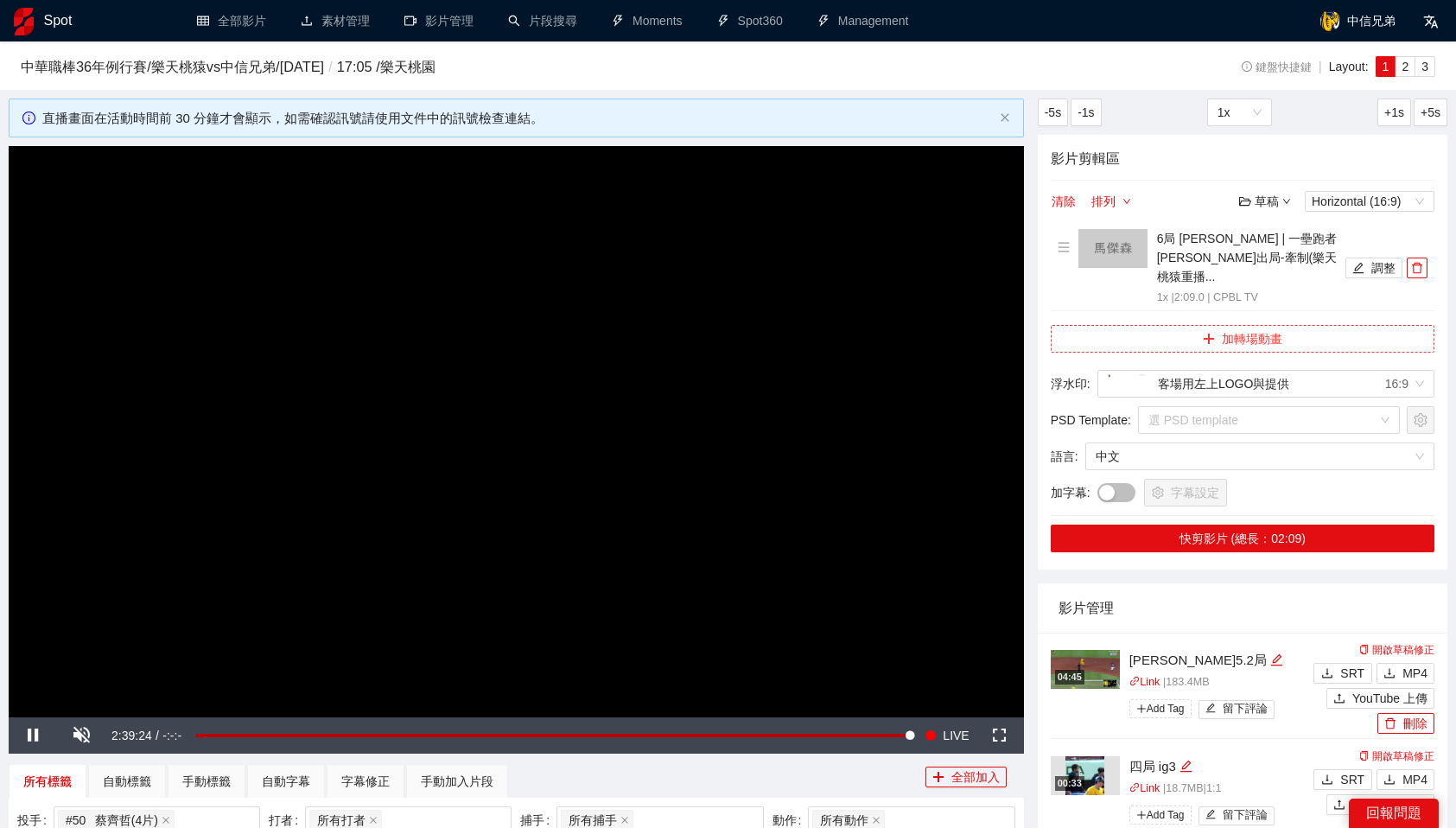
click at [1260, 325] on button "加轉場動畫" at bounding box center [1243, 339] width 384 height 28
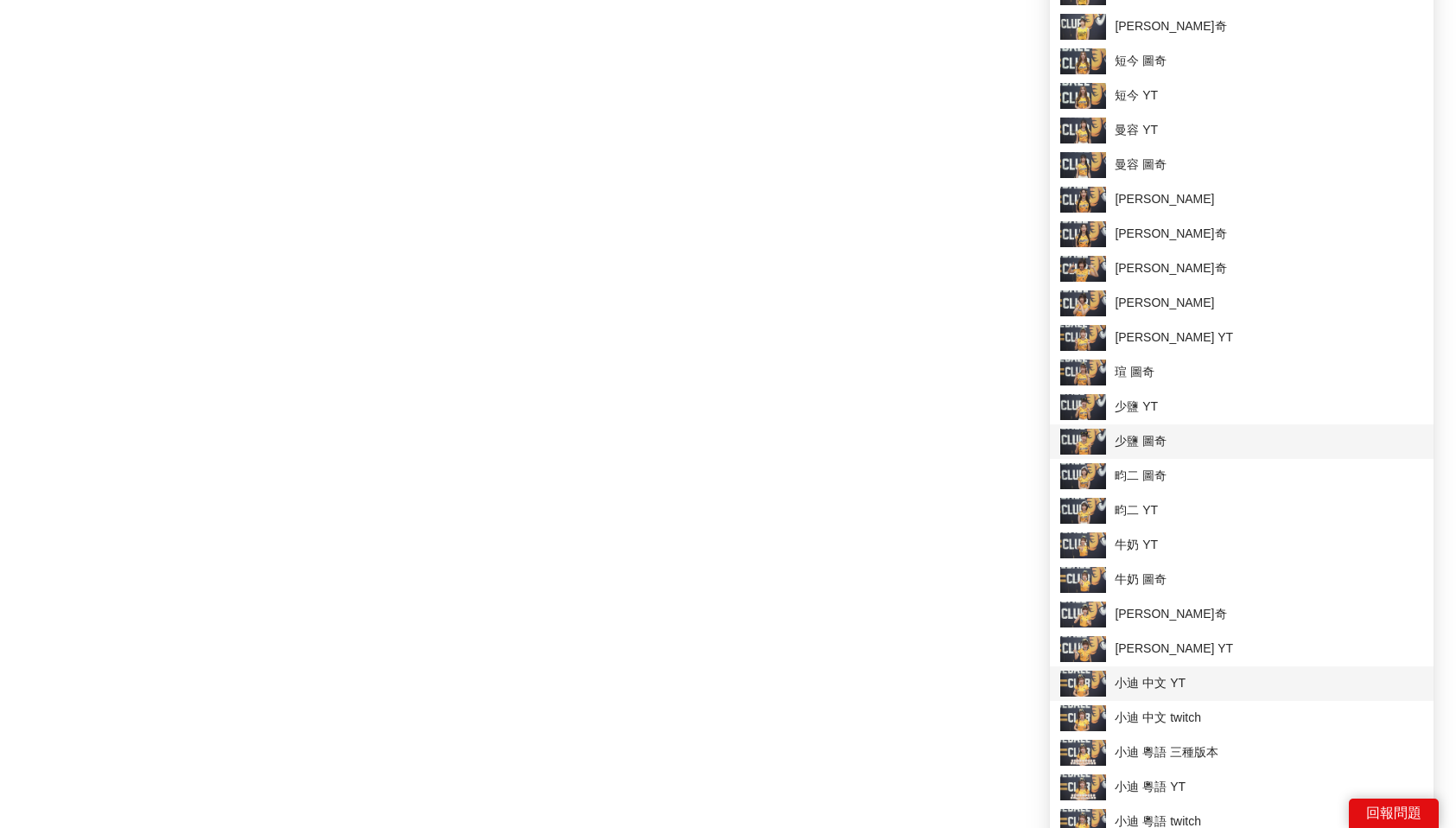
scroll to position [1688, 0]
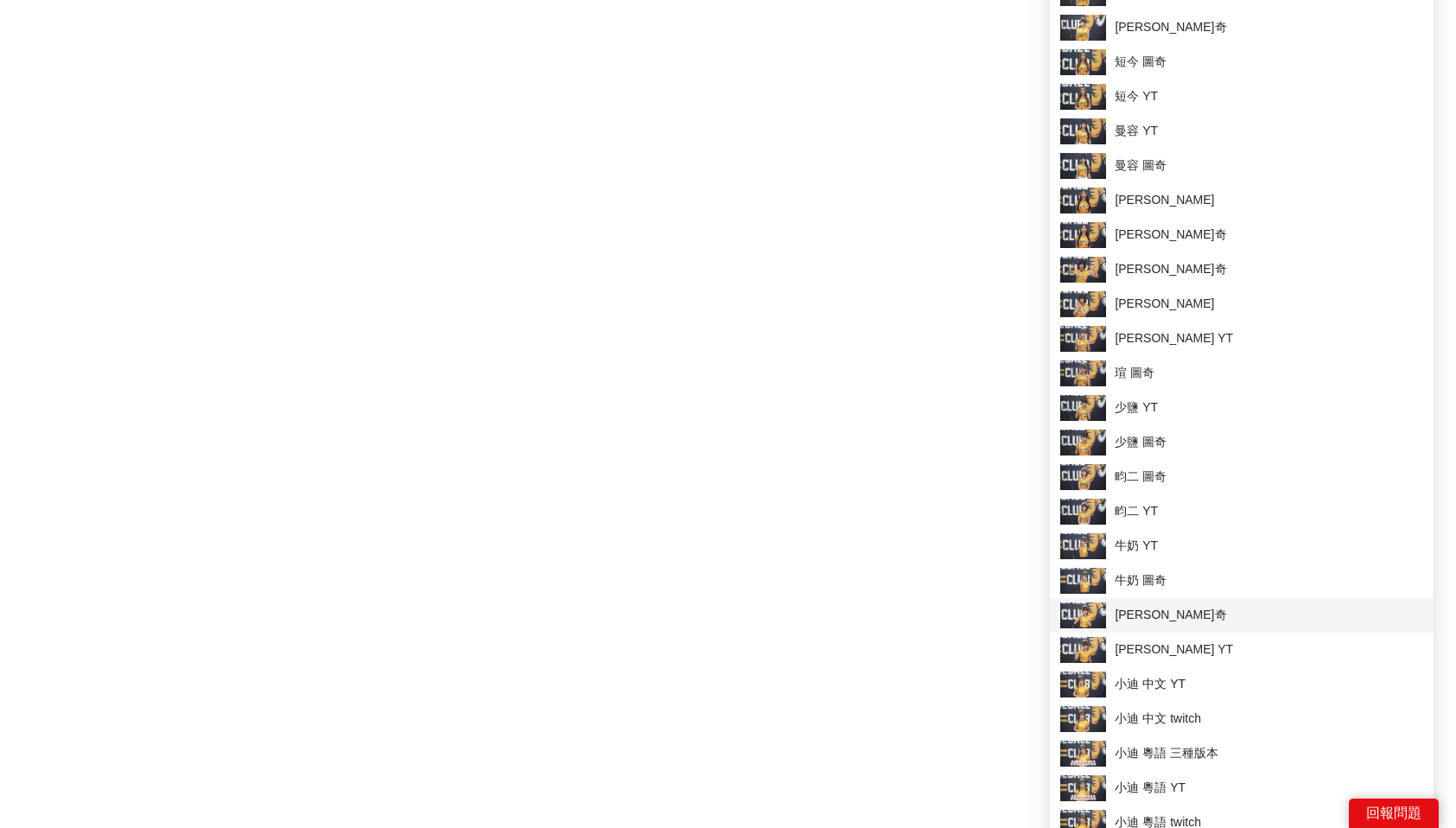
click at [1228, 614] on span "[PERSON_NAME]奇" at bounding box center [1242, 616] width 363 height 26
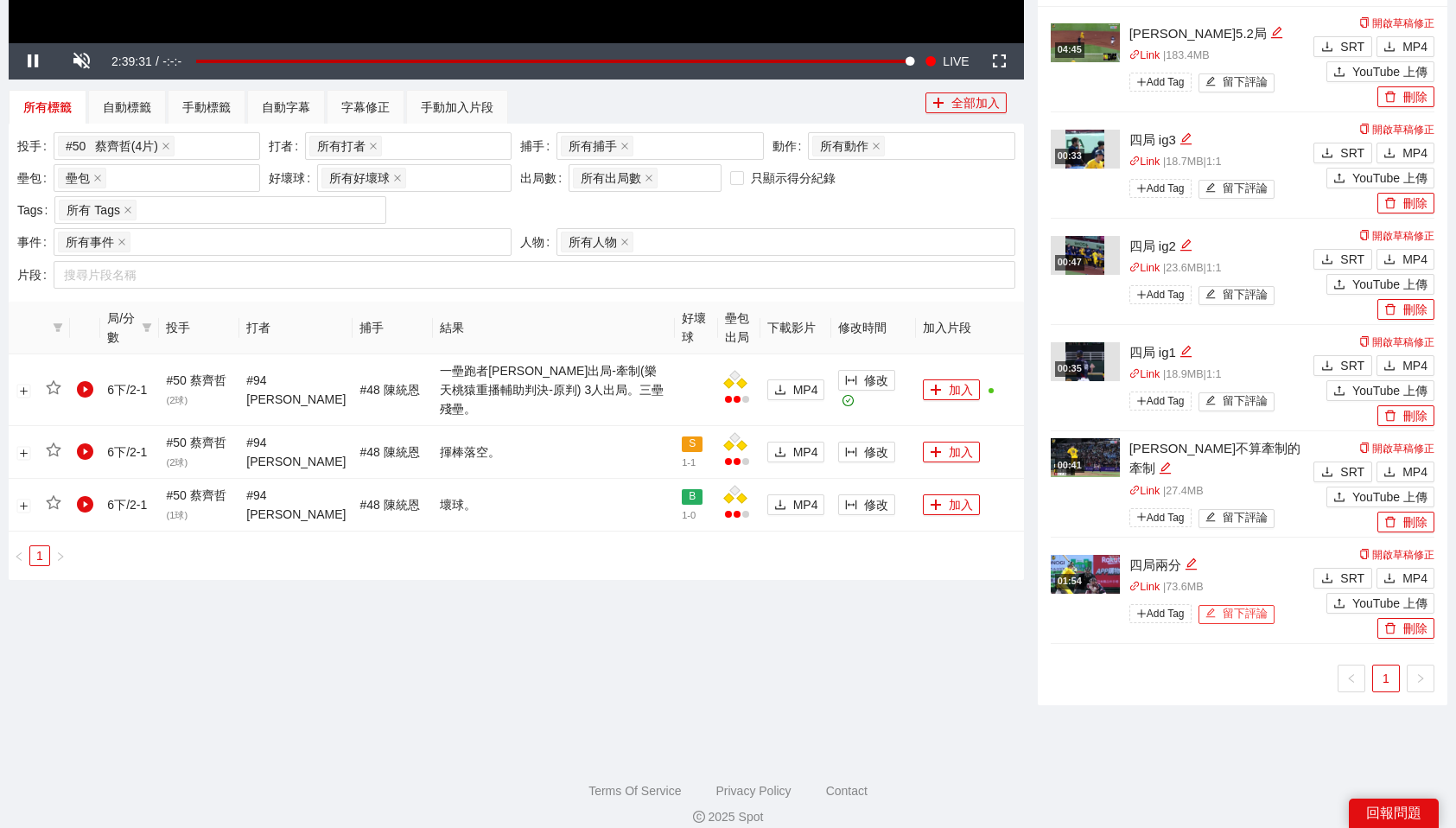
scroll to position [0, 0]
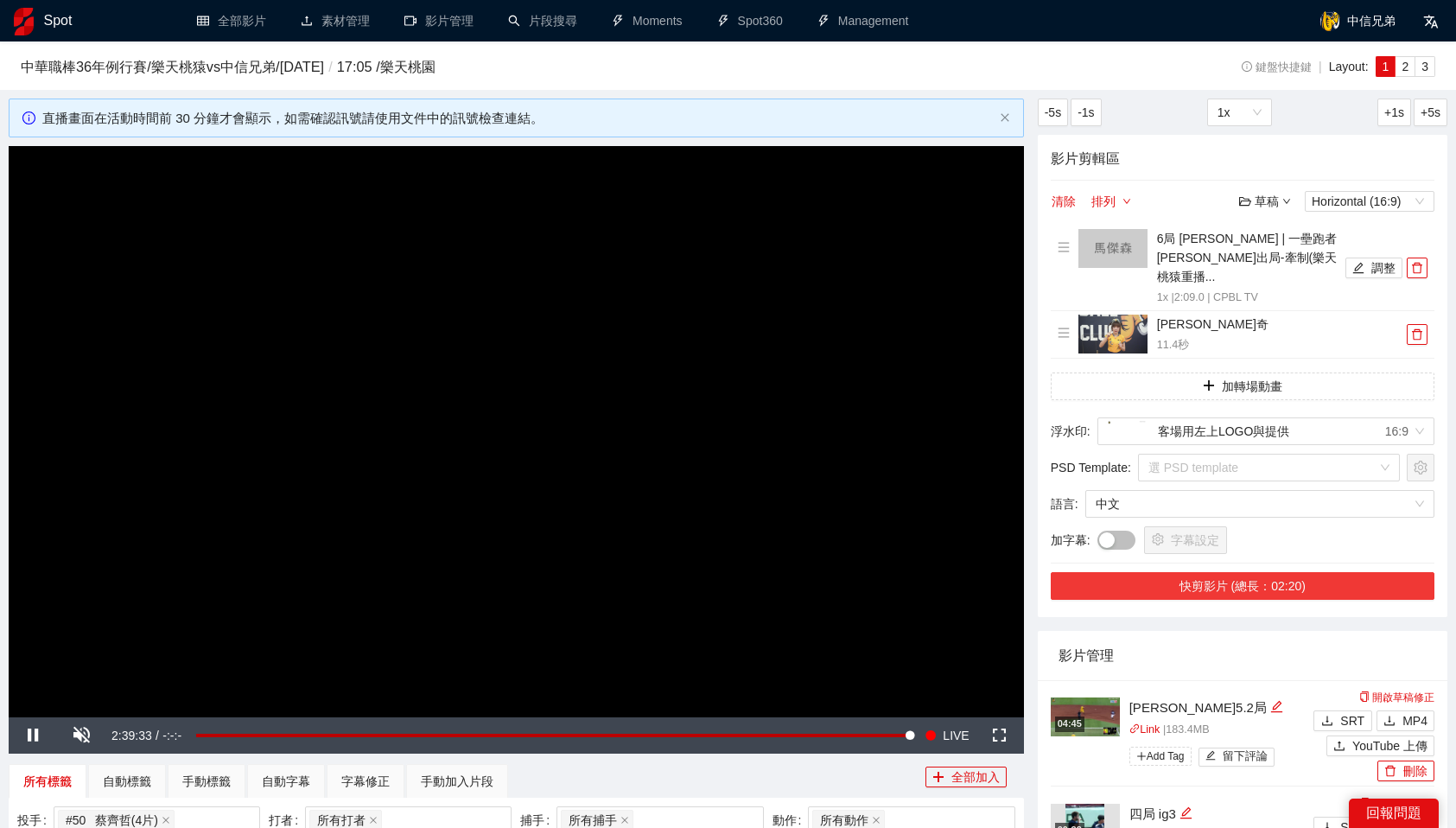
click at [1260, 572] on button "快剪影片 (總長：02:20)" at bounding box center [1243, 586] width 384 height 28
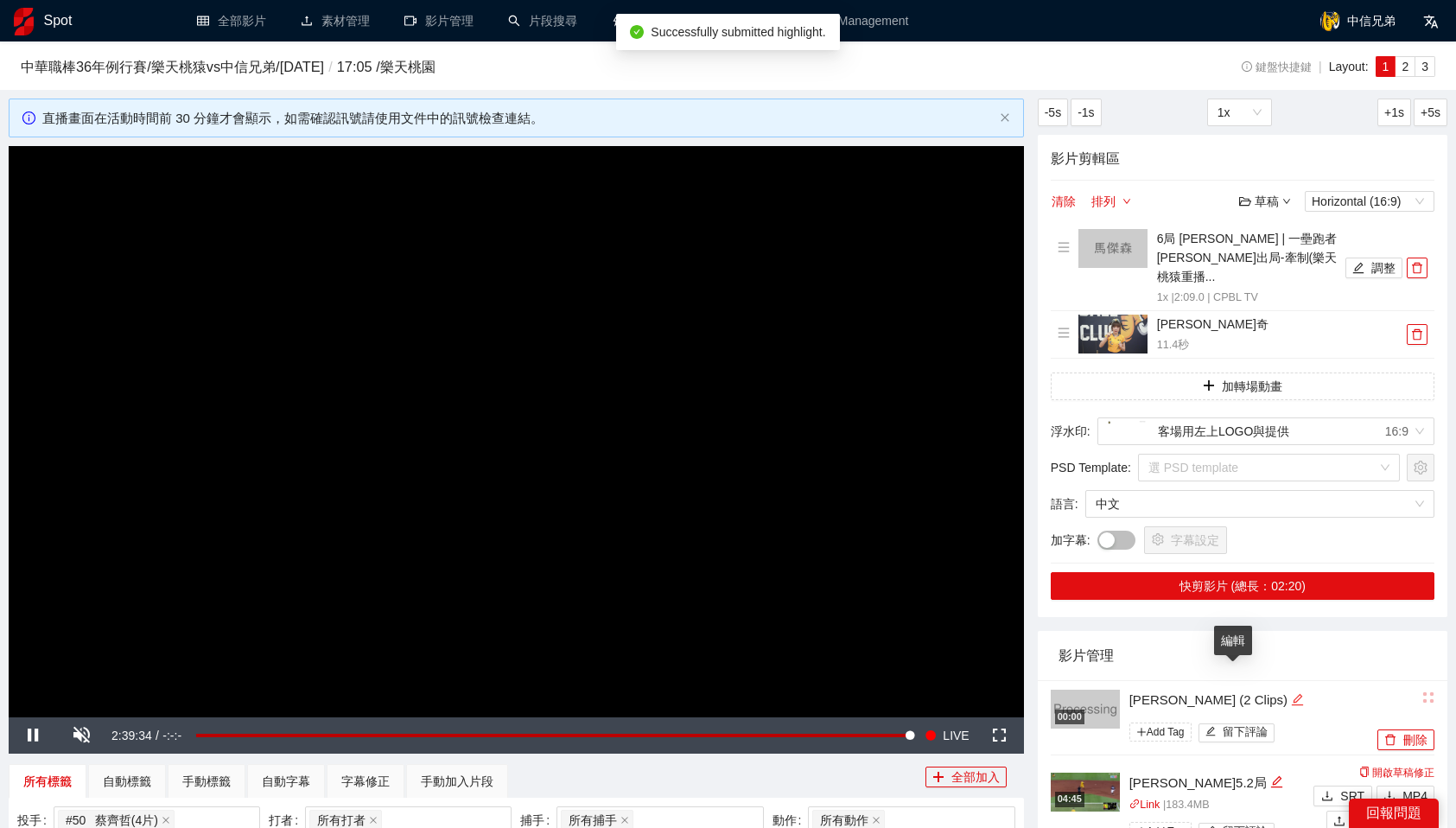
click at [1292, 694] on icon "edit" at bounding box center [1297, 700] width 11 height 11
click at [1219, 685] on textarea "**********" at bounding box center [1240, 699] width 244 height 28
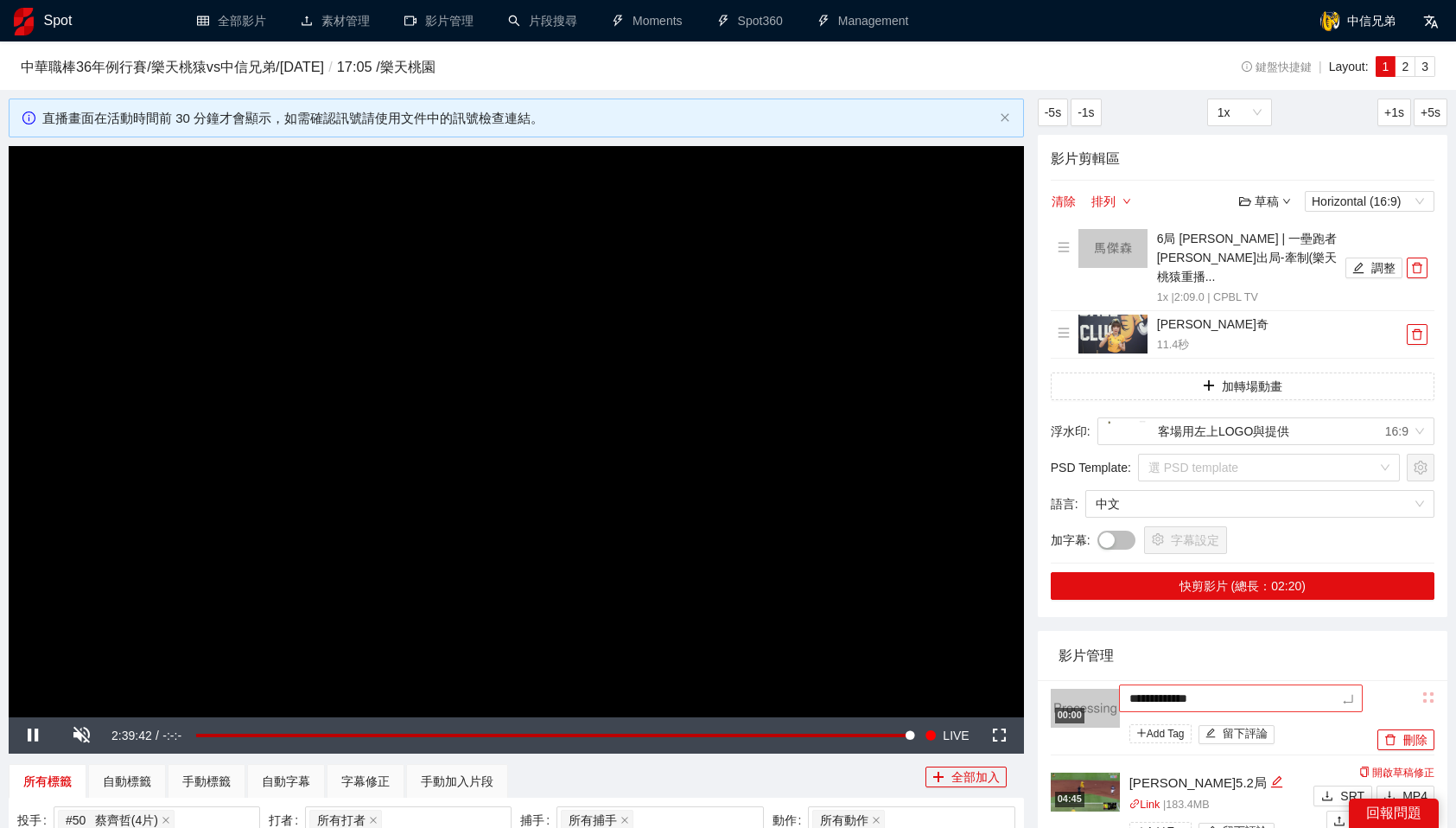
click at [1219, 685] on textarea "**********" at bounding box center [1240, 699] width 244 height 28
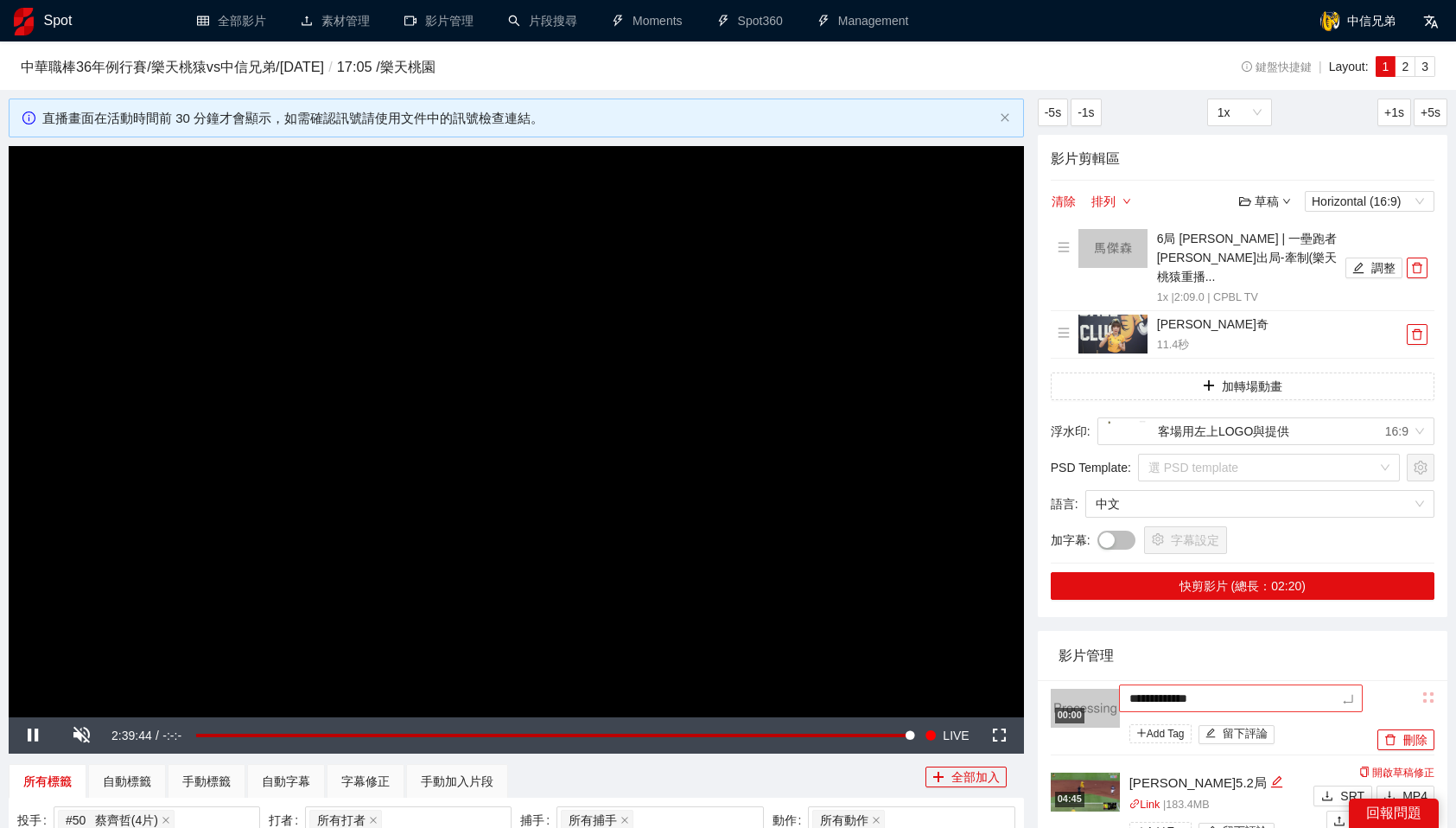
type textarea "*"
type textarea "**"
type textarea "*"
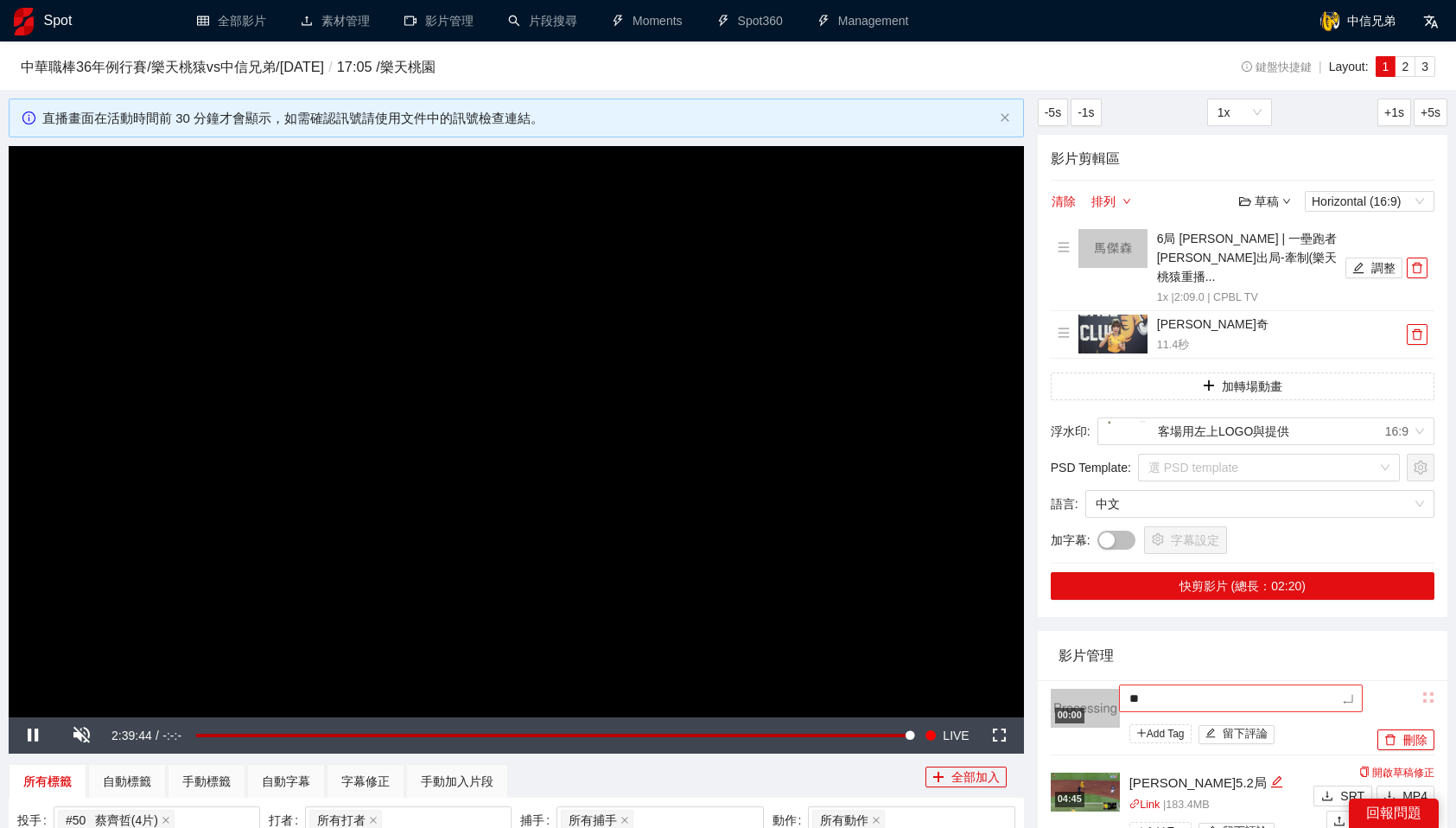
type textarea "*"
type textarea "**"
type textarea "***"
type textarea "**"
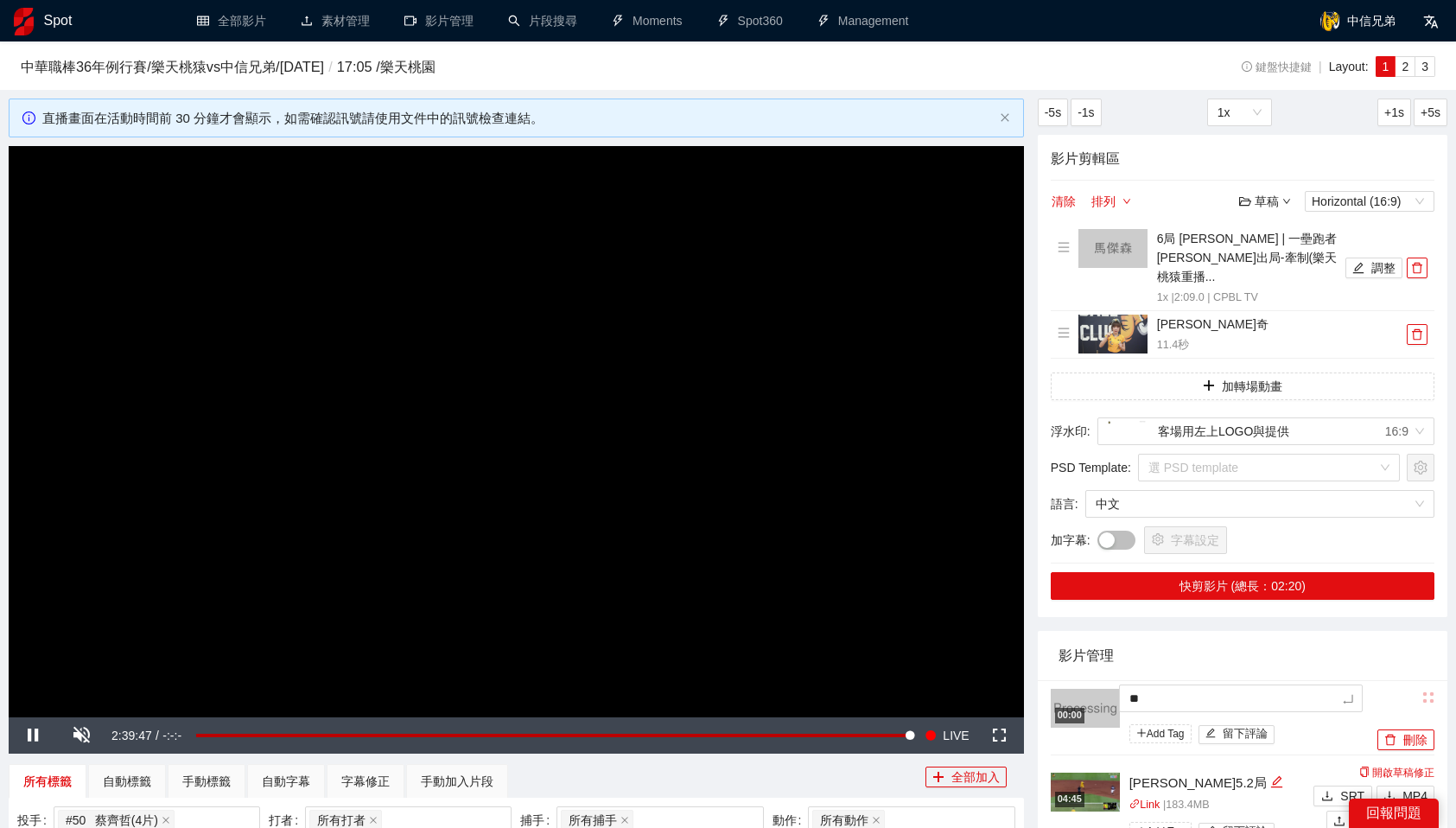
click at [1284, 642] on div "影片管理" at bounding box center [1243, 655] width 368 height 49
click at [1284, 642] on div "影片管理" at bounding box center [1243, 655] width 368 height 49
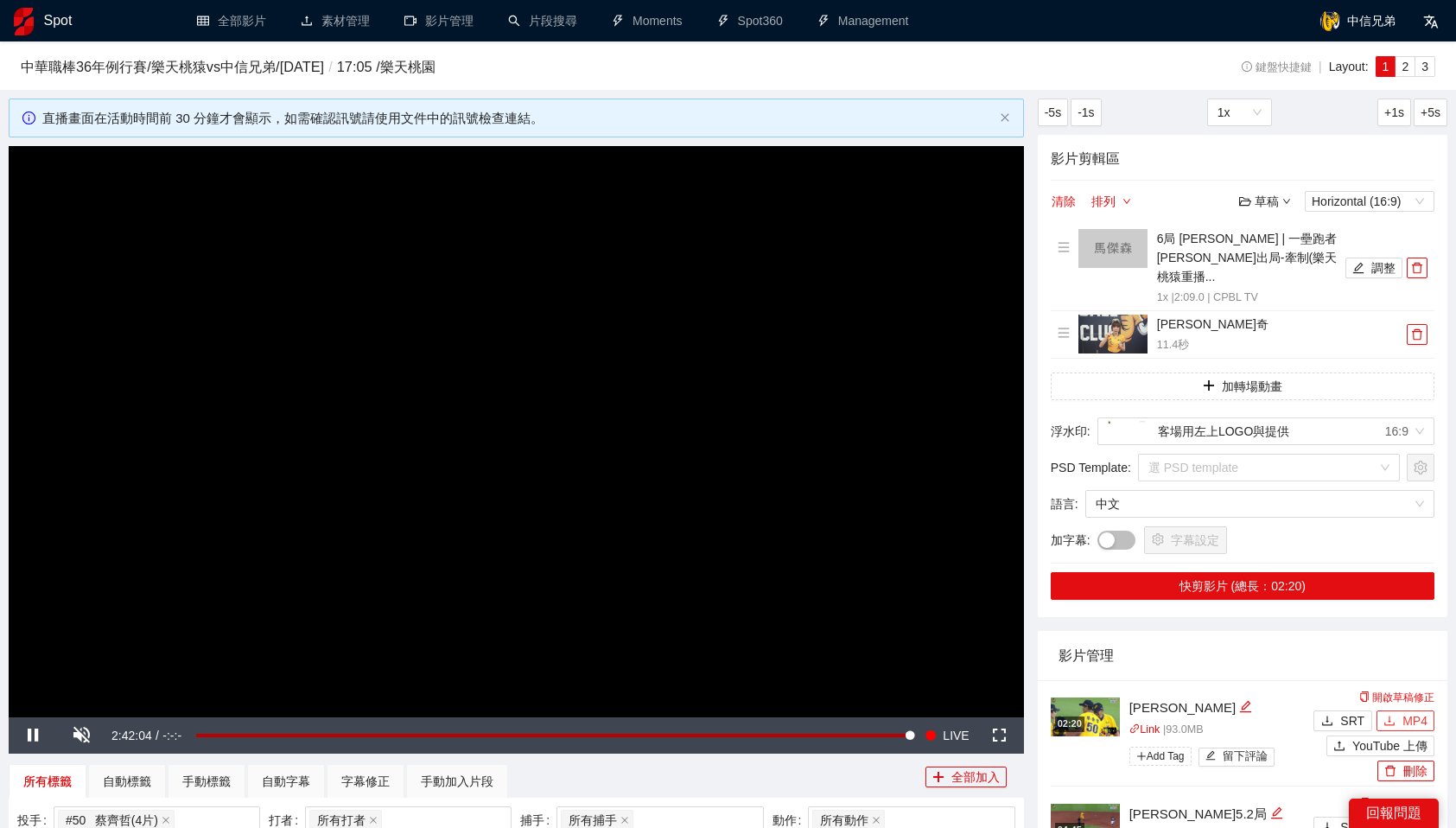
click at [1420, 712] on span "MP4" at bounding box center [1414, 721] width 25 height 19
click at [1419, 263] on icon "delete" at bounding box center [1417, 268] width 10 height 11
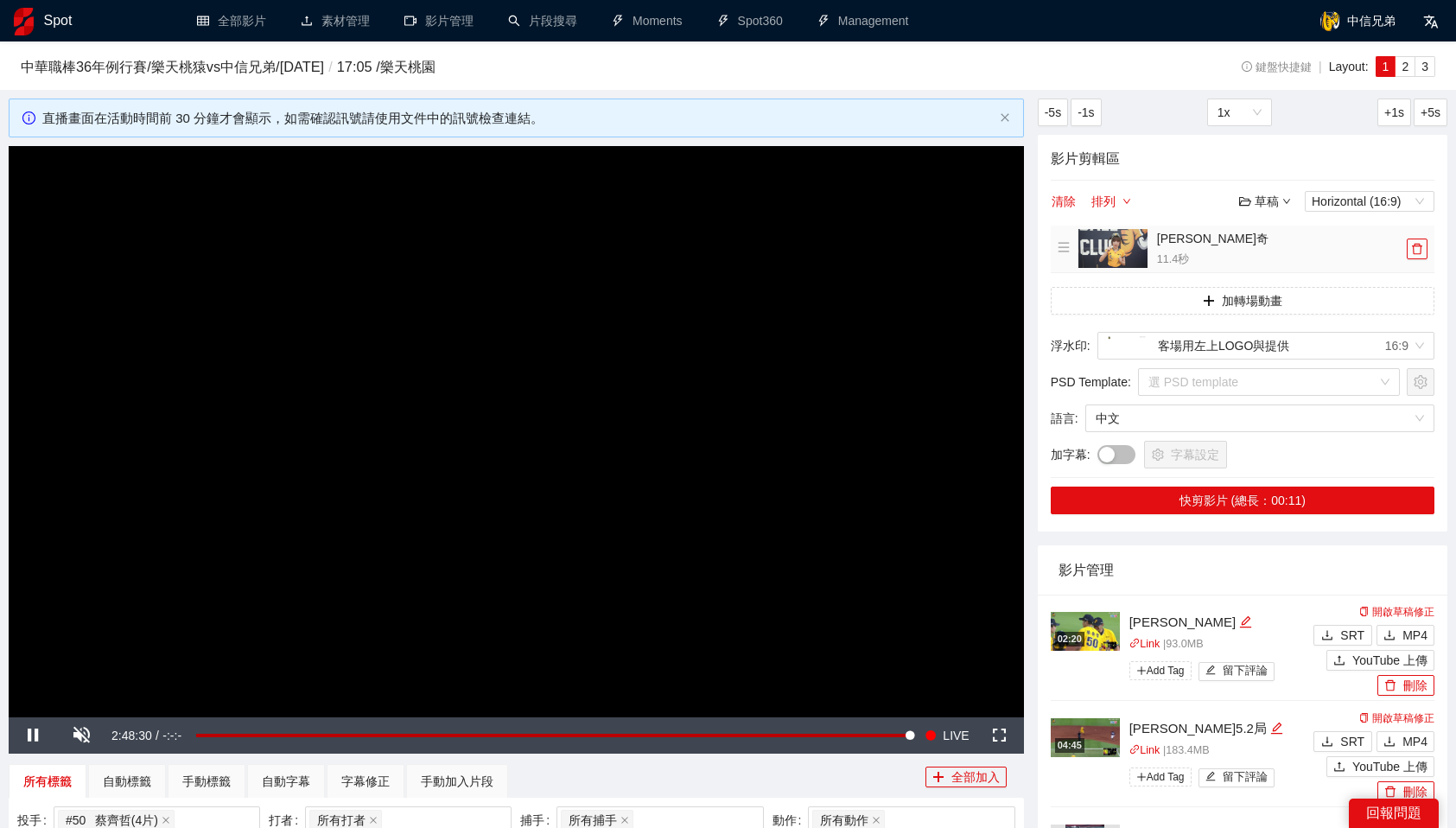
click at [1419, 255] on button "button" at bounding box center [1417, 249] width 21 height 21
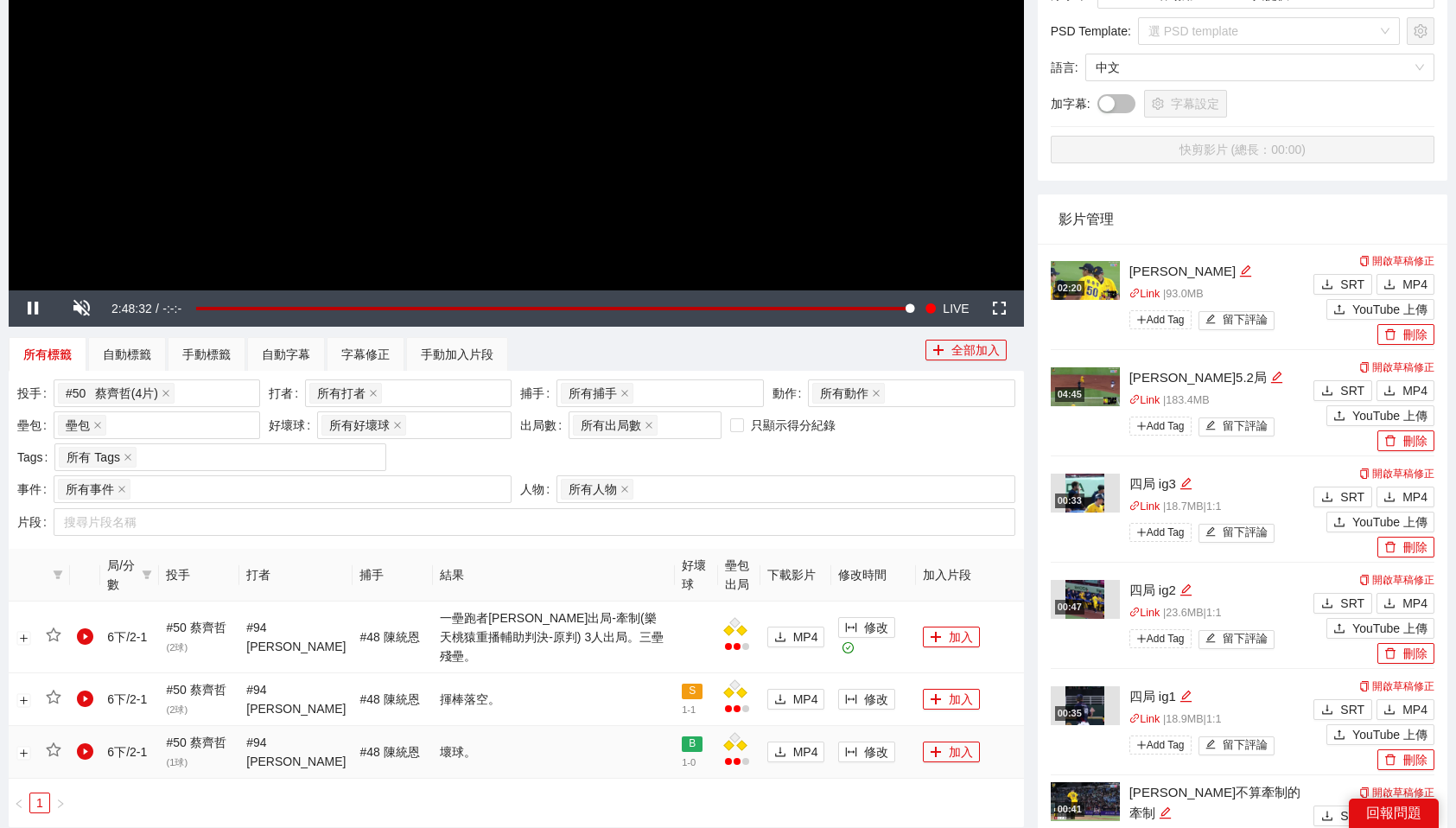
scroll to position [515, 0]
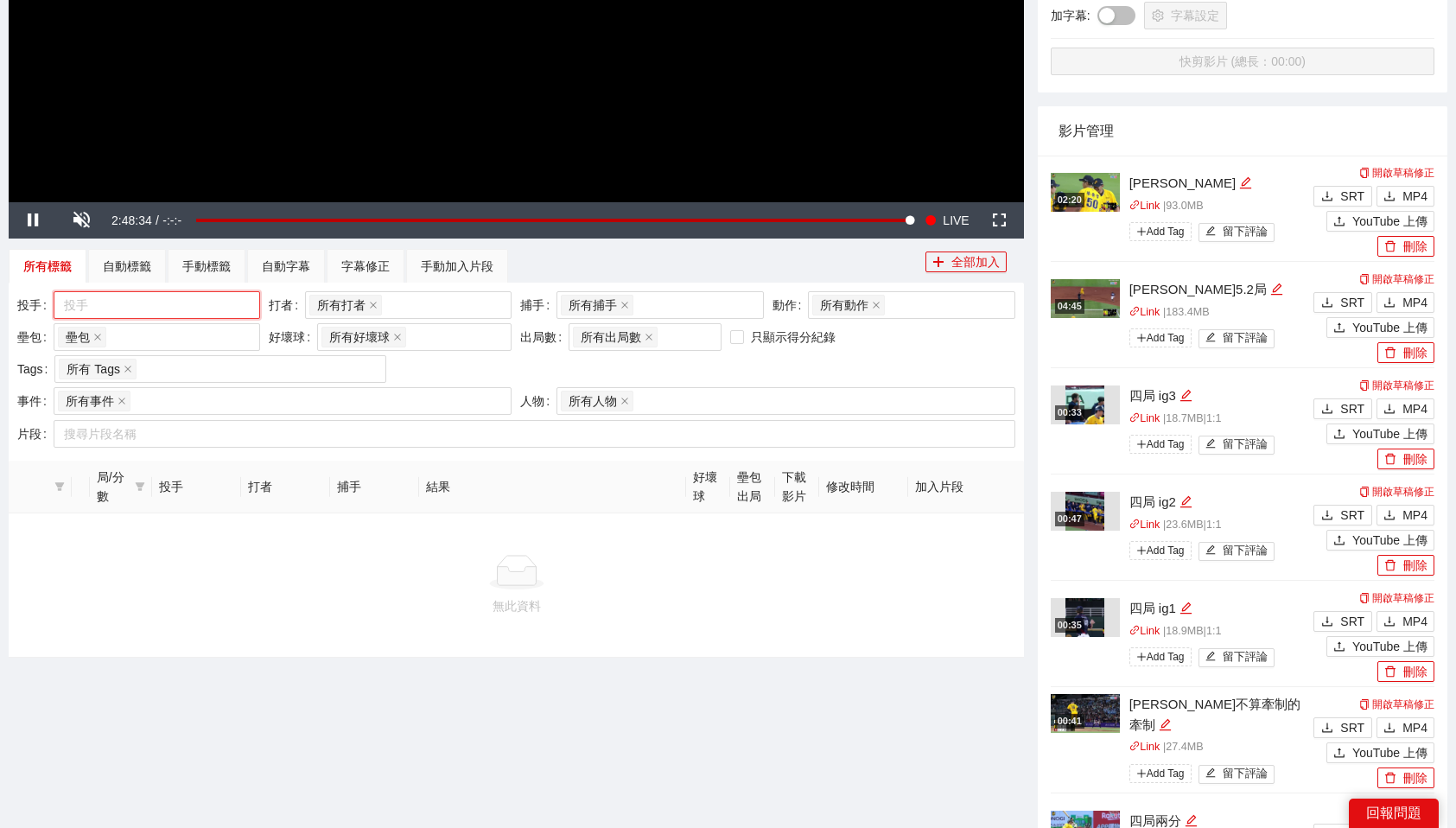
click at [196, 303] on div at bounding box center [148, 305] width 180 height 21
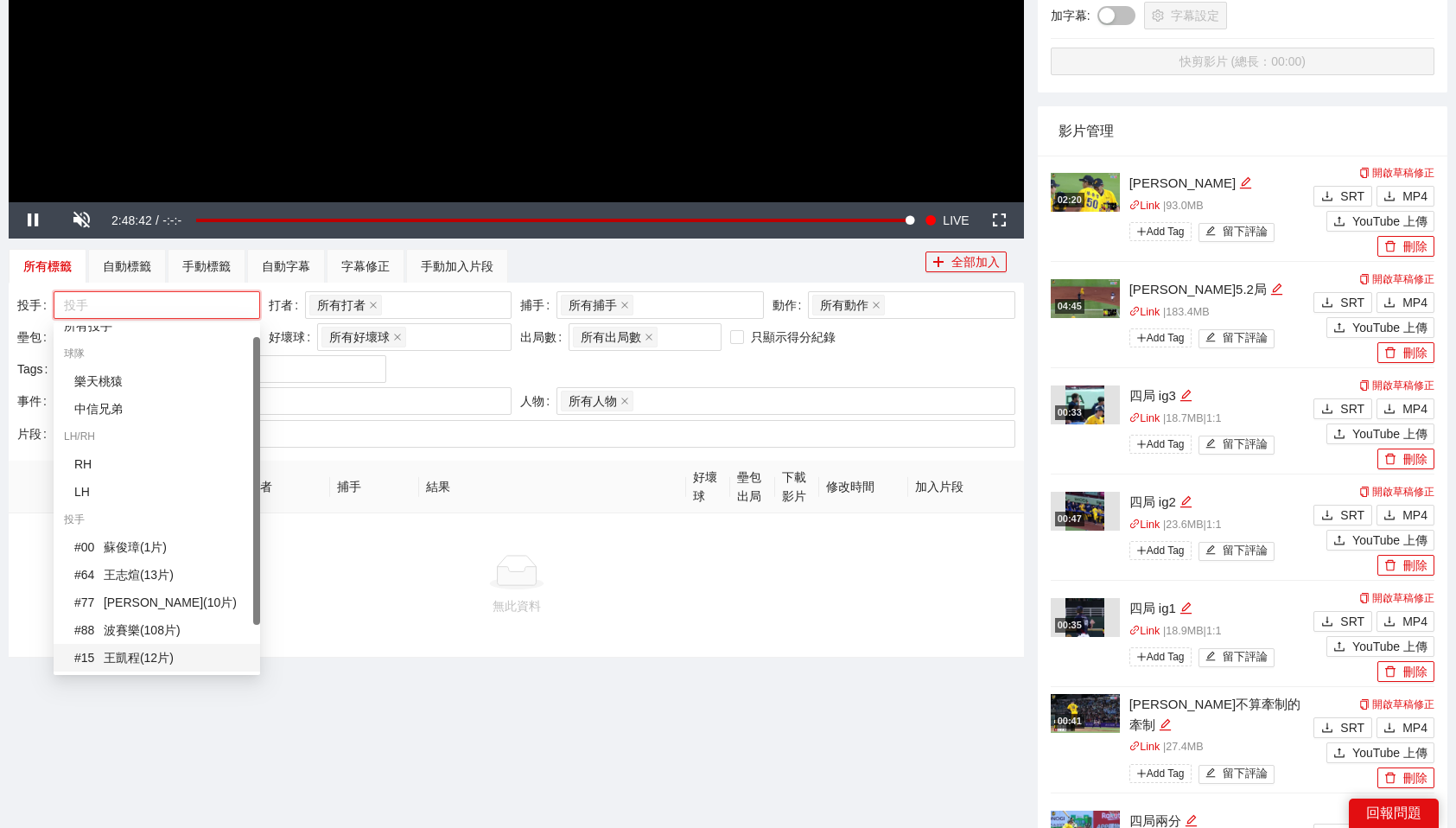
click at [166, 663] on div "# 15 王凱程 ( 12 片 )" at bounding box center [162, 658] width 175 height 19
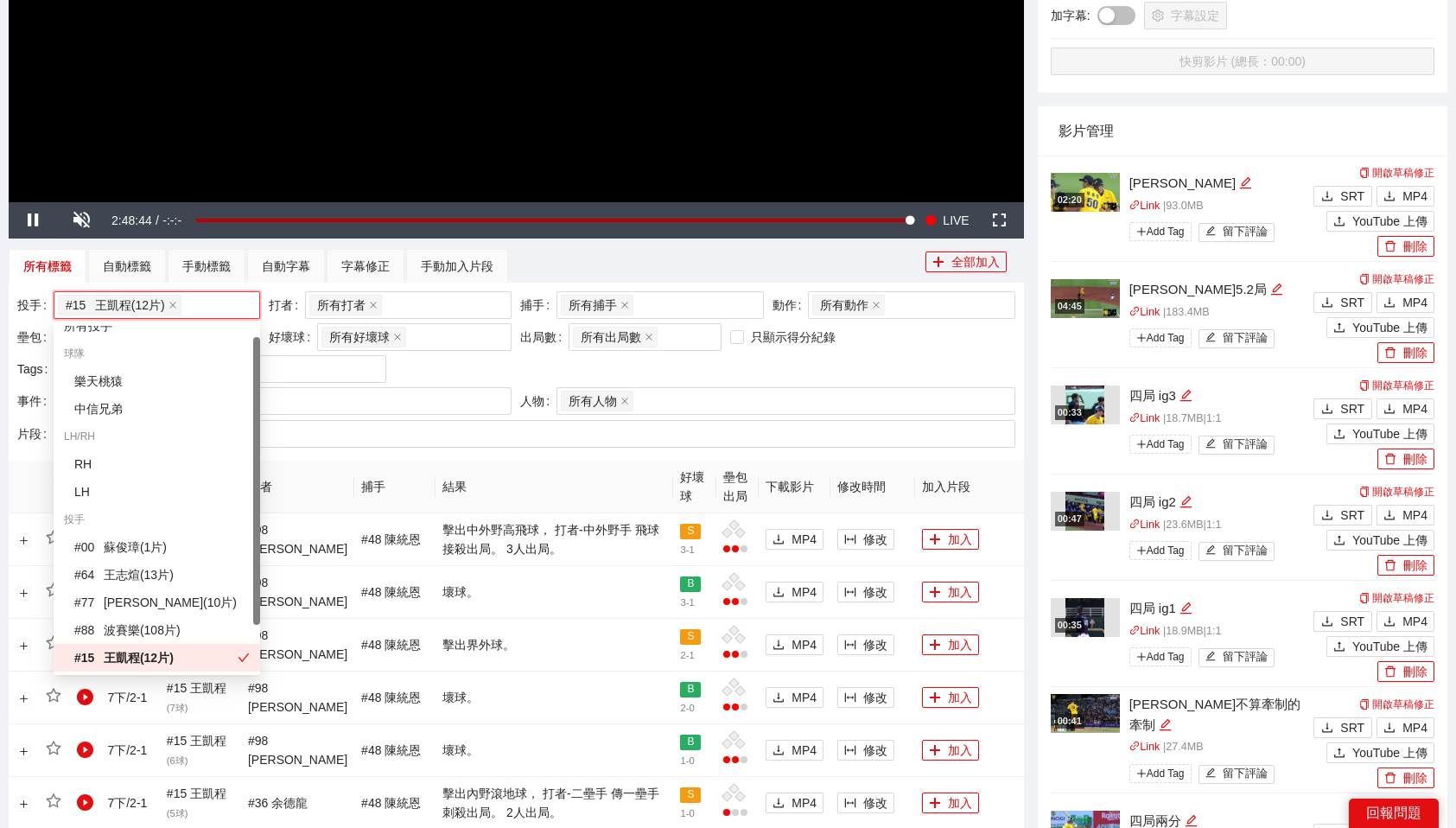
click at [914, 376] on div "投手 # 15 王凱程 ( 12 片 ) + 0 ... 打者 所有打者 + 0 ... 捕手 所有捕手 + 0 ... 動作 所有動作 壘包 壘包 好壞球 …" at bounding box center [517, 339] width 1007 height 96
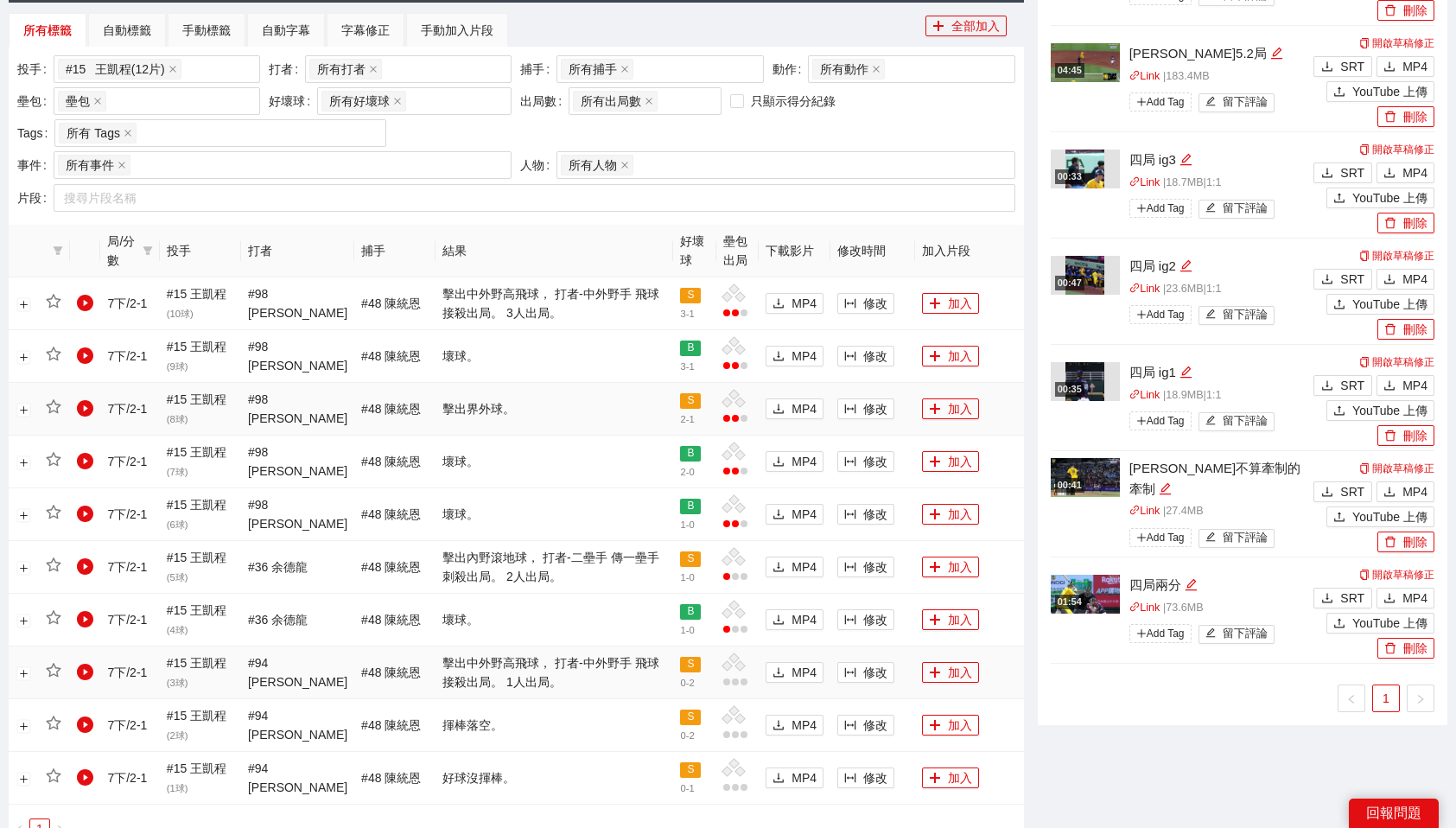
scroll to position [778, 0]
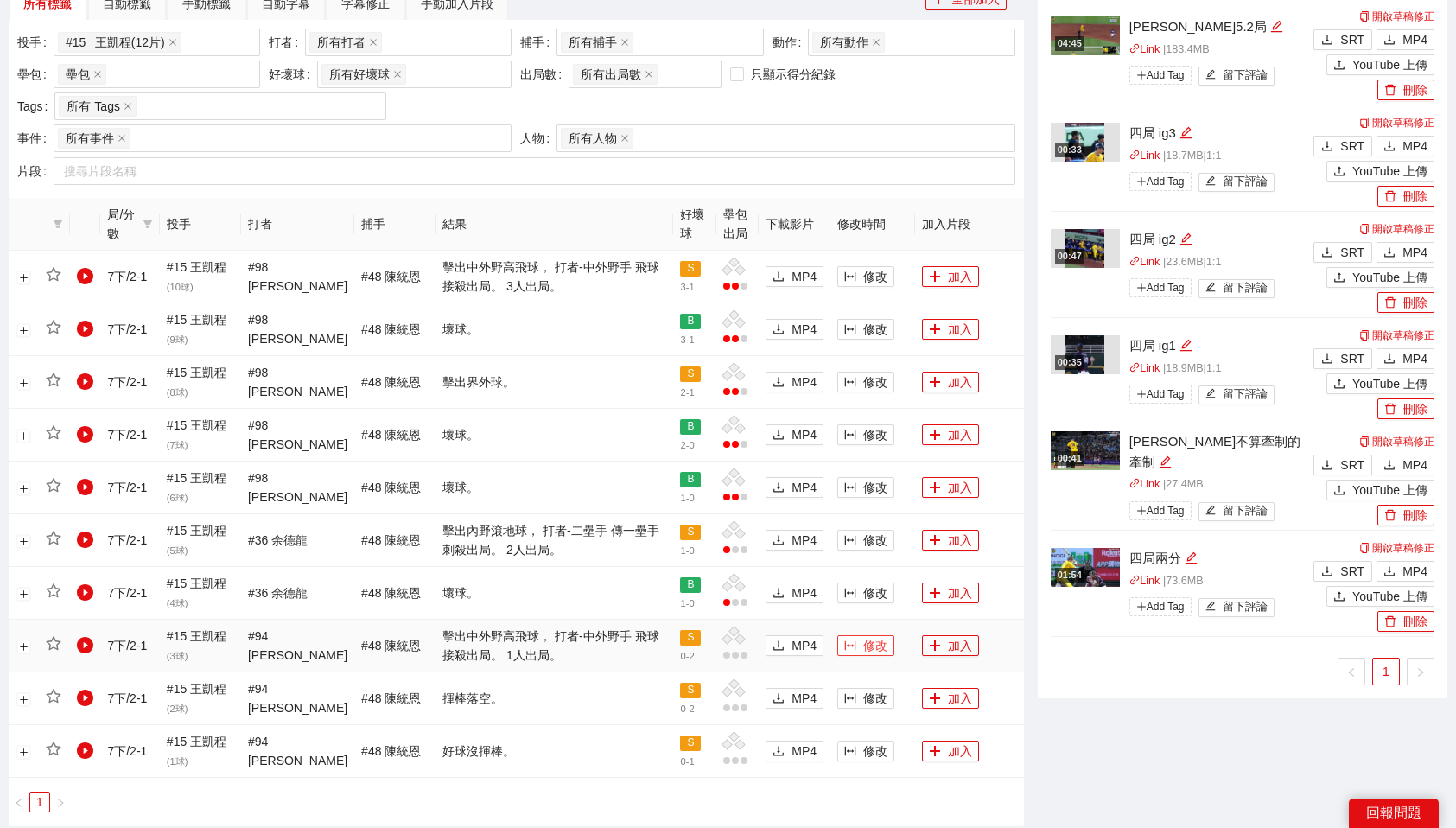
click at [848, 649] on icon "column-width" at bounding box center [850, 646] width 12 height 12
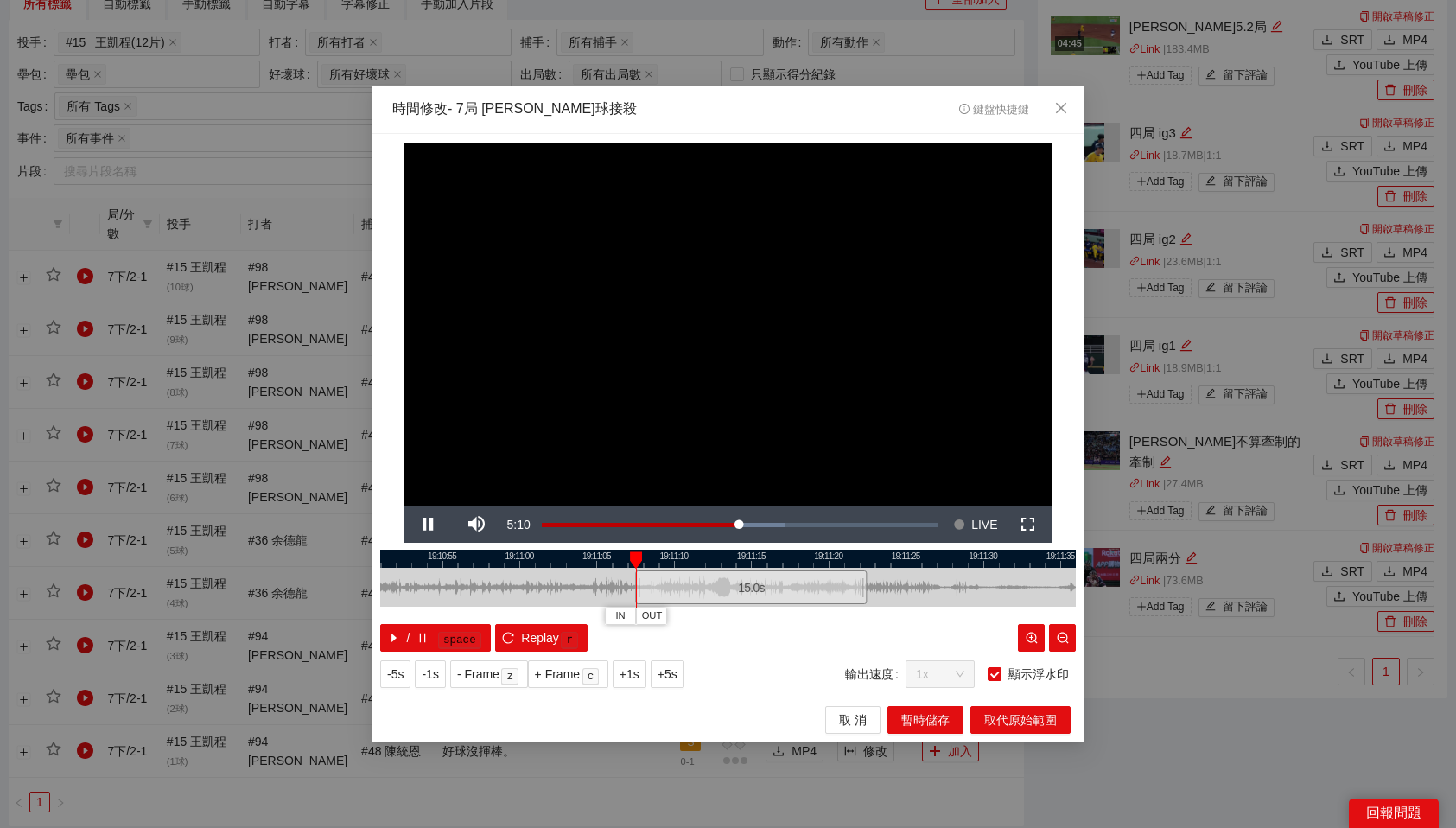
drag, startPoint x: 724, startPoint y: 593, endPoint x: 747, endPoint y: 593, distance: 23.0
click at [747, 593] on div "15.0 s" at bounding box center [751, 587] width 231 height 34
click at [800, 610] on span "OUT" at bounding box center [801, 616] width 21 height 16
click at [993, 714] on span "取代原始範圍" at bounding box center [1021, 720] width 73 height 19
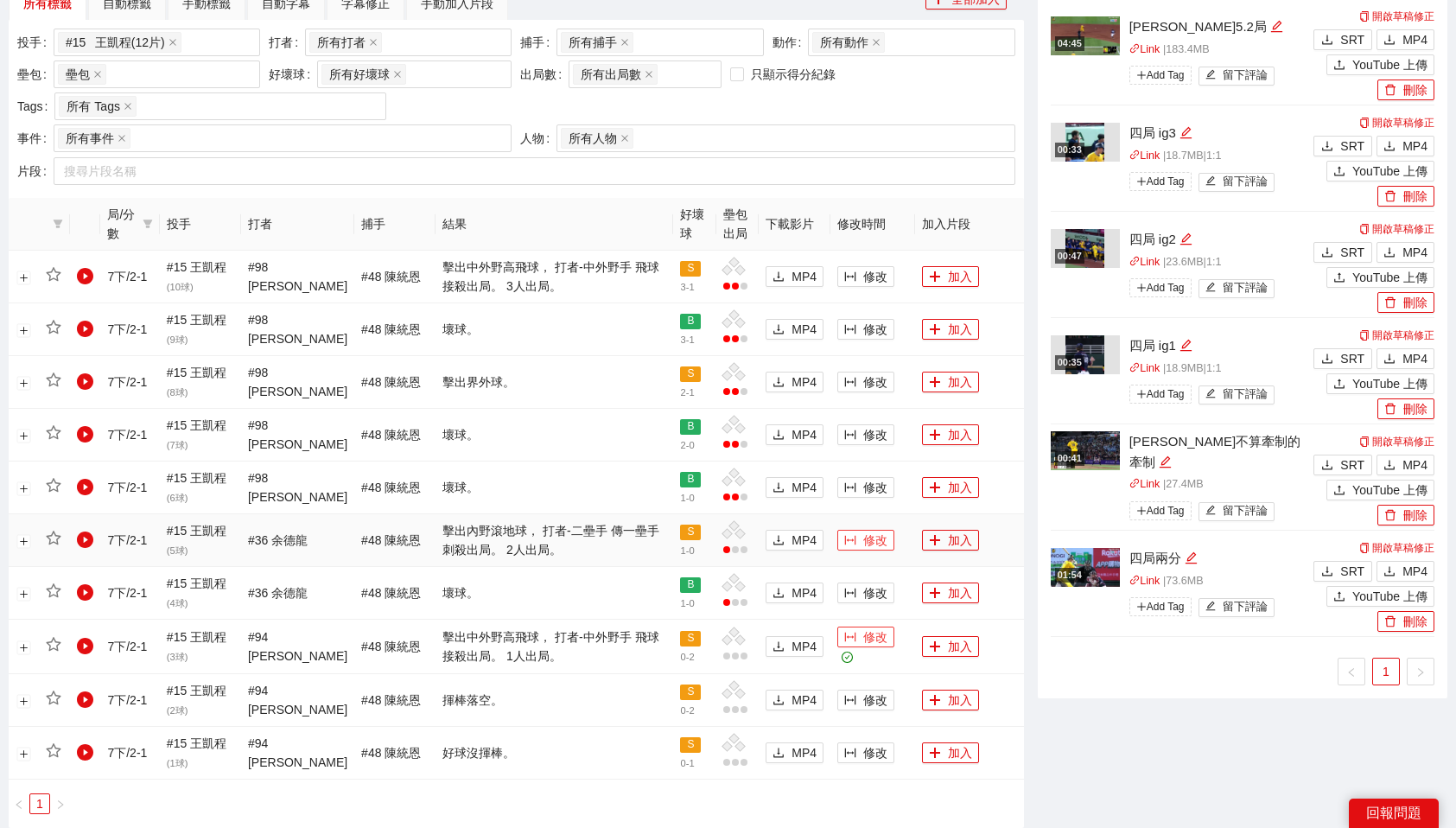
click at [869, 544] on span "修改" at bounding box center [875, 540] width 24 height 19
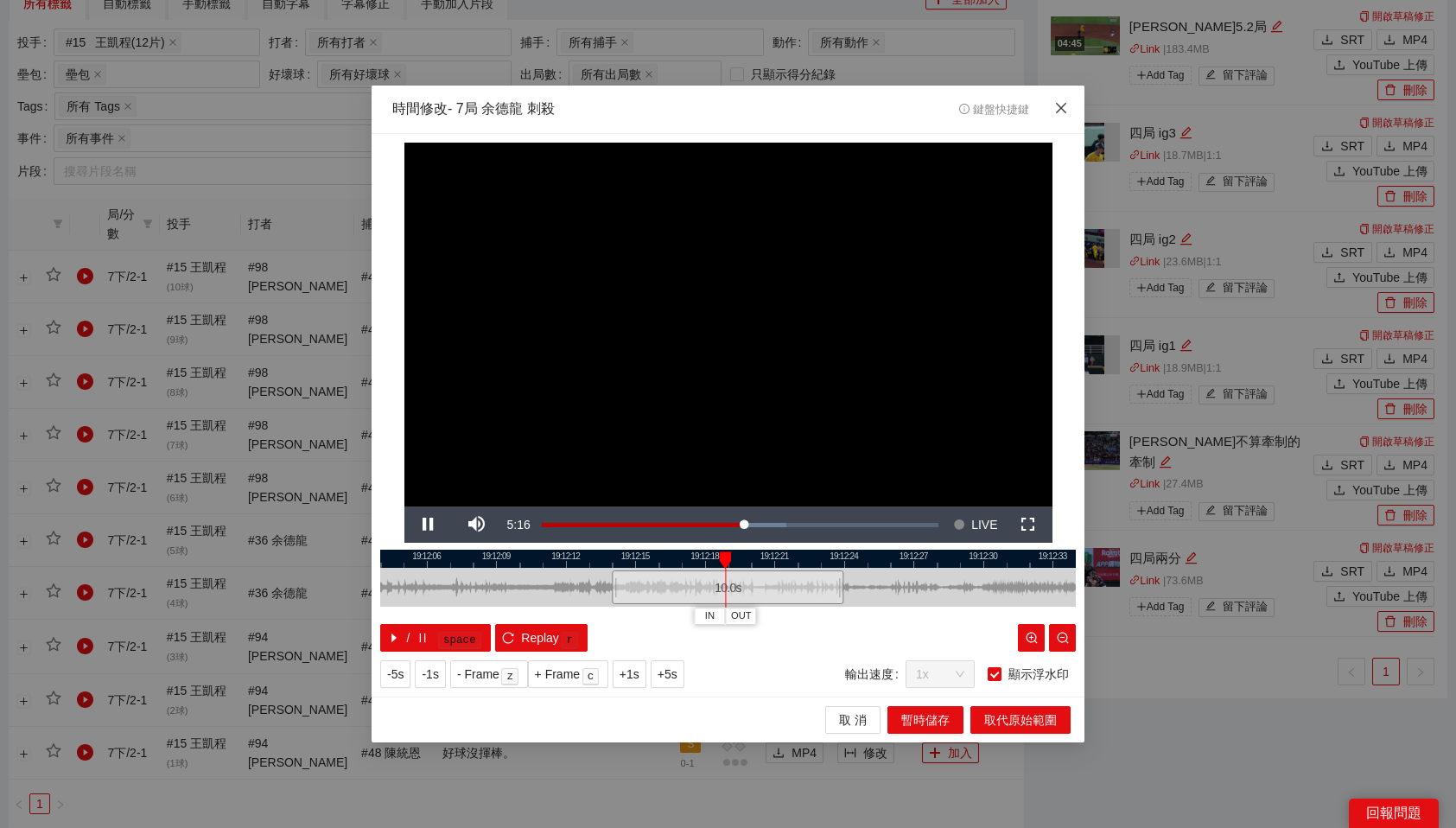
click at [1059, 108] on icon "close" at bounding box center [1062, 108] width 14 height 14
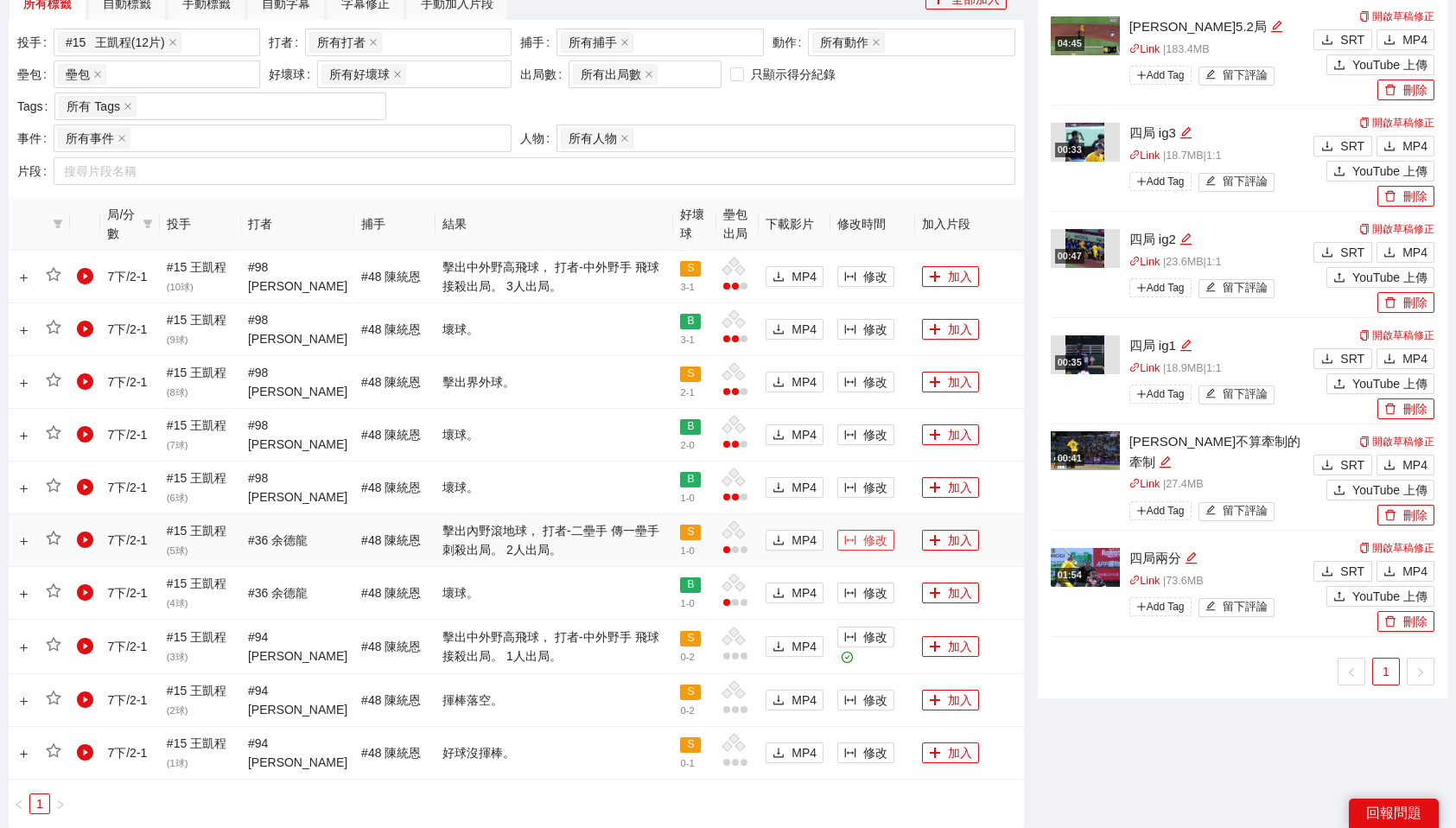
click at [874, 531] on span "修改" at bounding box center [875, 540] width 24 height 19
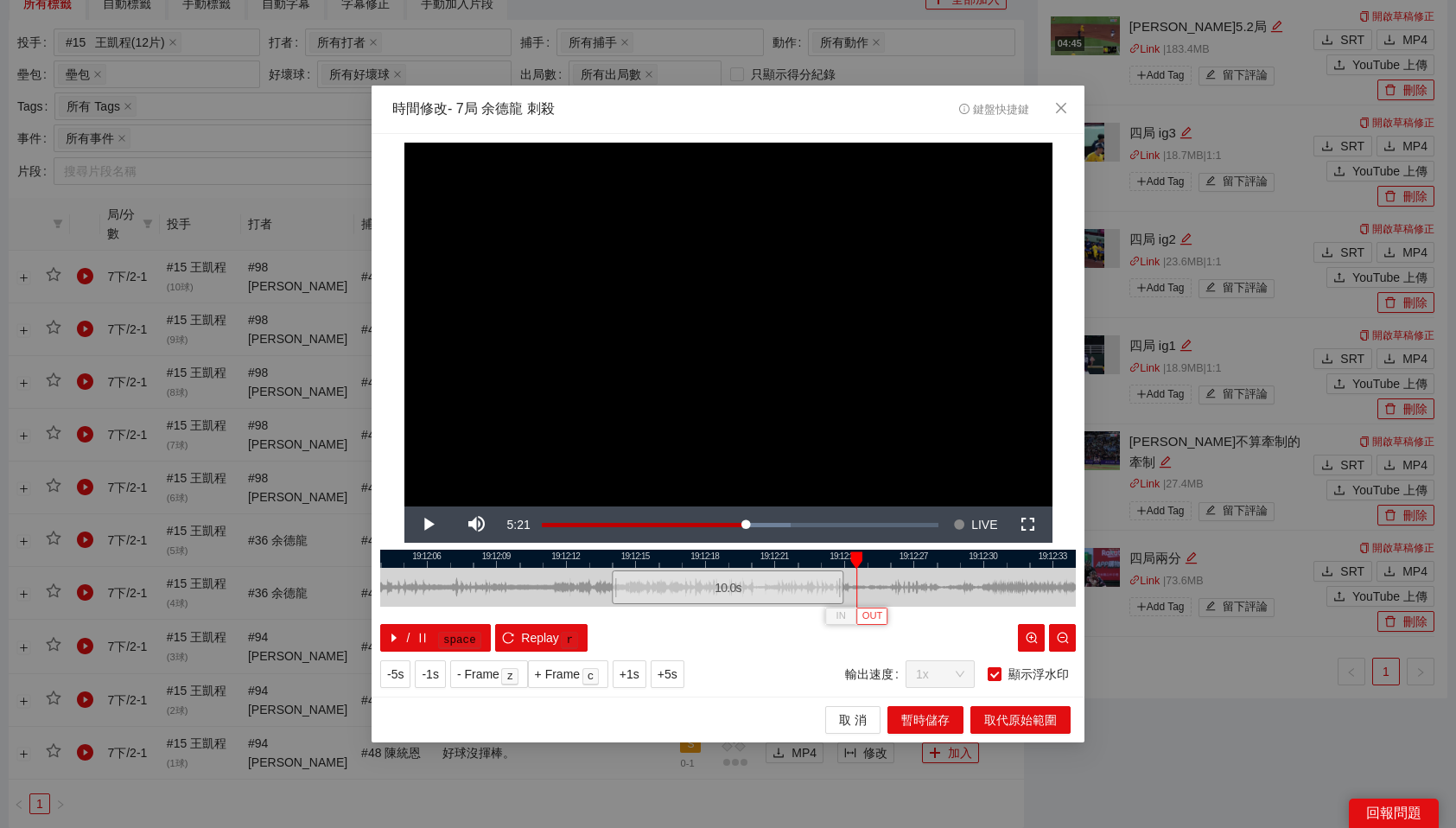
click at [885, 612] on button "OUT" at bounding box center [872, 616] width 31 height 16
click at [1015, 717] on span "取代原始範圍" at bounding box center [1021, 720] width 73 height 19
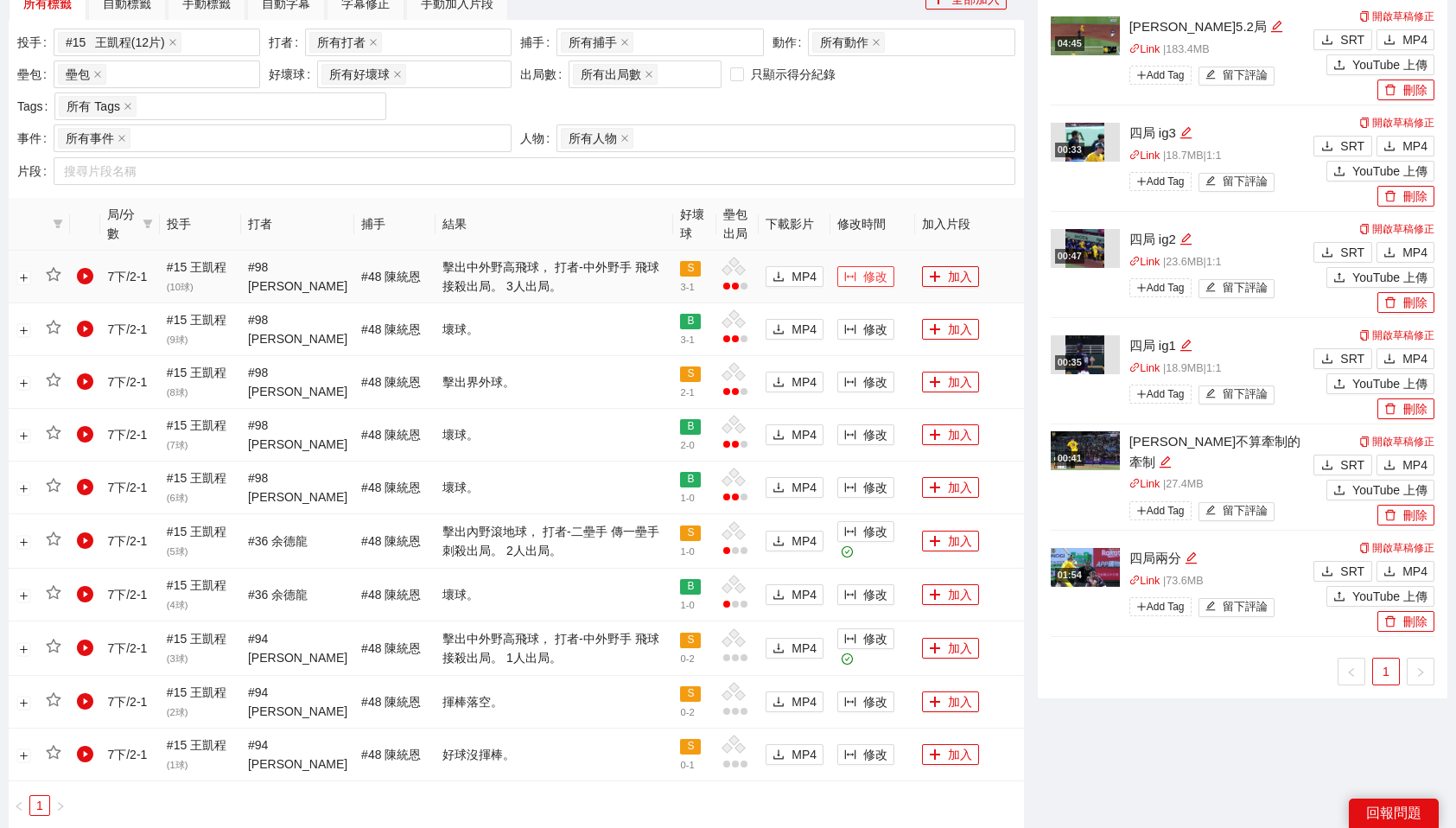
click at [853, 274] on button "修改" at bounding box center [866, 277] width 57 height 21
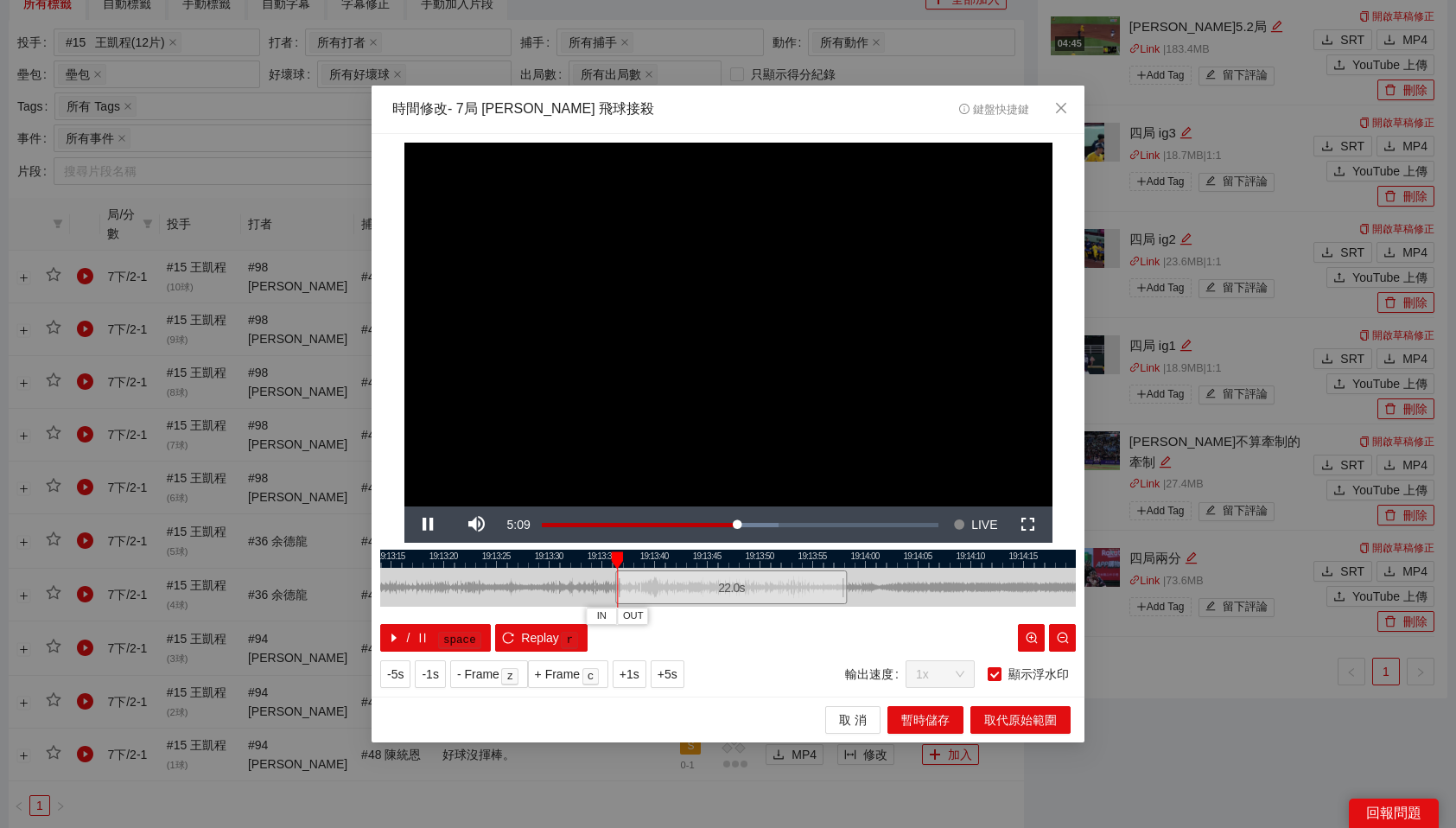
click at [697, 582] on div "22.0 s" at bounding box center [731, 587] width 231 height 34
click at [835, 619] on span "OUT" at bounding box center [831, 616] width 21 height 16
click at [946, 722] on span "暫時儲存" at bounding box center [926, 720] width 49 height 19
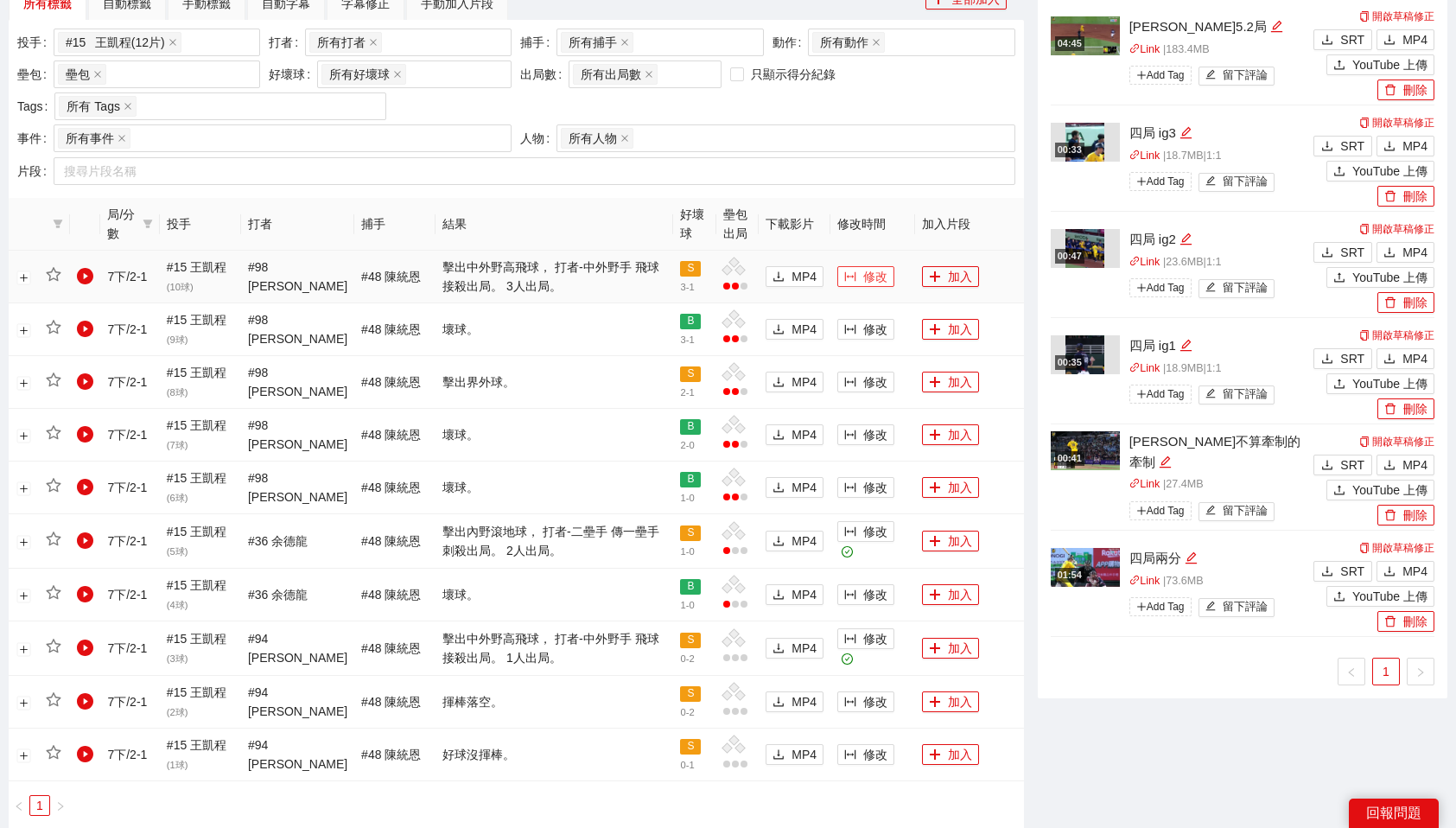
click at [873, 268] on span "修改" at bounding box center [875, 277] width 24 height 19
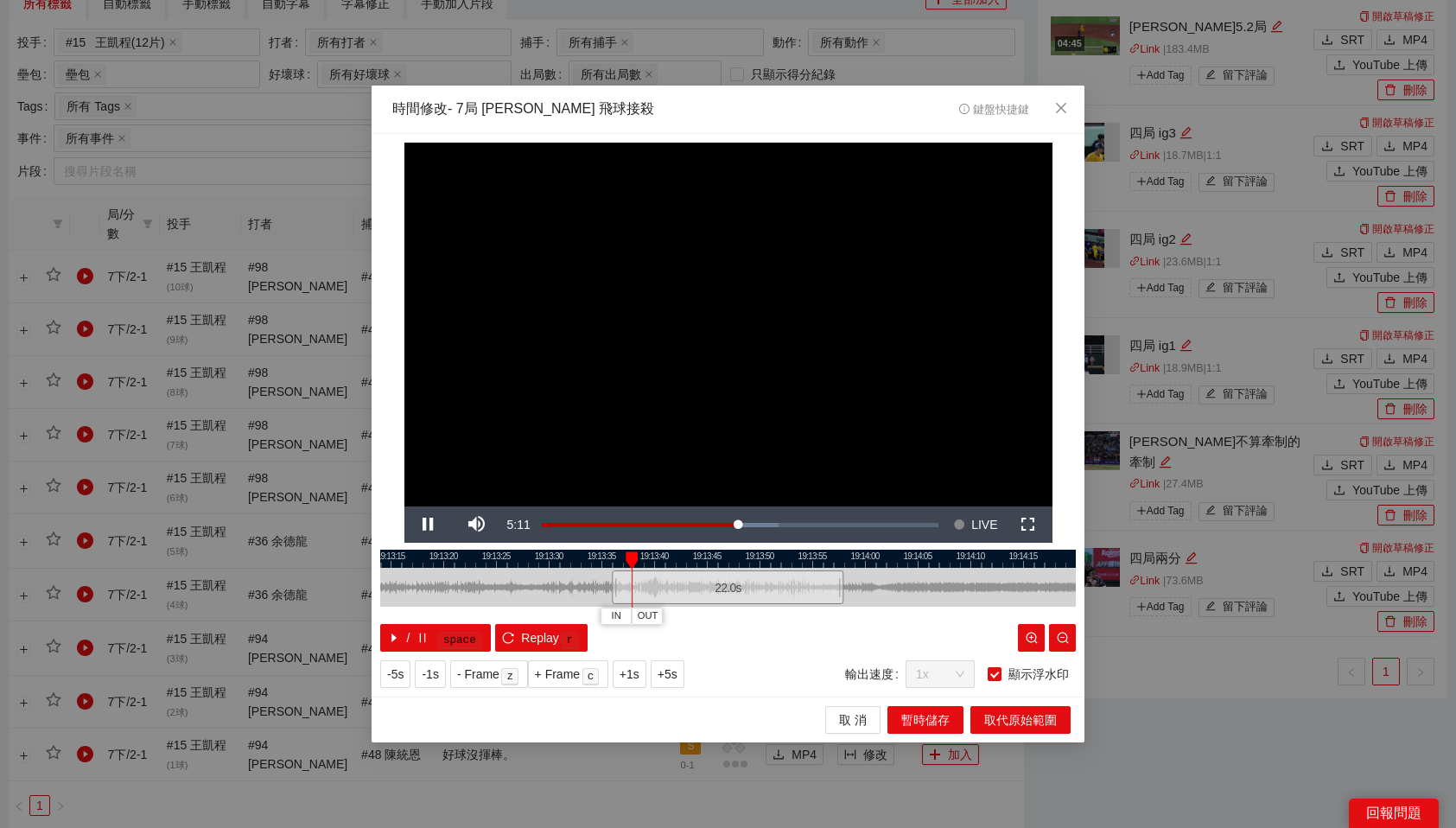
click at [783, 564] on div at bounding box center [728, 558] width 696 height 18
click at [825, 617] on span "OUT" at bounding box center [828, 616] width 21 height 16
click at [1043, 716] on span "取代原始範圍" at bounding box center [1021, 720] width 73 height 19
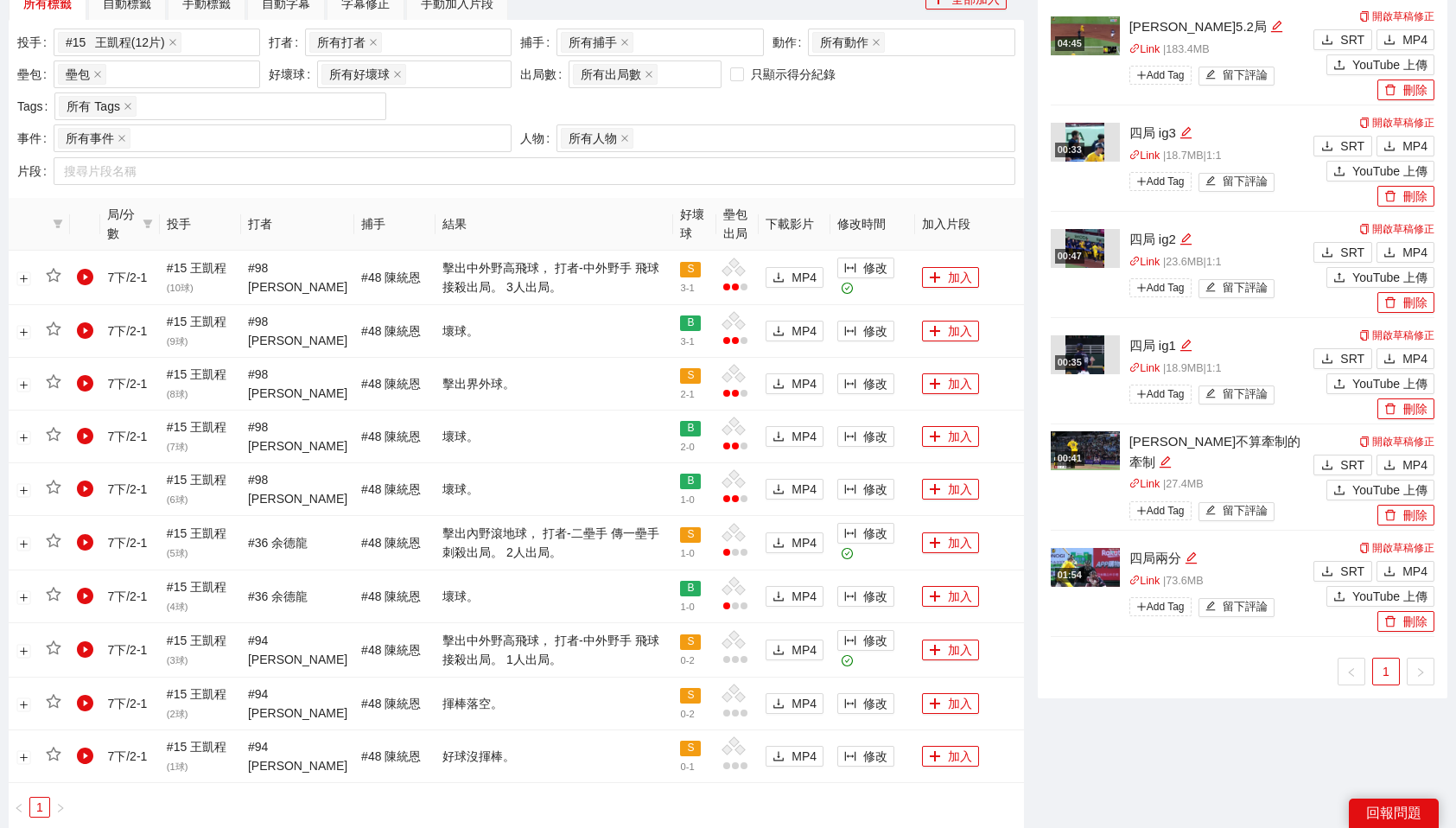
click at [1207, 772] on div "-5s -1s 1x +1s +5s 影片剪輯區 清除 排列 草稿 Horizontal (16:9) 無此資料 加轉場動畫 浮水印 : 客場用左上LOGO與…" at bounding box center [1243, 86] width 424 height 1532
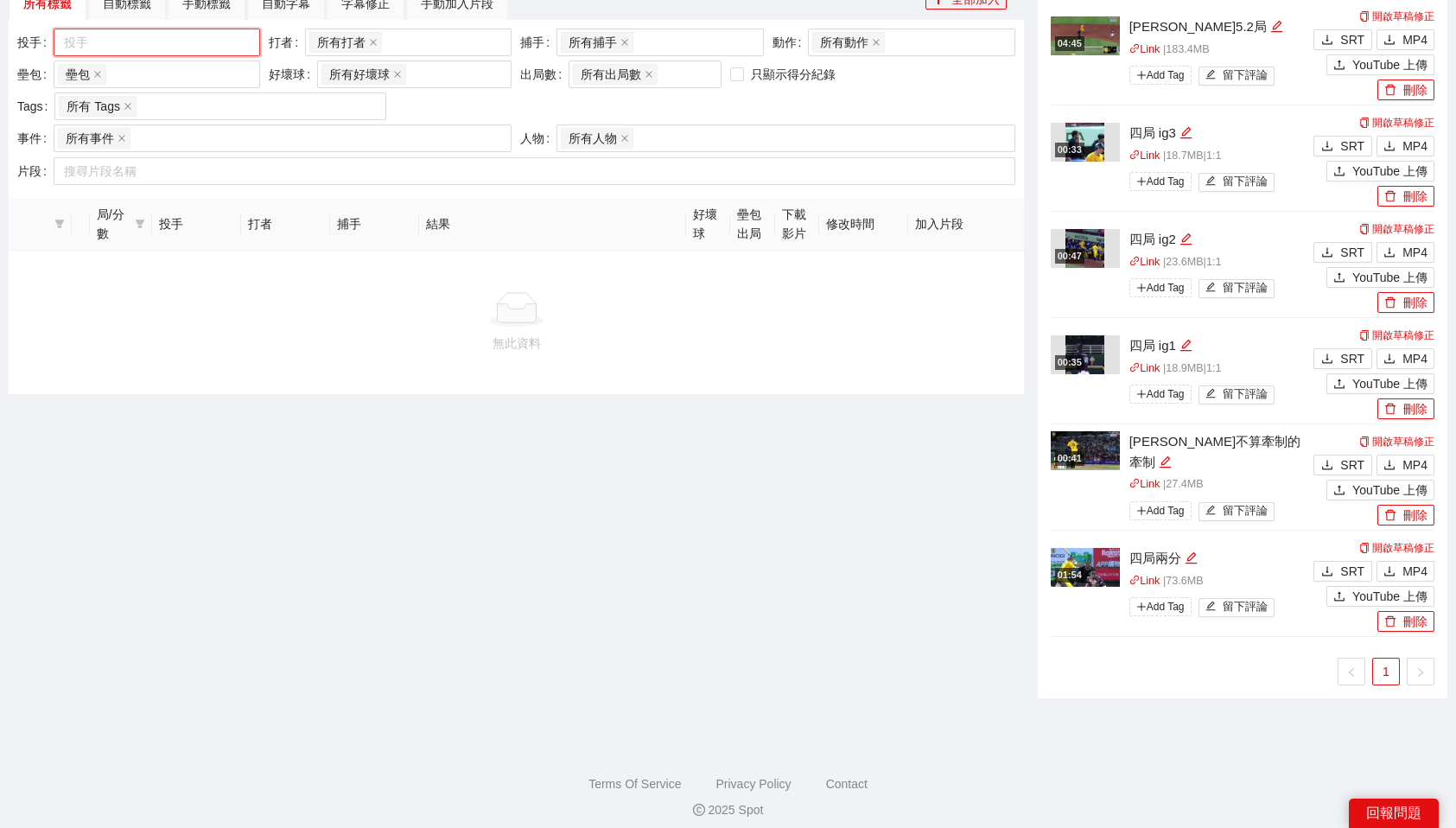
click at [223, 38] on div at bounding box center [148, 42] width 180 height 21
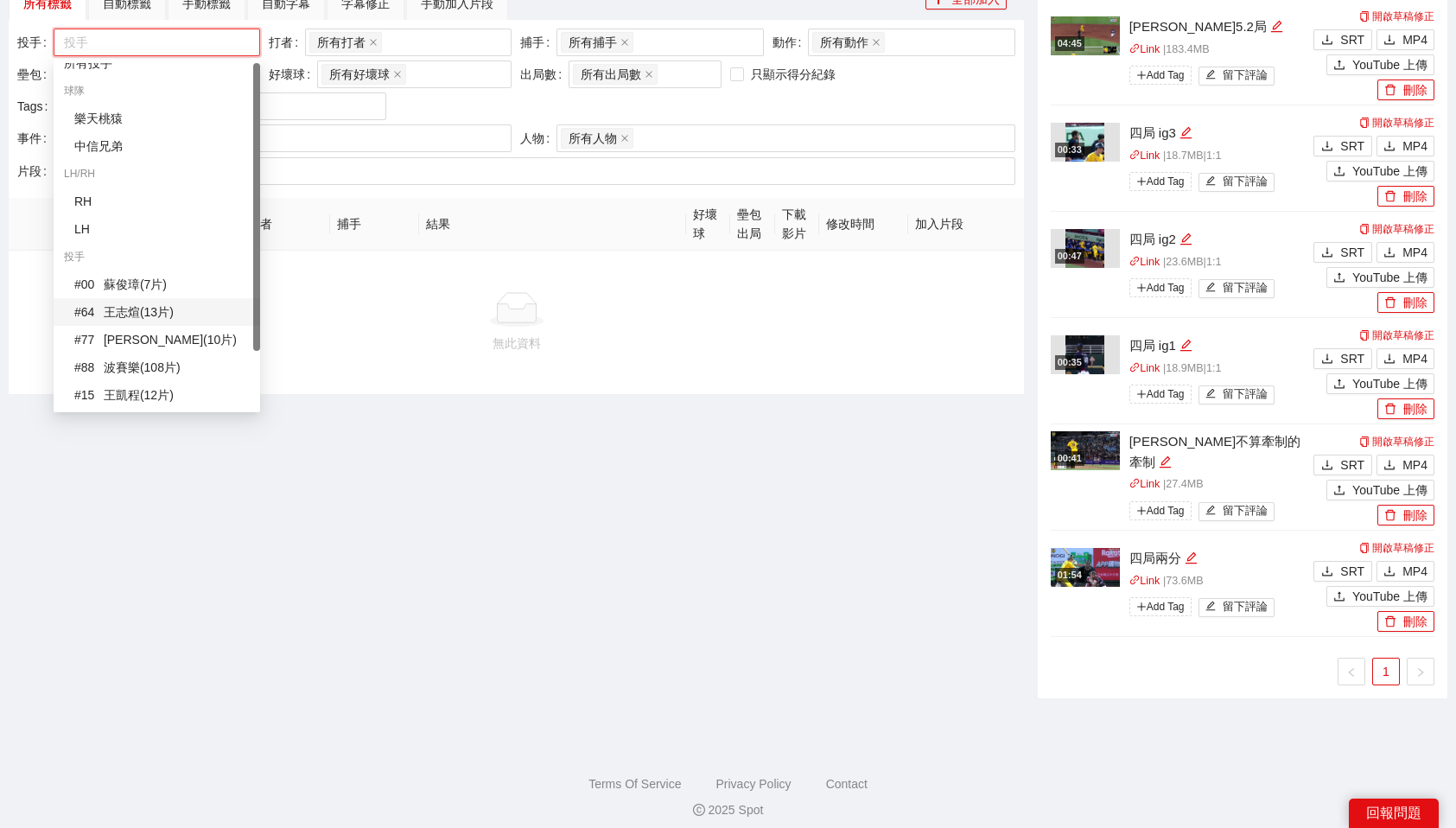
scroll to position [0, 0]
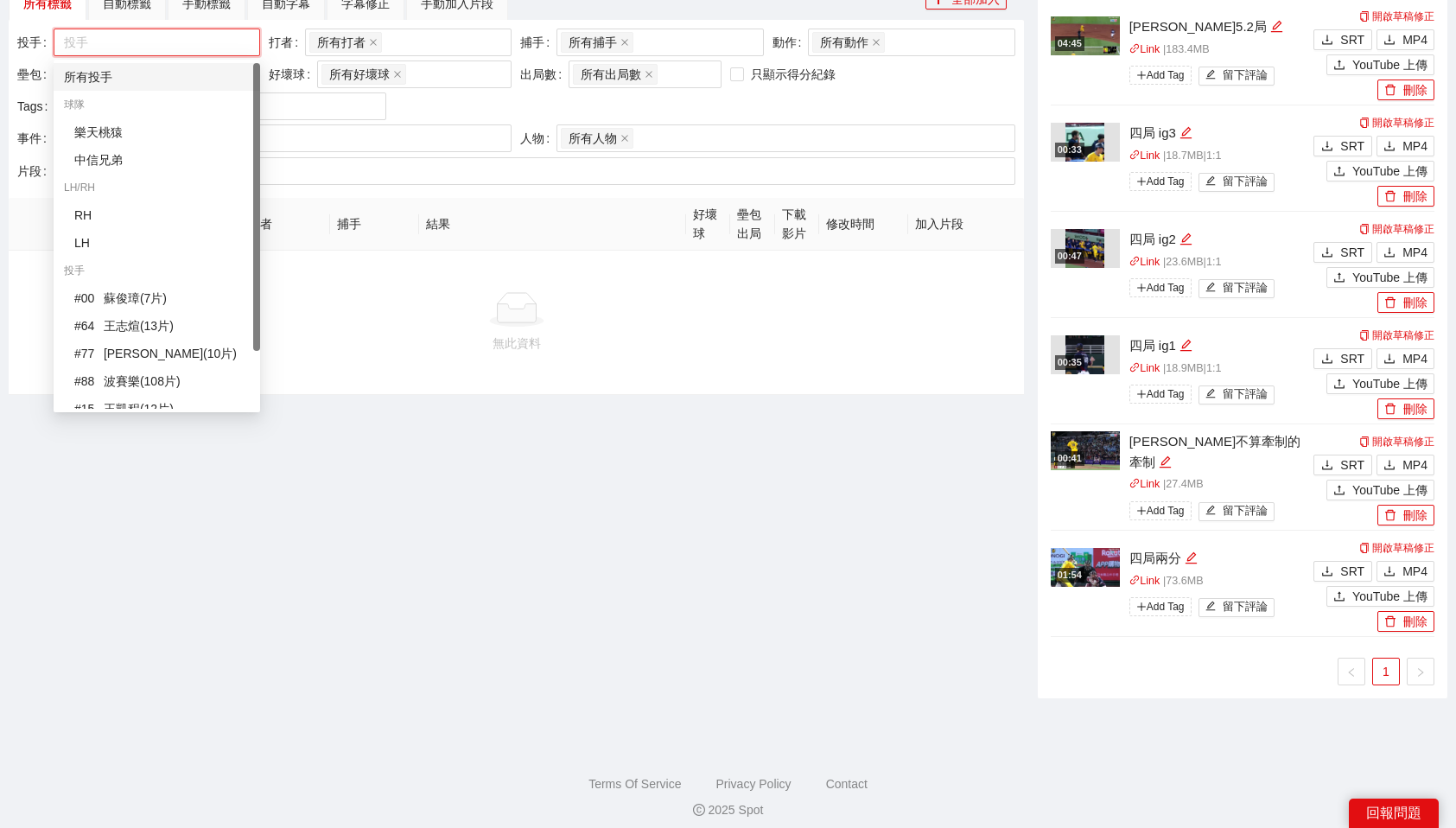
click at [102, 77] on div "所有投手" at bounding box center [157, 77] width 185 height 19
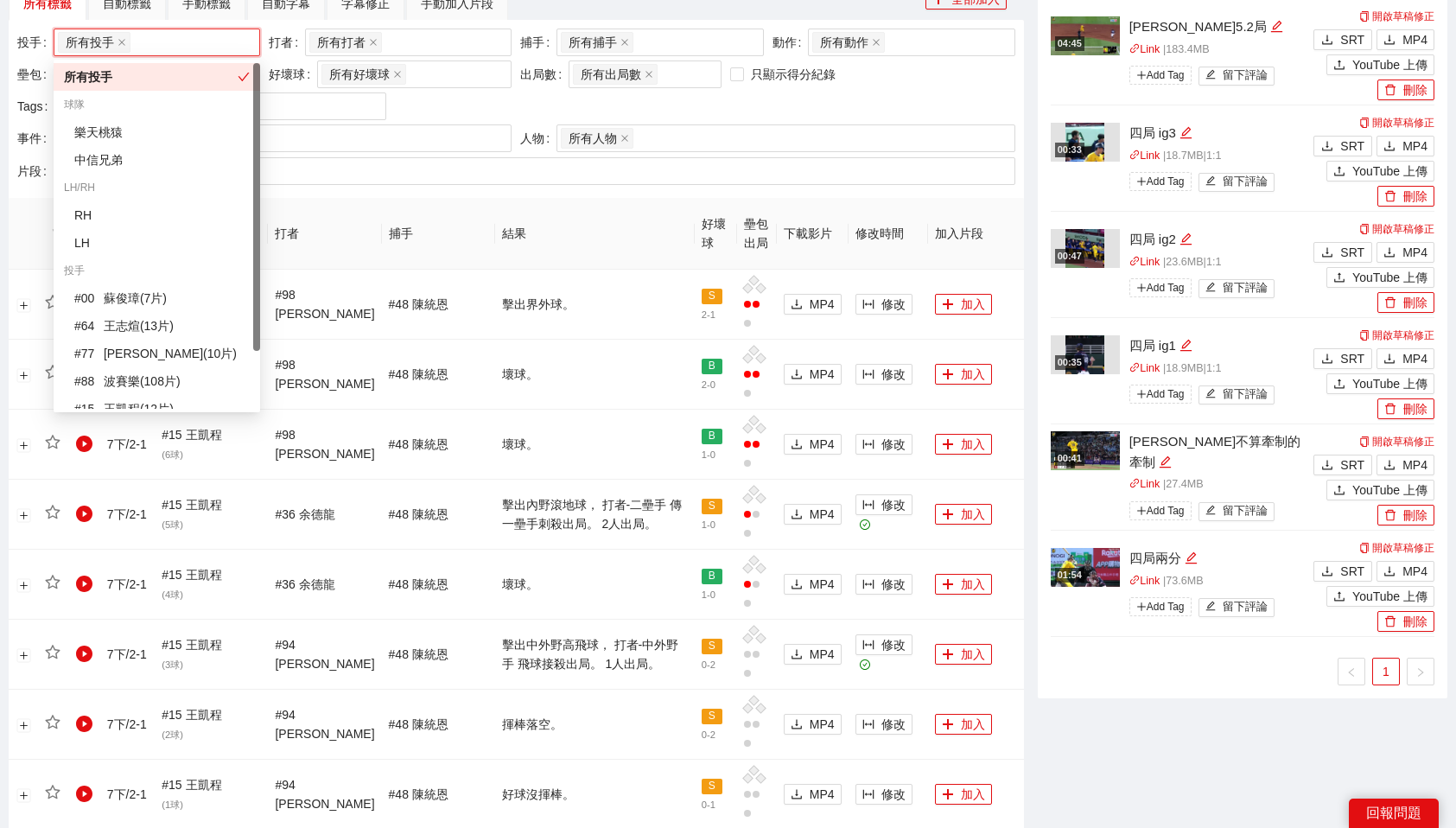
click at [530, 204] on th "結果" at bounding box center [595, 233] width 199 height 72
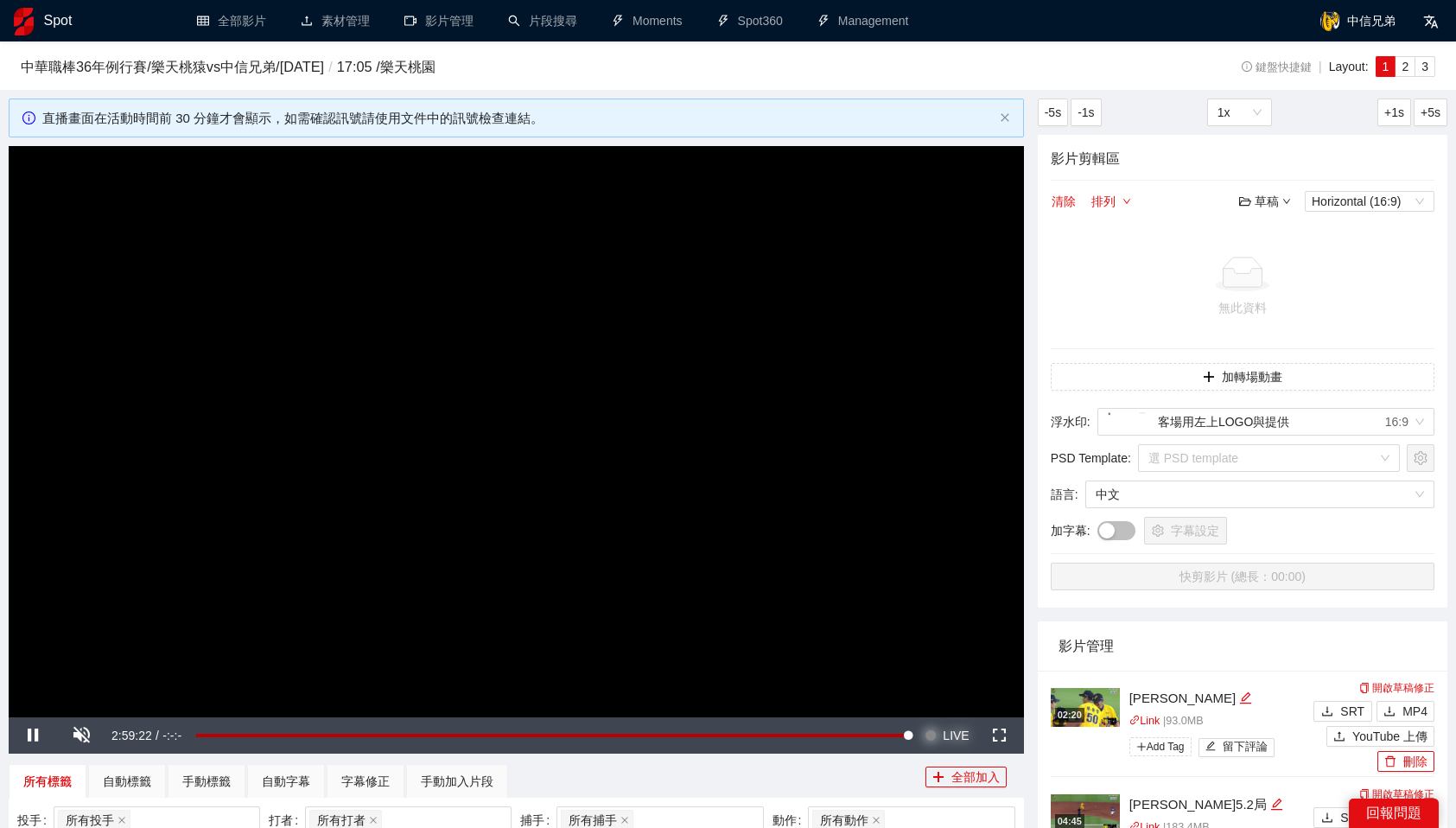
click at [952, 737] on span "LIVE" at bounding box center [956, 736] width 26 height 36
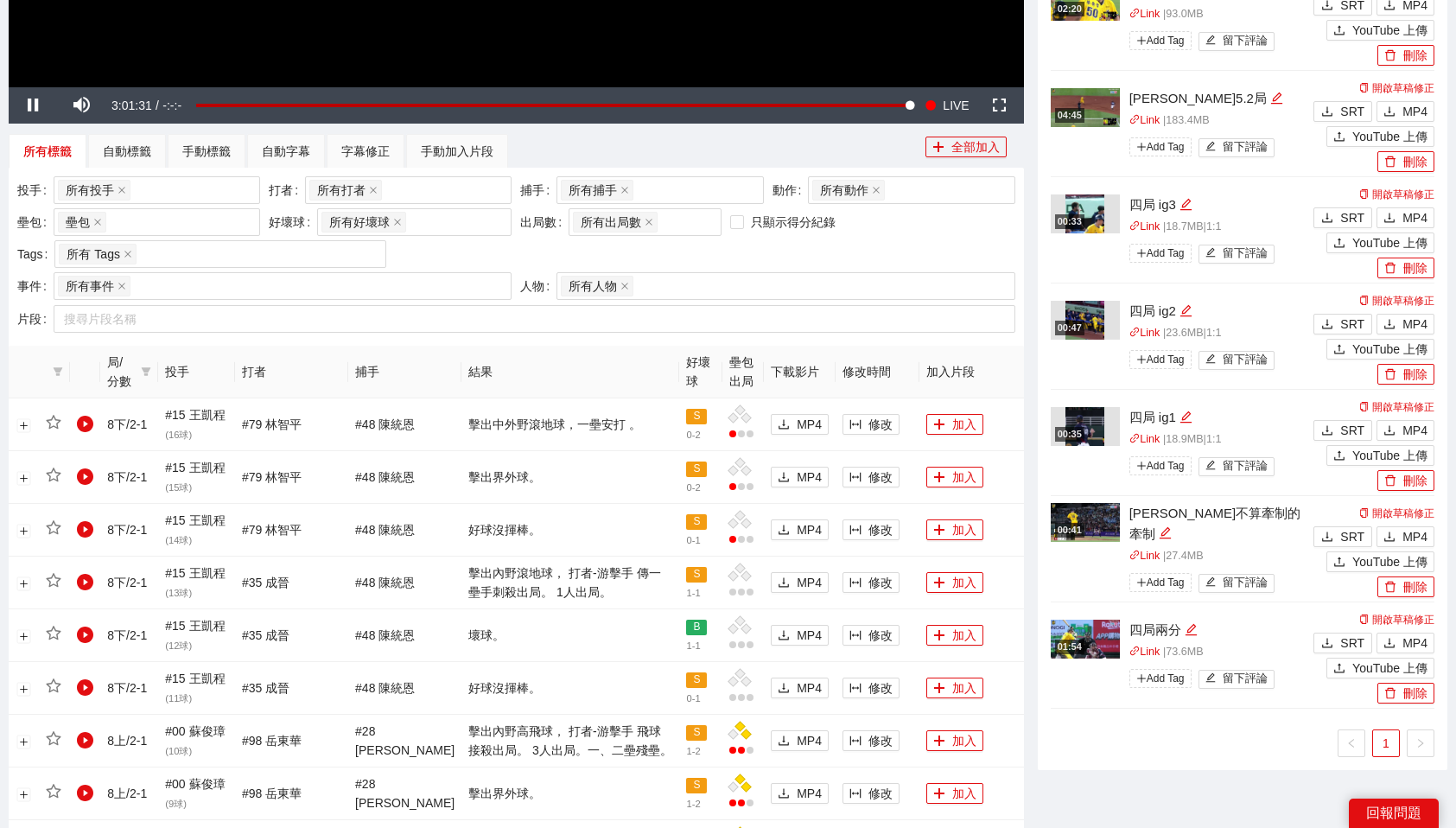
scroll to position [629, 0]
click at [218, 187] on div "所有投手 + 0 ..." at bounding box center [148, 191] width 180 height 24
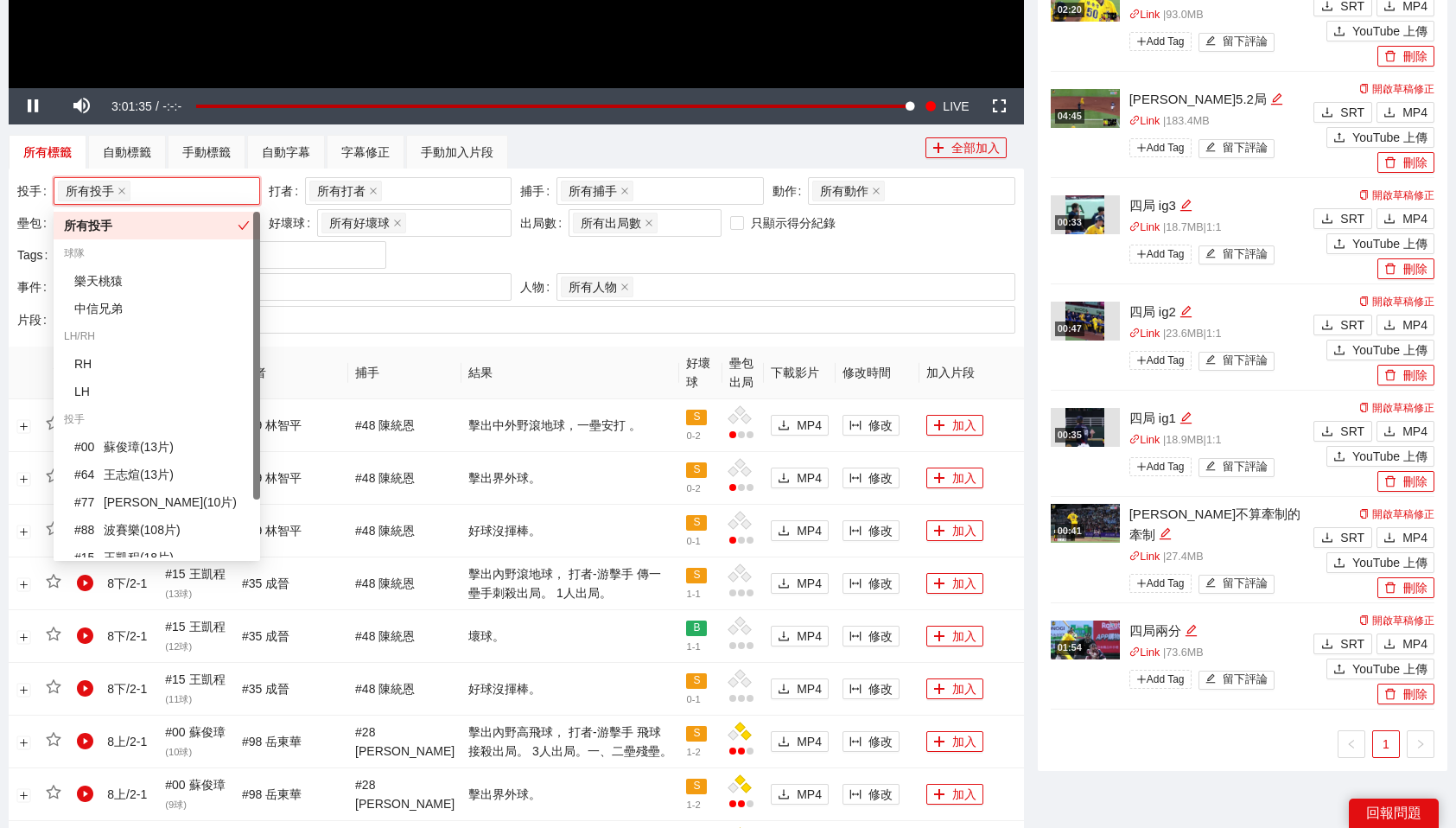
click at [116, 225] on div "所有投手" at bounding box center [151, 225] width 173 height 19
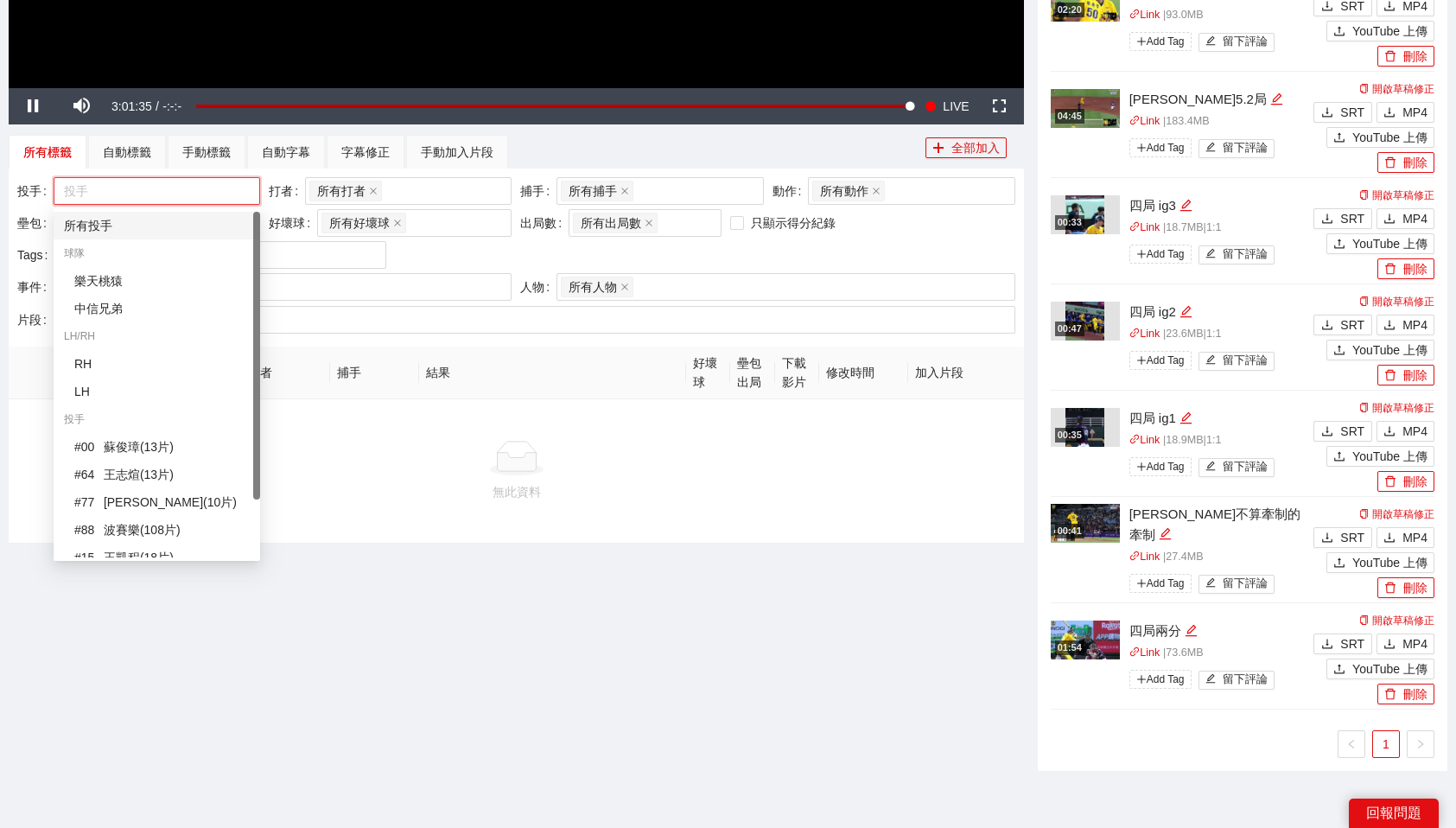
click at [200, 192] on div at bounding box center [148, 191] width 180 height 21
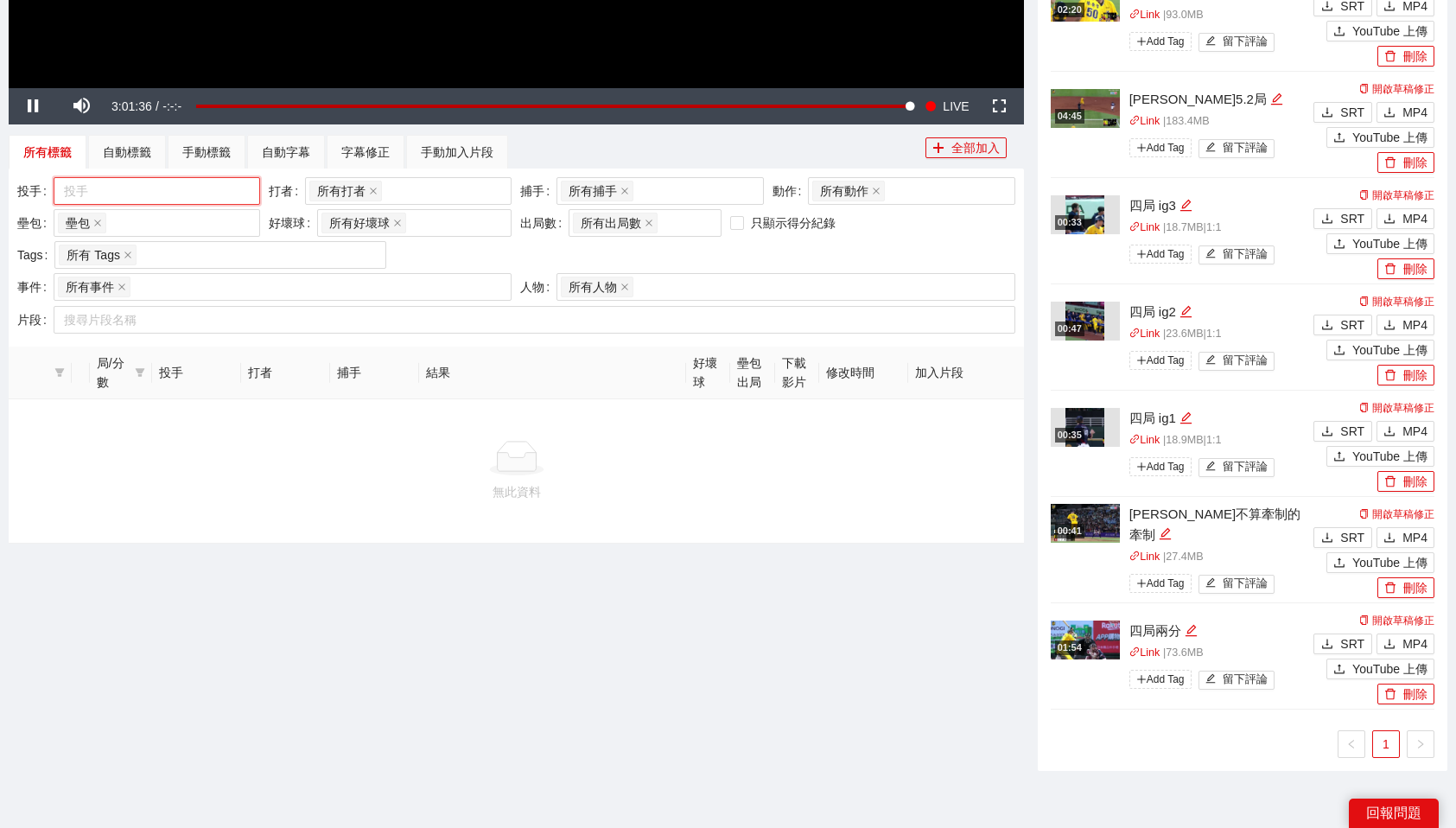
click at [146, 190] on div at bounding box center [148, 191] width 180 height 21
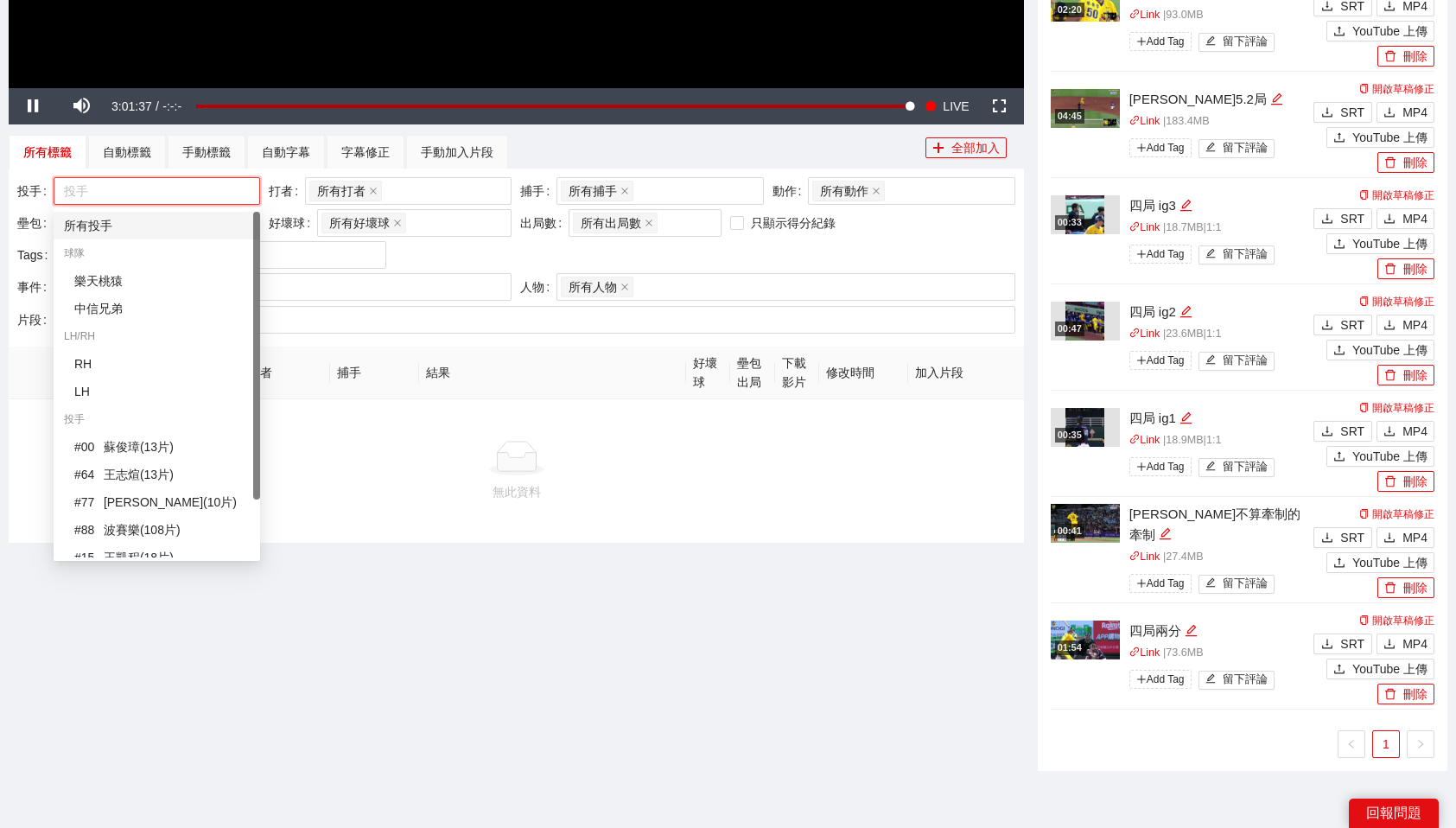
click at [90, 218] on div "所有投手" at bounding box center [157, 225] width 185 height 19
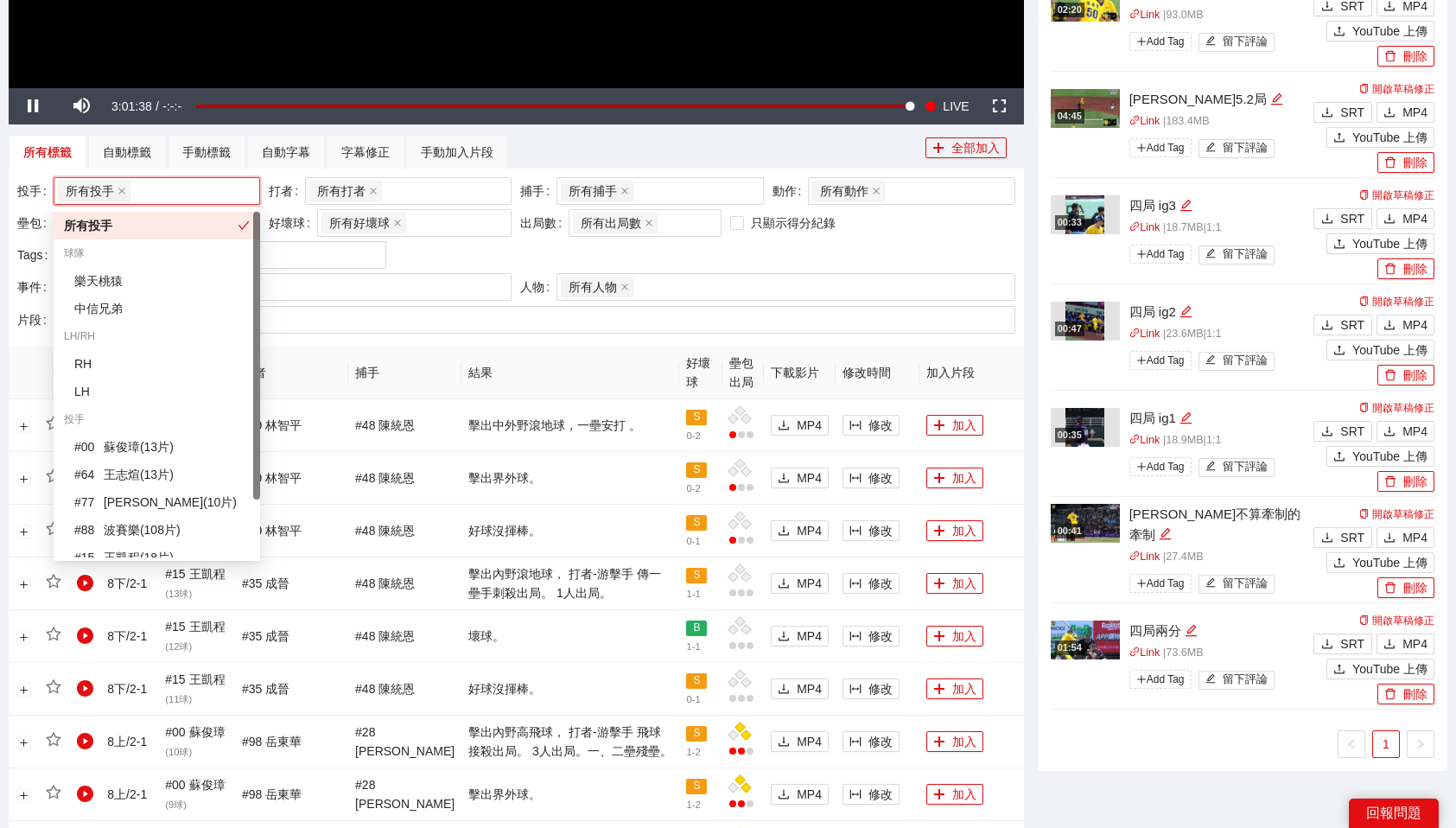
click at [750, 140] on div "所有標籤 自動標籤 手動標籤 自動字幕 字幕修正 手動加入片段" at bounding box center [467, 153] width 917 height 35
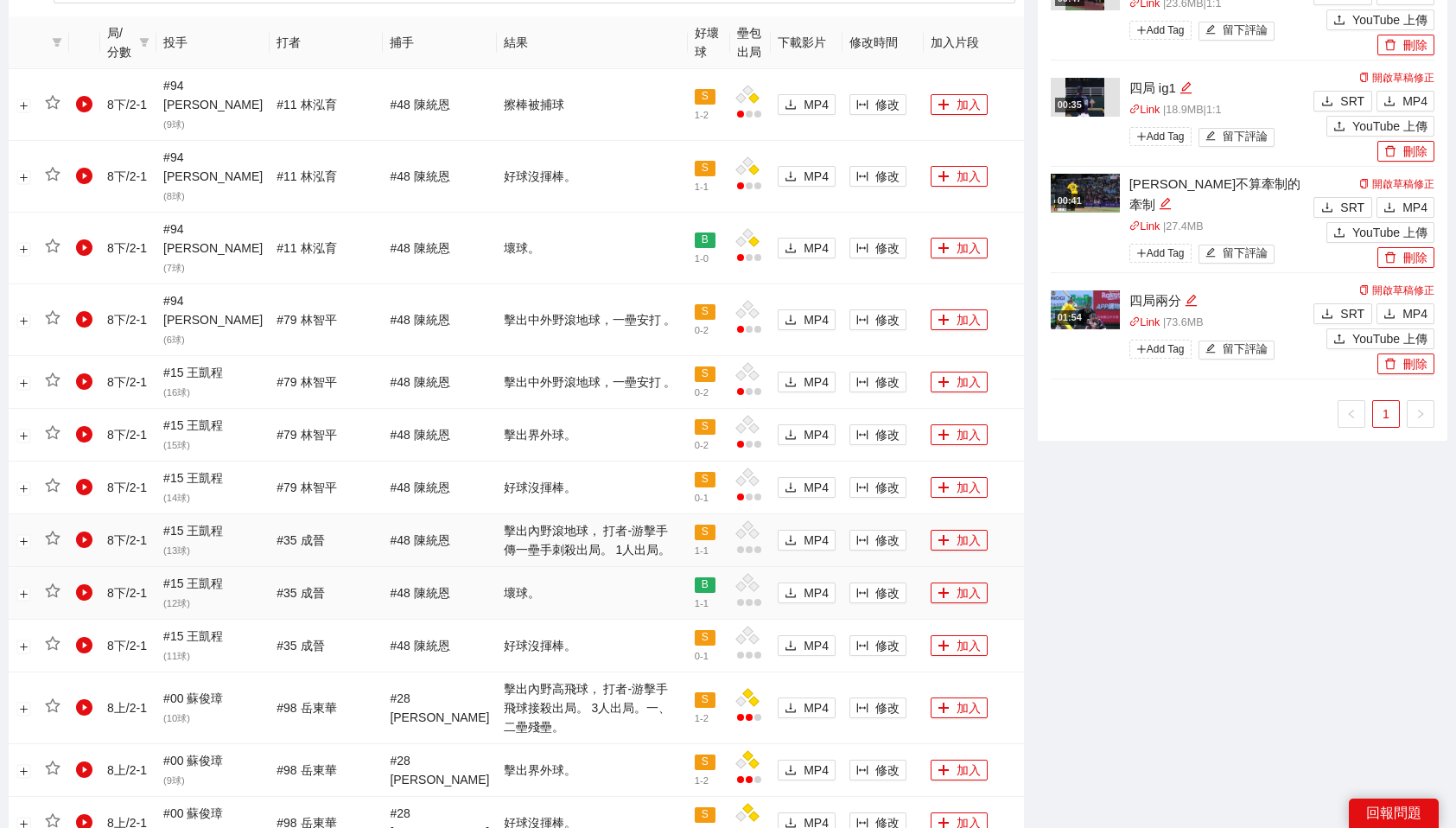
scroll to position [962, 0]
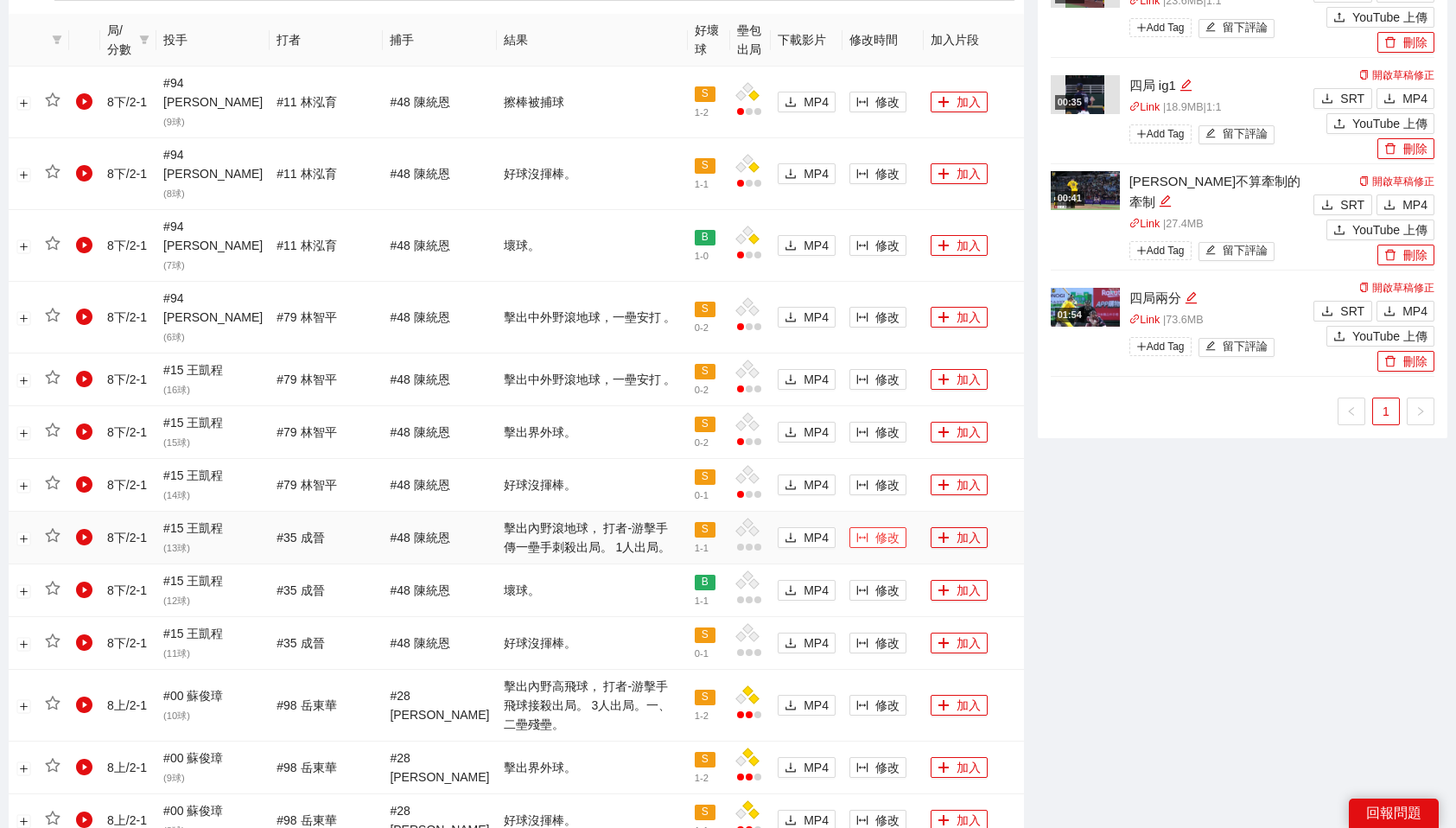
click at [876, 528] on span "修改" at bounding box center [887, 538] width 24 height 19
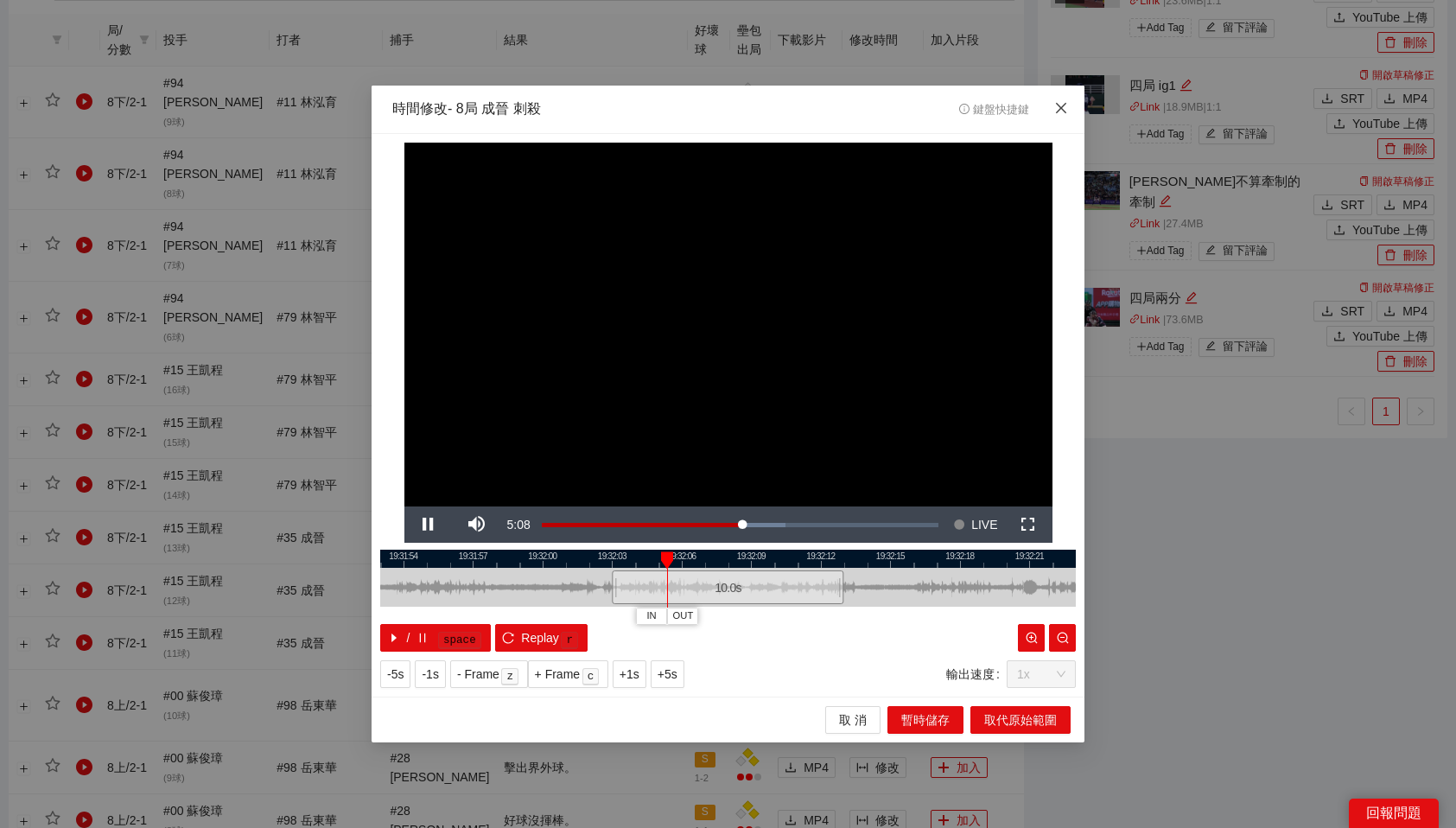
click at [1057, 104] on icon "close" at bounding box center [1062, 108] width 10 height 10
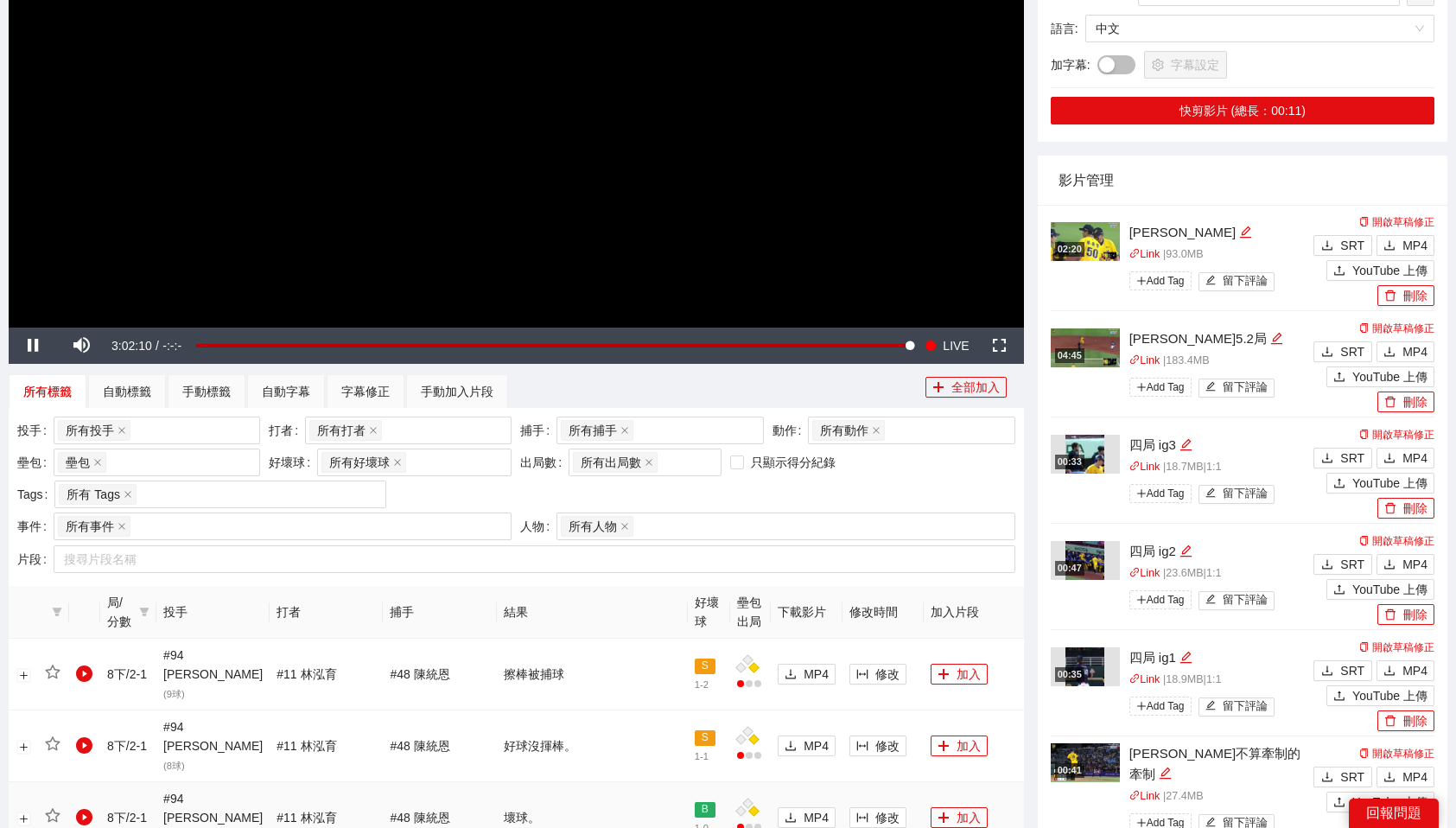
scroll to position [388, 0]
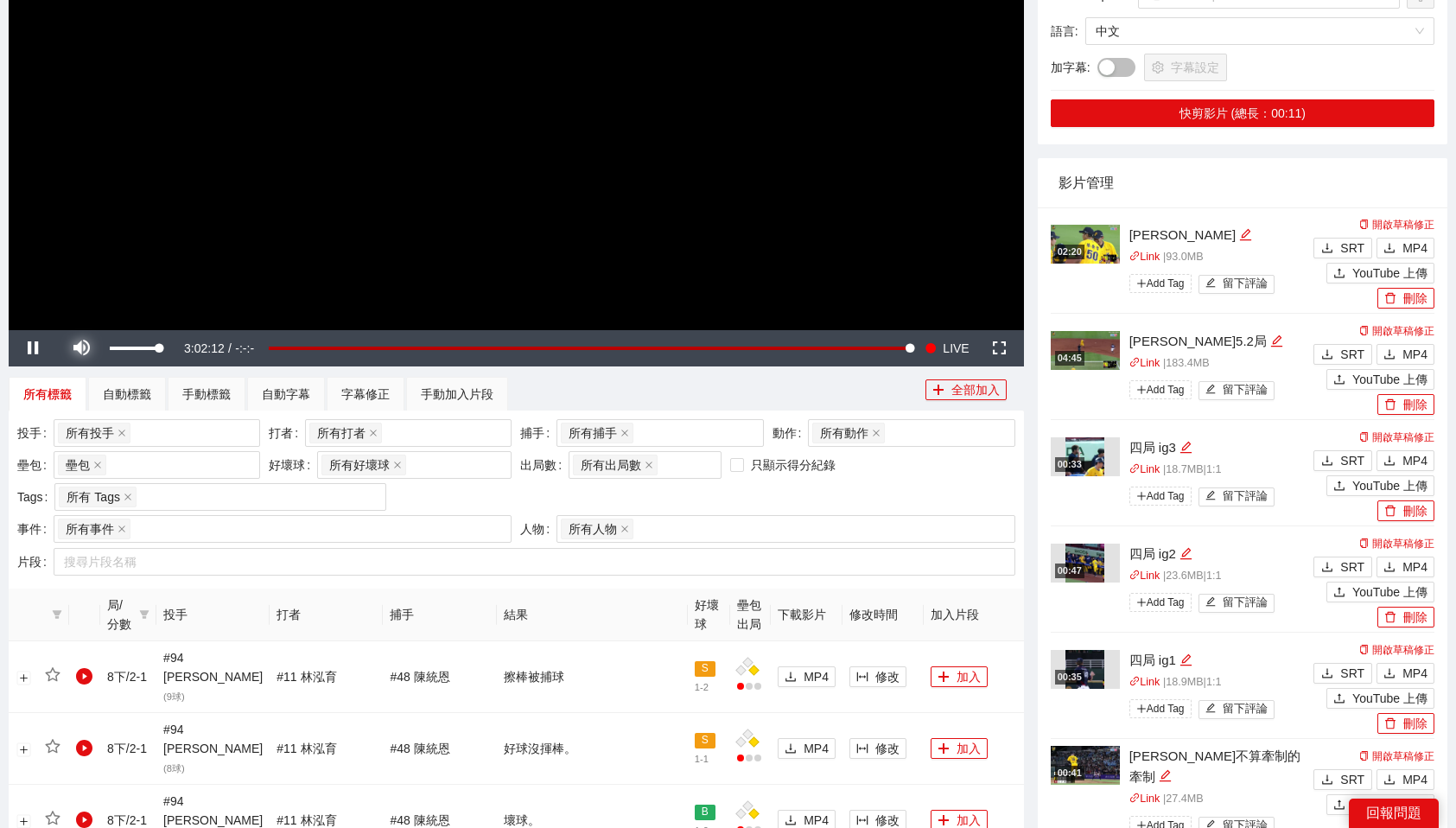
click at [84, 349] on span "Video Player" at bounding box center [81, 349] width 49 height 0
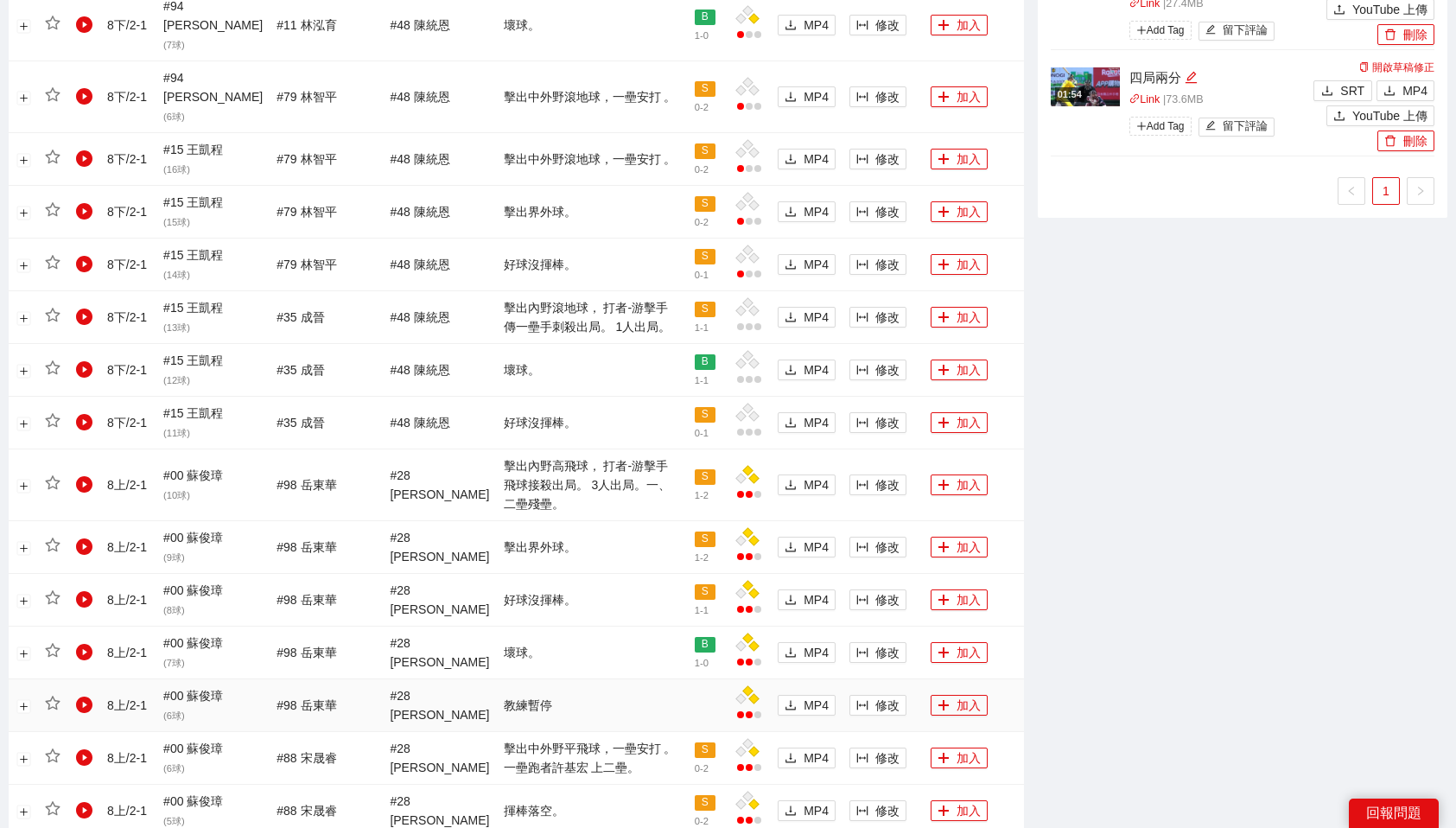
scroll to position [1193, 0]
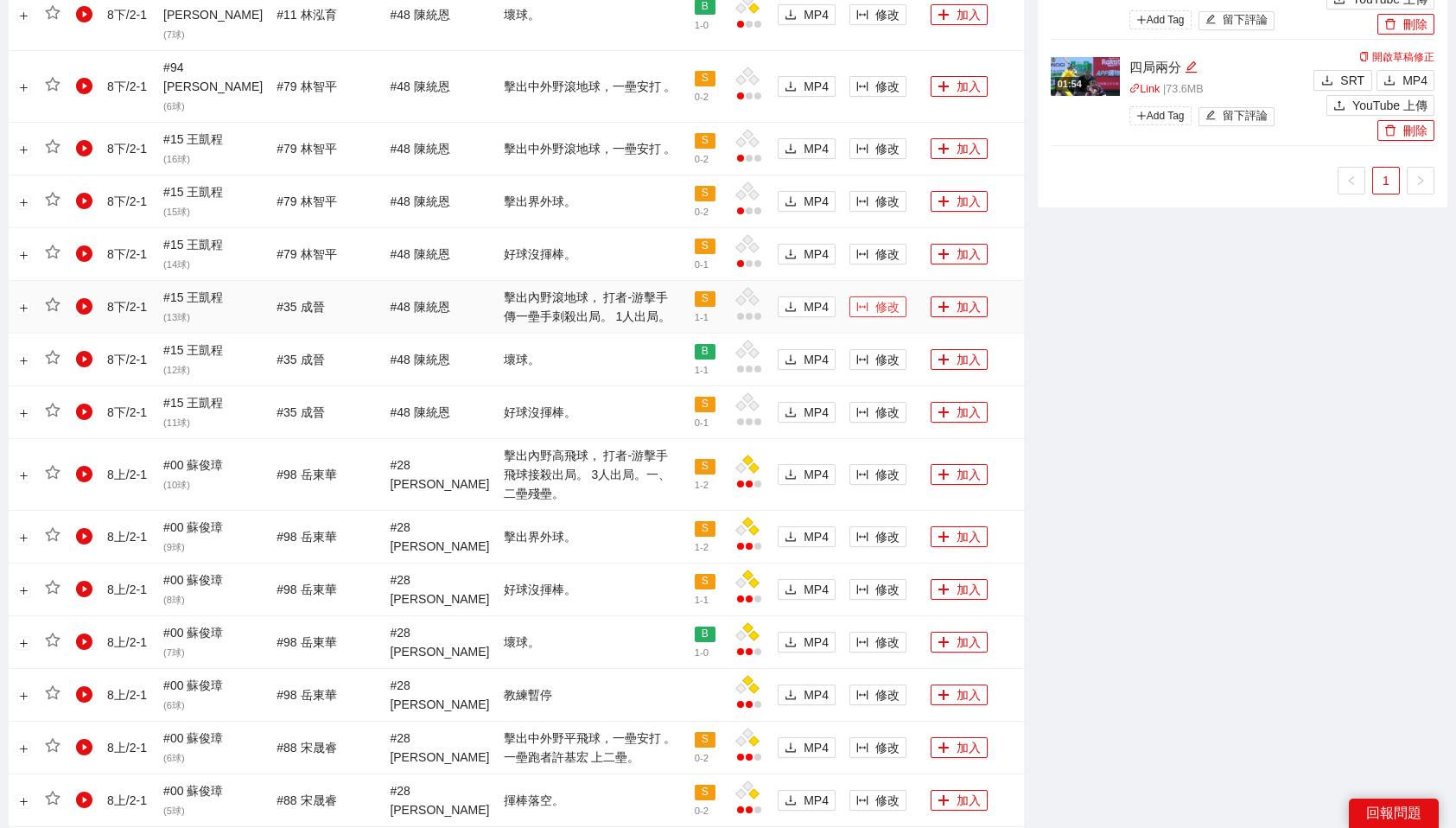
click at [854, 297] on button "修改" at bounding box center [878, 307] width 57 height 21
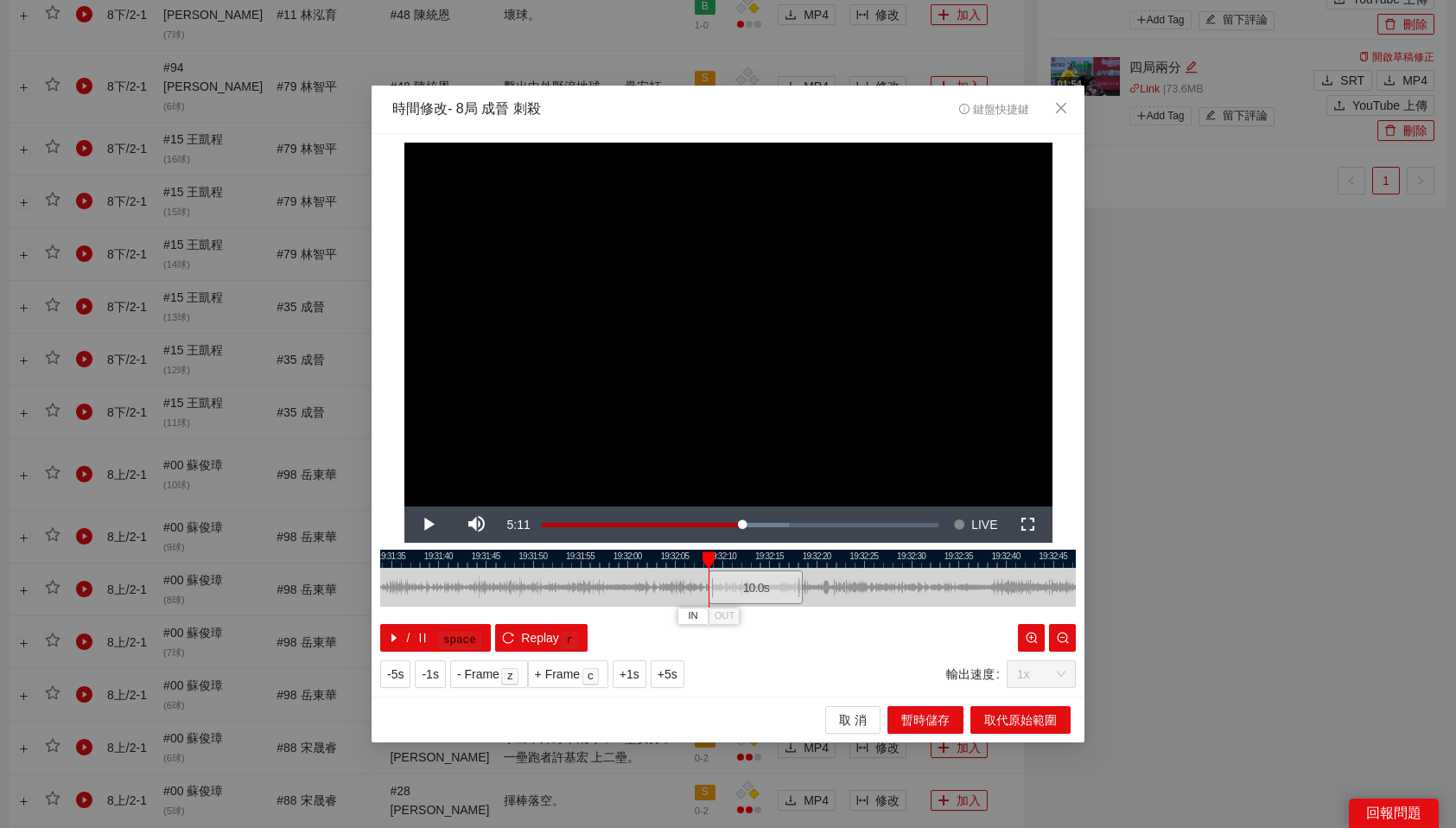
drag, startPoint x: 699, startPoint y: 591, endPoint x: 752, endPoint y: 589, distance: 53.0
click at [752, 589] on div "10.0 s" at bounding box center [756, 587] width 94 height 34
click at [753, 590] on div "10.0 s" at bounding box center [757, 587] width 94 height 34
click at [1068, 114] on icon "close" at bounding box center [1062, 108] width 14 height 14
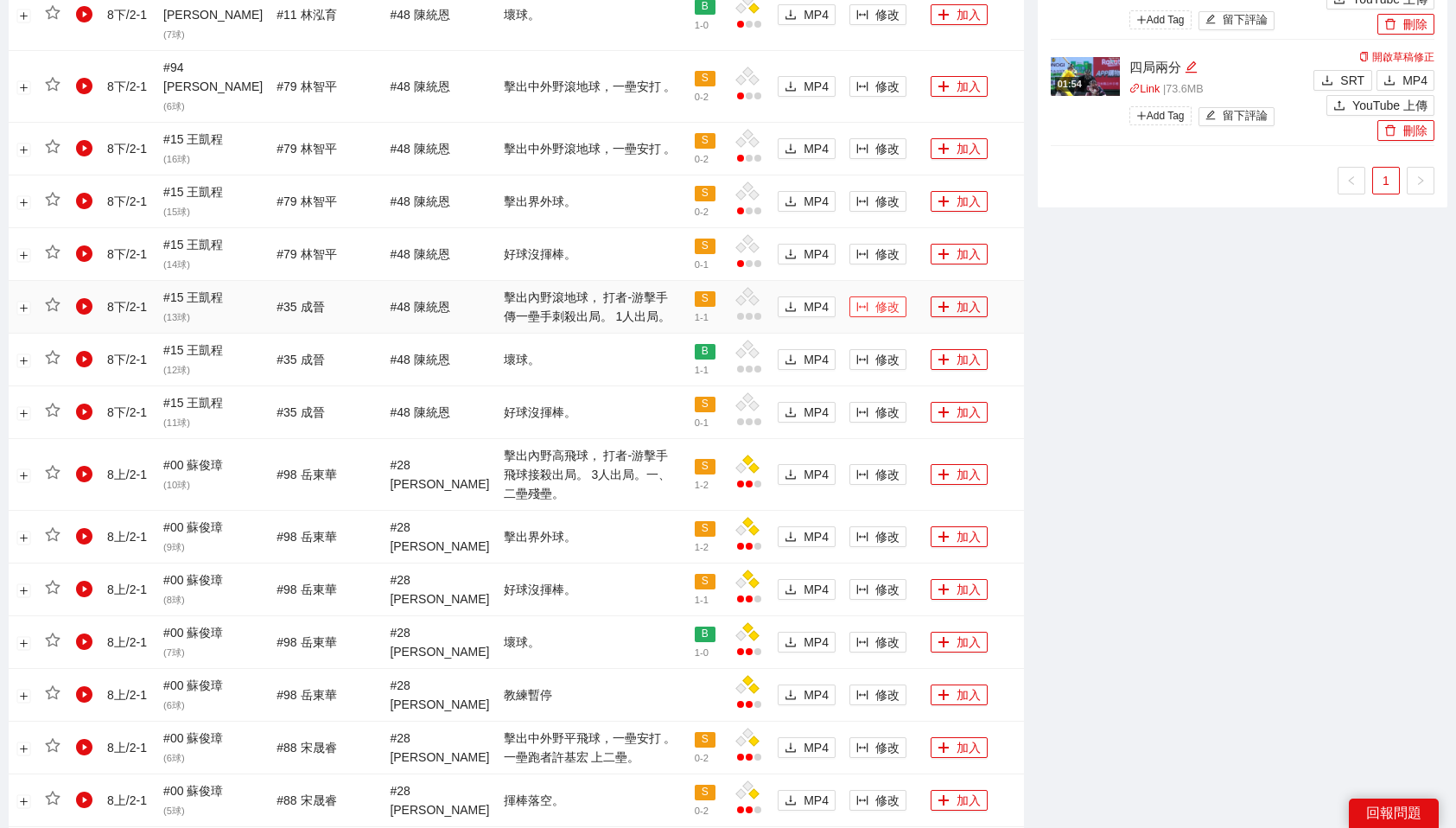
click at [875, 297] on span "修改" at bounding box center [887, 307] width 24 height 19
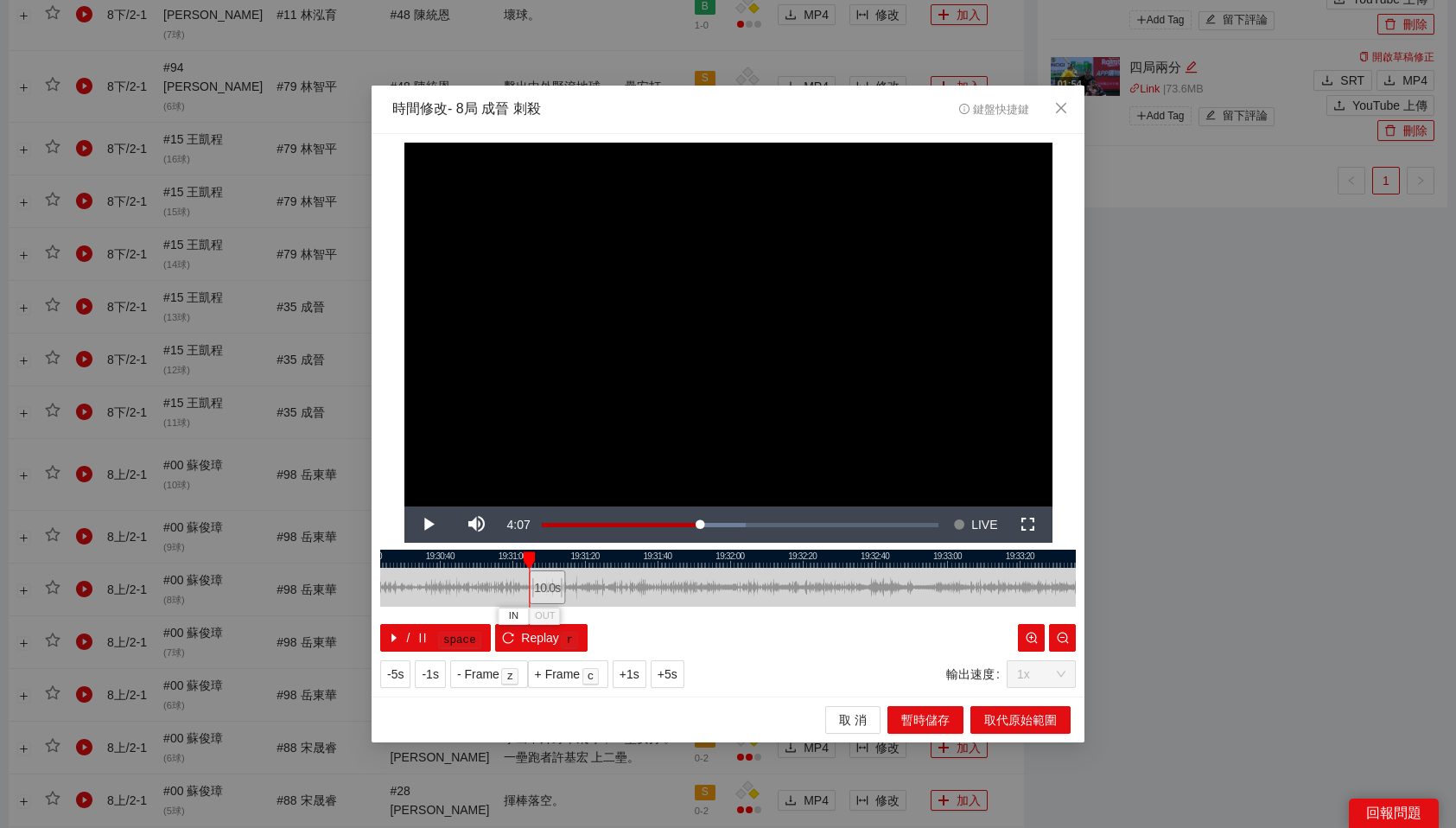
drag, startPoint x: 764, startPoint y: 591, endPoint x: 551, endPoint y: 597, distance: 213.1
click at [551, 597] on div "10.0 s" at bounding box center [547, 587] width 36 height 34
drag, startPoint x: 550, startPoint y: 597, endPoint x: 598, endPoint y: 596, distance: 48.0
click at [598, 596] on div "10.0 s" at bounding box center [595, 587] width 36 height 34
click at [597, 579] on div "10.0 s" at bounding box center [596, 587] width 36 height 34
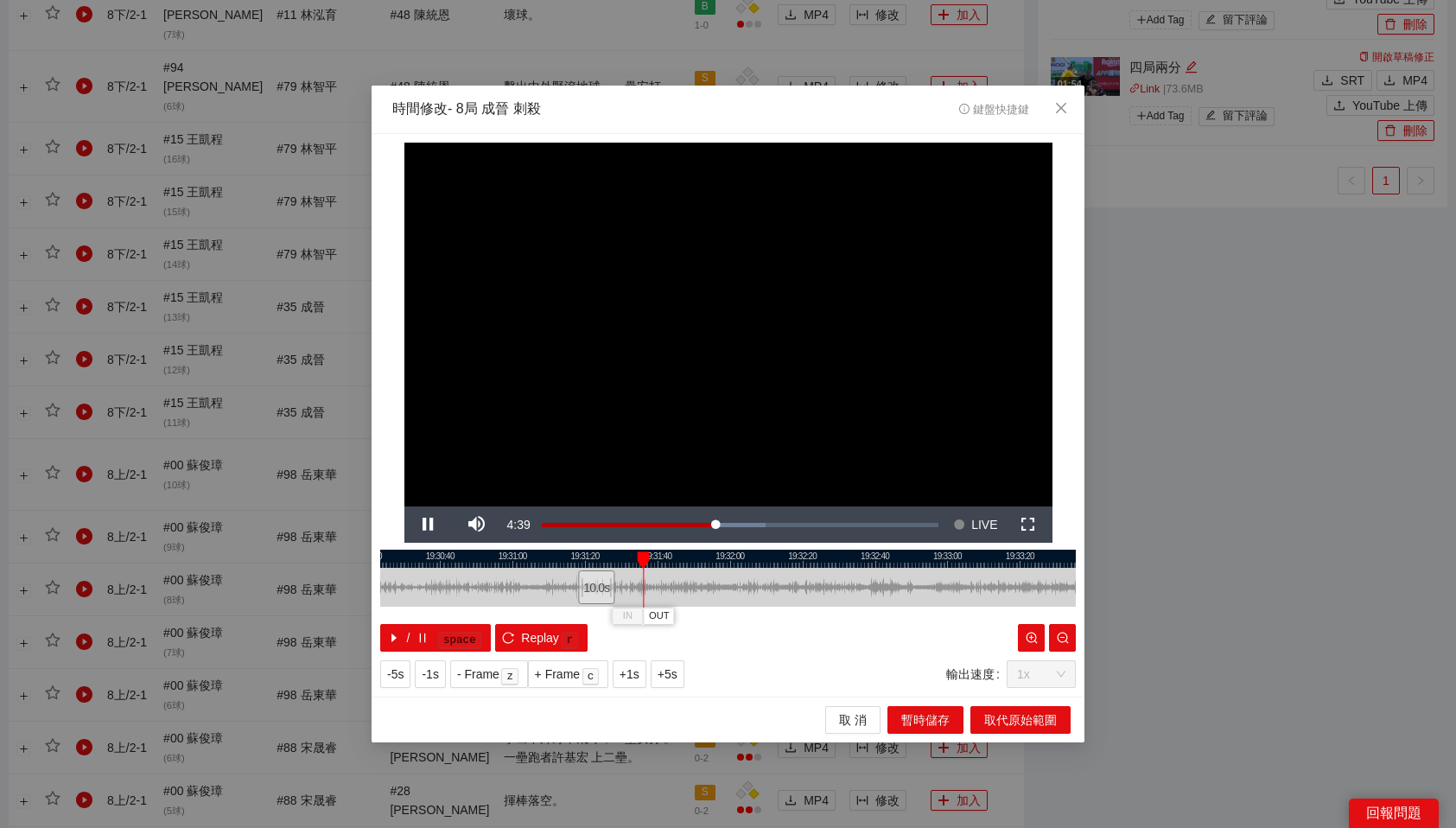
drag, startPoint x: 584, startPoint y: 558, endPoint x: 643, endPoint y: 562, distance: 59.1
click at [643, 562] on div at bounding box center [643, 560] width 12 height 17
click at [630, 559] on div at bounding box center [728, 558] width 696 height 18
click at [615, 556] on div at bounding box center [728, 558] width 696 height 18
click at [638, 612] on span "OUT" at bounding box center [634, 616] width 21 height 16
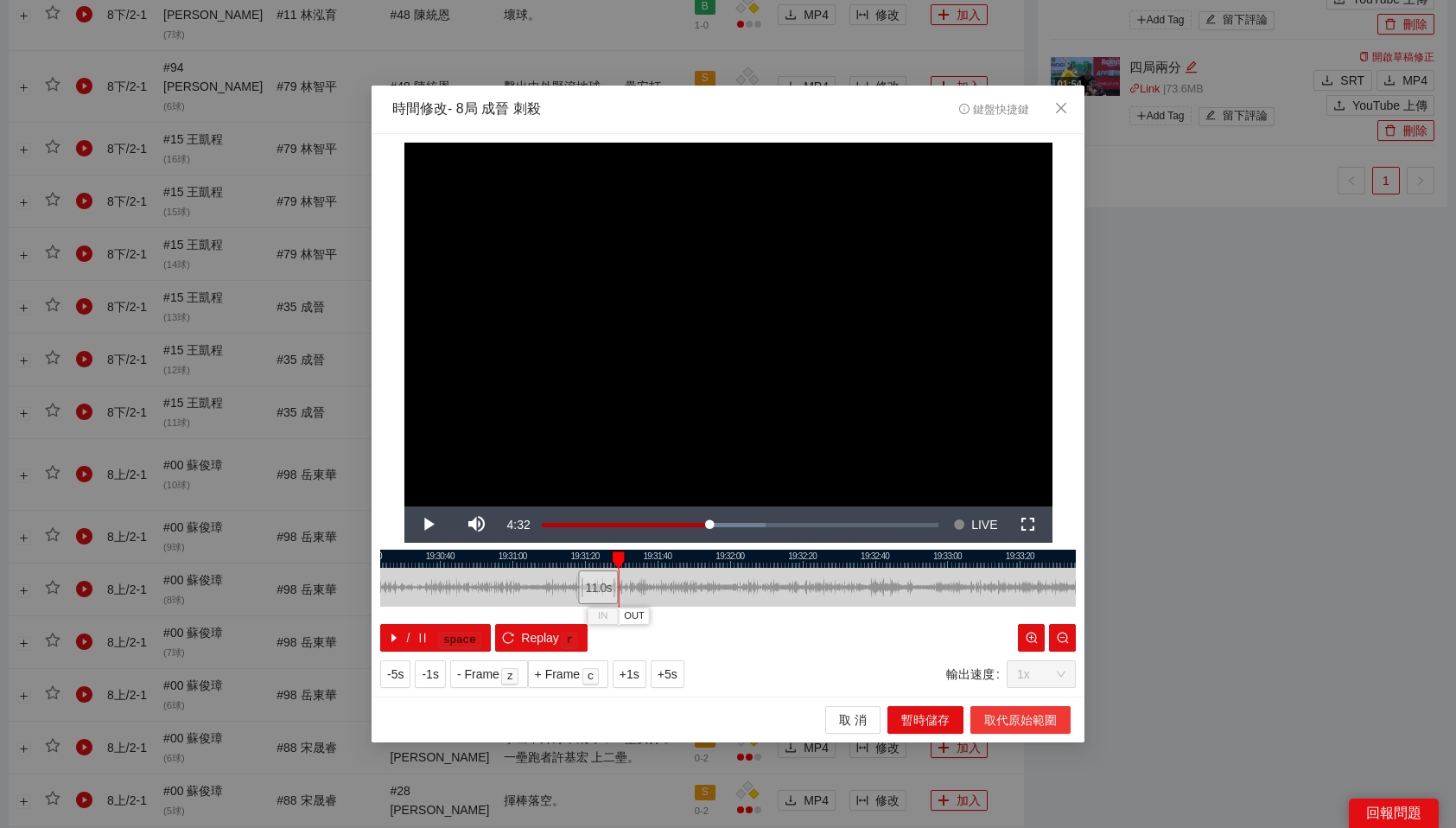
click at [1009, 723] on span "取代原始範圍" at bounding box center [1021, 720] width 73 height 19
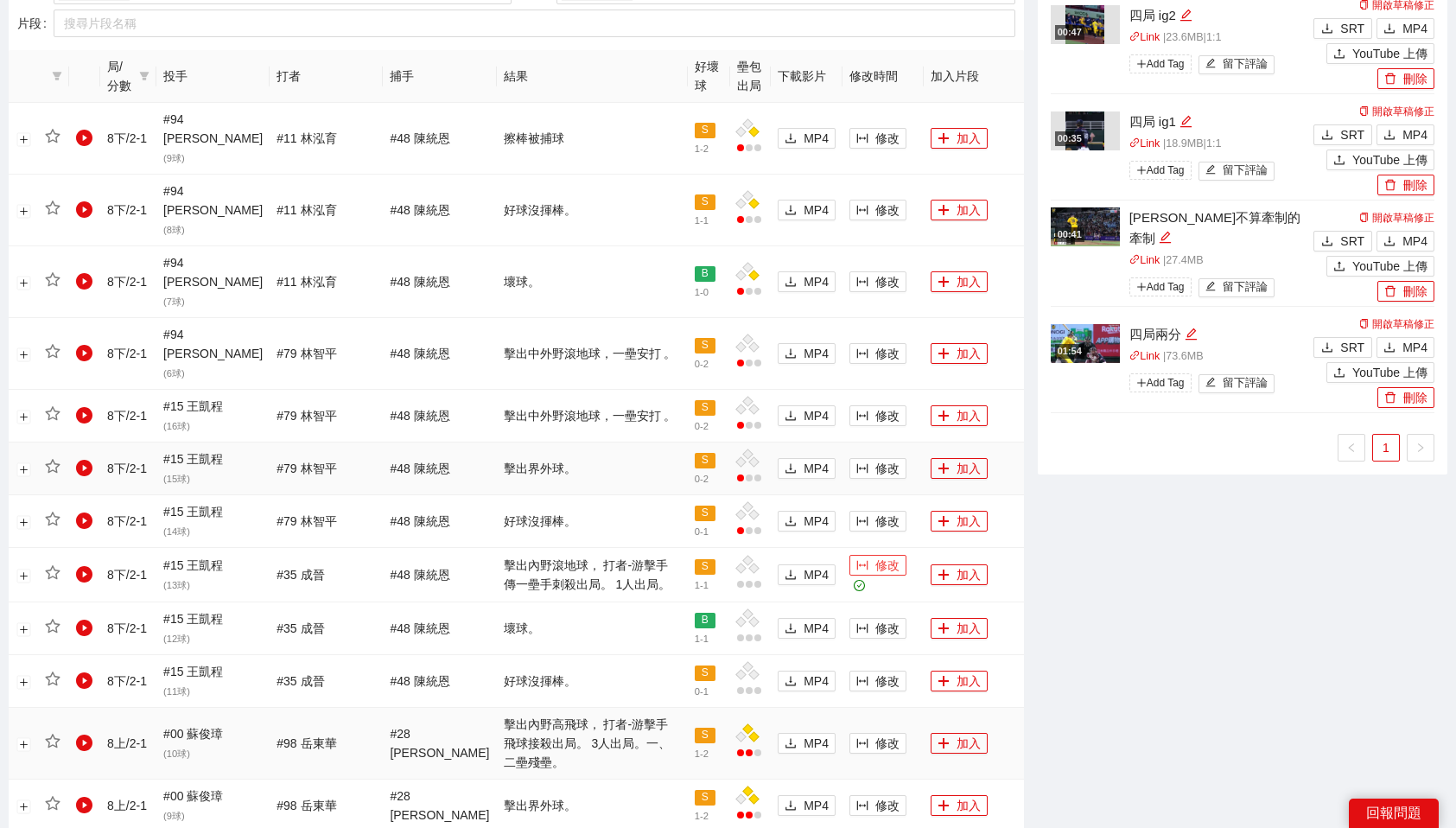
scroll to position [930, 0]
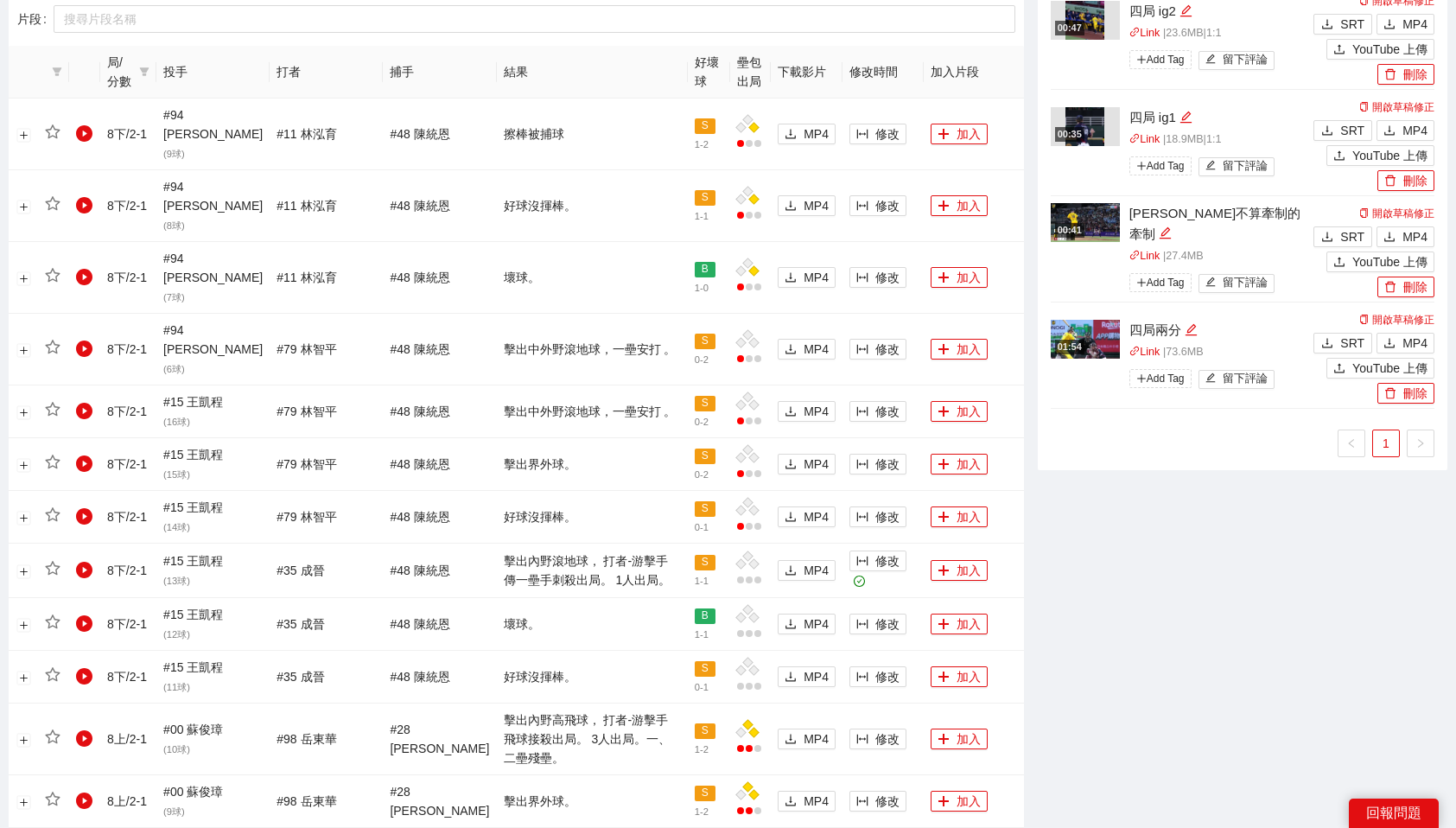
click at [1138, 564] on div "-5s -1s 1x +1s +5s 影片剪輯區 清除 排列 草稿 Horizontal (16:9) 林可 圖奇 11.4 秒 加轉場動畫 浮水印 : 選浮…" at bounding box center [1243, 244] width 424 height 2151
click at [875, 340] on span "修改" at bounding box center [887, 349] width 24 height 19
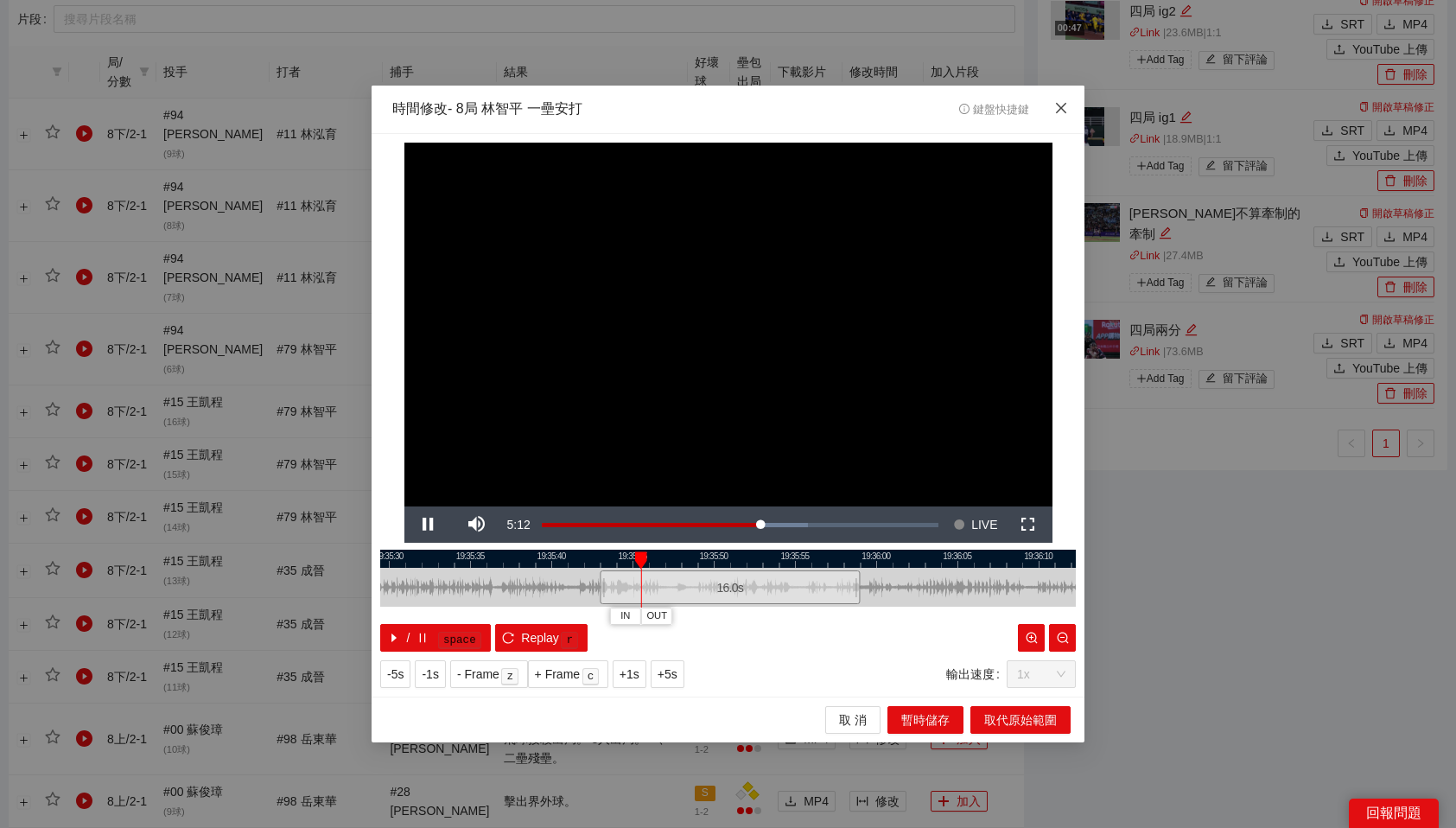
click at [1058, 109] on icon "close" at bounding box center [1062, 108] width 14 height 14
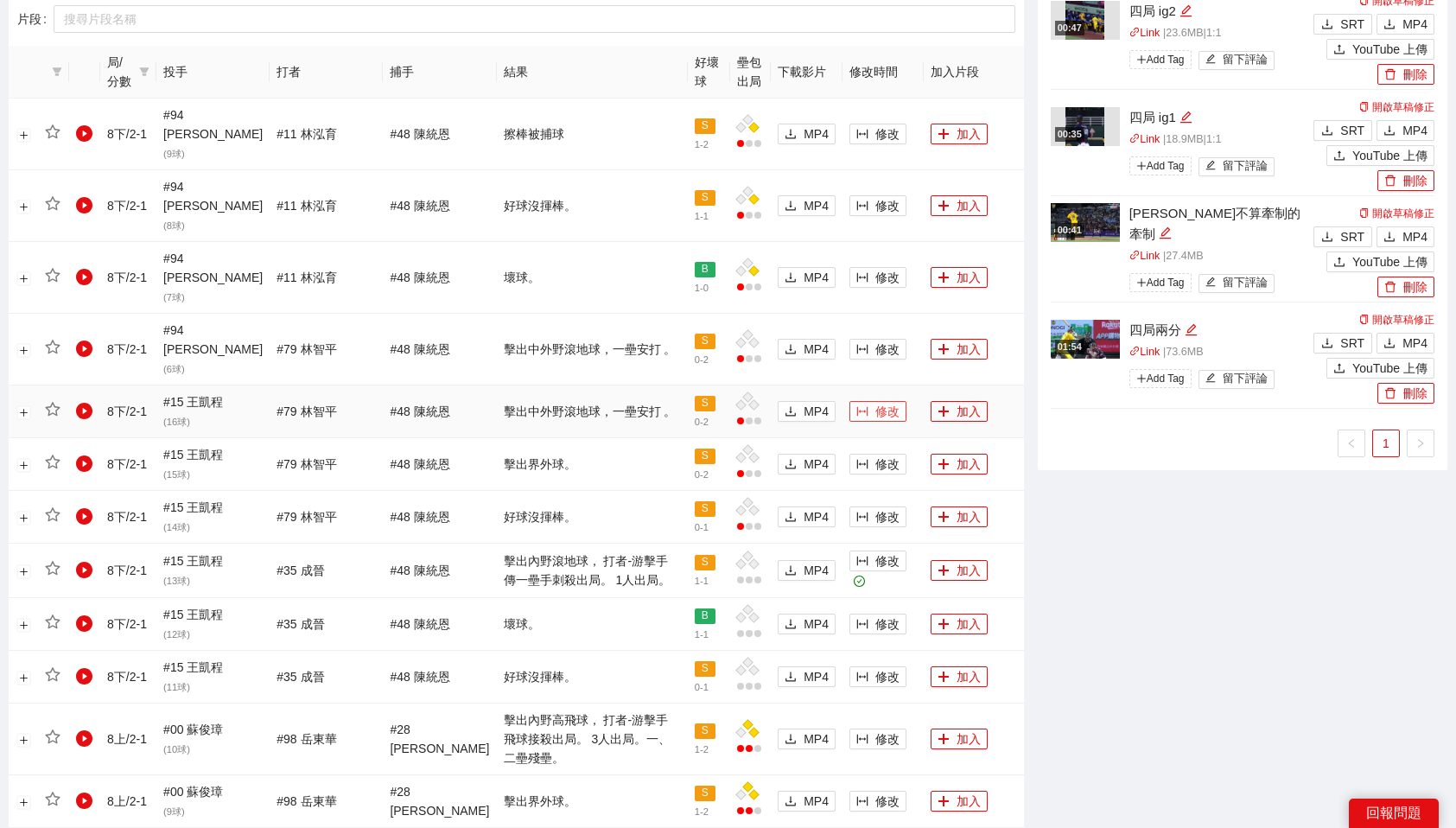
click at [875, 402] on span "修改" at bounding box center [887, 412] width 24 height 19
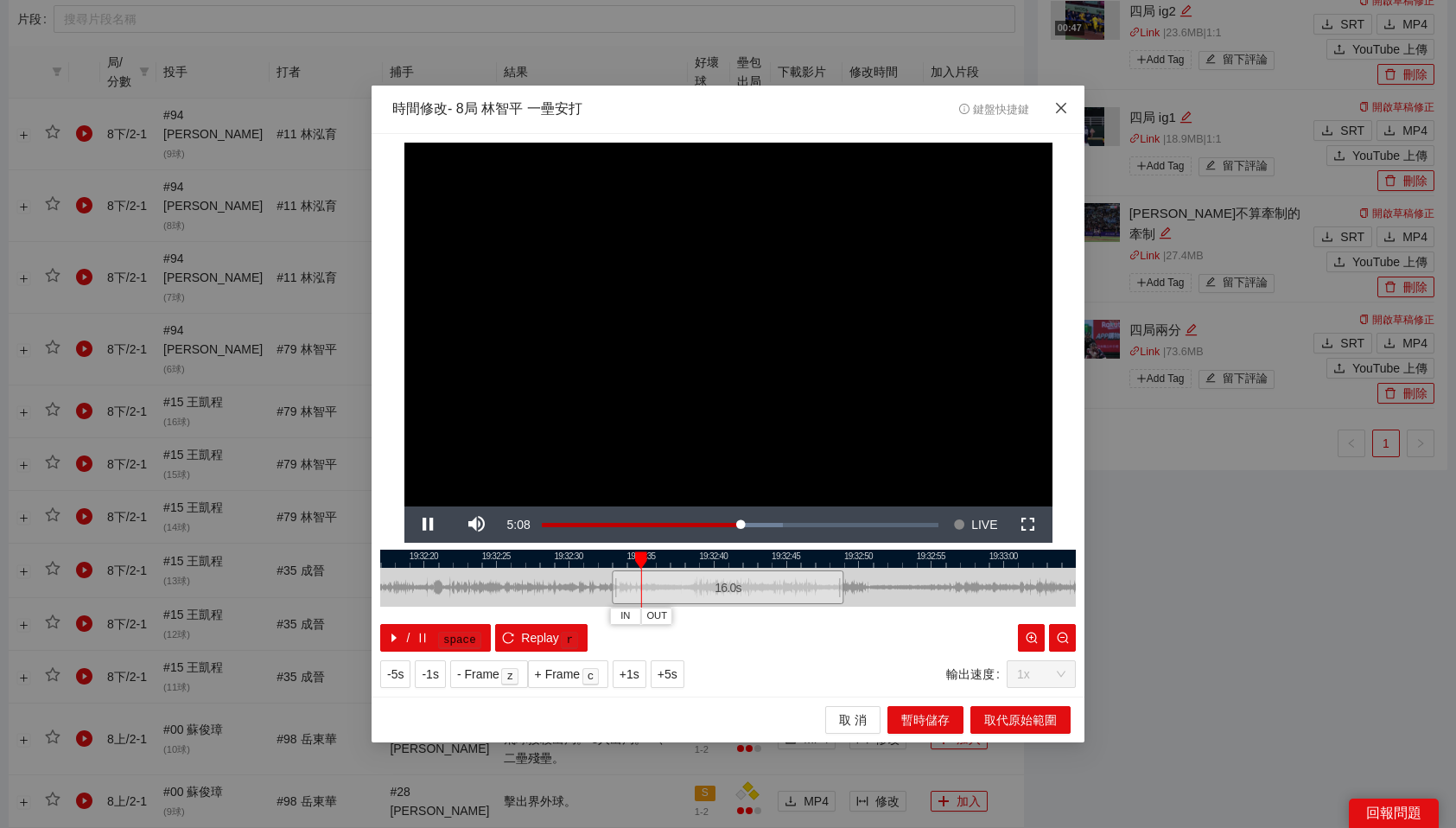
click at [1061, 107] on icon "close" at bounding box center [1062, 108] width 14 height 14
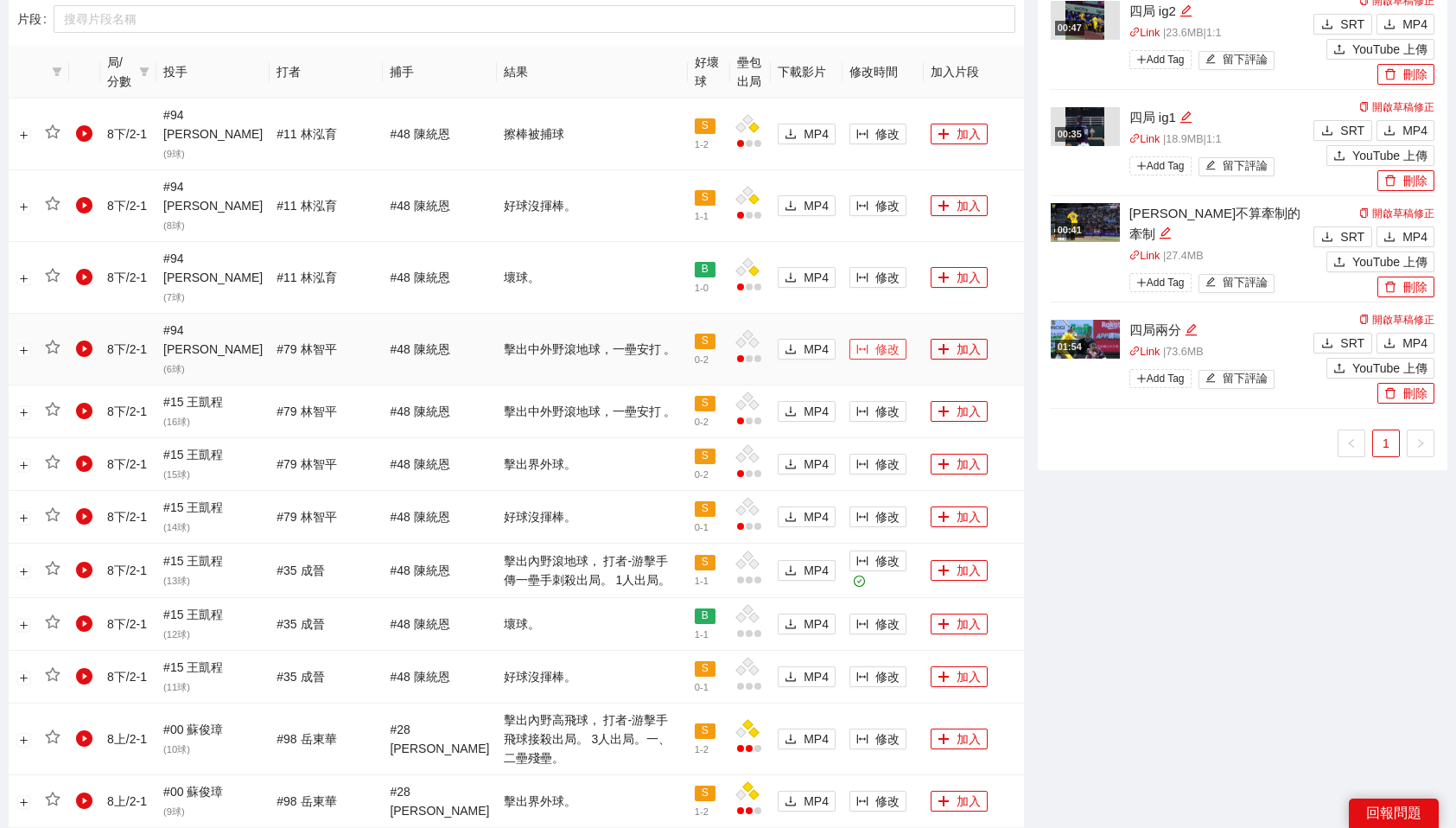
click at [875, 340] on span "修改" at bounding box center [887, 349] width 24 height 19
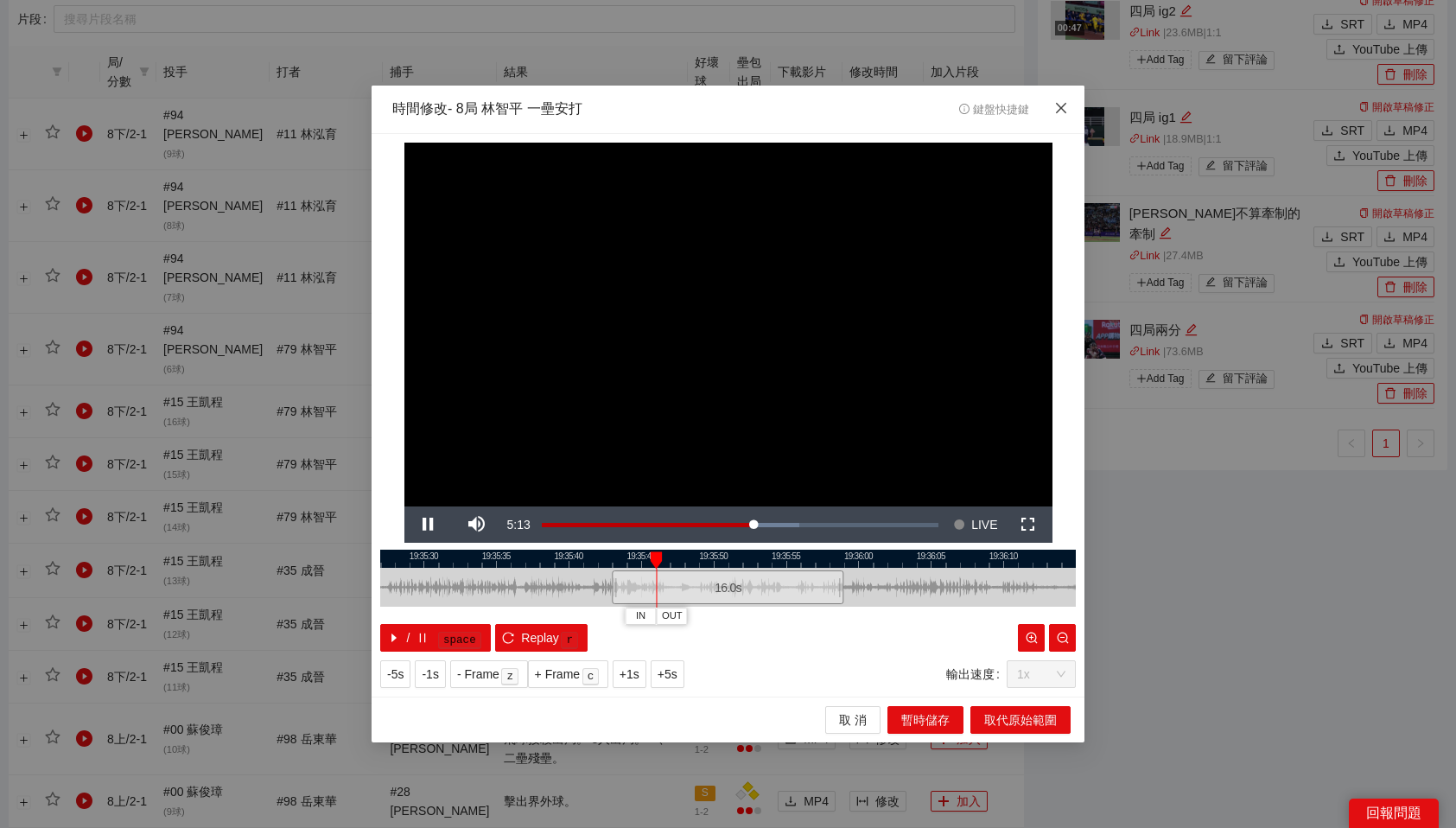
click at [1067, 107] on icon "close" at bounding box center [1062, 108] width 14 height 14
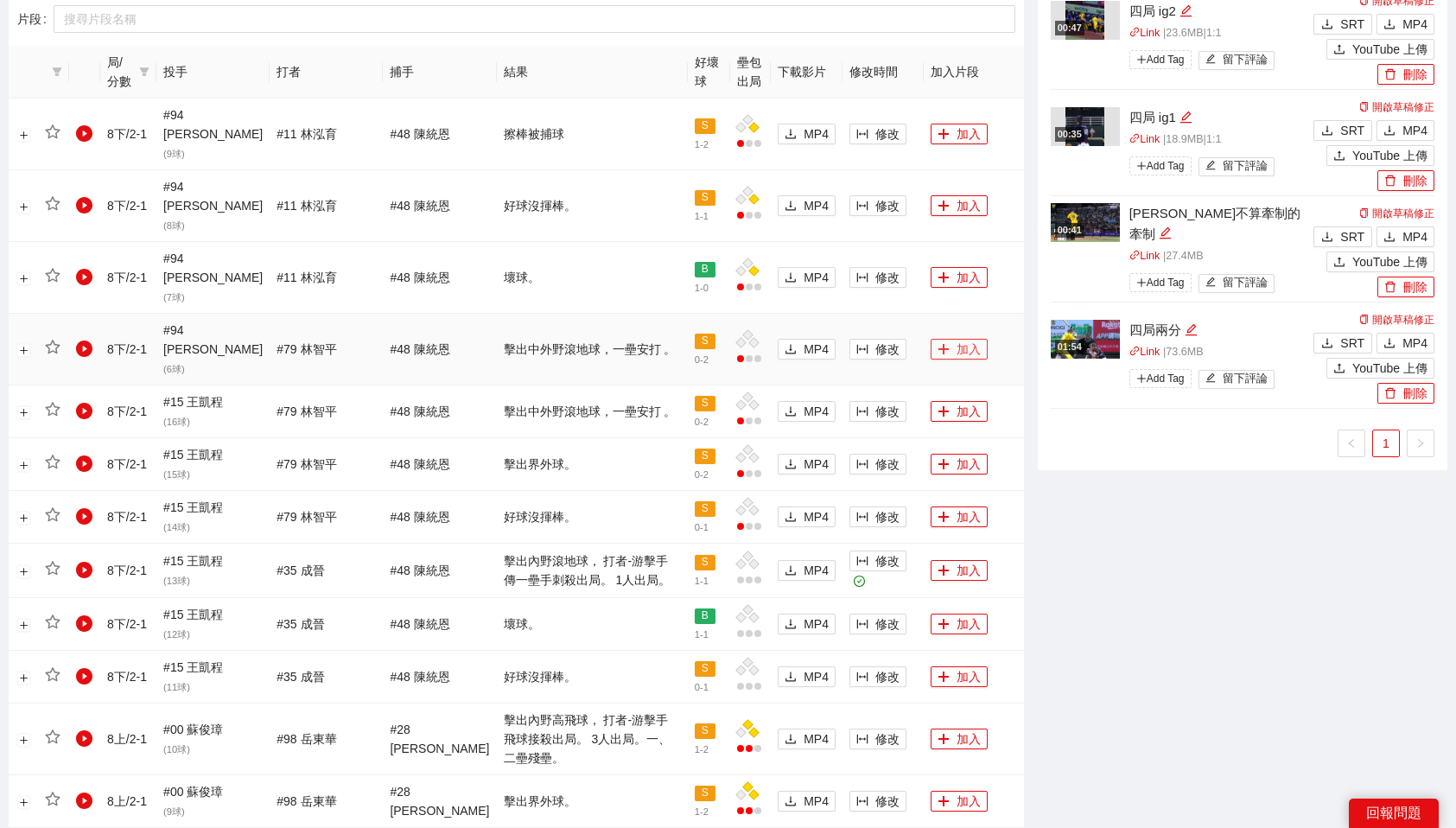
click at [956, 339] on button "加入" at bounding box center [959, 349] width 57 height 21
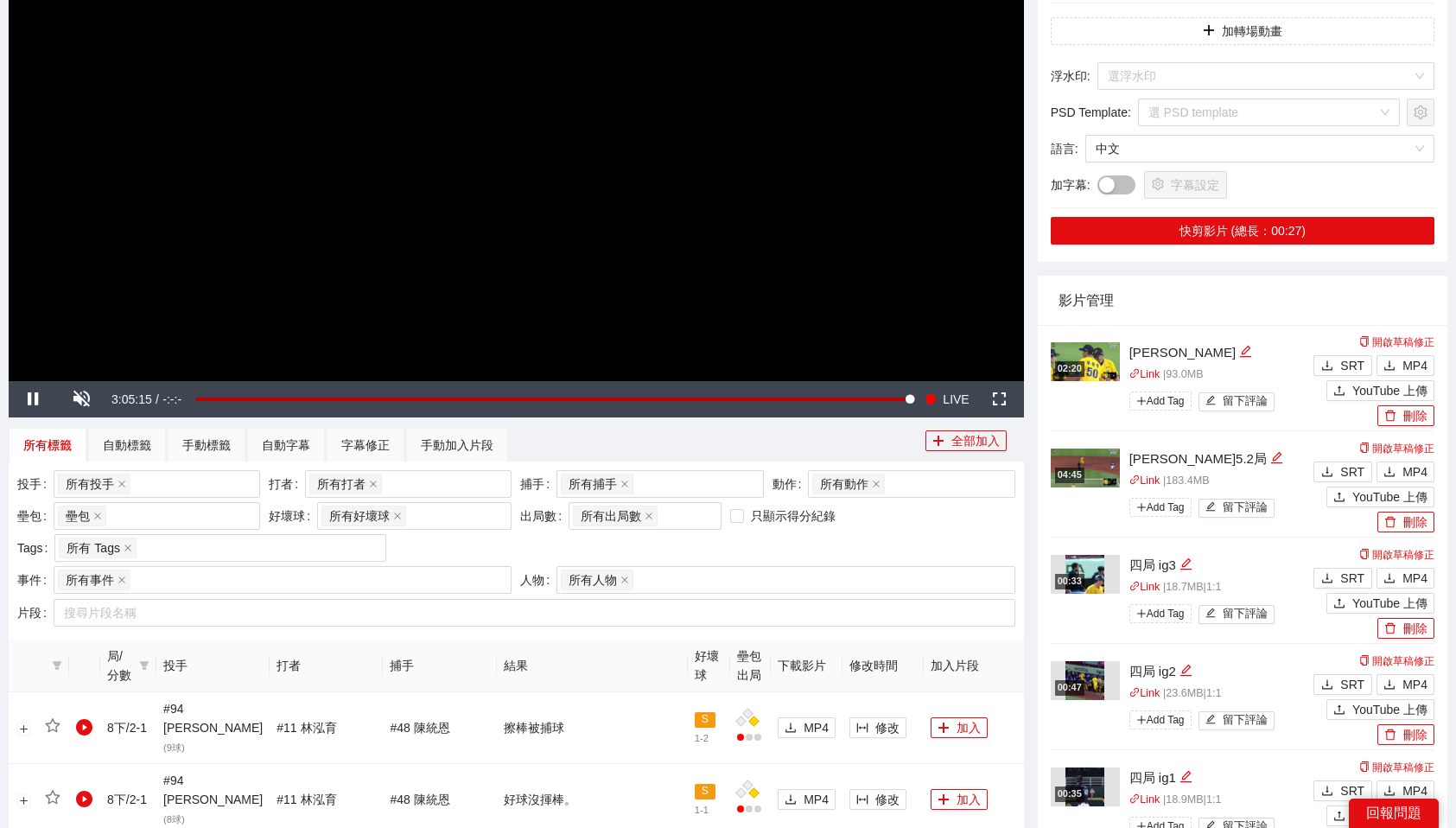
scroll to position [0, 0]
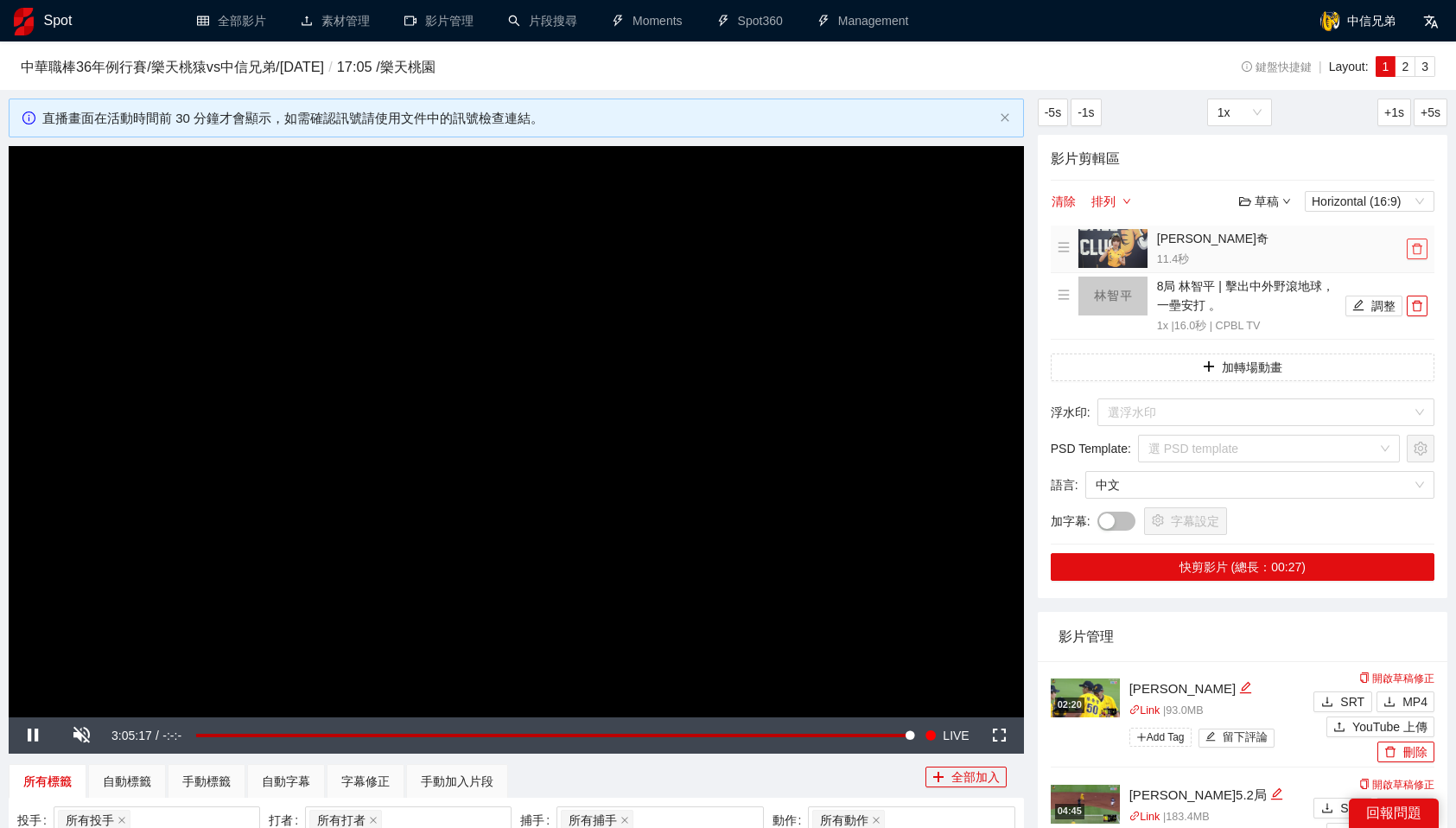
click at [1424, 253] on span "delete" at bounding box center [1417, 249] width 19 height 12
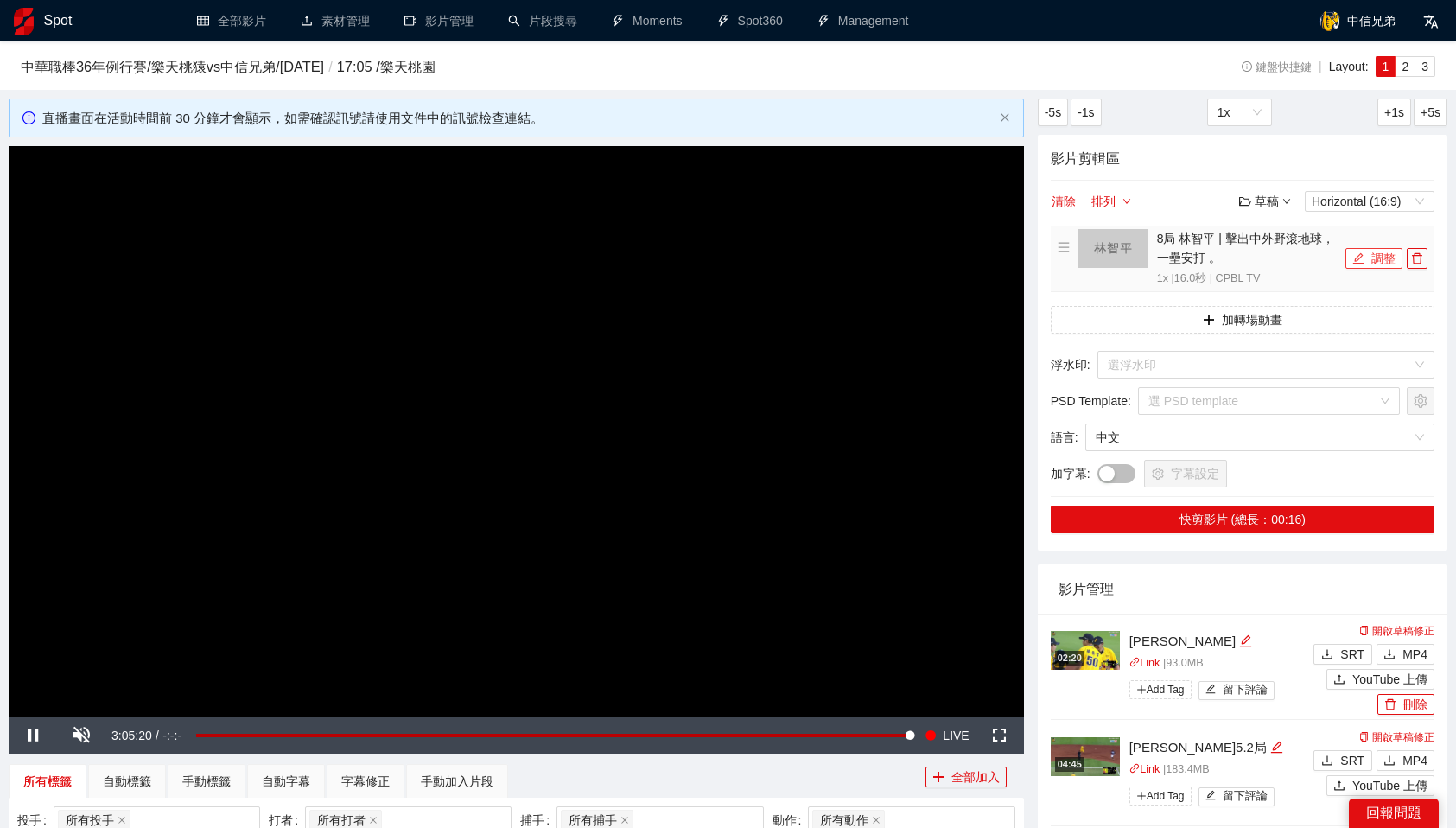
click at [1382, 258] on button "調整" at bounding box center [1375, 258] width 57 height 21
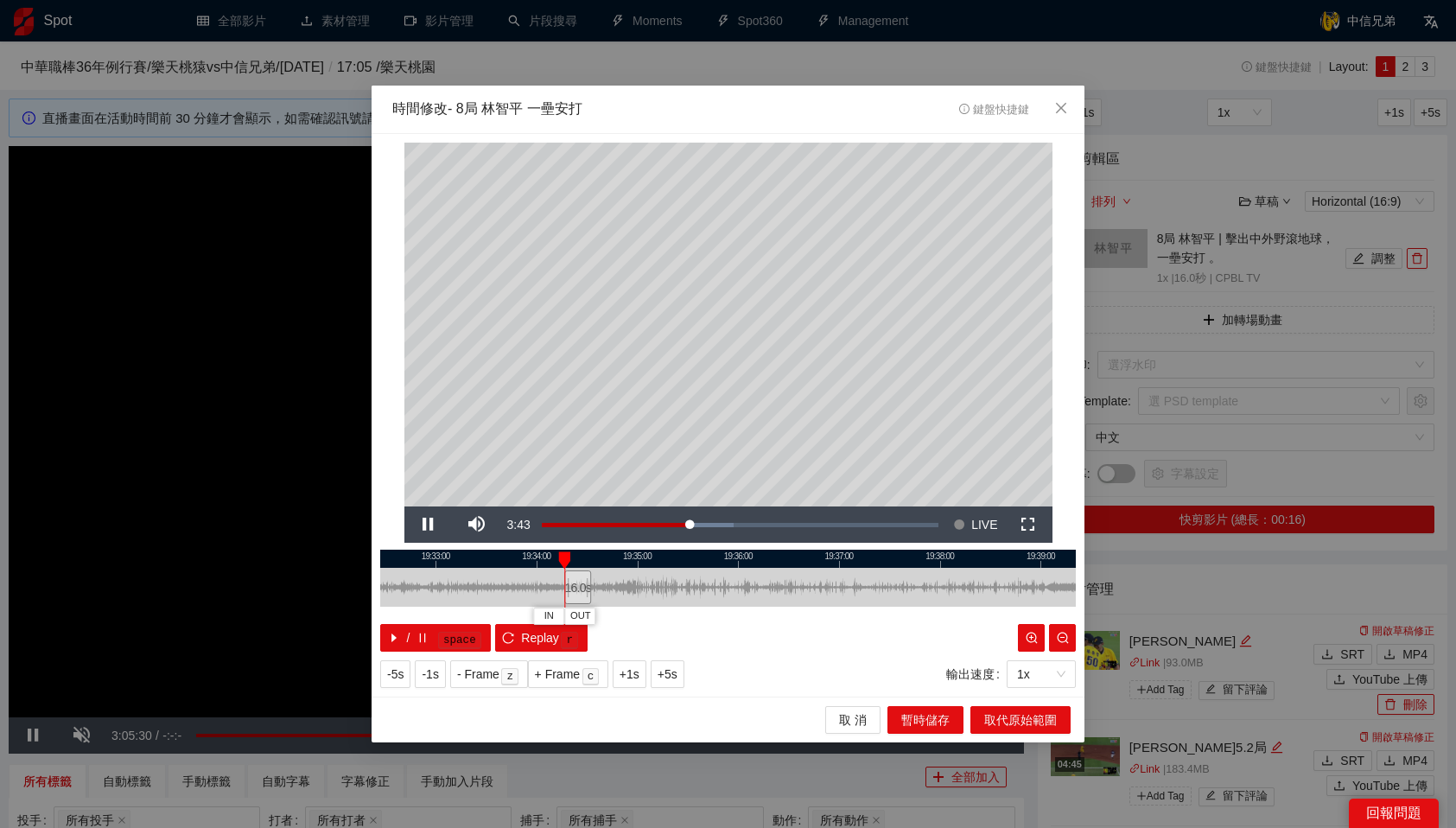
drag, startPoint x: 723, startPoint y: 584, endPoint x: 577, endPoint y: 579, distance: 146.1
click at [577, 579] on div "16.0 s" at bounding box center [577, 587] width 27 height 34
click at [581, 585] on div "16.0 s" at bounding box center [581, 587] width 27 height 34
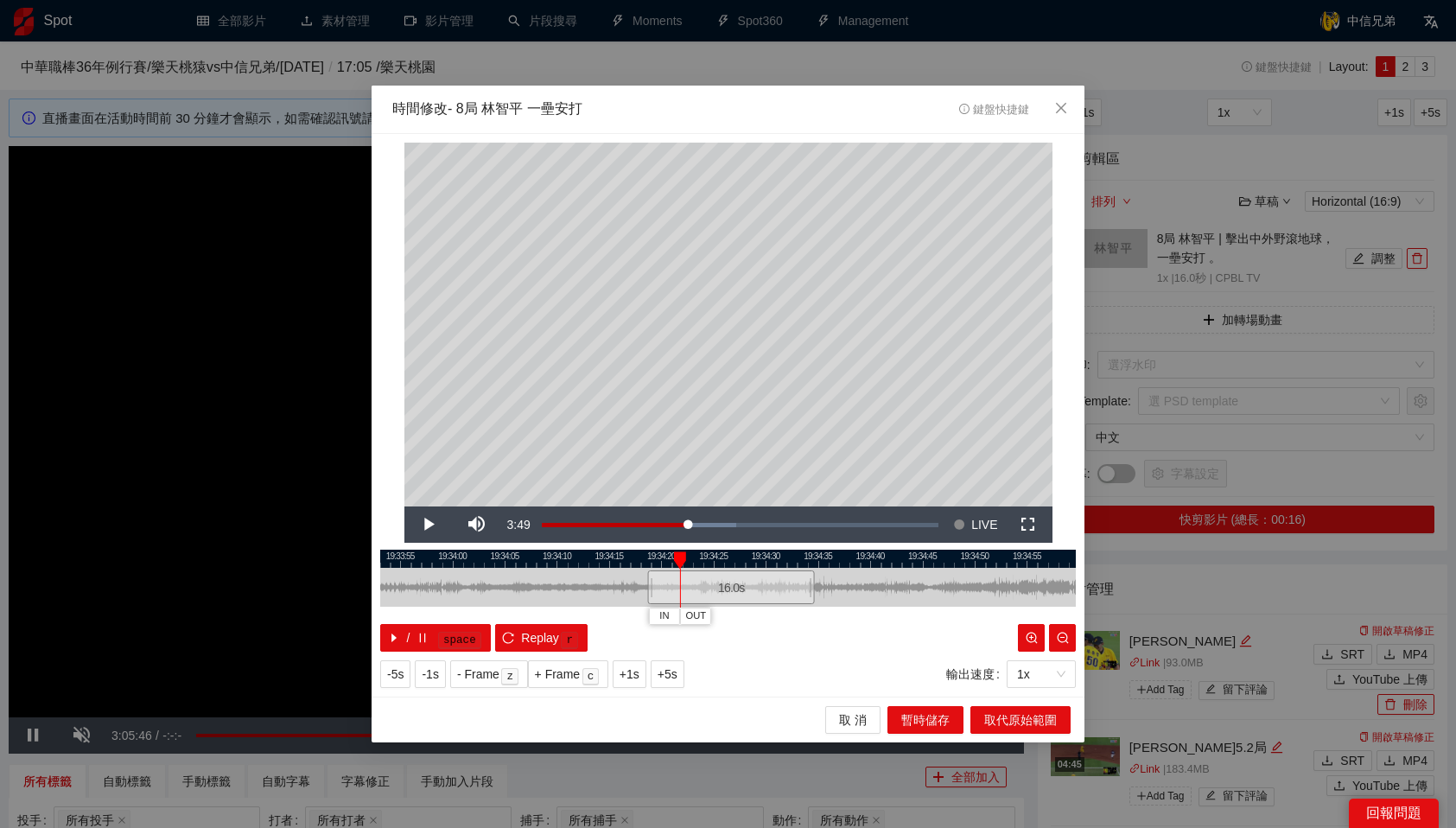
click at [802, 633] on div "/ space Replay r" at bounding box center [728, 638] width 696 height 28
click at [655, 615] on button "IN" at bounding box center [661, 616] width 31 height 16
drag, startPoint x: 759, startPoint y: 597, endPoint x: 845, endPoint y: 597, distance: 86.0
click at [845, 597] on div "13.2 s" at bounding box center [848, 587] width 71 height 34
drag, startPoint x: 845, startPoint y: 597, endPoint x: 906, endPoint y: 598, distance: 61.0
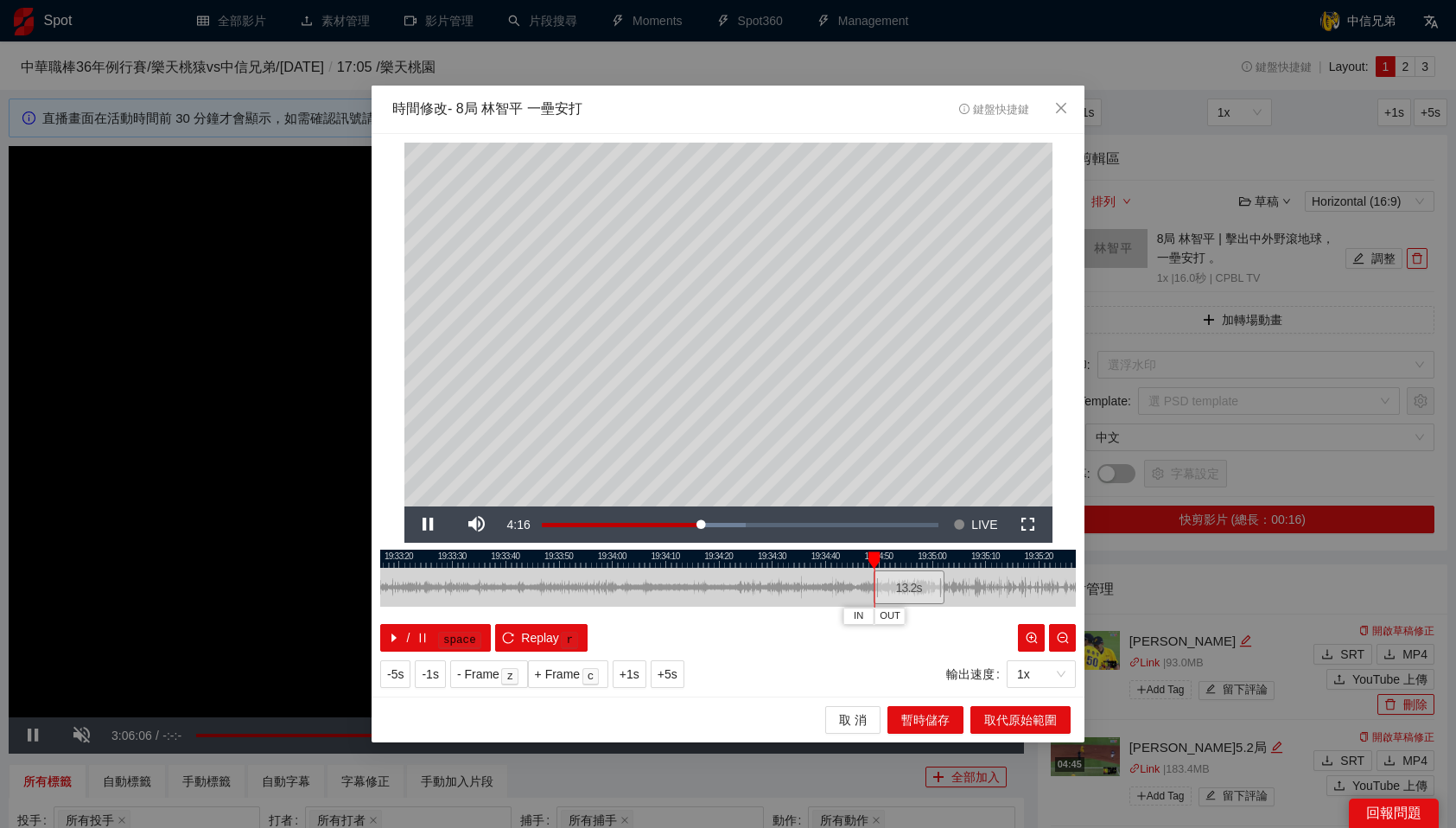
click at [906, 598] on div "13.2 s" at bounding box center [909, 587] width 71 height 34
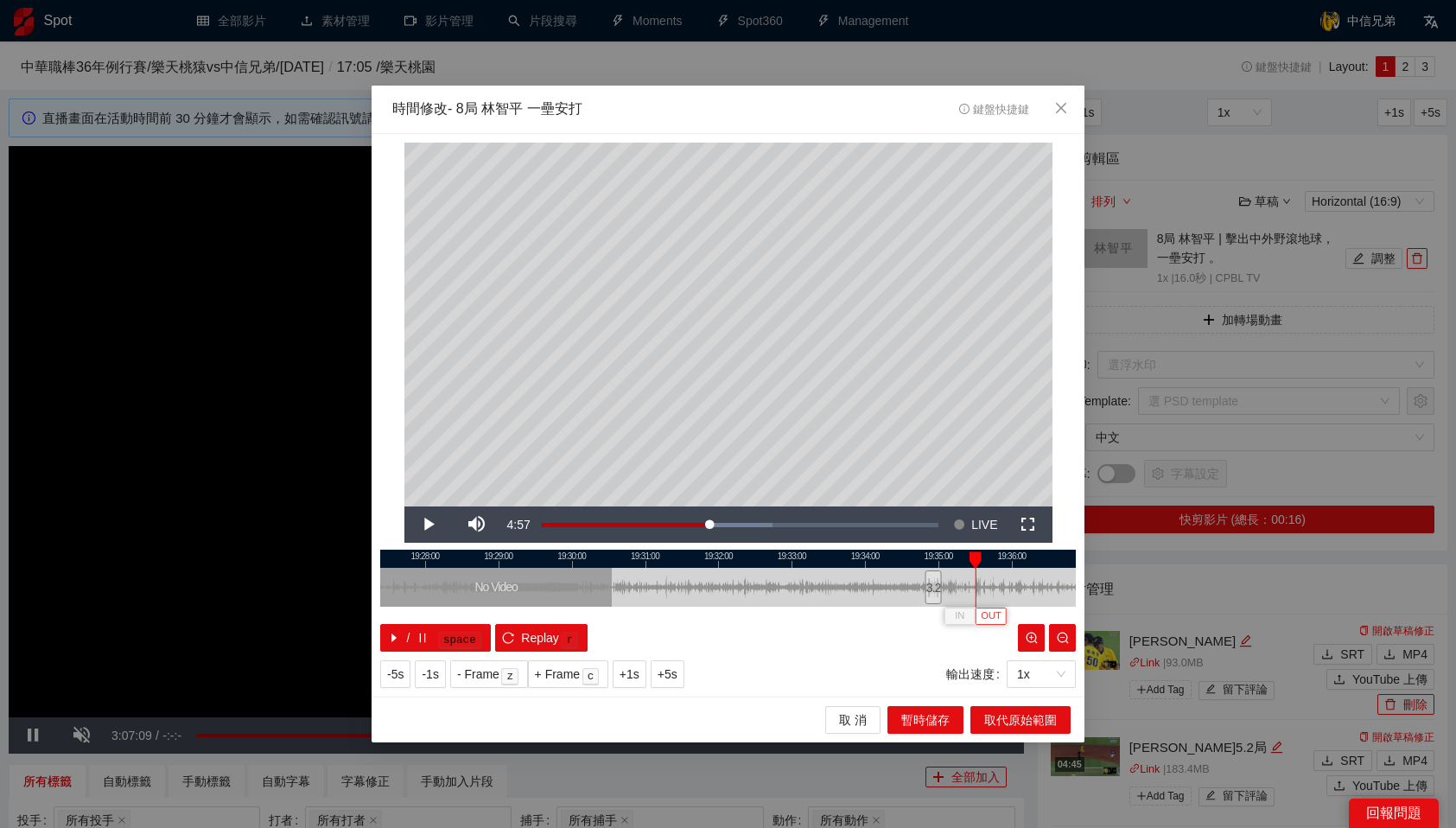
click at [994, 616] on span "OUT" at bounding box center [991, 616] width 21 height 16
click at [1007, 720] on span "取代原始範圍" at bounding box center [1021, 720] width 73 height 19
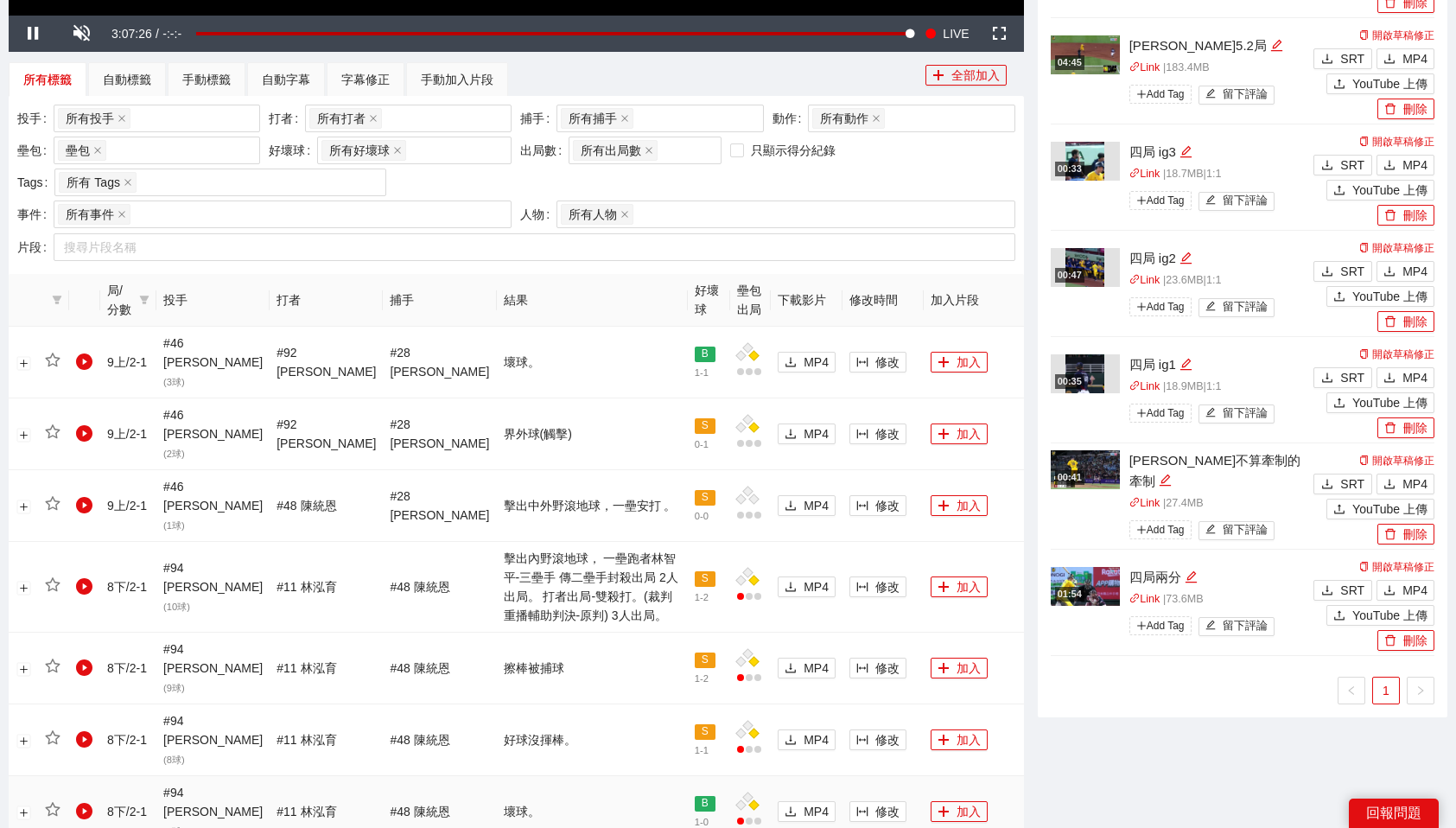
scroll to position [705, 0]
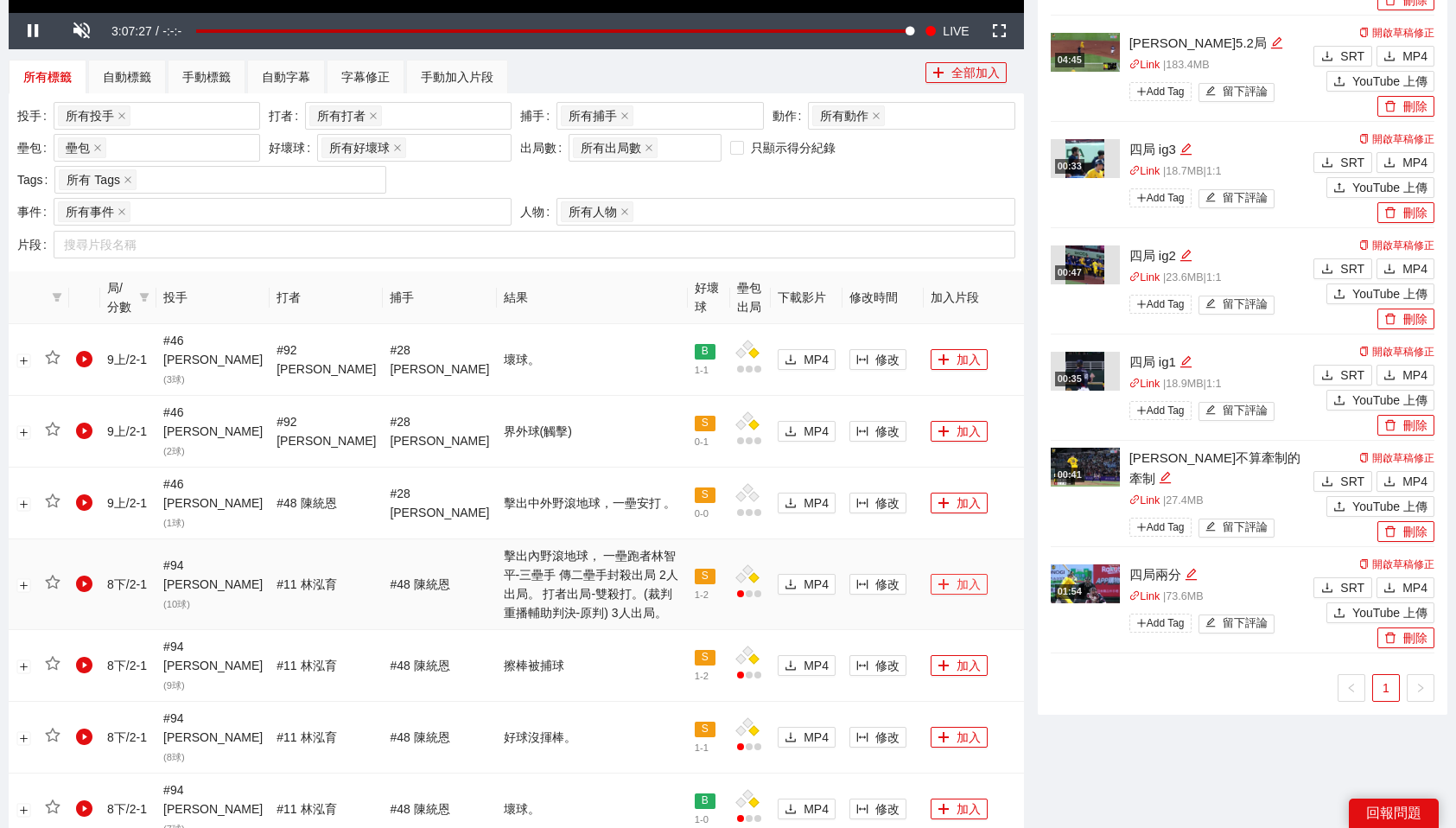
click at [947, 574] on button "加入" at bounding box center [959, 584] width 57 height 21
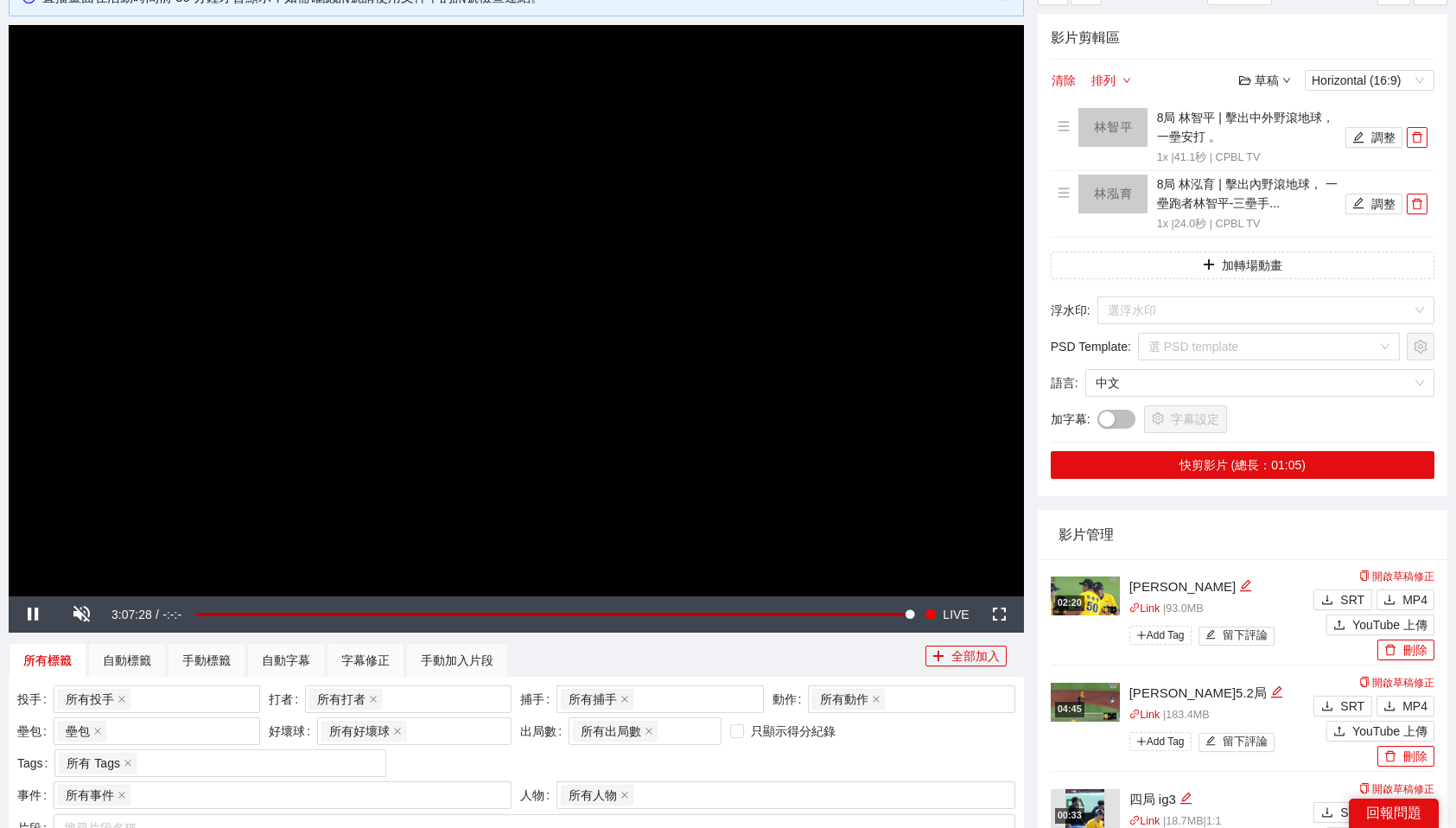
scroll to position [102, 0]
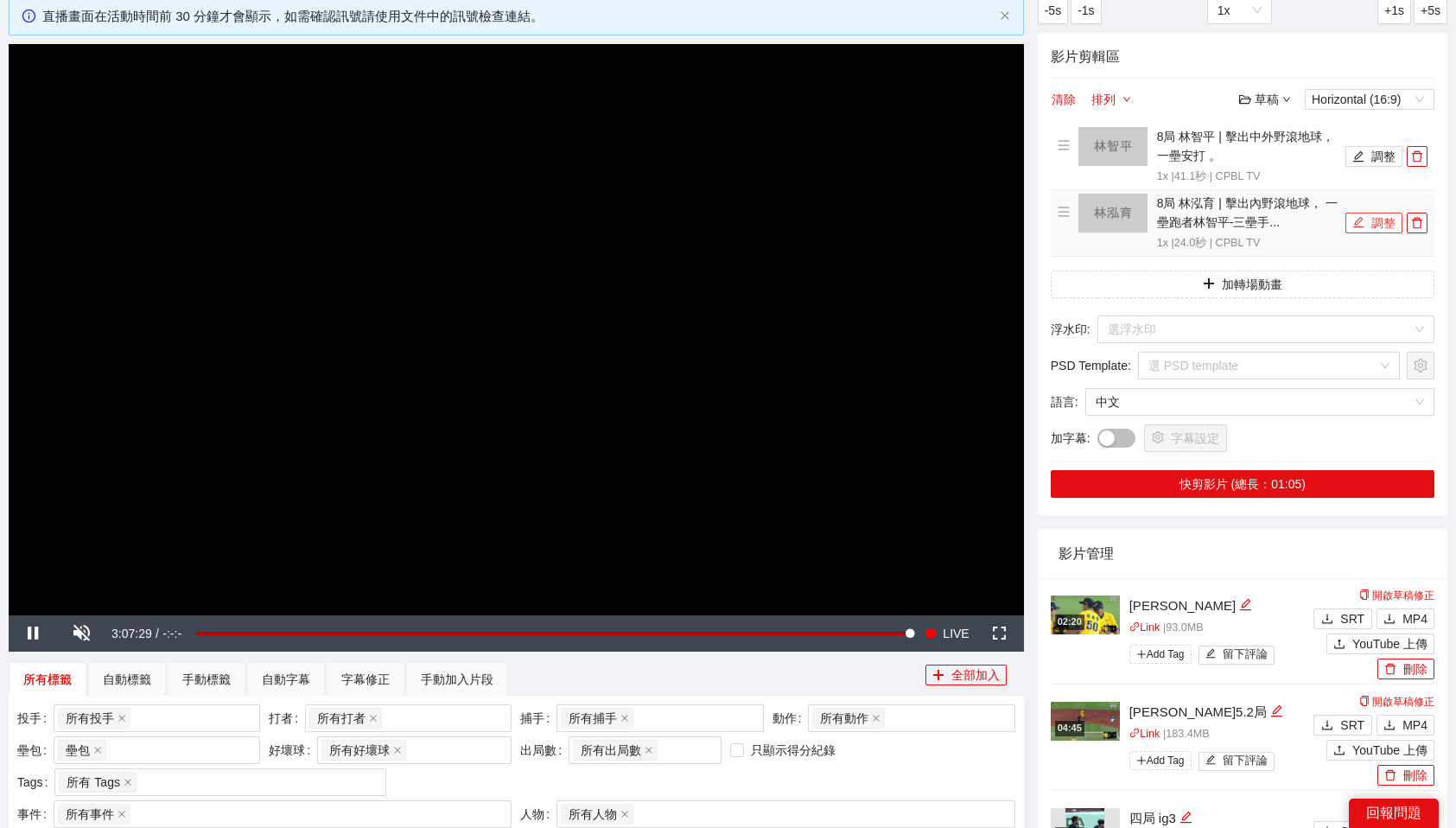
click at [1386, 218] on button "調整" at bounding box center [1375, 223] width 57 height 21
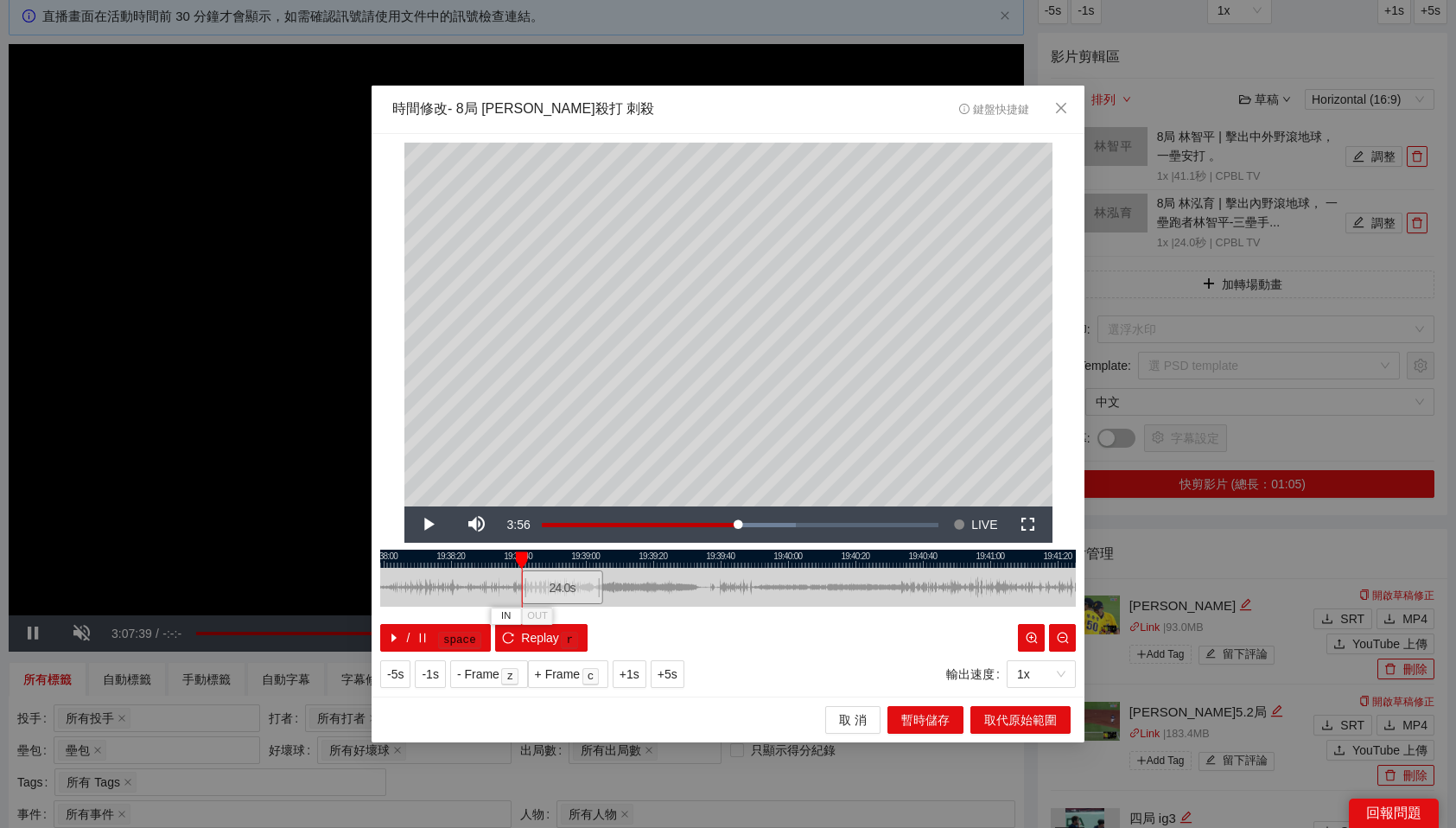
drag, startPoint x: 803, startPoint y: 586, endPoint x: 568, endPoint y: 594, distance: 235.1
click at [568, 594] on div "24.0 s" at bounding box center [562, 587] width 81 height 34
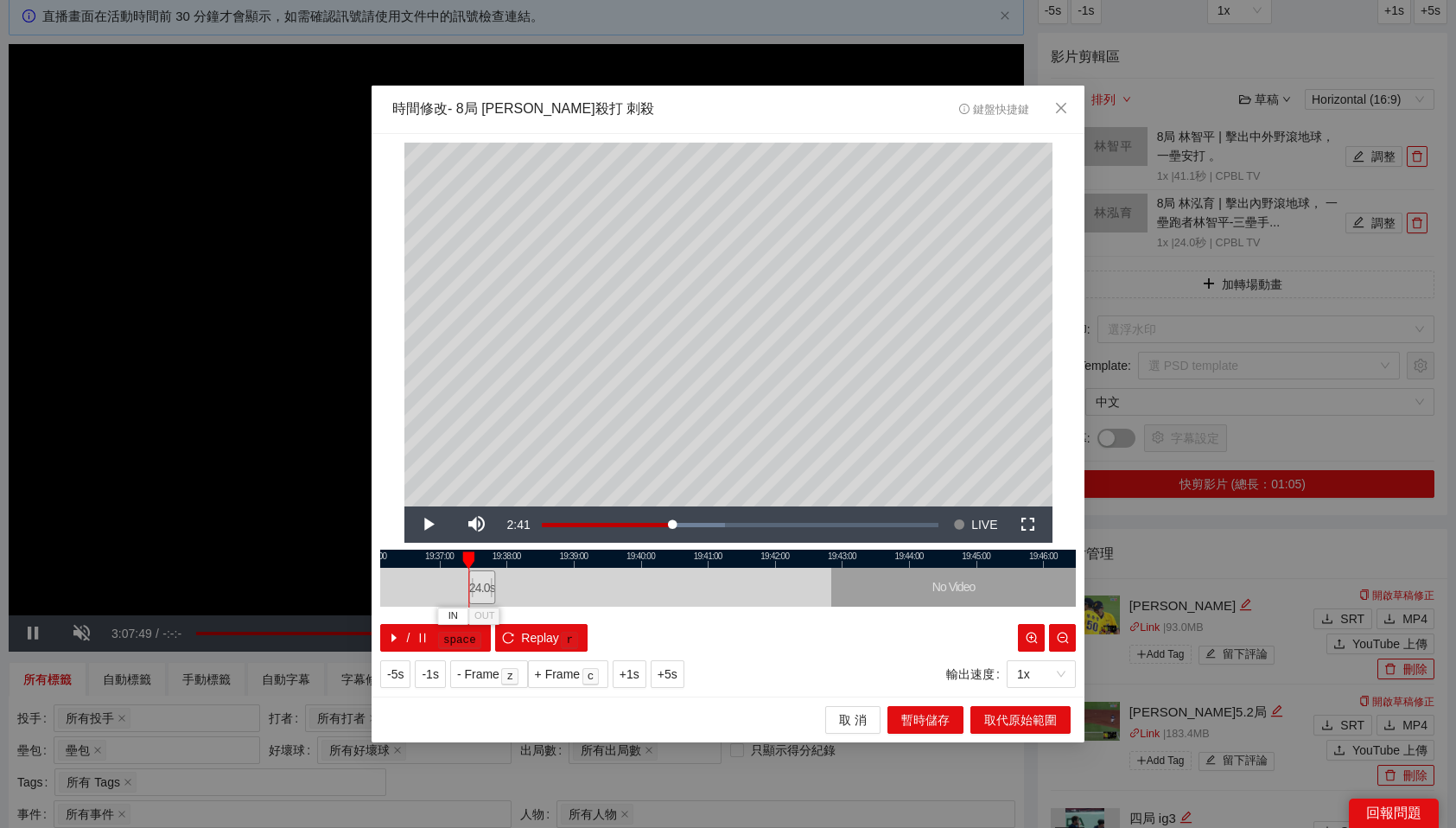
drag, startPoint x: 568, startPoint y: 593, endPoint x: 484, endPoint y: 594, distance: 84.0
click at [484, 594] on div "24.0 s" at bounding box center [481, 587] width 27 height 34
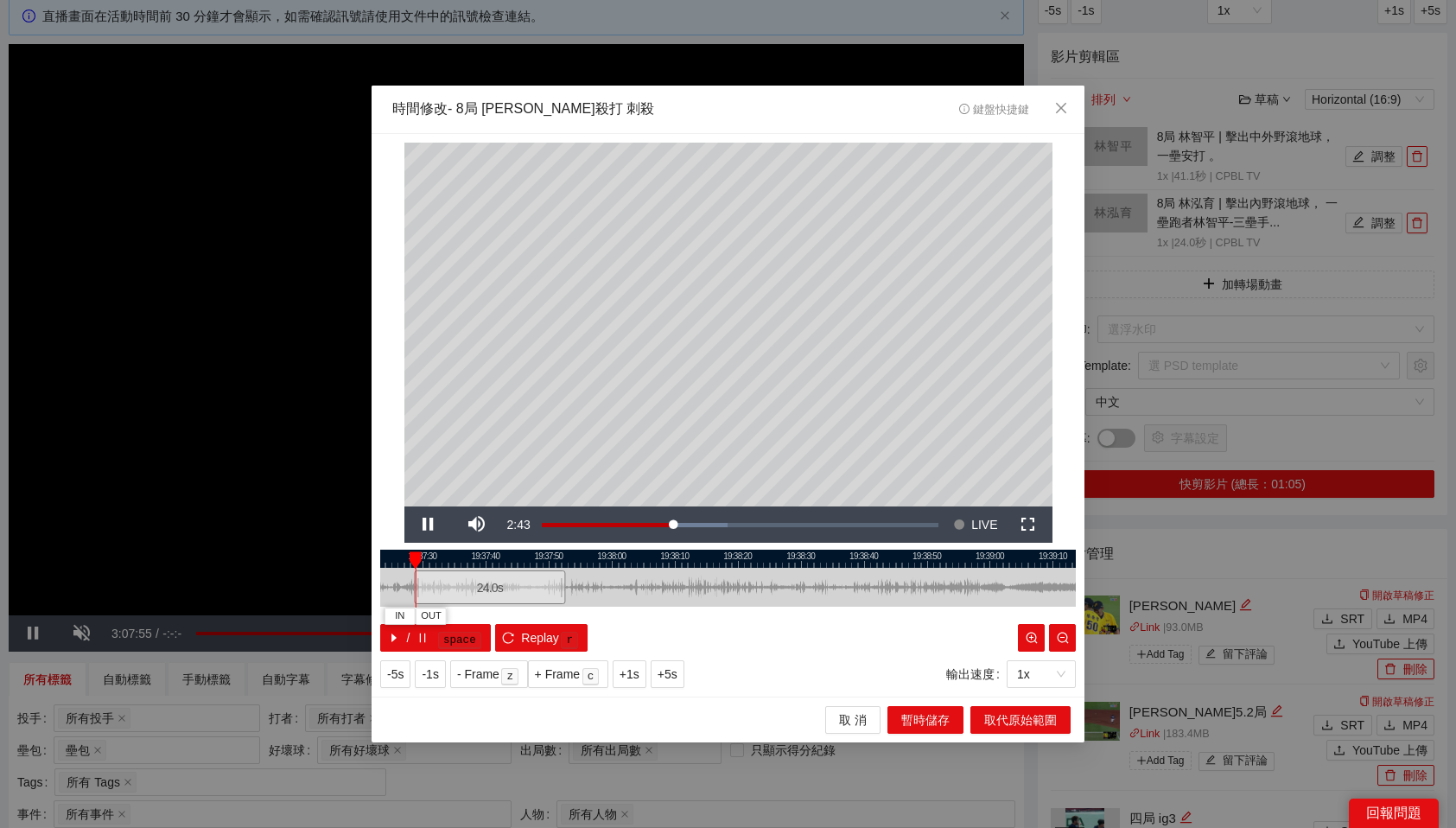
drag, startPoint x: 503, startPoint y: 592, endPoint x: 519, endPoint y: 590, distance: 16.1
click at [519, 590] on div "24.0 s" at bounding box center [490, 587] width 152 height 34
drag, startPoint x: 443, startPoint y: 552, endPoint x: 848, endPoint y: 553, distance: 405.0
click at [848, 553] on div "19:37:20 19:37:30 19:37:40 19:37:50 19:38:00 19:38:10 19:38:20 19:38:30 19:38:4…" at bounding box center [728, 601] width 696 height 102
drag, startPoint x: 479, startPoint y: 593, endPoint x: 763, endPoint y: 590, distance: 284.0
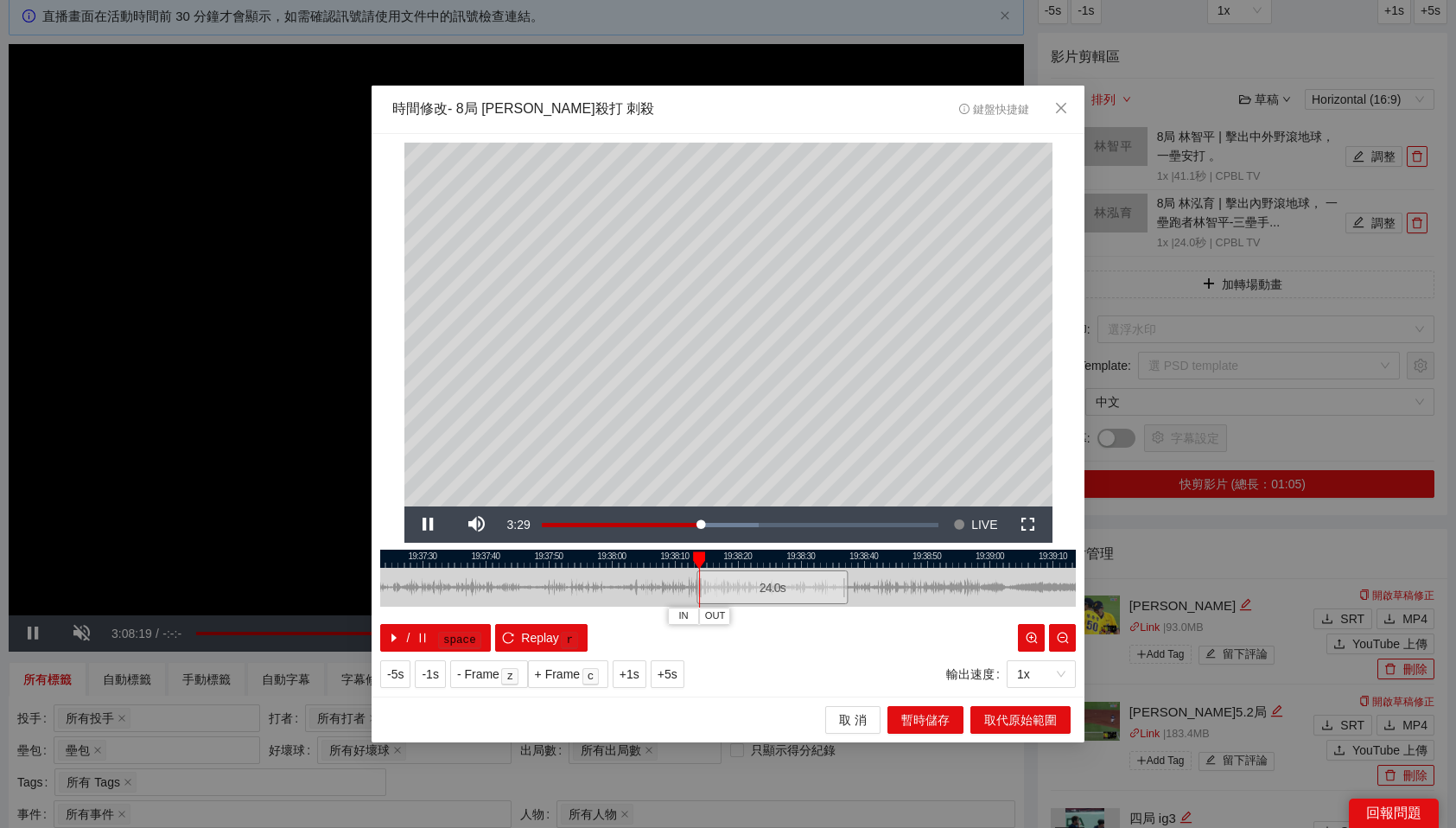
click at [763, 590] on div "24.0 s" at bounding box center [772, 587] width 152 height 34
drag, startPoint x: 718, startPoint y: 559, endPoint x: 890, endPoint y: 560, distance: 172.0
click at [890, 560] on div at bounding box center [887, 560] width 12 height 17
click at [938, 615] on button "OUT" at bounding box center [926, 616] width 31 height 16
click at [1031, 729] on span "取代原始範圍" at bounding box center [1021, 720] width 73 height 19
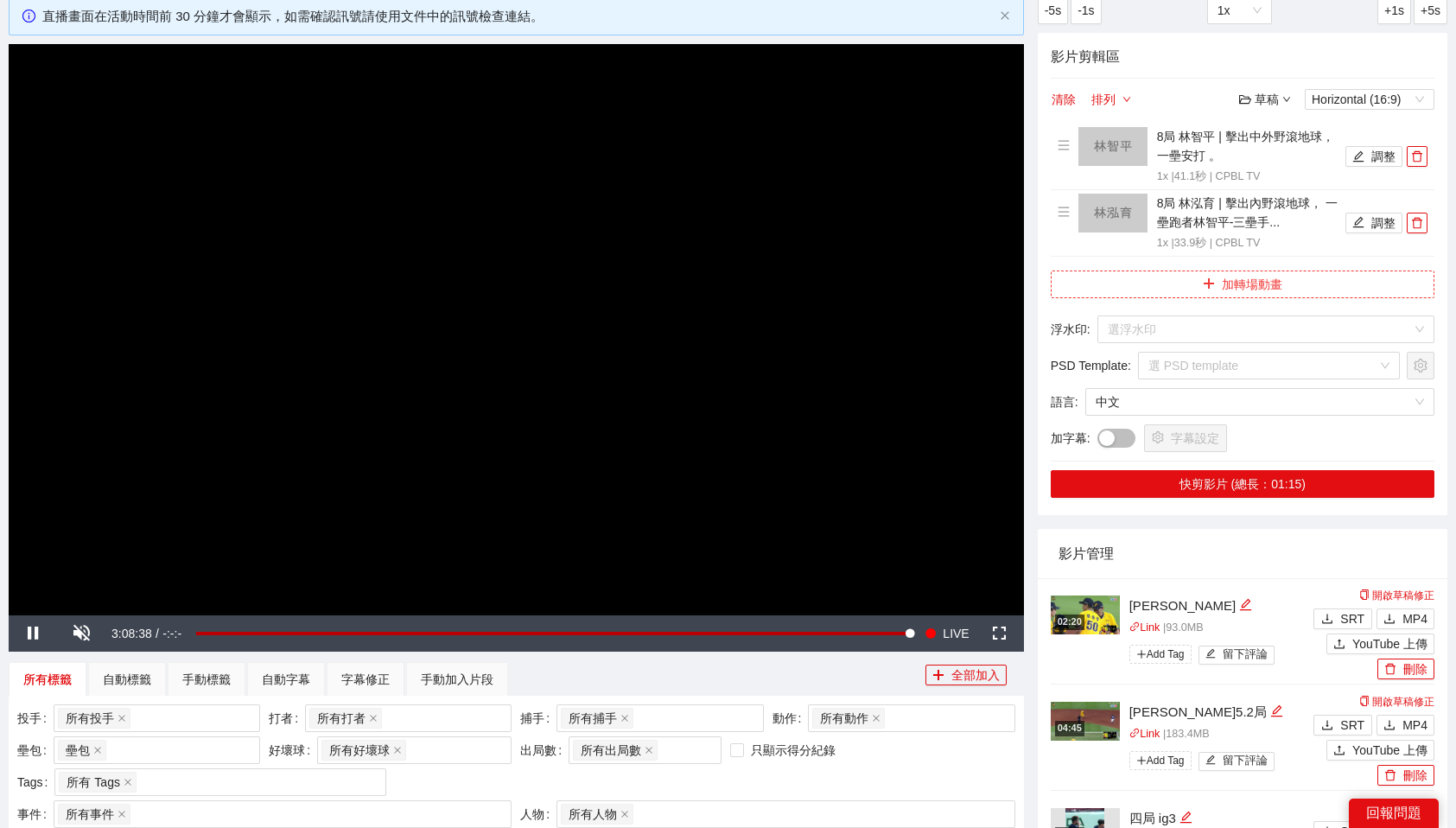
click at [1274, 275] on button "加轉場動畫" at bounding box center [1243, 284] width 384 height 28
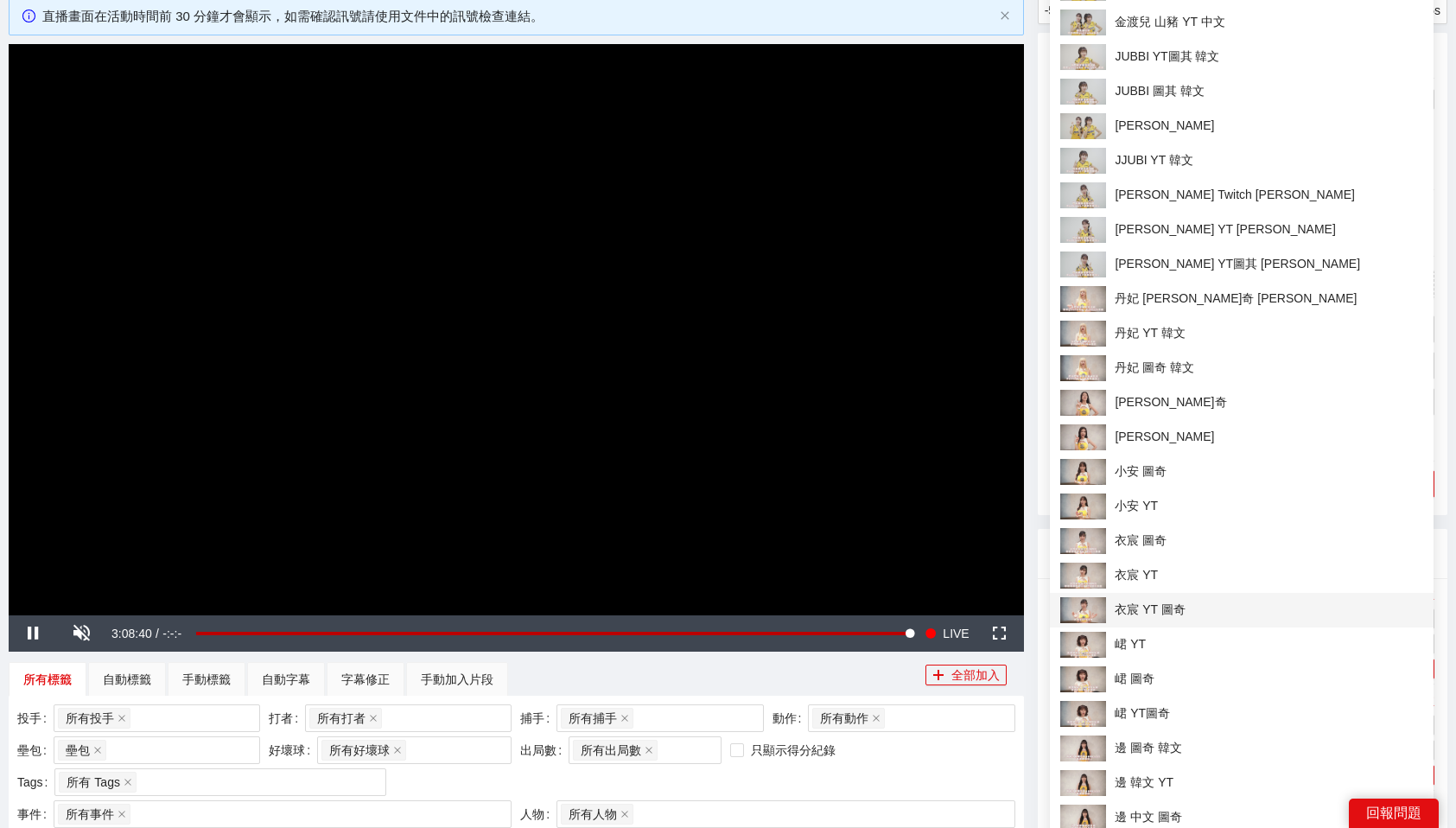
click at [1158, 621] on span "衣宸 YT 圖奇" at bounding box center [1242, 610] width 363 height 26
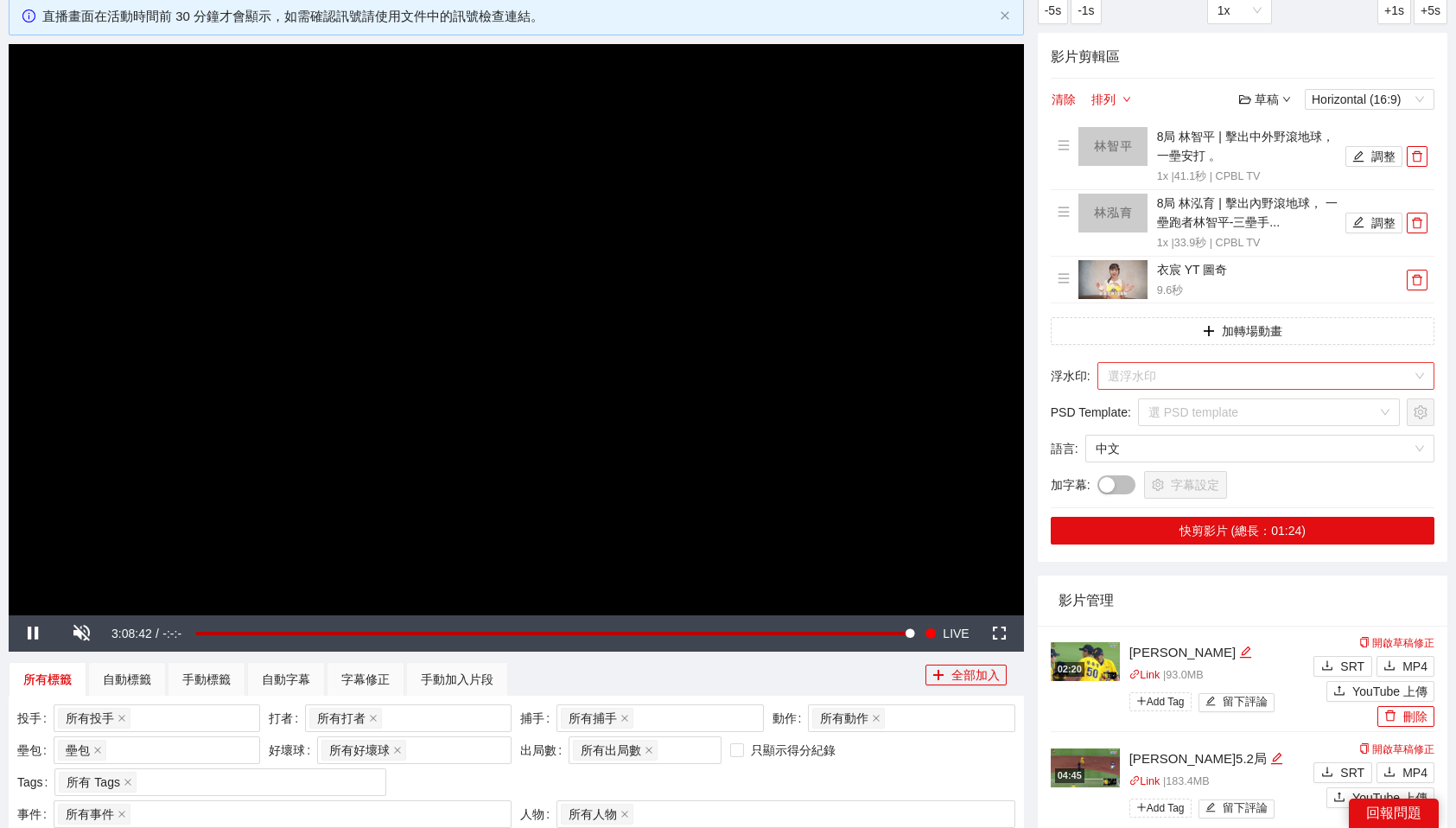
click at [1183, 388] on input "search" at bounding box center [1259, 376] width 304 height 26
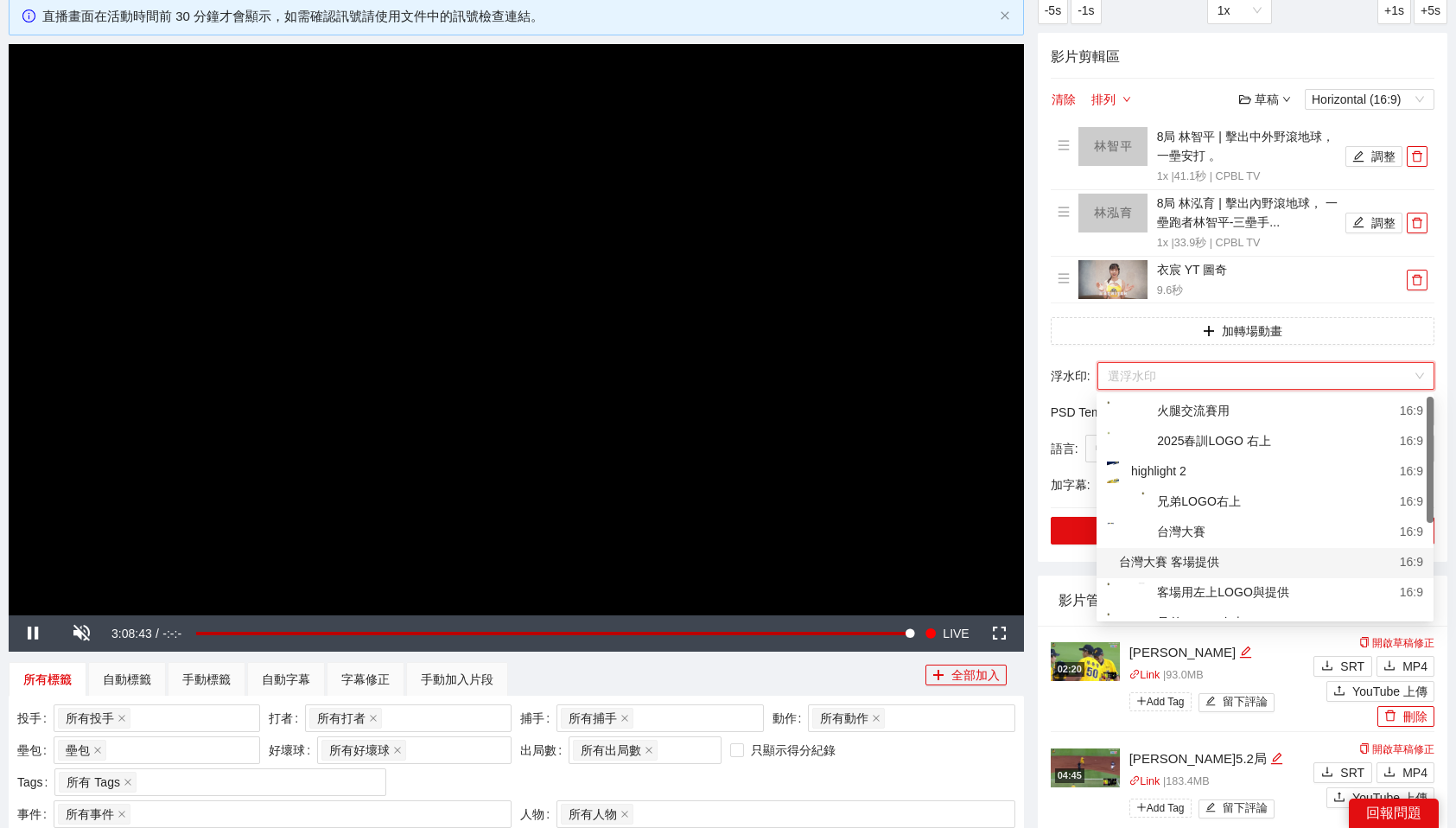
scroll to position [5, 0]
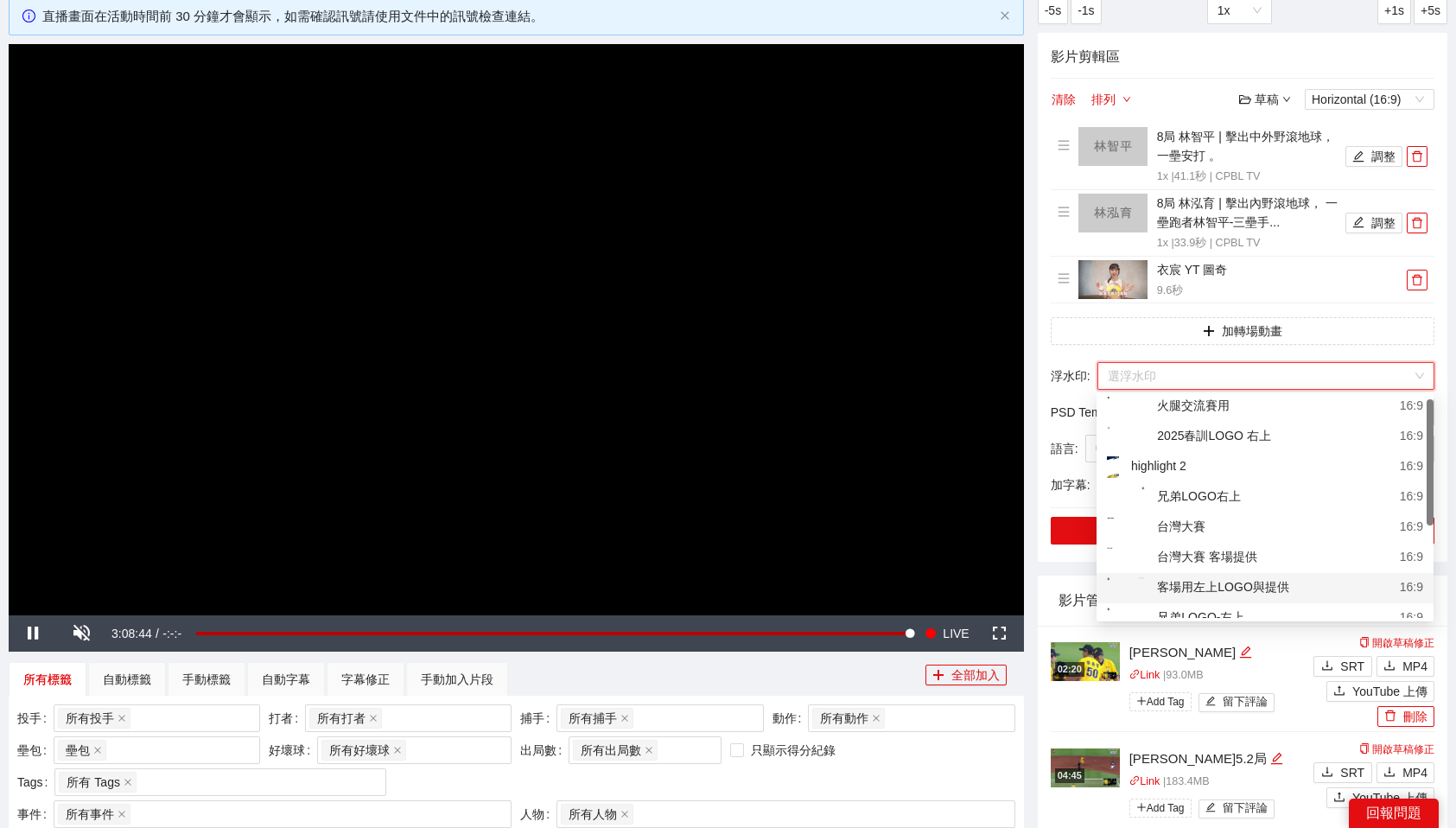
click at [1279, 592] on div "客場用左上LOGO與提供" at bounding box center [1198, 588] width 182 height 22
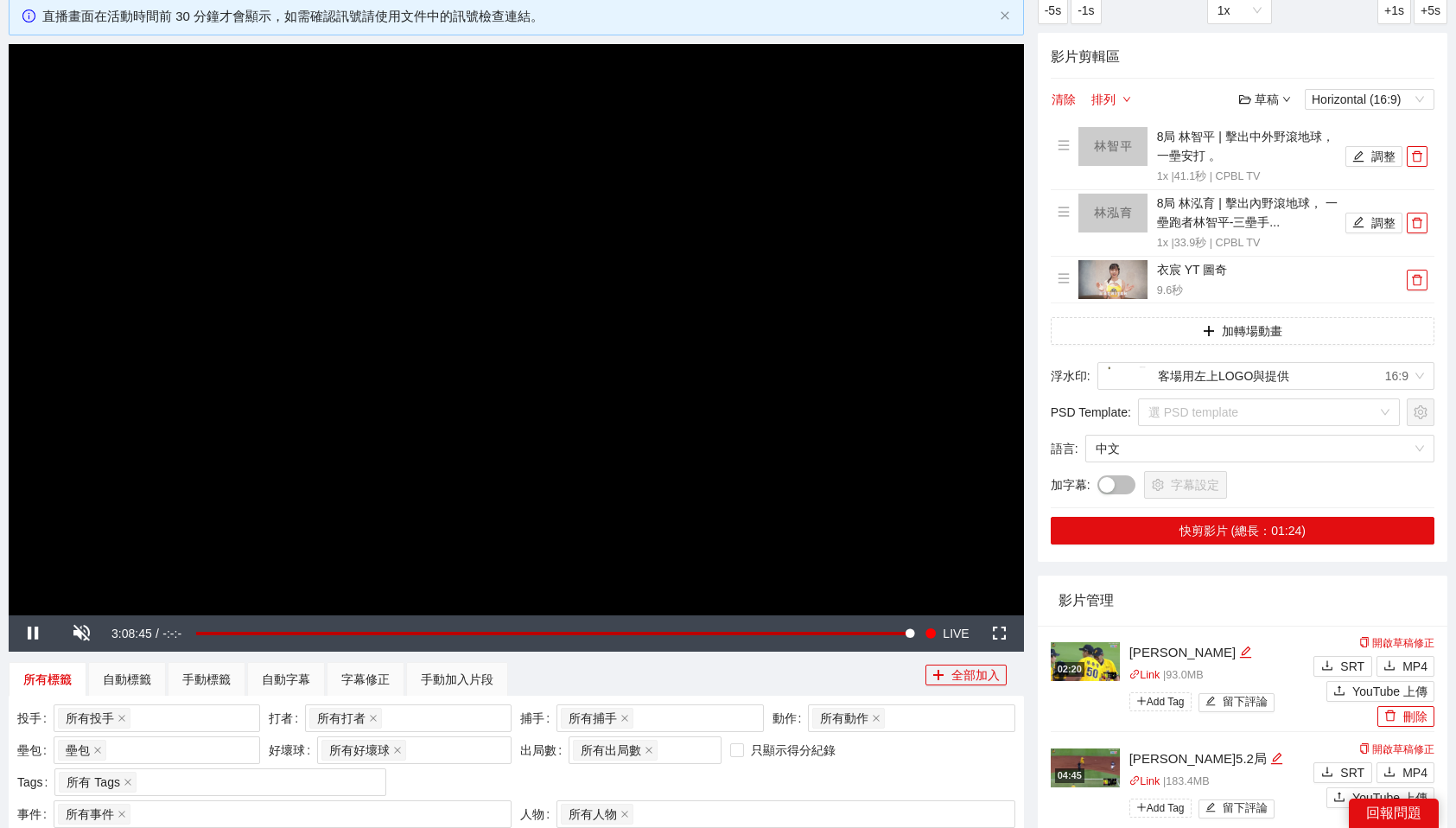
click at [1356, 491] on div "字幕設定" at bounding box center [1265, 485] width 337 height 28
click at [1331, 532] on button "快剪影片 (總長：01:24)" at bounding box center [1243, 531] width 384 height 28
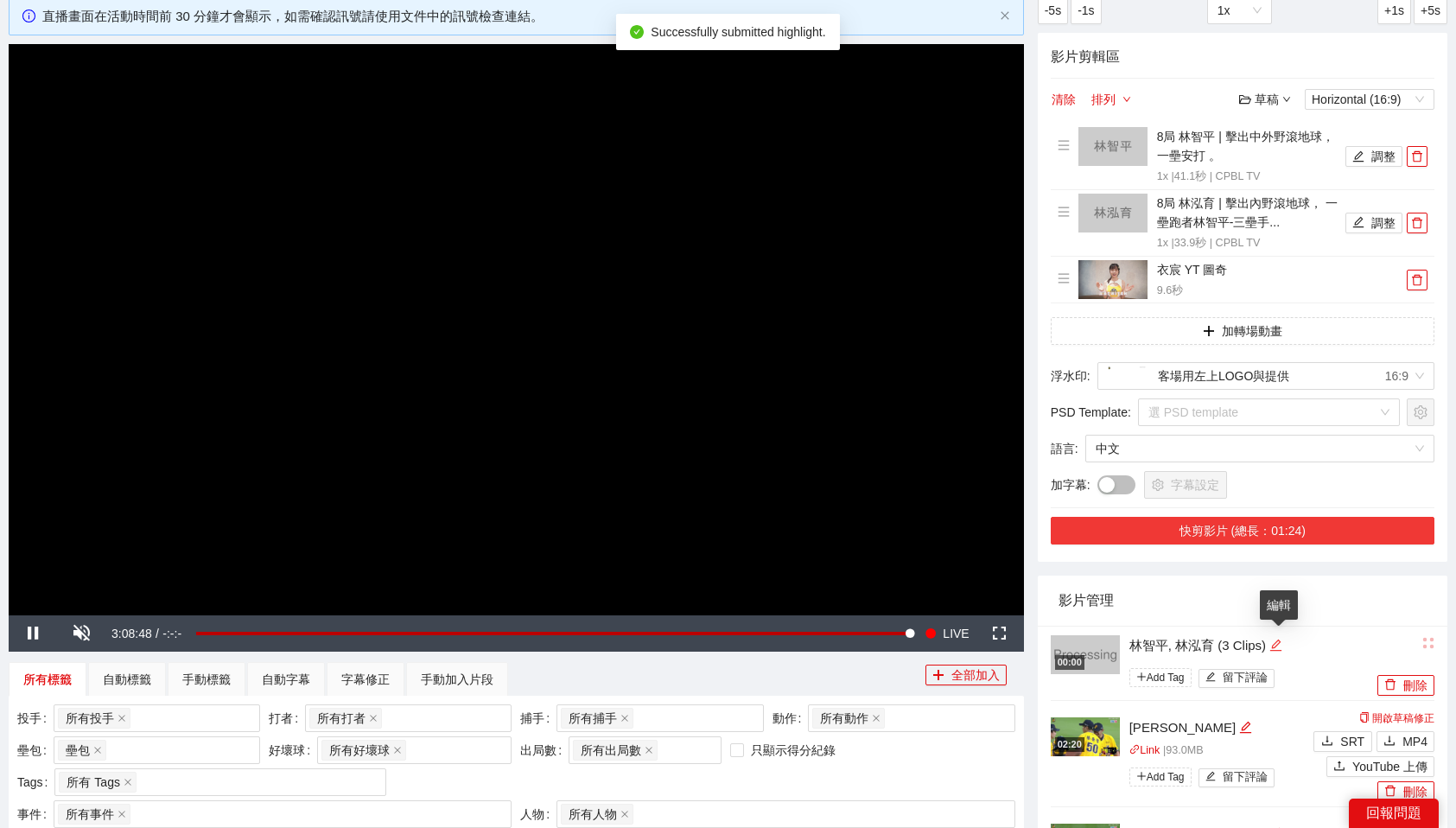
click at [1277, 649] on icon "edit" at bounding box center [1276, 645] width 11 height 11
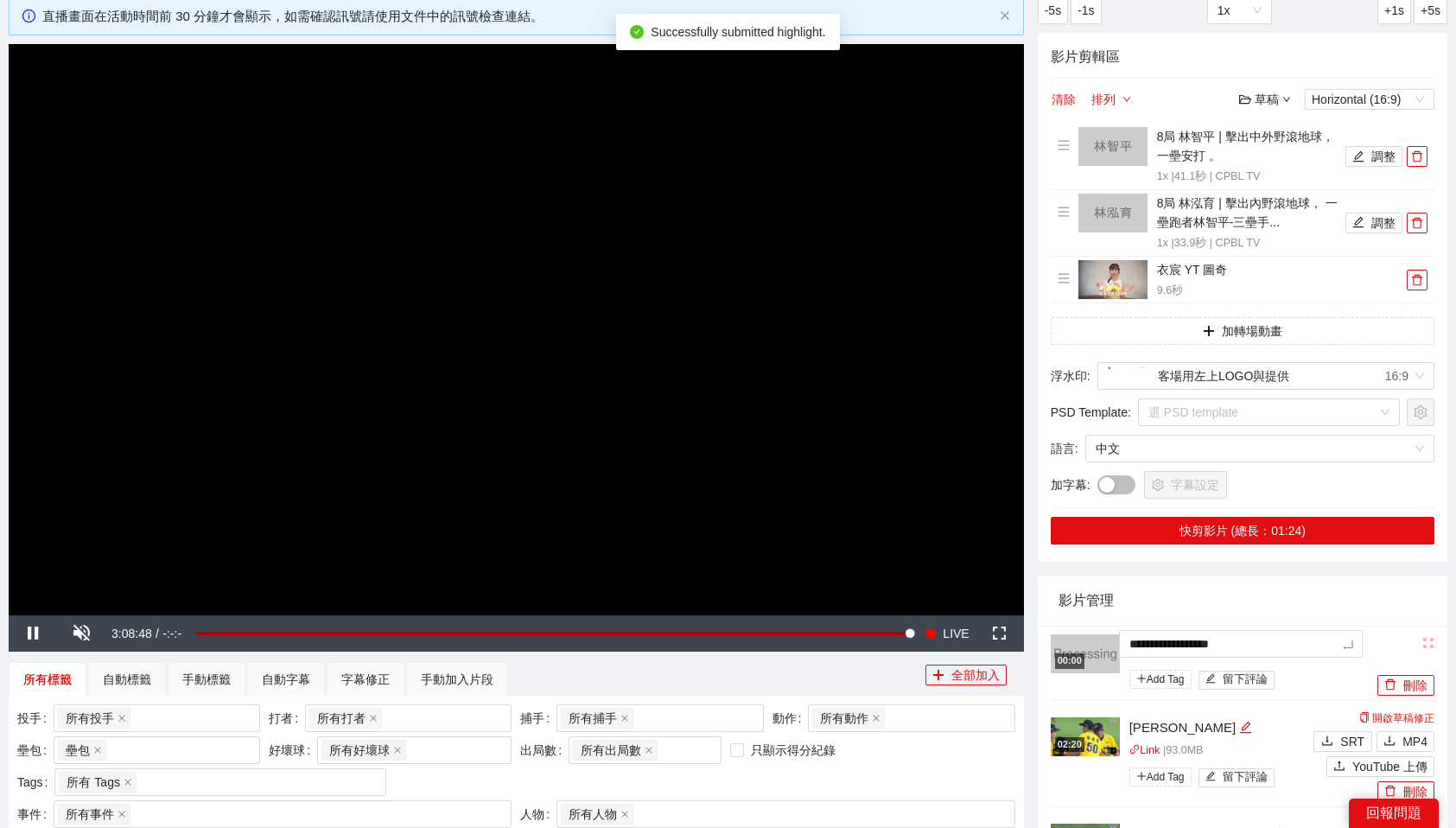
click at [1277, 649] on textarea "**********" at bounding box center [1240, 644] width 244 height 28
type textarea "*"
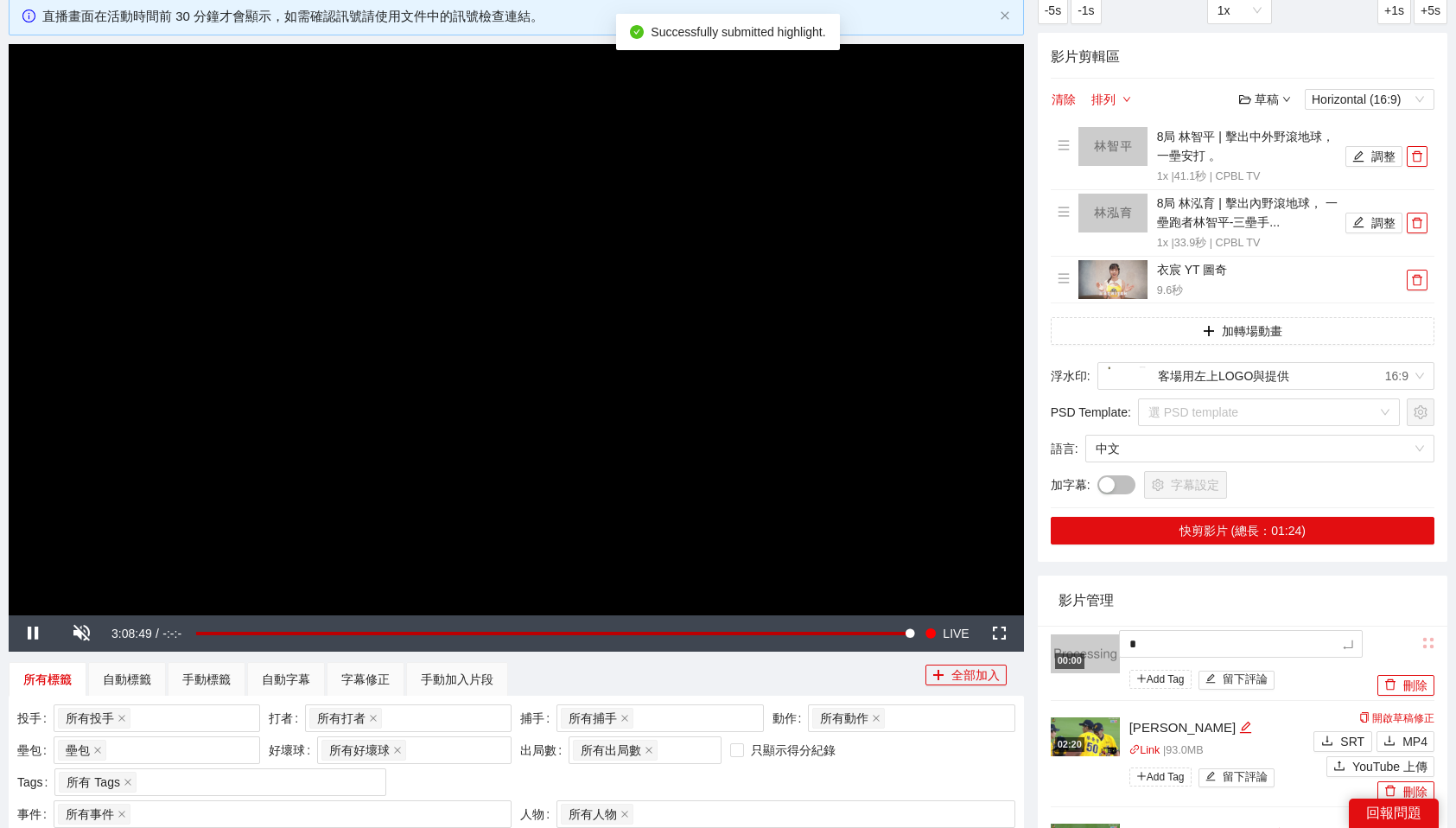
type textarea "**"
type textarea "***"
type textarea "****"
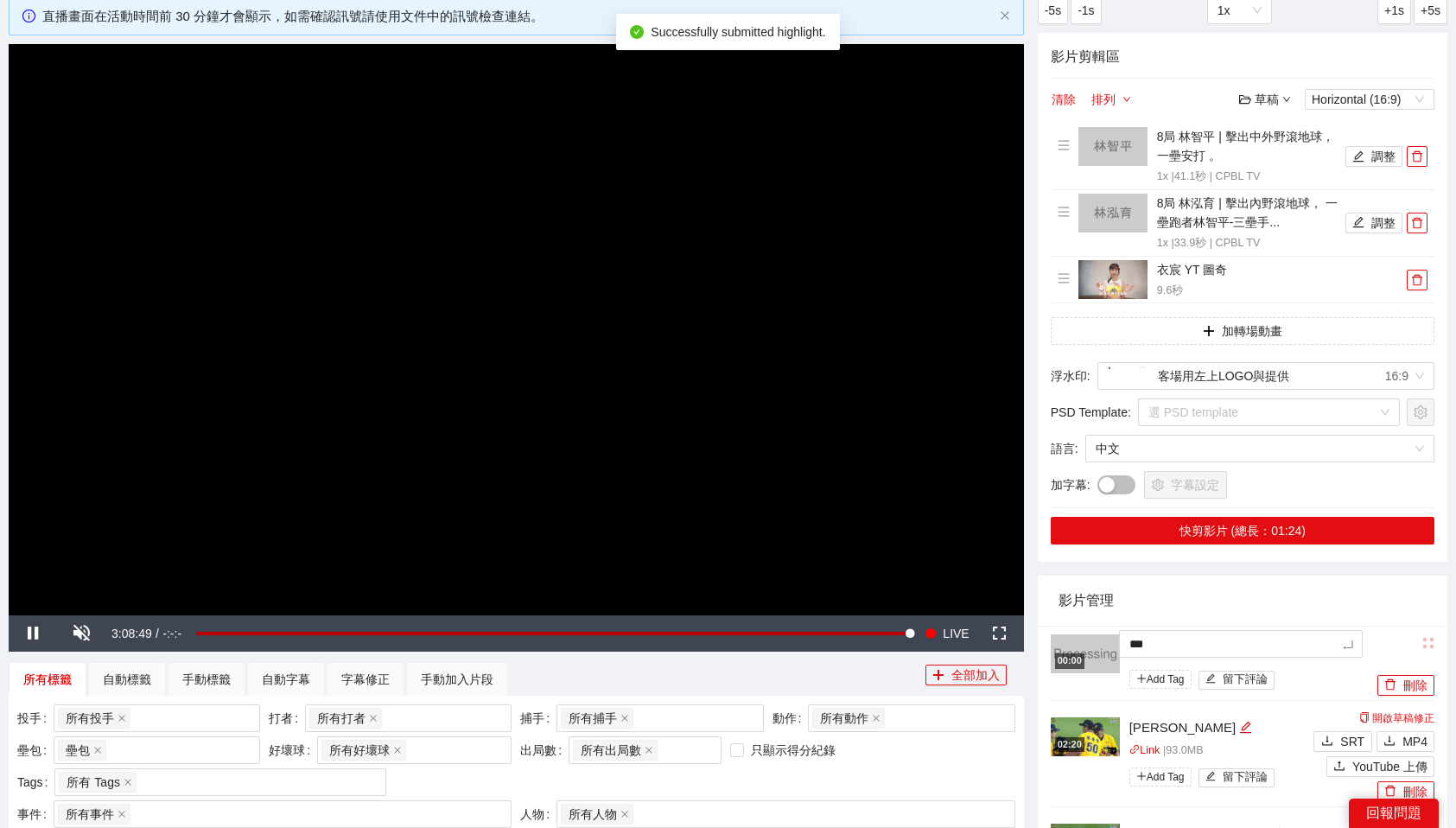
type textarea "****"
type textarea "*****"
type textarea "******"
type textarea "*******"
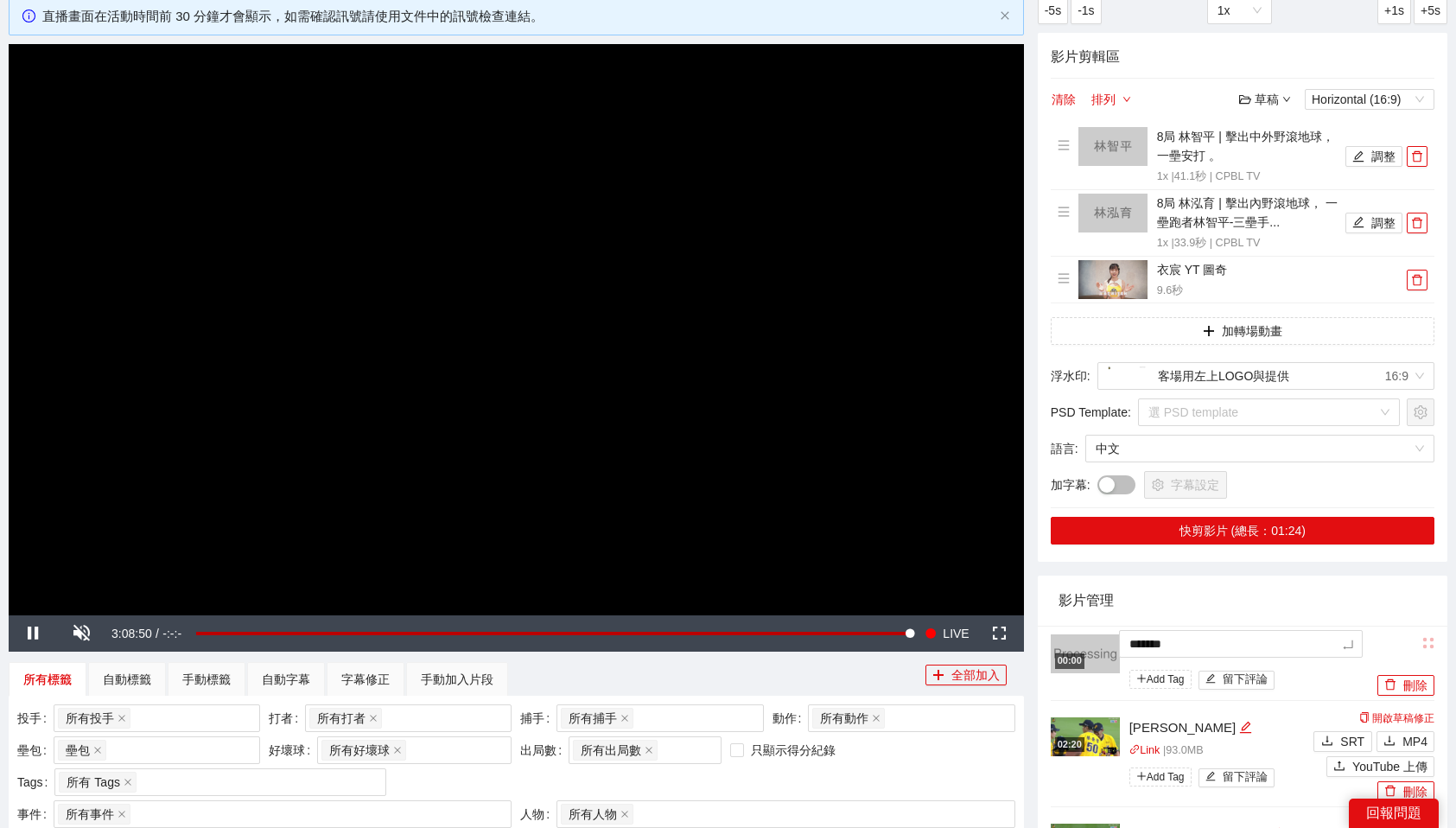
type textarea "******"
type textarea "*****"
type textarea "****"
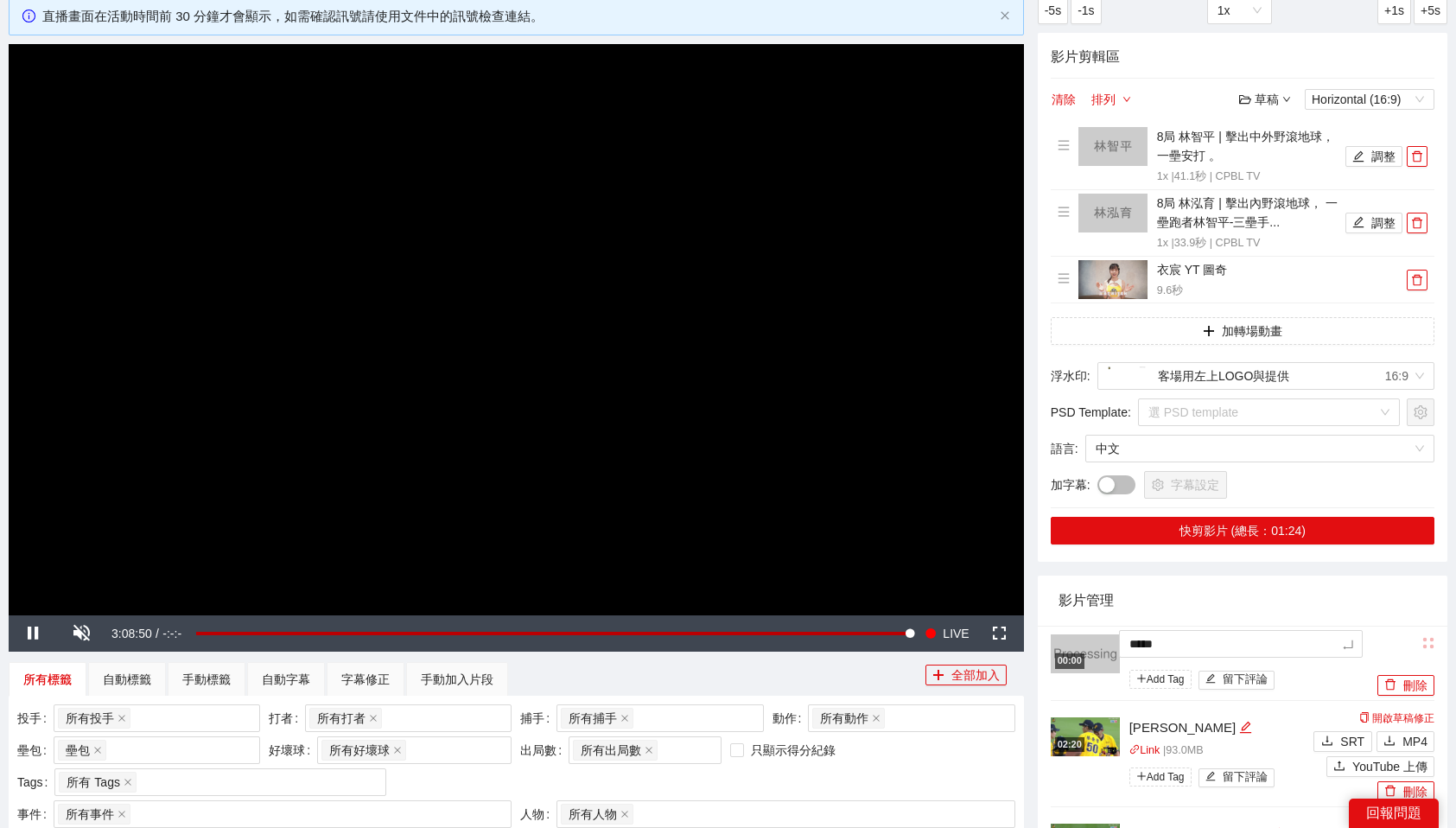
type textarea "****"
type textarea "***"
type textarea "**"
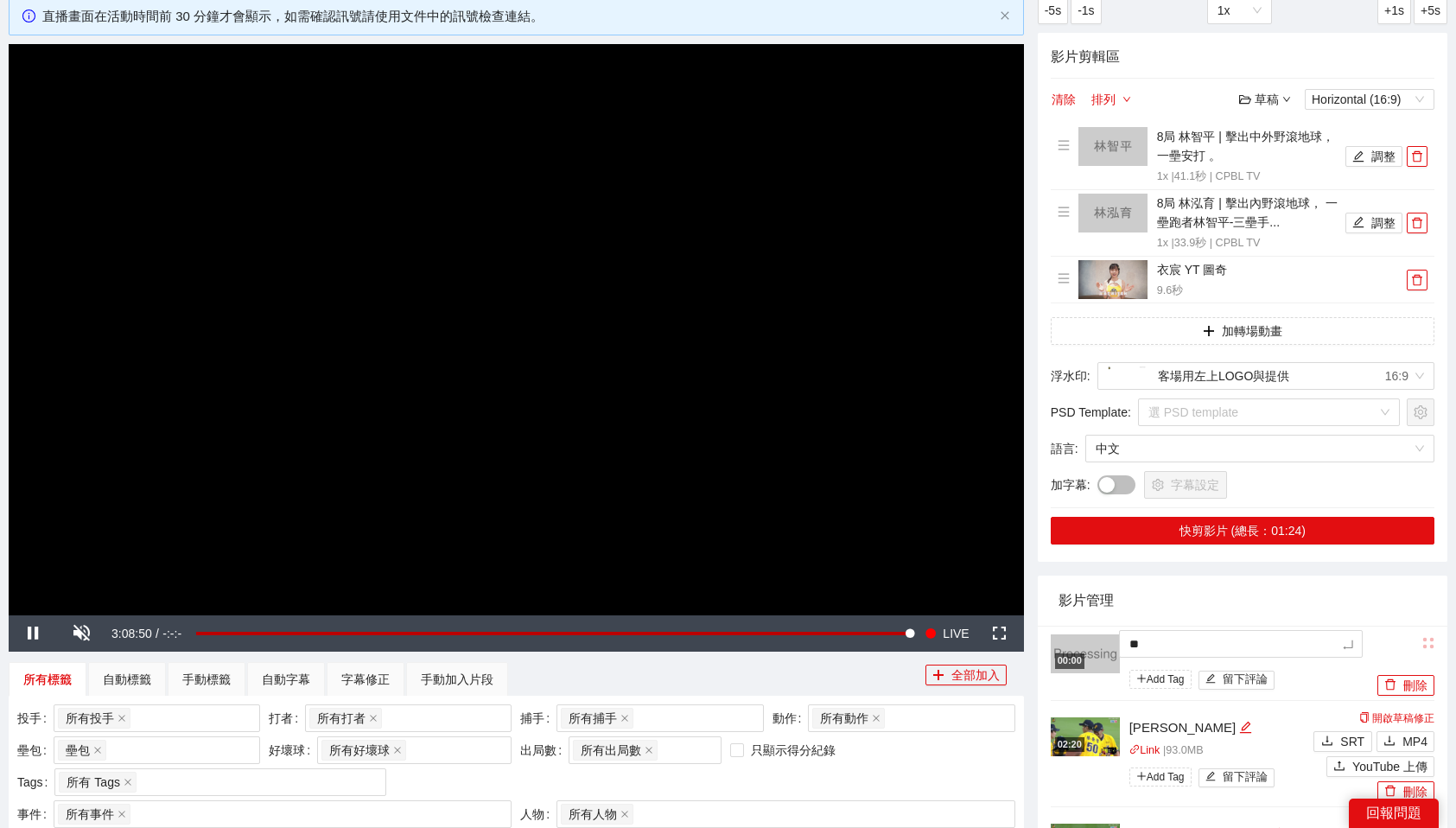
type textarea "*"
type textarea "**"
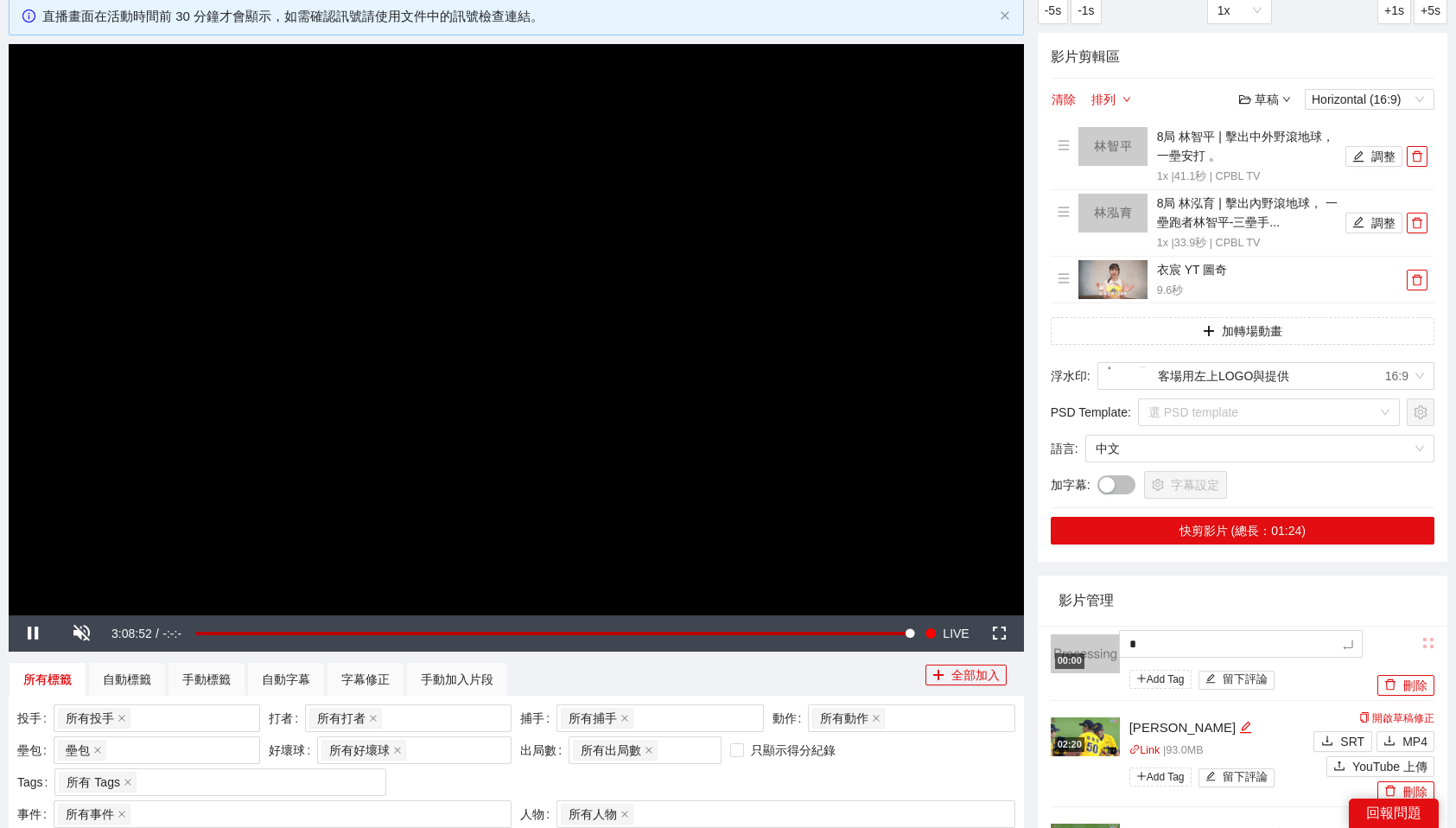
type textarea "**"
type textarea "***"
type textarea "*"
type textarea "**"
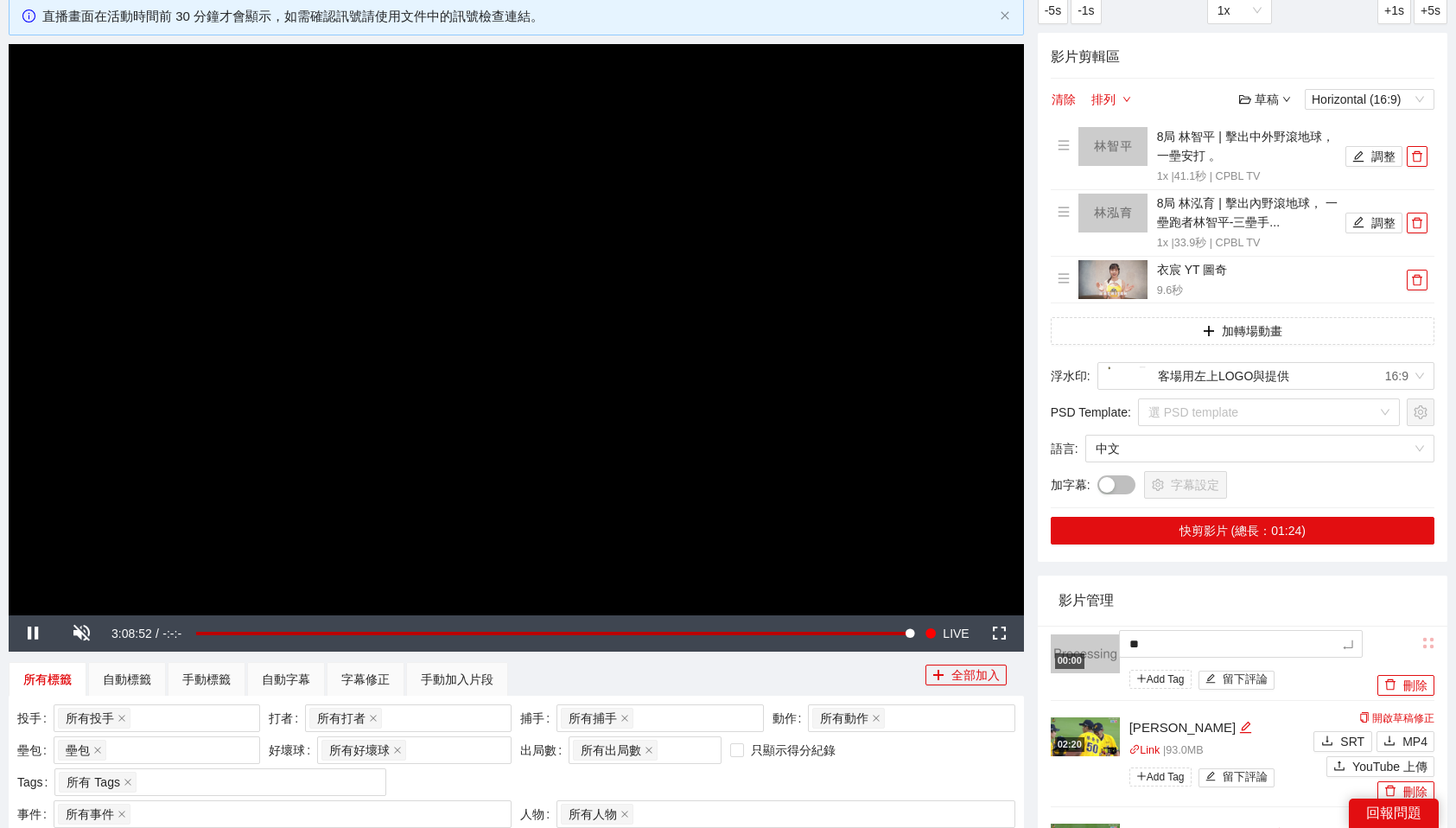
type textarea "***"
type textarea "**"
type textarea "***"
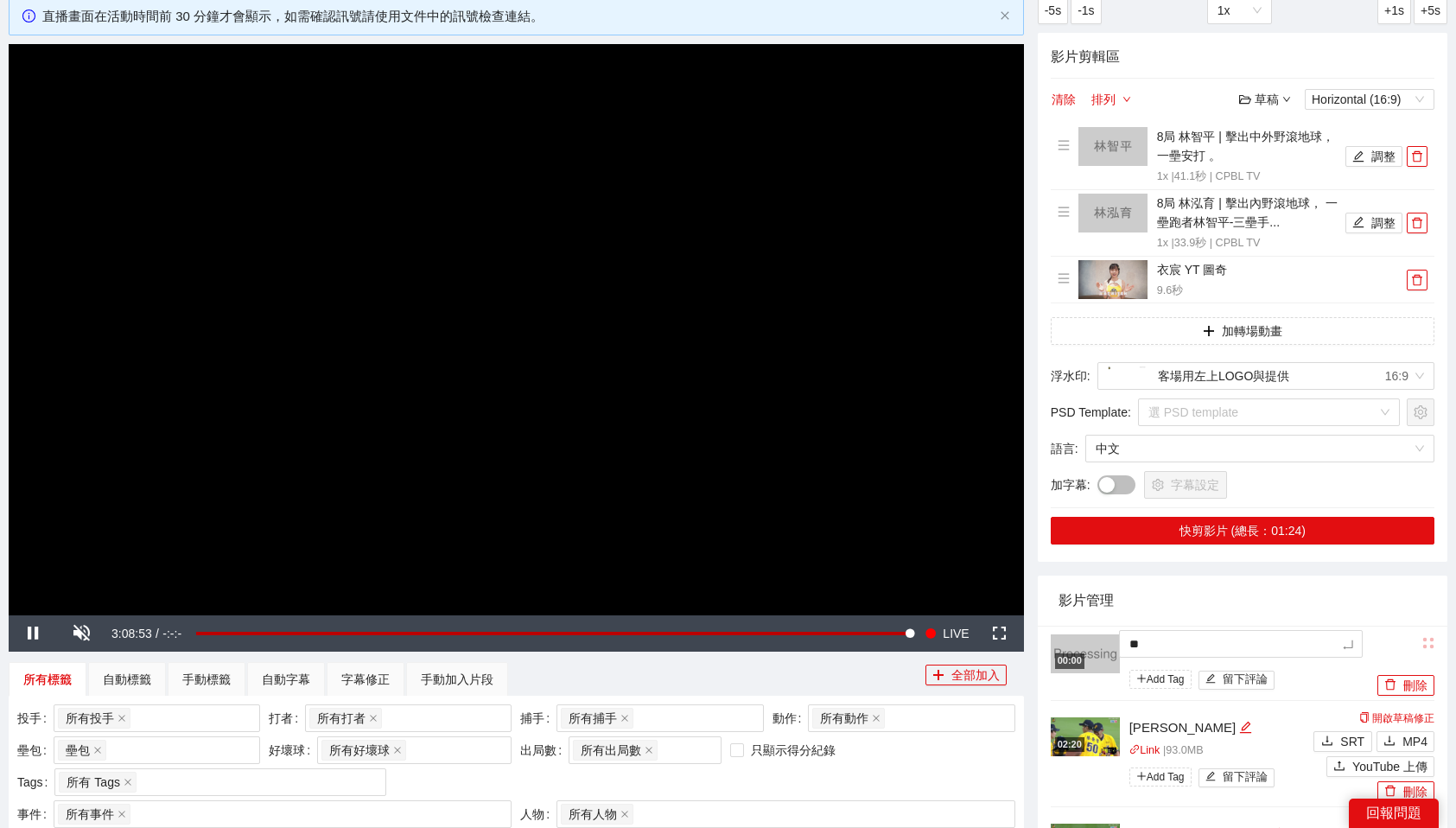
type textarea "***"
type textarea "****"
type textarea "***"
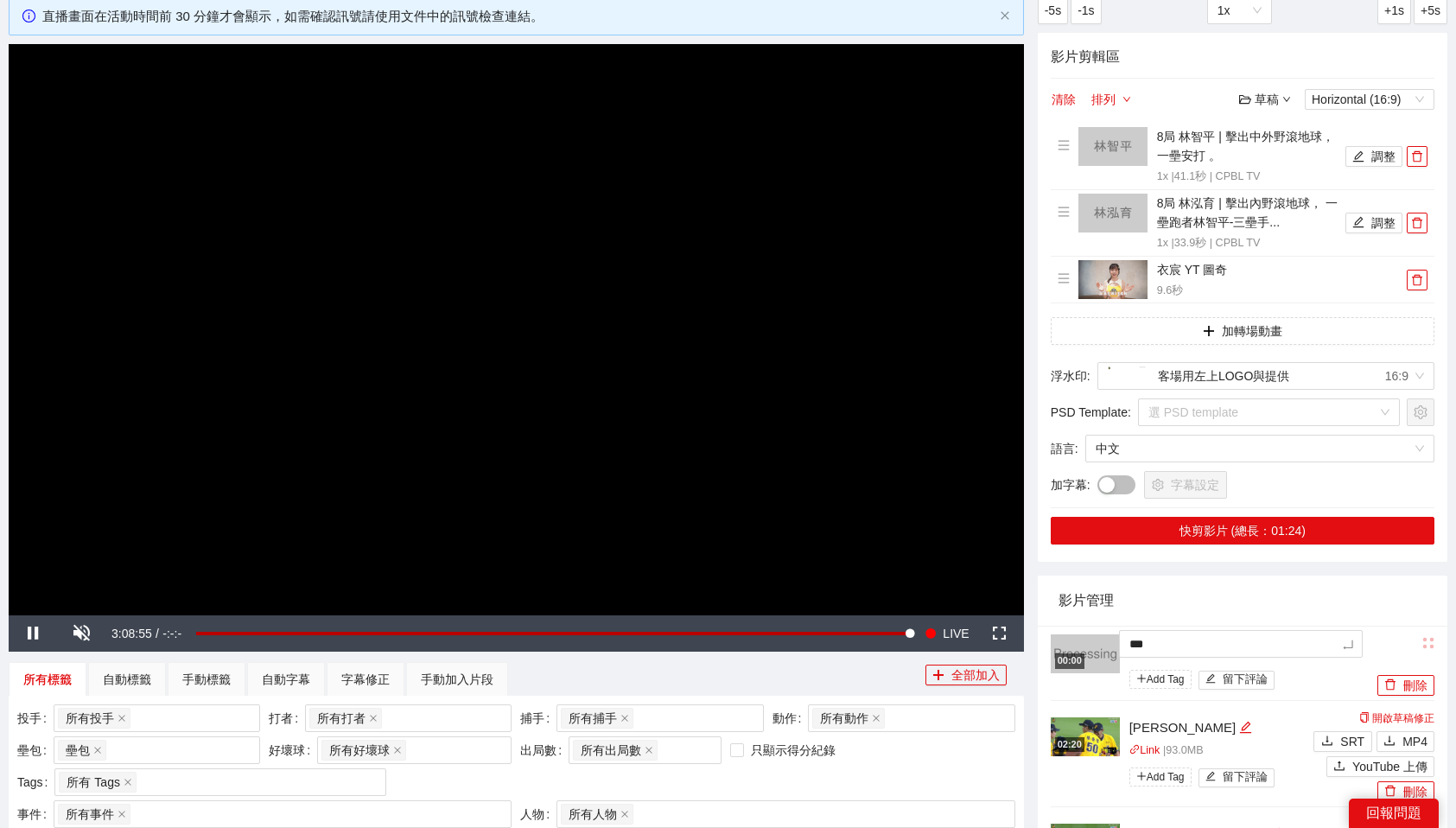
type textarea "****"
type textarea "*****"
type textarea "****"
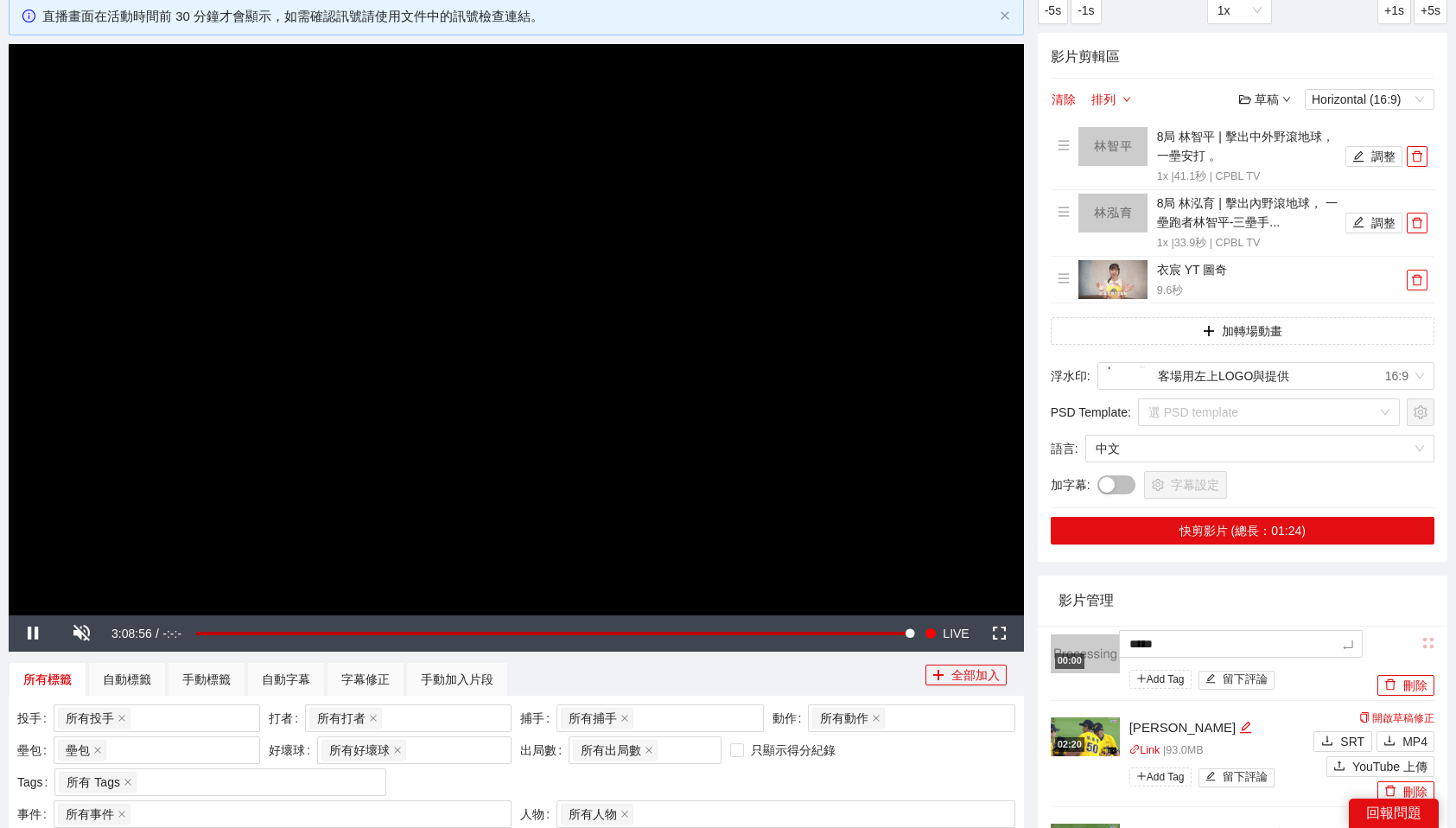
type textarea "****"
type textarea "***"
type textarea "****"
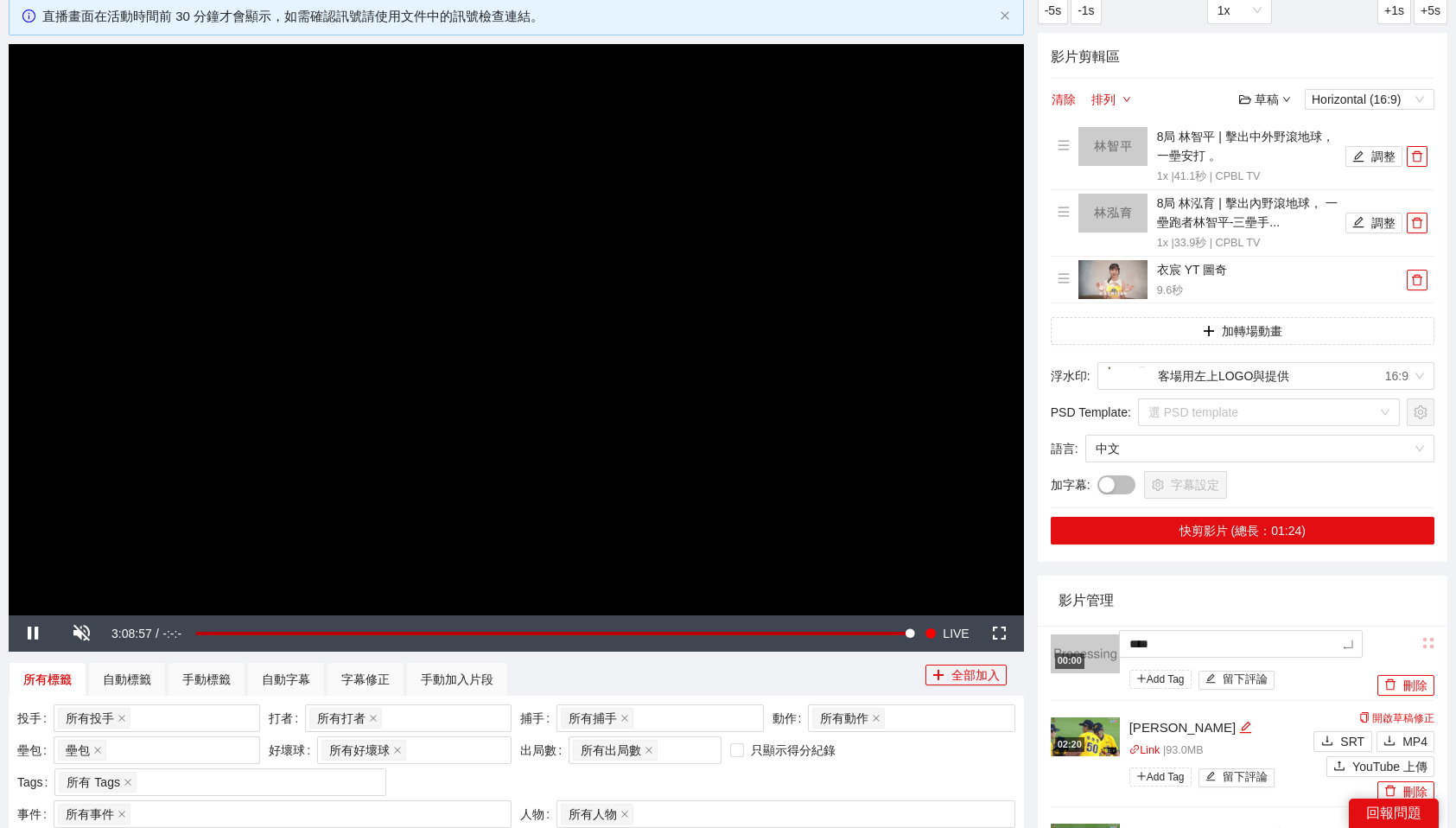
type textarea "*****"
click at [1297, 630] on li "00:00 黃韋盛NP Add Tag 留下評論 刪除" at bounding box center [1243, 663] width 384 height 75
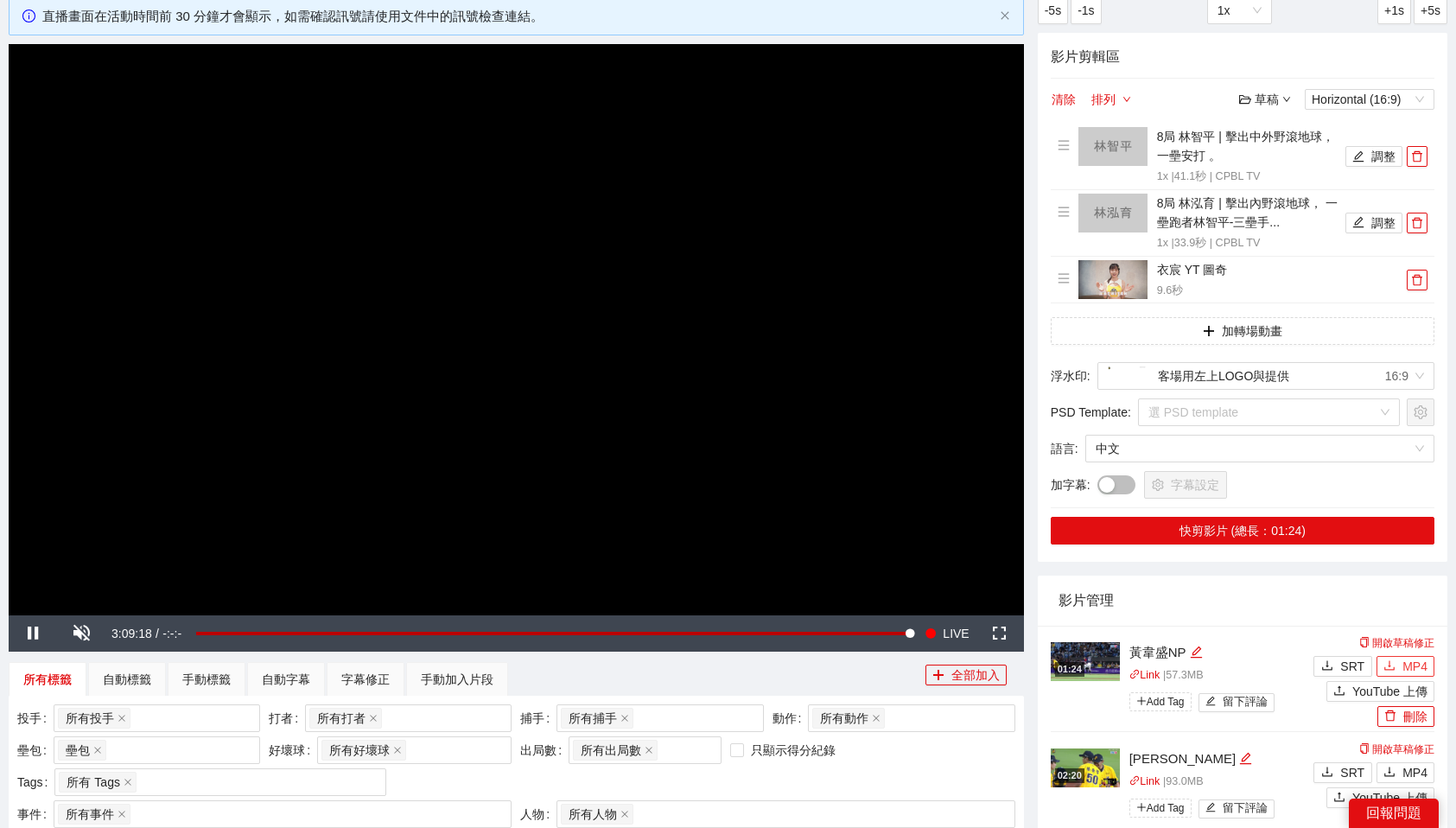
click at [1402, 661] on span "MP4" at bounding box center [1414, 667] width 25 height 19
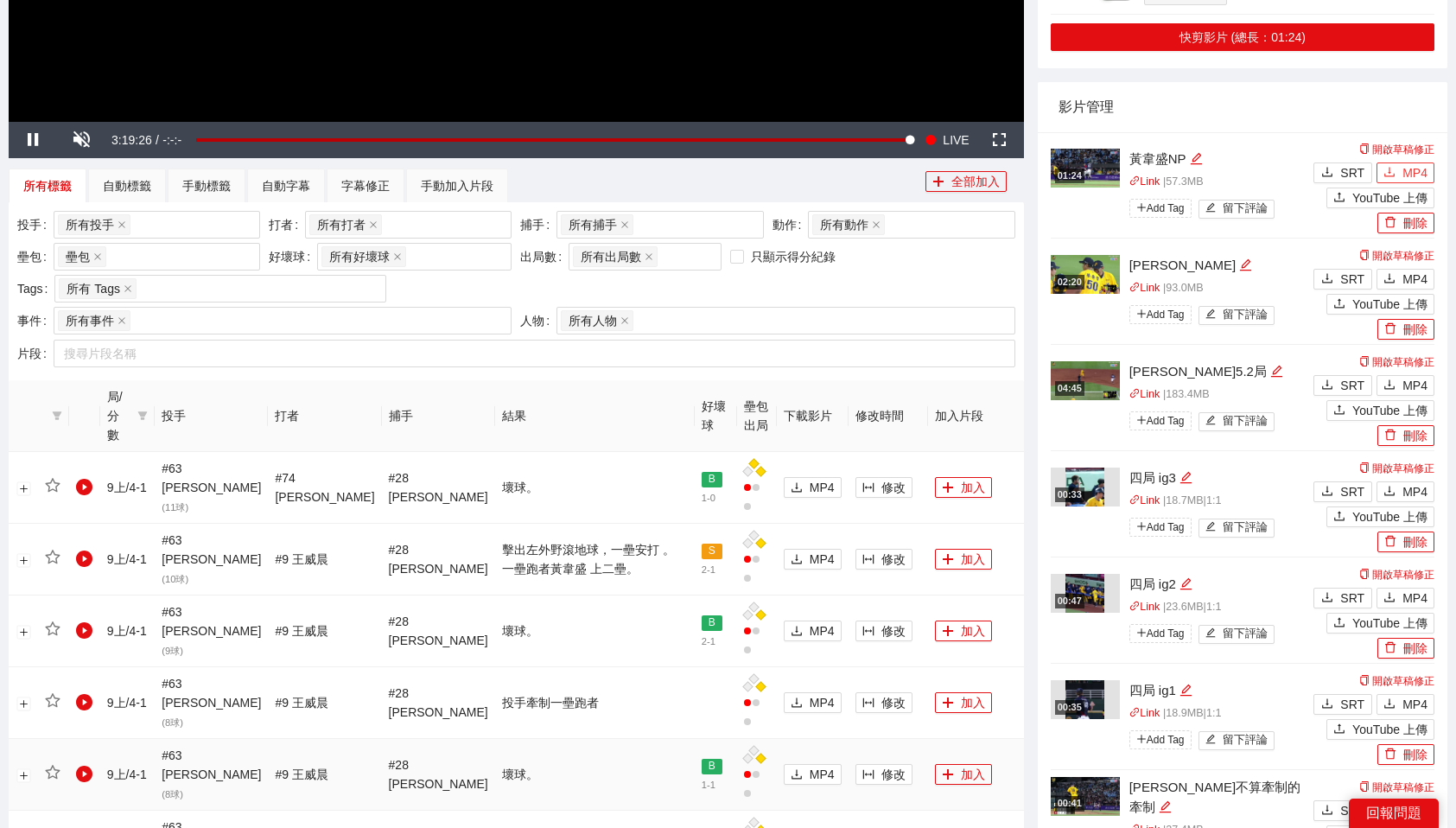
scroll to position [584, 0]
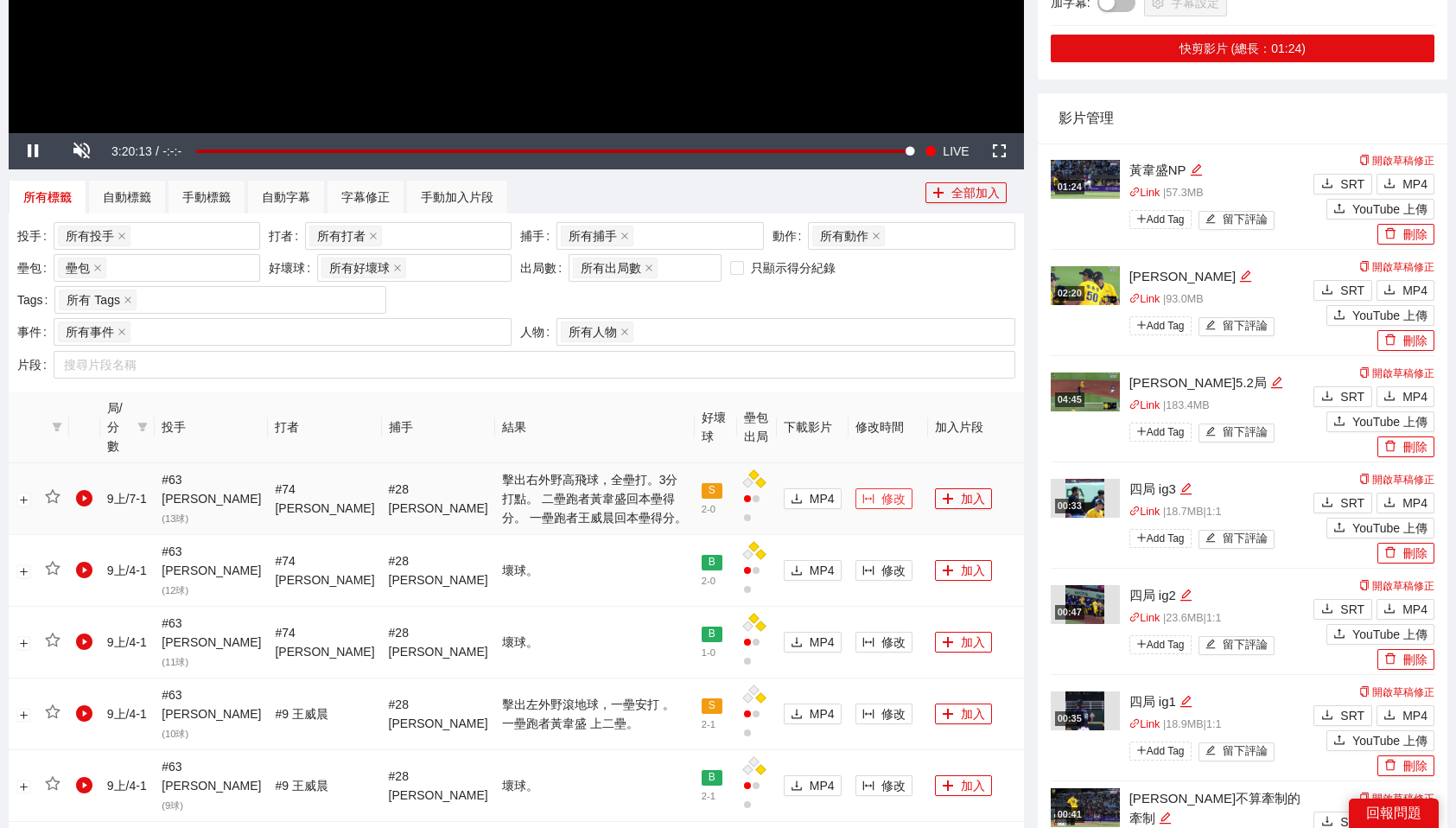
click at [862, 492] on icon "column-width" at bounding box center [868, 499] width 12 height 12
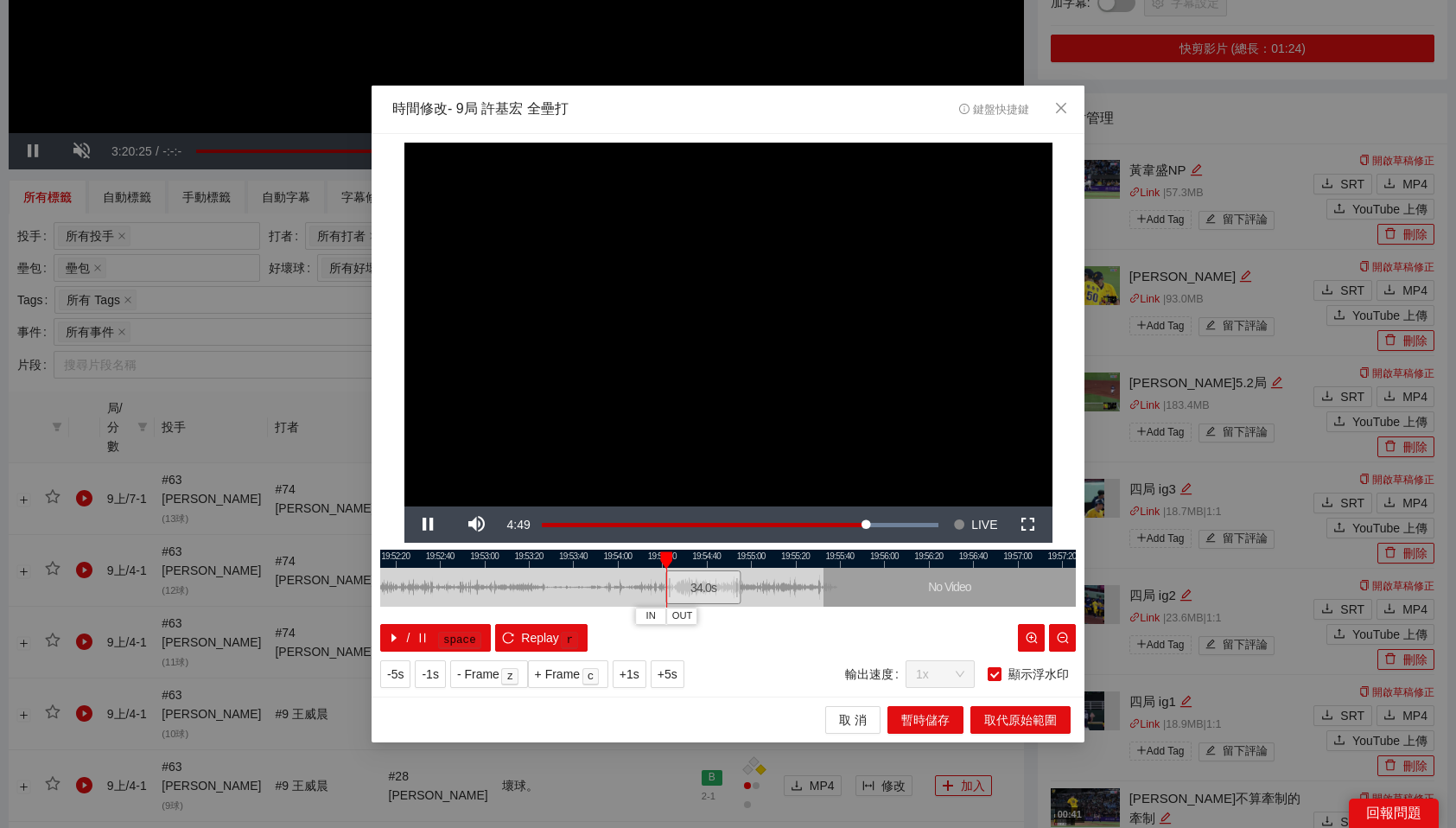
drag, startPoint x: 763, startPoint y: 590, endPoint x: 715, endPoint y: 587, distance: 48.1
click at [715, 587] on div "34.0 s" at bounding box center [703, 587] width 75 height 34
click at [717, 589] on div "34.0 s" at bounding box center [706, 587] width 75 height 34
drag, startPoint x: 673, startPoint y: 561, endPoint x: 790, endPoint y: 564, distance: 117.0
click at [790, 564] on div at bounding box center [790, 560] width 12 height 17
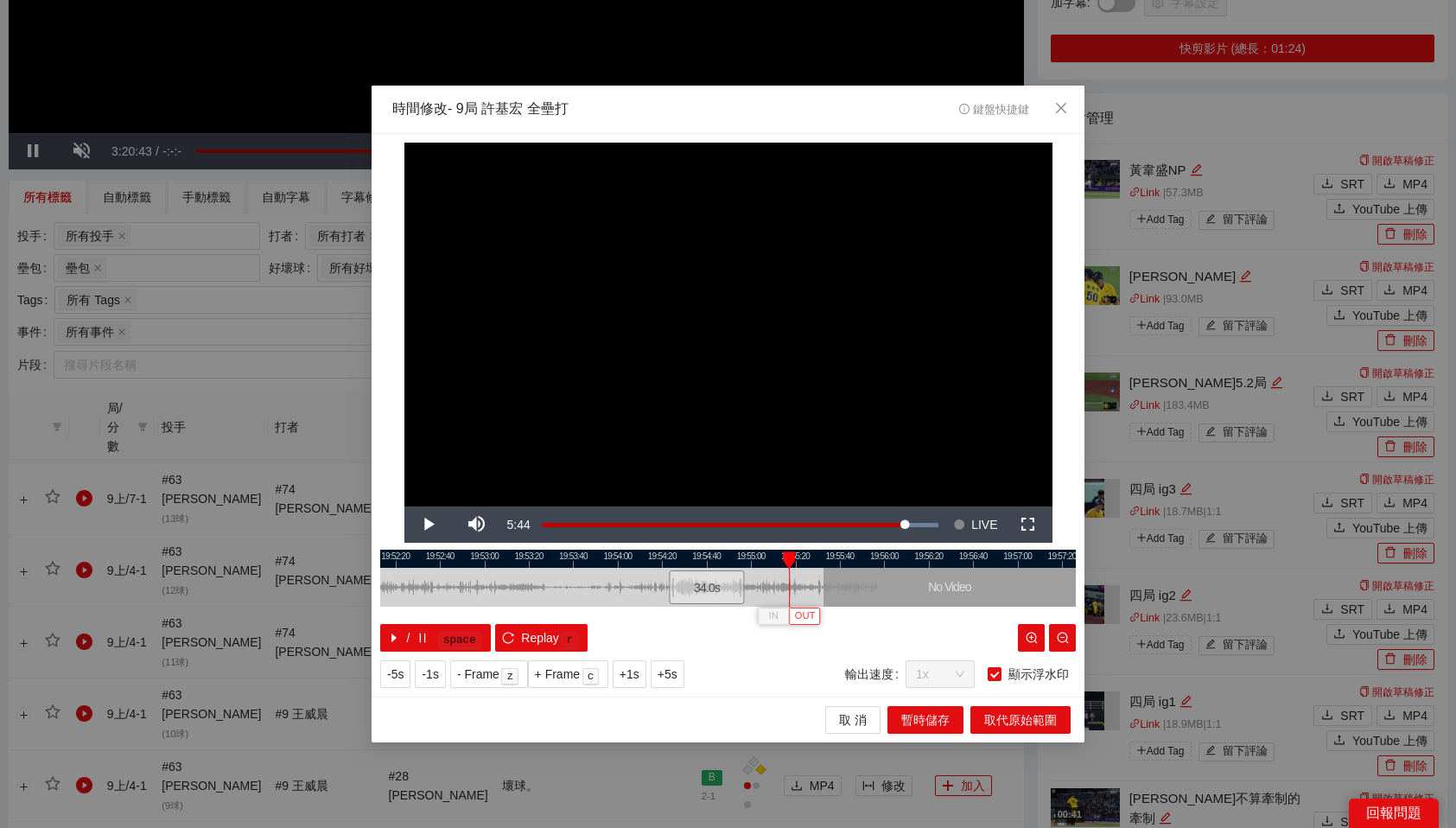
click at [806, 621] on span "OUT" at bounding box center [805, 616] width 21 height 16
click at [1015, 712] on span "取代原始範圍" at bounding box center [1021, 720] width 73 height 19
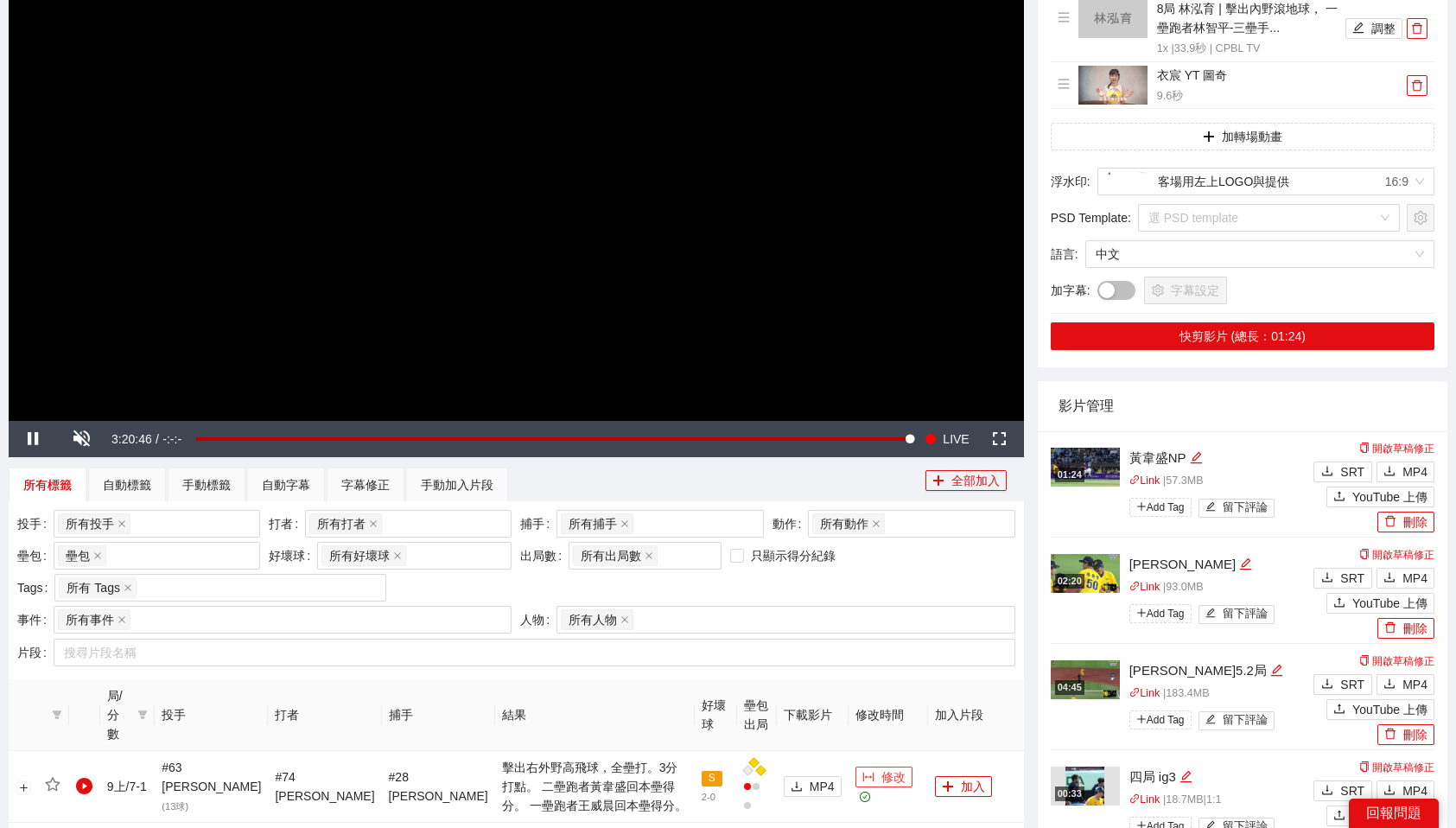
scroll to position [468, 0]
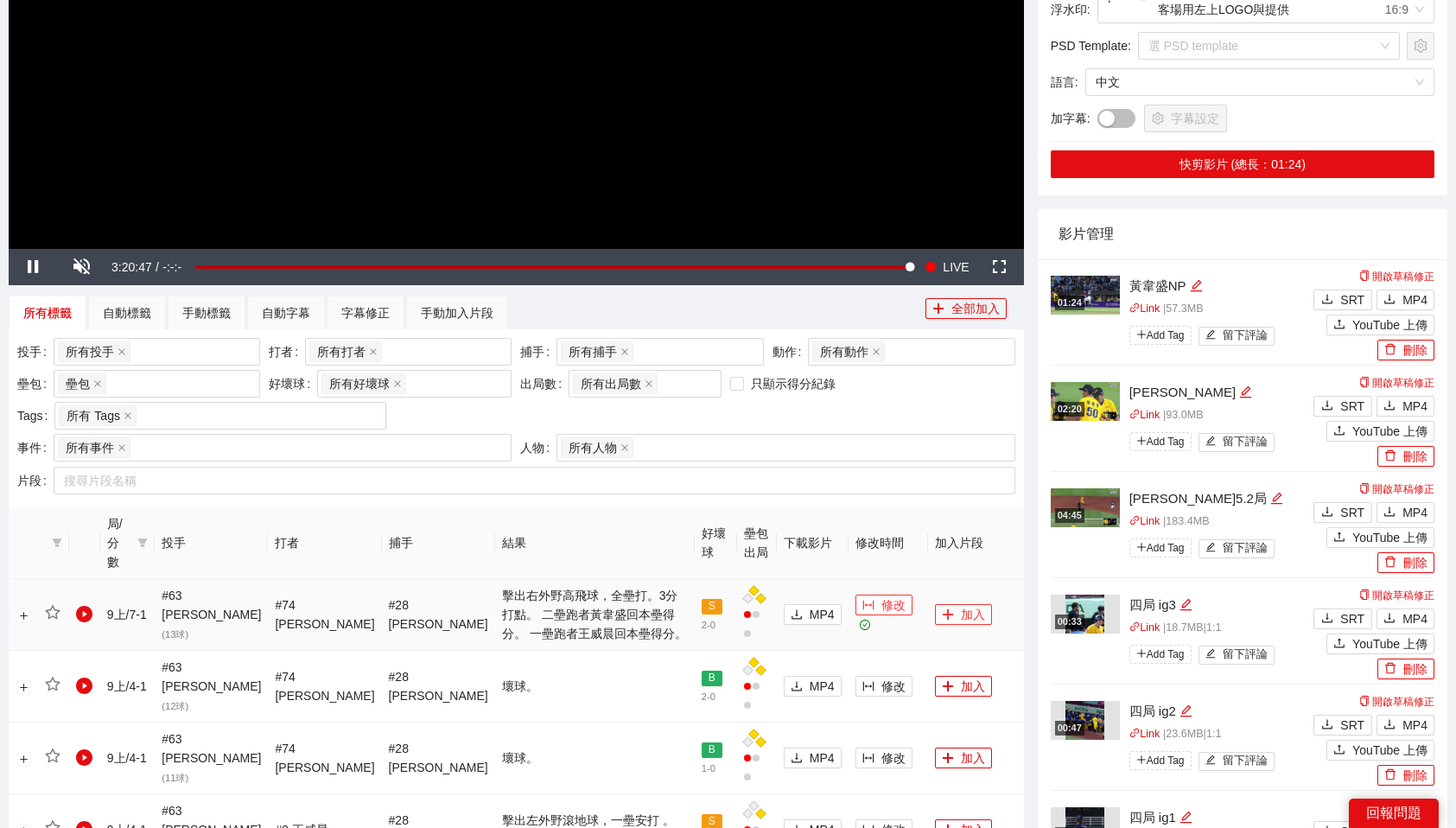
click at [946, 604] on button "加入" at bounding box center [964, 615] width 57 height 21
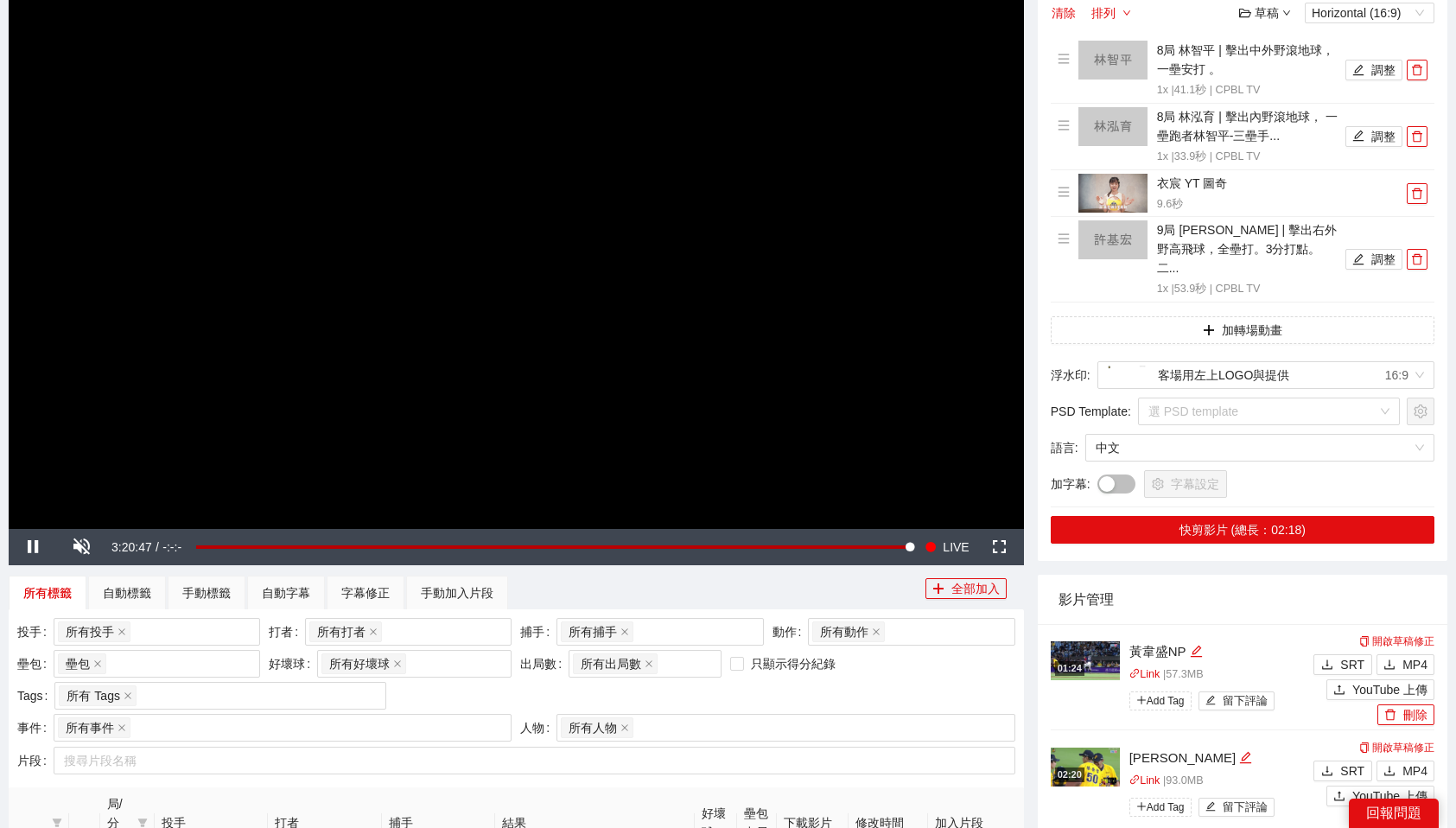
scroll to position [0, 0]
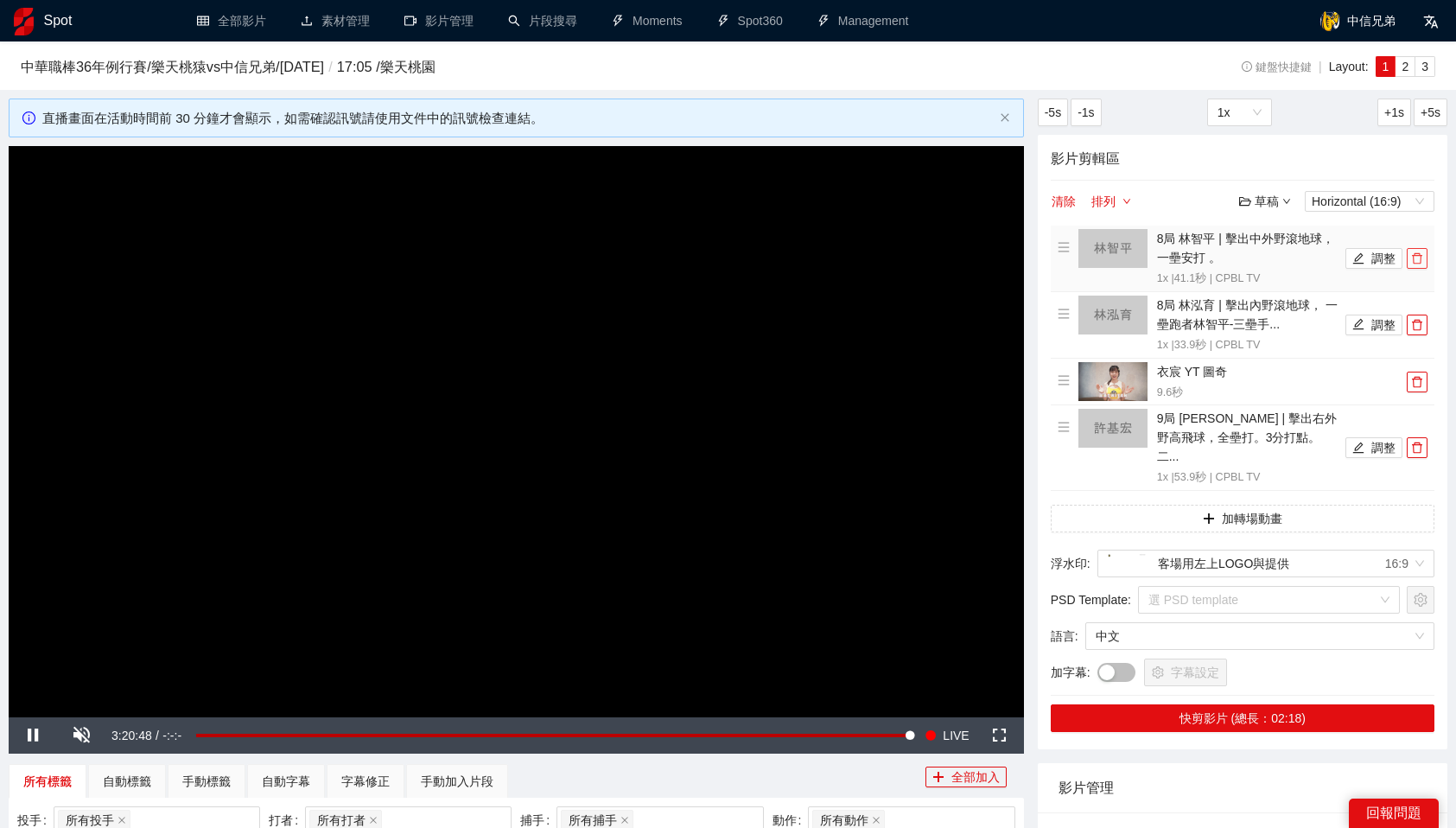
click at [1418, 256] on icon "delete" at bounding box center [1417, 258] width 12 height 12
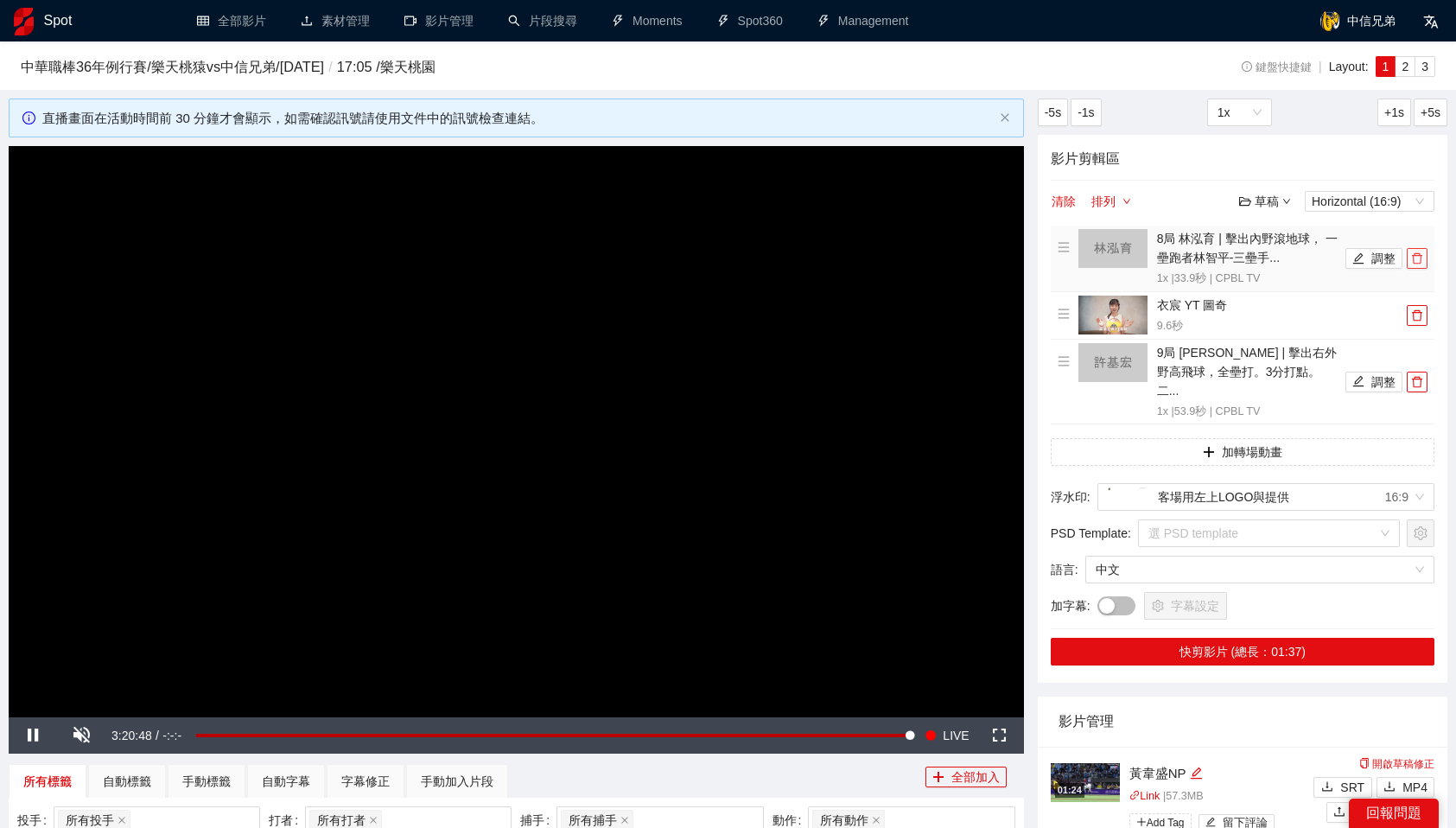
click at [1418, 256] on icon "delete" at bounding box center [1417, 258] width 12 height 12
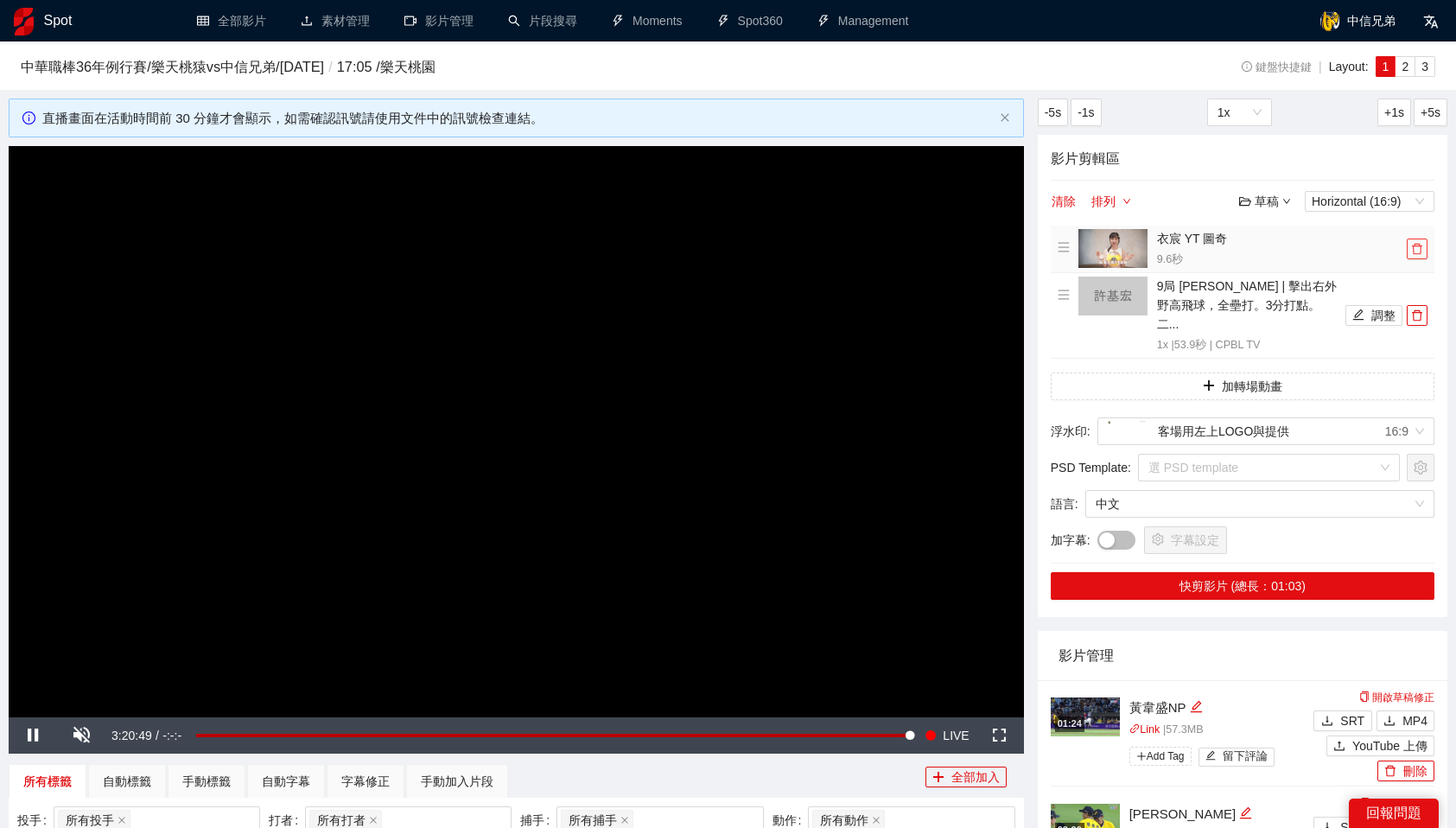
click at [1418, 256] on button "button" at bounding box center [1417, 249] width 21 height 21
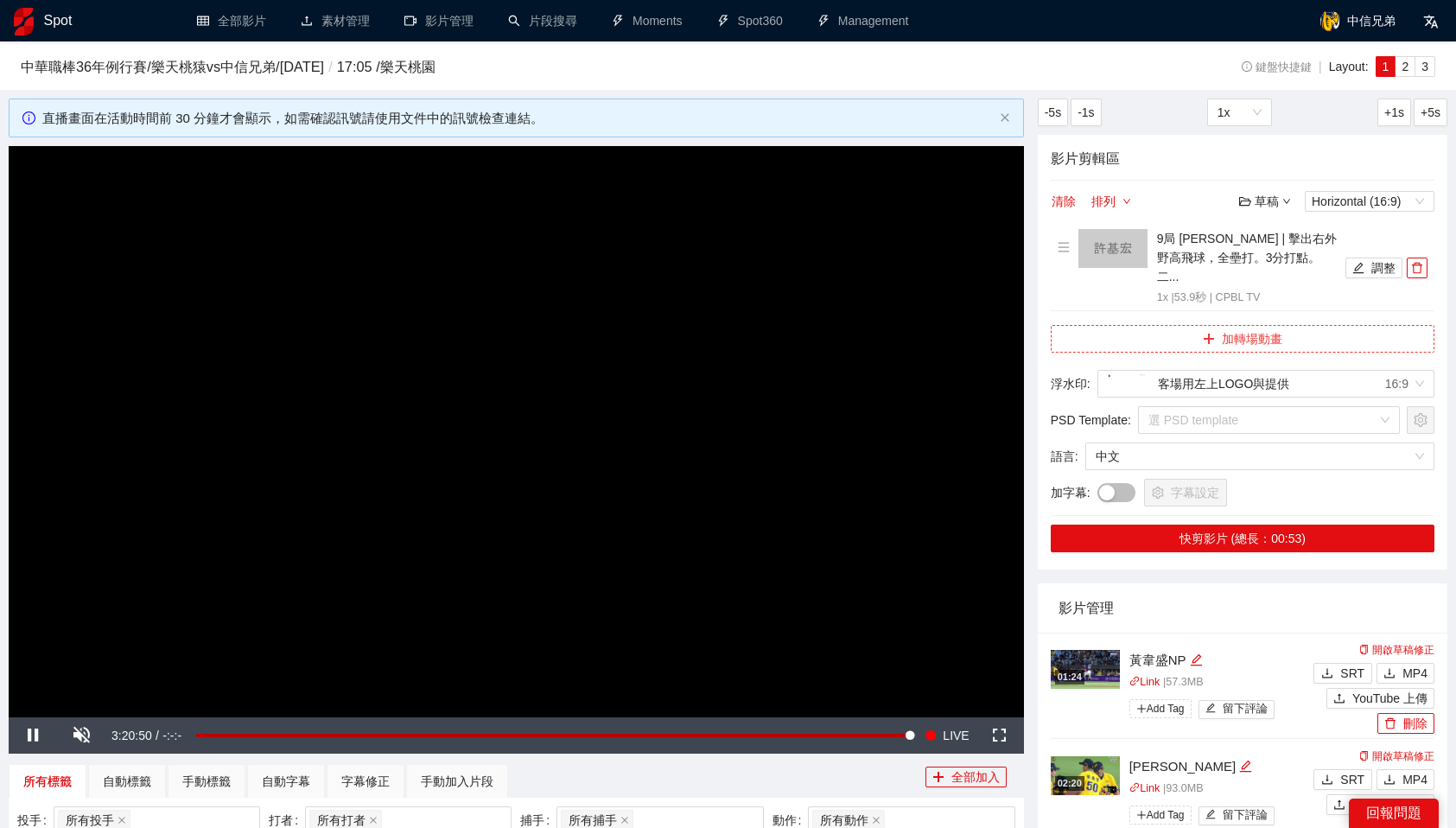
click at [1331, 325] on button "加轉場動畫" at bounding box center [1243, 339] width 384 height 28
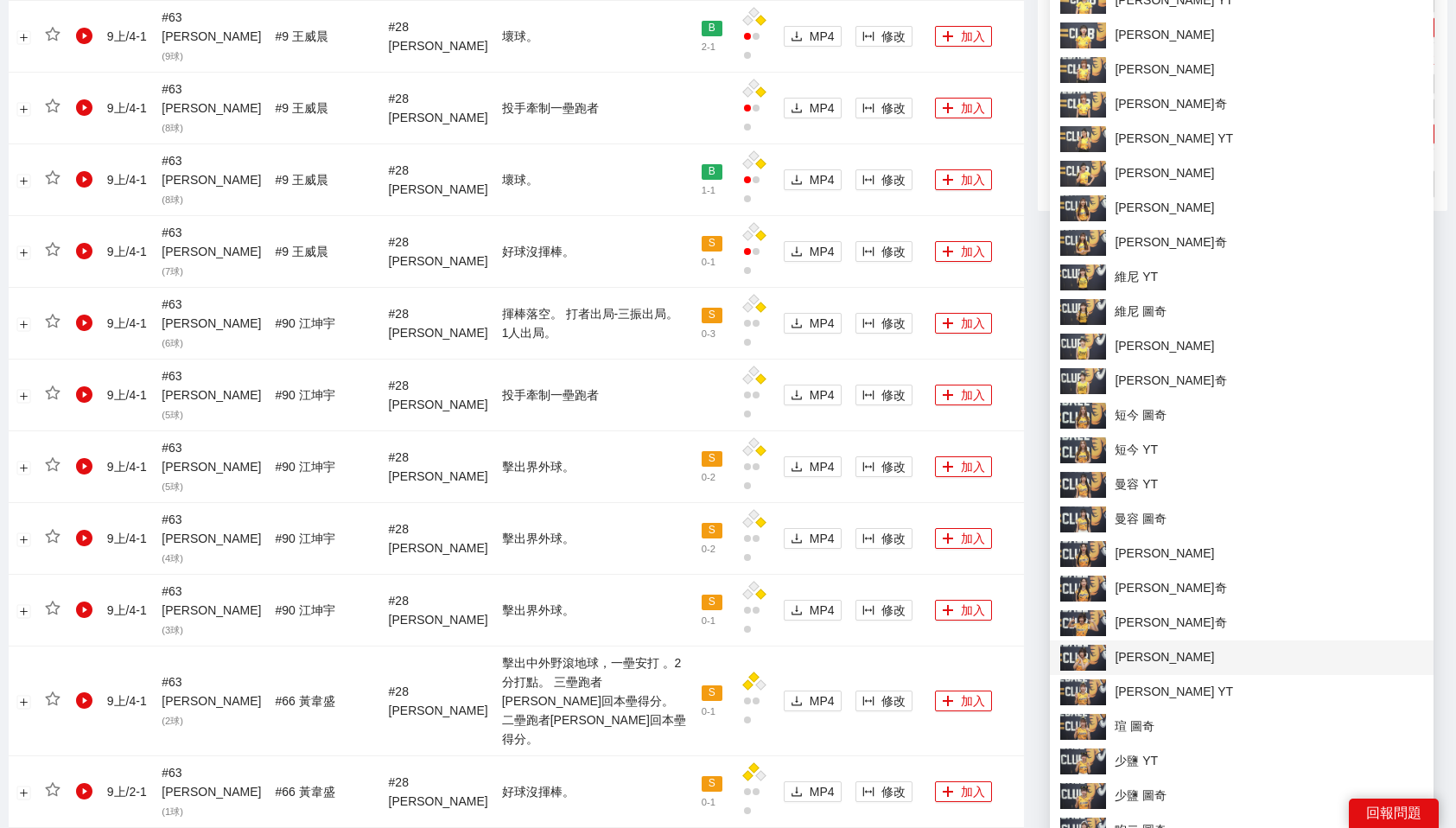
scroll to position [1314, 0]
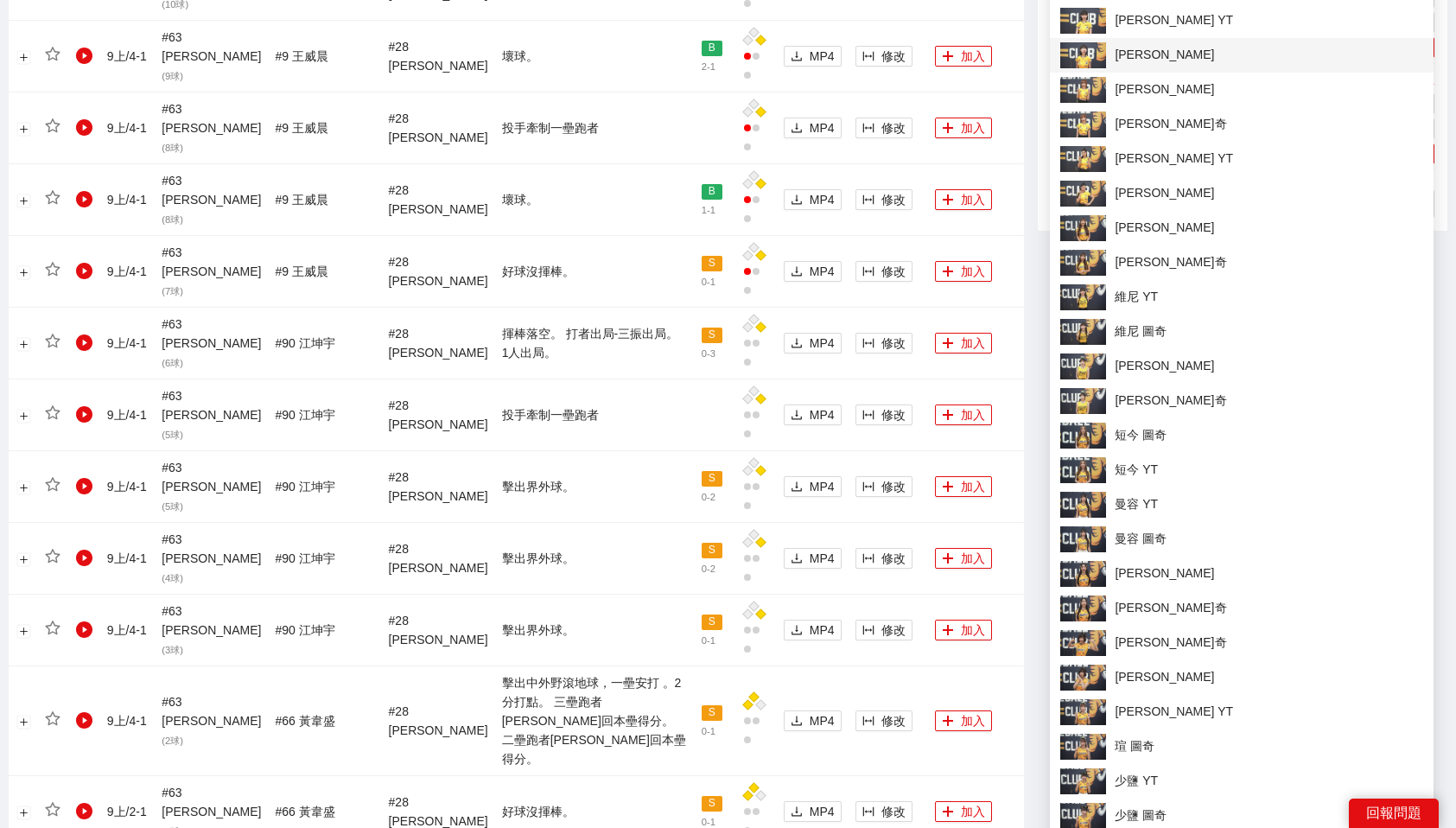
click at [1154, 44] on span "[PERSON_NAME]" at bounding box center [1242, 55] width 363 height 26
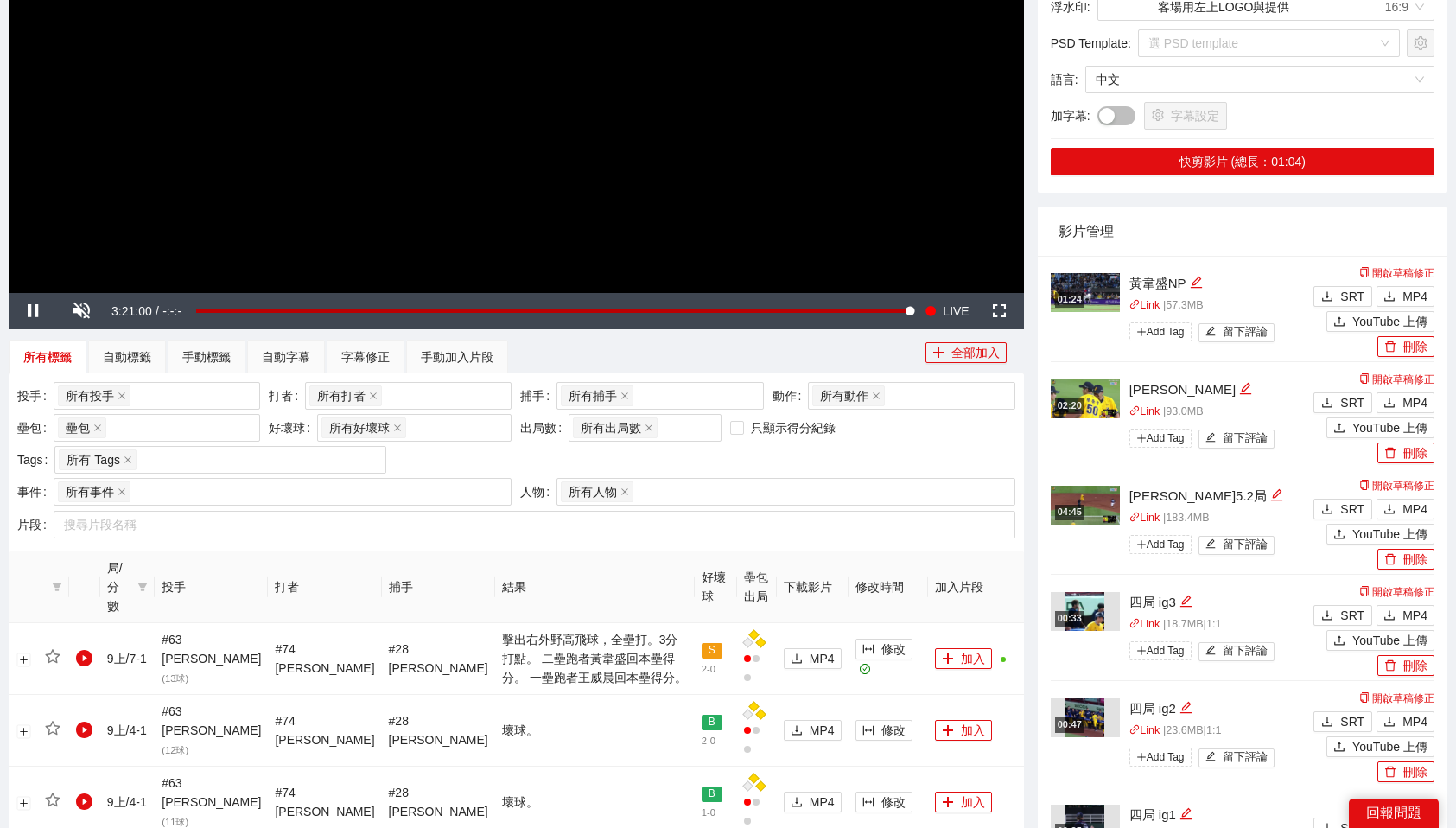
scroll to position [0, 0]
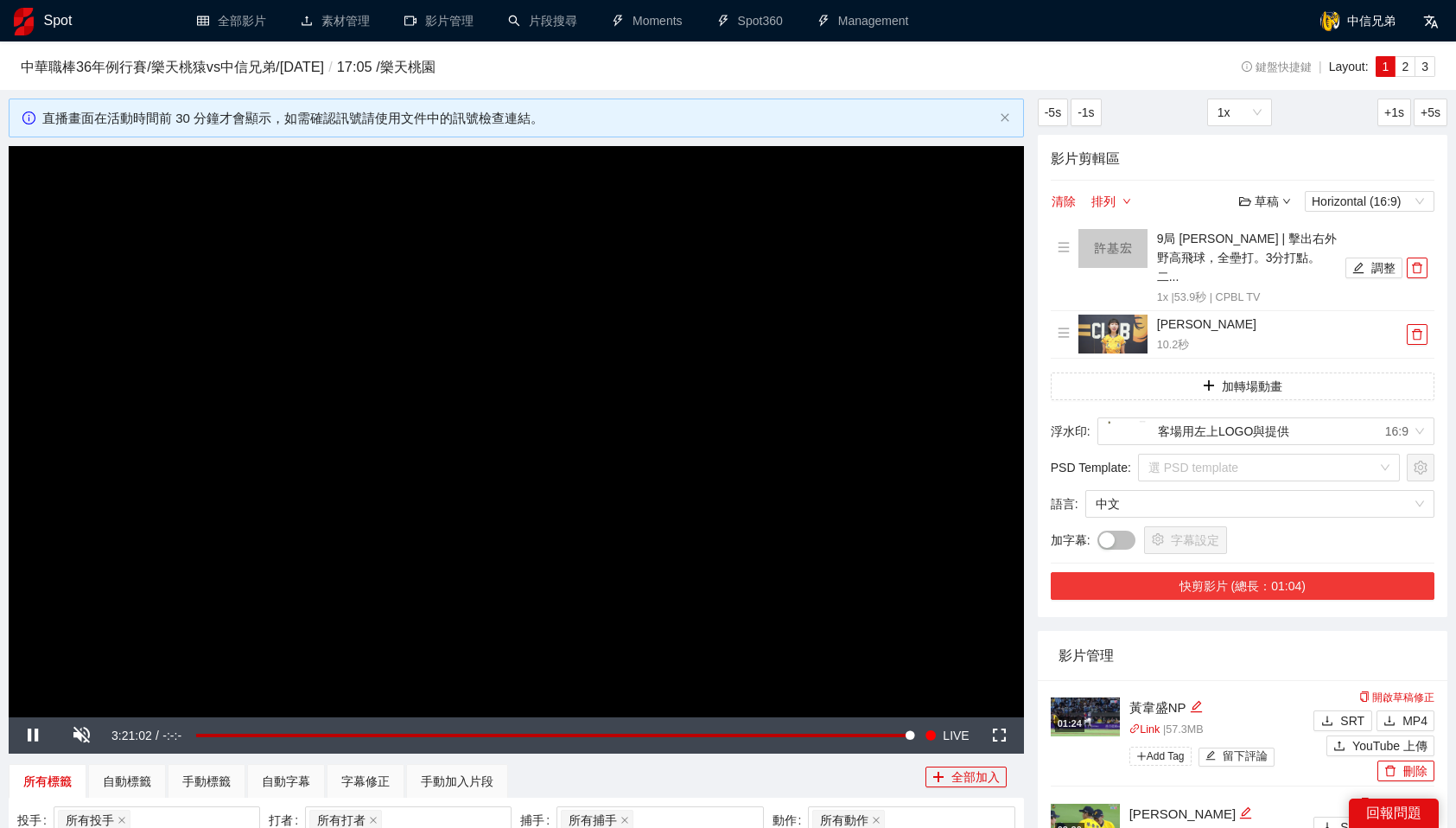
click at [1281, 572] on button "快剪影片 (總長：01:04)" at bounding box center [1243, 586] width 384 height 28
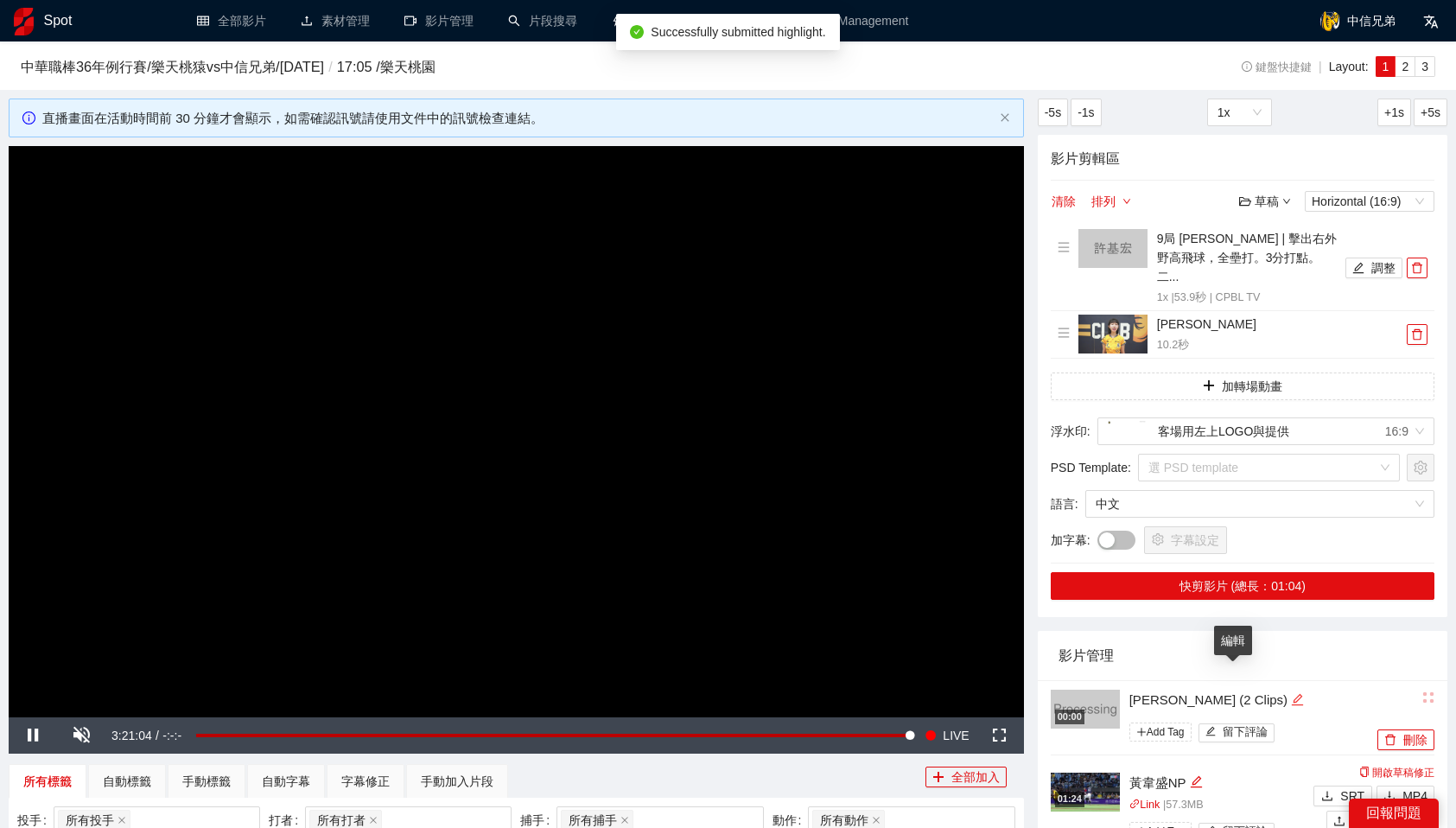
click at [1291, 694] on icon "edit" at bounding box center [1297, 700] width 13 height 13
click at [1232, 685] on textarea "**********" at bounding box center [1240, 699] width 244 height 28
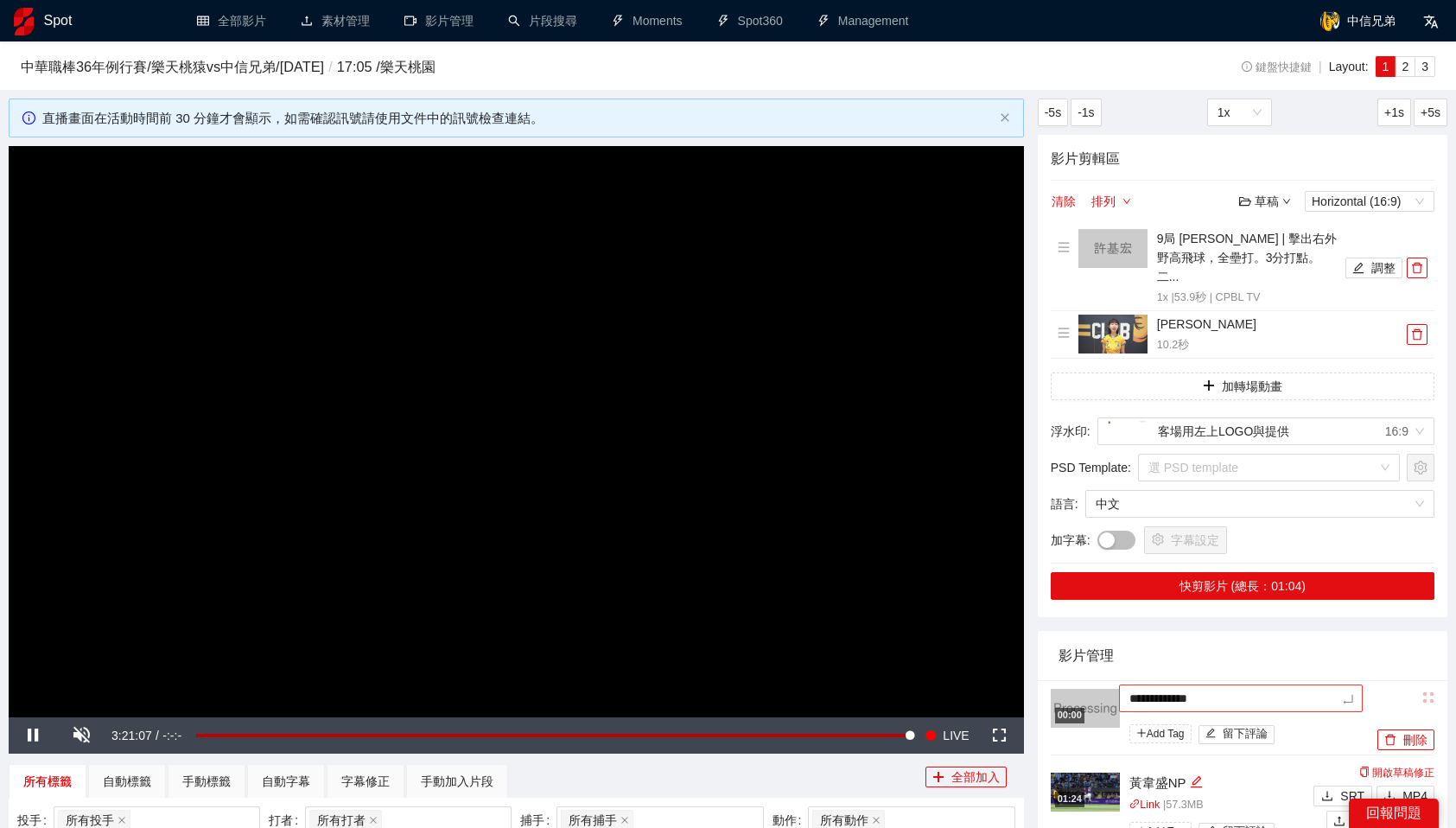
type textarea "**********"
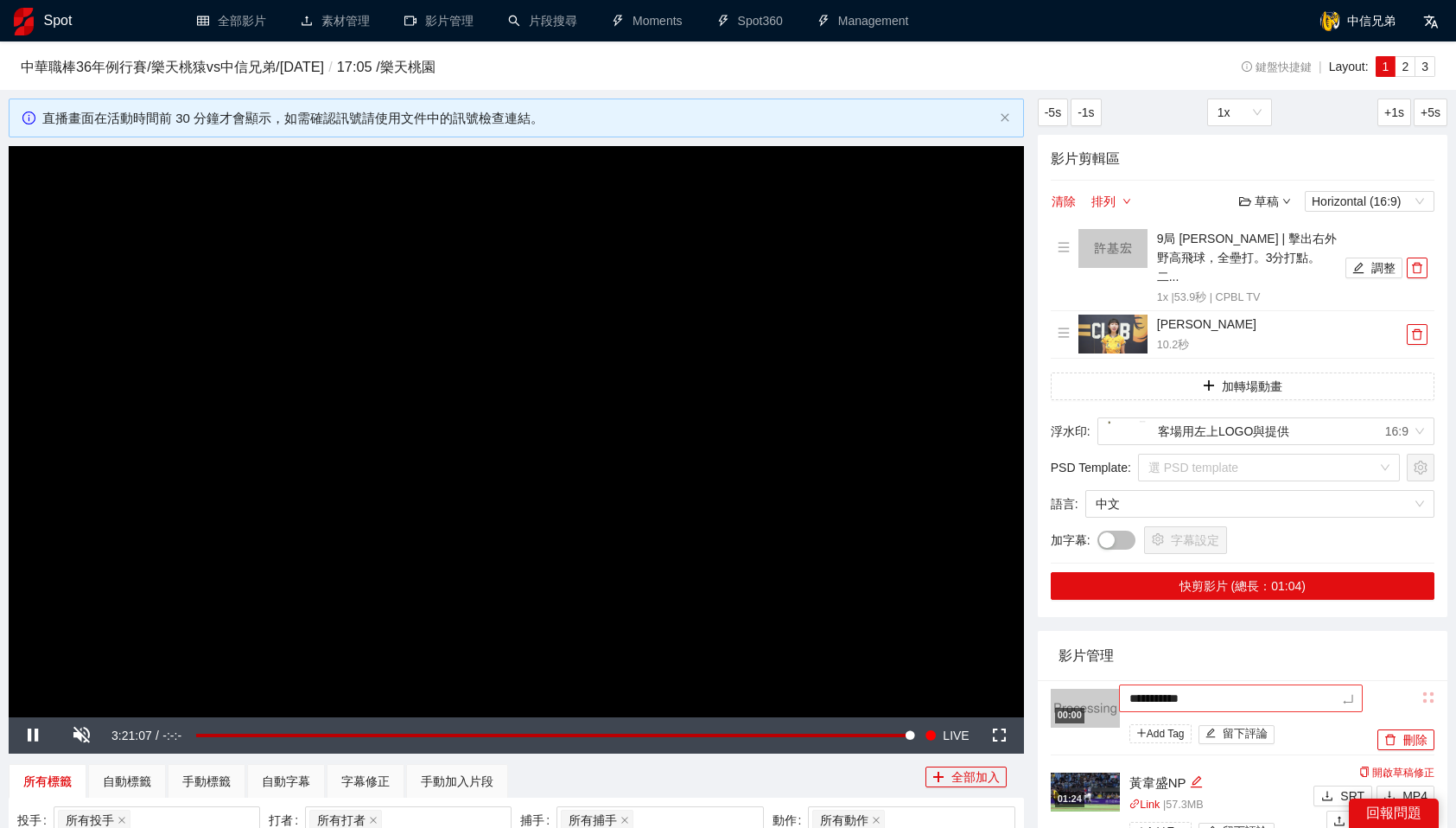
type textarea "**********"
type textarea "*********"
type textarea "********"
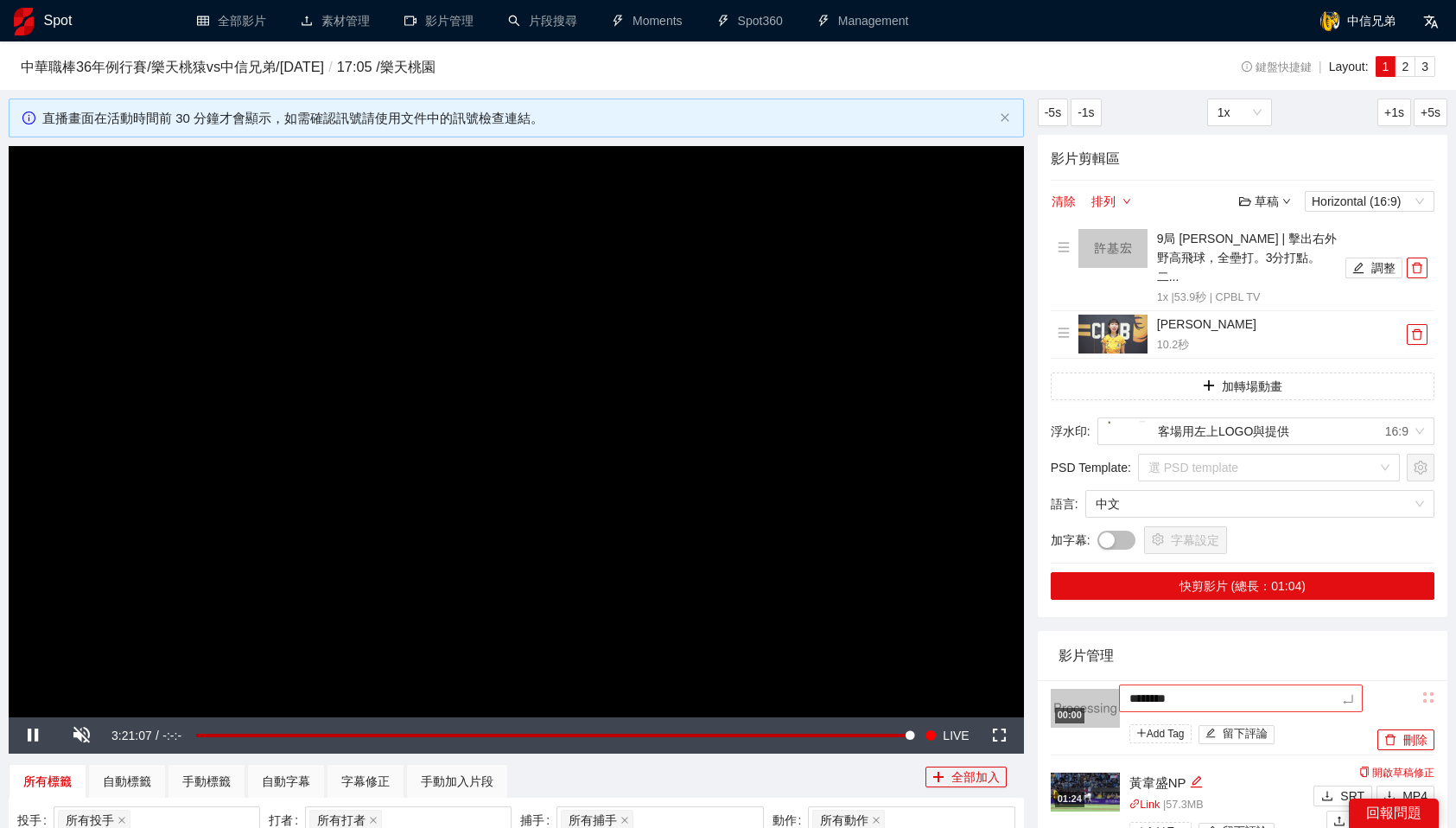
type textarea "******"
type textarea "*****"
type textarea "***"
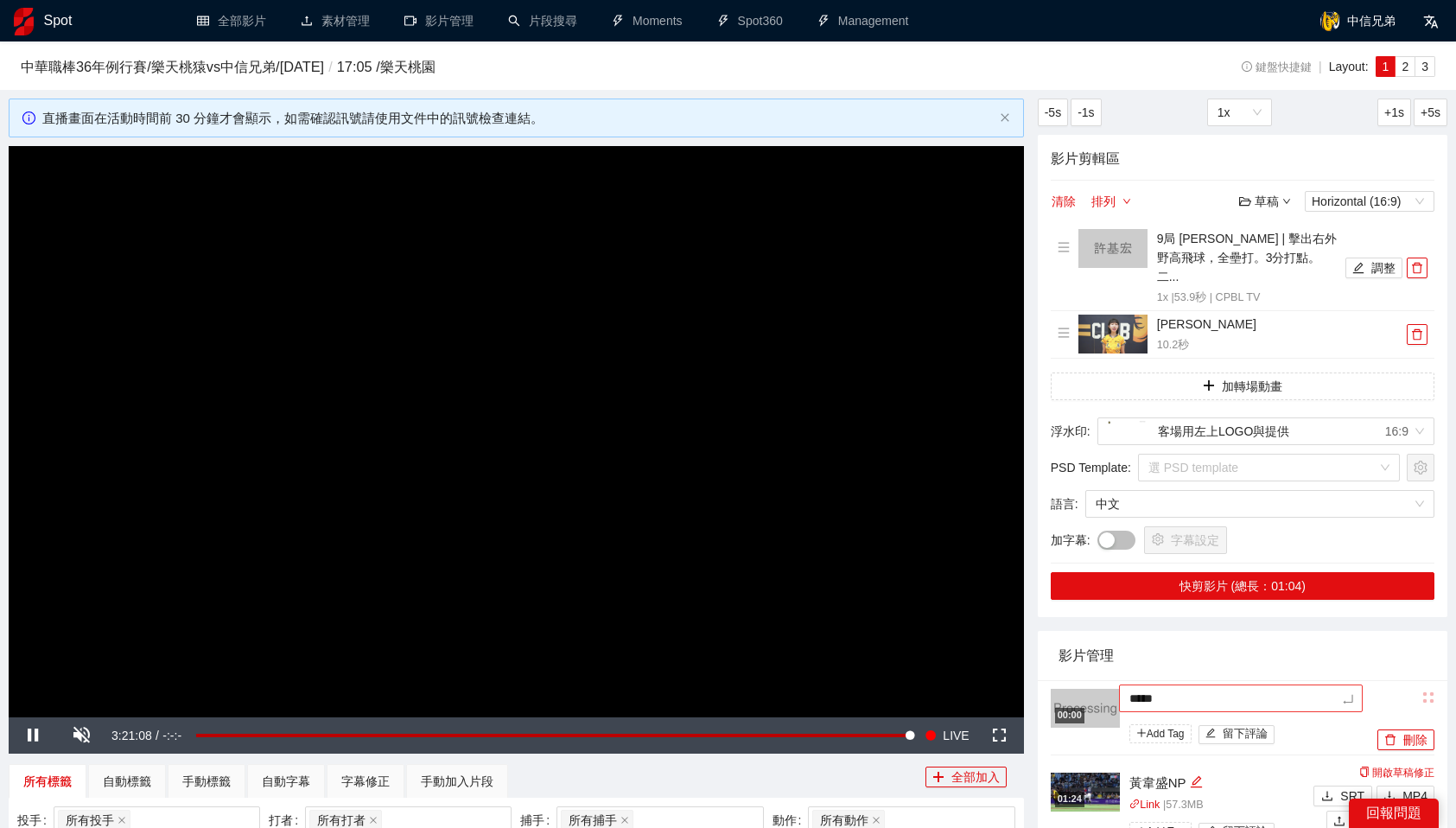
type textarea "***"
type textarea "*****"
type textarea "******"
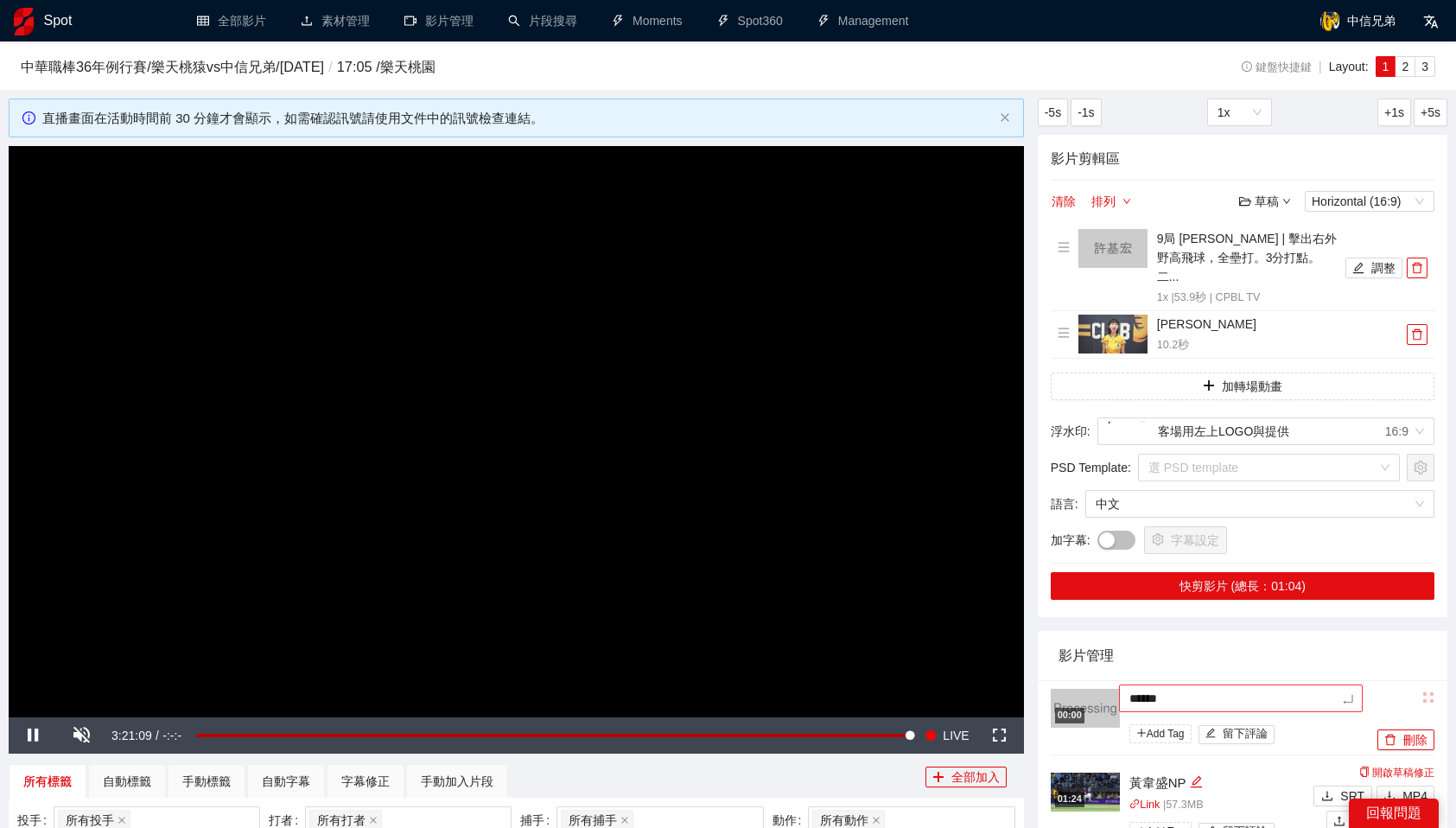
type textarea "*****"
type textarea "******"
type textarea "*******"
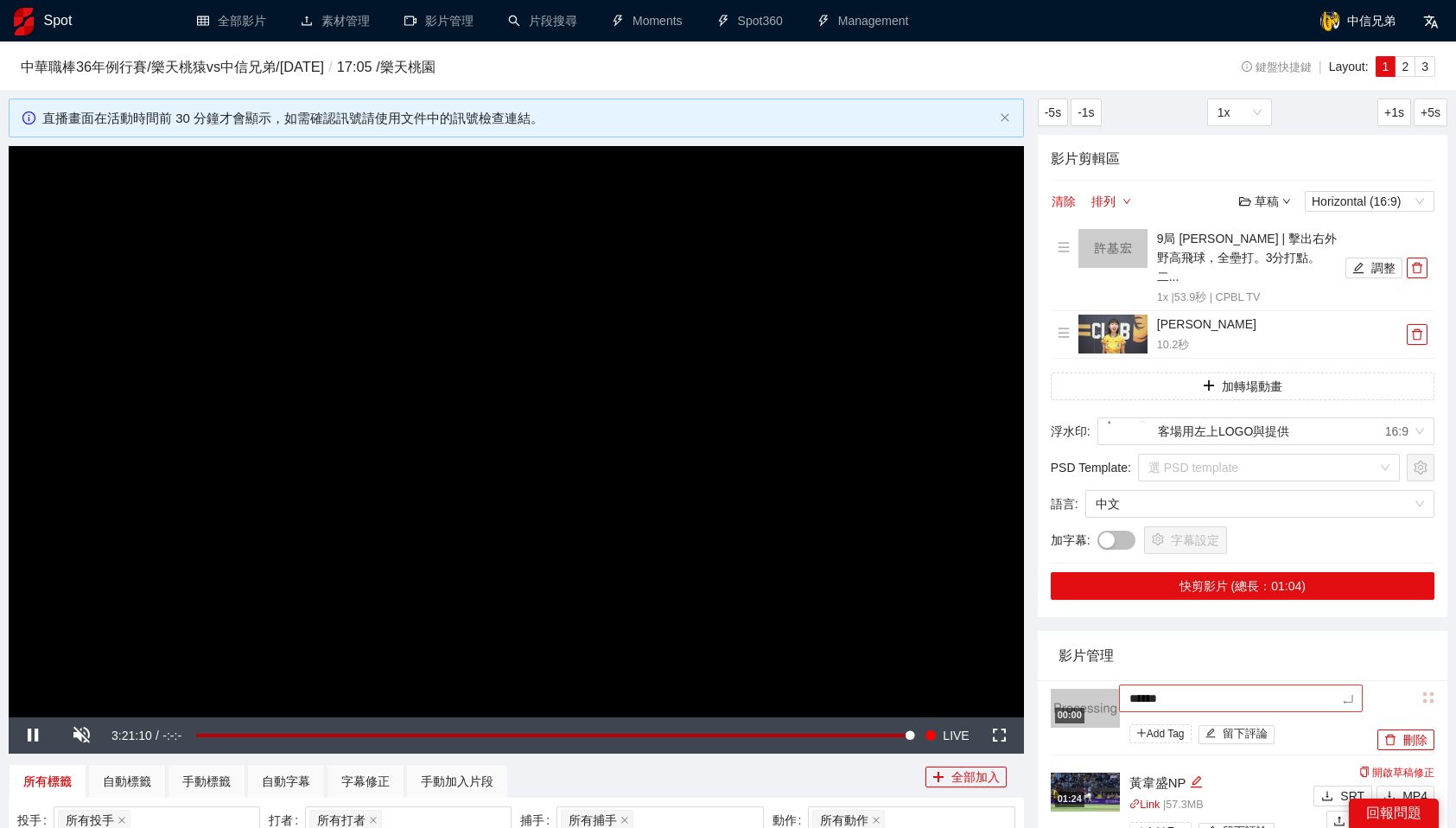
type textarea "*******"
type textarea "******"
type textarea "*******"
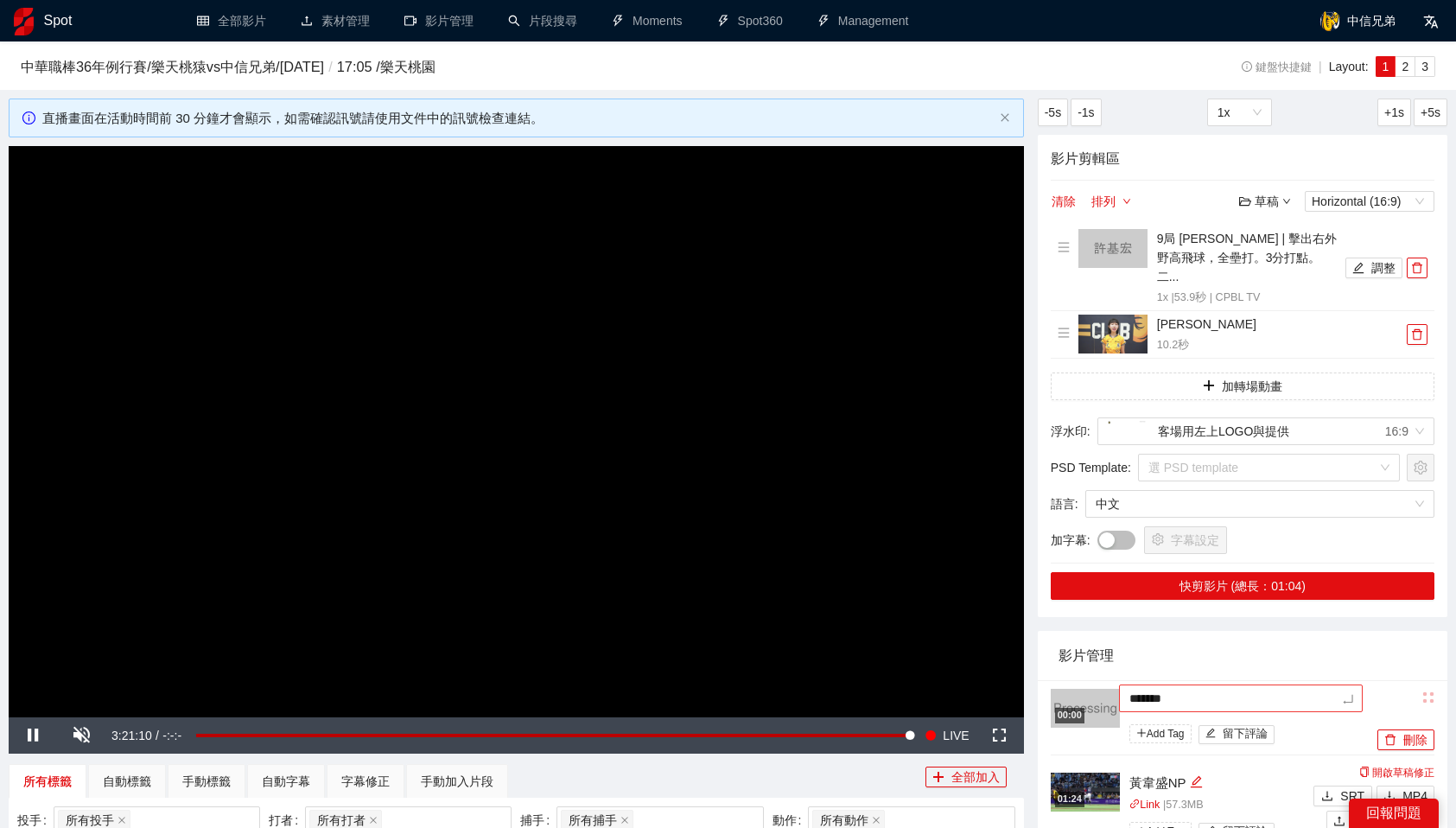
type textarea "********"
type textarea "*******"
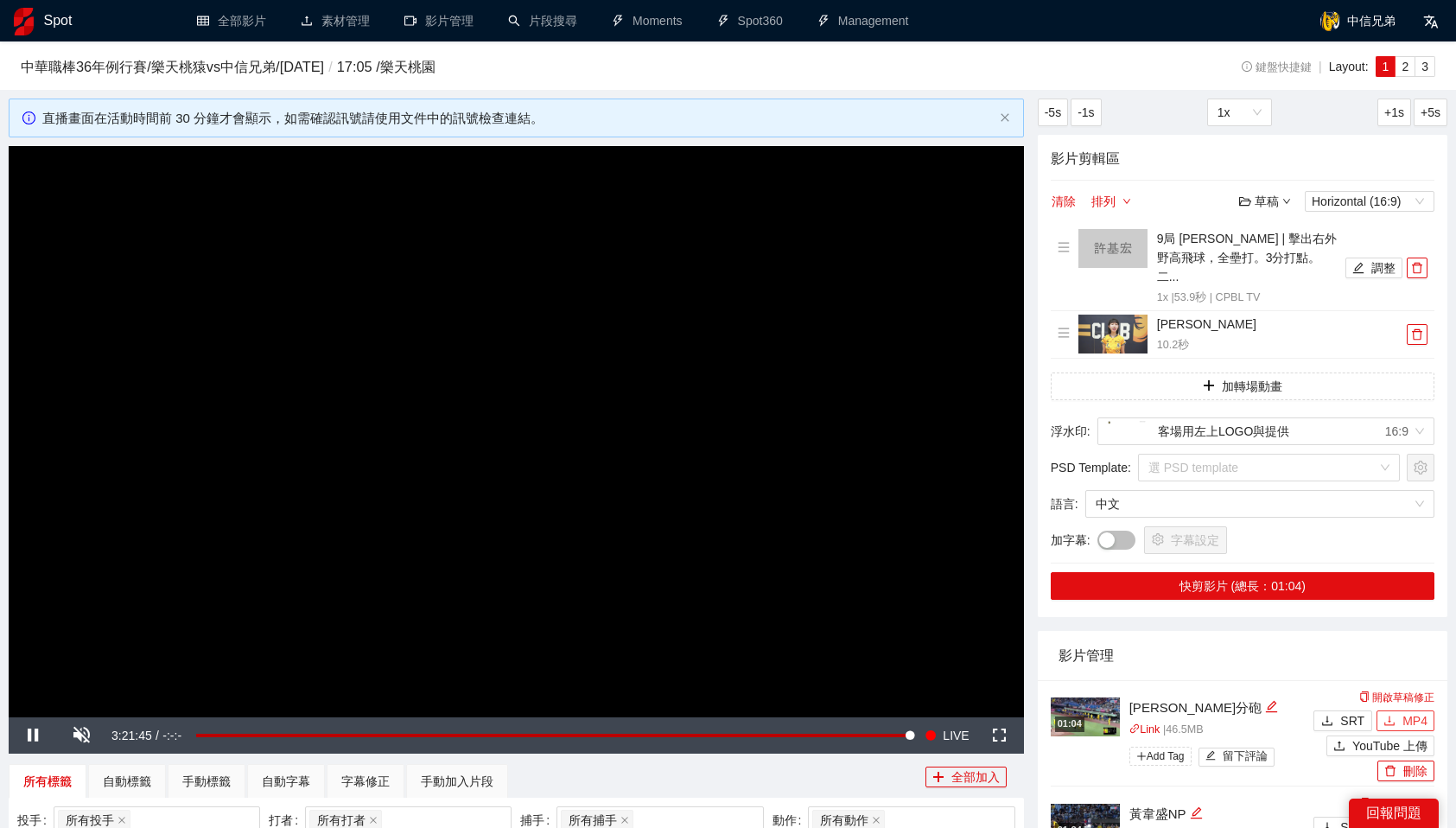
click at [1406, 712] on span "MP4" at bounding box center [1414, 721] width 25 height 19
